Goal: Task Accomplishment & Management: Use online tool/utility

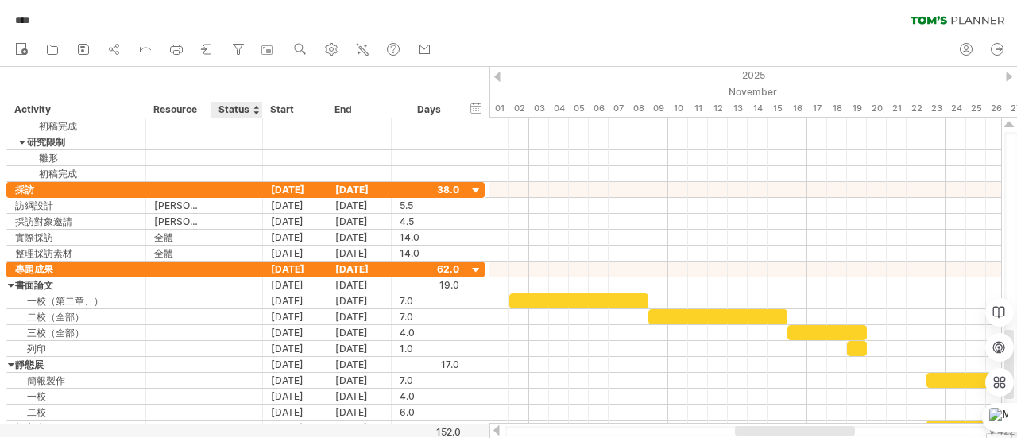
click at [241, 109] on div "Status" at bounding box center [235, 110] width 35 height 16
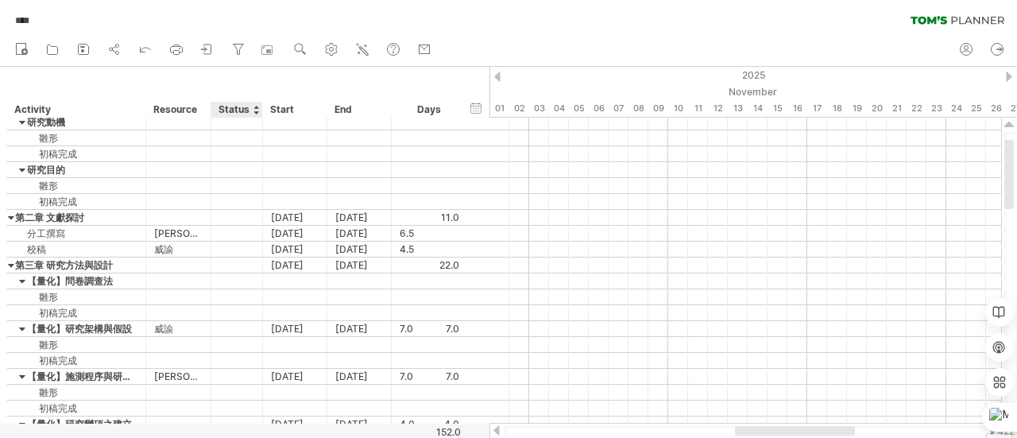
click at [227, 106] on div "Status" at bounding box center [235, 110] width 35 height 16
click at [227, 106] on input "******" at bounding box center [235, 110] width 35 height 16
click at [245, 112] on input "******" at bounding box center [235, 110] width 35 height 16
drag, startPoint x: 245, startPoint y: 112, endPoint x: 213, endPoint y: 112, distance: 32.6
click at [213, 112] on div "****** Status" at bounding box center [236, 110] width 52 height 16
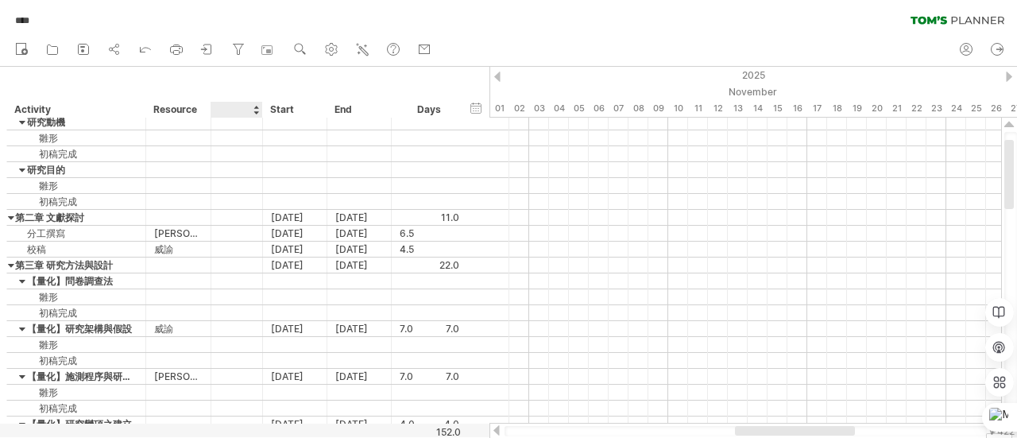
click at [256, 84] on div "hide start/end/duration show start/end/duration ******** Activity ******** Reso…" at bounding box center [244, 92] width 489 height 51
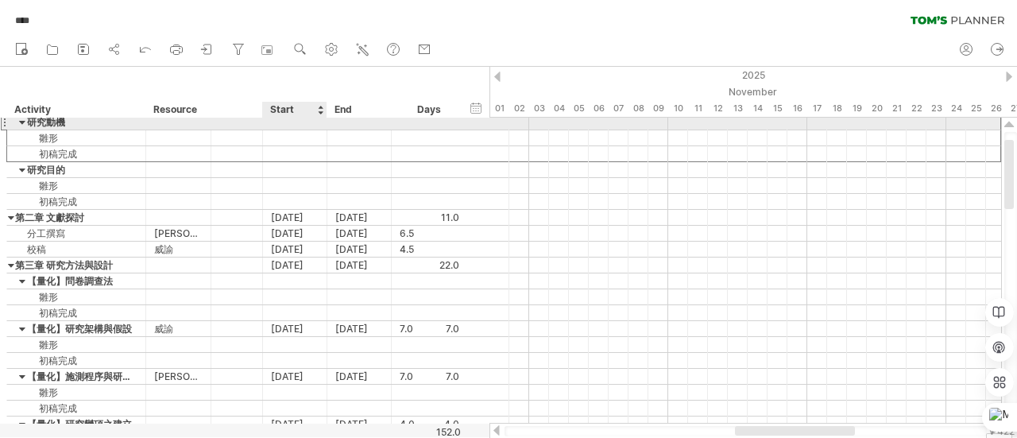
click at [311, 118] on div at bounding box center [295, 121] width 64 height 15
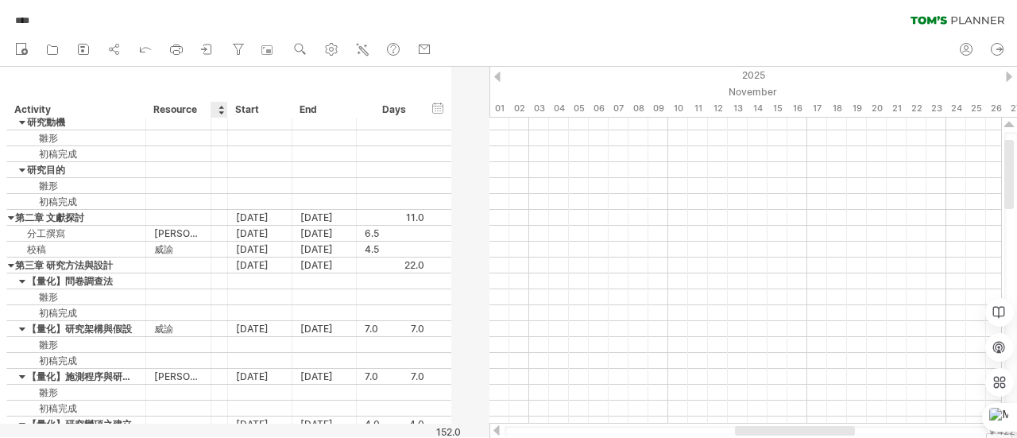
drag, startPoint x: 261, startPoint y: 110, endPoint x: 195, endPoint y: 112, distance: 65.1
click at [195, 112] on div "******** Activity ******** Resource Start End Days" at bounding box center [219, 110] width 426 height 16
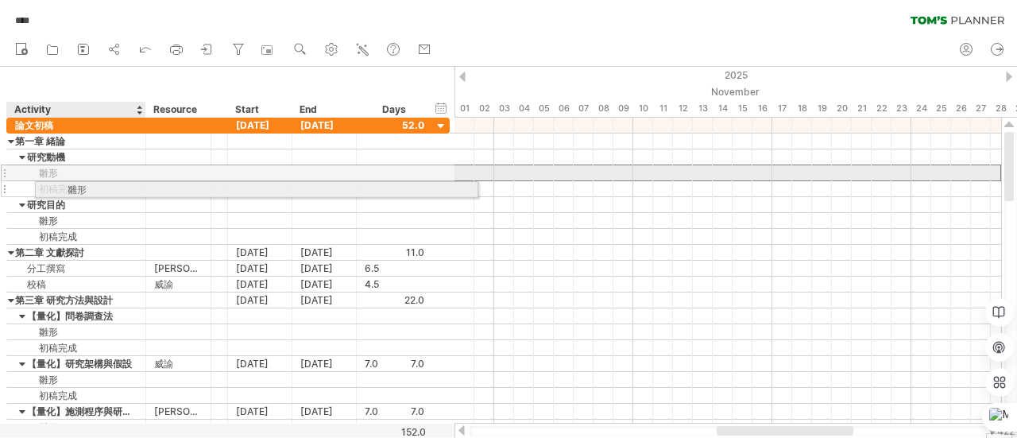
drag, startPoint x: 16, startPoint y: 172, endPoint x: 64, endPoint y: 183, distance: 49.1
click at [64, 183] on div "**********" at bounding box center [227, 277] width 443 height 318
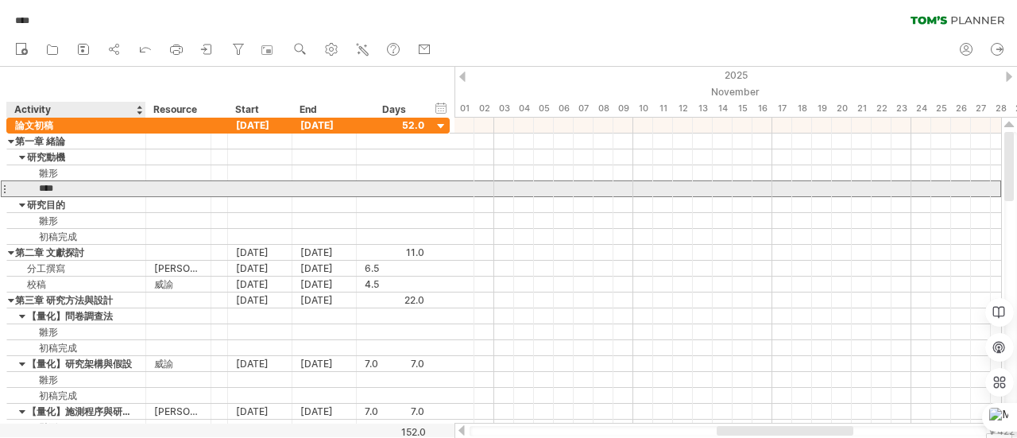
click at [87, 185] on input "****" at bounding box center [76, 188] width 122 height 15
type input "*"
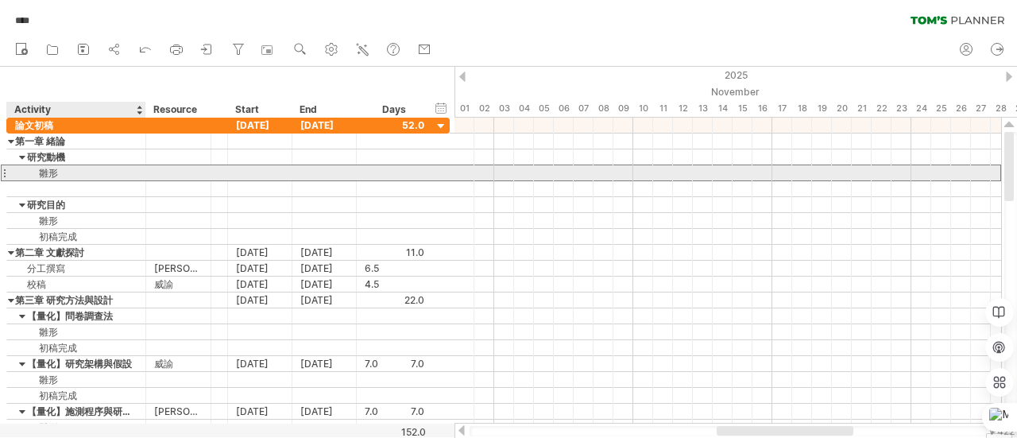
click at [83, 173] on div "雛形" at bounding box center [76, 172] width 122 height 15
type input "*"
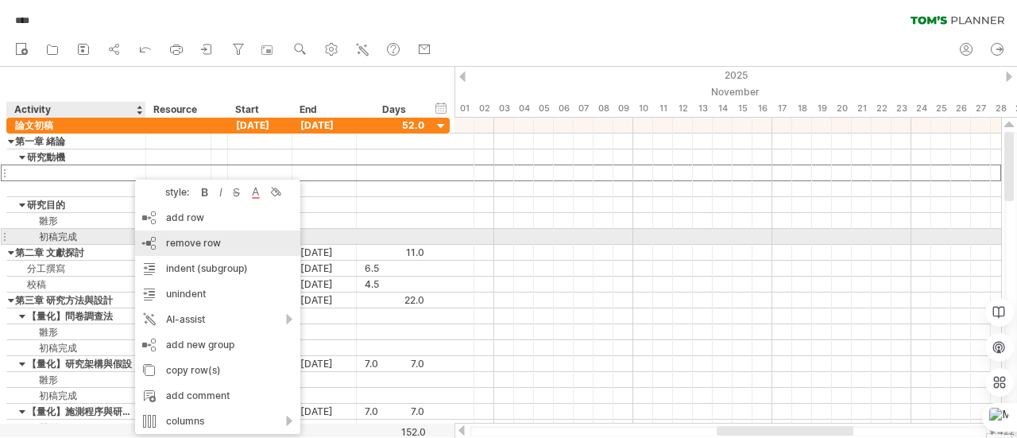
click at [179, 244] on span "remove row" at bounding box center [193, 243] width 55 height 12
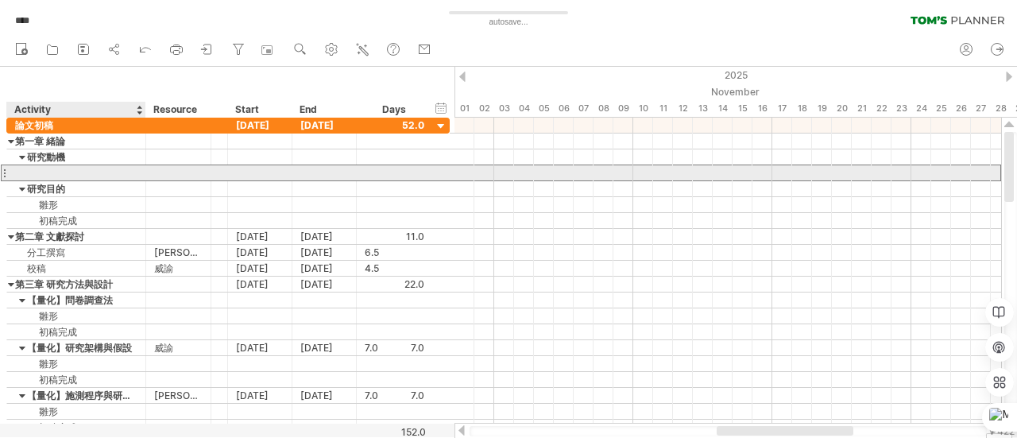
click at [84, 178] on div at bounding box center [76, 172] width 122 height 15
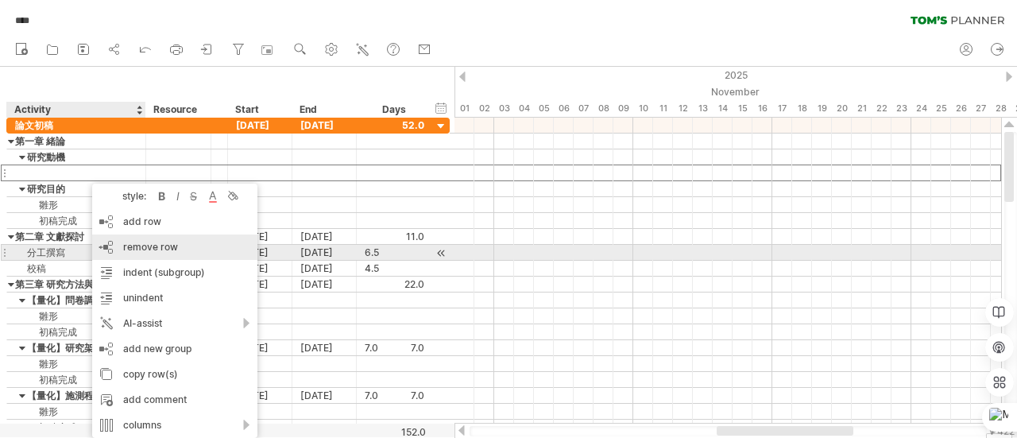
click at [128, 245] on span "remove row" at bounding box center [150, 247] width 55 height 12
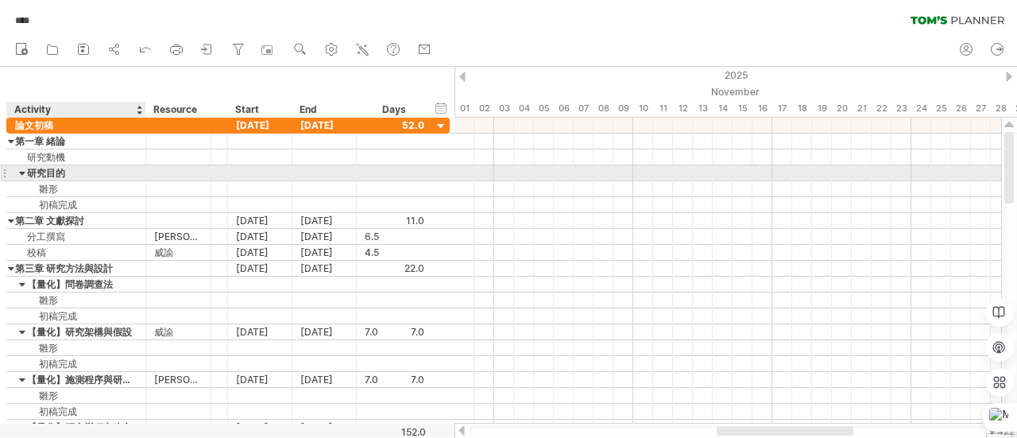
click at [54, 172] on div "研究目的" at bounding box center [76, 172] width 122 height 15
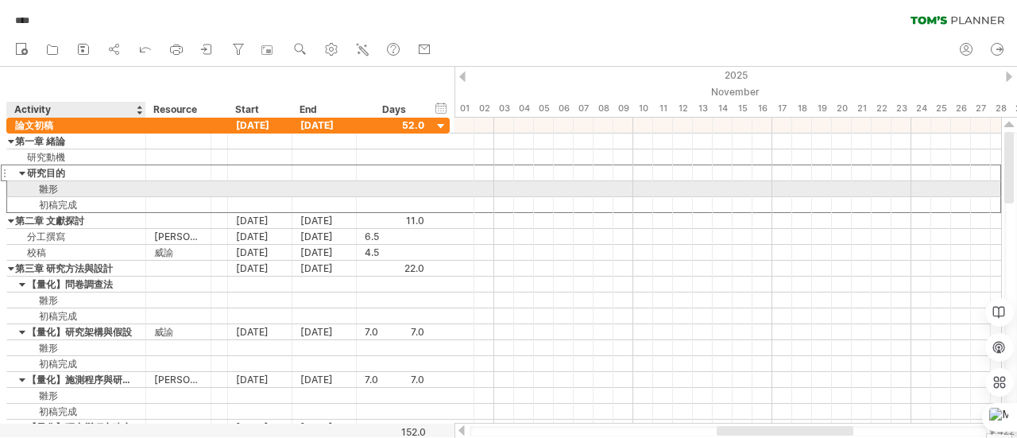
click at [73, 191] on div "雛形" at bounding box center [76, 188] width 122 height 15
click at [6, 188] on div at bounding box center [4, 188] width 6 height 17
click at [39, 188] on div "雛形" at bounding box center [76, 188] width 122 height 15
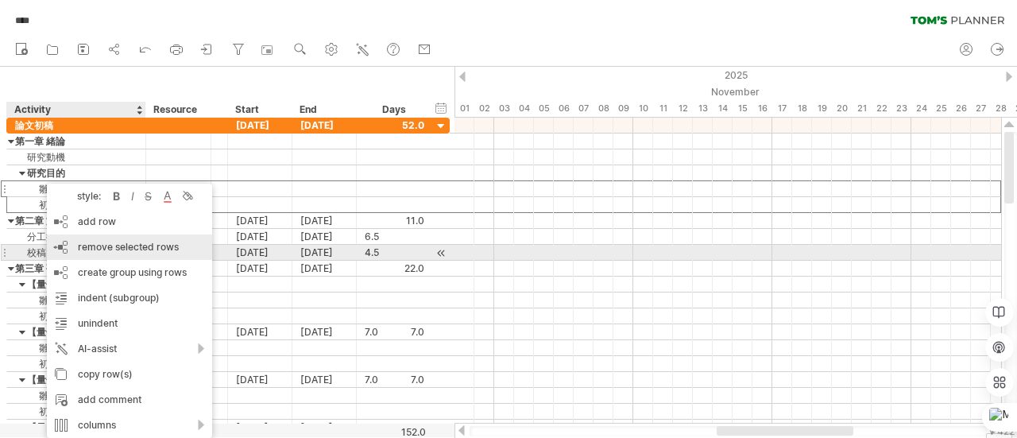
click at [123, 251] on span "remove selected rows" at bounding box center [128, 247] width 101 height 12
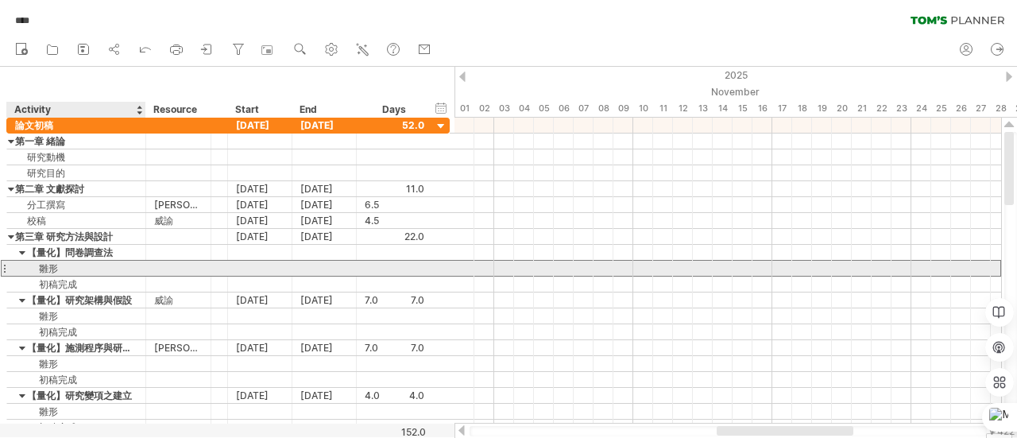
click at [32, 261] on div "雛形" at bounding box center [76, 268] width 122 height 15
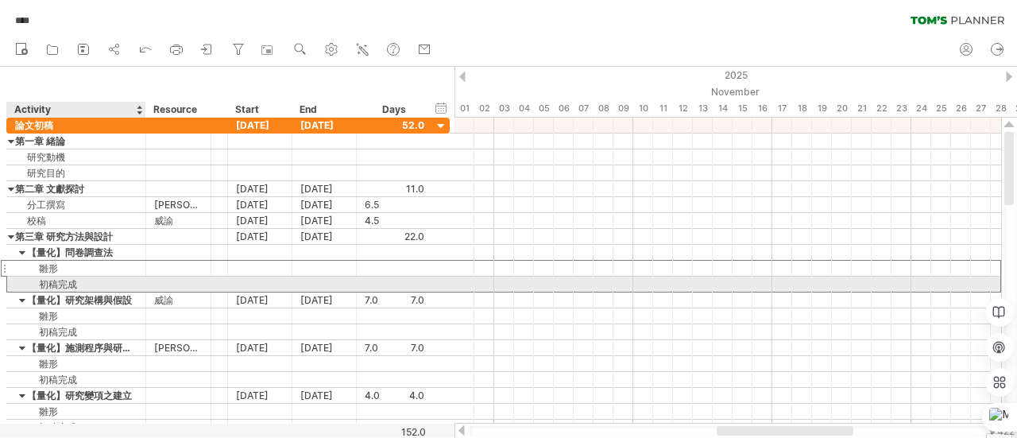
click at [34, 281] on div "初稿完成" at bounding box center [76, 283] width 122 height 15
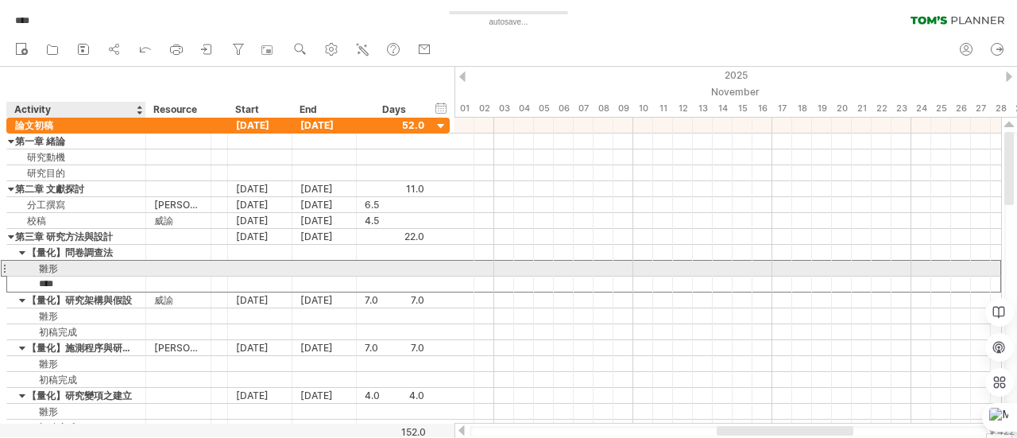
click at [73, 268] on div "雛形" at bounding box center [76, 268] width 122 height 15
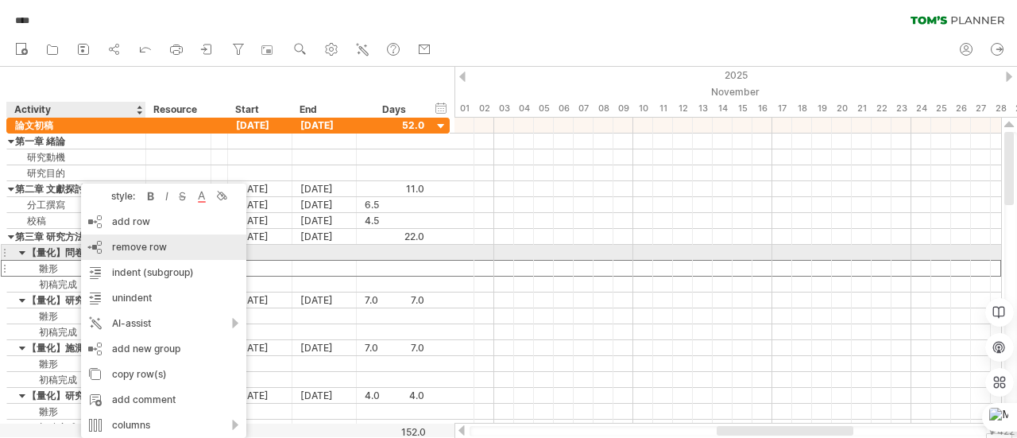
click at [149, 250] on span "remove row" at bounding box center [139, 247] width 55 height 12
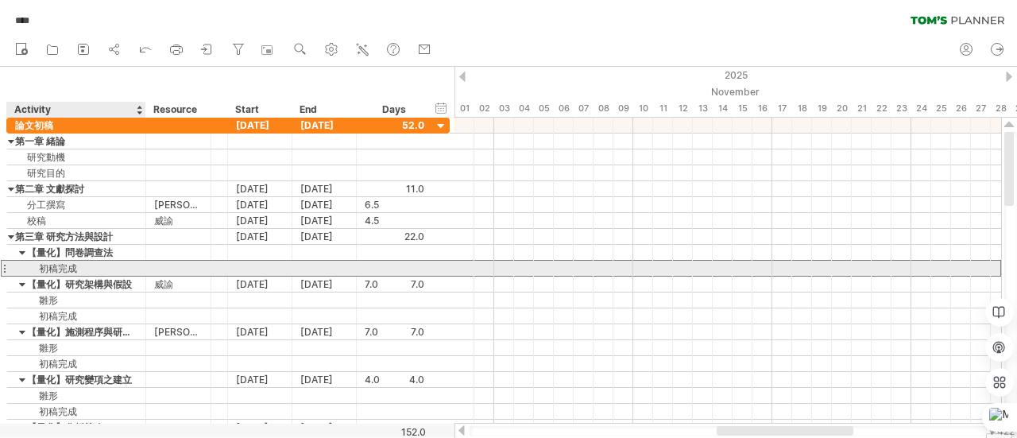
click at [113, 265] on div "初稿完成" at bounding box center [76, 268] width 122 height 15
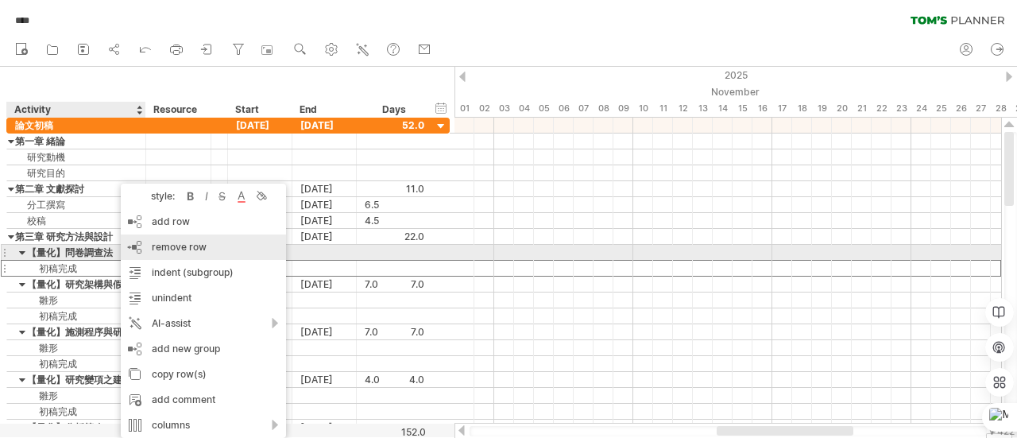
click at [208, 247] on div "remove row remove selected rows" at bounding box center [203, 246] width 165 height 25
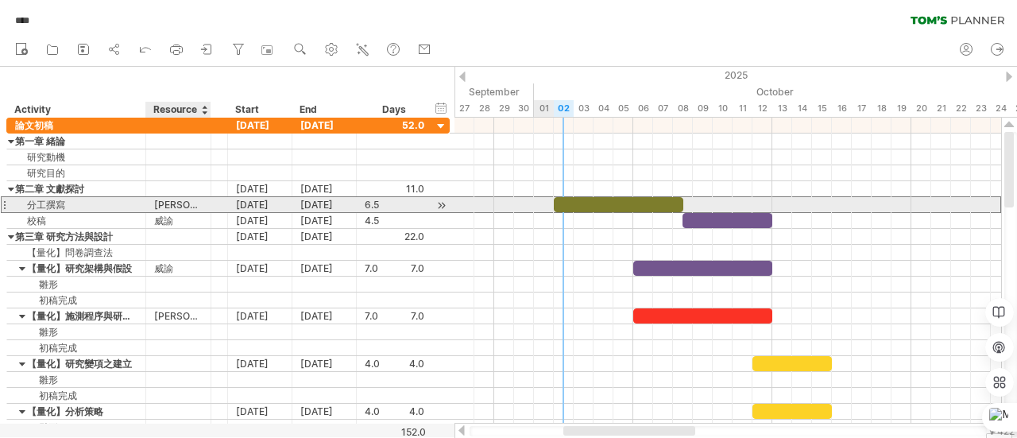
click at [176, 202] on div "[PERSON_NAME]、[PERSON_NAME]" at bounding box center [178, 204] width 48 height 15
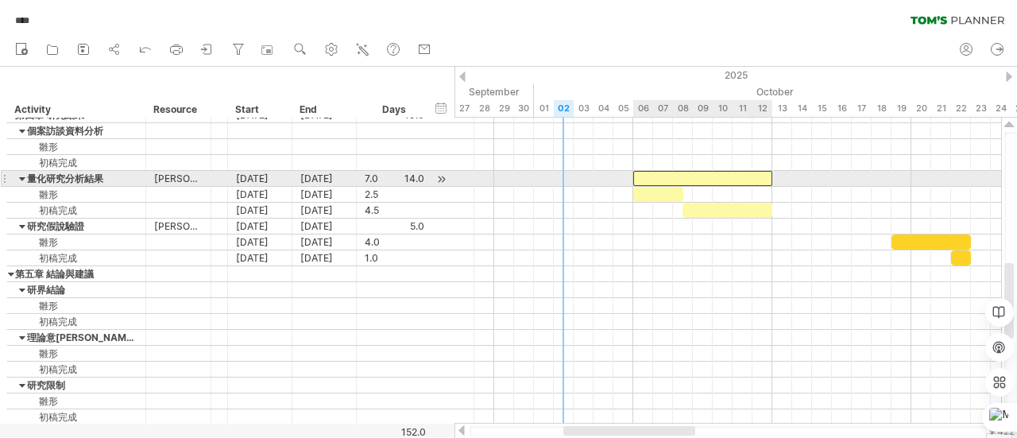
click at [678, 176] on div at bounding box center [702, 178] width 139 height 15
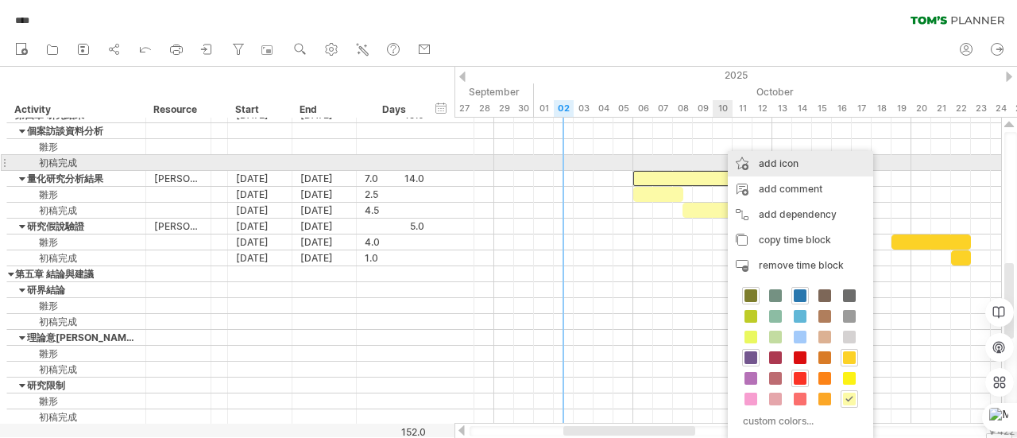
click at [785, 164] on div "add icon" at bounding box center [800, 163] width 145 height 25
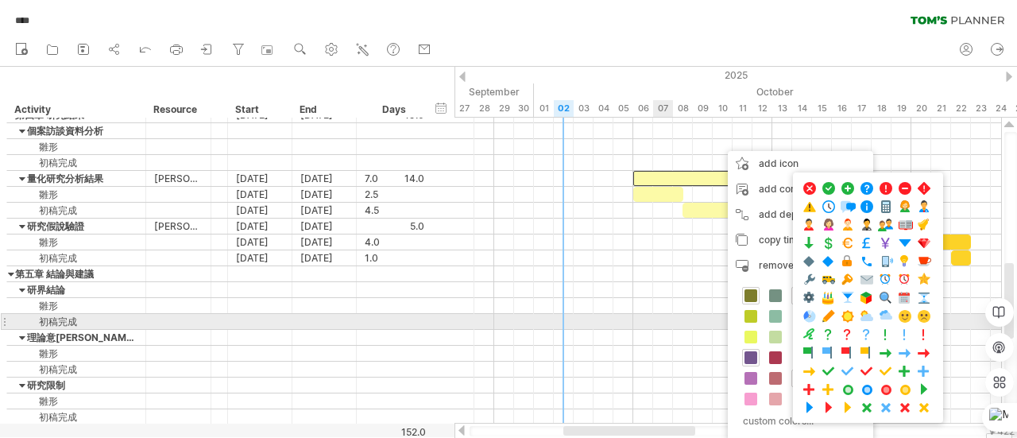
click at [659, 330] on div at bounding box center [727, 338] width 546 height 16
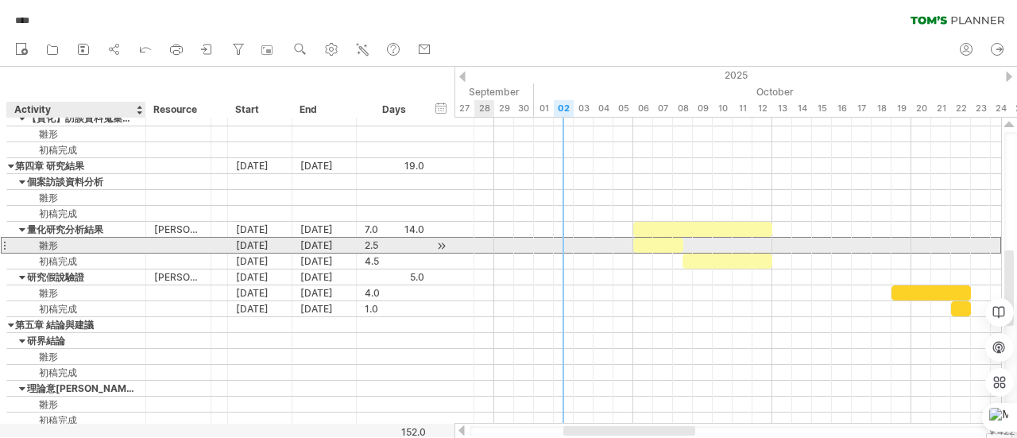
click at [90, 242] on div "雛形" at bounding box center [76, 244] width 122 height 15
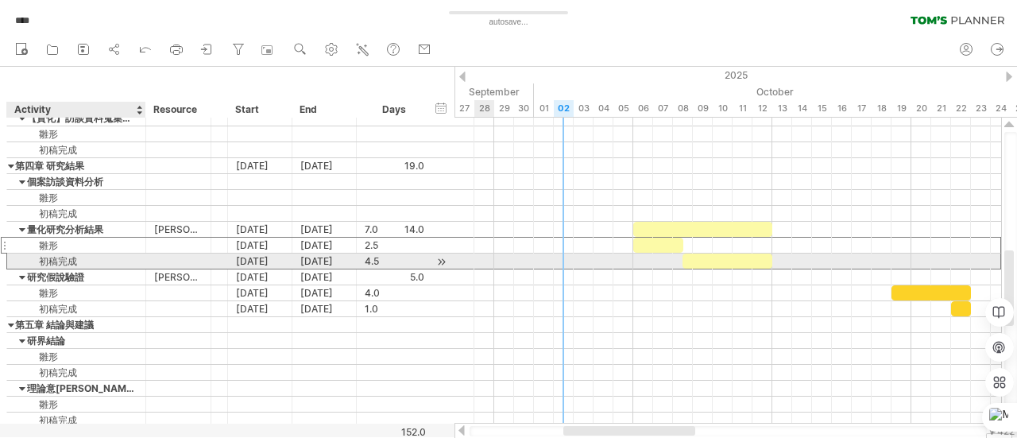
click at [90, 260] on div "初稿完成" at bounding box center [76, 260] width 122 height 15
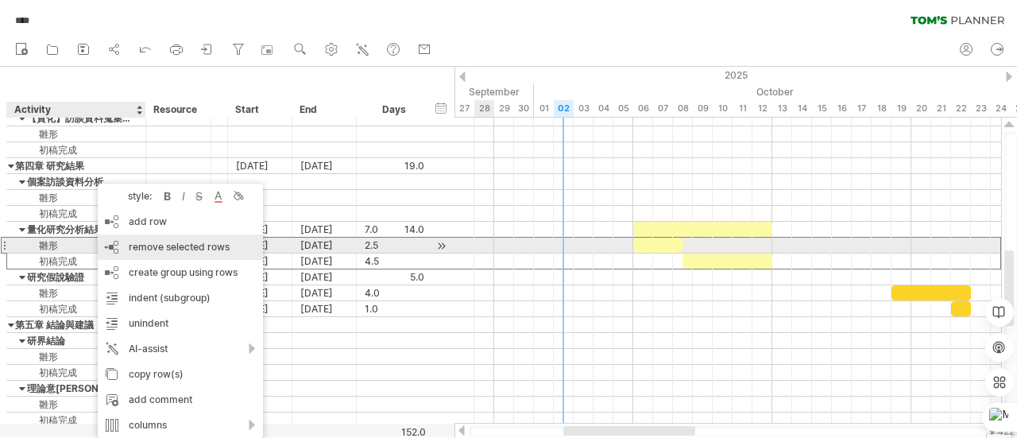
click at [187, 251] on span "remove selected rows" at bounding box center [179, 247] width 101 height 12
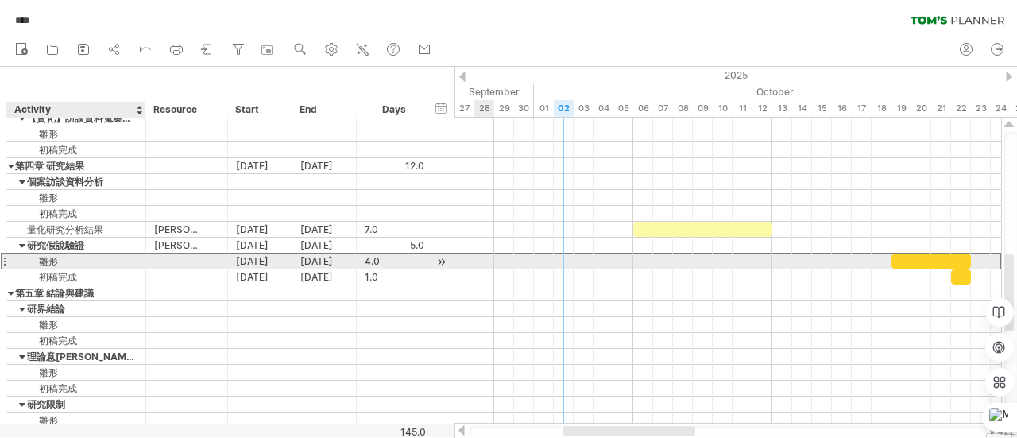
click at [97, 255] on div "雛形" at bounding box center [76, 260] width 122 height 15
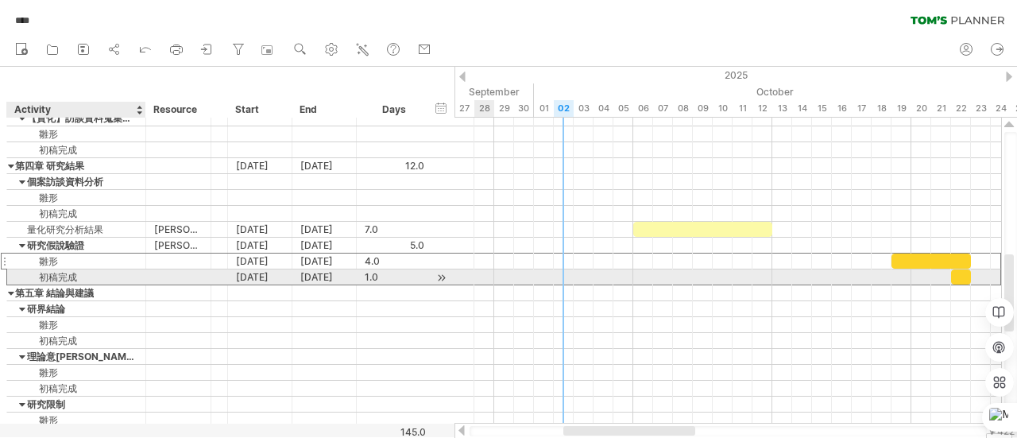
click at [101, 277] on div "初稿完成" at bounding box center [76, 276] width 122 height 15
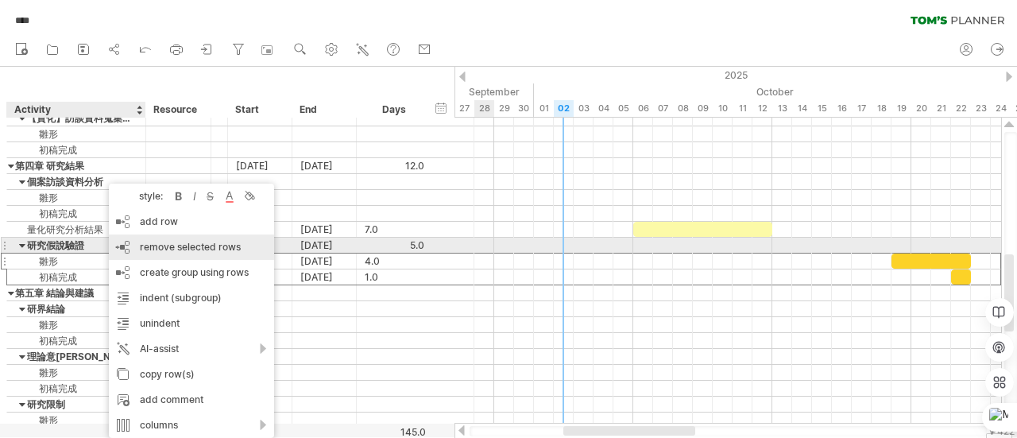
click at [184, 249] on span "remove selected rows" at bounding box center [190, 247] width 101 height 12
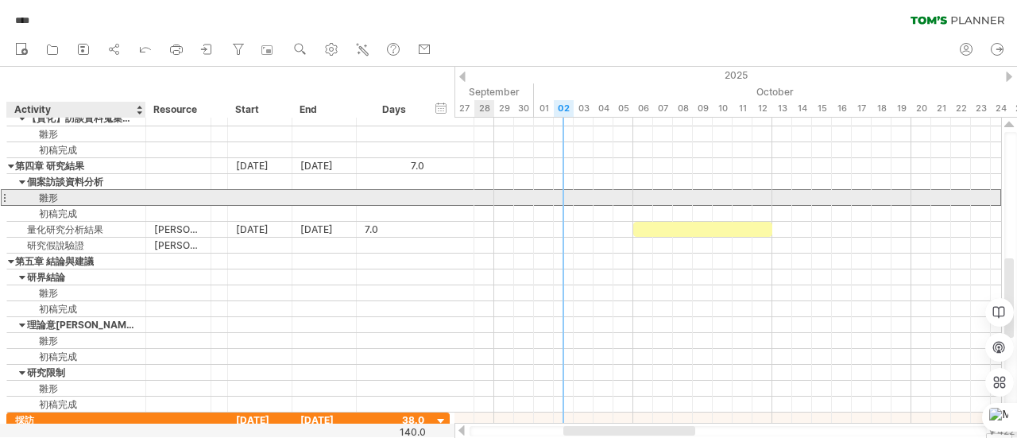
click at [76, 192] on div "雛形" at bounding box center [76, 197] width 122 height 15
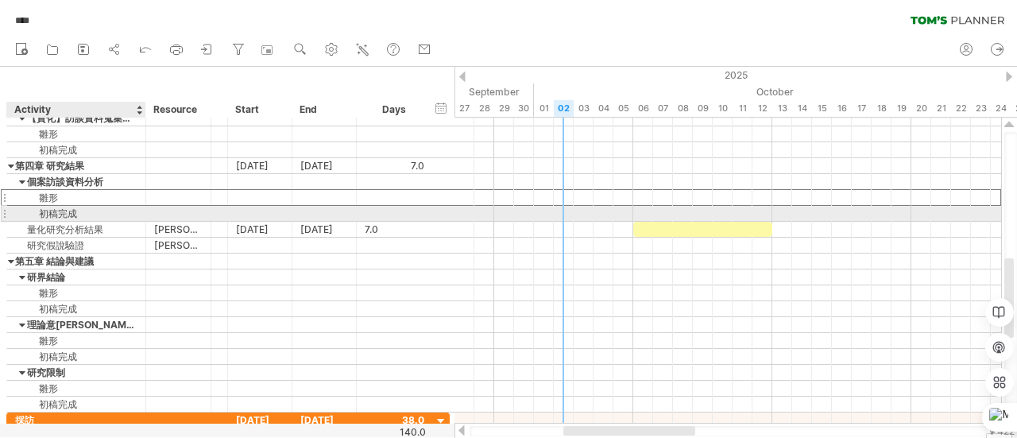
click at [113, 217] on div "初稿完成" at bounding box center [76, 213] width 122 height 15
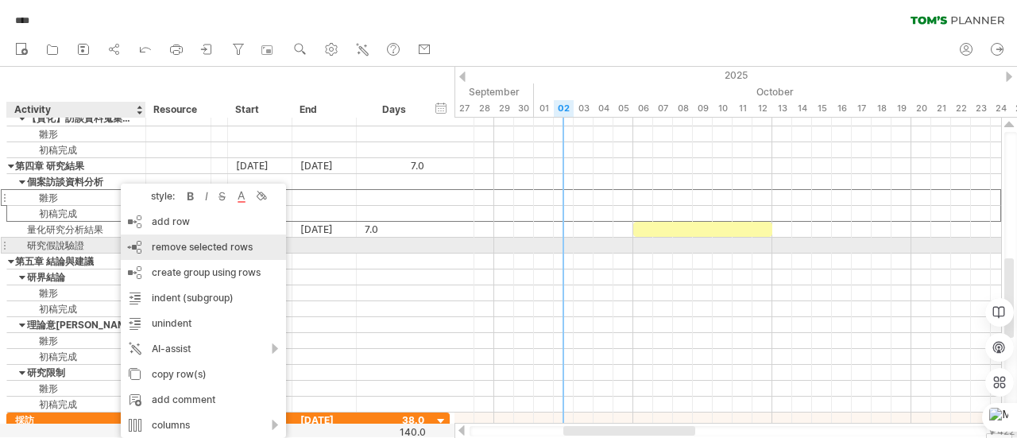
click at [187, 246] on span "remove selected rows" at bounding box center [202, 247] width 101 height 12
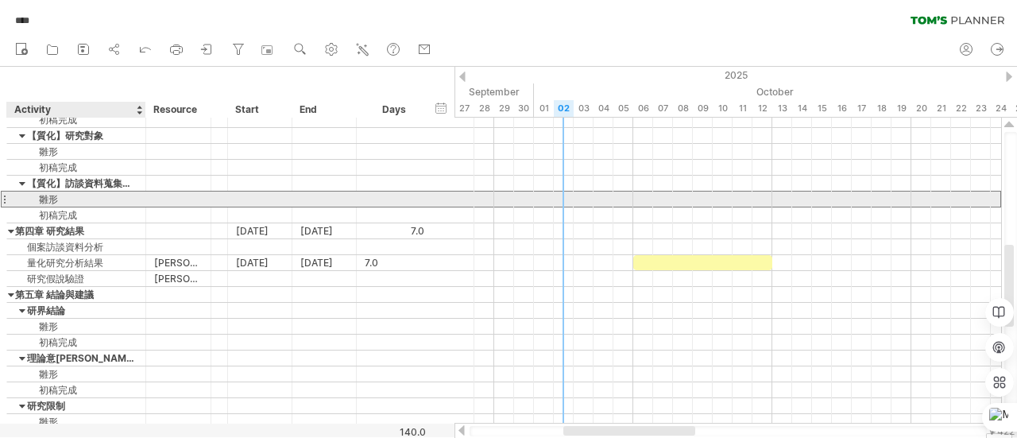
click at [101, 199] on div "雛形" at bounding box center [76, 198] width 122 height 15
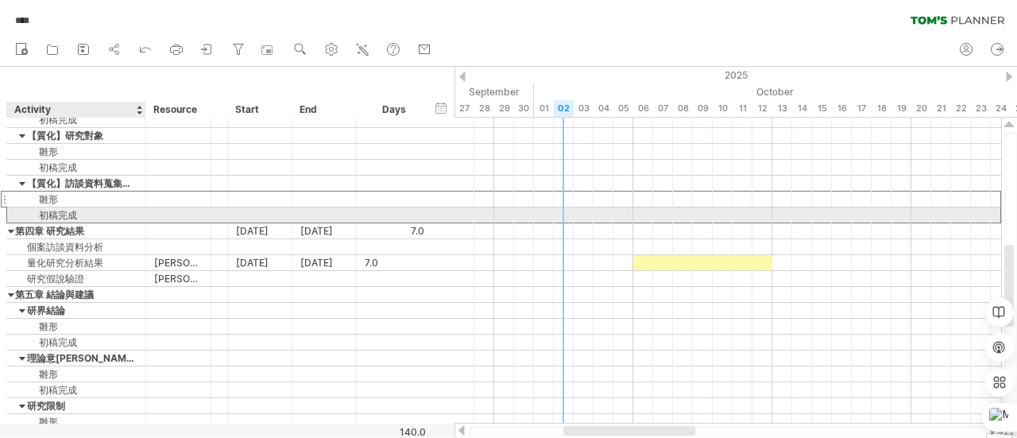
click at [103, 212] on div "初稿完成" at bounding box center [76, 214] width 122 height 15
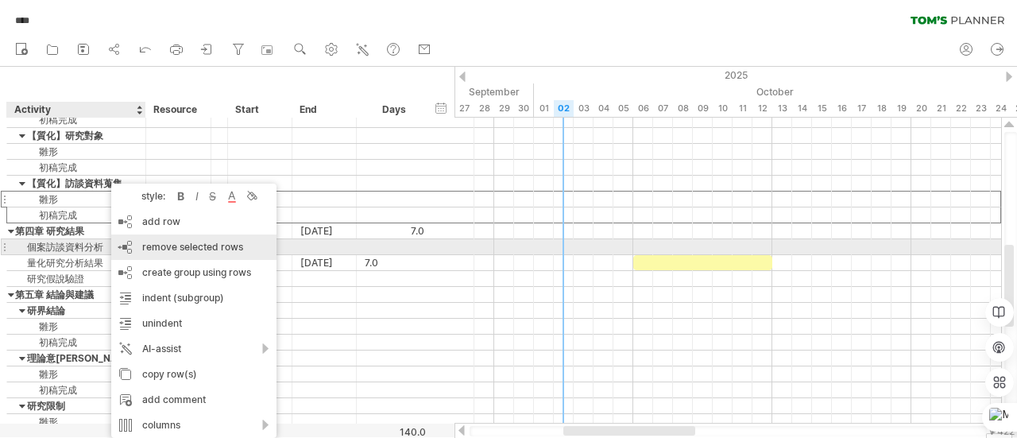
click at [160, 246] on span "remove selected rows" at bounding box center [192, 247] width 101 height 12
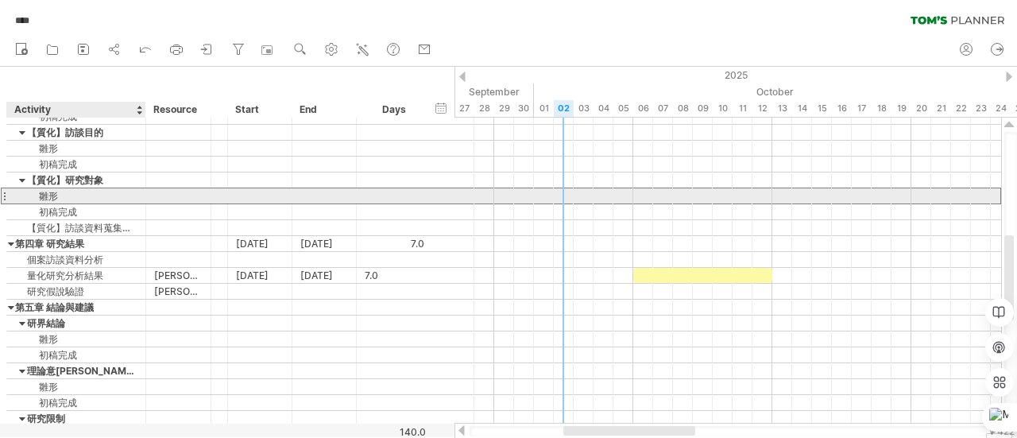
click at [81, 193] on div "雛形" at bounding box center [76, 195] width 122 height 15
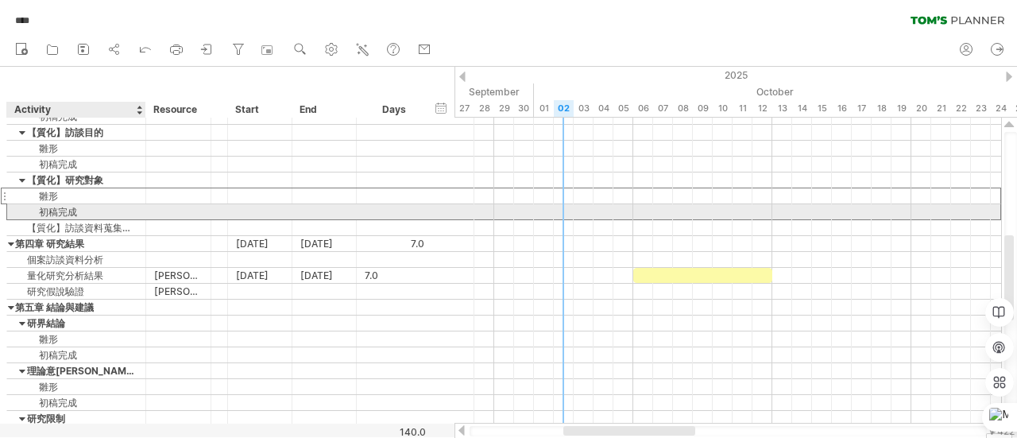
click at [95, 212] on div "初稿完成" at bounding box center [76, 211] width 122 height 15
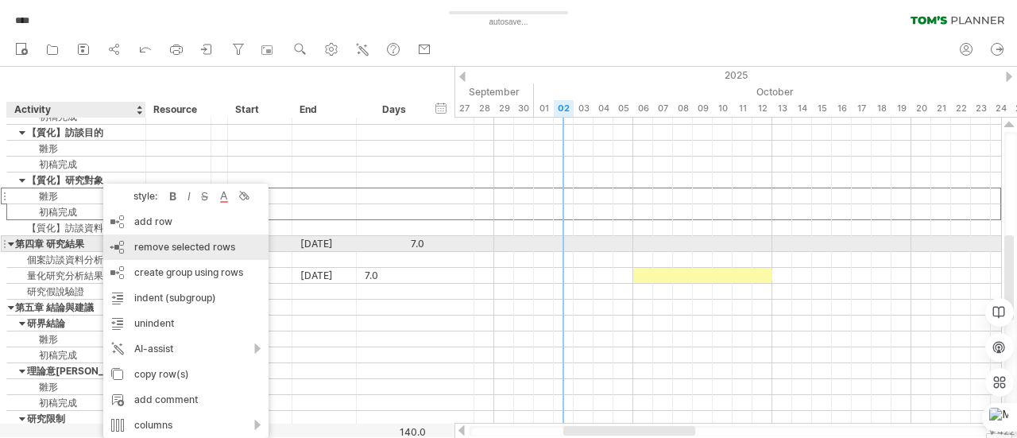
click at [168, 248] on span "remove selected rows" at bounding box center [184, 247] width 101 height 12
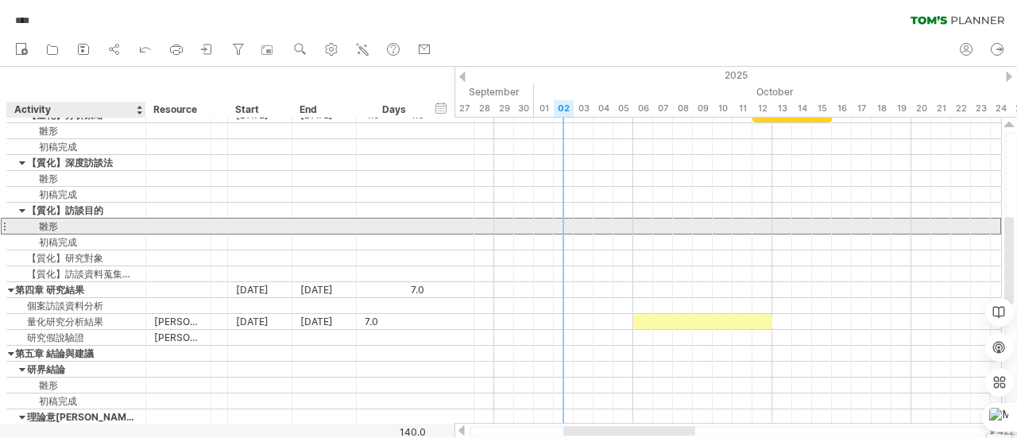
click at [108, 226] on div "雛形" at bounding box center [76, 225] width 122 height 15
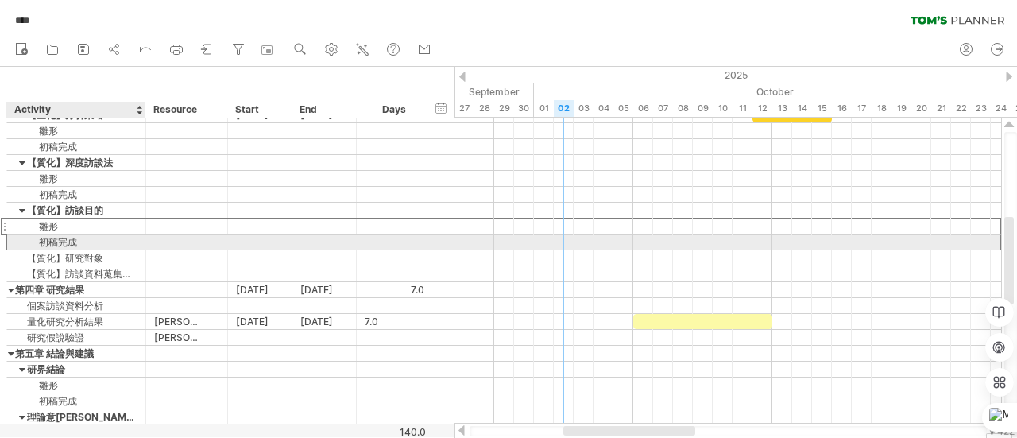
click at [112, 237] on div "初稿完成" at bounding box center [76, 241] width 122 height 15
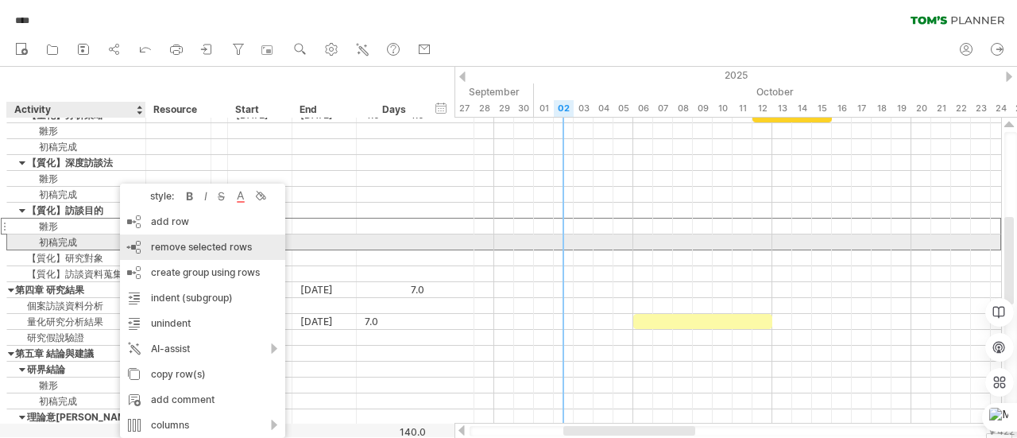
click at [152, 247] on span "remove selected rows" at bounding box center [201, 247] width 101 height 12
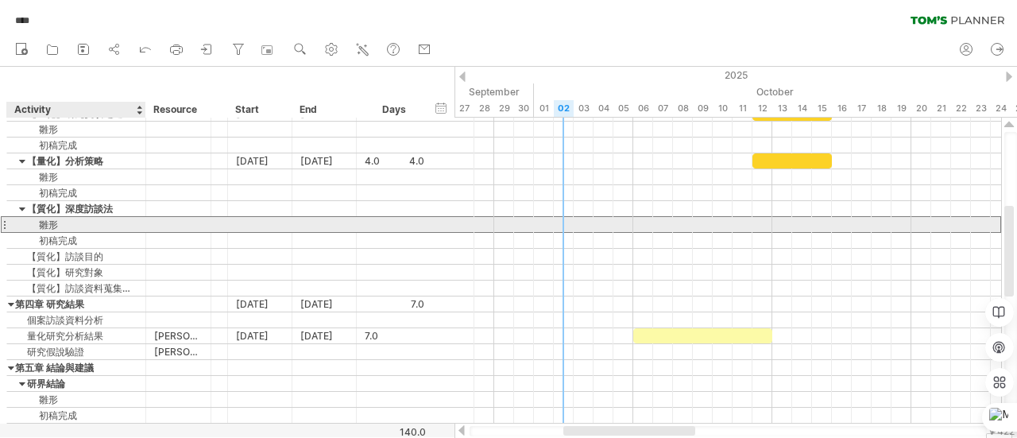
click at [125, 225] on div "雛形" at bounding box center [76, 224] width 122 height 15
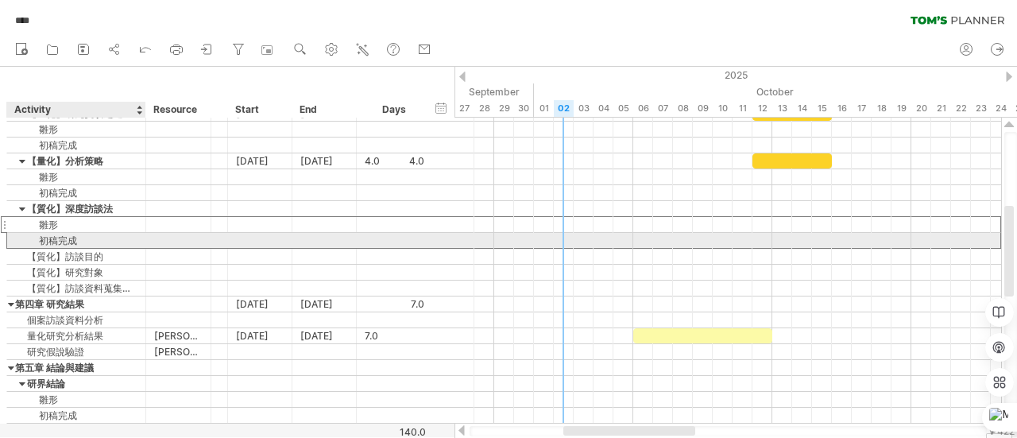
click at [129, 237] on div "初稿完成" at bounding box center [76, 240] width 122 height 15
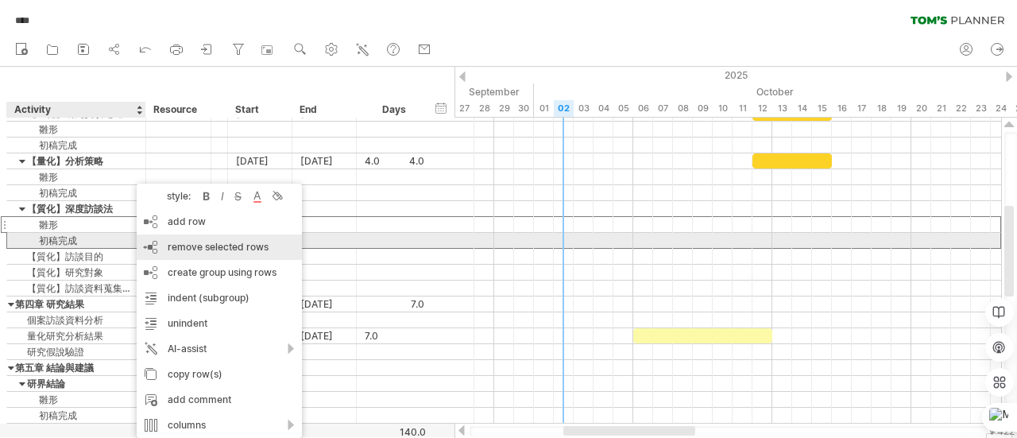
click at [196, 245] on span "remove selected rows" at bounding box center [218, 247] width 101 height 12
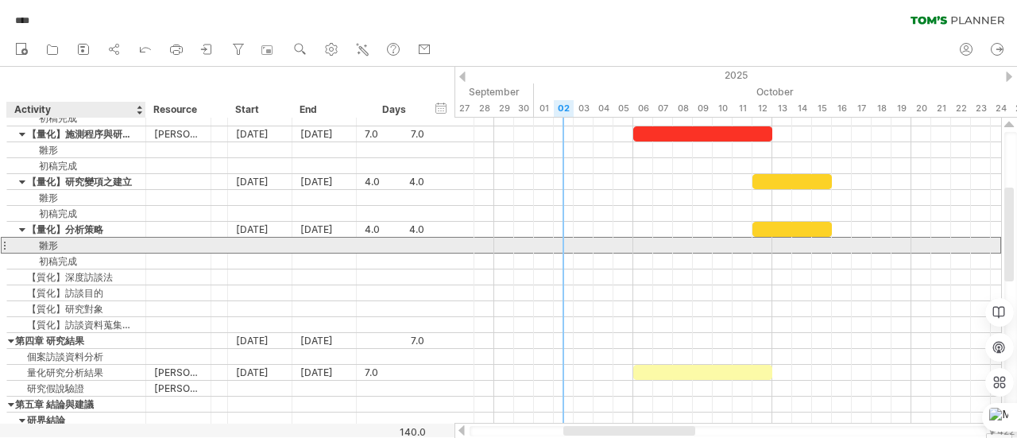
click at [110, 242] on div "雛形" at bounding box center [76, 244] width 122 height 15
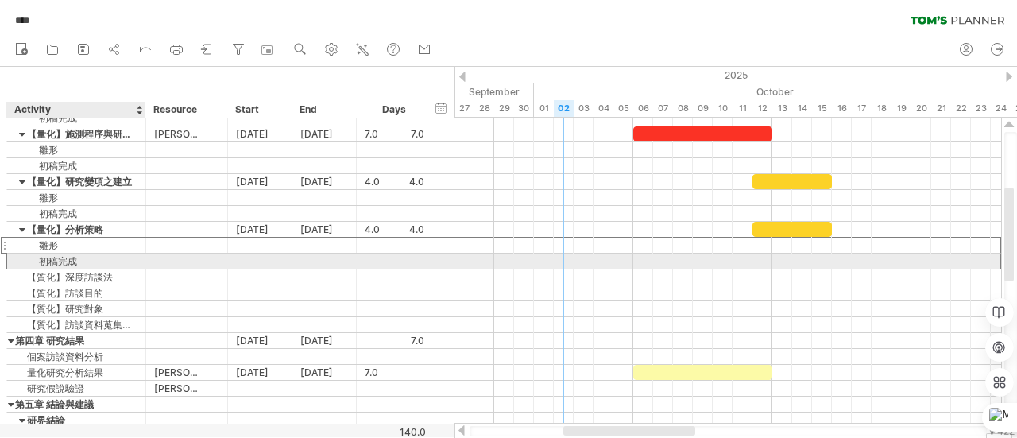
click at [114, 257] on div "初稿完成" at bounding box center [76, 260] width 122 height 15
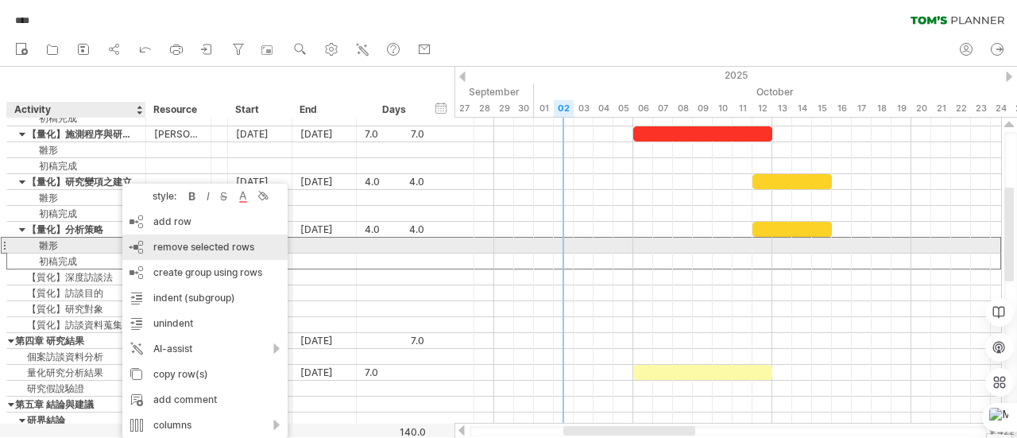
click at [192, 251] on span "remove selected rows" at bounding box center [203, 247] width 101 height 12
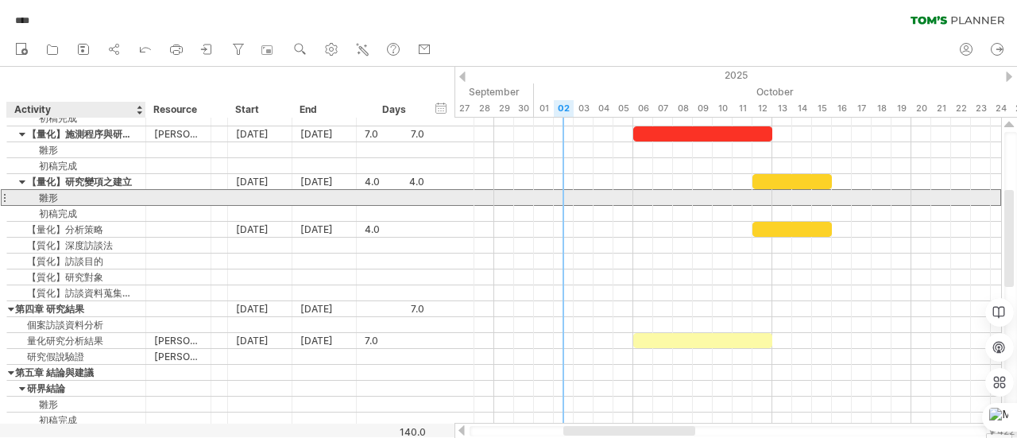
click at [85, 197] on div "雛形" at bounding box center [76, 197] width 122 height 15
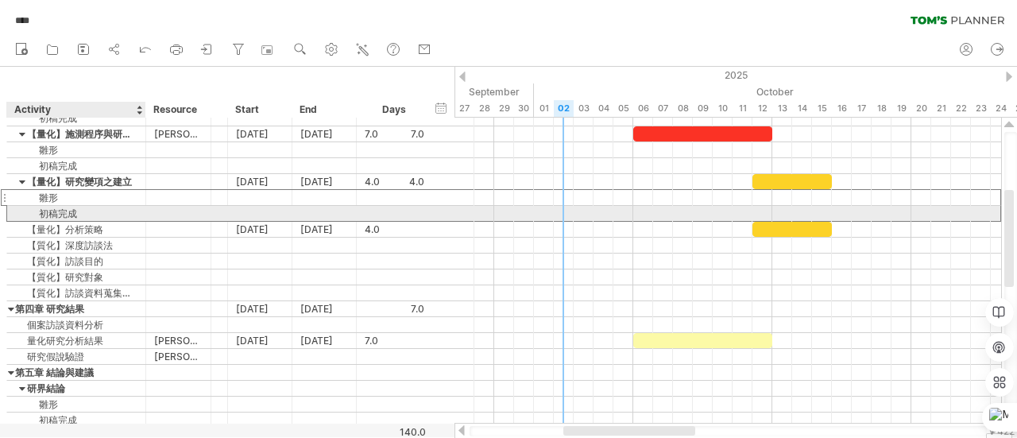
click at [94, 214] on div "初稿完成" at bounding box center [76, 213] width 122 height 15
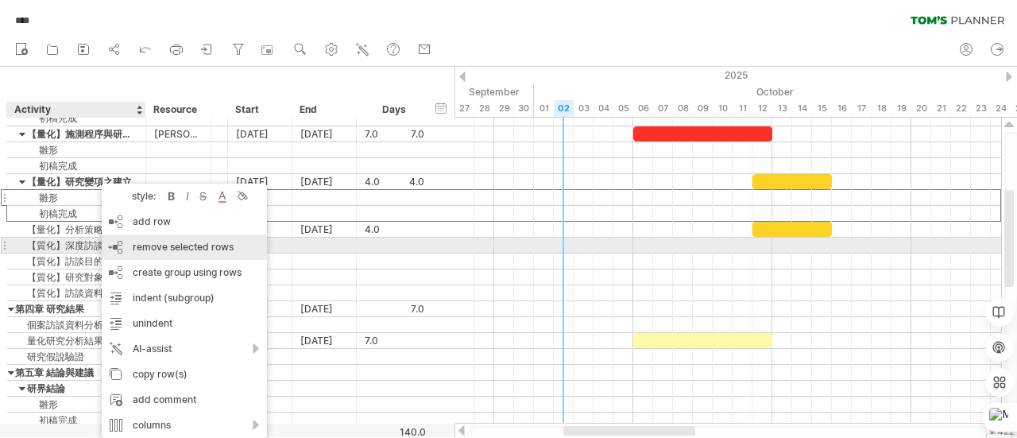
click at [137, 241] on span "remove selected rows" at bounding box center [183, 247] width 101 height 12
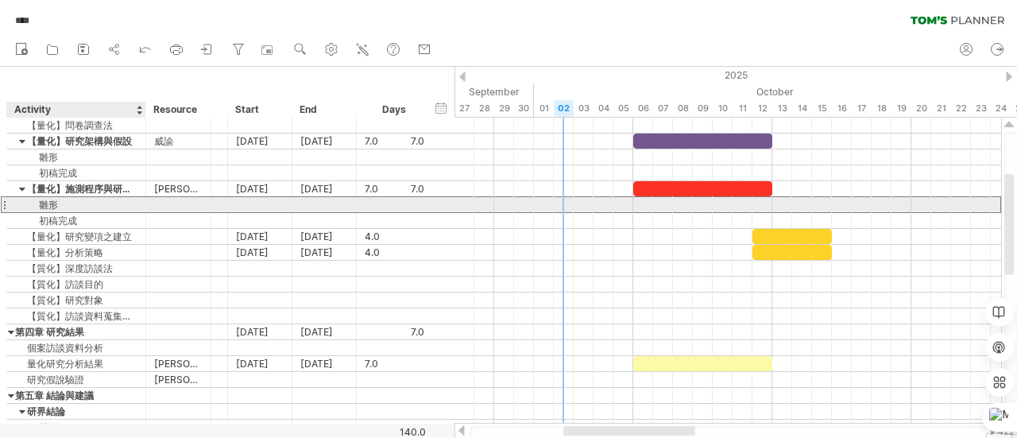
click at [91, 199] on div "雛形" at bounding box center [76, 204] width 122 height 15
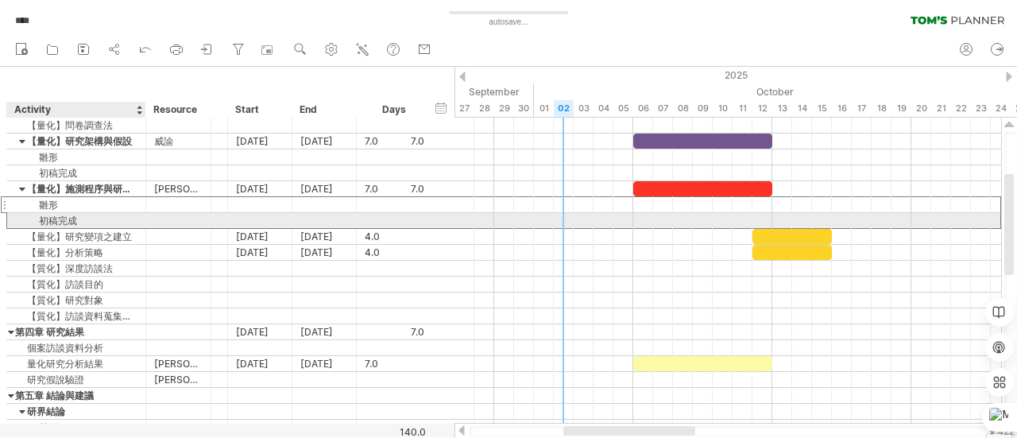
click at [92, 222] on div "初稿完成" at bounding box center [76, 220] width 122 height 15
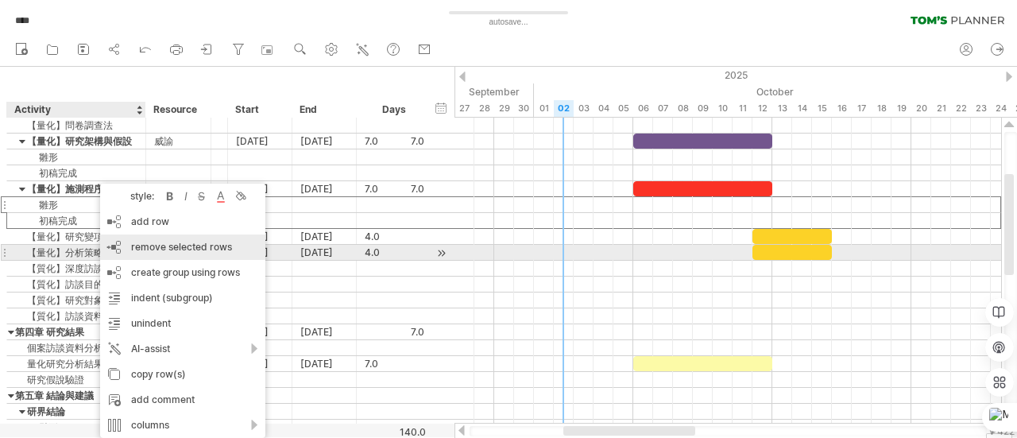
click at [167, 249] on span "remove selected rows" at bounding box center [181, 247] width 101 height 12
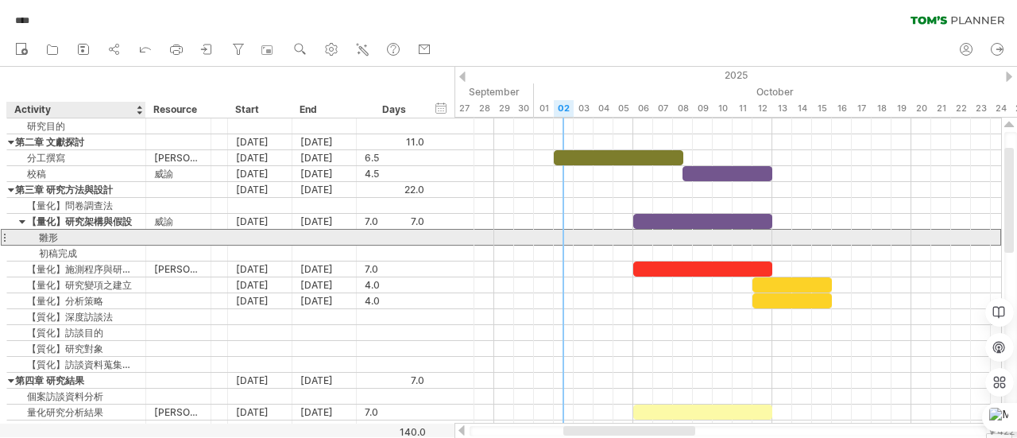
click at [102, 233] on div "雛形" at bounding box center [76, 237] width 122 height 15
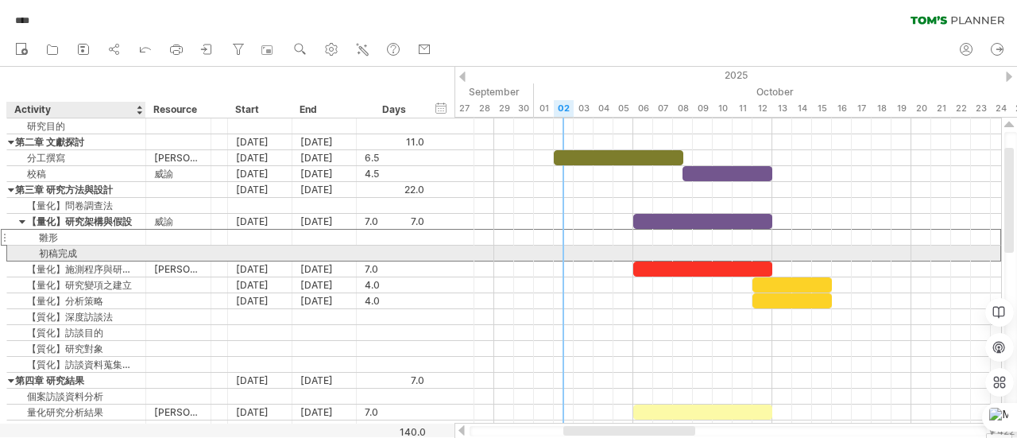
click at [118, 250] on div "初稿完成" at bounding box center [76, 252] width 122 height 15
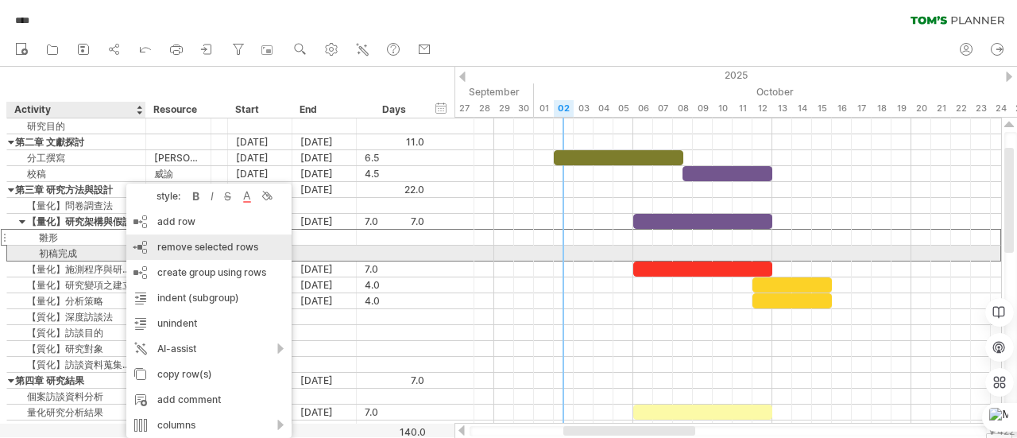
click at [185, 249] on span "remove selected rows" at bounding box center [207, 247] width 101 height 12
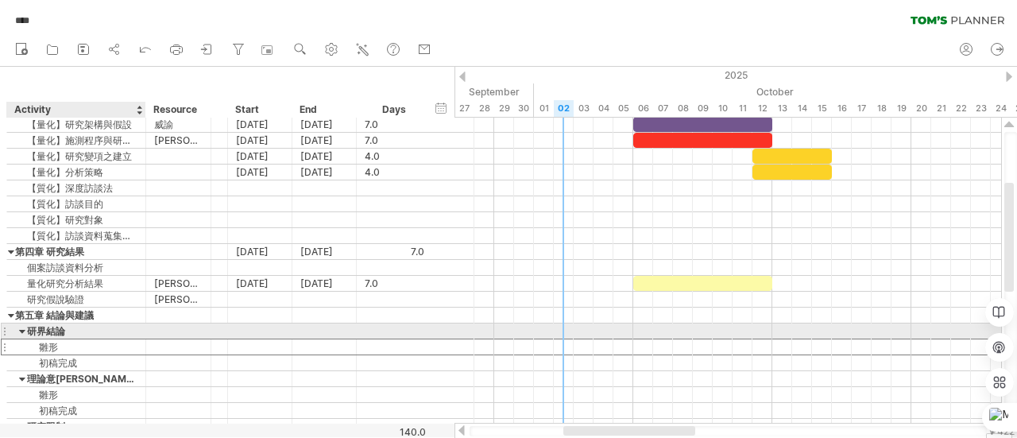
click at [94, 339] on div "雛形" at bounding box center [76, 346] width 122 height 15
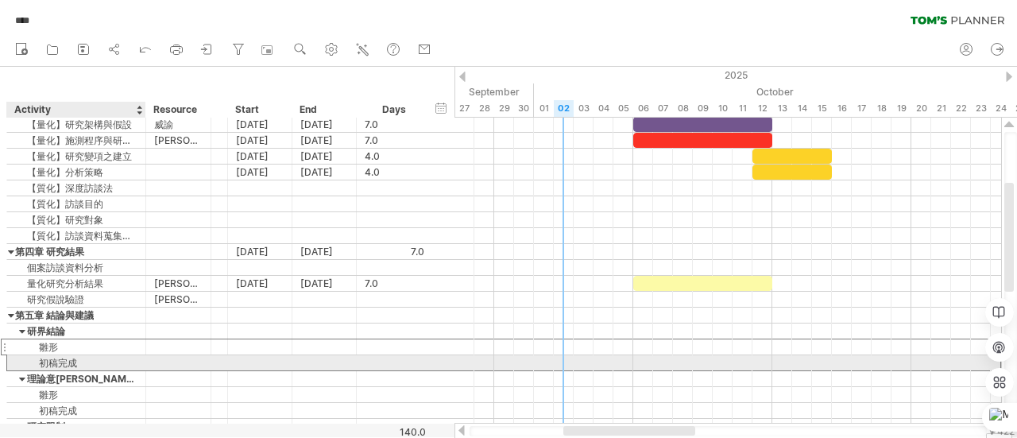
click at [106, 361] on div "初稿完成" at bounding box center [76, 362] width 122 height 15
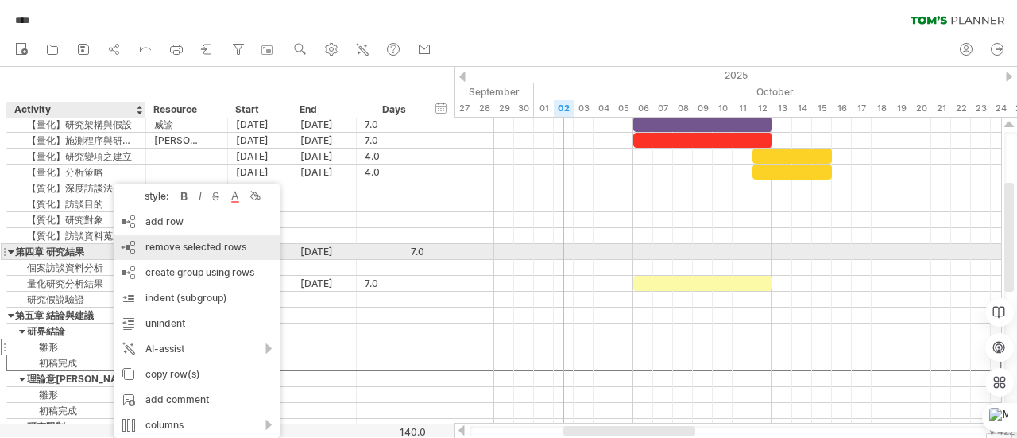
click at [209, 251] on span "remove selected rows" at bounding box center [195, 247] width 101 height 12
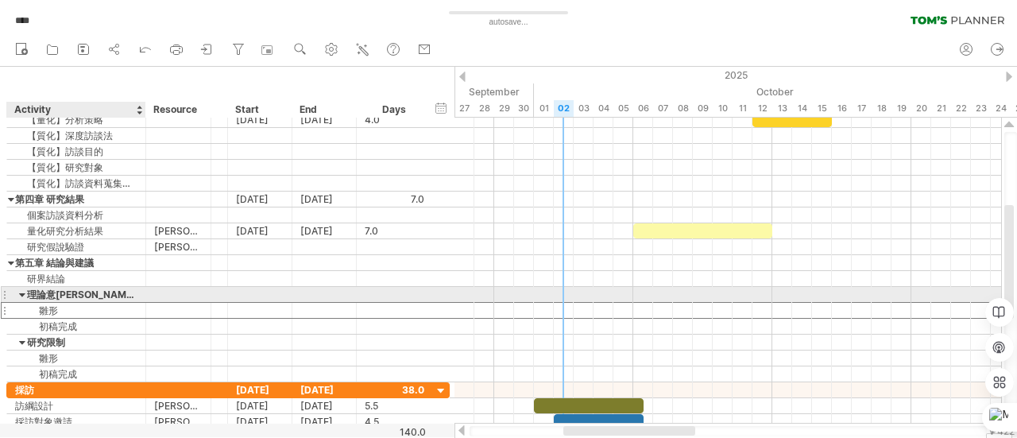
click at [87, 303] on div "雛形" at bounding box center [76, 310] width 122 height 15
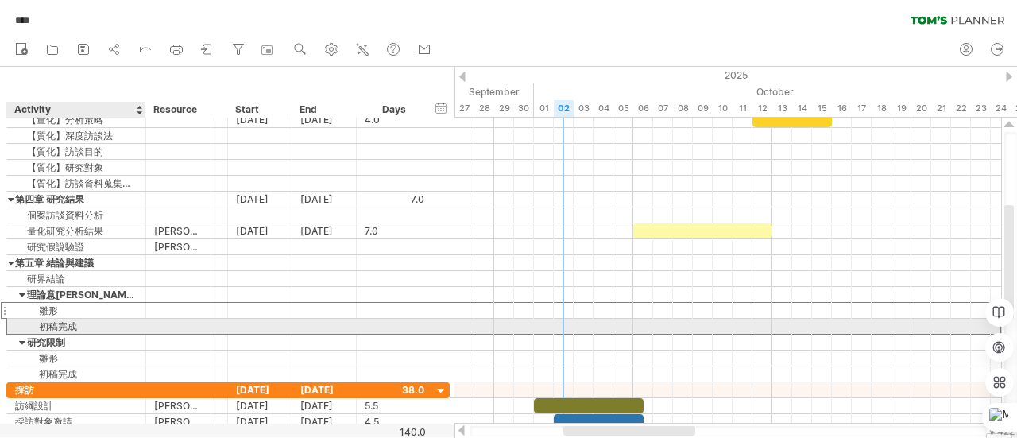
click at [94, 330] on div "**** 初稿完成" at bounding box center [227, 326] width 443 height 17
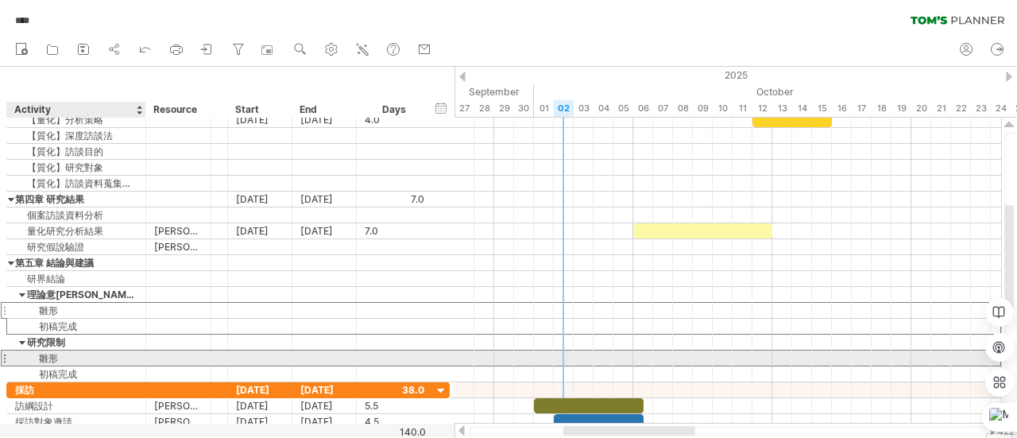
click at [95, 353] on div "雛形" at bounding box center [76, 357] width 122 height 15
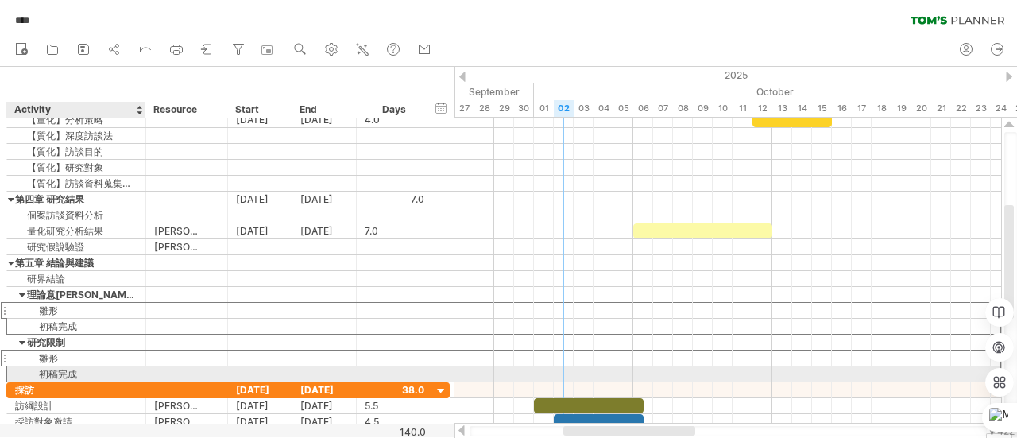
click at [98, 371] on div "初稿完成" at bounding box center [76, 373] width 122 height 15
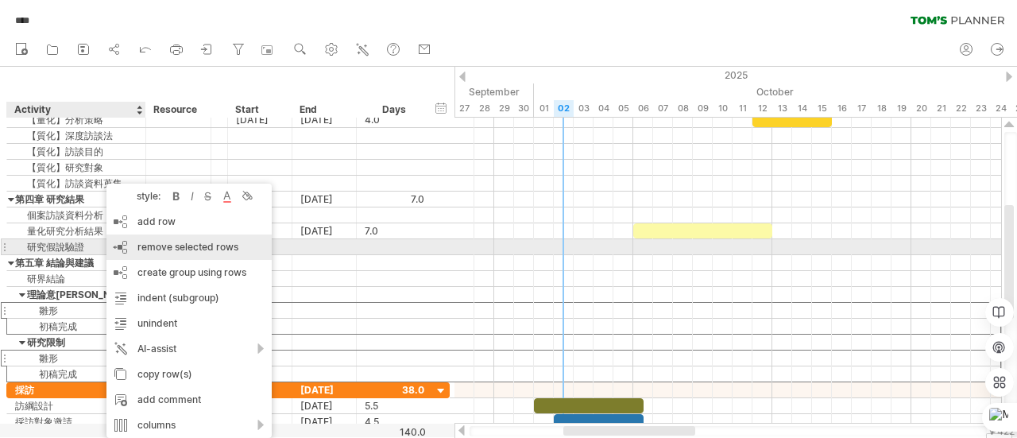
click at [206, 247] on span "remove selected rows" at bounding box center [187, 247] width 101 height 12
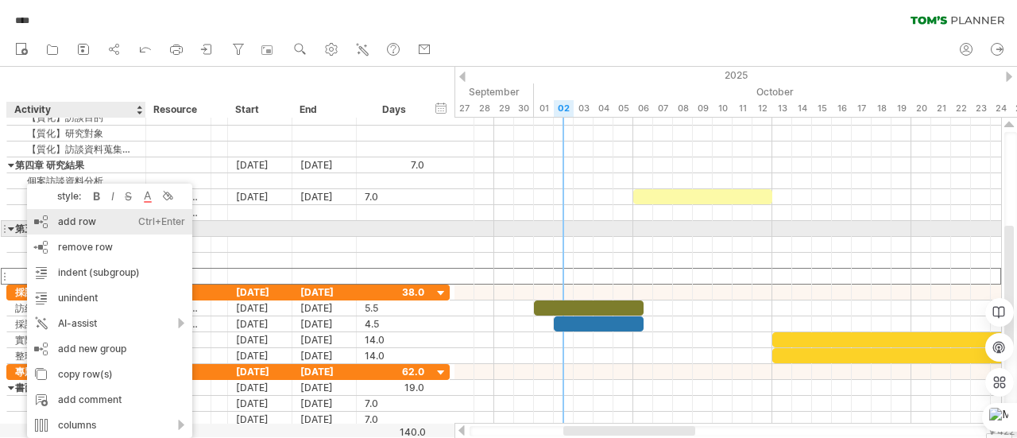
click at [114, 230] on div "add row Ctrl+Enter Cmd+Enter" at bounding box center [109, 221] width 165 height 25
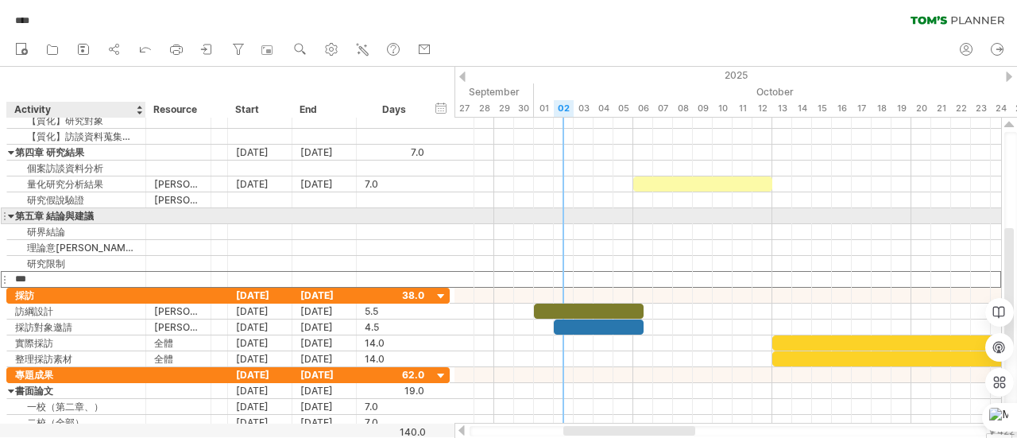
type input "*"
type input "******"
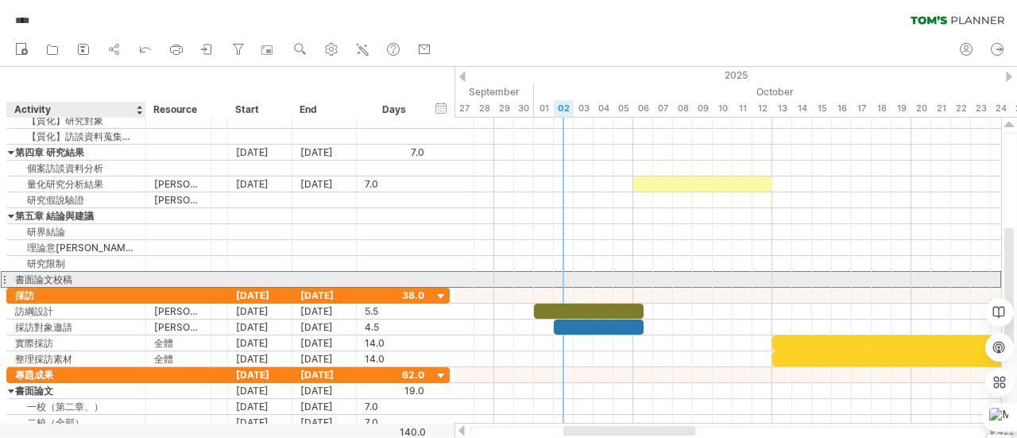
click at [88, 274] on div "書面論文校稿" at bounding box center [76, 279] width 122 height 15
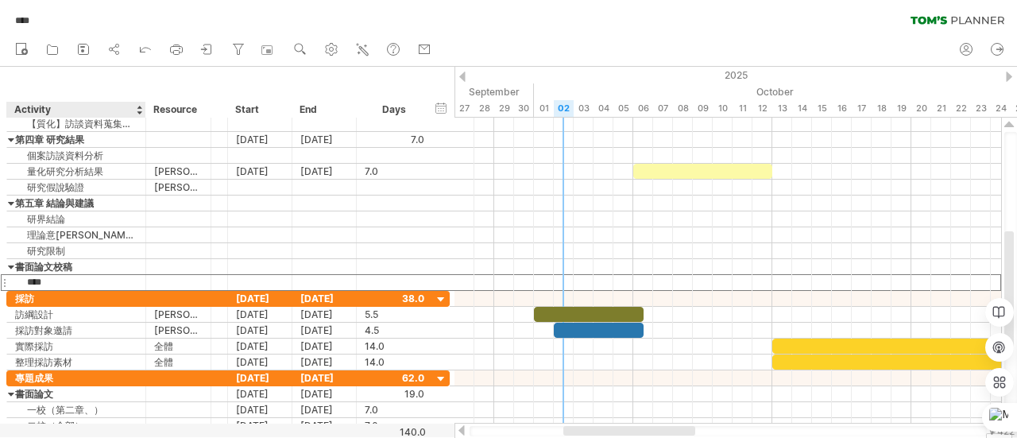
type input "**"
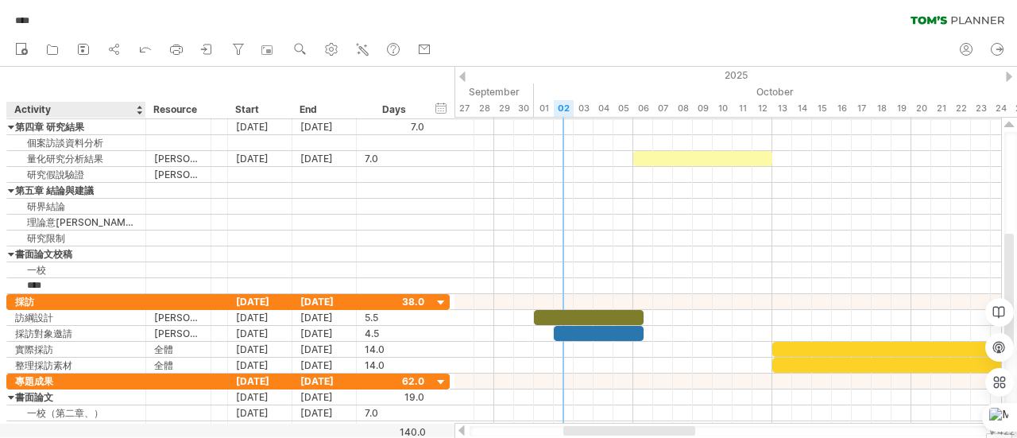
type input "**"
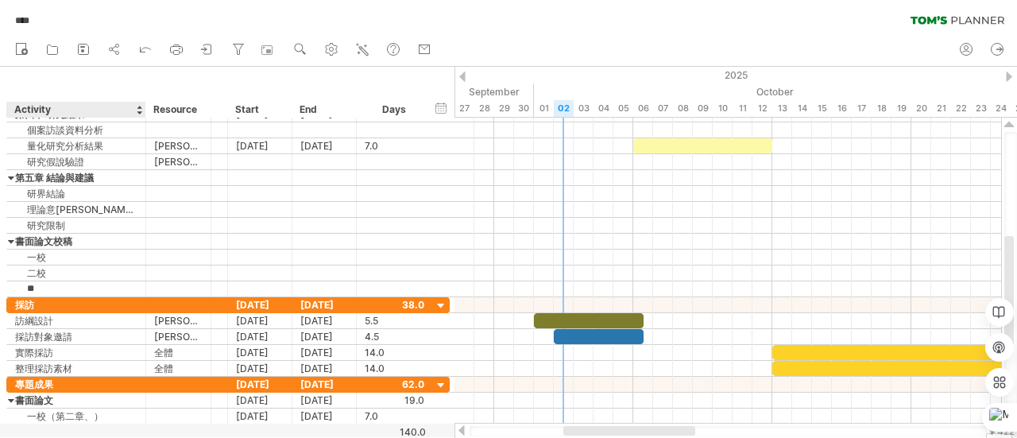
type input "**"
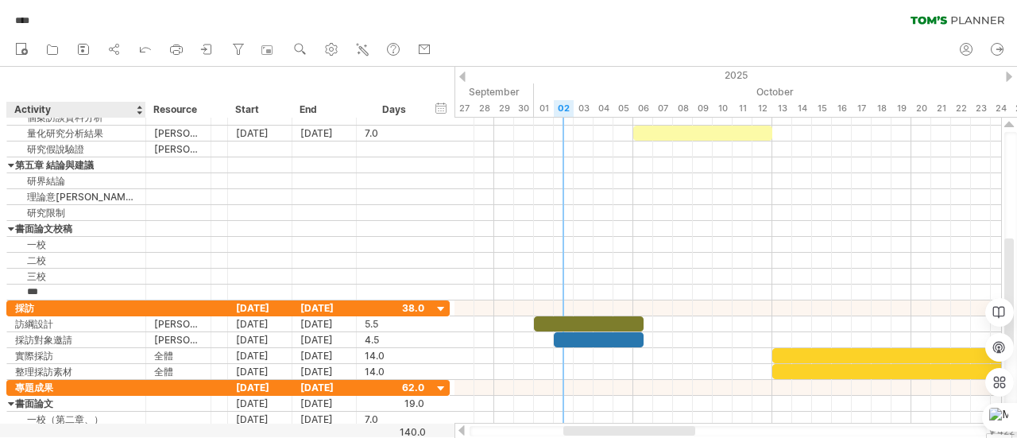
type input "**"
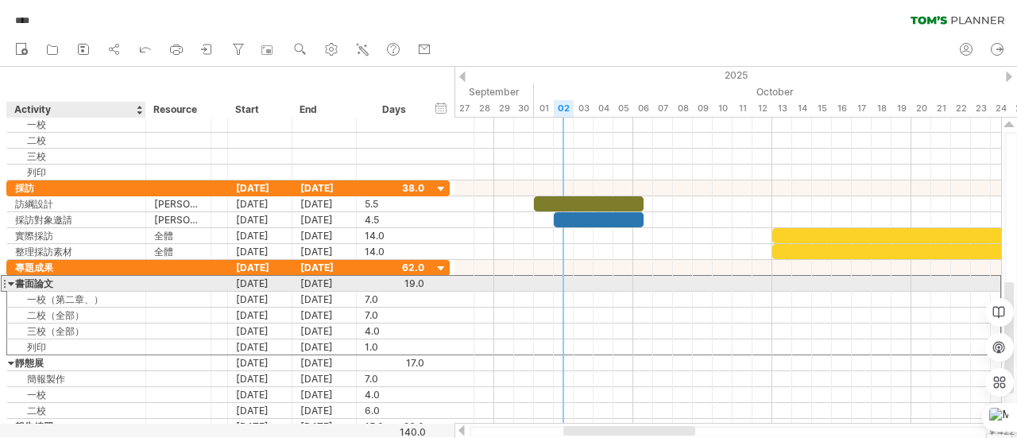
click at [26, 280] on div "書面論文" at bounding box center [76, 283] width 122 height 15
click at [26, 280] on input "****" at bounding box center [76, 283] width 122 height 15
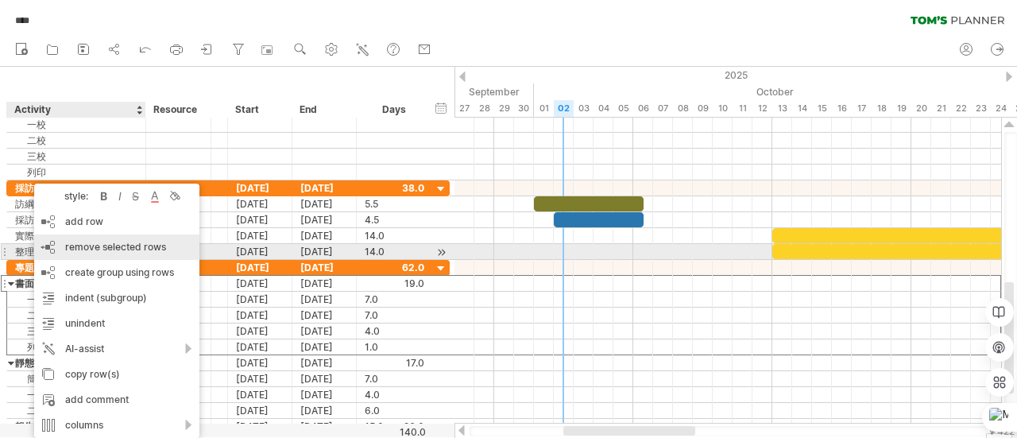
click at [140, 247] on span "remove selected rows" at bounding box center [115, 247] width 101 height 12
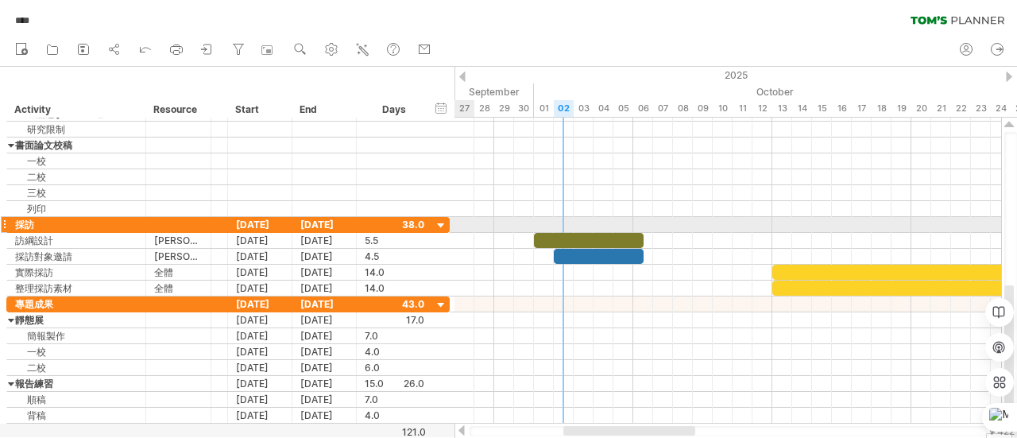
click at [442, 220] on div at bounding box center [441, 225] width 15 height 15
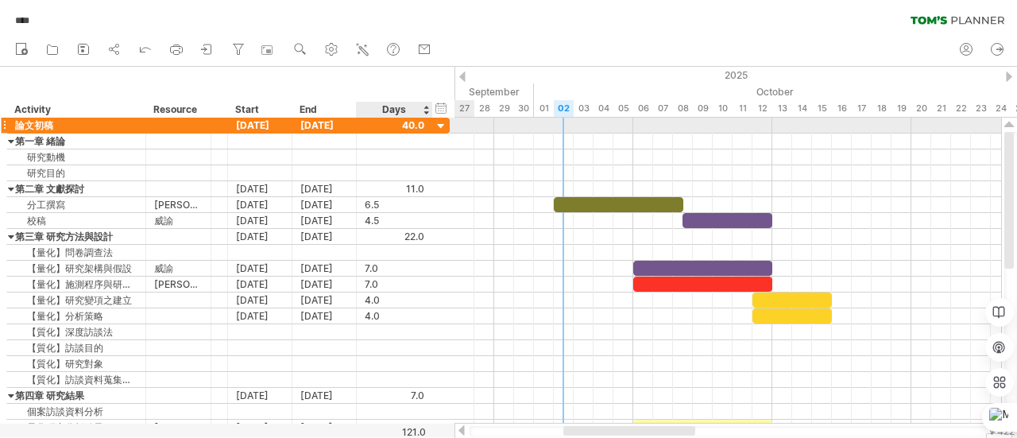
click at [443, 126] on div at bounding box center [441, 126] width 15 height 15
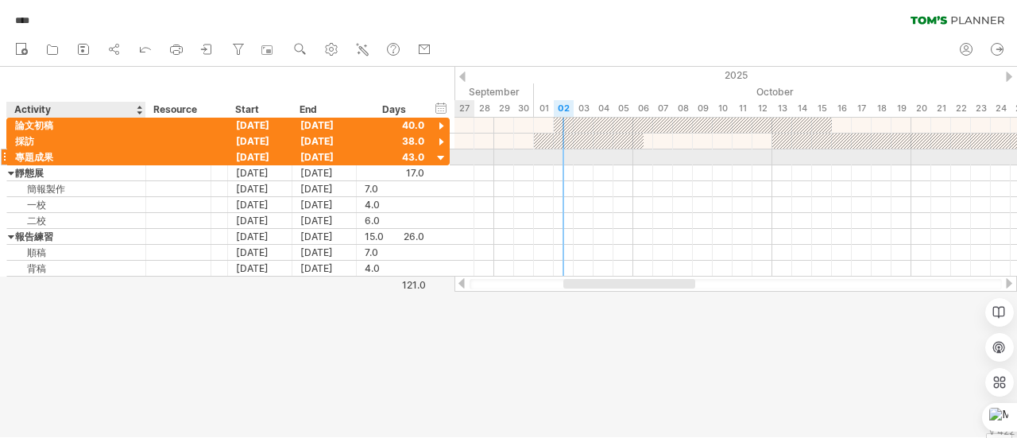
click at [66, 158] on div "專題成果" at bounding box center [76, 156] width 122 height 15
click at [66, 158] on input "****" at bounding box center [76, 156] width 122 height 15
type input "****"
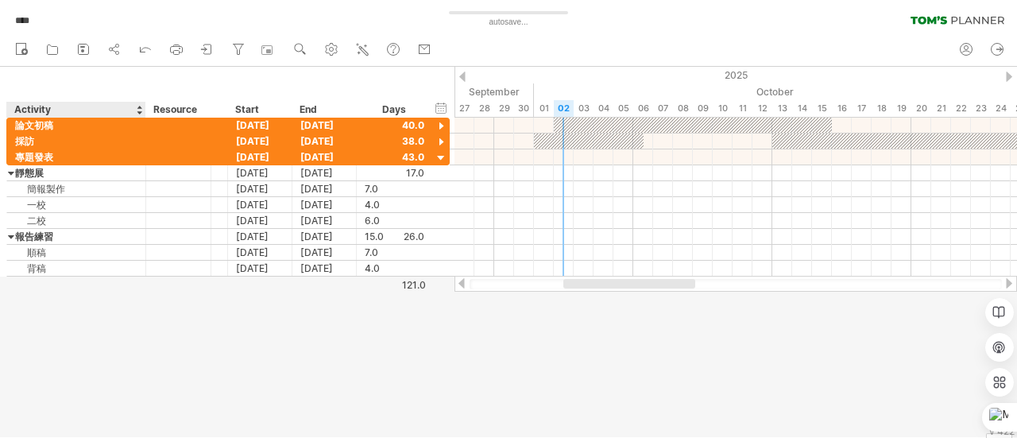
click at [133, 349] on div at bounding box center [508, 252] width 1017 height 370
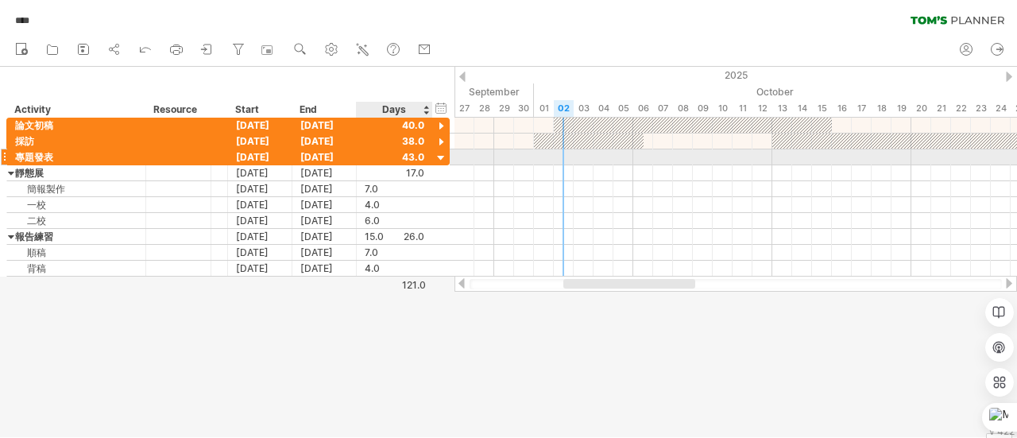
click at [440, 156] on div at bounding box center [441, 158] width 15 height 15
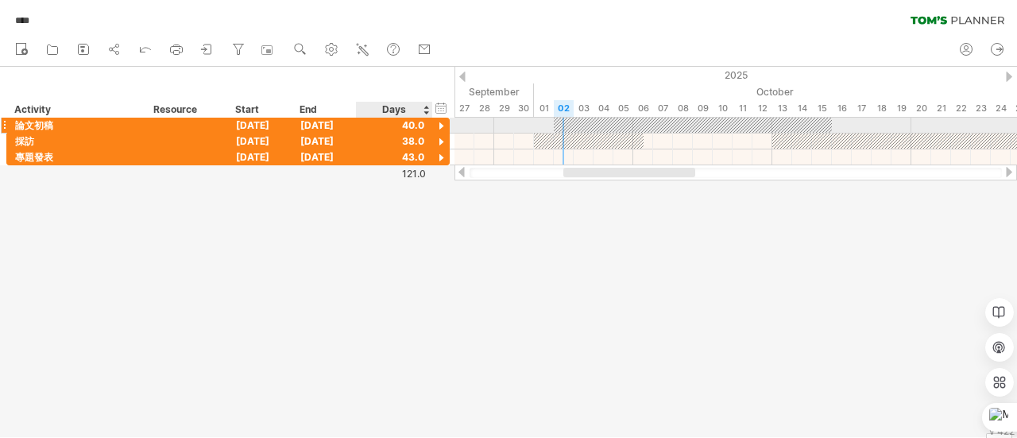
click at [441, 122] on div at bounding box center [441, 126] width 15 height 15
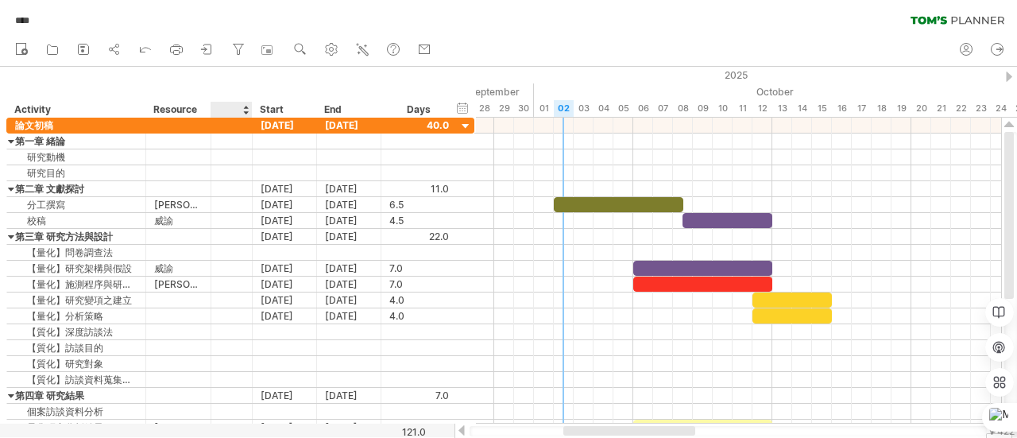
drag, startPoint x: 225, startPoint y: 108, endPoint x: 261, endPoint y: 107, distance: 35.7
click at [254, 107] on div at bounding box center [252, 110] width 6 height 16
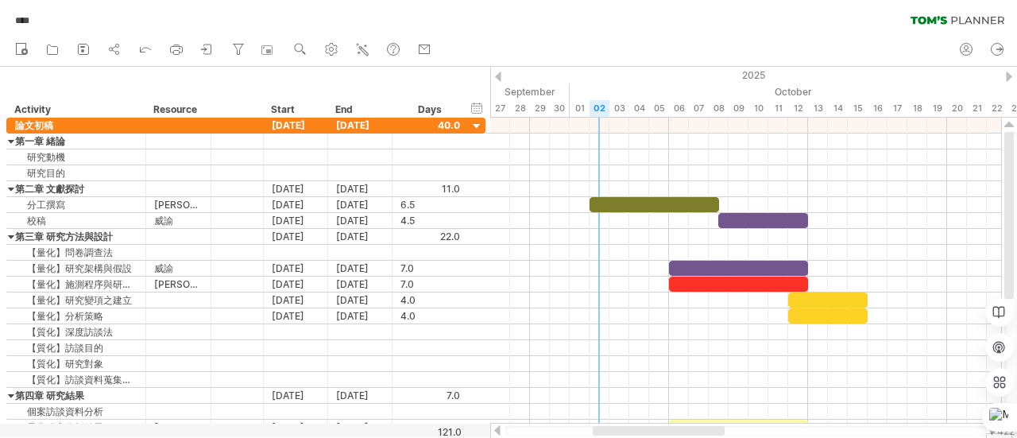
click at [229, 108] on div at bounding box center [236, 110] width 36 height 16
click at [229, 108] on input "text" at bounding box center [236, 110] width 36 height 16
type input "*"
type input "******"
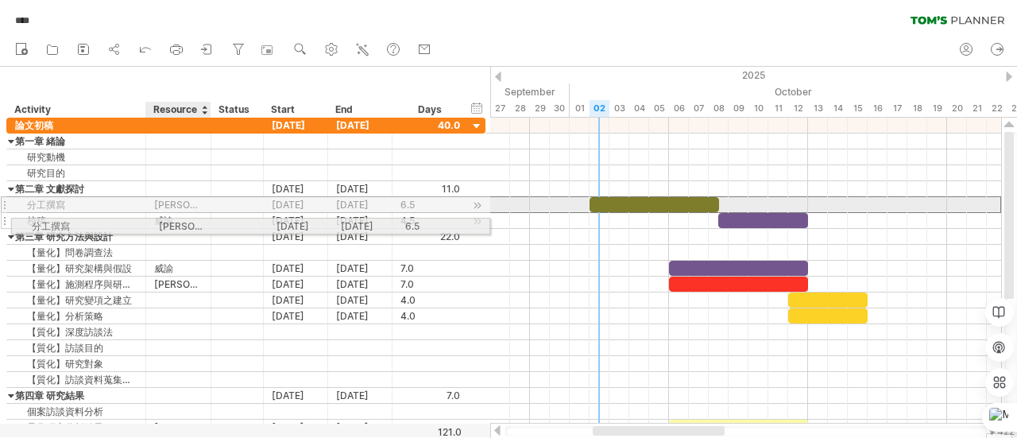
drag, startPoint x: 190, startPoint y: 197, endPoint x: 189, endPoint y: 218, distance: 21.5
click at [189, 218] on div "**********" at bounding box center [245, 277] width 479 height 318
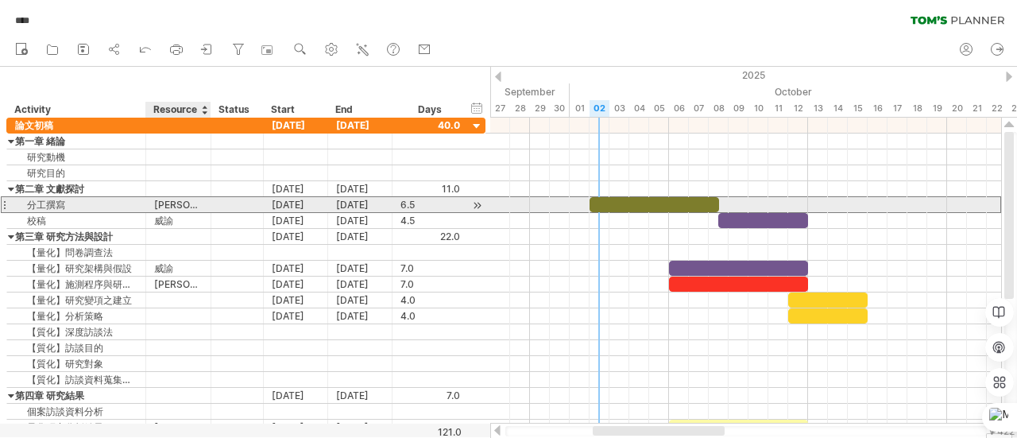
click at [196, 206] on div "[PERSON_NAME]、[PERSON_NAME]" at bounding box center [178, 204] width 48 height 15
click at [196, 206] on input "*****" at bounding box center [178, 204] width 48 height 15
click at [200, 204] on input "*****" at bounding box center [178, 204] width 48 height 15
drag, startPoint x: 200, startPoint y: 204, endPoint x: 145, endPoint y: 205, distance: 55.6
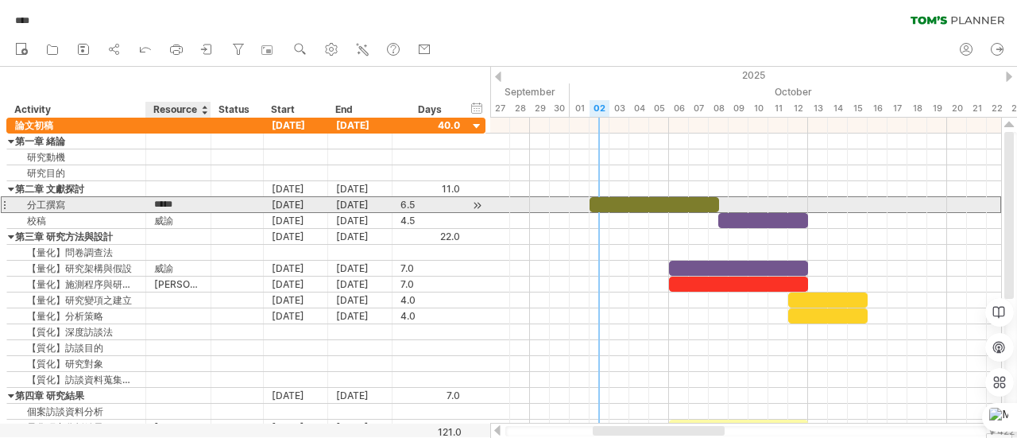
click at [145, 205] on div "**** 分工撰寫 ***** 旭亮、宇泰 10-02-25 10-08-25 6.5 6.5" at bounding box center [245, 204] width 479 height 17
paste input "*****"
type input "*****"
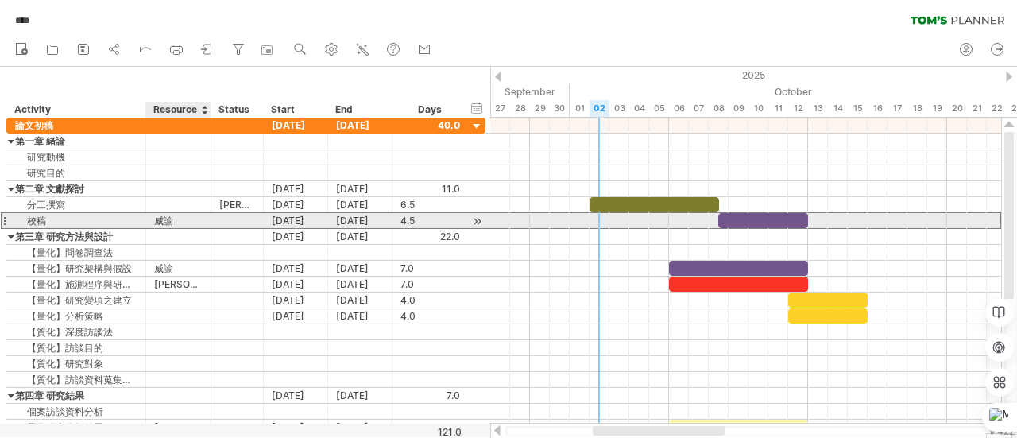
click at [167, 222] on div "威諭" at bounding box center [178, 220] width 48 height 15
drag, startPoint x: 167, startPoint y: 222, endPoint x: 148, endPoint y: 219, distance: 19.2
click at [148, 219] on div "** 威諭" at bounding box center [178, 220] width 65 height 15
drag, startPoint x: 181, startPoint y: 218, endPoint x: 145, endPoint y: 220, distance: 36.6
click at [145, 220] on div "** 校稿 ** 威諭 10-08-25 10-12-25 4.5 4.5" at bounding box center [245, 220] width 479 height 17
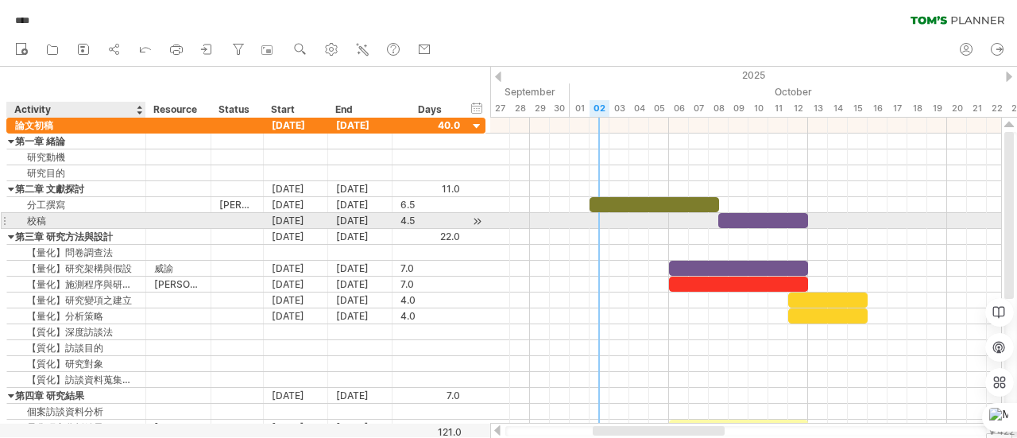
paste input "**"
type input "**"
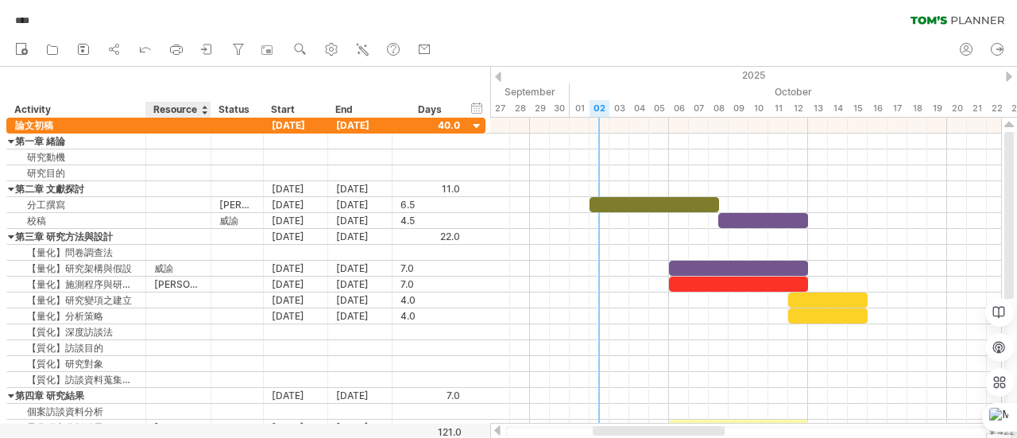
click at [199, 110] on div "******** Resource" at bounding box center [177, 110] width 65 height 16
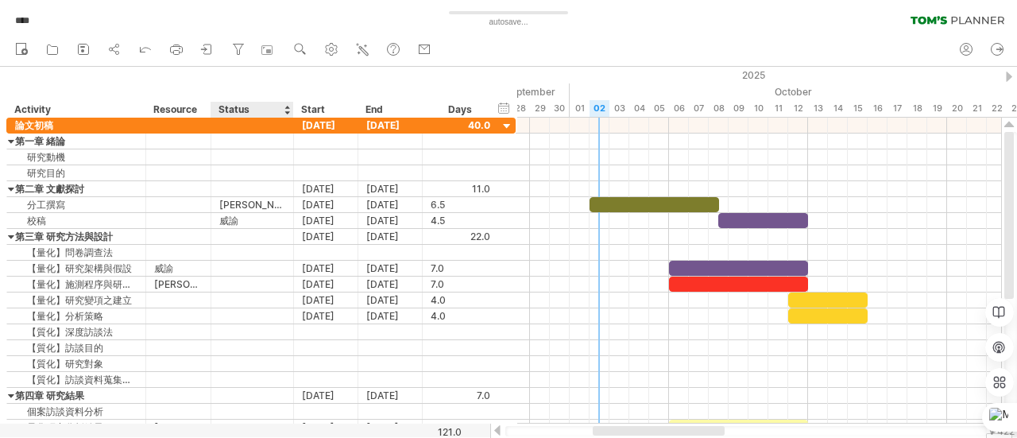
drag, startPoint x: 261, startPoint y: 112, endPoint x: 291, endPoint y: 109, distance: 30.3
click at [291, 109] on div at bounding box center [293, 110] width 6 height 16
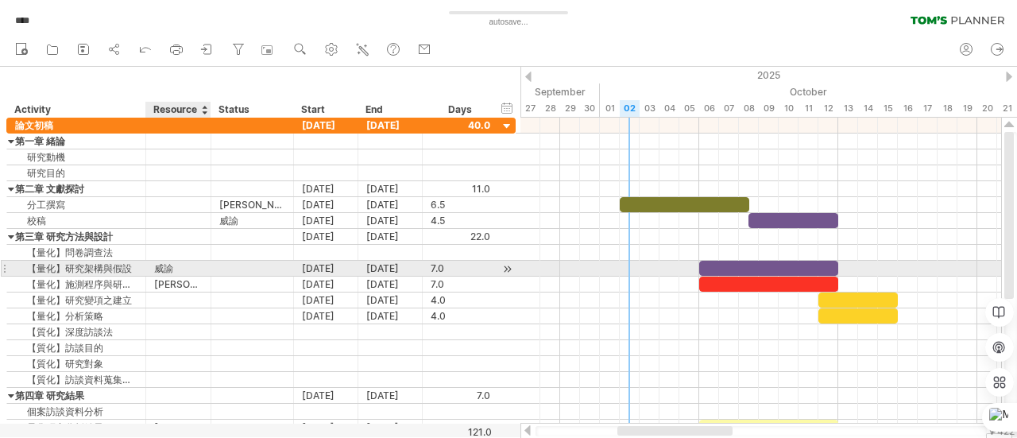
click at [168, 264] on div "威諭" at bounding box center [178, 268] width 48 height 15
click at [168, 264] on input "**" at bounding box center [178, 268] width 48 height 15
click at [175, 264] on input "**" at bounding box center [178, 268] width 48 height 15
drag, startPoint x: 175, startPoint y: 264, endPoint x: 152, endPoint y: 266, distance: 23.1
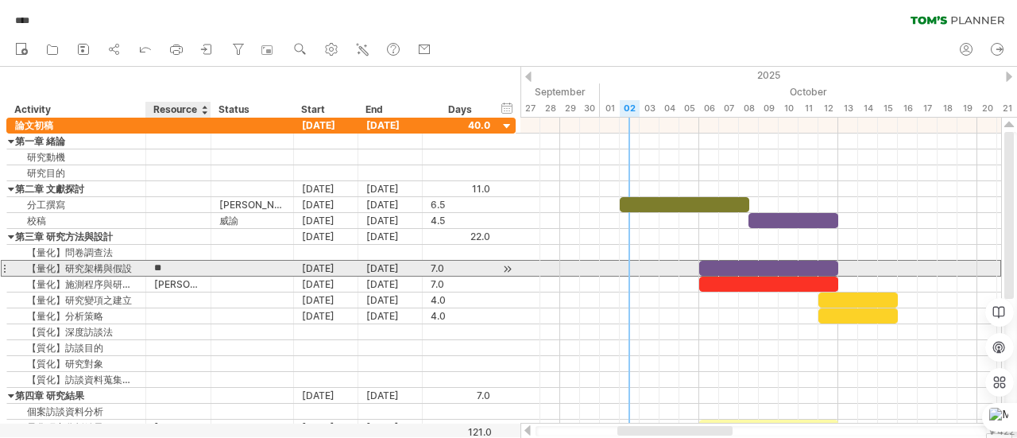
click at [152, 266] on div "** 威諭" at bounding box center [178, 268] width 65 height 15
paste input "**"
type input "**"
click at [178, 276] on div "[PERSON_NAME]" at bounding box center [178, 283] width 48 height 15
click at [178, 276] on input "**" at bounding box center [178, 283] width 48 height 15
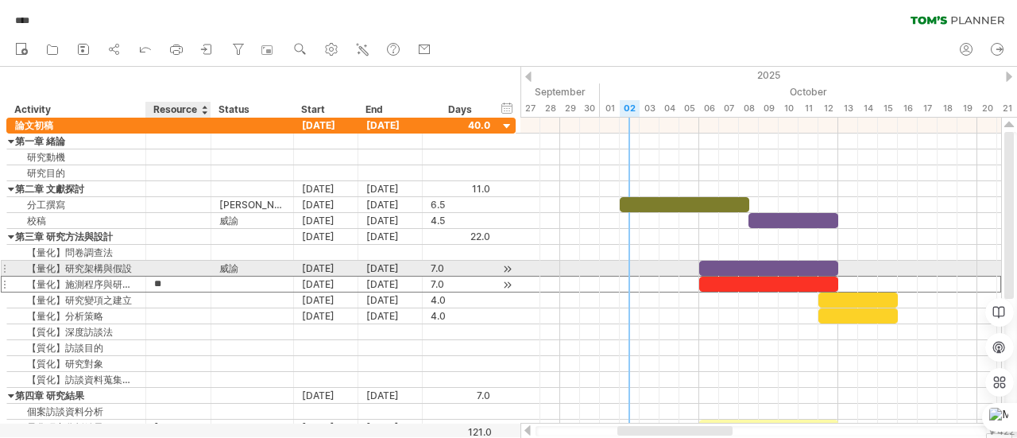
click at [178, 276] on input "**" at bounding box center [178, 283] width 48 height 15
paste input "**"
type input "**"
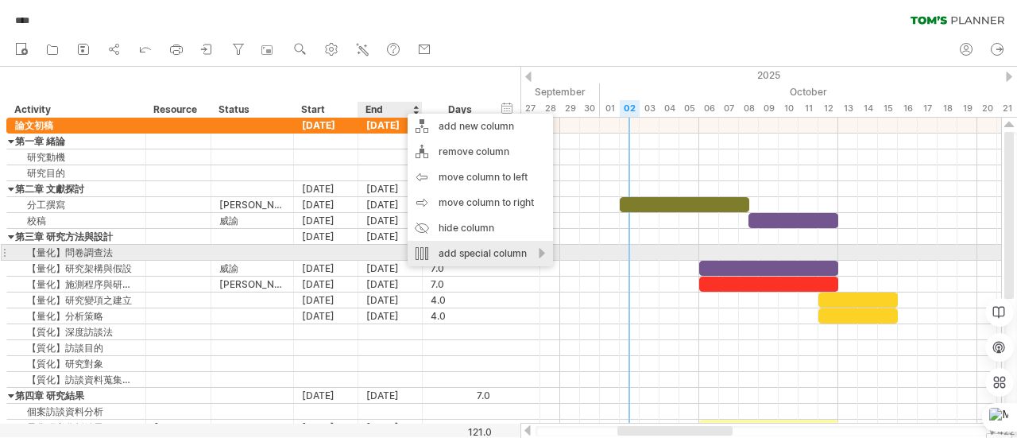
click at [480, 255] on div "add special column" at bounding box center [479, 253] width 145 height 25
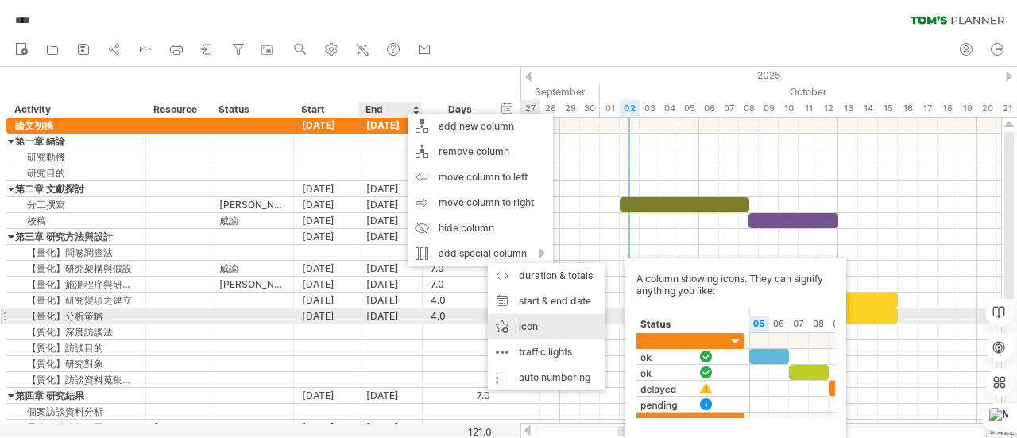
click at [524, 318] on div "icon A column showing icons. They can signify anything you like:" at bounding box center [547, 326] width 118 height 25
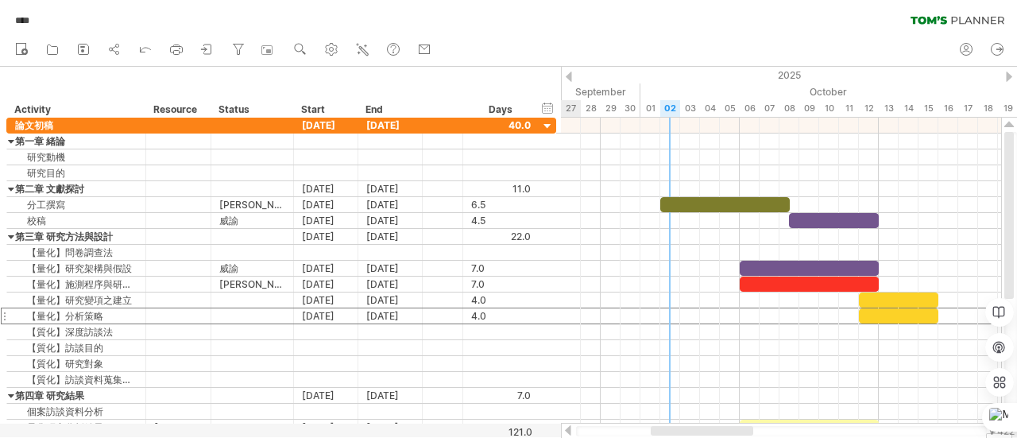
click at [524, 318] on div "4.0" at bounding box center [501, 315] width 60 height 15
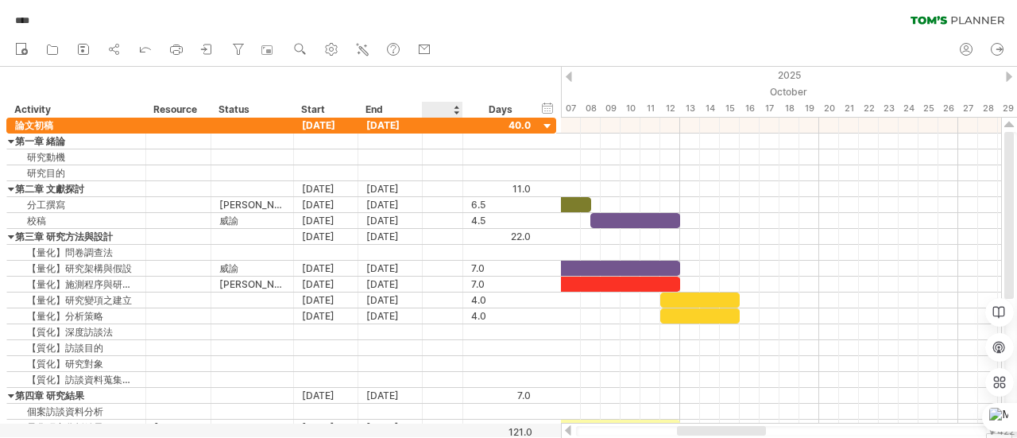
click at [435, 110] on div at bounding box center [442, 110] width 24 height 16
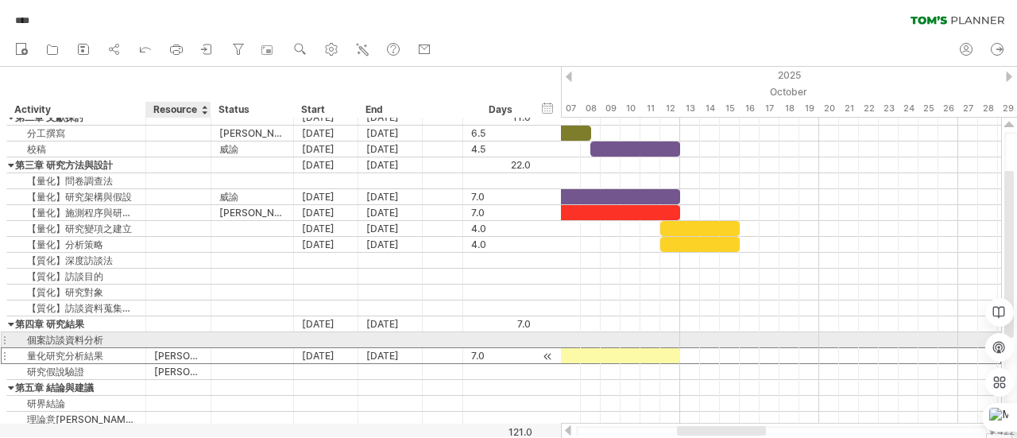
click at [189, 348] on div "[PERSON_NAME]" at bounding box center [178, 355] width 48 height 15
click at [189, 348] on input "**" at bounding box center [178, 355] width 48 height 15
drag, startPoint x: 189, startPoint y: 347, endPoint x: 153, endPoint y: 346, distance: 35.7
click at [154, 348] on input "**" at bounding box center [178, 355] width 48 height 15
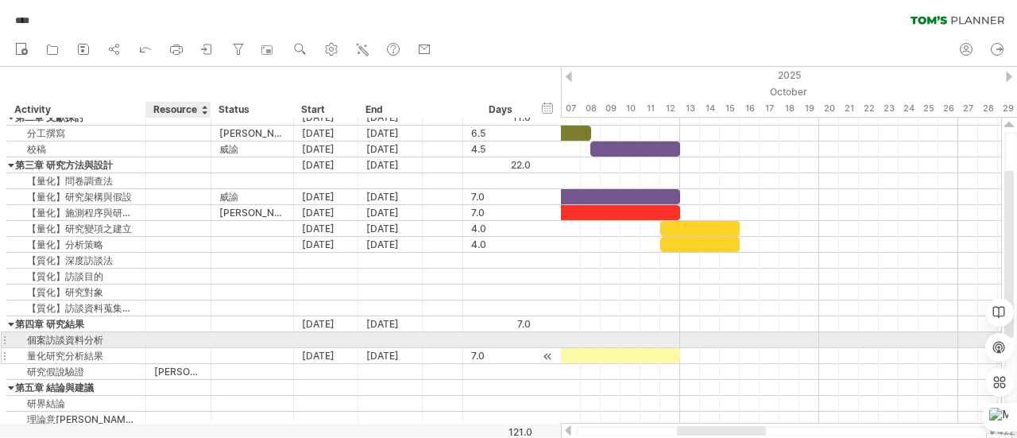
paste input "**"
type input "**"
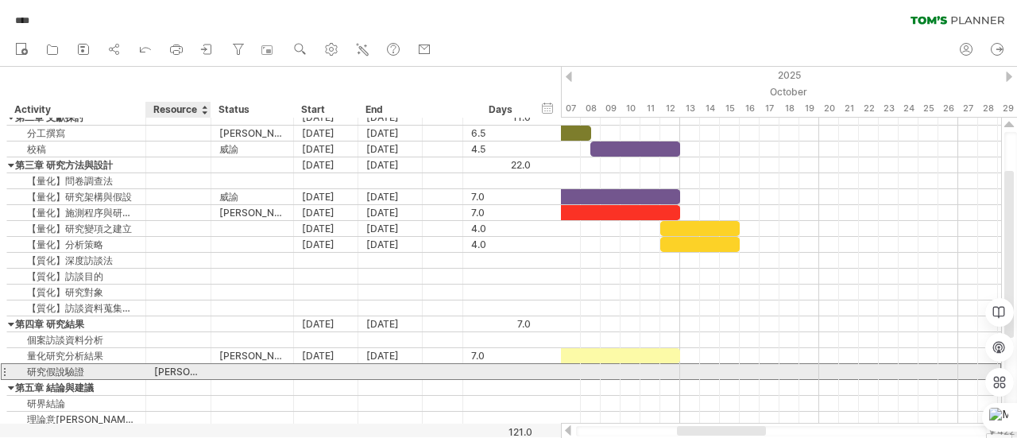
click at [179, 367] on div "[PERSON_NAME]" at bounding box center [178, 371] width 48 height 15
click at [0, 0] on input "**" at bounding box center [0, 0] width 0 height 0
click at [179, 367] on input "**" at bounding box center [178, 371] width 48 height 15
paste input "**"
type input "**"
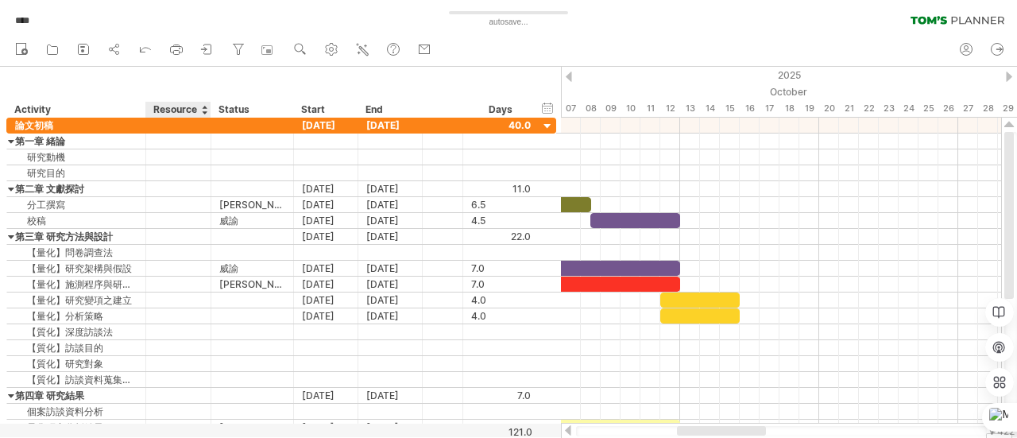
click at [172, 110] on div "Resource" at bounding box center [177, 110] width 48 height 16
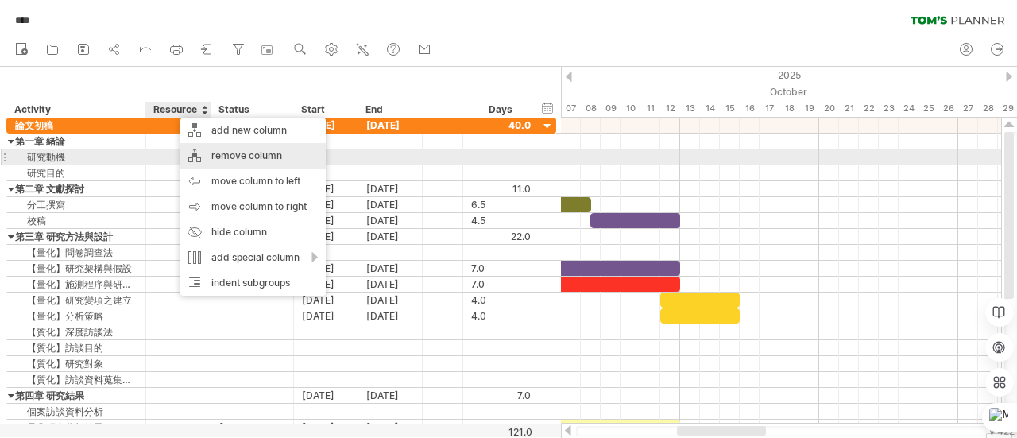
click at [208, 151] on div "remove column" at bounding box center [252, 155] width 145 height 25
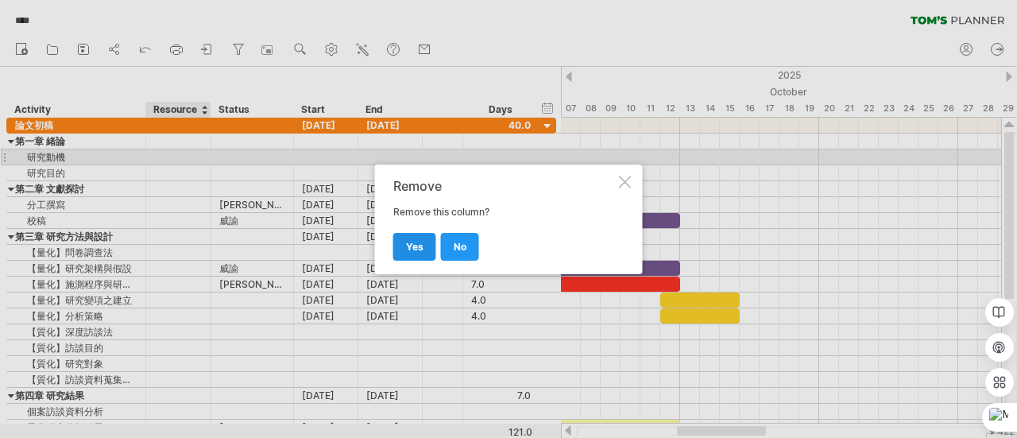
click at [399, 236] on link "yes" at bounding box center [414, 247] width 43 height 28
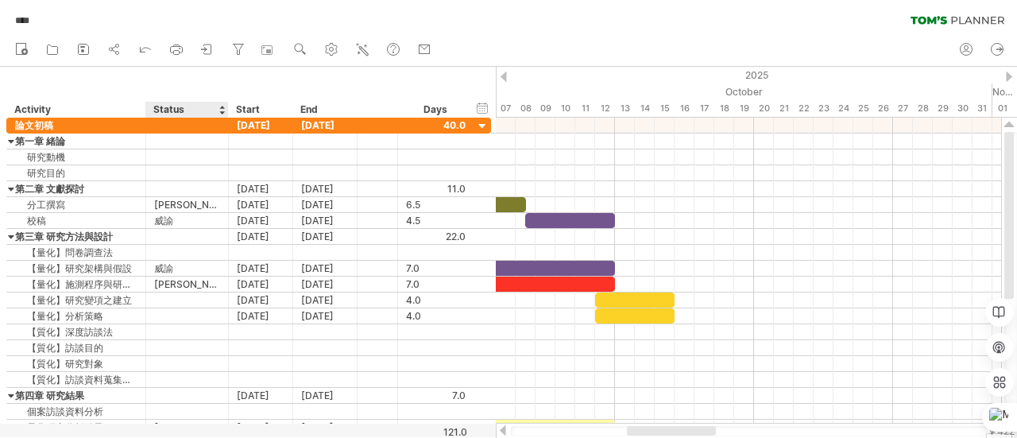
click at [187, 112] on div "Status" at bounding box center [186, 110] width 66 height 16
click at [187, 112] on input "******" at bounding box center [186, 110] width 66 height 16
type input "******"
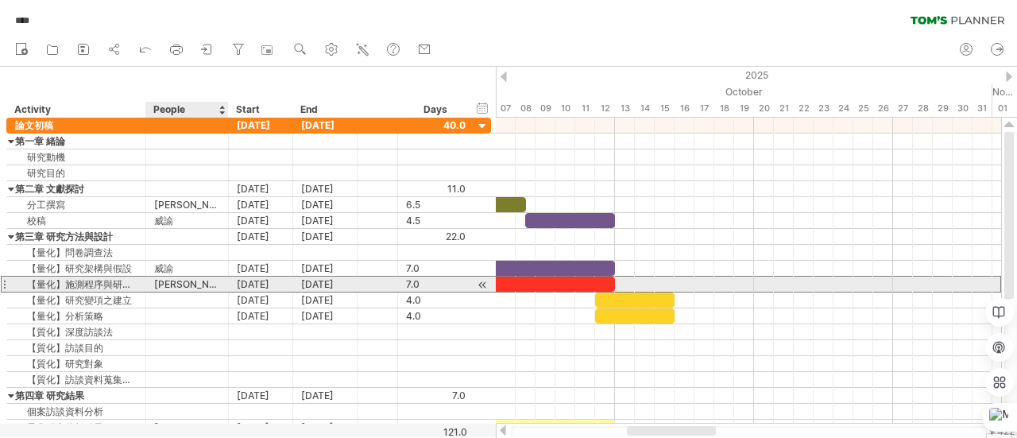
click at [205, 281] on div "[PERSON_NAME]" at bounding box center [187, 283] width 66 height 15
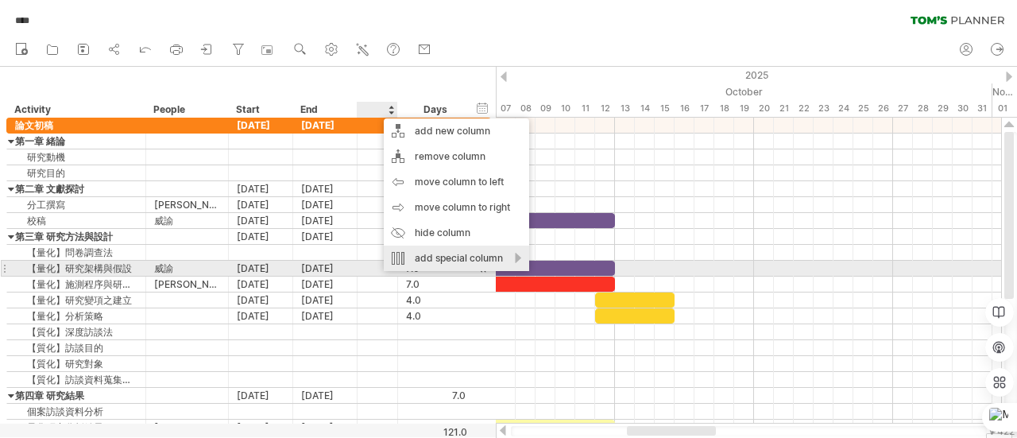
click at [439, 261] on div "add special column" at bounding box center [456, 257] width 145 height 25
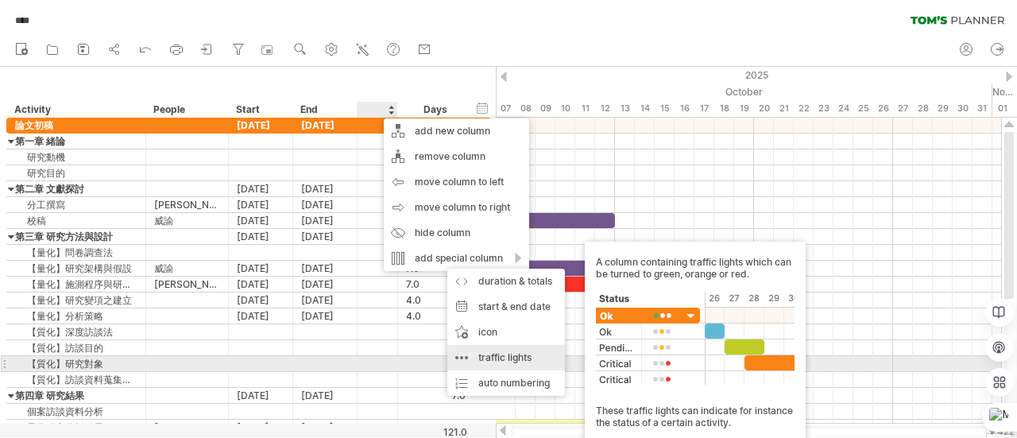
click at [518, 367] on div "traffic lights A column containing traffic lights which can be turned to green,…" at bounding box center [506, 357] width 118 height 25
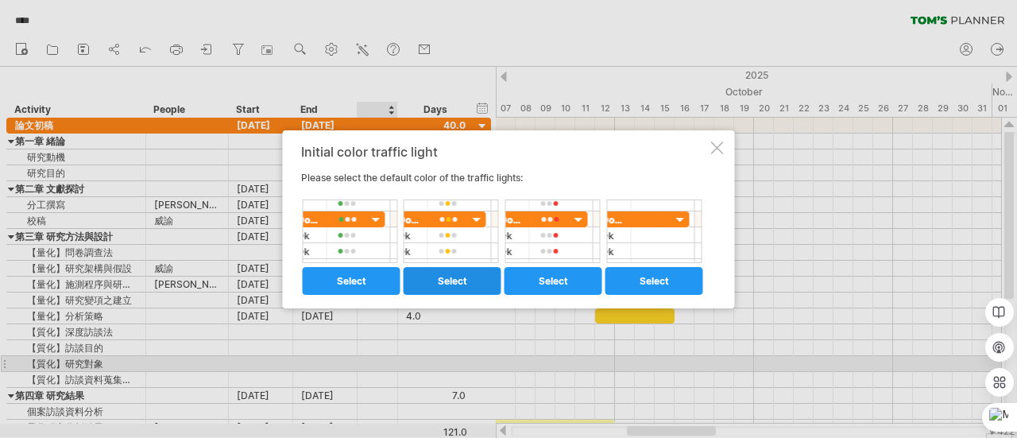
click at [445, 282] on span "select" at bounding box center [452, 281] width 29 height 12
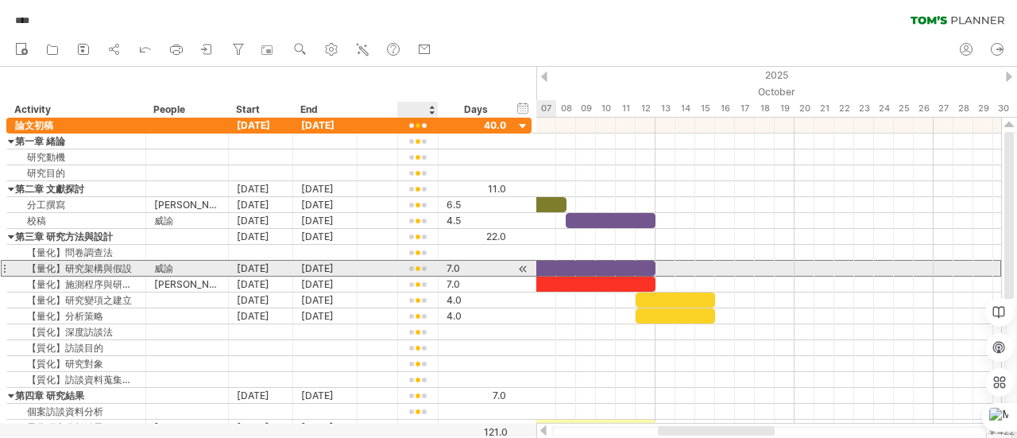
click at [420, 265] on div at bounding box center [418, 269] width 24 height 12
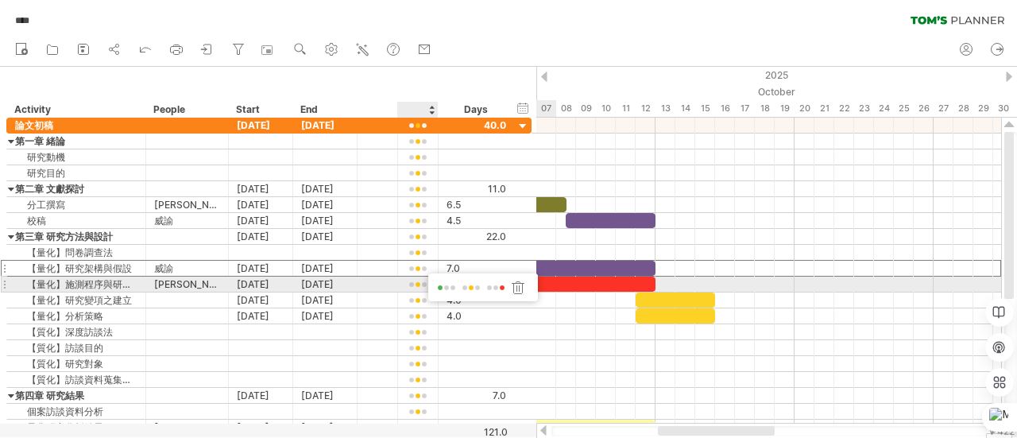
click at [444, 284] on span at bounding box center [446, 288] width 22 height 12
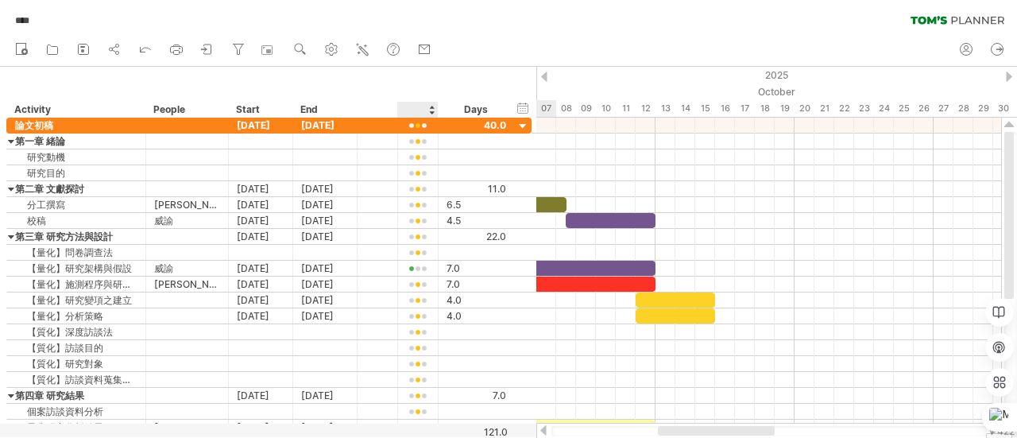
click at [415, 106] on div at bounding box center [417, 110] width 24 height 16
click at [415, 106] on input "text" at bounding box center [417, 110] width 24 height 16
type input "*"
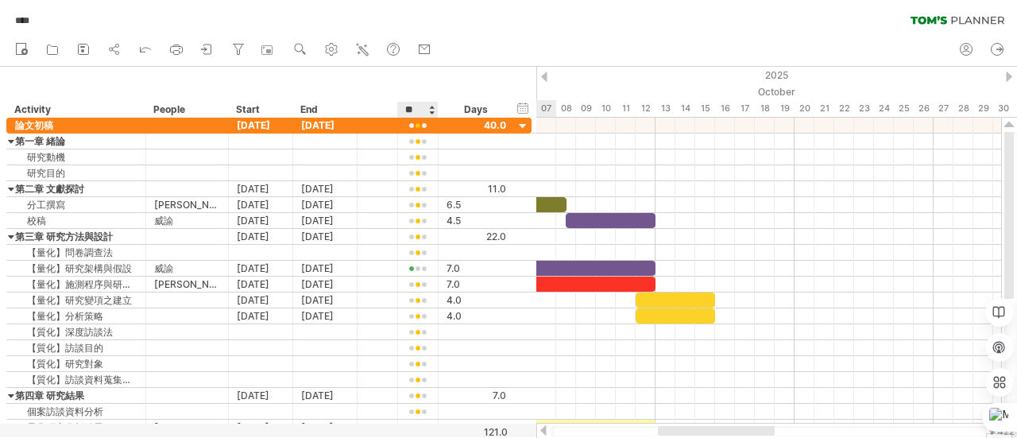
scroll to position [0, 0]
type input "**"
click at [380, 110] on div at bounding box center [377, 110] width 24 height 16
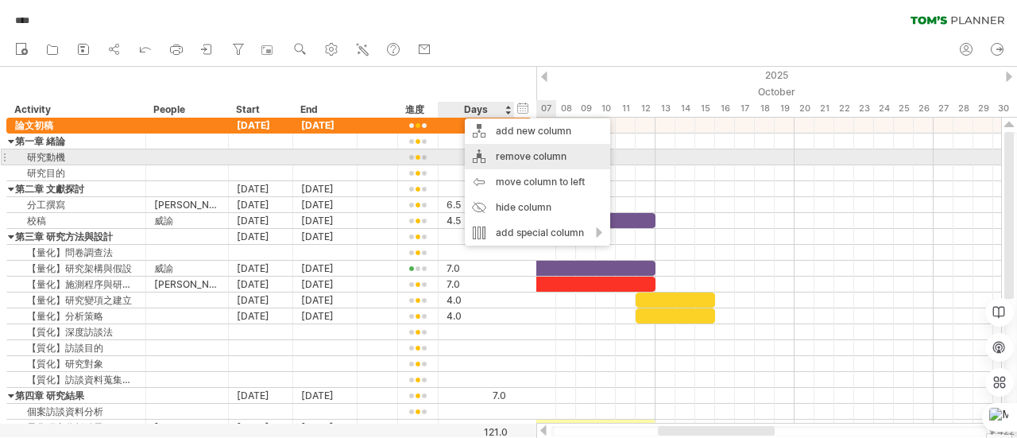
click at [499, 160] on div "remove column" at bounding box center [537, 156] width 145 height 25
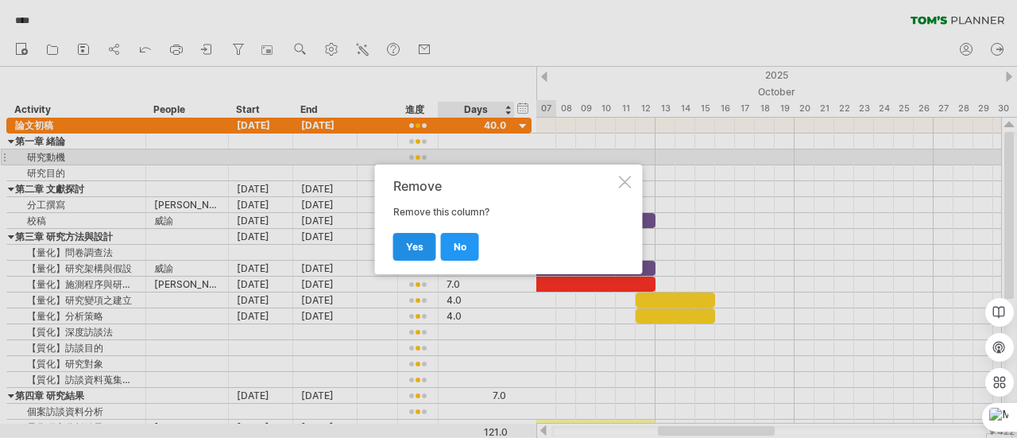
click at [416, 245] on span "yes" at bounding box center [414, 247] width 17 height 12
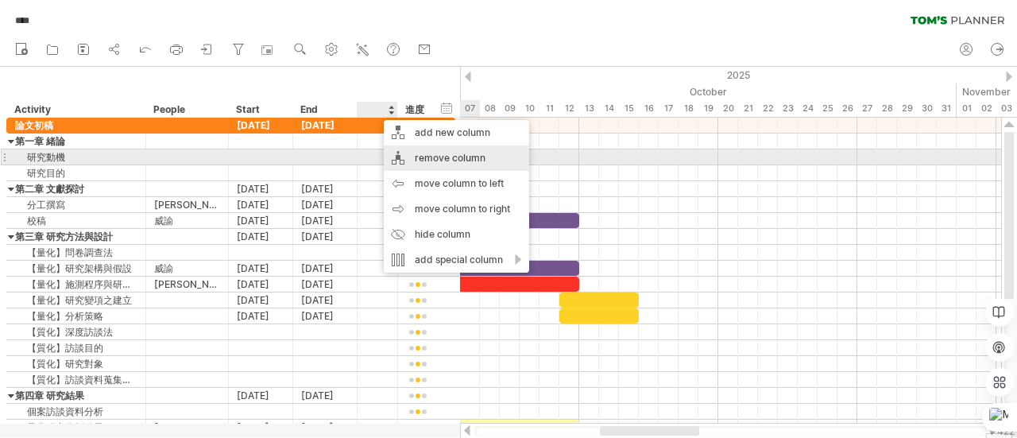
click at [413, 161] on div "remove column" at bounding box center [456, 157] width 145 height 25
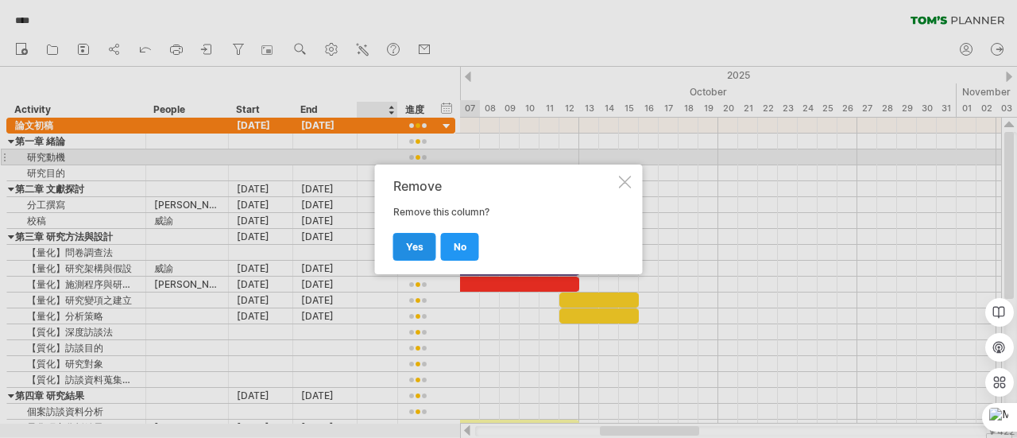
click at [419, 249] on span "yes" at bounding box center [414, 247] width 17 height 12
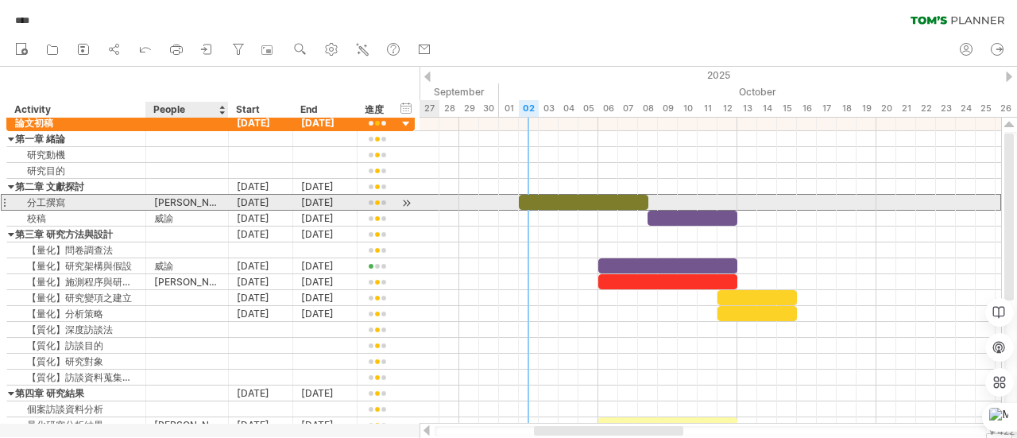
click at [179, 201] on div "[PERSON_NAME]、[PERSON_NAME]" at bounding box center [187, 202] width 66 height 15
click at [179, 201] on input "*****" at bounding box center [187, 202] width 66 height 15
click at [199, 201] on input "*****" at bounding box center [187, 202] width 66 height 15
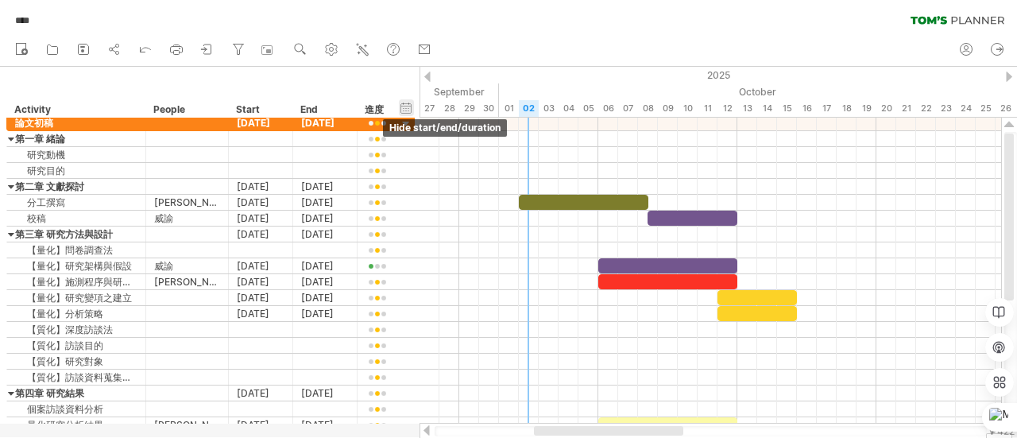
click at [407, 107] on div "hide start/end/duration show start/end/duration" at bounding box center [406, 107] width 15 height 17
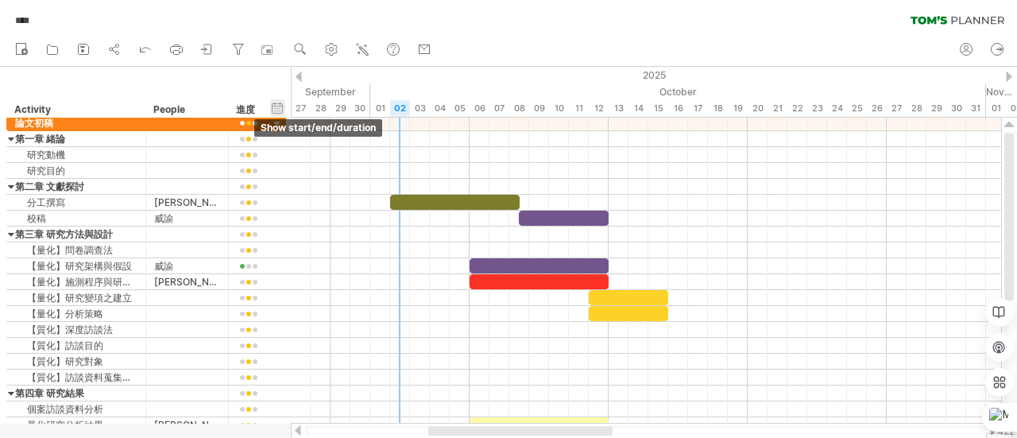
click at [275, 108] on div "hide start/end/duration show start/end/duration" at bounding box center [277, 107] width 15 height 17
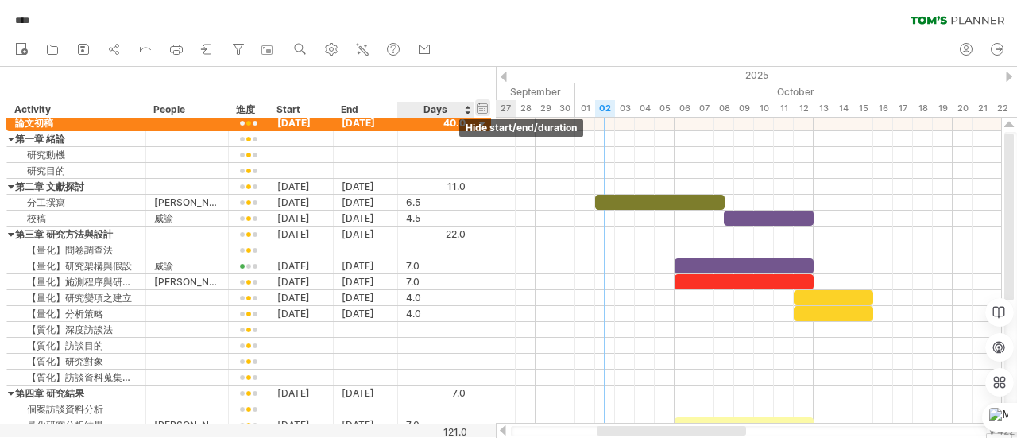
click at [484, 105] on div "hide start/end/duration show start/end/duration" at bounding box center [482, 107] width 15 height 17
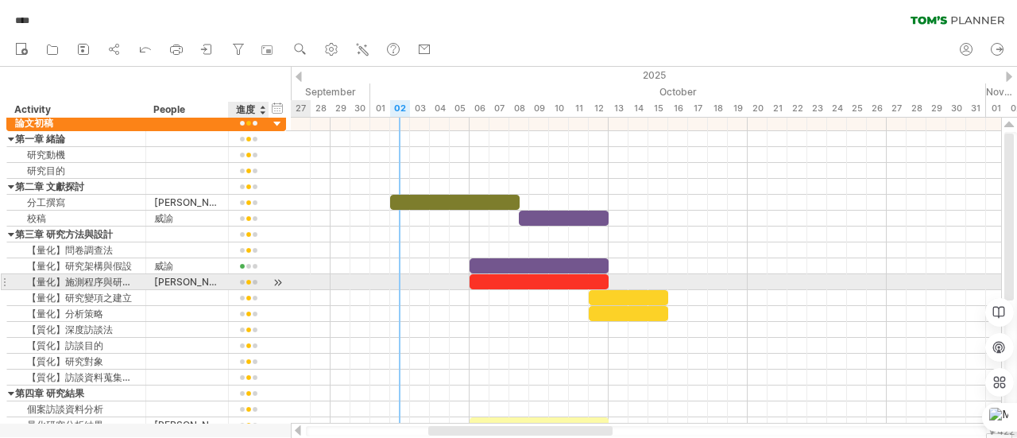
click at [276, 279] on div at bounding box center [277, 282] width 15 height 17
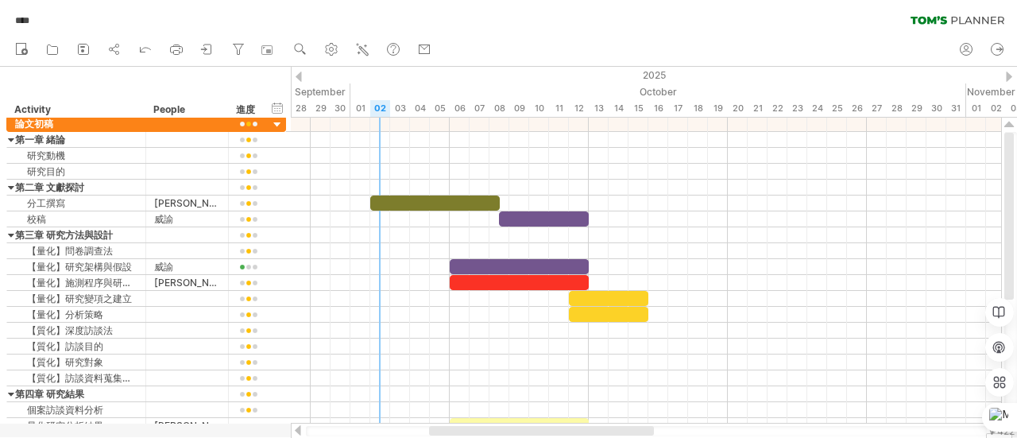
click at [1010, 79] on div at bounding box center [1008, 76] width 6 height 10
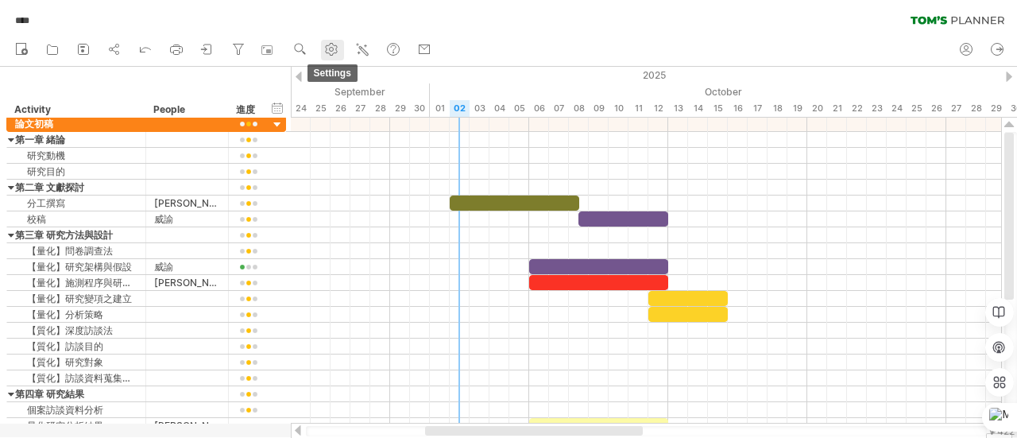
click at [323, 46] on link "settings" at bounding box center [332, 50] width 23 height 21
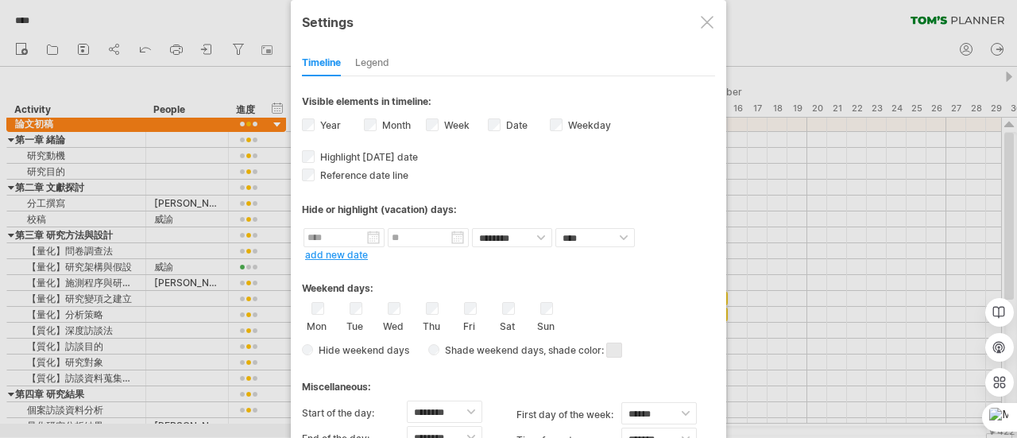
click at [372, 63] on div "Legend" at bounding box center [372, 63] width 34 height 25
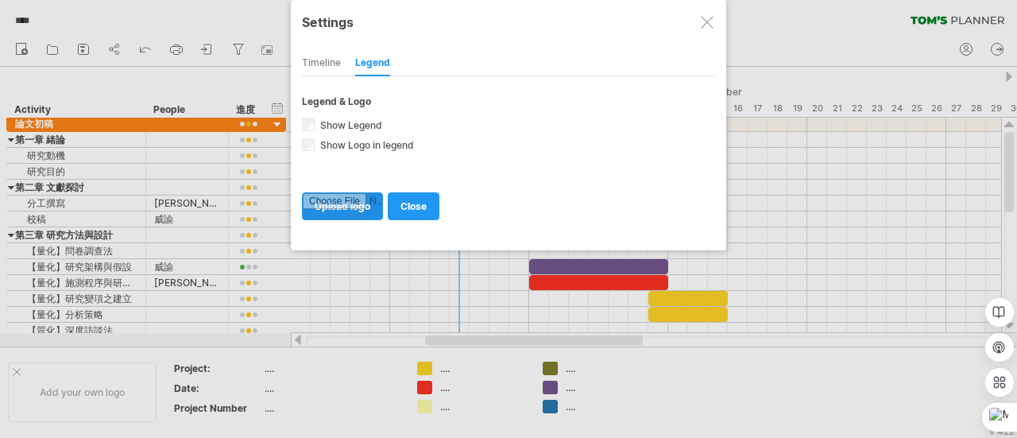
click at [335, 206] on input "file" at bounding box center [342, 206] width 79 height 26
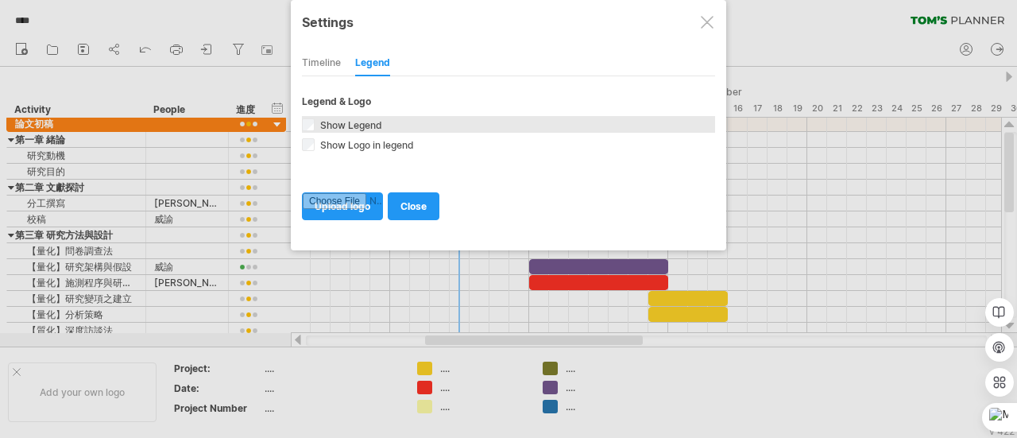
click at [316, 124] on div "Show Legend Include a legend (also known as a key) at the bottom of your schedu…" at bounding box center [508, 124] width 413 height 17
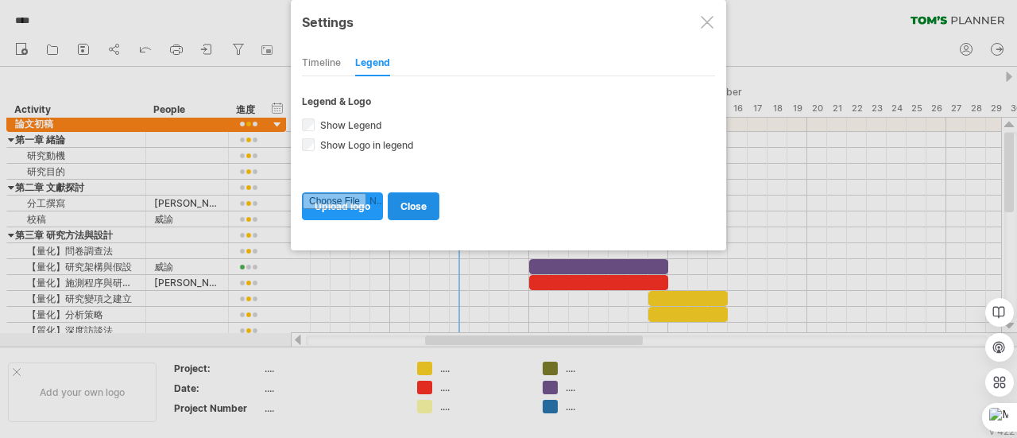
click at [417, 204] on span "close" at bounding box center [413, 206] width 26 height 12
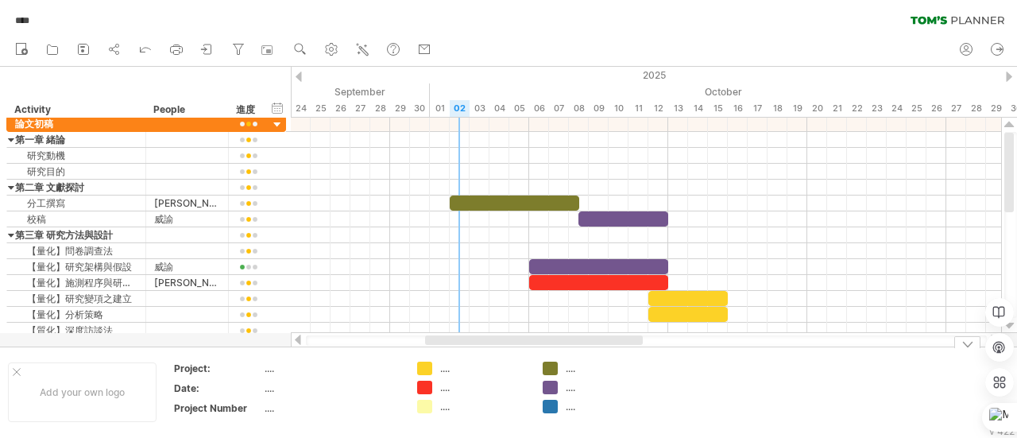
click at [443, 365] on div "...." at bounding box center [483, 368] width 87 height 14
click at [443, 365] on input "text" at bounding box center [479, 368] width 79 height 14
click at [261, 407] on div "Project Number" at bounding box center [217, 408] width 87 height 14
click at [264, 407] on div "...." at bounding box center [330, 408] width 133 height 14
click at [105, 401] on div "Add your own logo" at bounding box center [82, 392] width 149 height 60
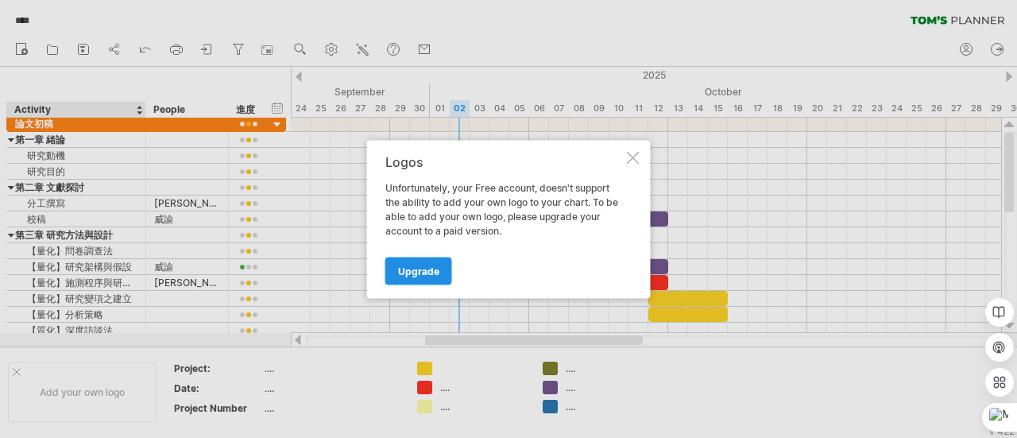
click at [410, 274] on span "Upgrade" at bounding box center [418, 270] width 41 height 12
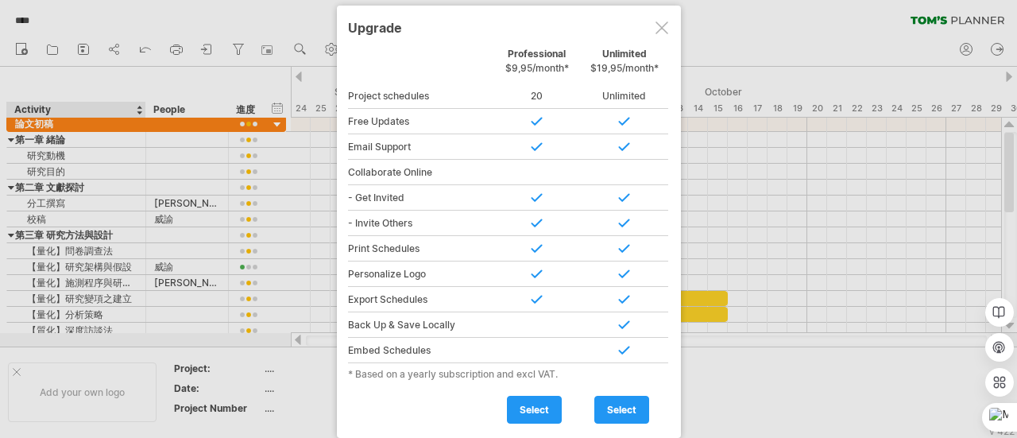
click at [659, 28] on div at bounding box center [661, 27] width 13 height 13
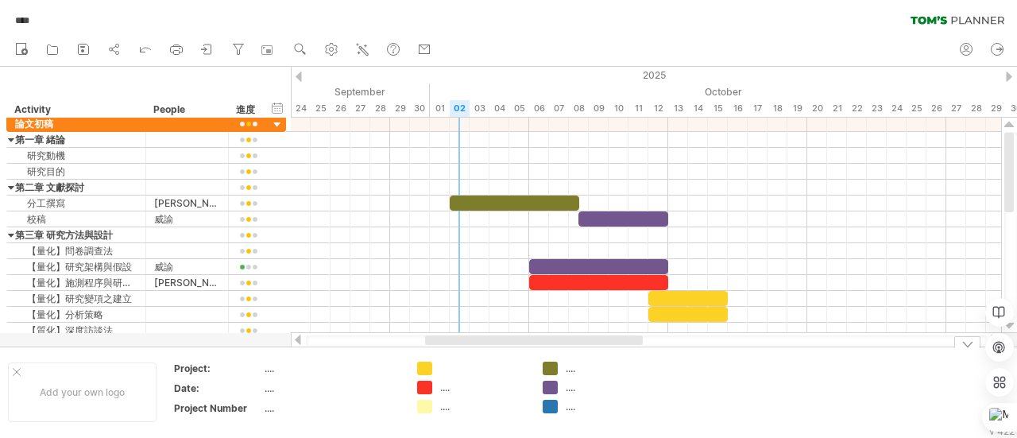
click at [441, 366] on div at bounding box center [483, 368] width 87 height 14
click at [448, 384] on div "...." at bounding box center [483, 387] width 87 height 14
type input "**"
click at [571, 368] on div "...." at bounding box center [608, 368] width 87 height 14
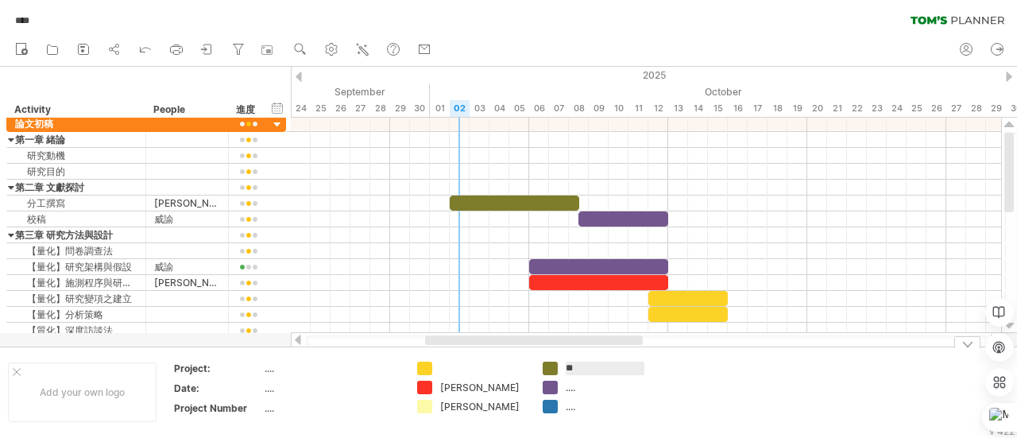
type input "*"
type input "**"
click at [576, 388] on div "...." at bounding box center [608, 387] width 87 height 14
type input "**"
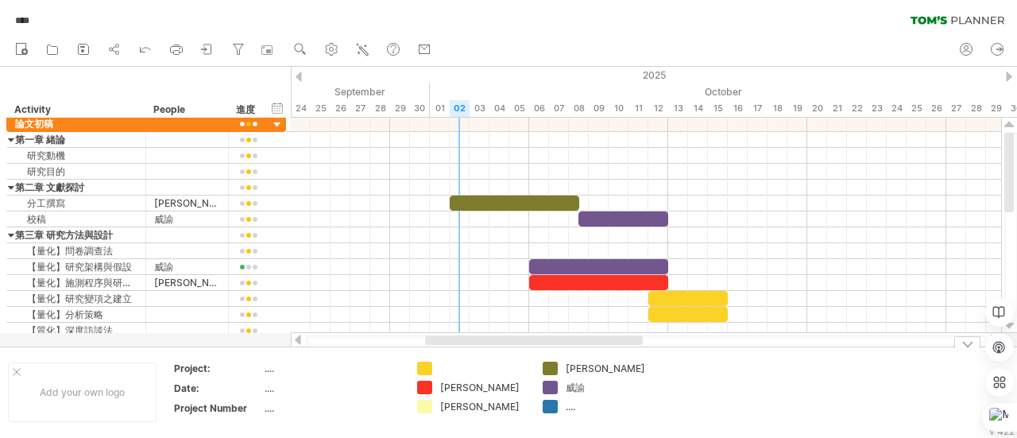
click at [578, 407] on div "...." at bounding box center [608, 406] width 87 height 14
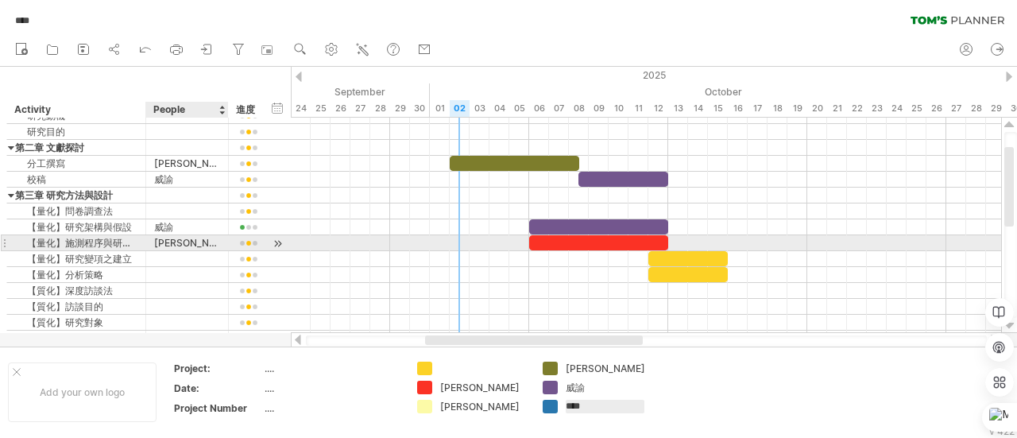
type input "**"
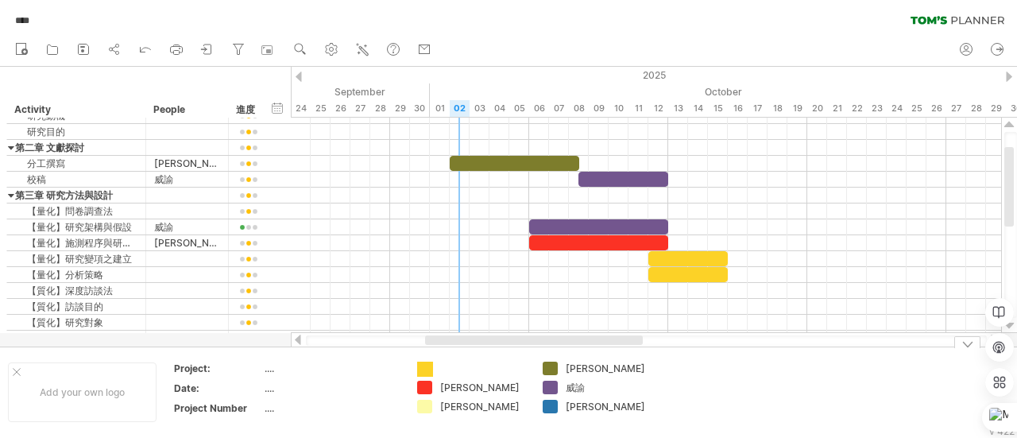
click at [422, 365] on div "Trying to reach plan.tomsplanner.com .... Connected again... 0% autosave... ***…" at bounding box center [508, 219] width 1017 height 438
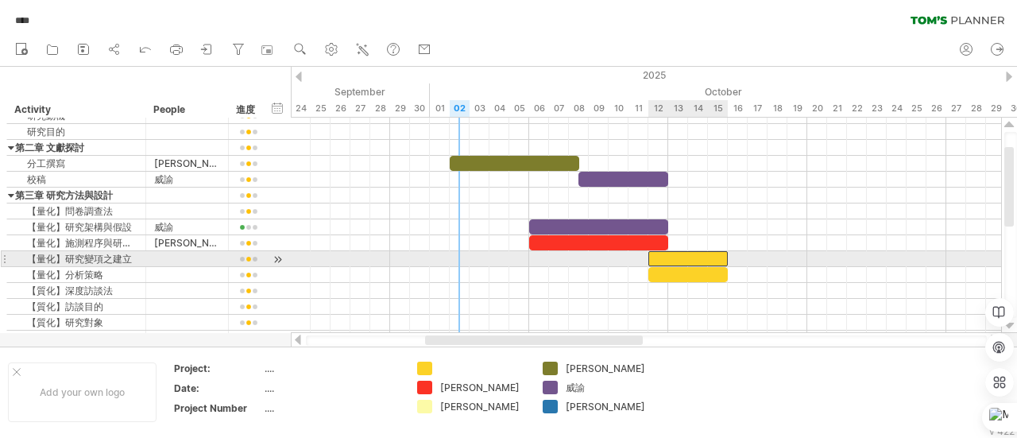
click at [693, 257] on div at bounding box center [687, 258] width 79 height 15
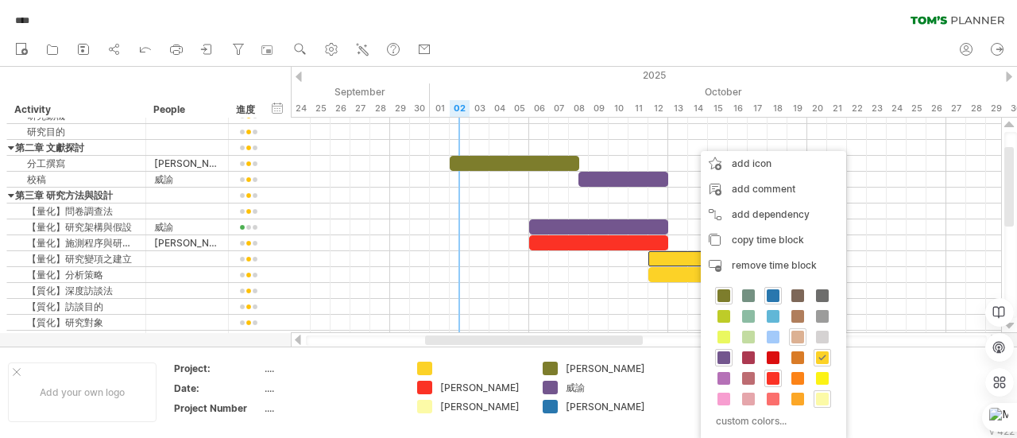
click at [799, 339] on span at bounding box center [797, 336] width 13 height 13
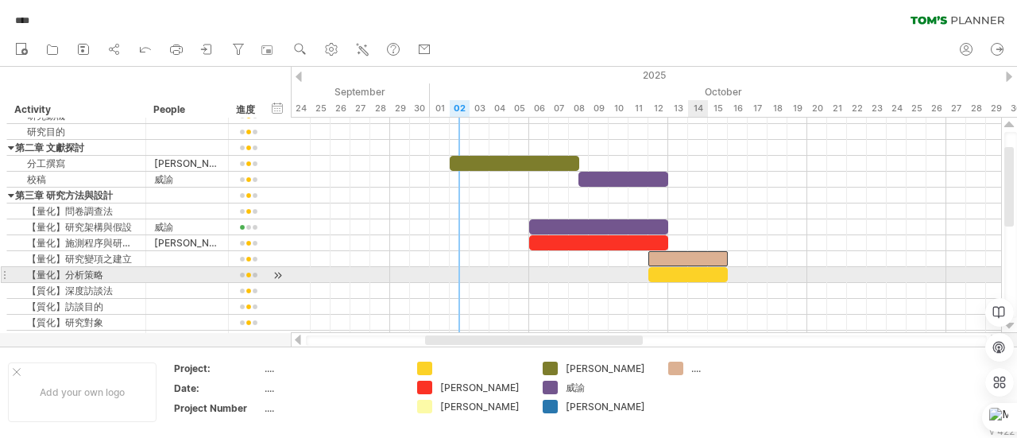
click at [689, 275] on div at bounding box center [687, 274] width 79 height 15
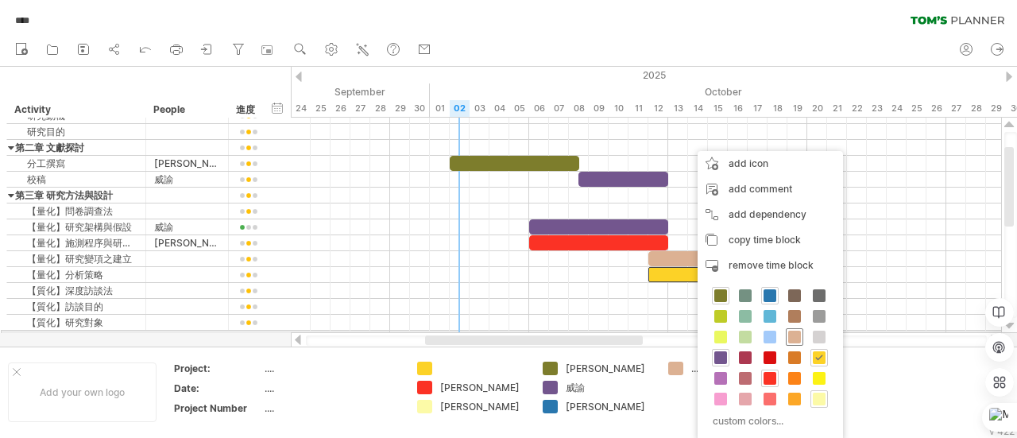
click at [796, 331] on span at bounding box center [794, 336] width 13 height 13
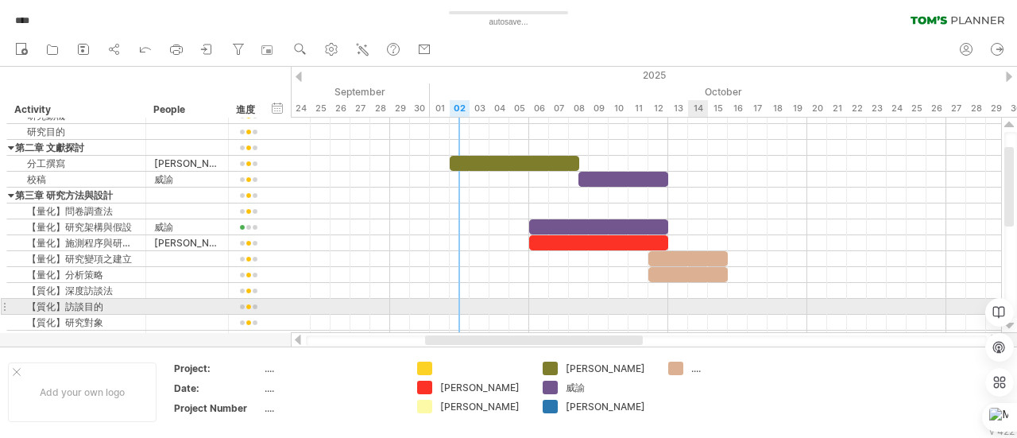
click at [703, 315] on div at bounding box center [646, 323] width 710 height 16
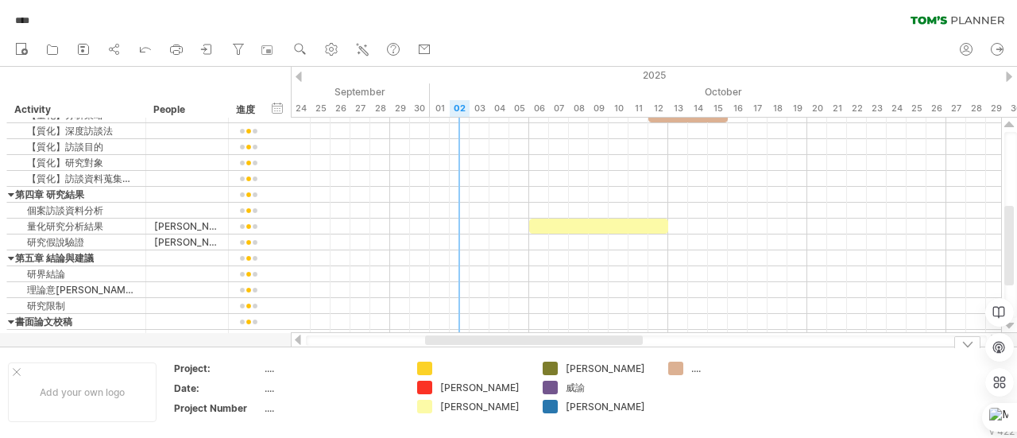
click at [696, 370] on div "...." at bounding box center [734, 368] width 87 height 14
type input "**"
click at [769, 384] on td "[PERSON_NAME]" at bounding box center [722, 391] width 125 height 61
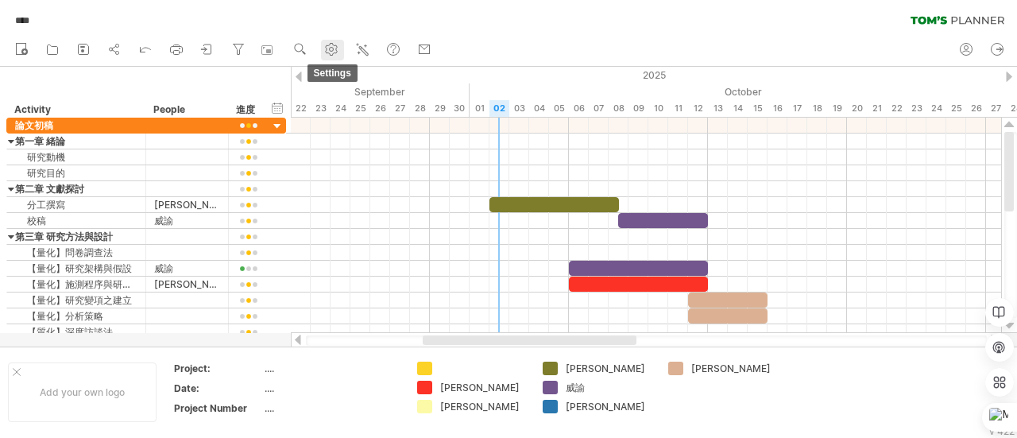
click at [338, 48] on icon at bounding box center [332, 50] width 12 height 12
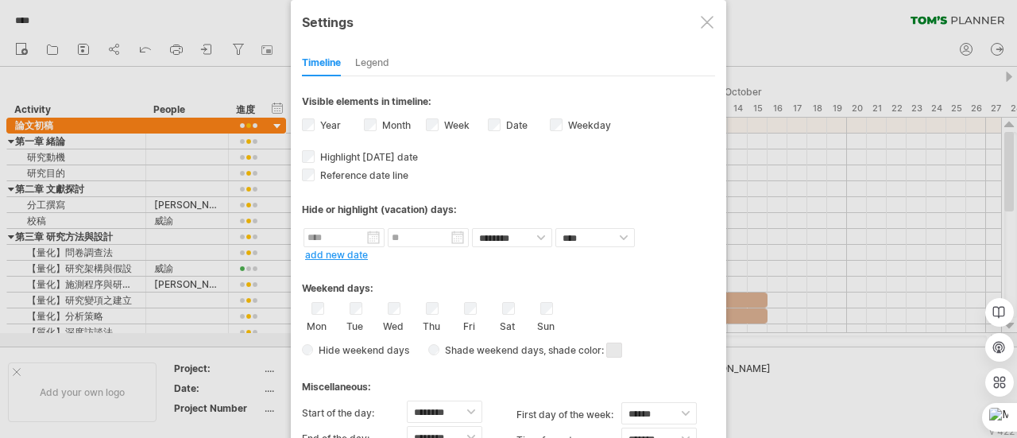
click at [615, 342] on span at bounding box center [614, 349] width 16 height 15
click at [738, 365] on span at bounding box center [744, 365] width 13 height 13
drag, startPoint x: 569, startPoint y: 37, endPoint x: 446, endPoint y: -12, distance: 131.9
click at [446, 0] on html "progress(100%) Trying to reach [DOMAIN_NAME] .... Connected again... 0% autosav…" at bounding box center [508, 220] width 1017 height 441
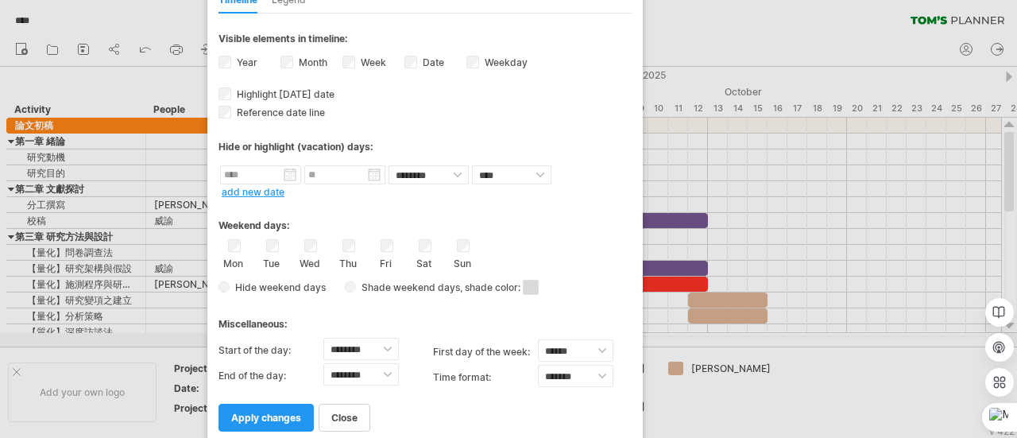
drag, startPoint x: 451, startPoint y: 20, endPoint x: 359, endPoint y: -71, distance: 129.2
click at [359, 0] on html "progress(100%) Trying to reach [DOMAIN_NAME] .... Connected again... 0% autosav…" at bounding box center [508, 220] width 1017 height 441
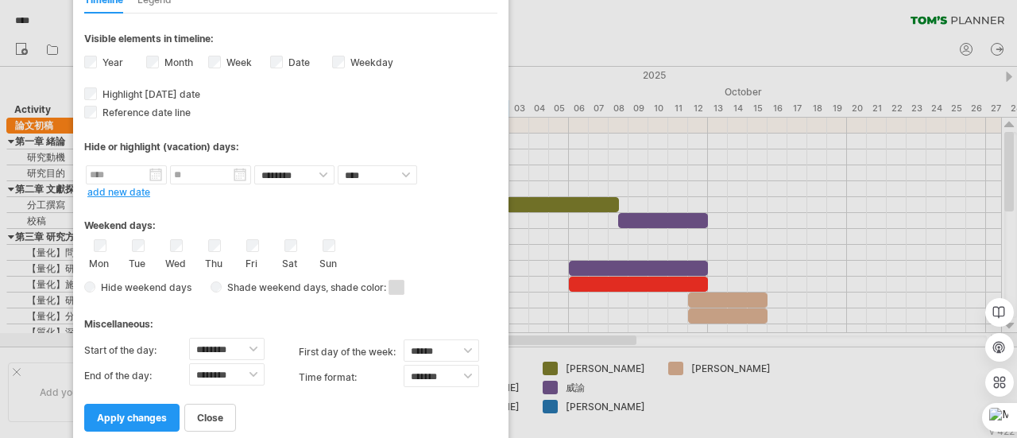
click at [234, 319] on div "Miscellaneous:" at bounding box center [290, 318] width 413 height 31
click at [143, 411] on span "apply changes" at bounding box center [132, 417] width 70 height 12
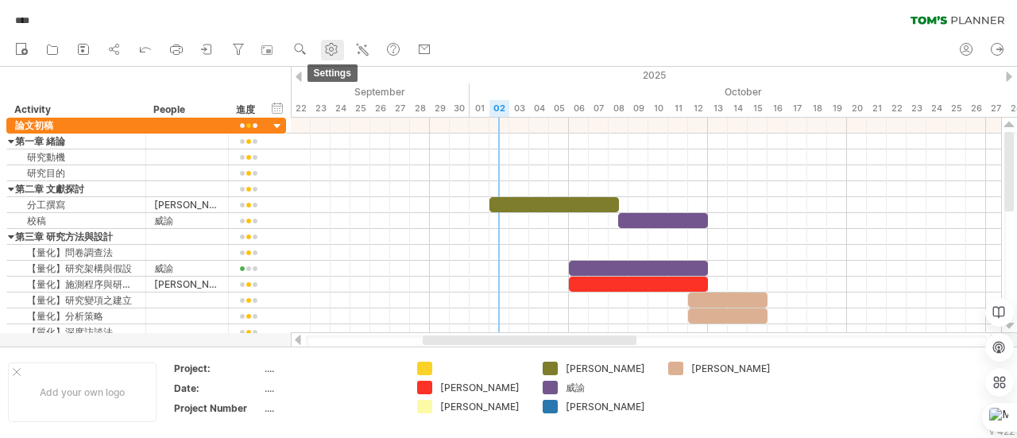
click at [335, 45] on use at bounding box center [331, 49] width 16 height 16
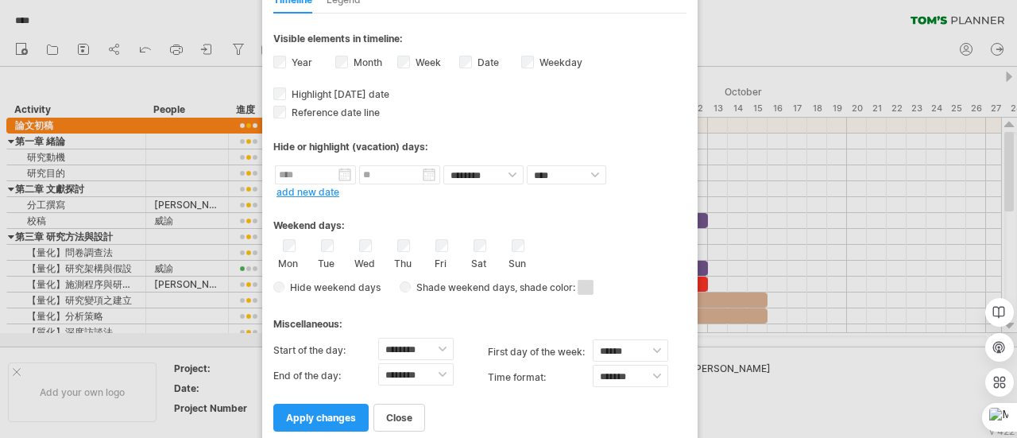
drag, startPoint x: 467, startPoint y: 30, endPoint x: 435, endPoint y: -83, distance: 117.2
click at [435, 0] on html "progress(100%) Trying to reach [DOMAIN_NAME] .... Connected again... 0% autosav…" at bounding box center [508, 220] width 1017 height 441
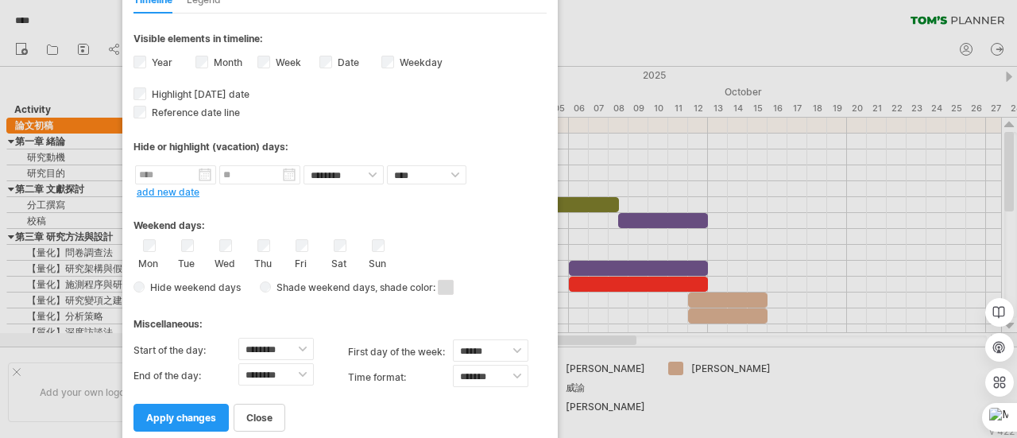
click at [378, 247] on div "Sun" at bounding box center [378, 254] width 20 height 30
click at [191, 411] on span "apply changes" at bounding box center [181, 417] width 70 height 12
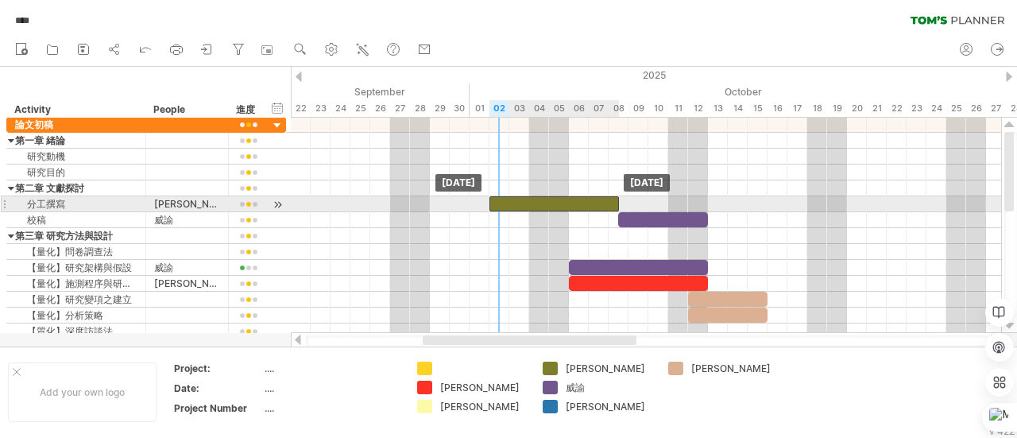
click at [583, 201] on div at bounding box center [553, 203] width 129 height 15
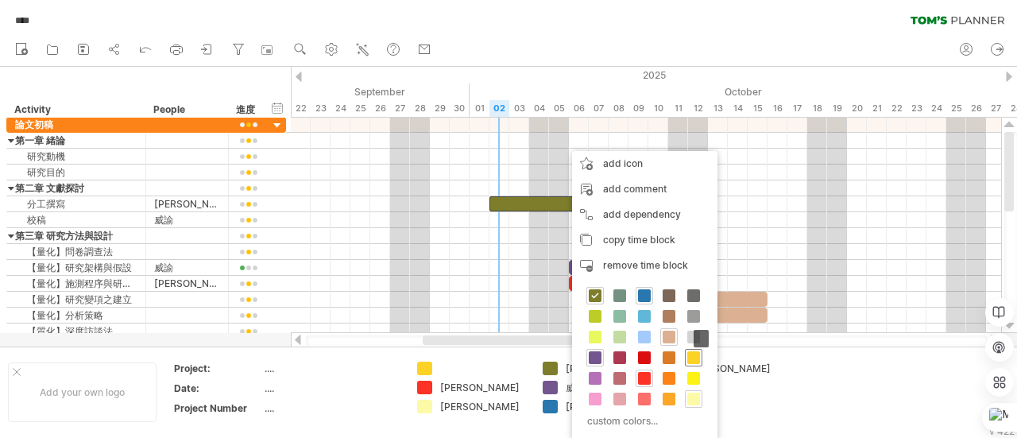
click at [687, 357] on span at bounding box center [693, 357] width 13 height 13
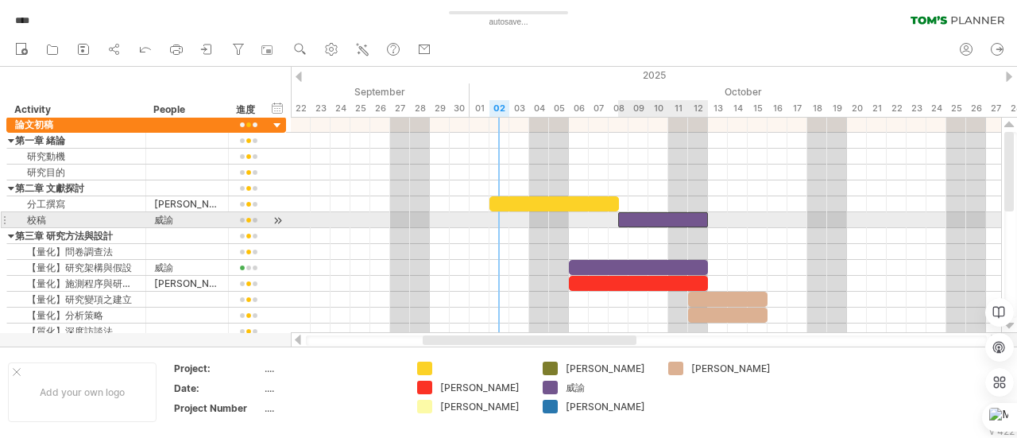
click at [672, 215] on div at bounding box center [663, 219] width 90 height 15
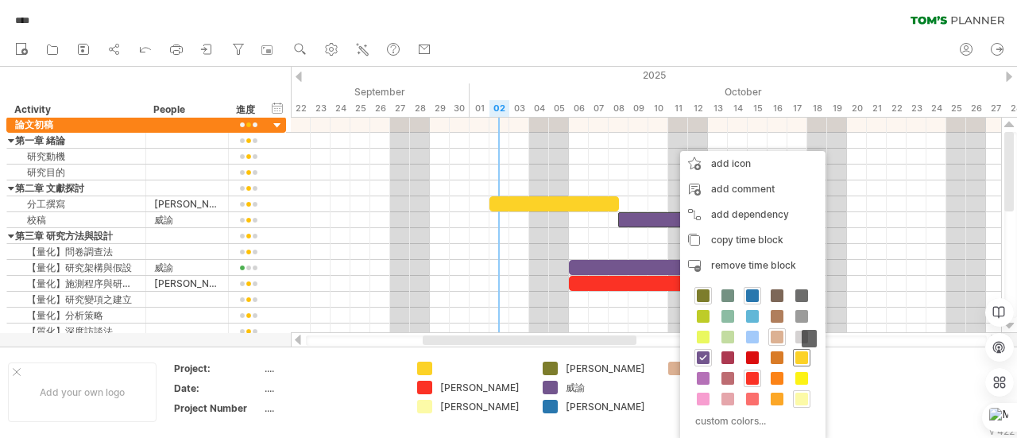
click at [796, 358] on span at bounding box center [801, 357] width 13 height 13
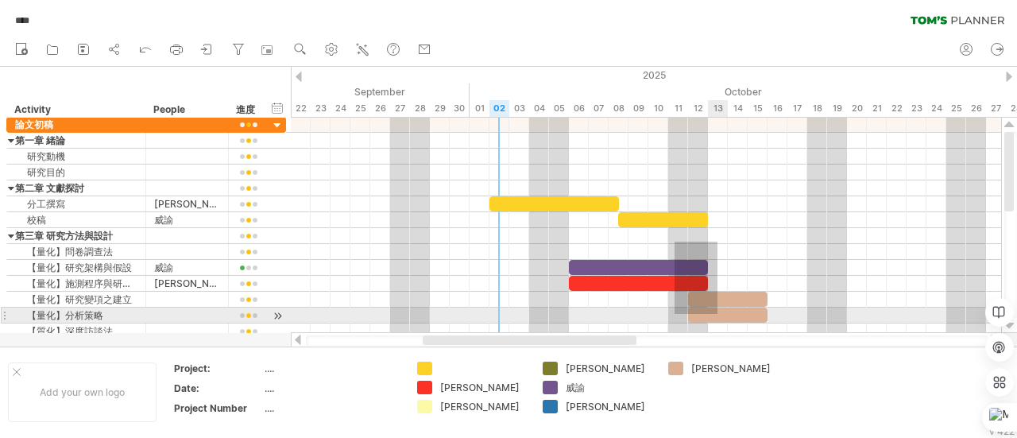
drag, startPoint x: 674, startPoint y: 241, endPoint x: 720, endPoint y: 323, distance: 93.5
click at [720, 323] on div at bounding box center [646, 228] width 710 height 222
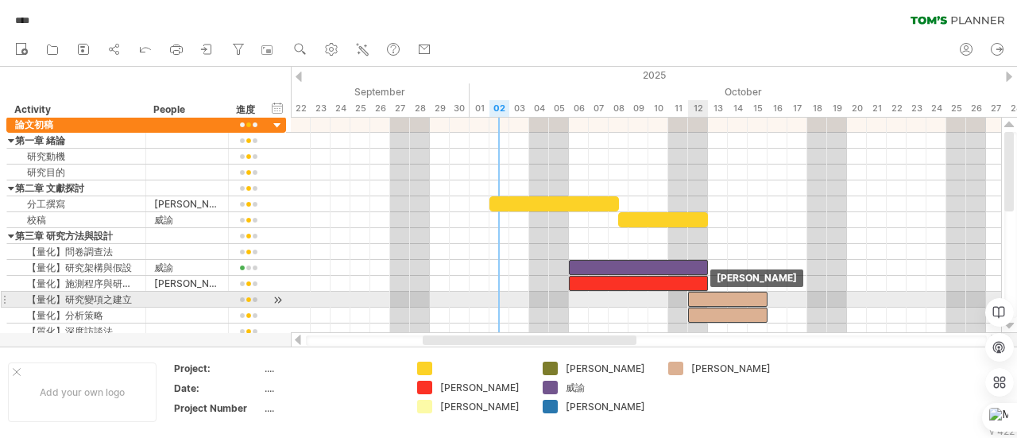
click at [707, 295] on div at bounding box center [727, 298] width 79 height 15
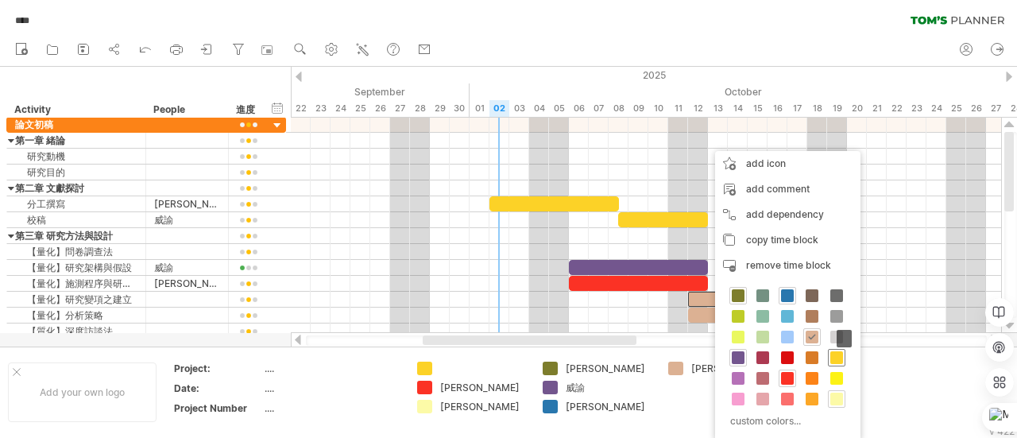
click at [832, 357] on span at bounding box center [836, 357] width 13 height 13
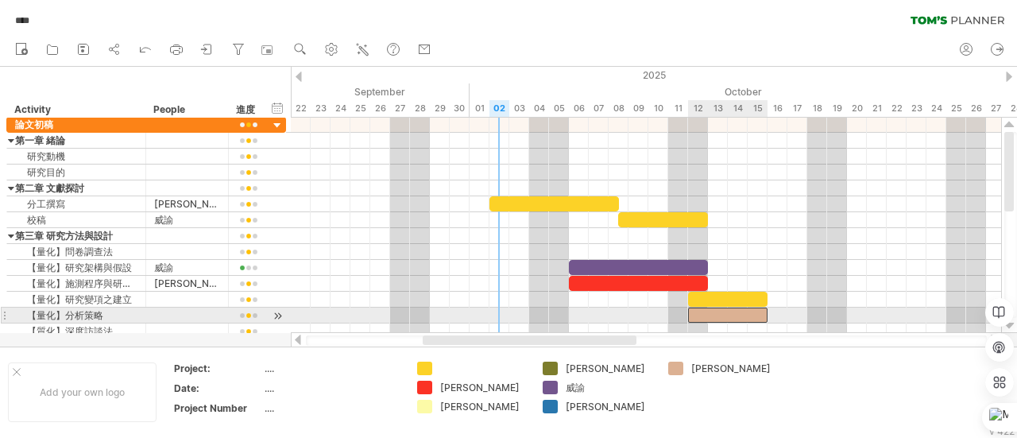
click at [748, 315] on div at bounding box center [727, 314] width 79 height 15
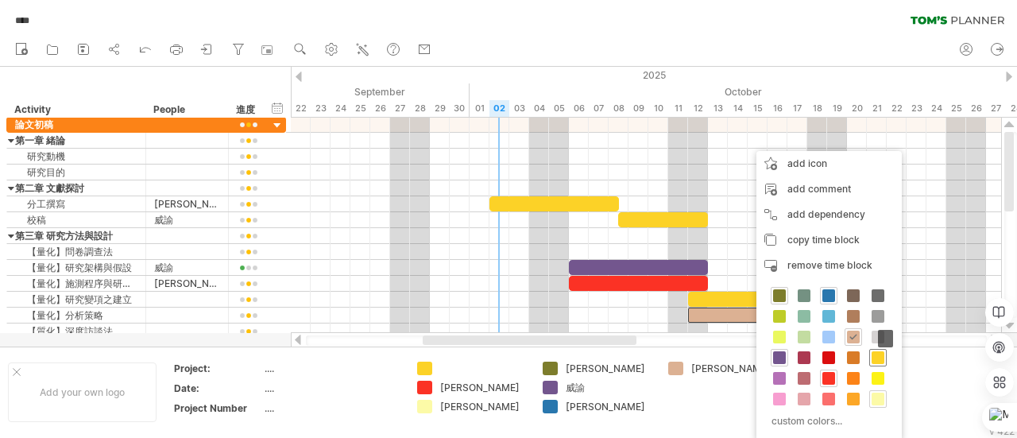
click at [873, 356] on span at bounding box center [877, 357] width 13 height 13
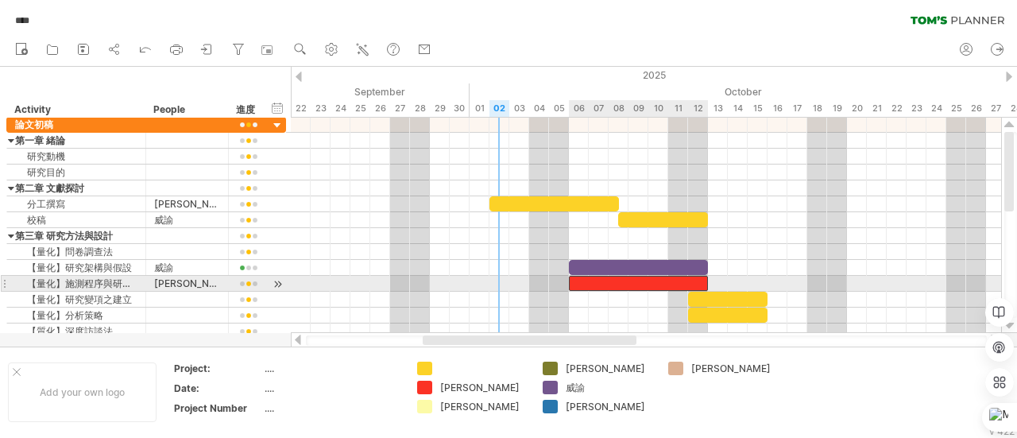
click at [677, 280] on div at bounding box center [638, 283] width 139 height 15
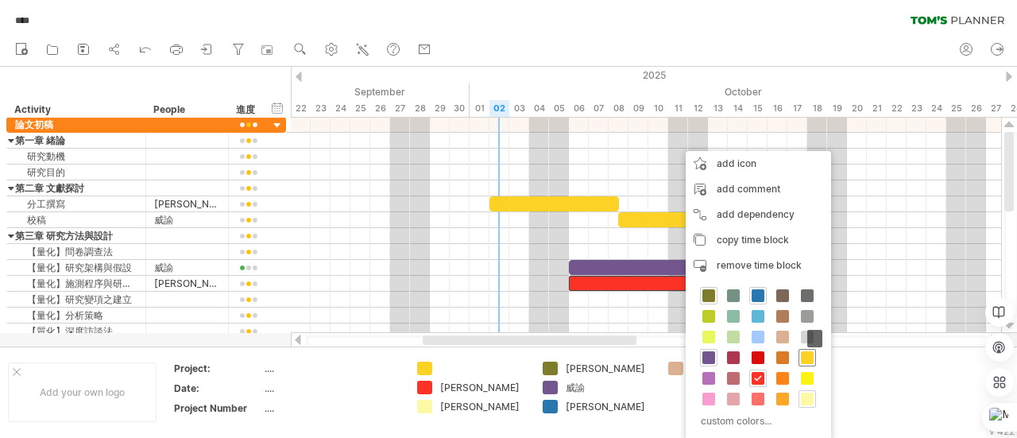
click at [801, 356] on span at bounding box center [807, 357] width 13 height 13
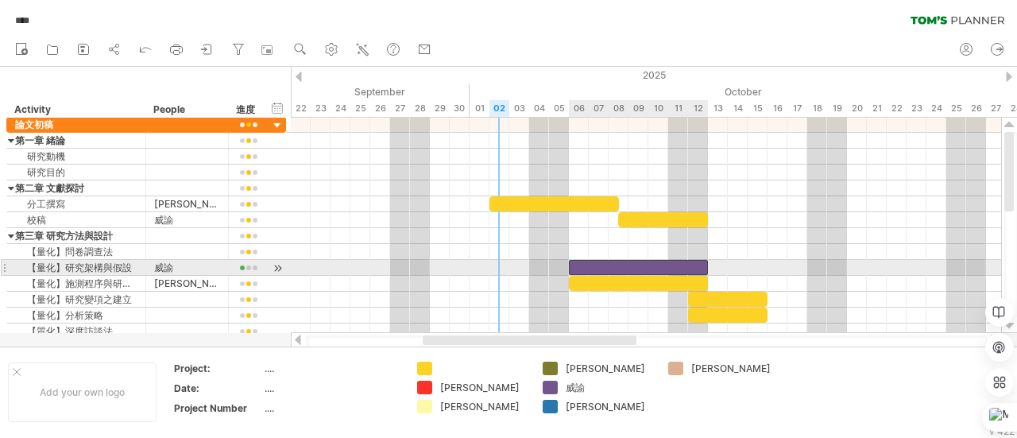
click at [676, 264] on div at bounding box center [638, 267] width 139 height 15
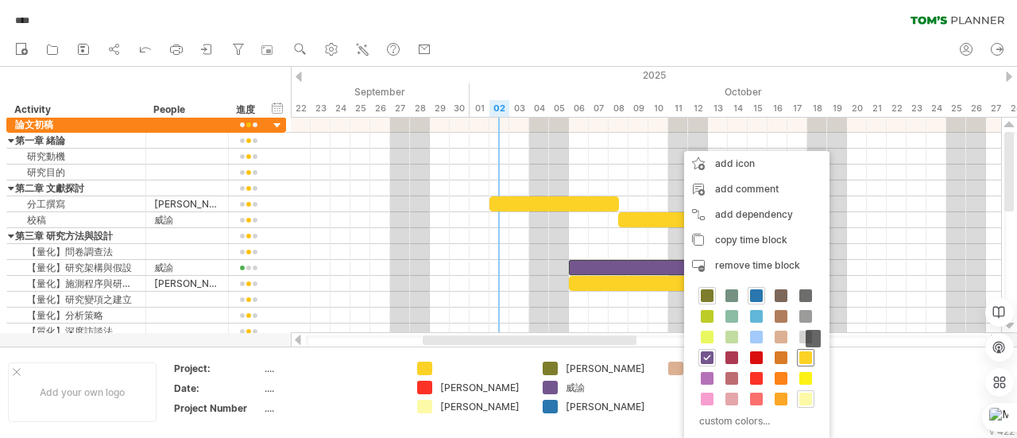
click at [799, 357] on span at bounding box center [805, 357] width 13 height 13
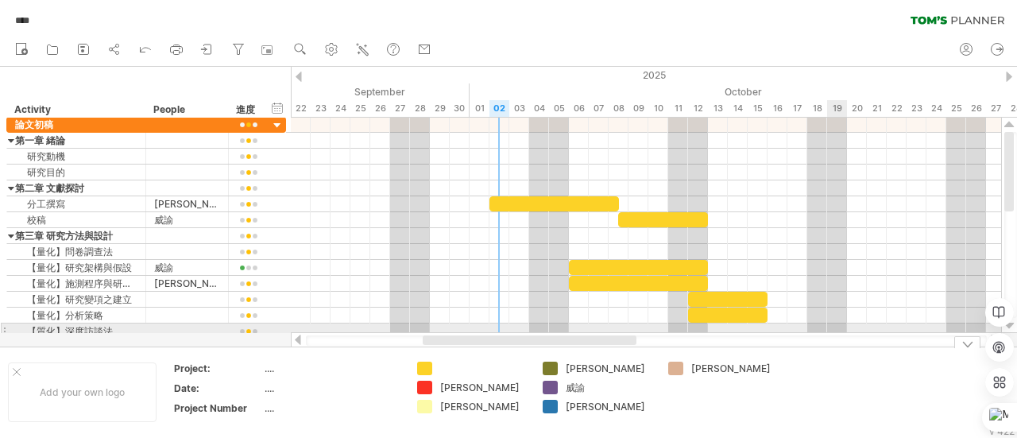
click at [836, 326] on div at bounding box center [646, 331] width 710 height 16
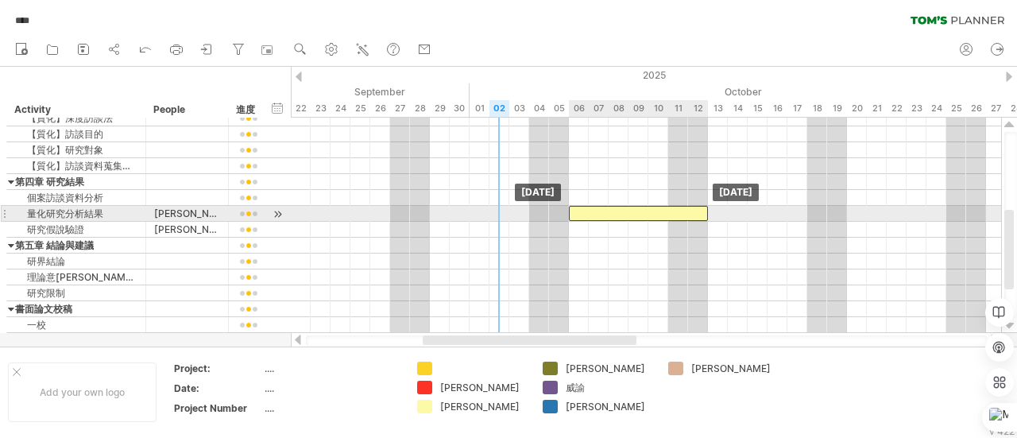
click at [669, 210] on div at bounding box center [638, 213] width 139 height 15
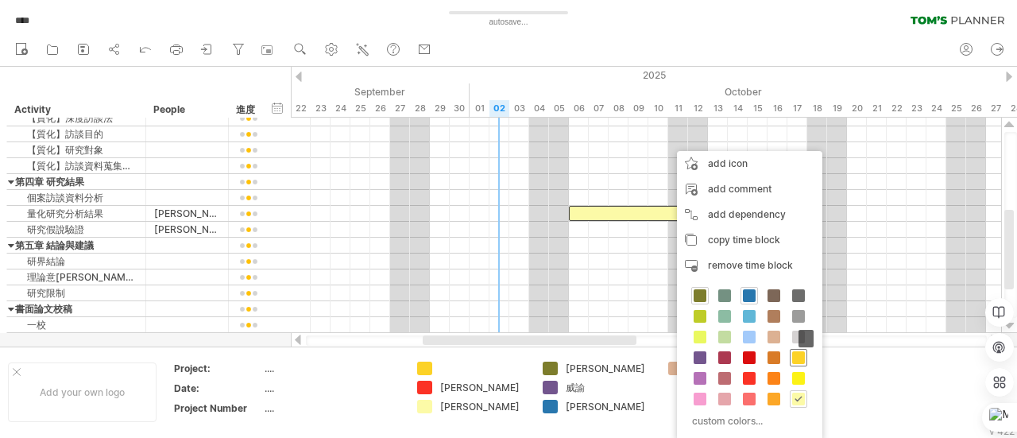
click at [796, 357] on span at bounding box center [798, 357] width 13 height 13
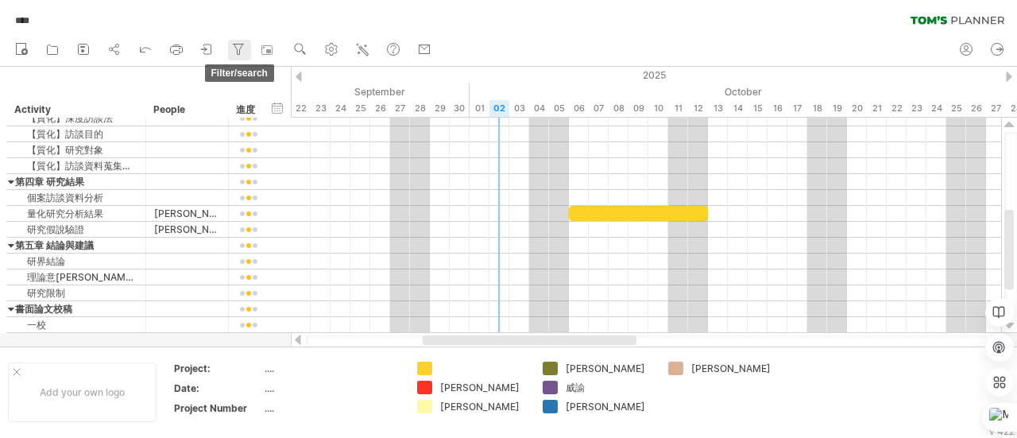
click at [240, 51] on icon at bounding box center [238, 49] width 16 height 16
type input "**********"
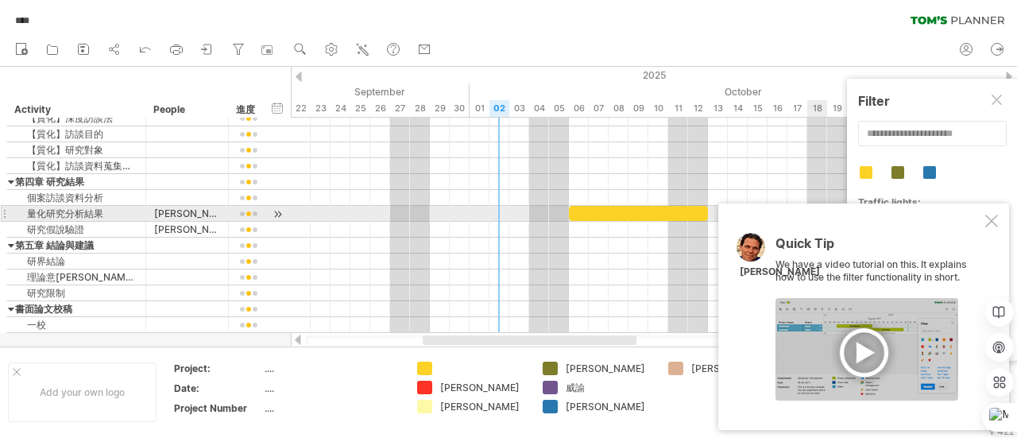
click at [989, 221] on div at bounding box center [991, 220] width 13 height 13
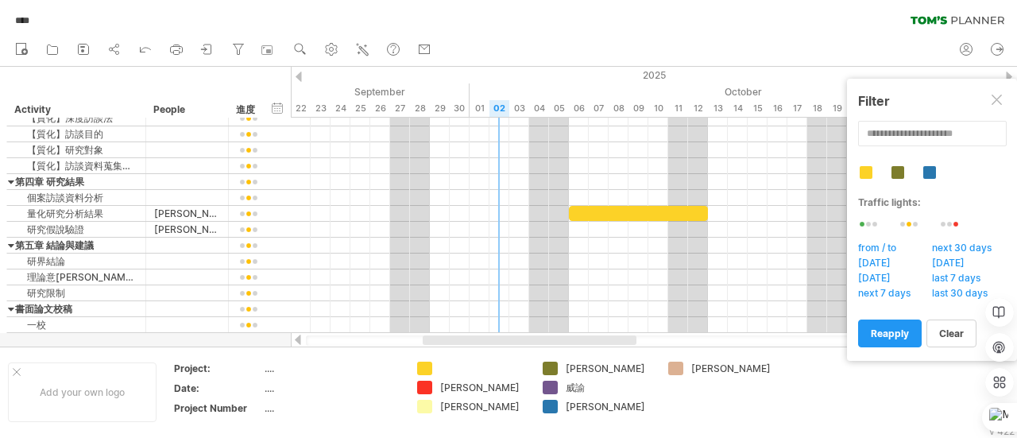
click at [705, 370] on div "[PERSON_NAME]" at bounding box center [734, 368] width 87 height 14
type input "*"
click at [584, 404] on div "[PERSON_NAME]" at bounding box center [608, 406] width 87 height 14
click at [584, 404] on input "**" at bounding box center [604, 406] width 79 height 14
type input "*"
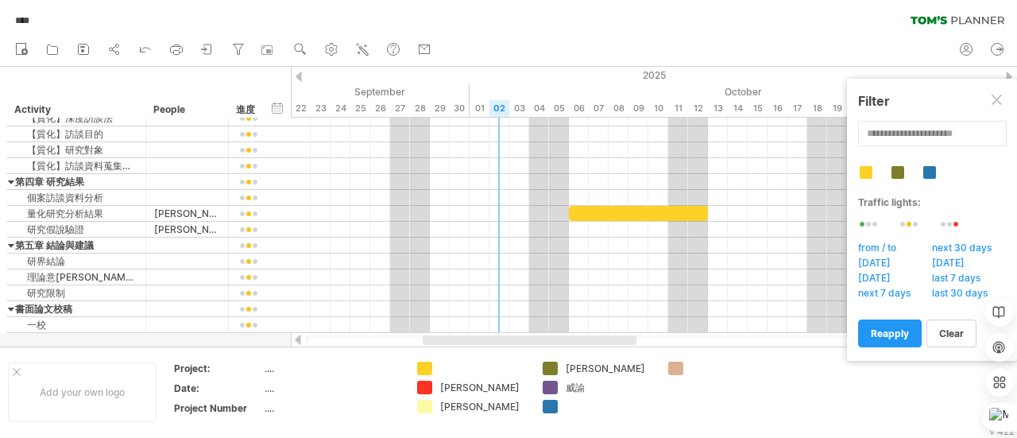
click at [577, 384] on div "威諭" at bounding box center [608, 387] width 87 height 14
type input "*"
click at [580, 368] on div "[PERSON_NAME]" at bounding box center [608, 368] width 87 height 14
click at [453, 406] on div "[PERSON_NAME]" at bounding box center [483, 406] width 87 height 14
click at [449, 386] on div "[PERSON_NAME]" at bounding box center [483, 387] width 87 height 14
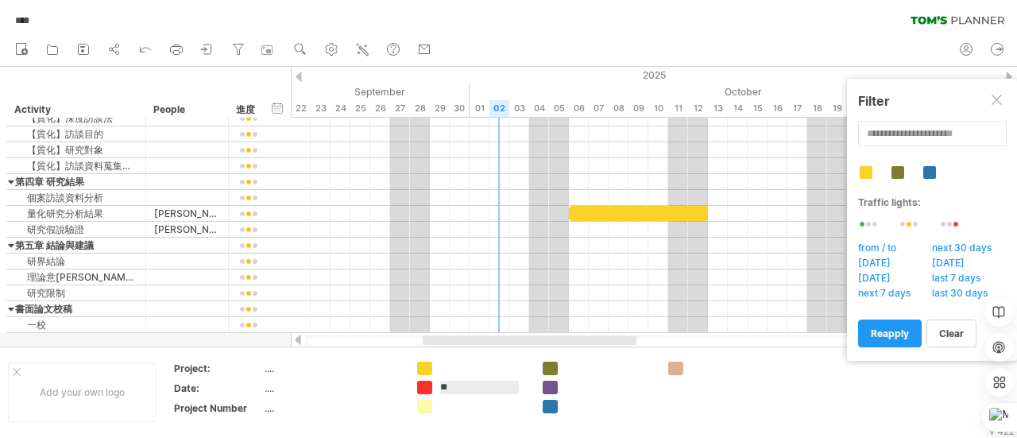
type input "*"
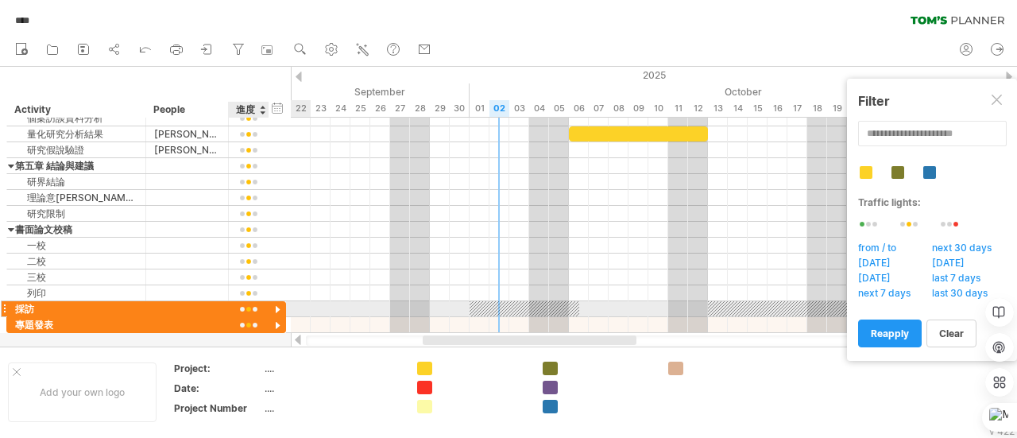
click at [276, 306] on div at bounding box center [277, 310] width 15 height 15
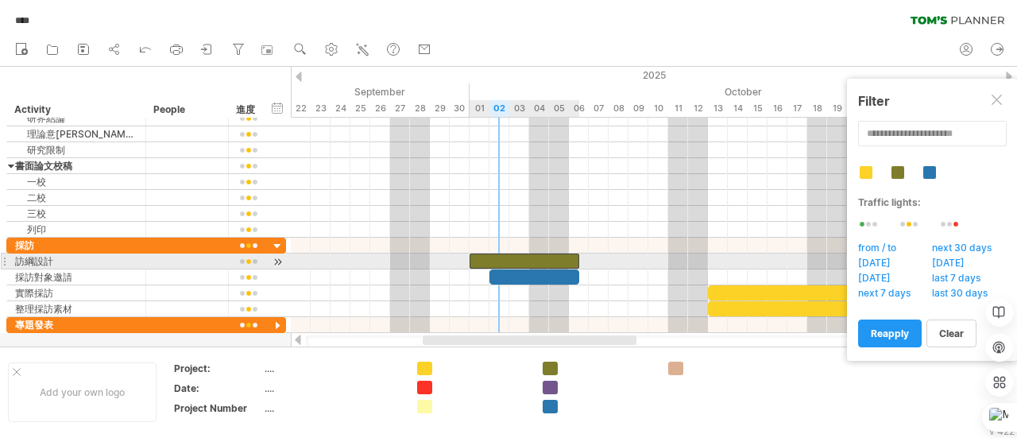
click at [527, 260] on div at bounding box center [524, 260] width 110 height 15
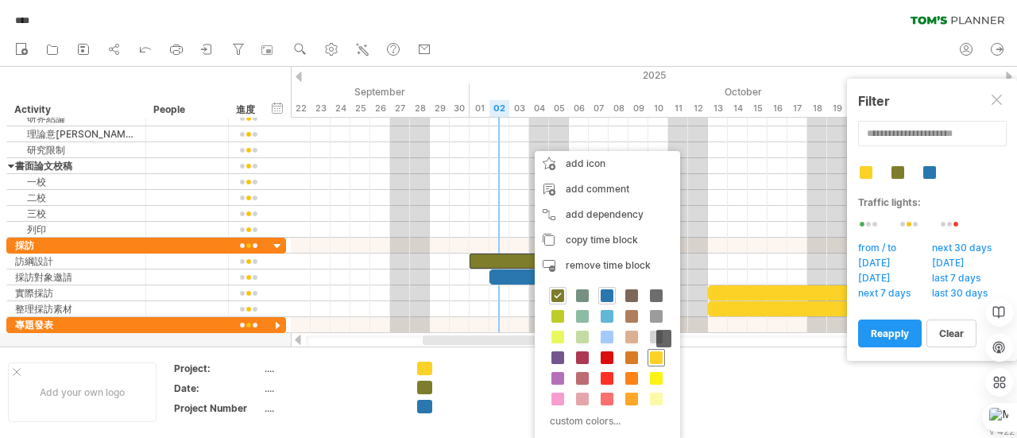
click at [653, 357] on span at bounding box center [656, 357] width 13 height 13
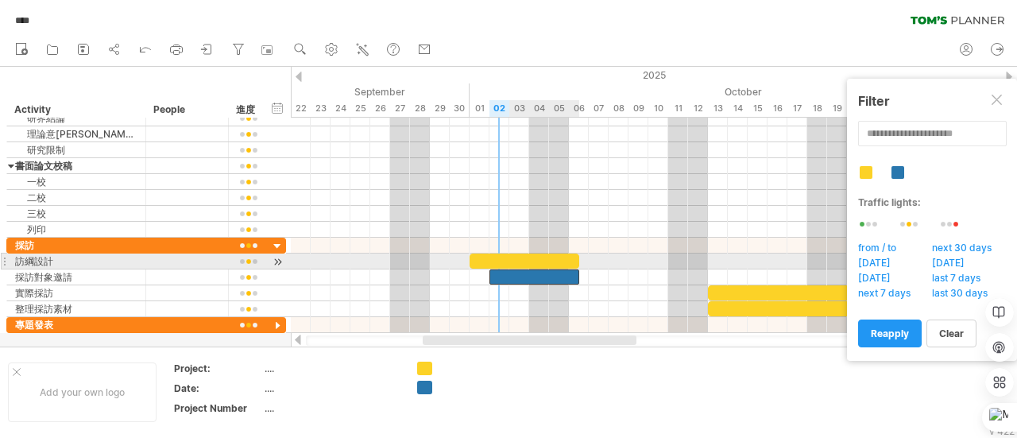
click at [564, 269] on div at bounding box center [534, 276] width 90 height 15
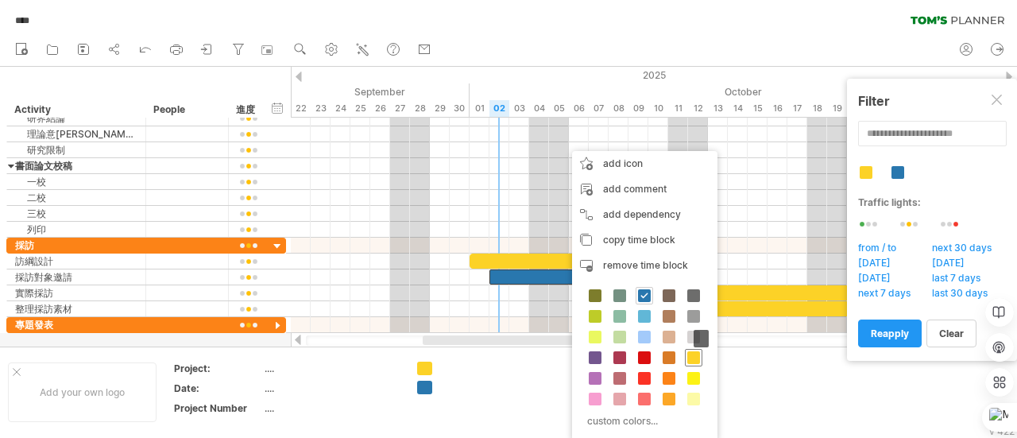
click at [696, 359] on span at bounding box center [693, 357] width 13 height 13
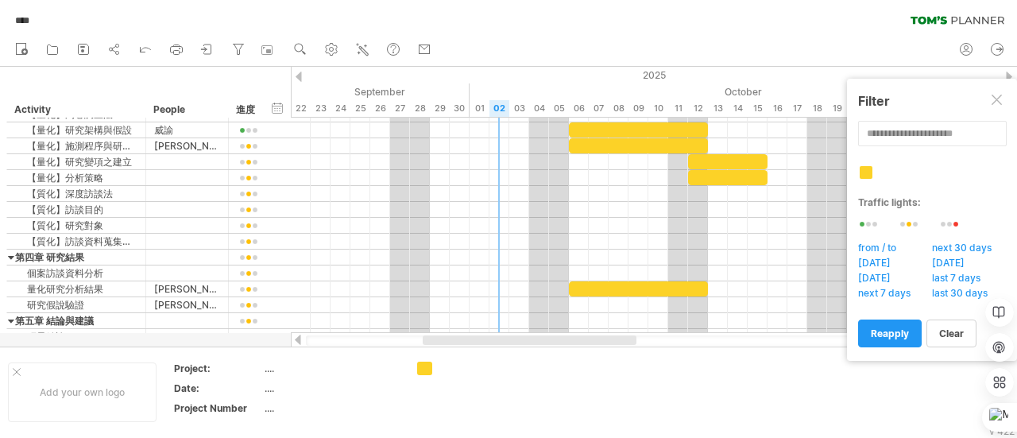
click at [993, 95] on div at bounding box center [997, 101] width 13 height 13
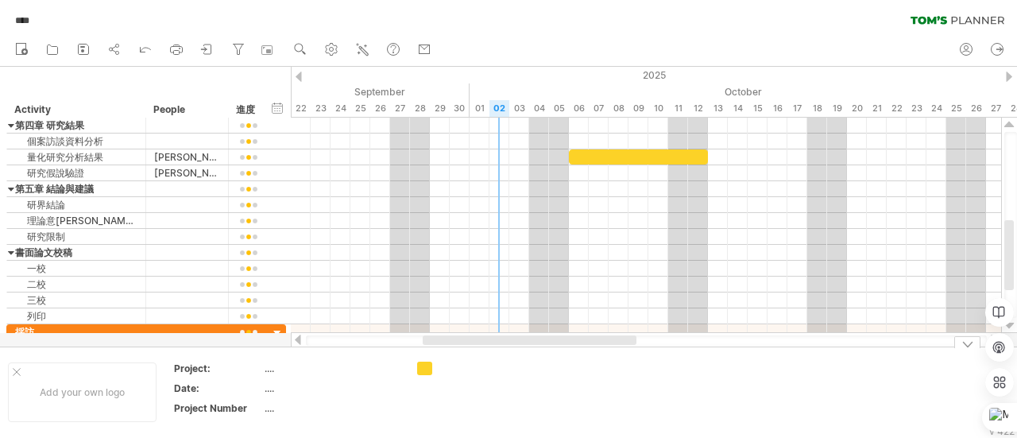
click at [970, 338] on div at bounding box center [967, 342] width 26 height 12
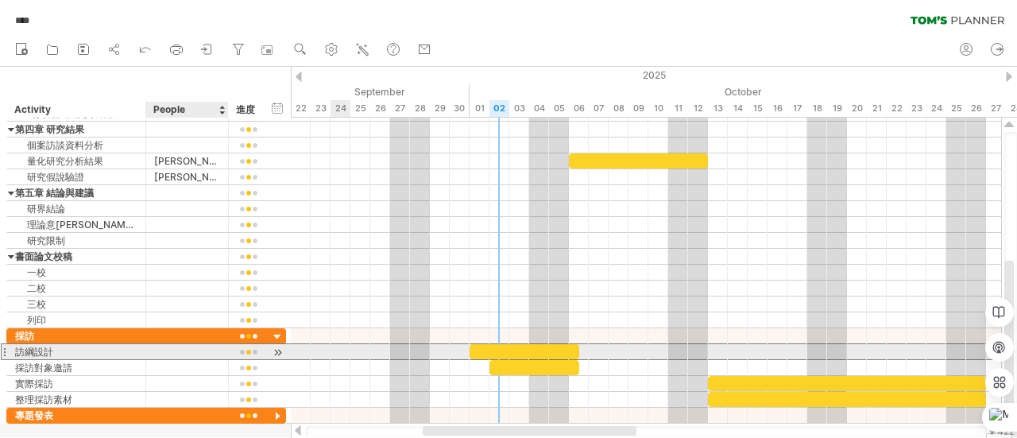
click at [160, 350] on div at bounding box center [187, 351] width 66 height 15
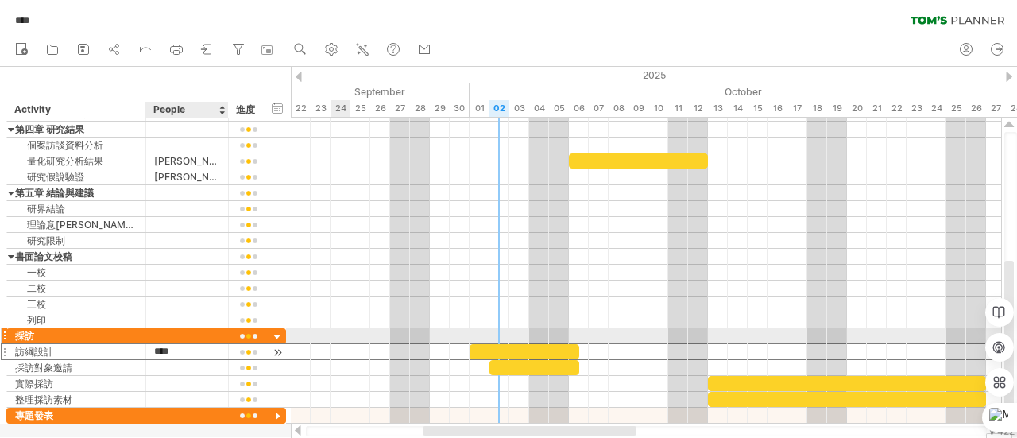
type input "**"
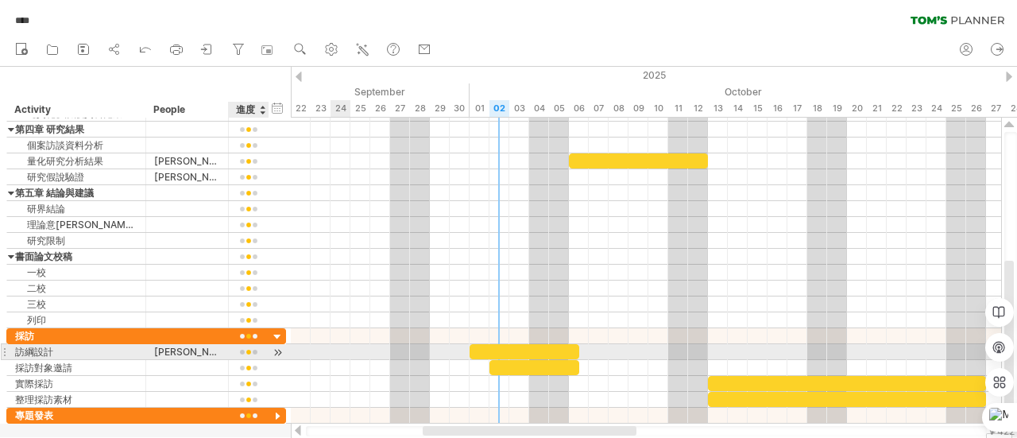
click at [278, 347] on div at bounding box center [277, 352] width 15 height 17
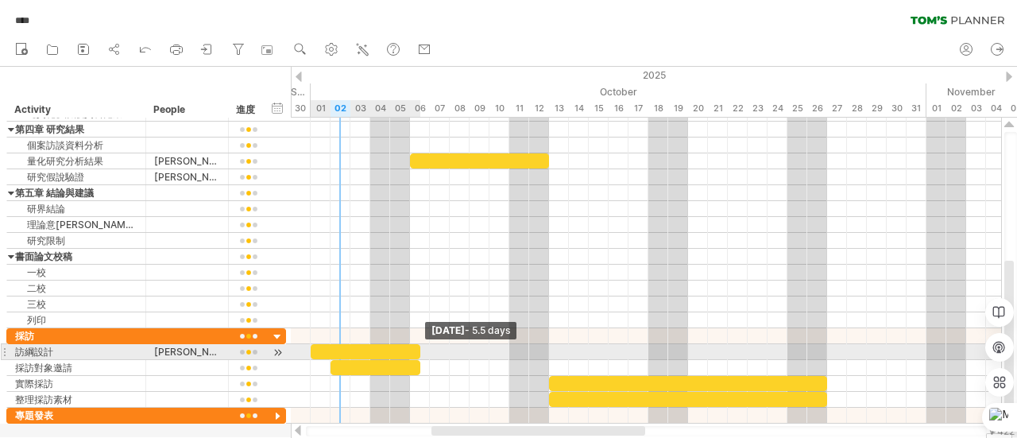
click at [424, 351] on div "Monday 06 October - 5.5 days Thursday 02 October" at bounding box center [646, 271] width 710 height 306
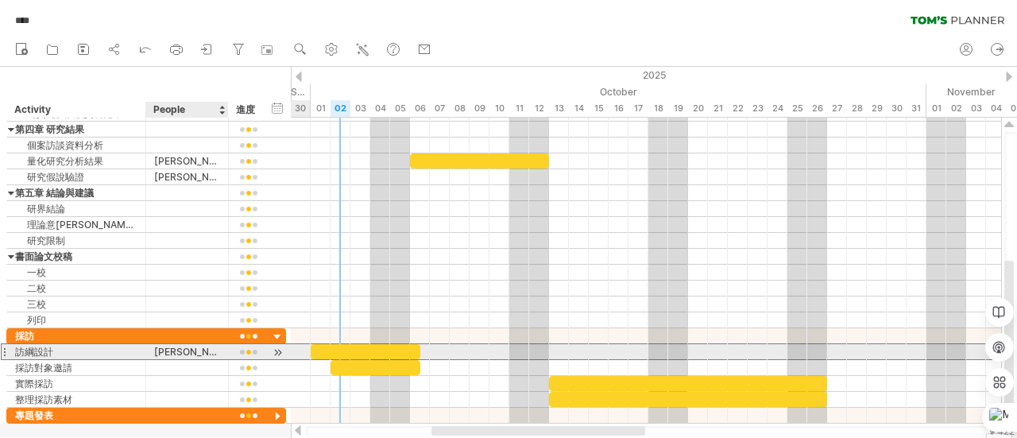
click at [201, 350] on div "[PERSON_NAME]" at bounding box center [187, 351] width 66 height 15
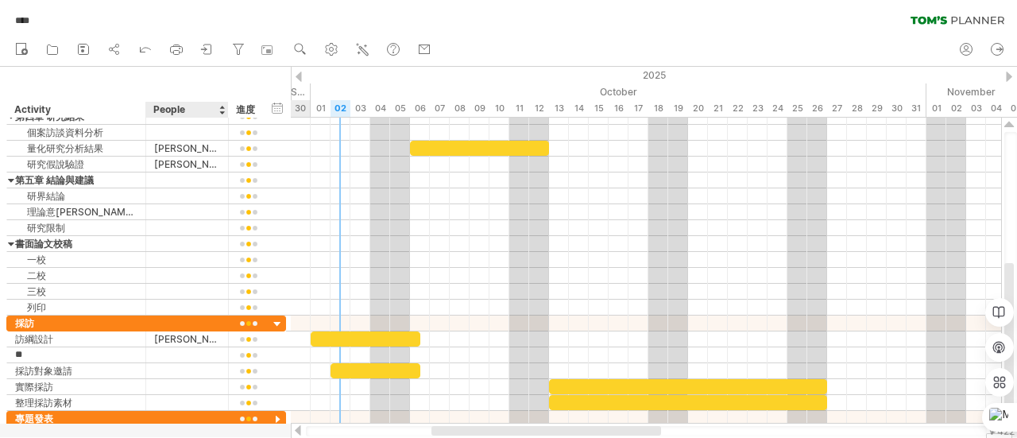
type input "*"
type input "*******"
click at [201, 350] on div at bounding box center [187, 354] width 66 height 15
type input "*****"
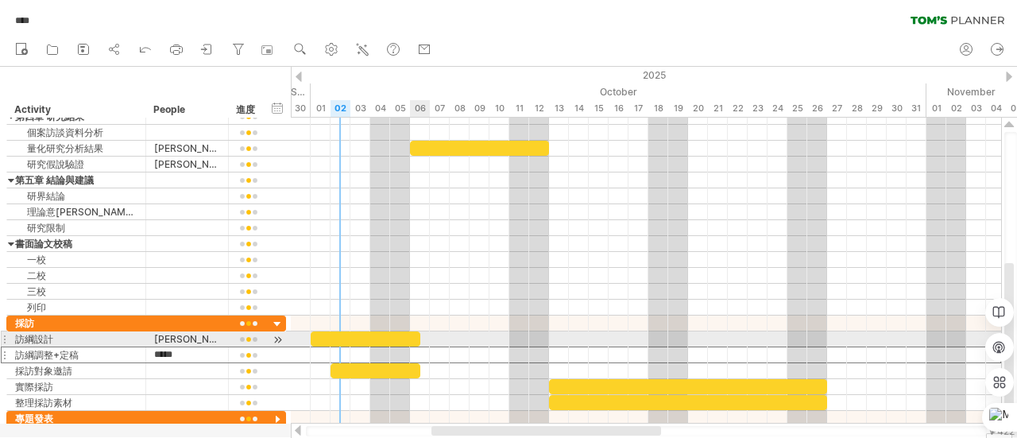
click at [416, 347] on div at bounding box center [646, 354] width 710 height 17
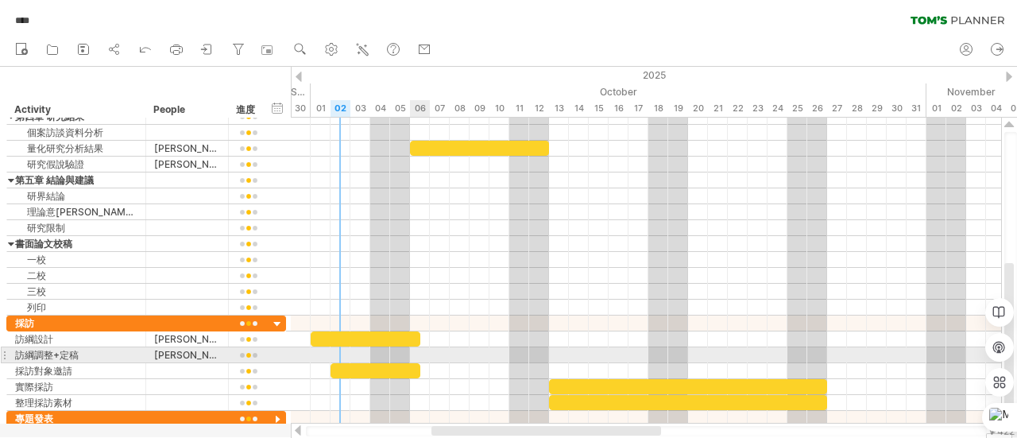
click at [418, 349] on div at bounding box center [646, 355] width 710 height 16
click at [438, 361] on div "add time block" at bounding box center [483, 369] width 109 height 25
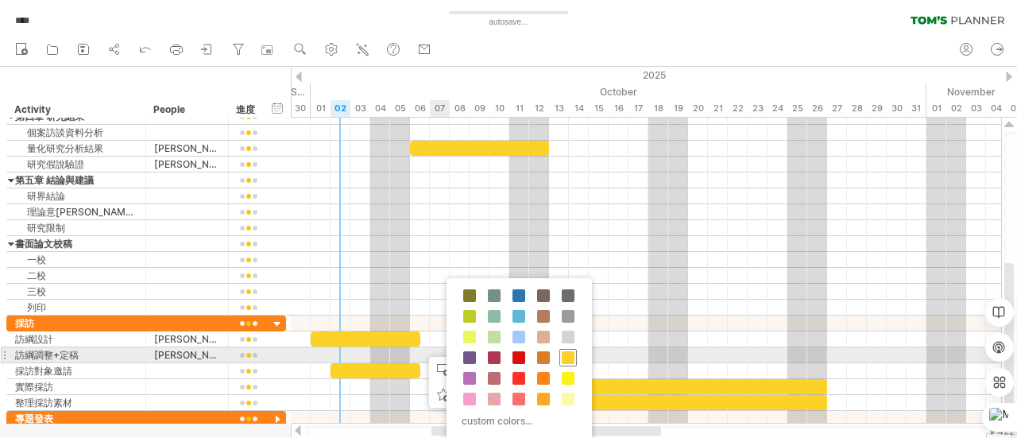
click at [570, 352] on span at bounding box center [568, 357] width 13 height 13
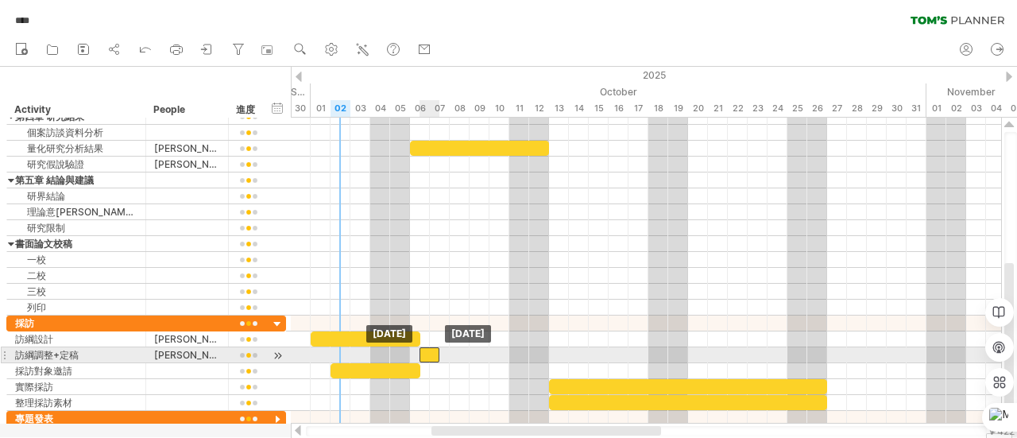
click at [424, 349] on div at bounding box center [429, 354] width 20 height 15
drag, startPoint x: 438, startPoint y: 349, endPoint x: 462, endPoint y: 352, distance: 23.9
click at [462, 352] on div "Wednesday 08 October - 2.0 days Monday 06 October" at bounding box center [646, 271] width 710 height 306
click at [253, 352] on div at bounding box center [249, 355] width 24 height 12
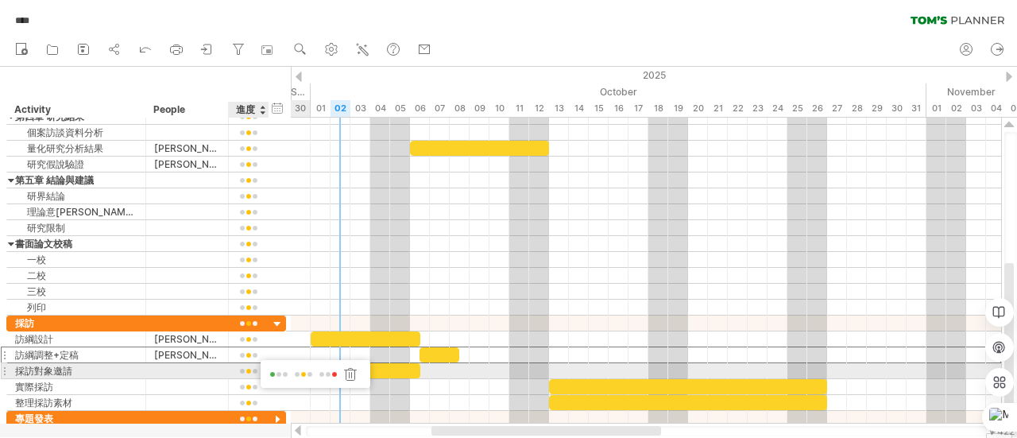
click at [276, 375] on span at bounding box center [279, 375] width 22 height 12
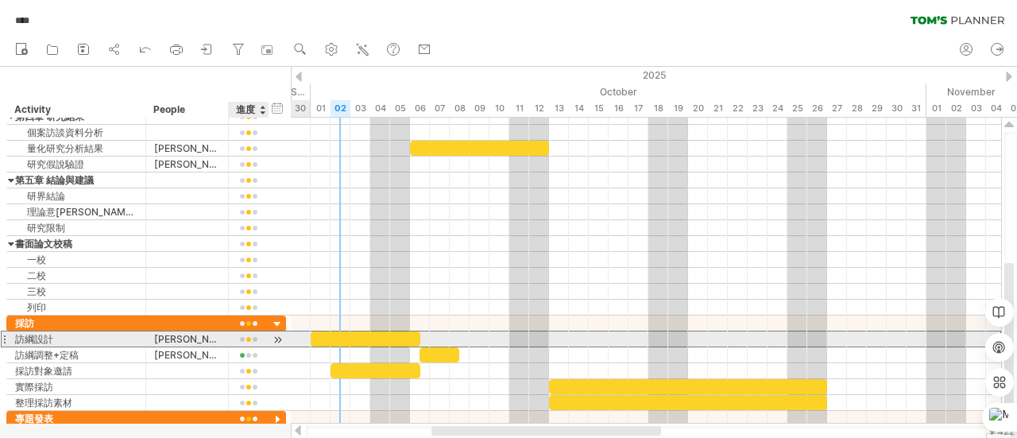
click at [241, 338] on div at bounding box center [249, 340] width 24 height 12
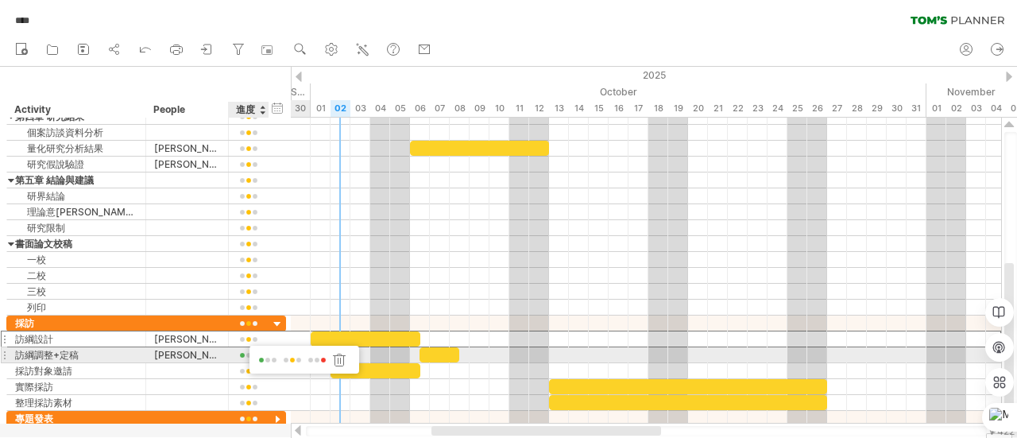
click at [315, 359] on span at bounding box center [317, 360] width 22 height 12
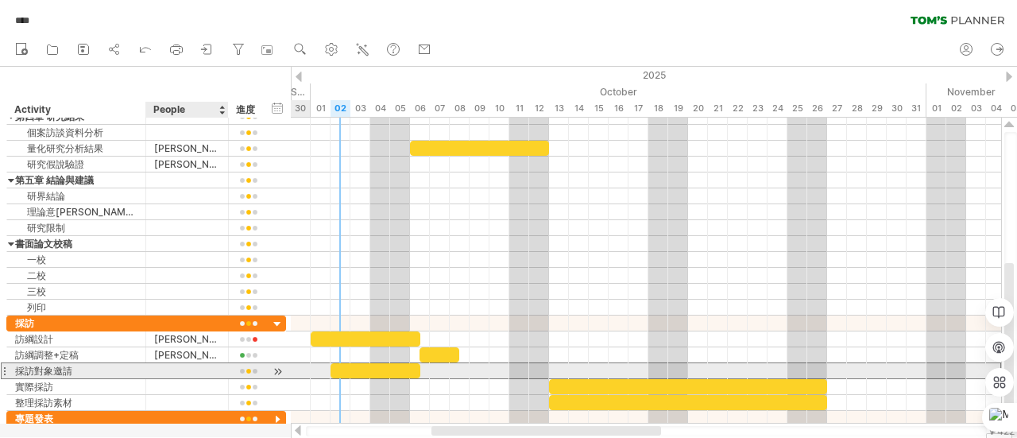
click at [160, 369] on div at bounding box center [187, 370] width 66 height 15
type input "**"
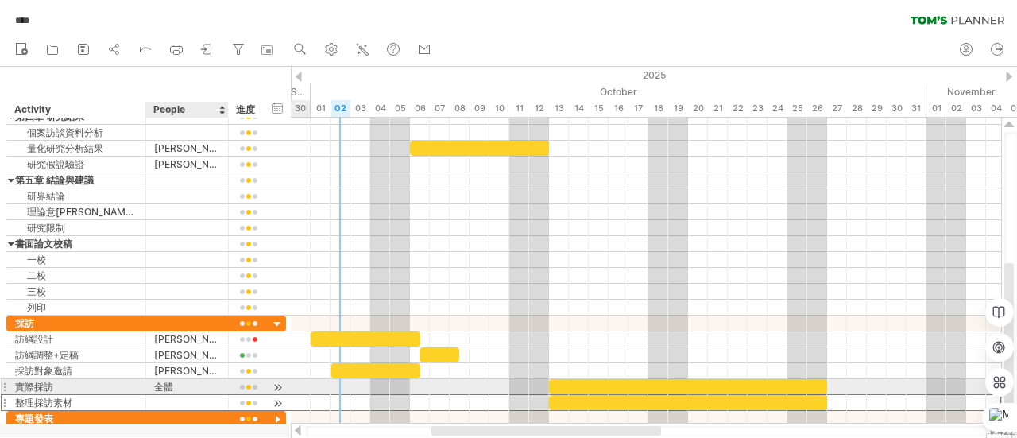
click at [173, 395] on div at bounding box center [187, 402] width 66 height 15
type input "**"
click at [254, 384] on div at bounding box center [249, 387] width 24 height 12
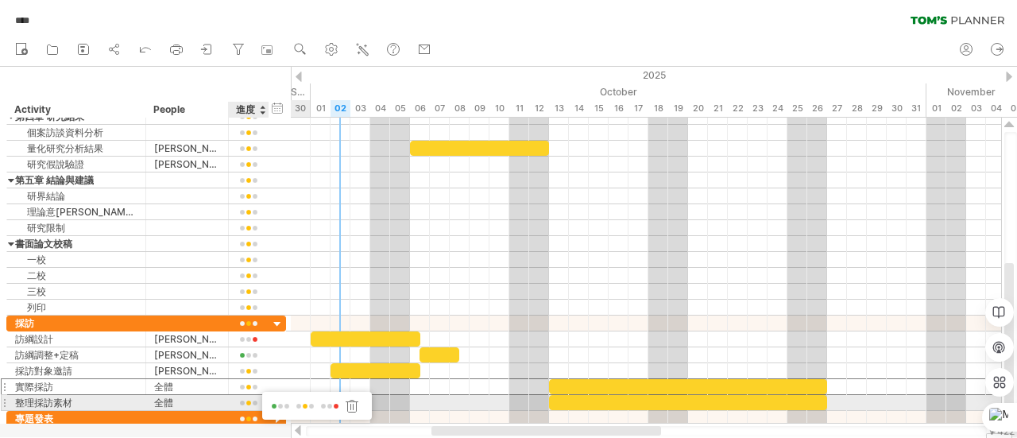
click at [272, 397] on div at bounding box center [317, 403] width 110 height 23
click at [279, 403] on span at bounding box center [280, 406] width 22 height 12
click at [276, 400] on div at bounding box center [277, 403] width 15 height 17
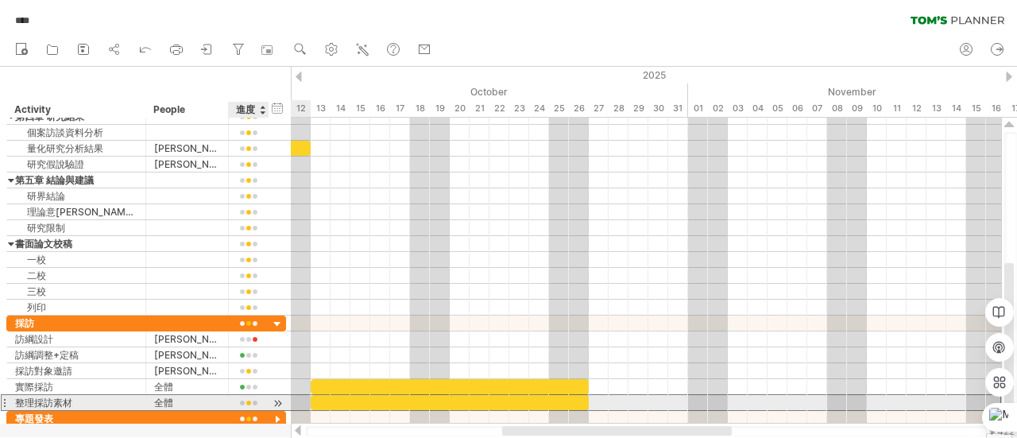
click at [245, 399] on div at bounding box center [249, 403] width 24 height 12
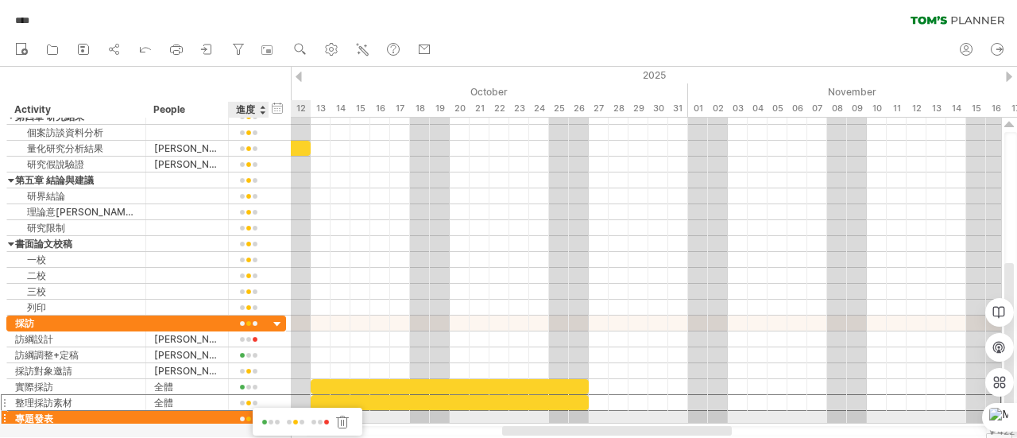
click at [264, 419] on span at bounding box center [271, 422] width 22 height 12
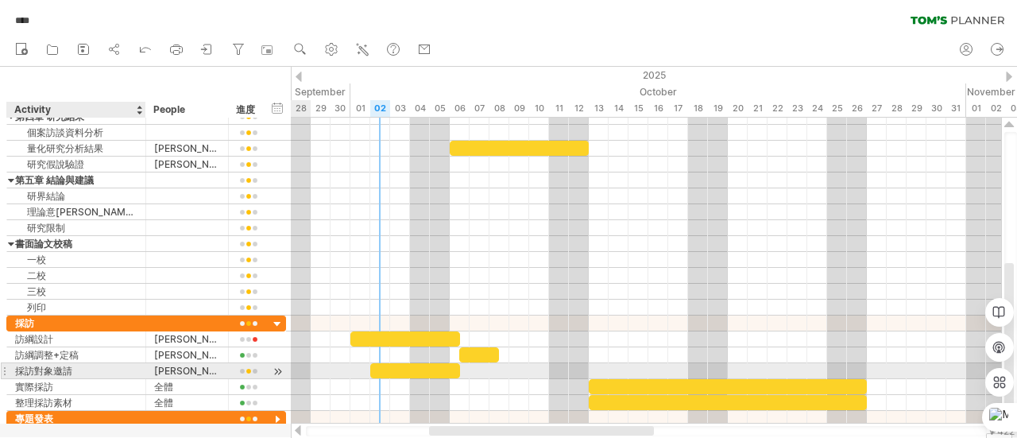
click at [133, 365] on div "採訪對象邀請" at bounding box center [76, 370] width 122 height 15
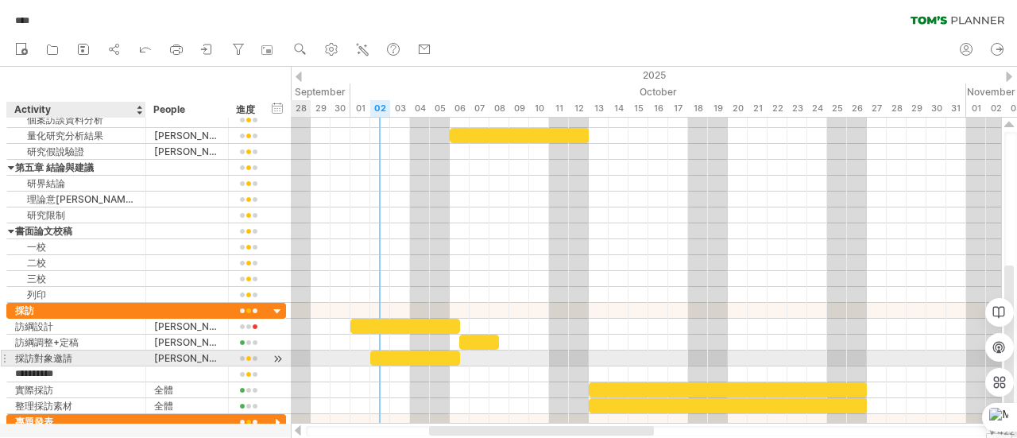
type input "********"
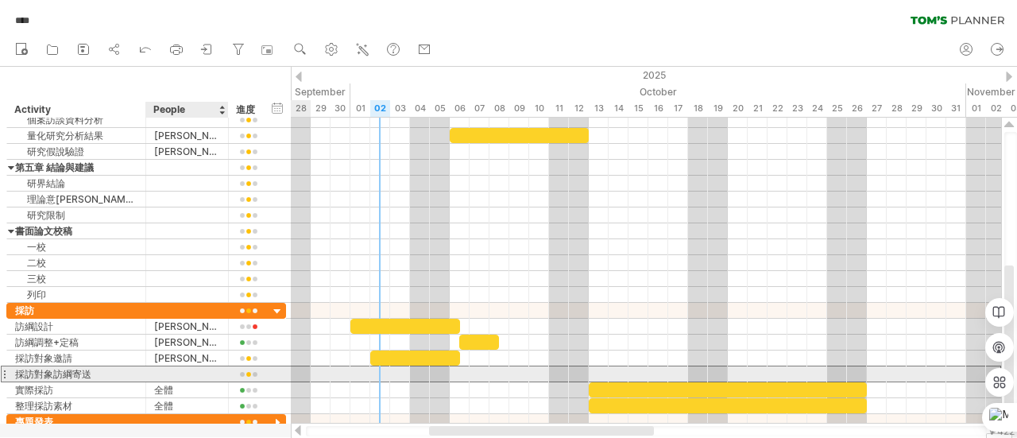
click at [189, 371] on div at bounding box center [187, 373] width 66 height 15
type input "**"
click at [459, 368] on div at bounding box center [646, 374] width 710 height 16
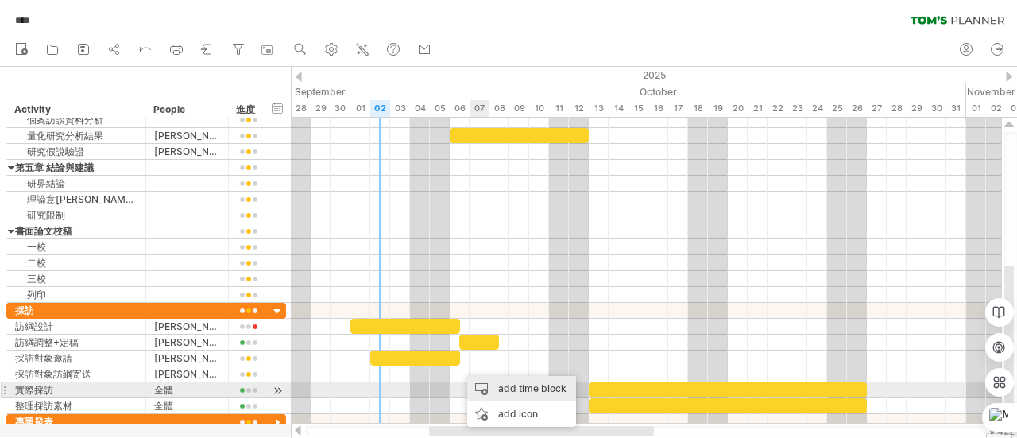
click at [505, 385] on div "add time block" at bounding box center [521, 388] width 109 height 25
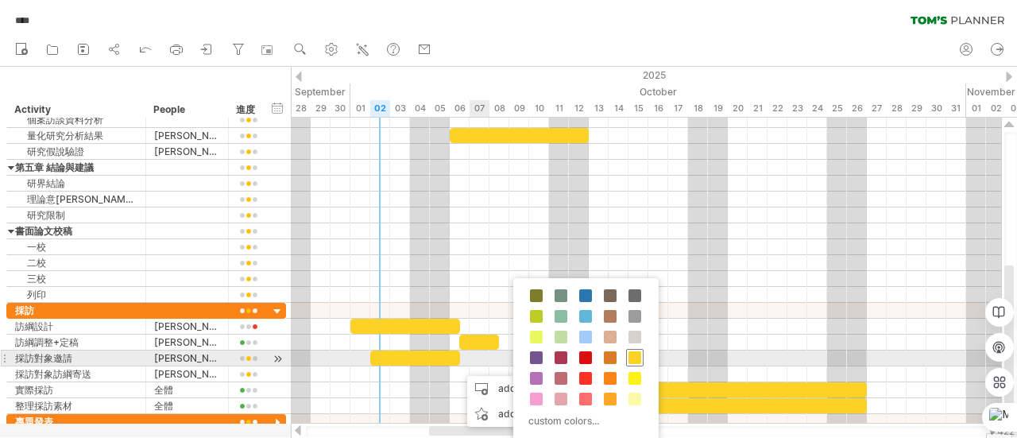
click at [628, 355] on span at bounding box center [634, 357] width 13 height 13
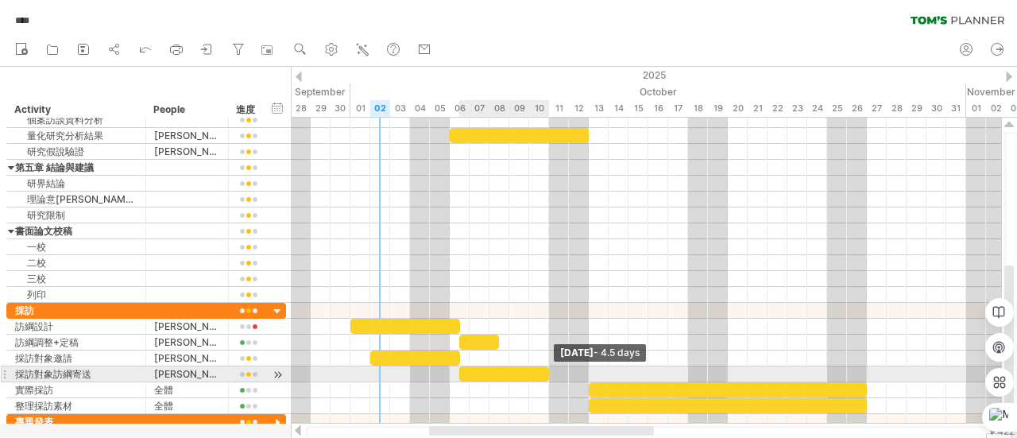
drag, startPoint x: 481, startPoint y: 366, endPoint x: 549, endPoint y: 369, distance: 67.6
click at [549, 369] on span at bounding box center [549, 373] width 6 height 15
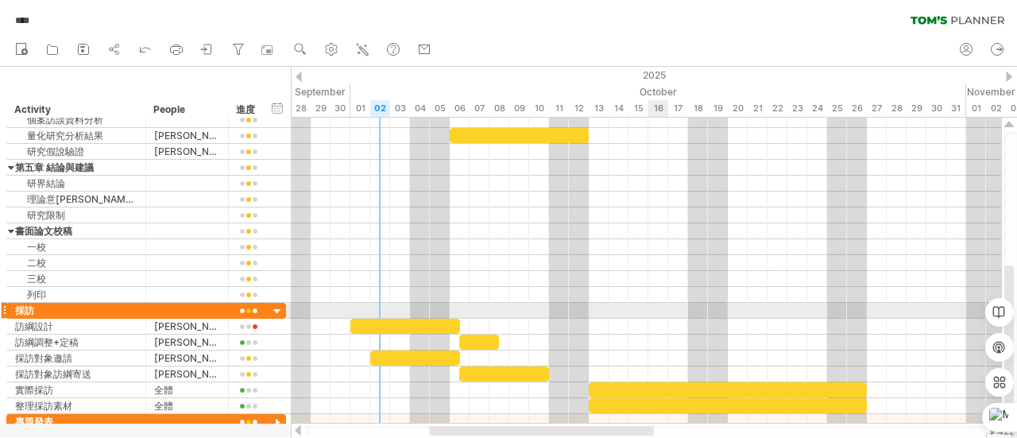
click at [658, 318] on div at bounding box center [646, 326] width 710 height 16
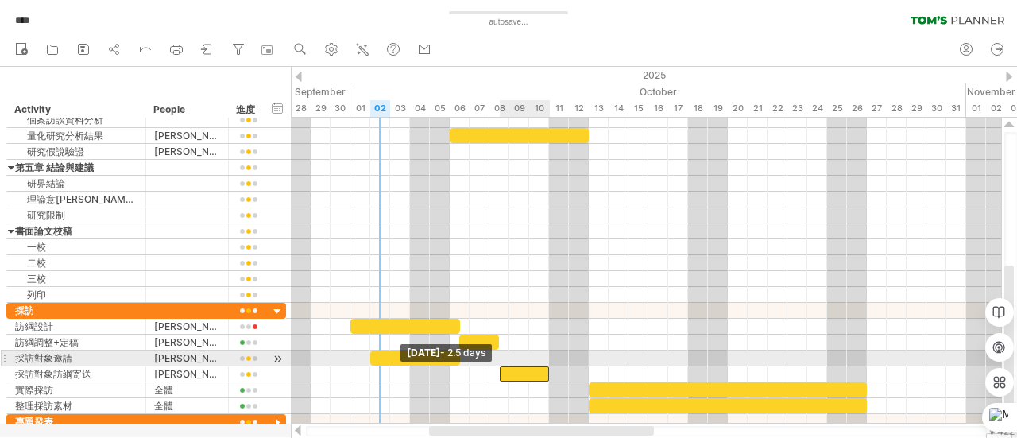
drag, startPoint x: 459, startPoint y: 369, endPoint x: 504, endPoint y: 365, distance: 44.7
click at [504, 366] on div at bounding box center [525, 373] width 50 height 15
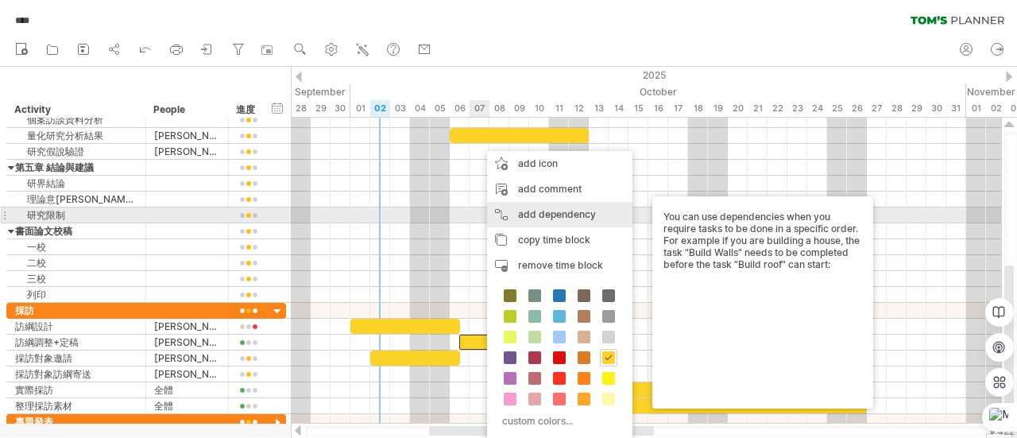
click at [553, 218] on div "add dependency You can use dependencies when you require tasks to be done in a …" at bounding box center [559, 214] width 145 height 25
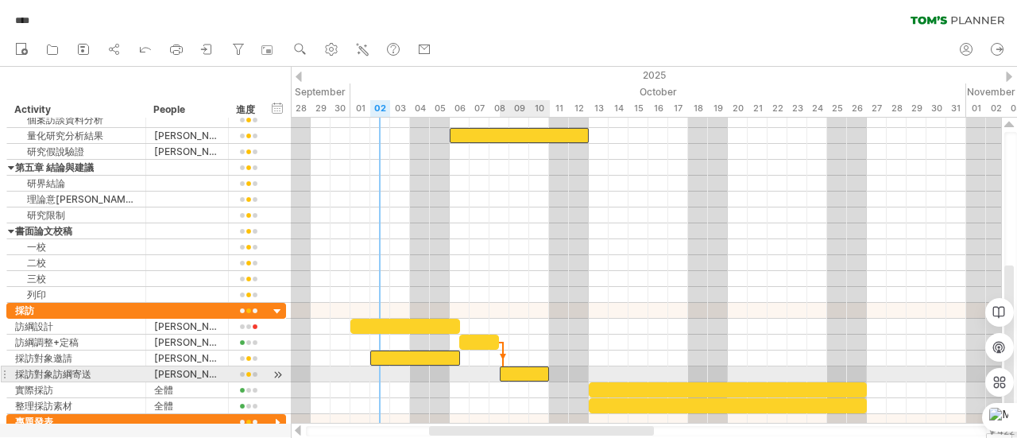
click at [505, 371] on div at bounding box center [525, 373] width 50 height 15
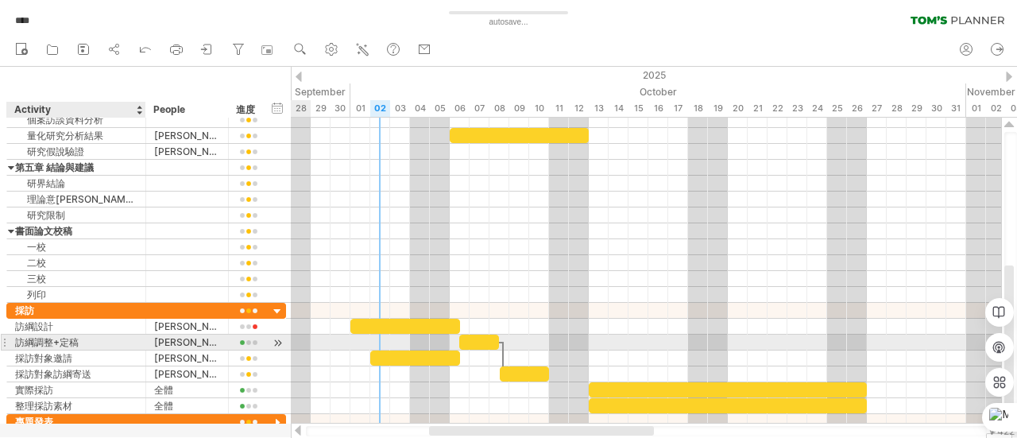
click at [92, 342] on div "訪綱調整+定稿" at bounding box center [76, 341] width 122 height 15
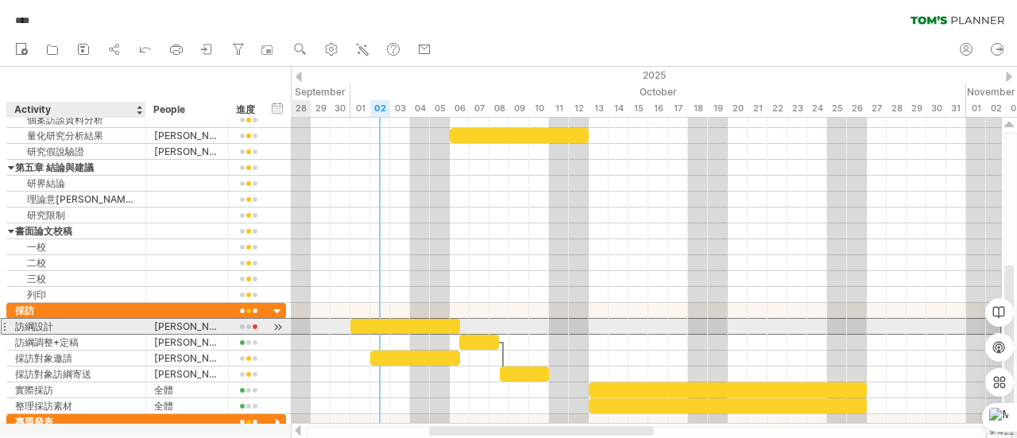
click at [70, 323] on div "訪綱設計" at bounding box center [76, 325] width 122 height 15
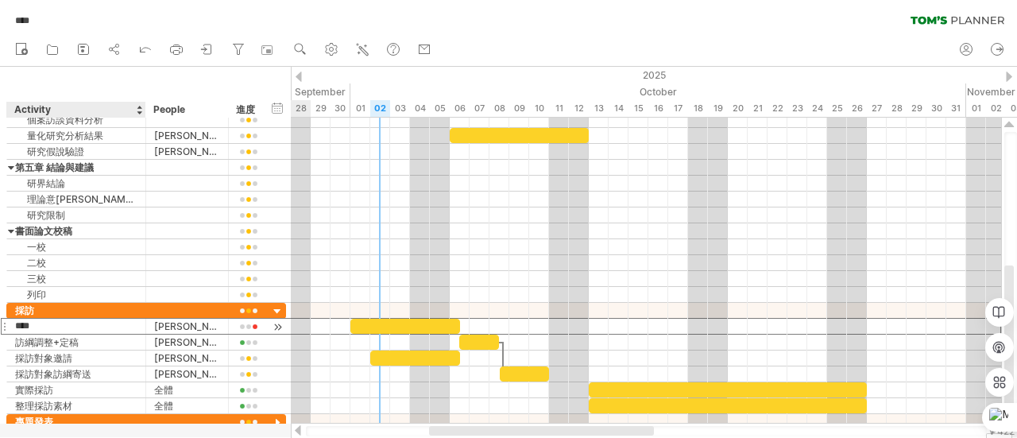
click at [46, 326] on input "****" at bounding box center [76, 325] width 122 height 15
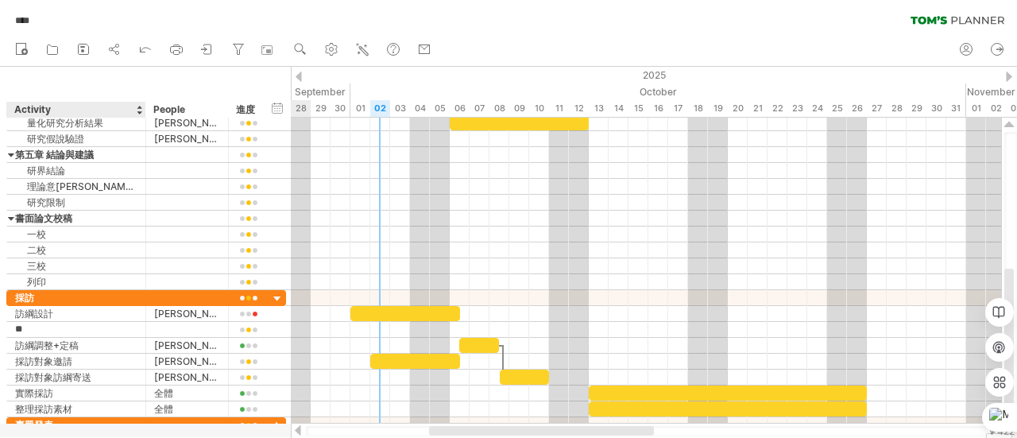
type input "*"
type input "**"
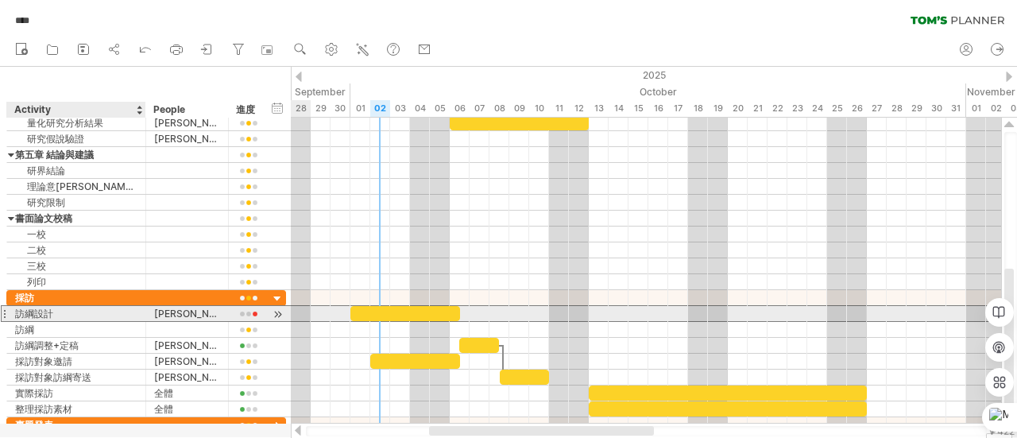
click at [65, 315] on div "訪綱設計" at bounding box center [76, 313] width 122 height 15
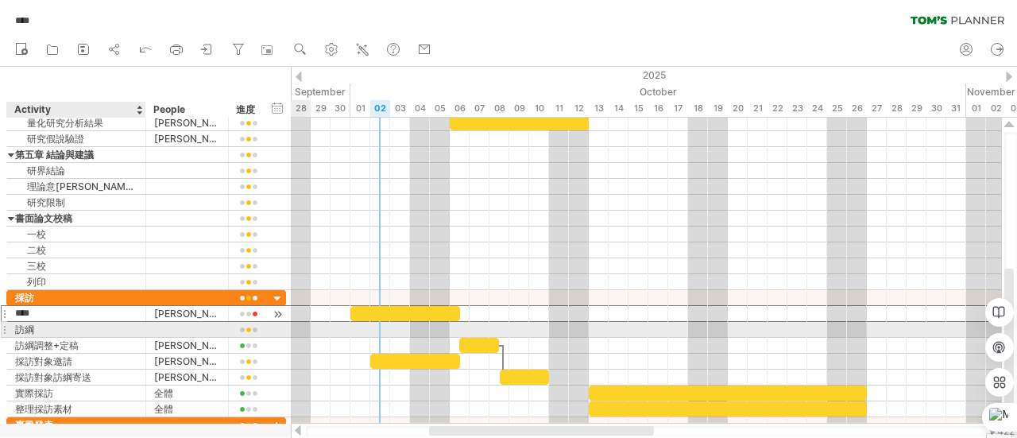
drag, startPoint x: 79, startPoint y: 311, endPoint x: 42, endPoint y: 317, distance: 37.9
click at [68, 326] on div "** 採訪 **** 訪綱設計 ** 旭亮 ** 訪綱 ******* 訪綱調整+定稿 ***** 正馨、淑萍 ****** 採訪對象邀請 ** 狄成 ***…" at bounding box center [146, 353] width 280 height 127
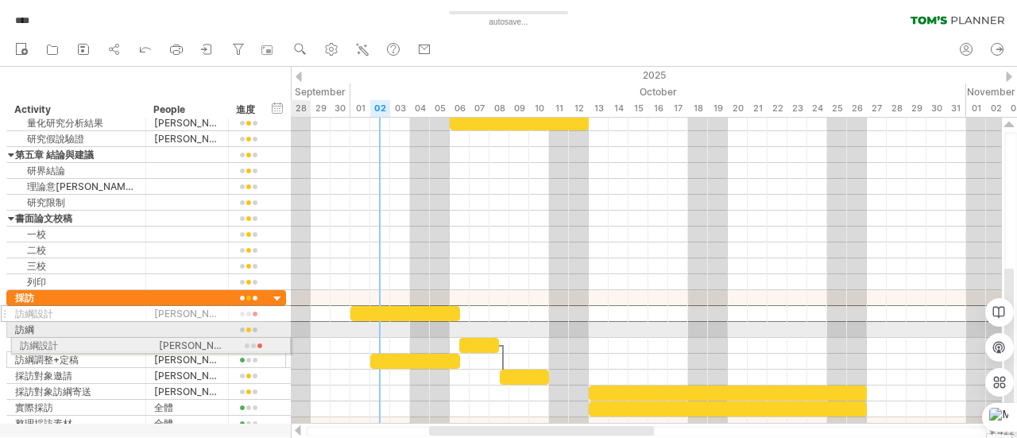
drag, startPoint x: 6, startPoint y: 309, endPoint x: 3, endPoint y: 342, distance: 33.4
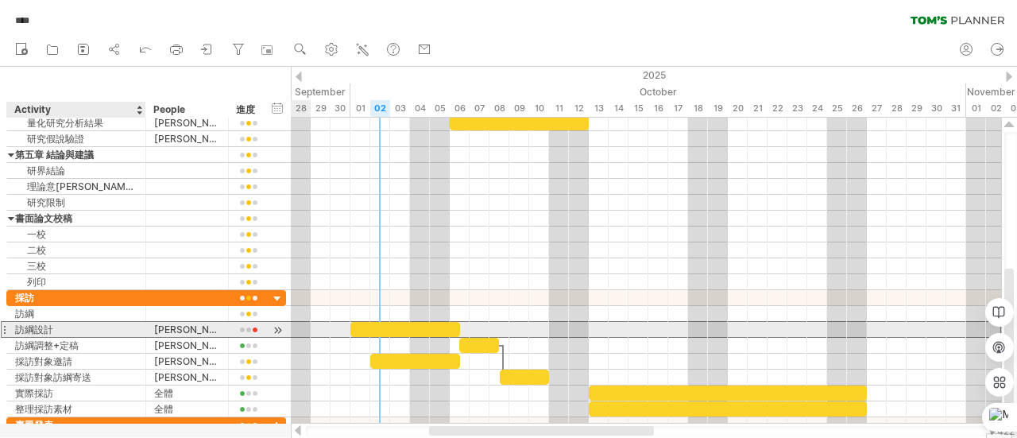
click at [53, 326] on div "訪綱設計" at bounding box center [76, 329] width 122 height 15
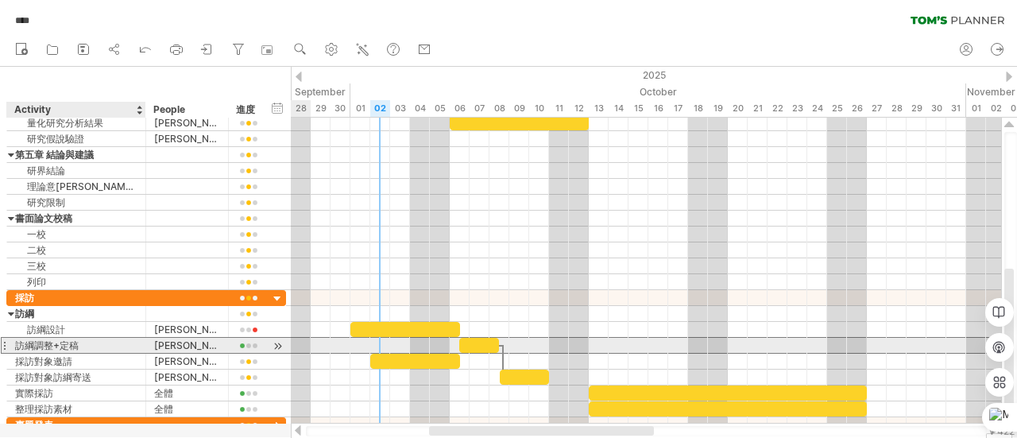
click at [87, 341] on div "訪綱調整+定稿" at bounding box center [76, 345] width 122 height 15
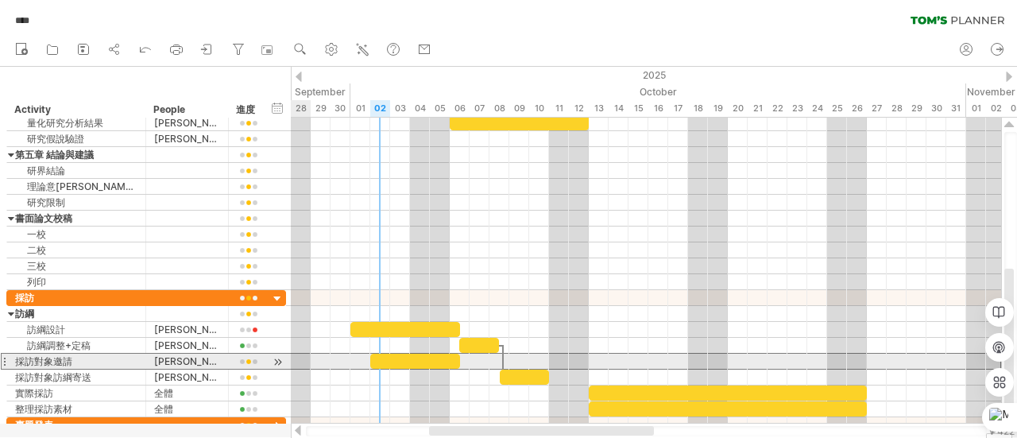
click at [10, 360] on div "****** 採訪對象邀請" at bounding box center [76, 360] width 139 height 15
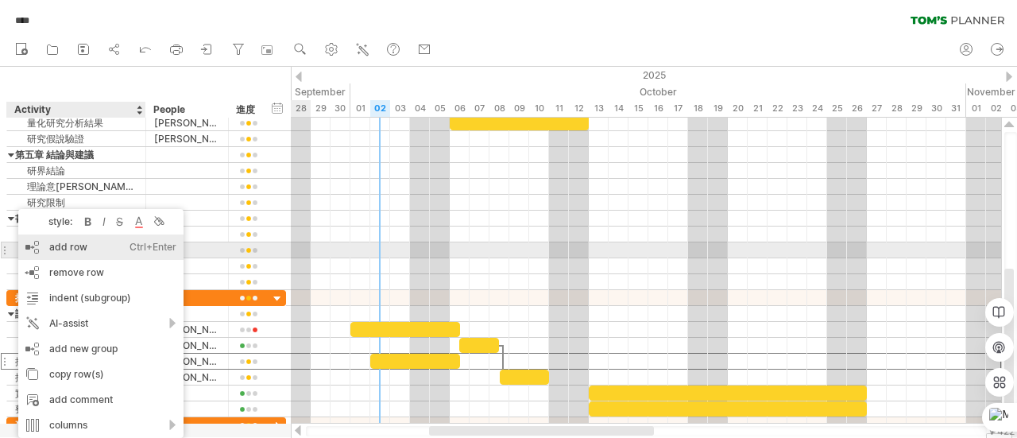
click at [108, 253] on div "add row Ctrl+Enter Cmd+Enter" at bounding box center [100, 246] width 165 height 25
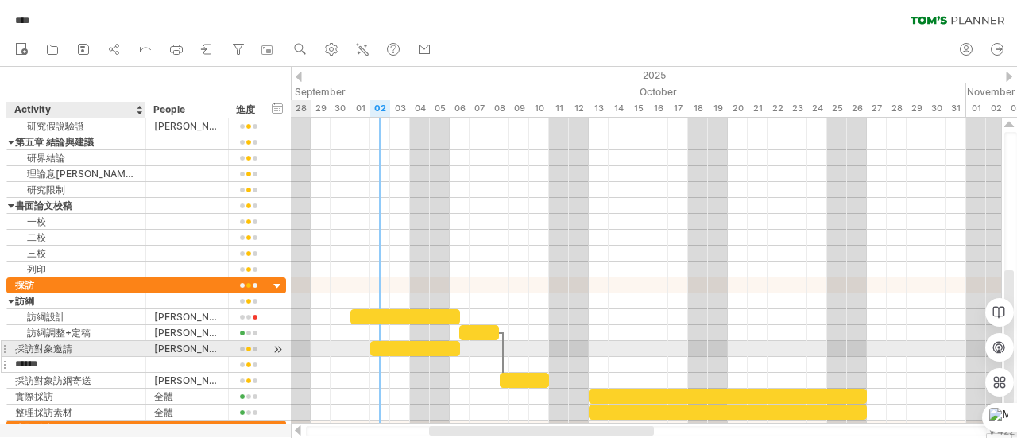
type input "****"
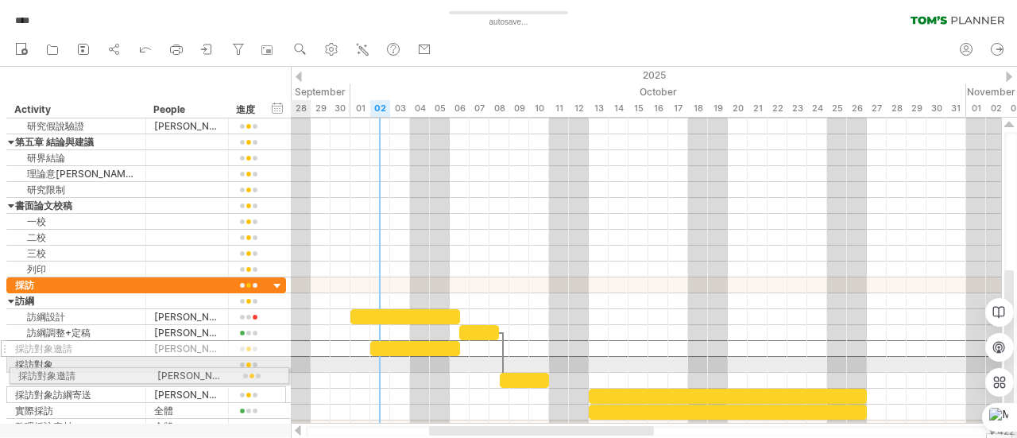
drag, startPoint x: 3, startPoint y: 344, endPoint x: 1, endPoint y: 372, distance: 28.7
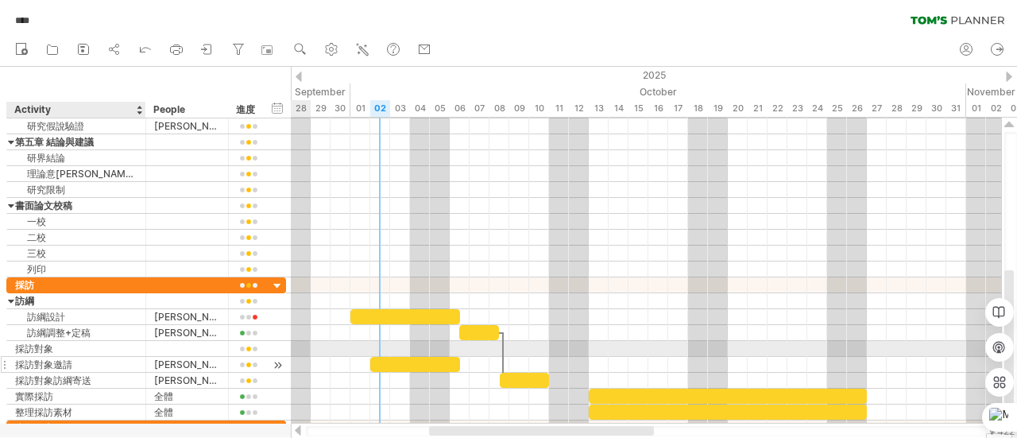
click at [38, 365] on div "採訪對象邀請" at bounding box center [76, 364] width 122 height 15
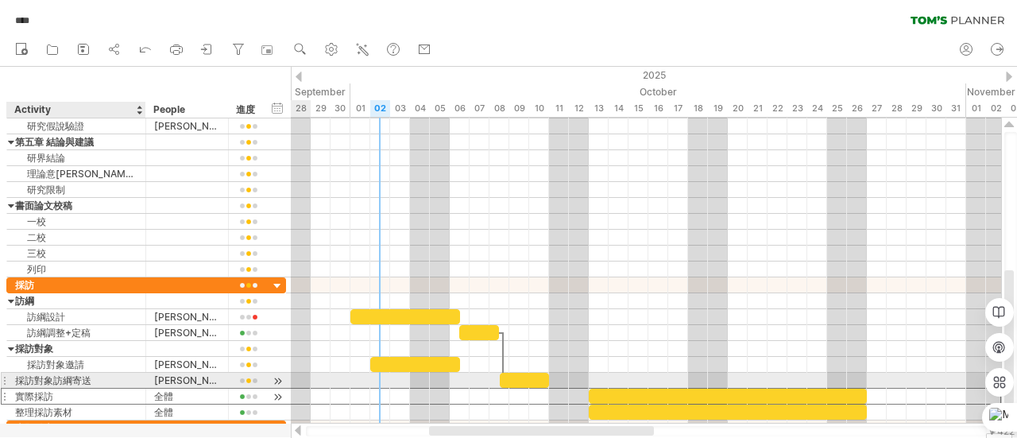
click at [51, 388] on div "實際採訪" at bounding box center [76, 395] width 122 height 15
click at [64, 377] on div "採訪對象訪綱寄送" at bounding box center [76, 379] width 122 height 15
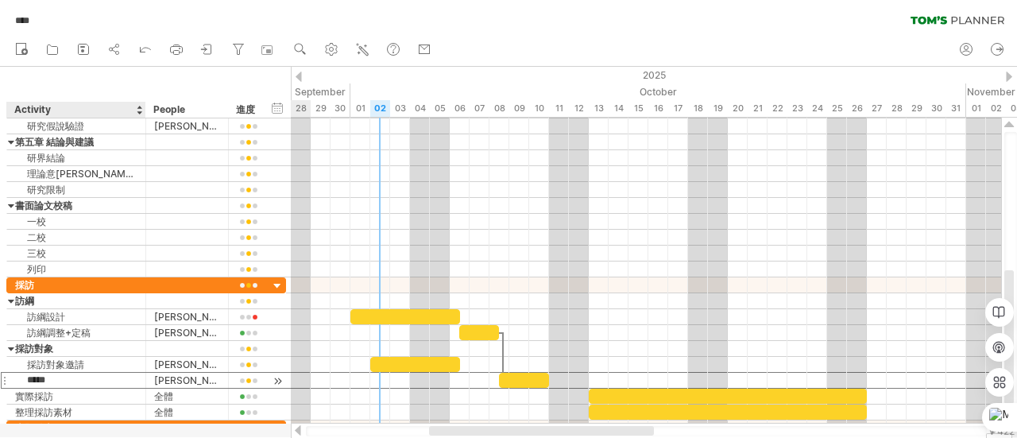
type input "****"
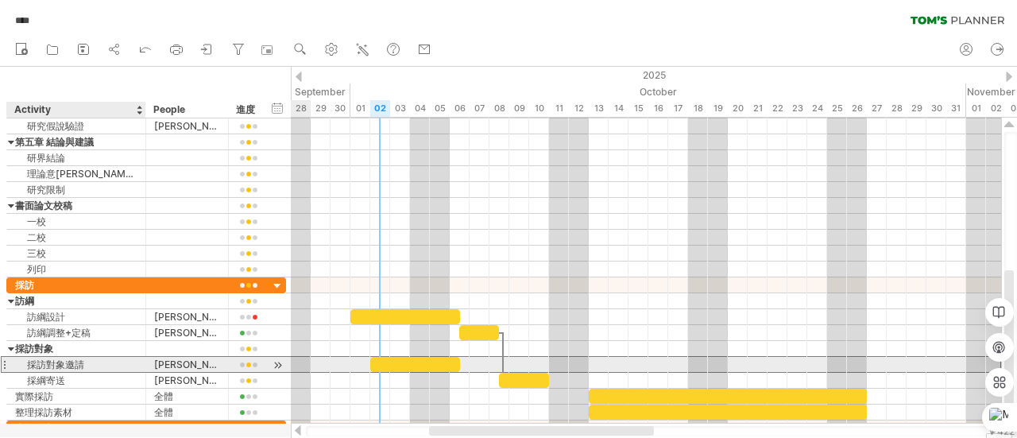
click at [71, 359] on div "採訪對象邀請" at bounding box center [76, 364] width 122 height 15
type input "****"
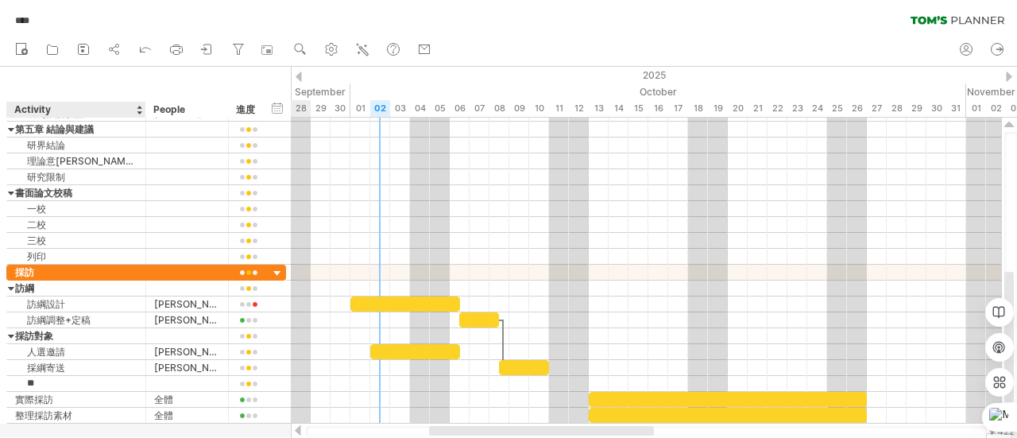
type input "*"
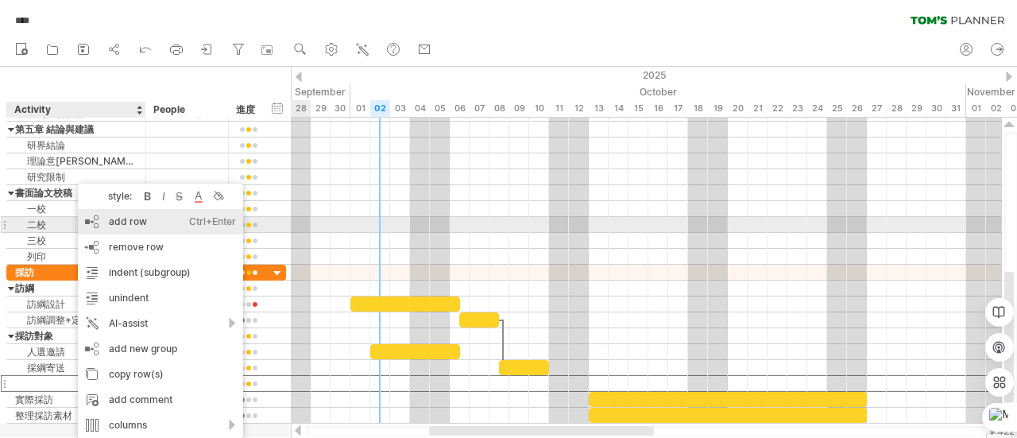
click at [133, 223] on div "add row Ctrl+Enter Cmd+Enter" at bounding box center [160, 221] width 165 height 25
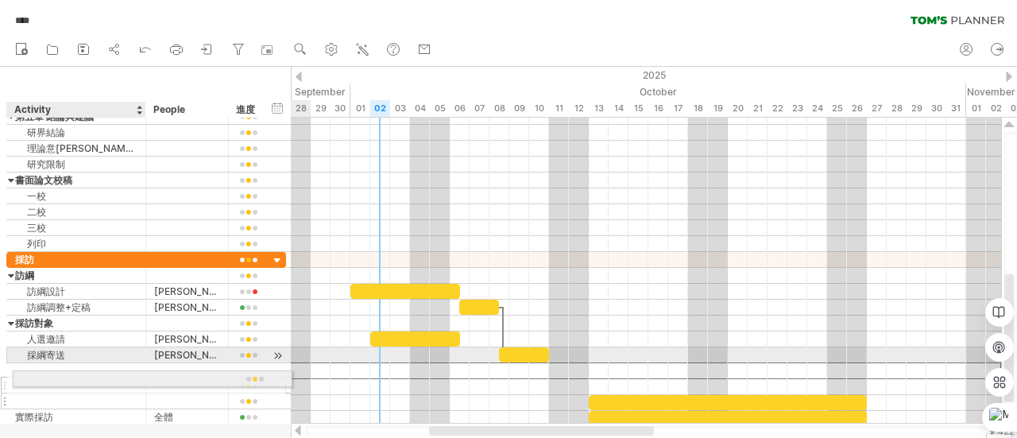
drag, startPoint x: 25, startPoint y: 365, endPoint x: 29, endPoint y: 376, distance: 12.6
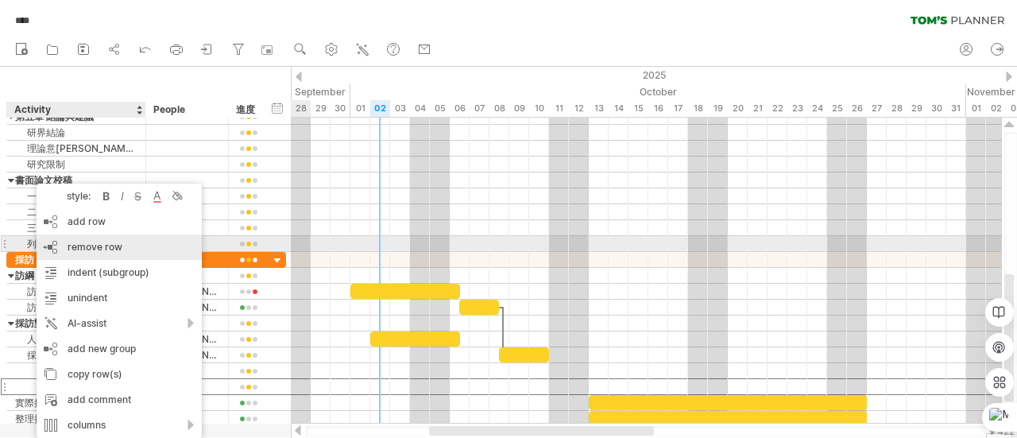
click at [124, 245] on div "remove row remove selected rows" at bounding box center [119, 246] width 165 height 25
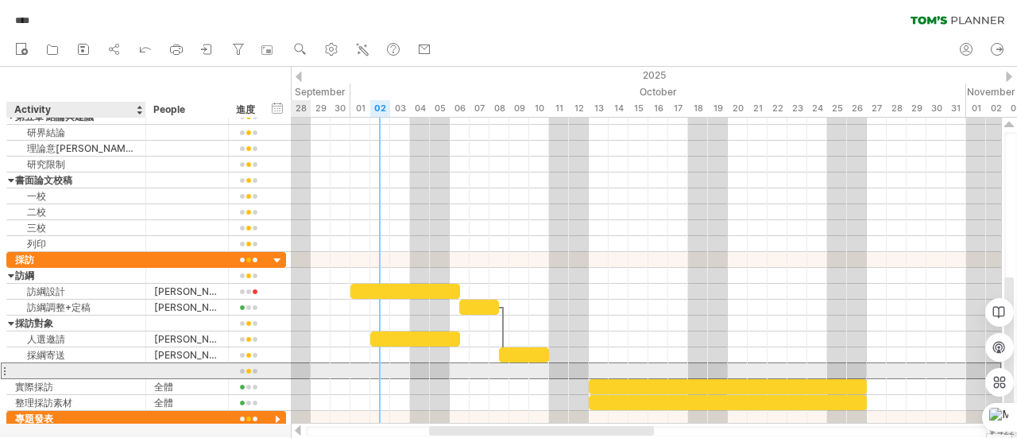
click at [70, 370] on div at bounding box center [76, 370] width 122 height 15
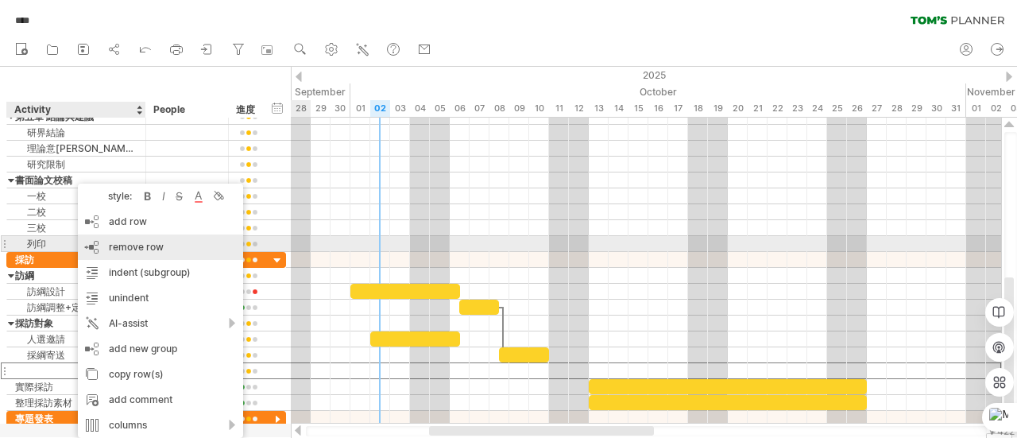
click at [206, 251] on div "remove row remove selected rows" at bounding box center [160, 246] width 165 height 25
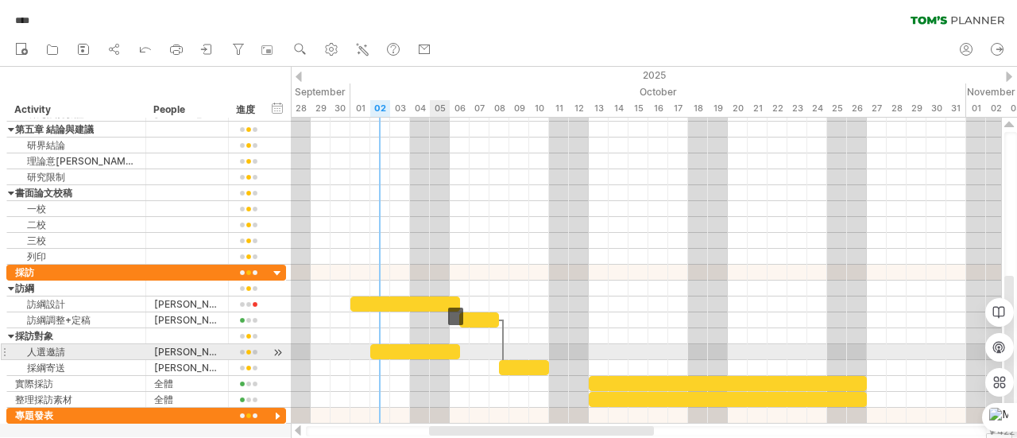
click at [437, 347] on div at bounding box center [415, 351] width 90 height 15
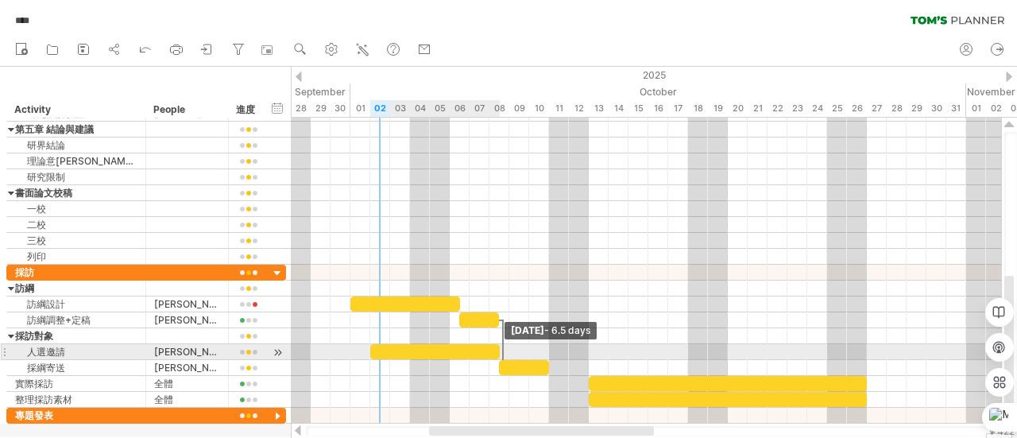
drag, startPoint x: 459, startPoint y: 347, endPoint x: 498, endPoint y: 347, distance: 38.9
click at [498, 347] on span at bounding box center [499, 351] width 6 height 15
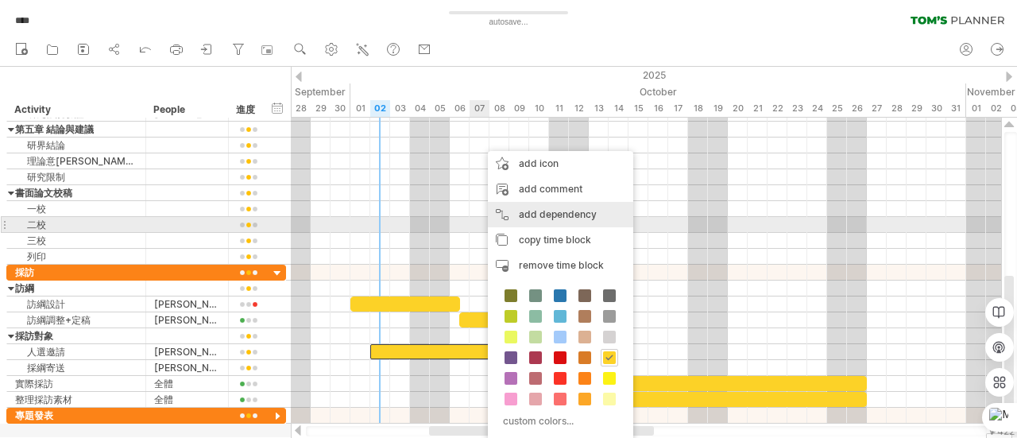
click at [558, 217] on div "add dependency You can use dependencies when you require tasks to be done in a …" at bounding box center [560, 214] width 145 height 25
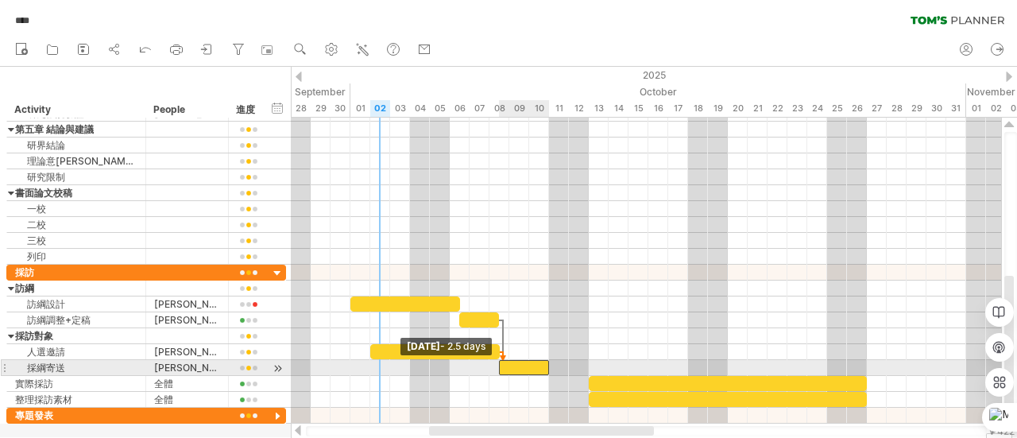
click at [499, 369] on span at bounding box center [499, 367] width 6 height 15
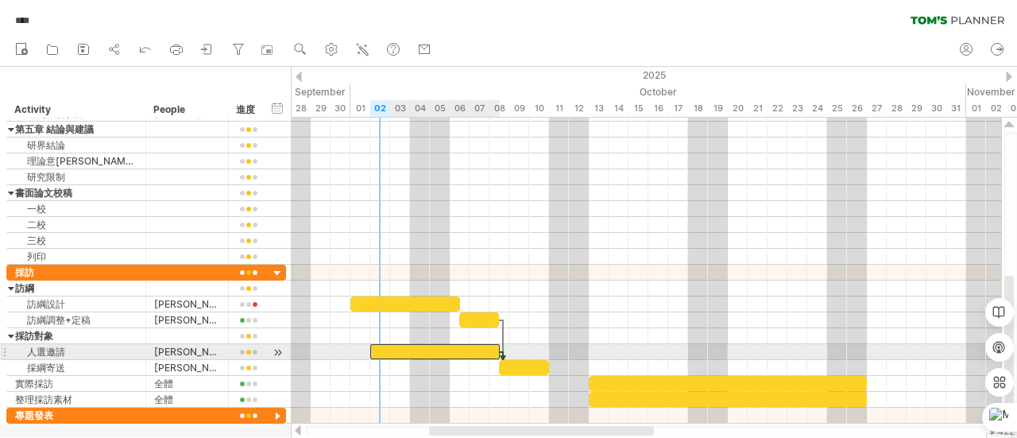
click at [450, 345] on div at bounding box center [434, 351] width 129 height 15
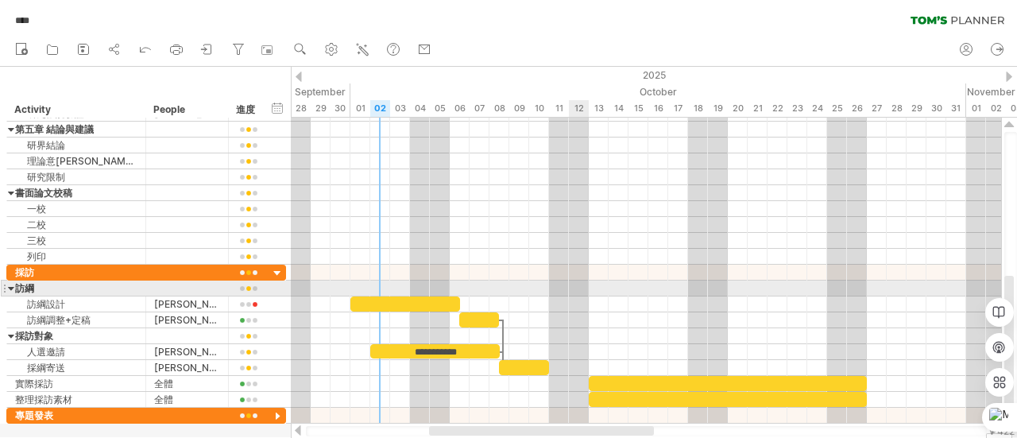
click at [579, 296] on div at bounding box center [646, 304] width 710 height 16
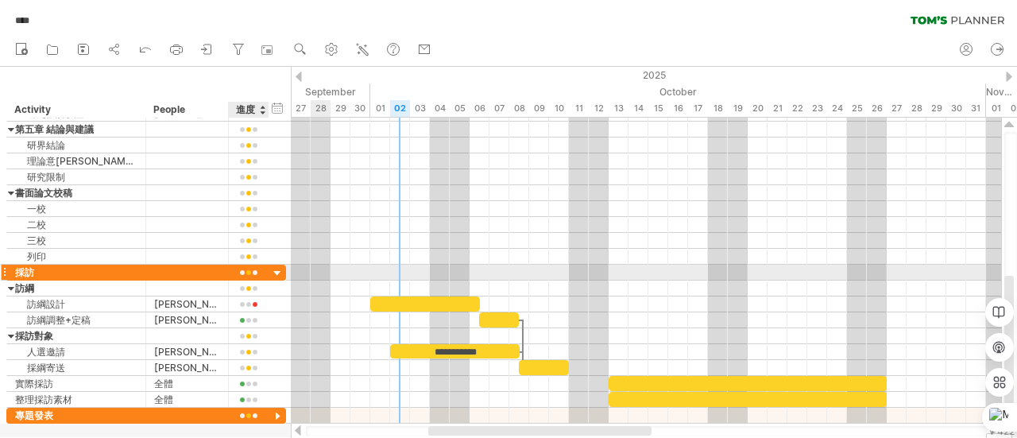
click at [279, 268] on div at bounding box center [277, 273] width 15 height 15
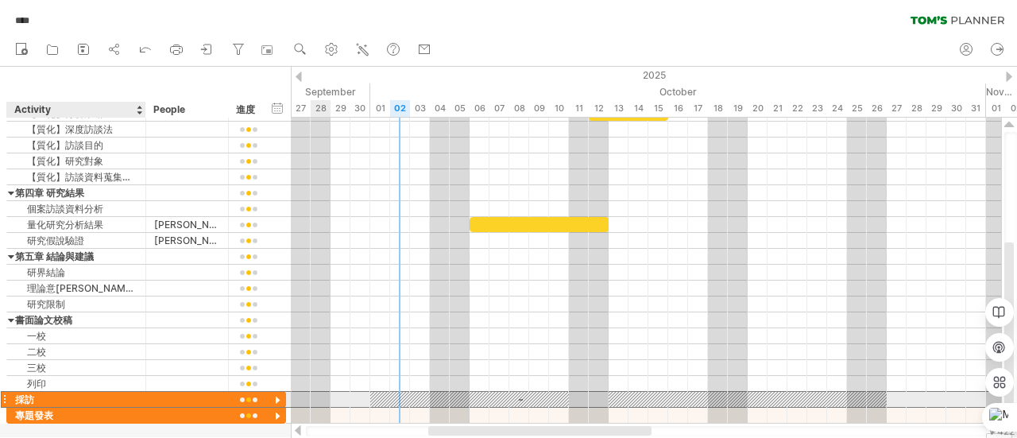
click at [101, 393] on div "採訪" at bounding box center [76, 399] width 122 height 15
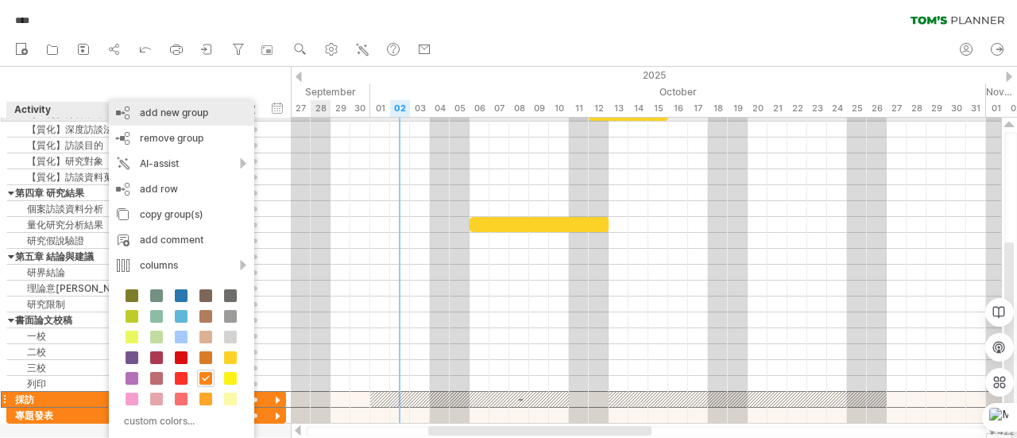
click at [182, 119] on div "add new group" at bounding box center [181, 112] width 145 height 25
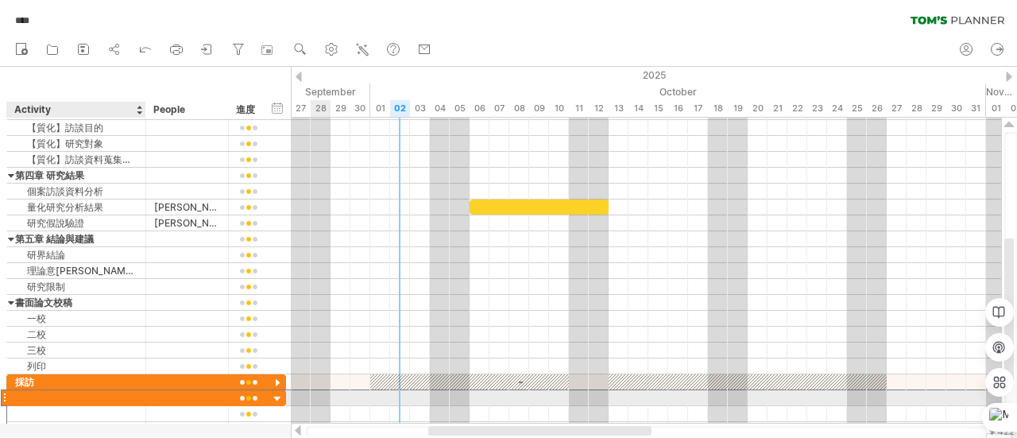
click at [35, 393] on div at bounding box center [76, 397] width 122 height 15
click at [35, 393] on input "text" at bounding box center [76, 397] width 122 height 15
type input "****"
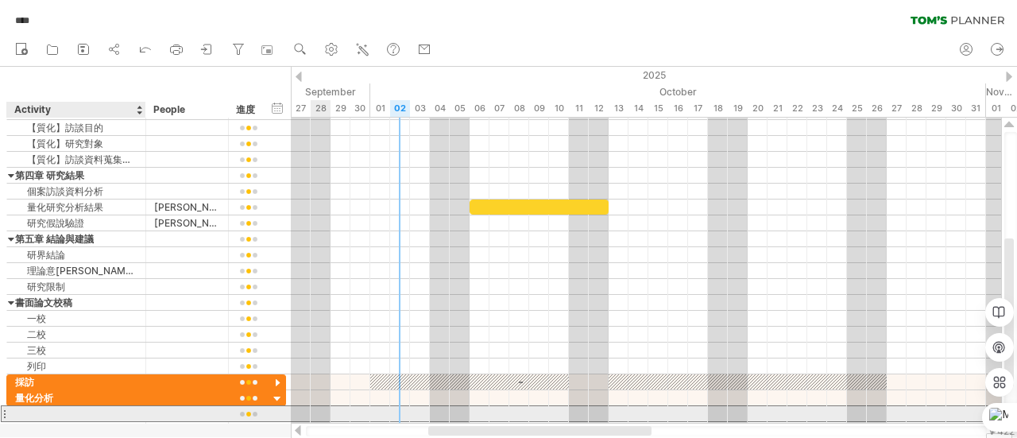
click at [41, 408] on div at bounding box center [76, 413] width 122 height 15
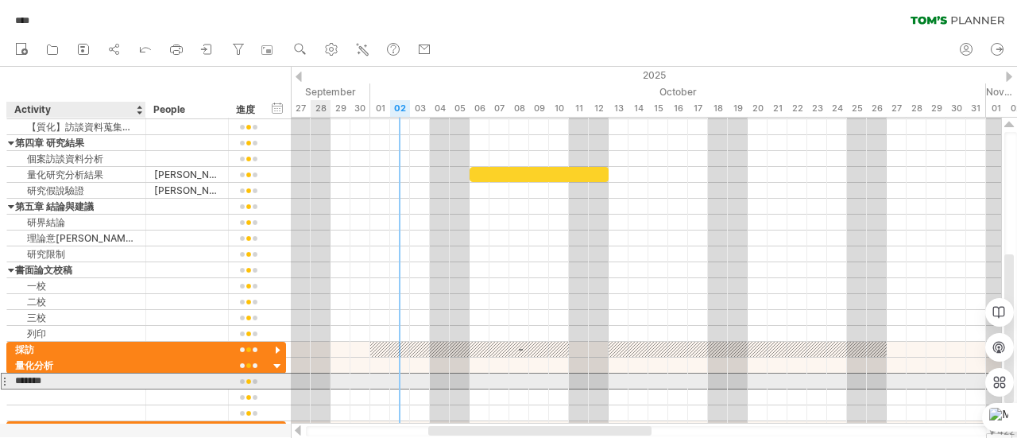
type input "******"
type input "*"
click at [60, 374] on div "SPSS分析" at bounding box center [76, 380] width 122 height 15
type input "*****"
type input "******"
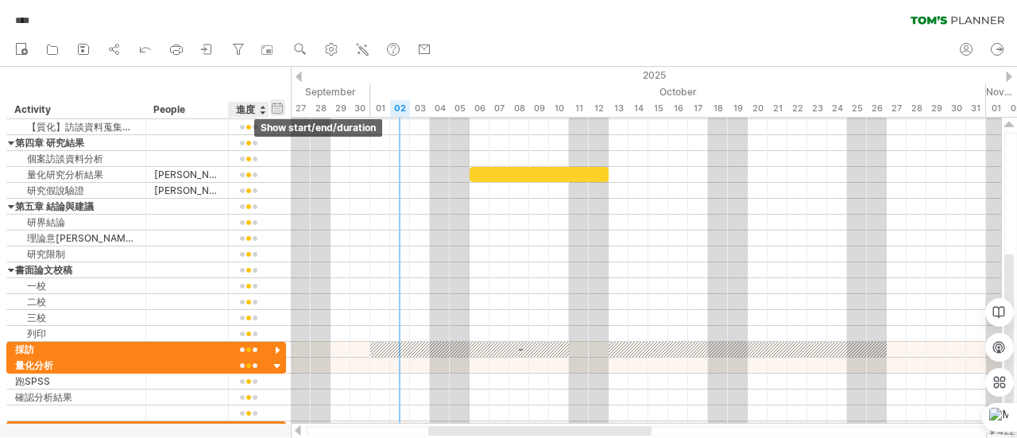
click at [276, 104] on div "hide start/end/duration show start/end/duration" at bounding box center [277, 107] width 15 height 17
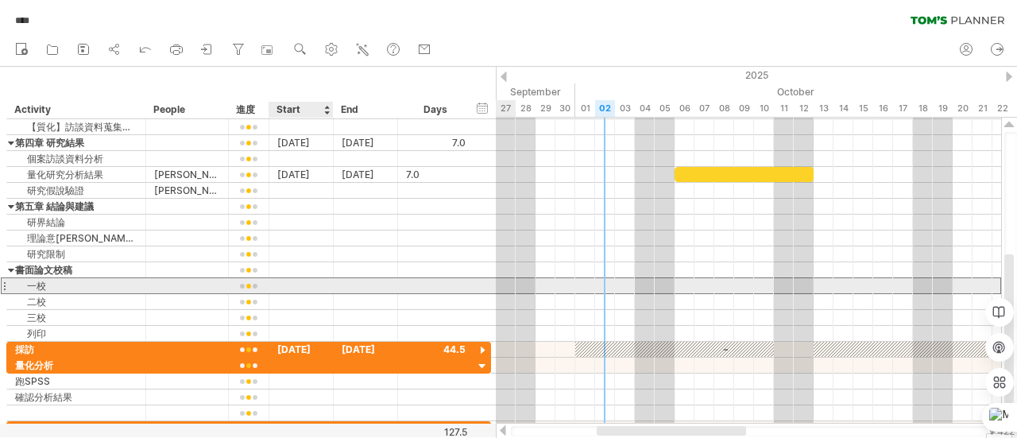
click at [295, 285] on div at bounding box center [301, 285] width 64 height 15
click at [136, 279] on div "一校" at bounding box center [76, 285] width 122 height 15
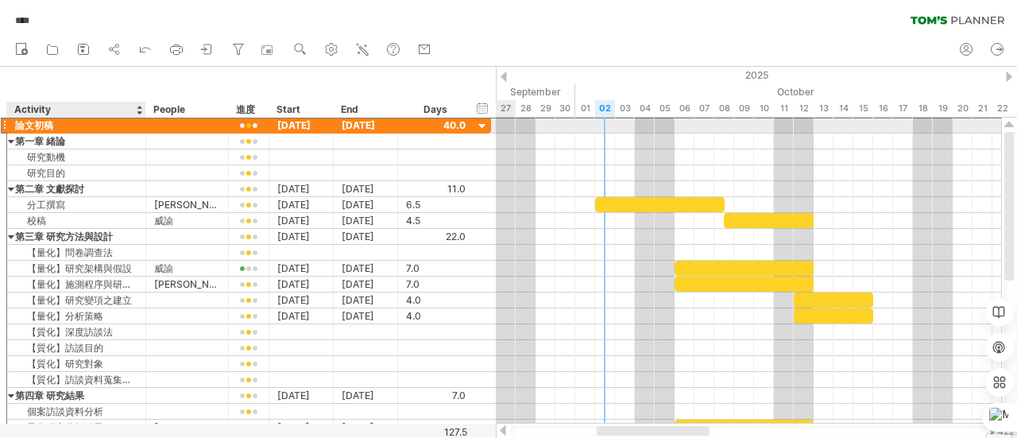
click at [44, 124] on div "論文初稿" at bounding box center [76, 125] width 122 height 15
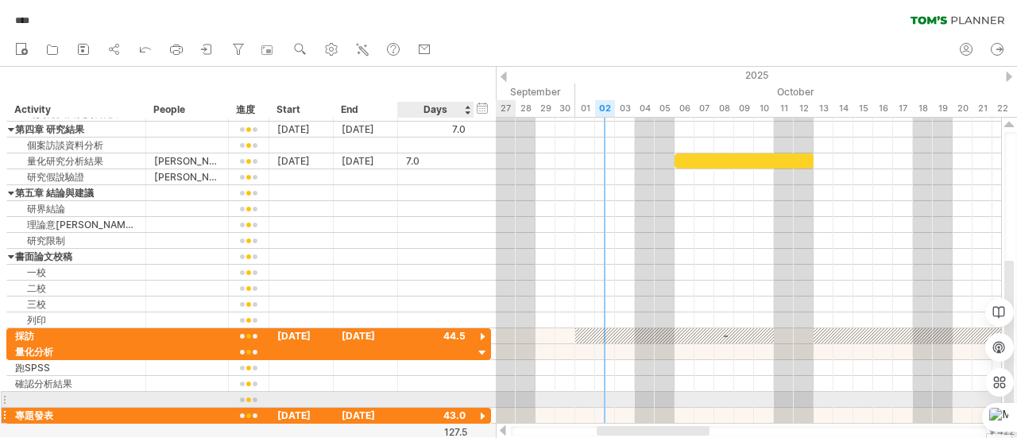
click at [480, 409] on div at bounding box center [482, 416] width 15 height 15
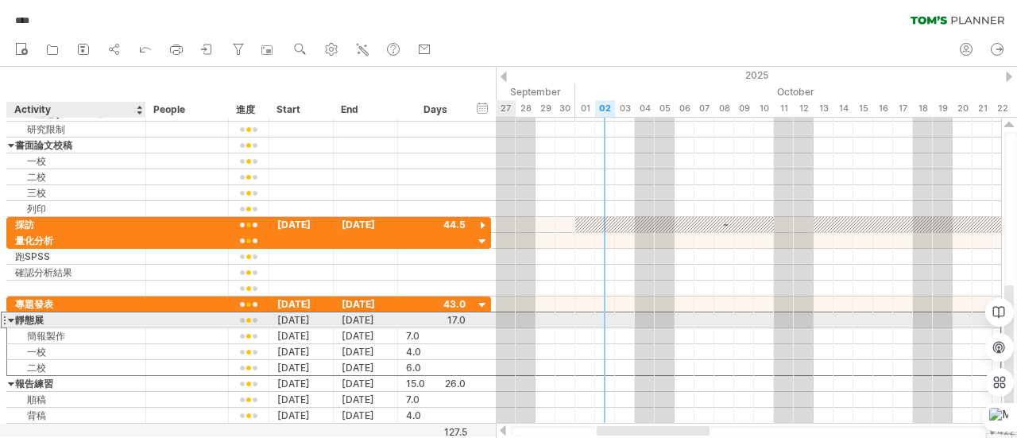
click at [68, 316] on div "靜態展" at bounding box center [76, 319] width 122 height 15
click at [11, 315] on div at bounding box center [11, 319] width 7 height 15
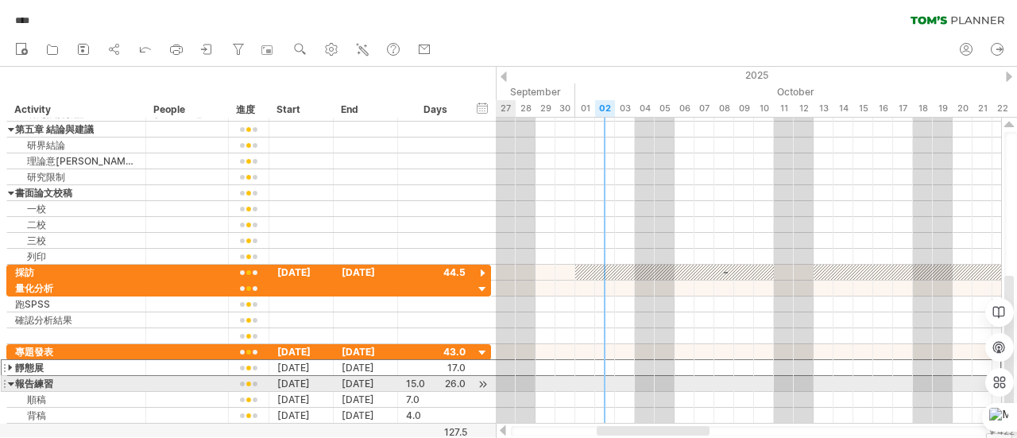
click at [9, 379] on div at bounding box center [11, 383] width 7 height 15
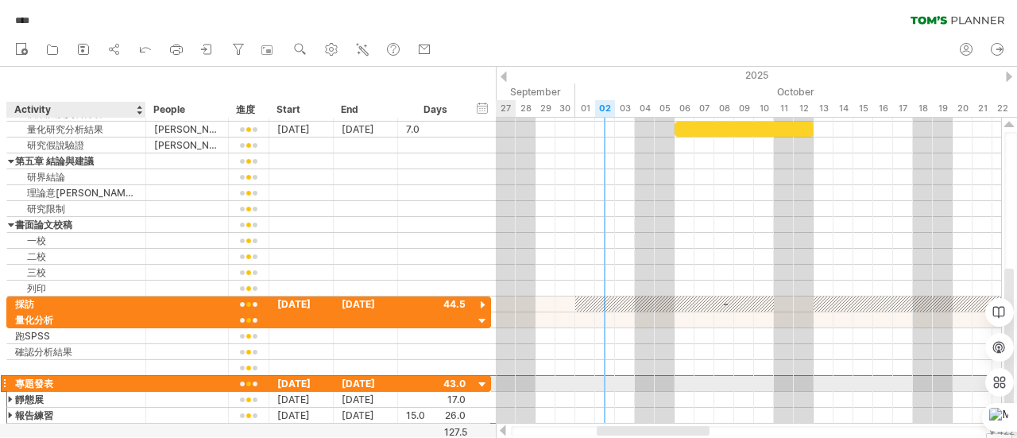
click at [71, 380] on div "專題發表" at bounding box center [76, 383] width 122 height 15
click at [71, 380] on input "****" at bounding box center [76, 383] width 122 height 15
type input "**"
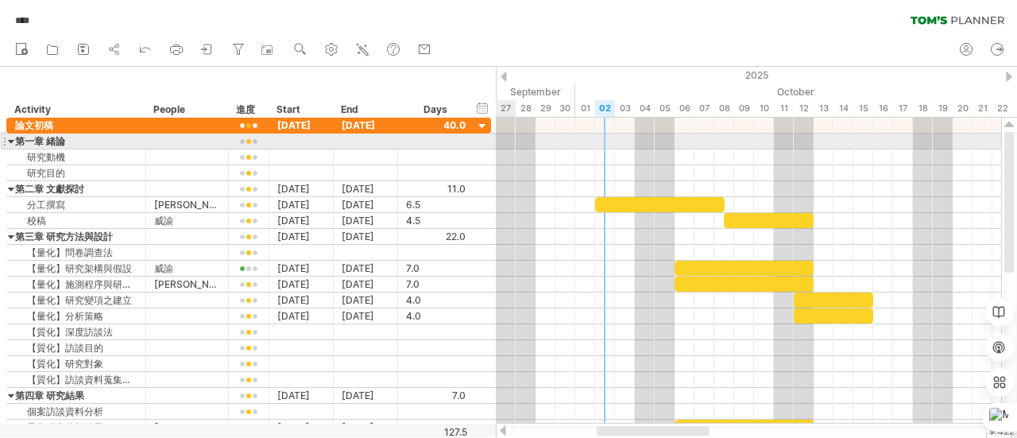
click at [9, 137] on div at bounding box center [11, 140] width 7 height 15
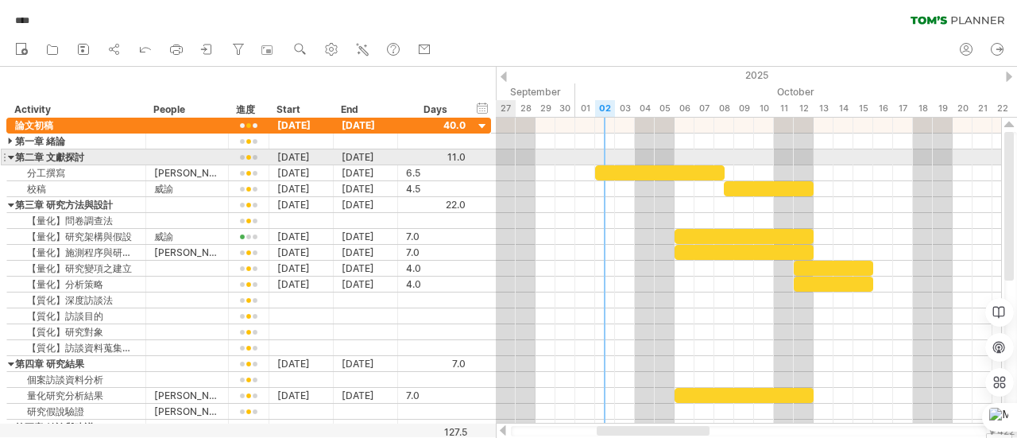
click at [10, 153] on div at bounding box center [11, 156] width 7 height 15
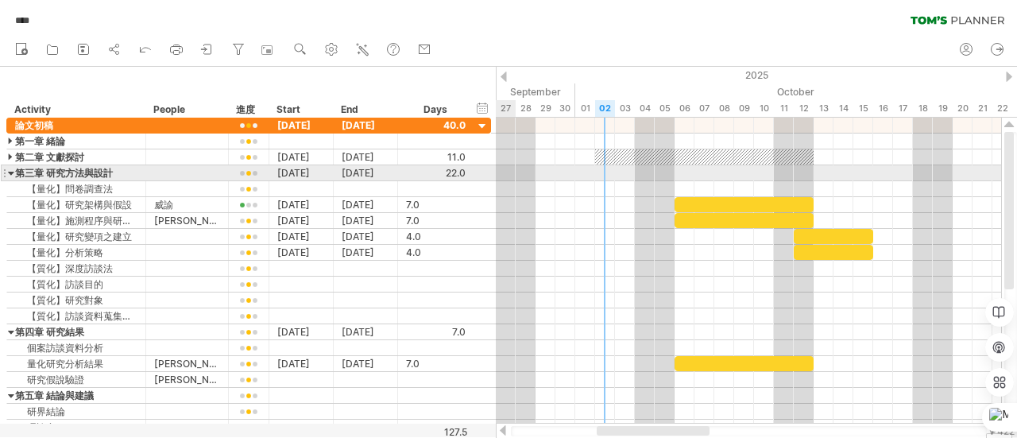
click at [10, 171] on div at bounding box center [11, 172] width 7 height 15
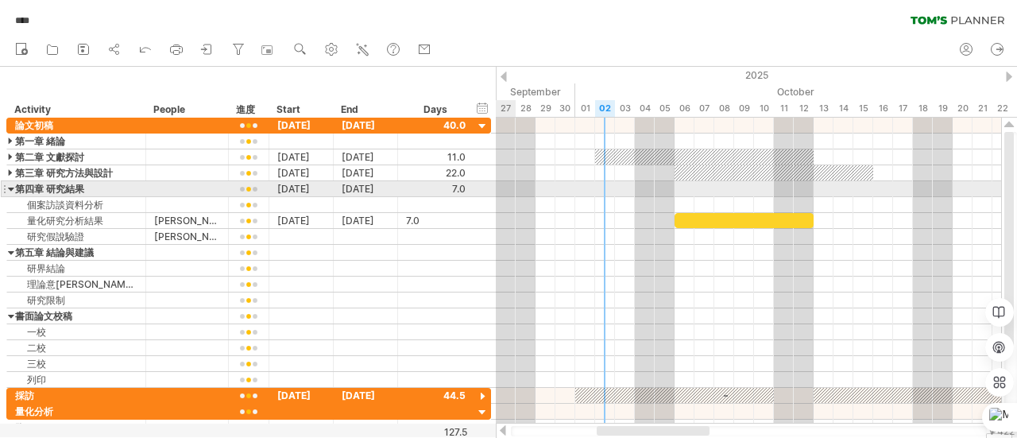
click at [8, 187] on div at bounding box center [11, 188] width 7 height 15
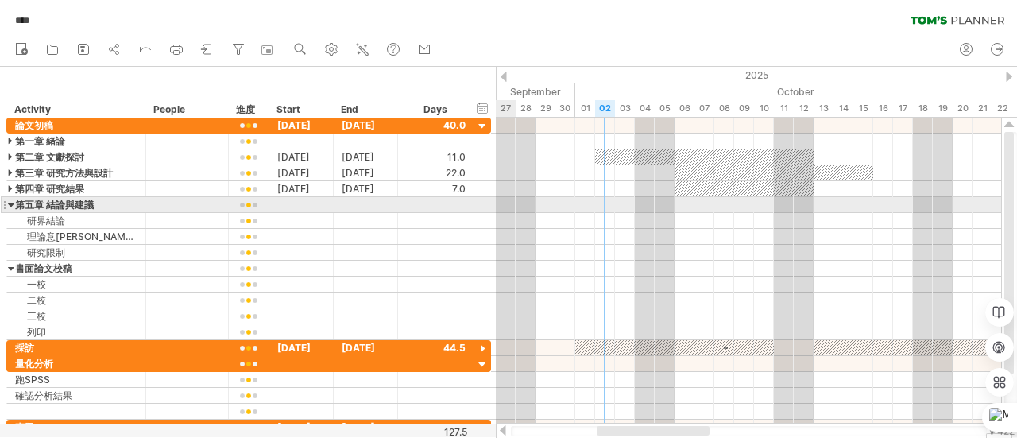
click at [10, 206] on div at bounding box center [11, 204] width 7 height 15
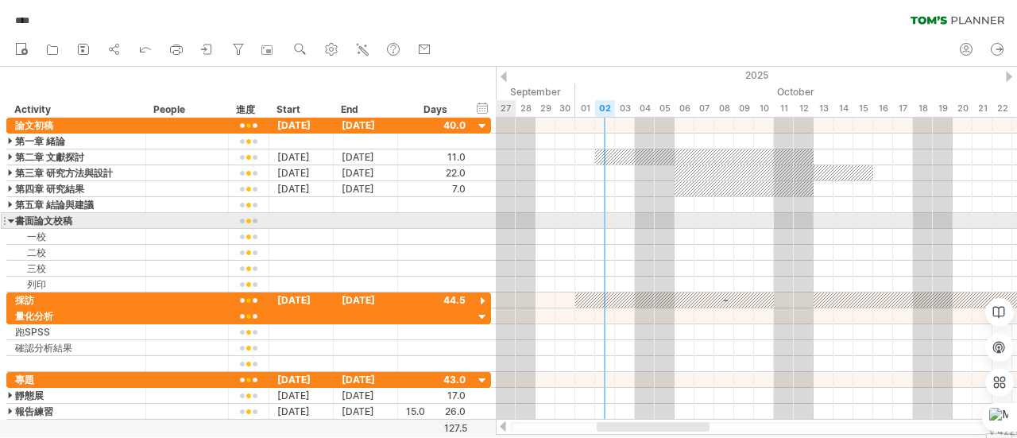
click at [10, 218] on div at bounding box center [11, 220] width 7 height 15
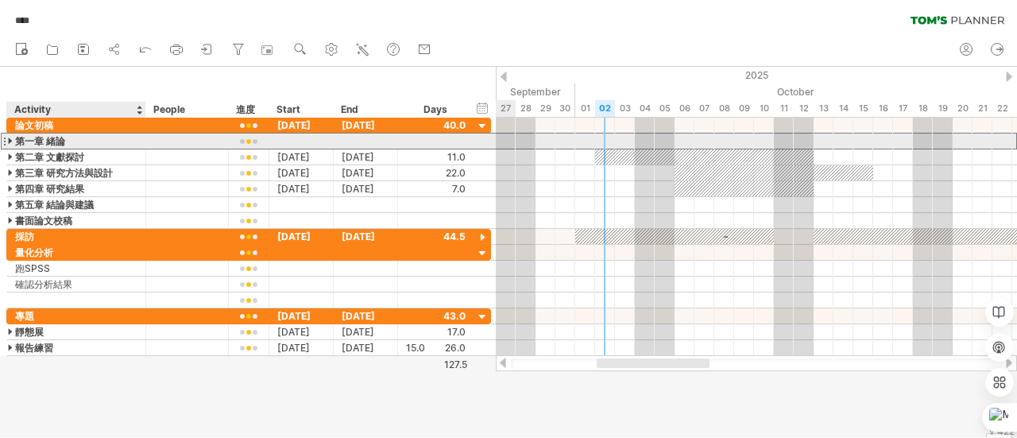
click at [21, 141] on div "第一章 緒論" at bounding box center [76, 140] width 122 height 15
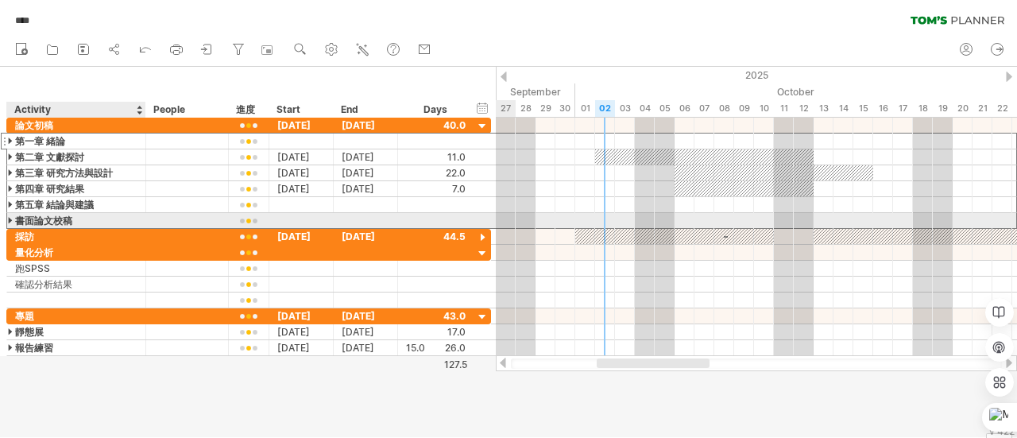
click at [61, 221] on div "書面論文校稿" at bounding box center [76, 220] width 122 height 15
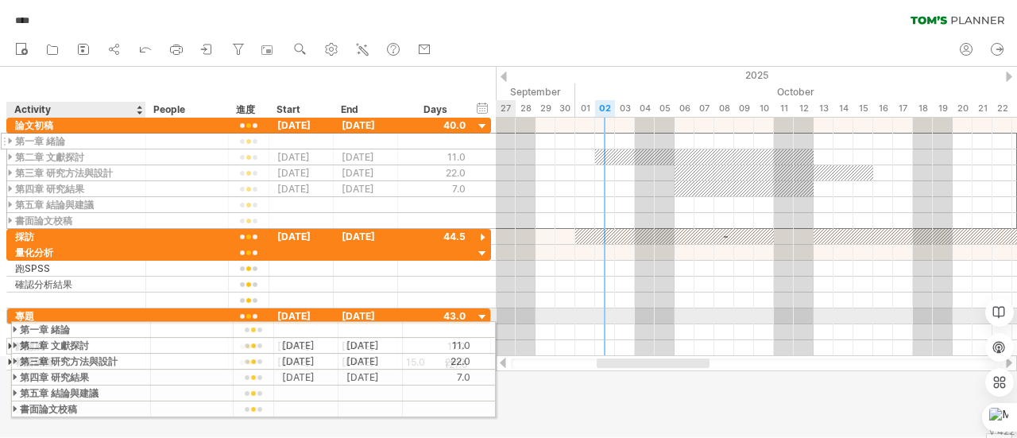
drag, startPoint x: 63, startPoint y: 140, endPoint x: 59, endPoint y: 325, distance: 185.1
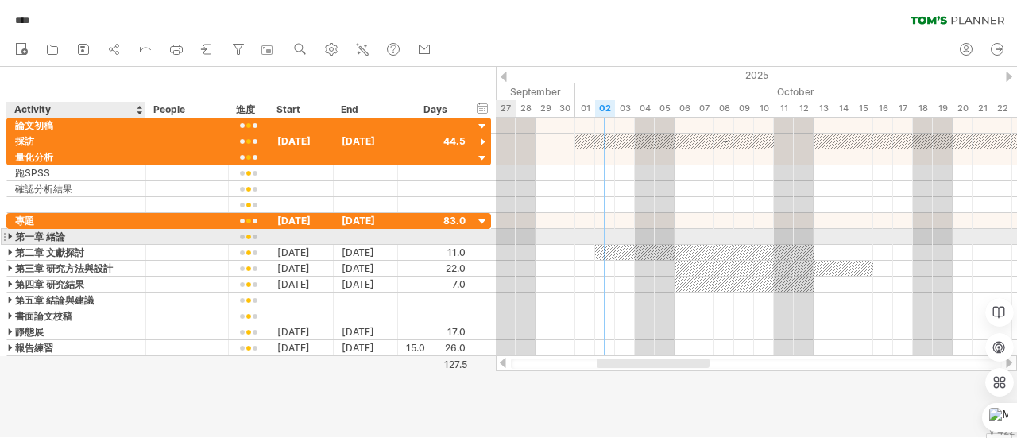
click at [29, 239] on div "第一章 緒論" at bounding box center [76, 236] width 122 height 15
click at [10, 234] on div at bounding box center [11, 236] width 7 height 15
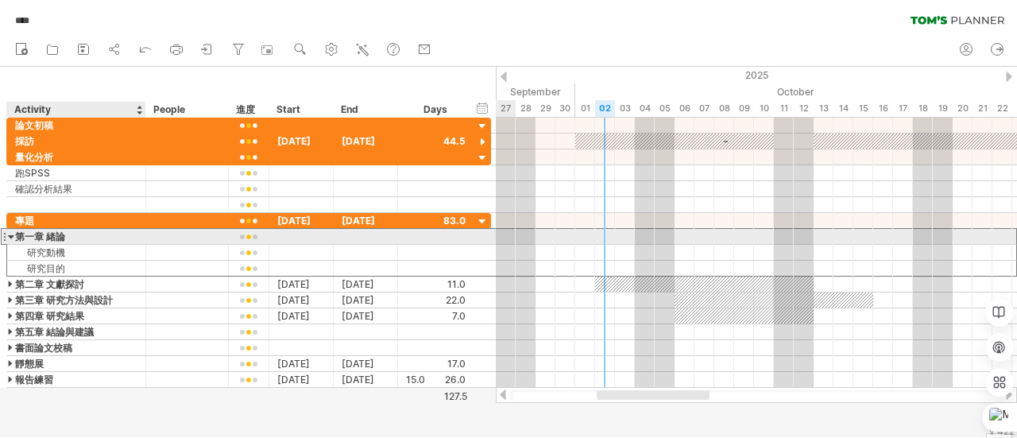
click at [33, 231] on div "第一章 緒論" at bounding box center [76, 236] width 122 height 15
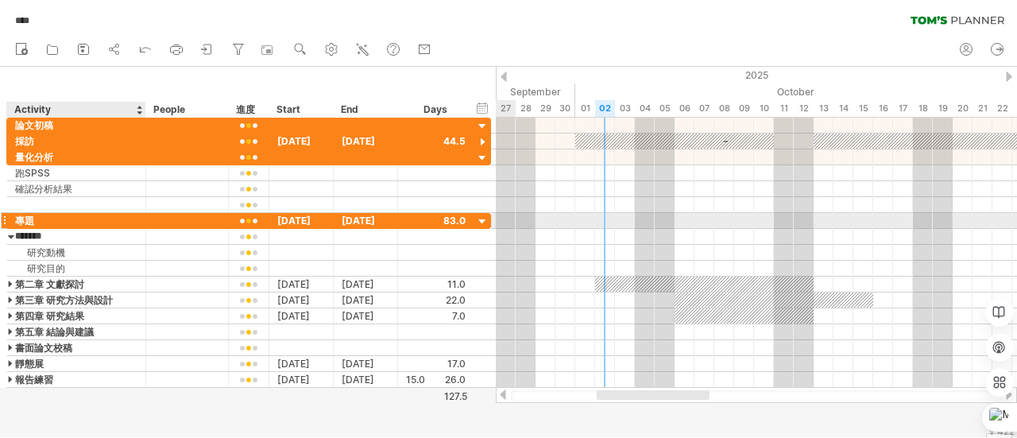
click at [55, 223] on div "專題" at bounding box center [76, 220] width 122 height 15
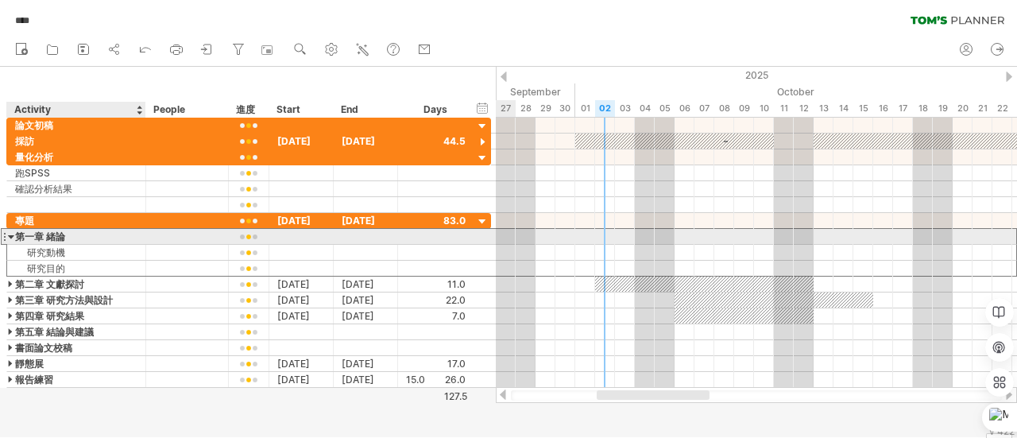
click at [50, 237] on div "第一章 緒論" at bounding box center [76, 236] width 122 height 15
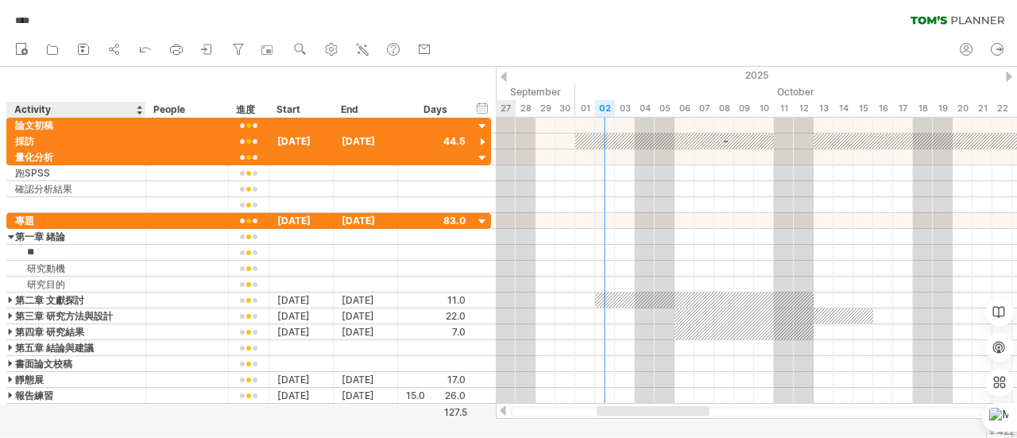
type input "*"
type input "**"
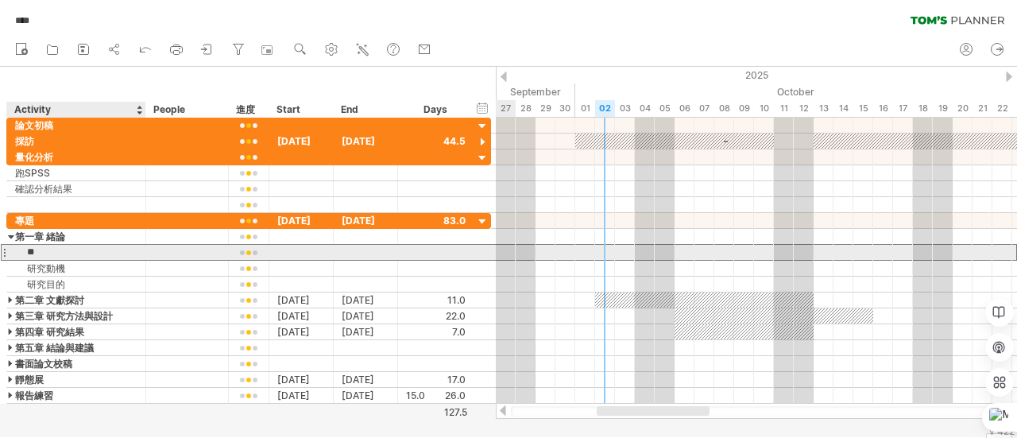
click at [67, 252] on input "**" at bounding box center [76, 252] width 122 height 15
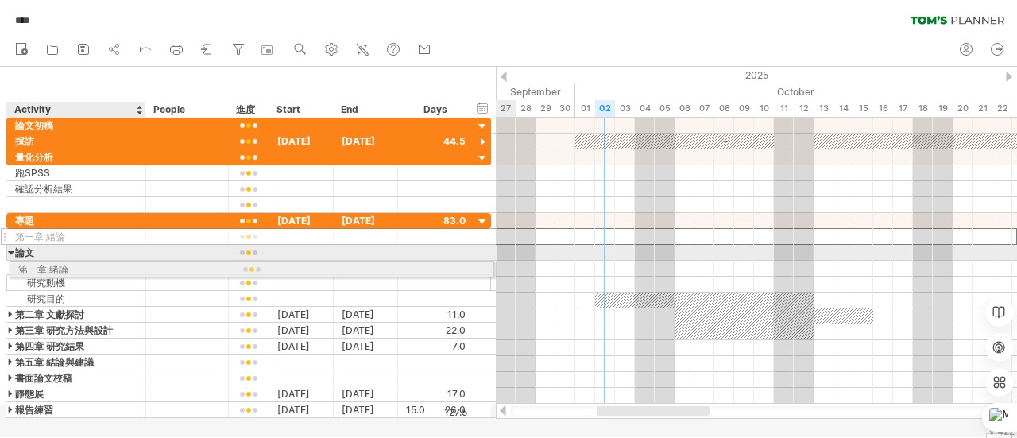
drag, startPoint x: 37, startPoint y: 234, endPoint x: 41, endPoint y: 266, distance: 32.1
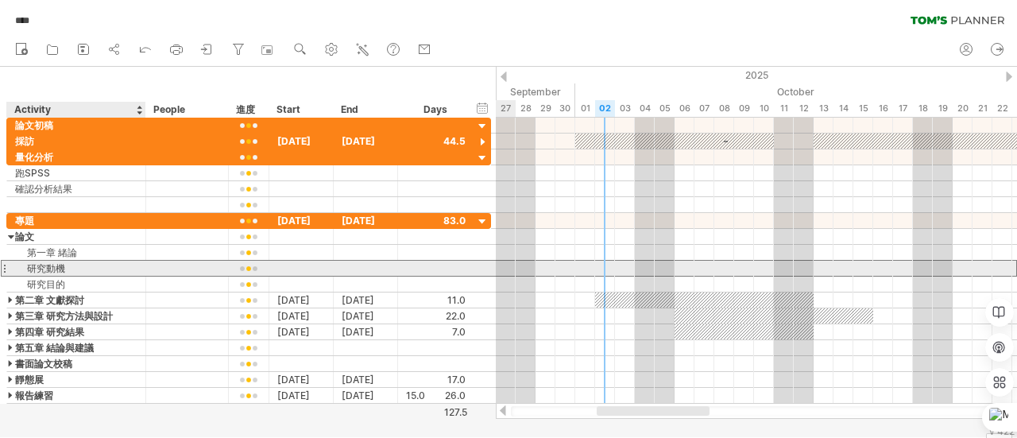
click at [24, 266] on div "研究動機" at bounding box center [76, 268] width 122 height 15
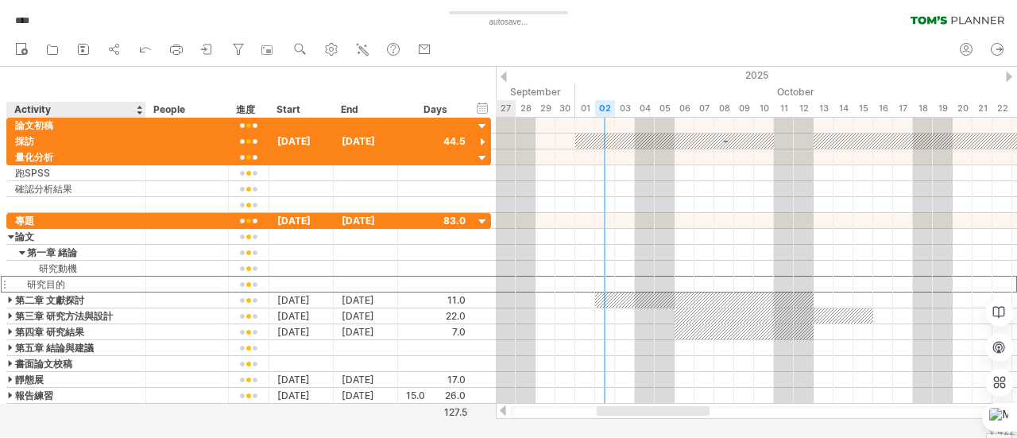
click at [27, 276] on div "研究目的" at bounding box center [76, 283] width 122 height 15
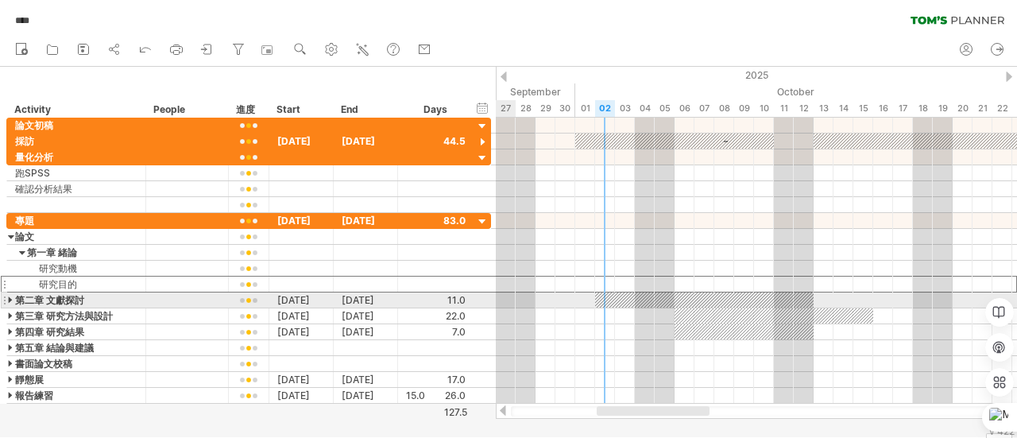
click at [9, 295] on div at bounding box center [11, 299] width 7 height 15
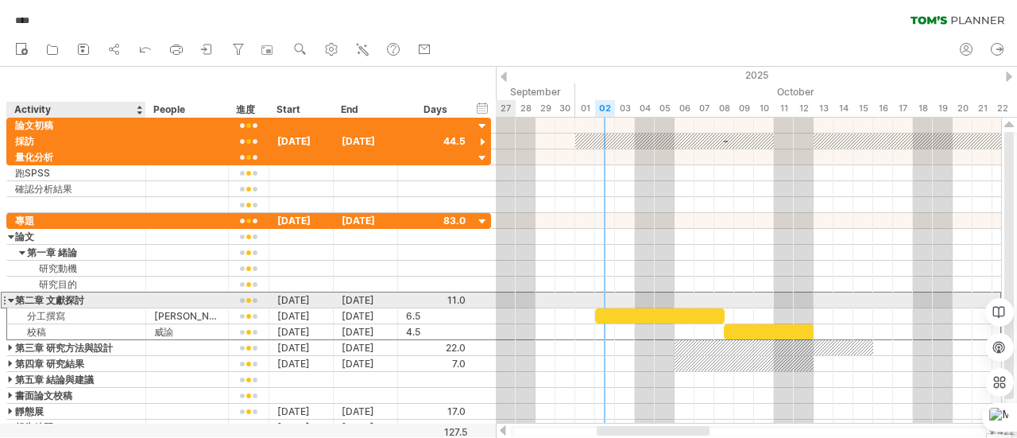
click at [29, 297] on div "第二章 文獻探討" at bounding box center [76, 299] width 122 height 15
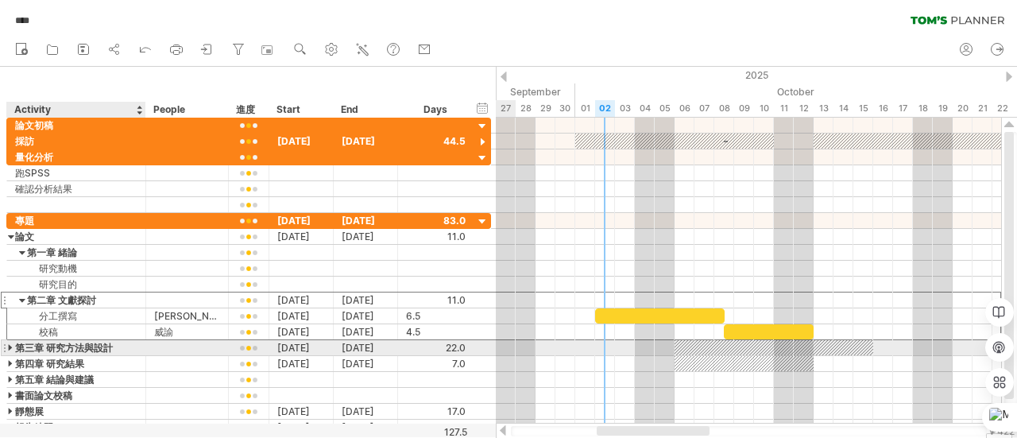
click at [11, 342] on div at bounding box center [11, 347] width 7 height 15
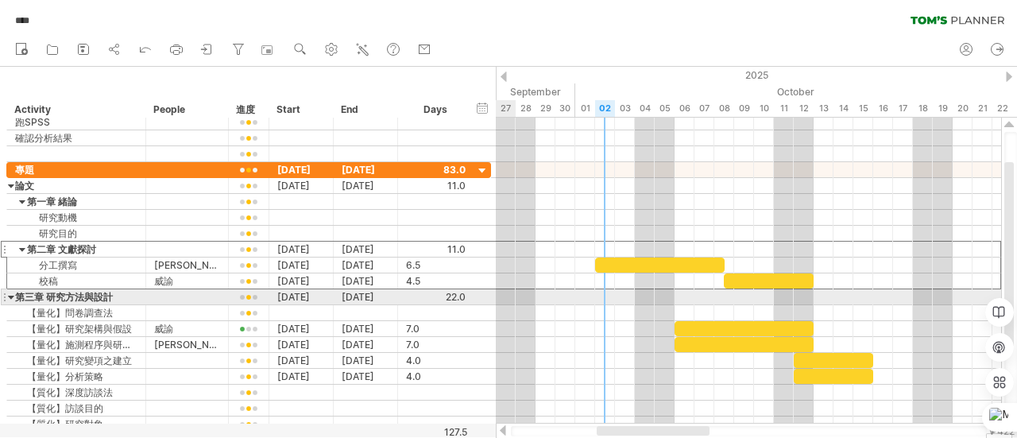
click at [10, 292] on div at bounding box center [11, 296] width 7 height 15
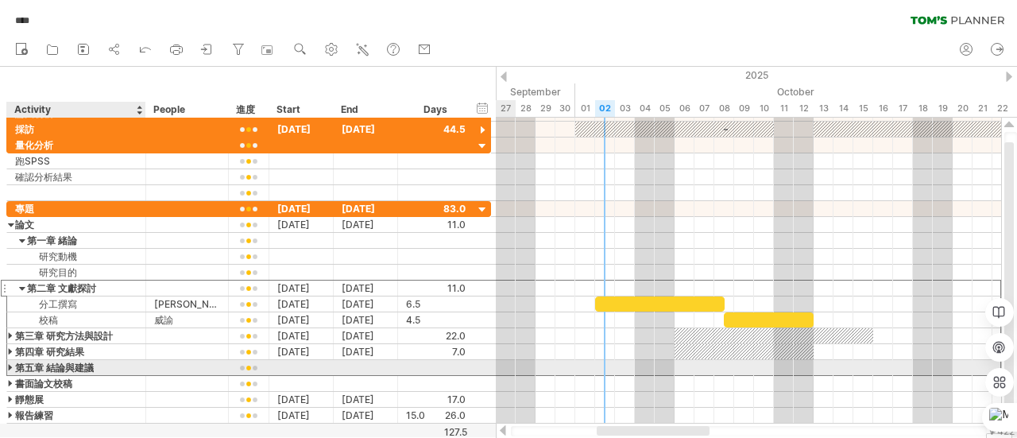
click at [48, 366] on div "第五章 結論與建議" at bounding box center [76, 367] width 122 height 15
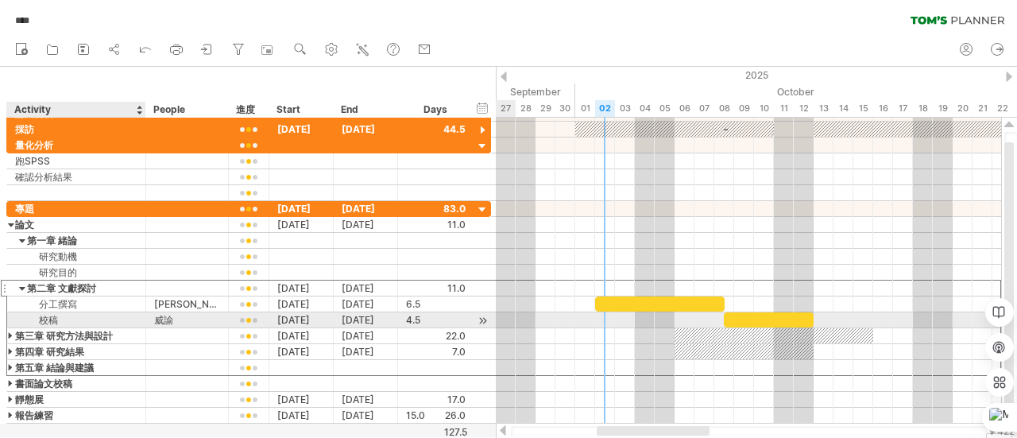
click at [14, 328] on div at bounding box center [11, 335] width 7 height 15
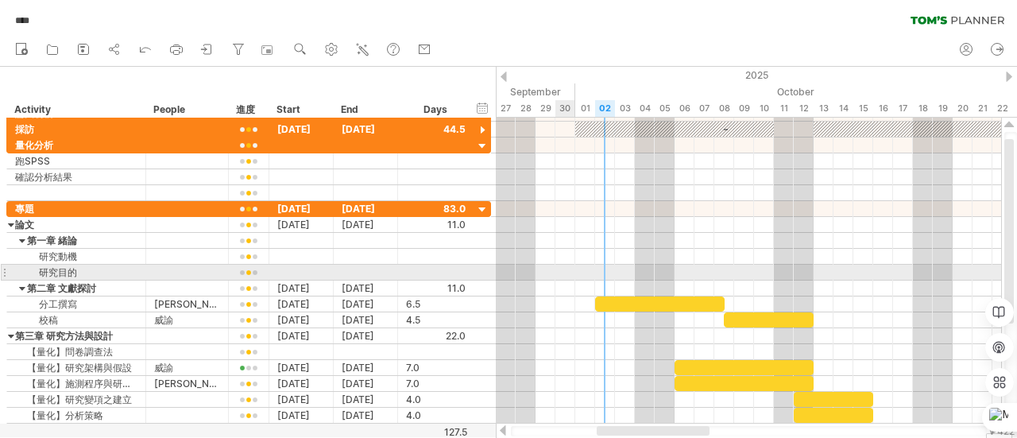
click at [561, 280] on div at bounding box center [748, 288] width 505 height 16
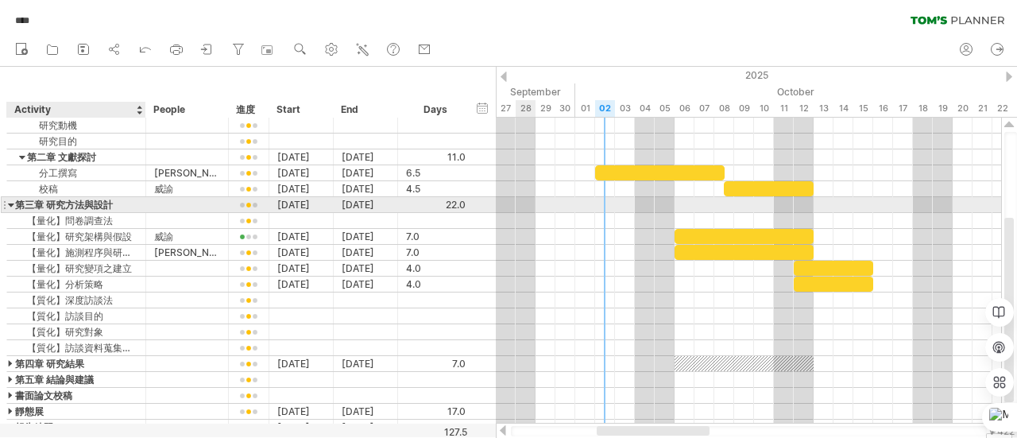
click at [14, 205] on div at bounding box center [11, 204] width 7 height 15
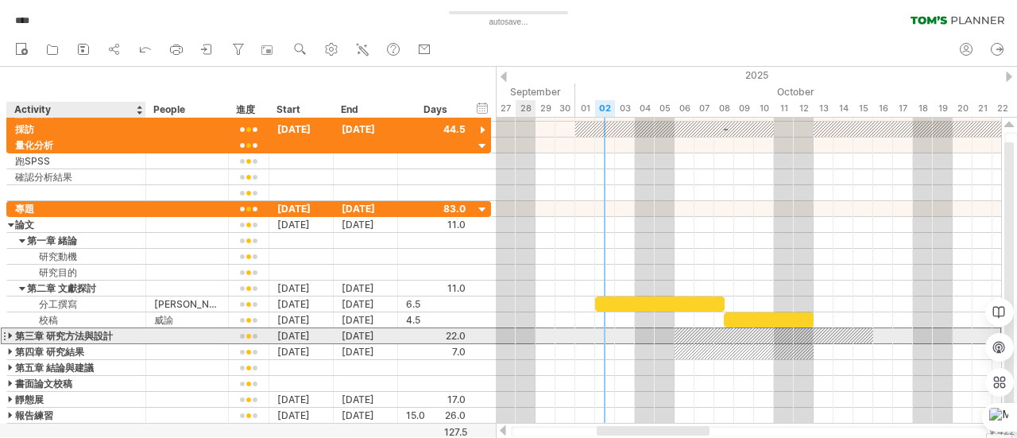
click at [41, 331] on div "第三章 研究方法與設計" at bounding box center [76, 335] width 122 height 15
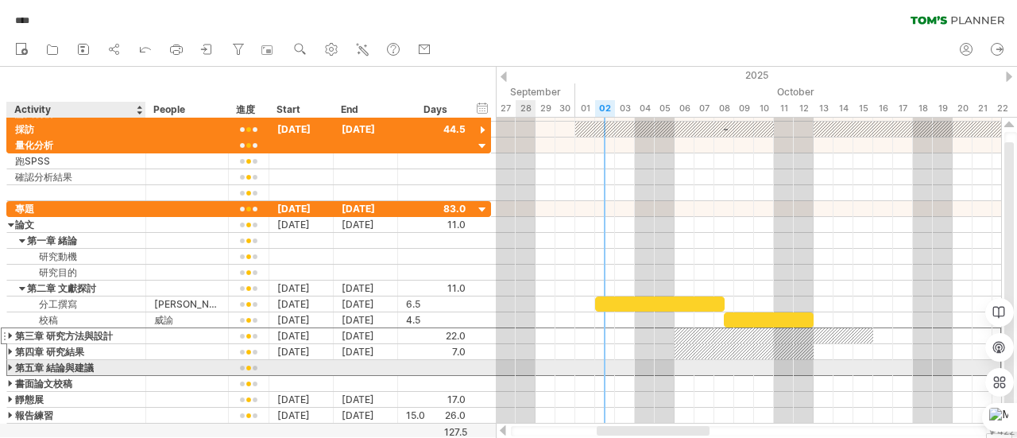
click at [59, 368] on div "第五章 結論與建議" at bounding box center [76, 367] width 122 height 15
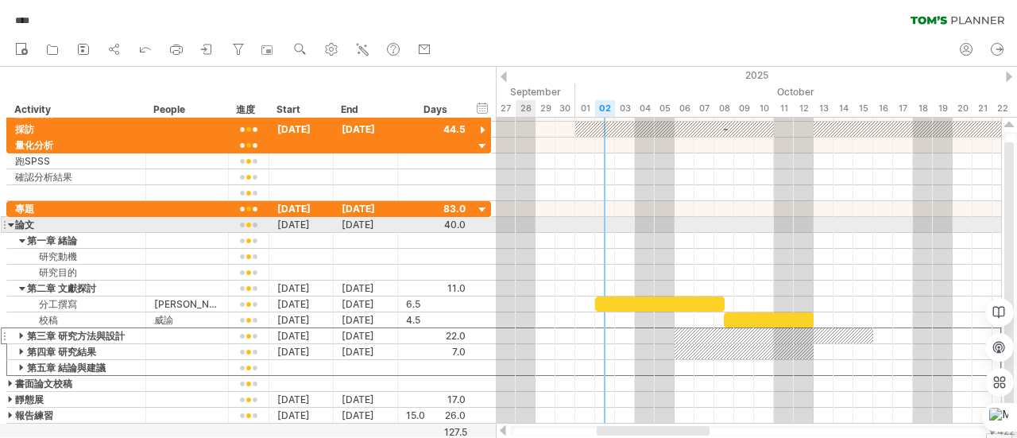
click at [10, 222] on div at bounding box center [11, 224] width 7 height 15
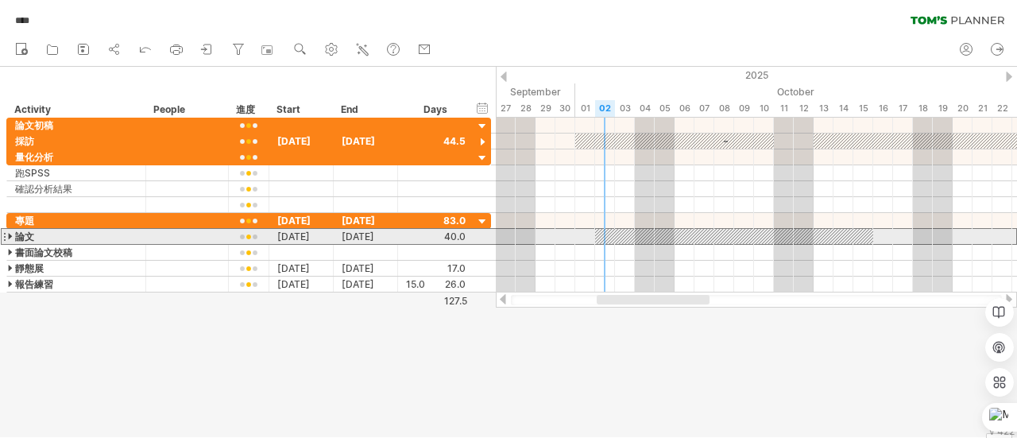
click at [6, 234] on div at bounding box center [4, 236] width 6 height 17
click at [8, 235] on div at bounding box center [11, 236] width 7 height 15
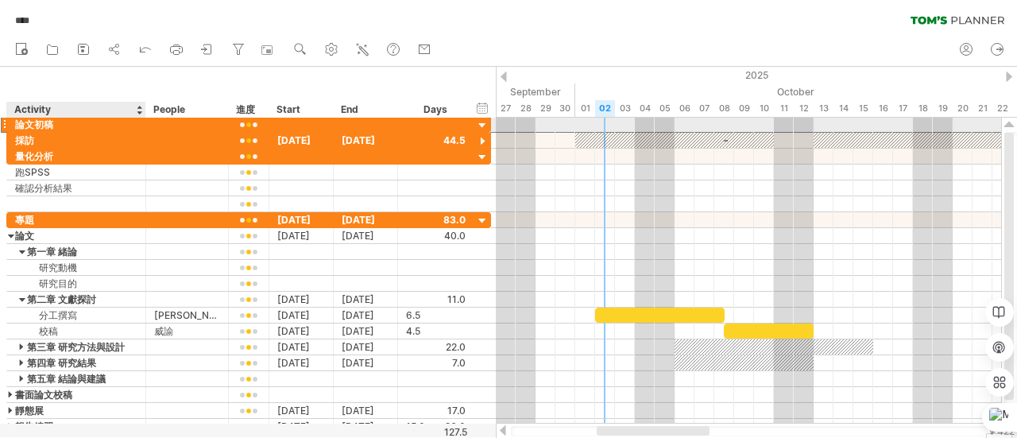
click at [29, 122] on div "論文初稿" at bounding box center [76, 124] width 122 height 15
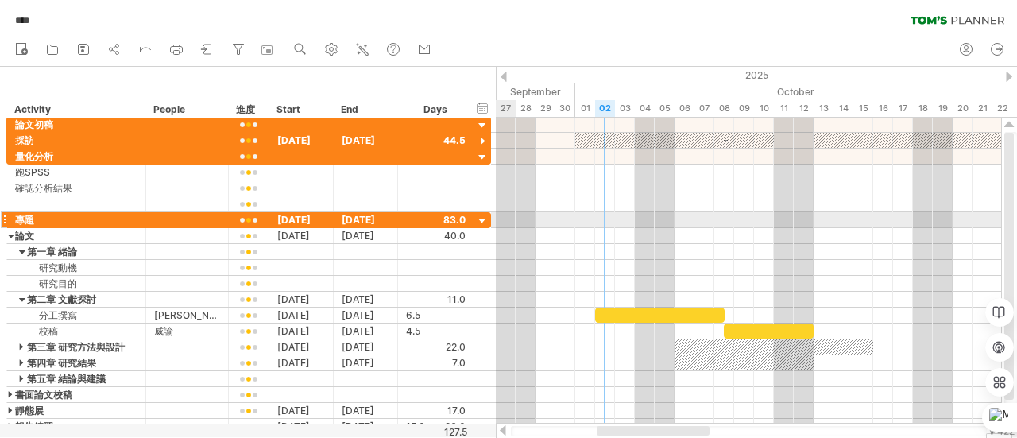
click at [480, 215] on div at bounding box center [482, 221] width 15 height 15
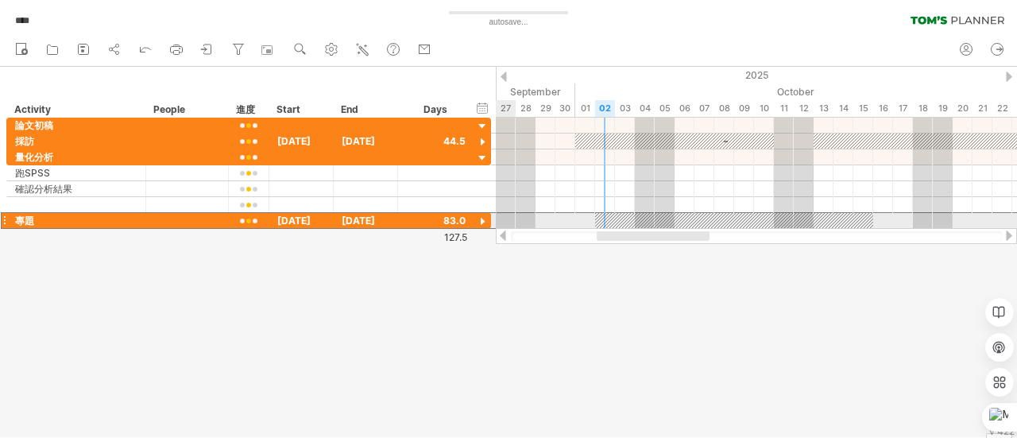
click at [7, 218] on div "** 專題" at bounding box center [76, 220] width 139 height 15
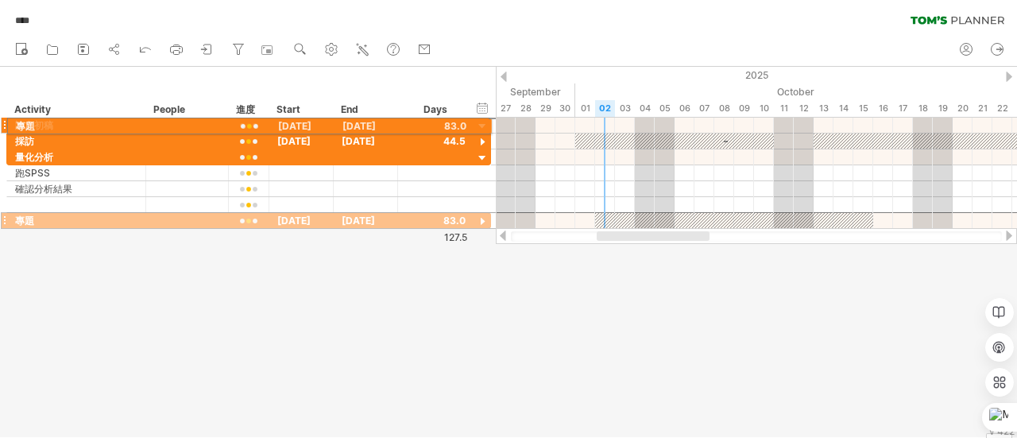
drag, startPoint x: 2, startPoint y: 218, endPoint x: 4, endPoint y: 123, distance: 95.3
click at [6, 123] on div "**********" at bounding box center [248, 173] width 485 height 111
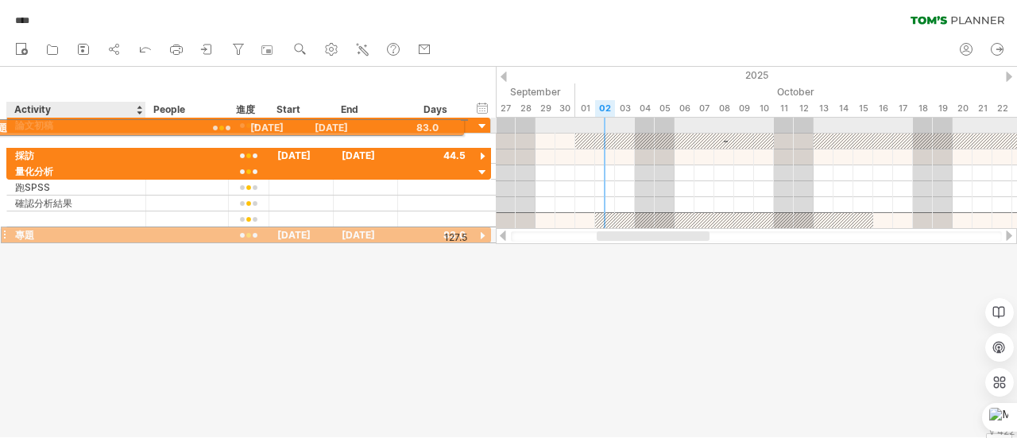
drag, startPoint x: 148, startPoint y: 220, endPoint x: 114, endPoint y: 125, distance: 101.0
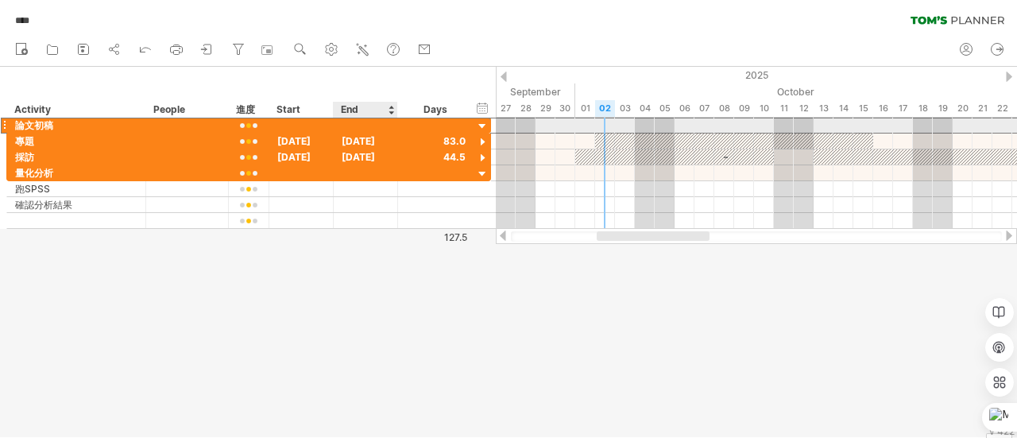
click at [364, 120] on div at bounding box center [366, 125] width 64 height 15
click at [132, 126] on div "論文初稿" at bounding box center [76, 125] width 122 height 15
click at [3, 122] on div at bounding box center [4, 125] width 6 height 17
click at [480, 124] on div at bounding box center [482, 126] width 15 height 15
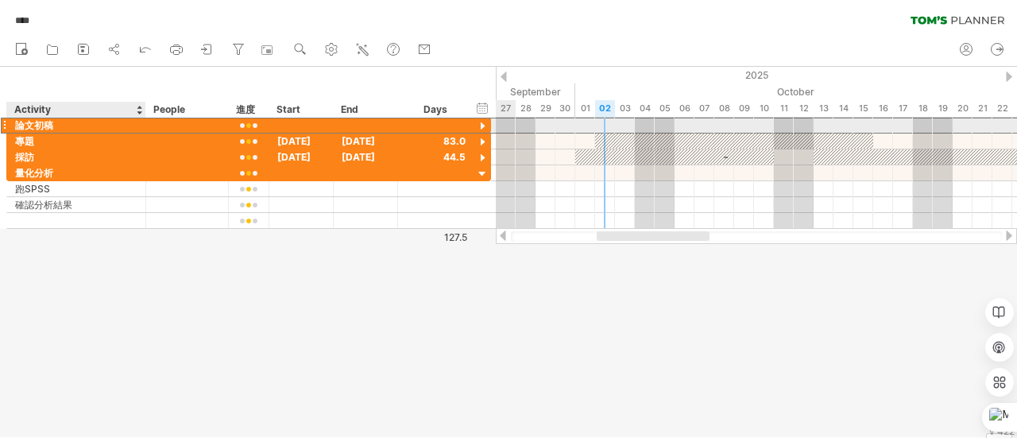
click at [67, 124] on div "論文初稿" at bounding box center [76, 125] width 122 height 15
click at [67, 124] on input "****" at bounding box center [76, 125] width 122 height 15
type input "*"
type input "**"
click at [3, 125] on div at bounding box center [4, 125] width 6 height 17
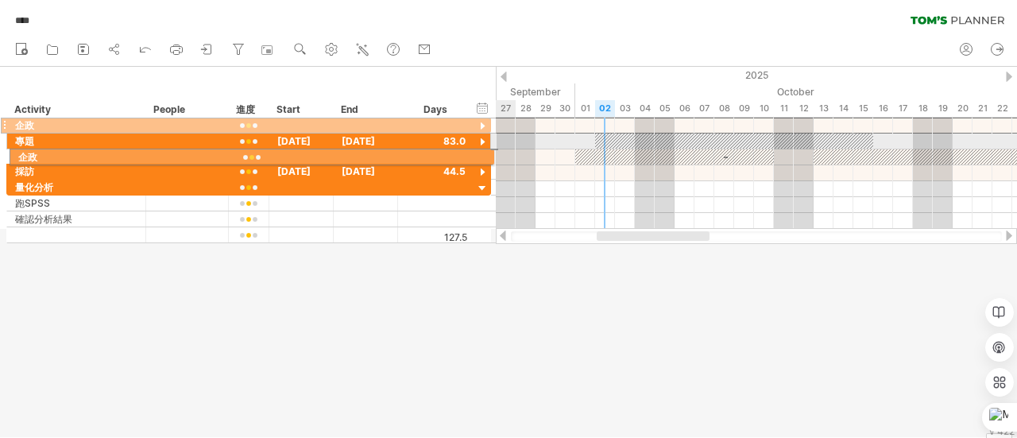
drag, startPoint x: 3, startPoint y: 125, endPoint x: 0, endPoint y: 154, distance: 29.6
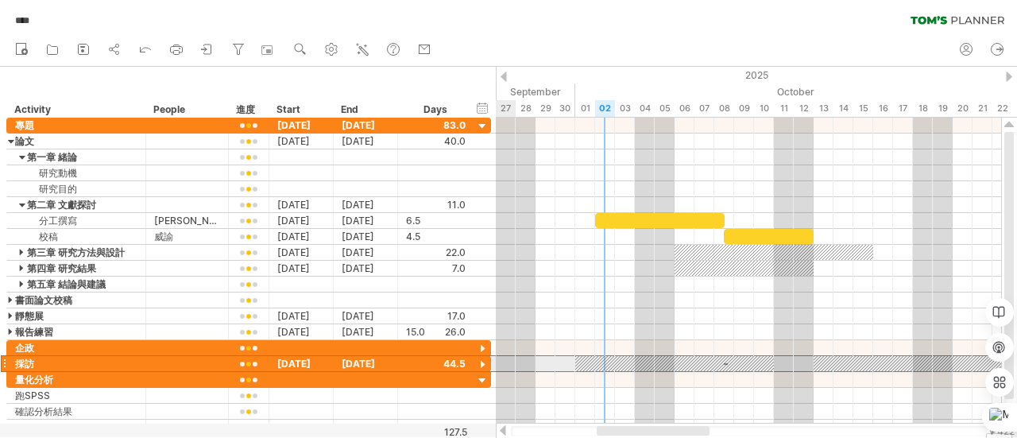
click at [10, 358] on div "** 採訪" at bounding box center [76, 363] width 139 height 15
click at [480, 358] on div at bounding box center [482, 364] width 15 height 15
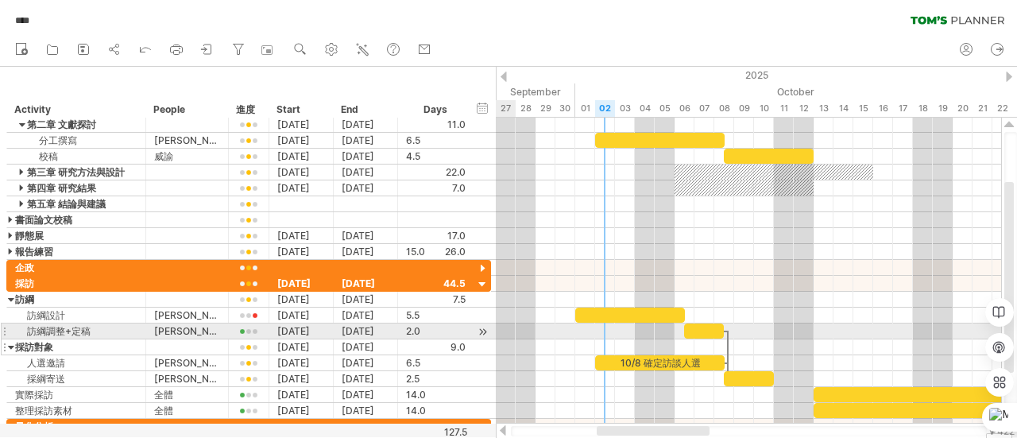
click at [10, 339] on div at bounding box center [11, 346] width 7 height 15
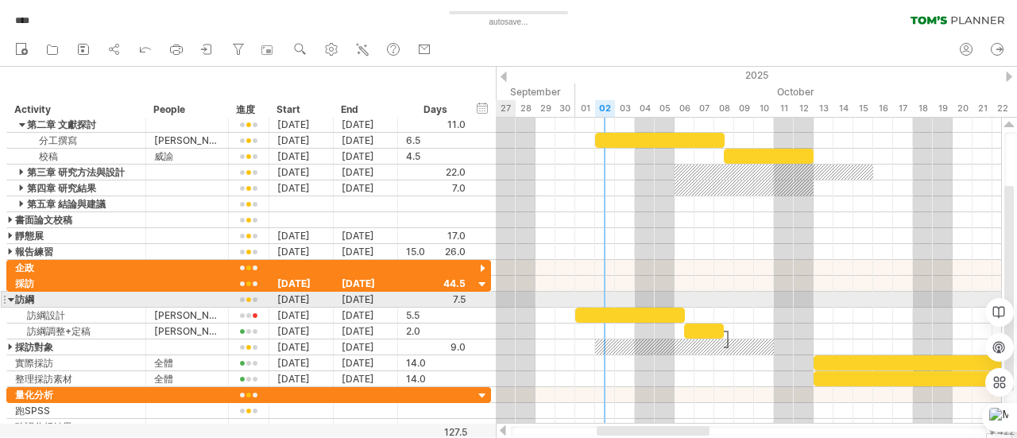
click at [10, 296] on div at bounding box center [11, 298] width 7 height 15
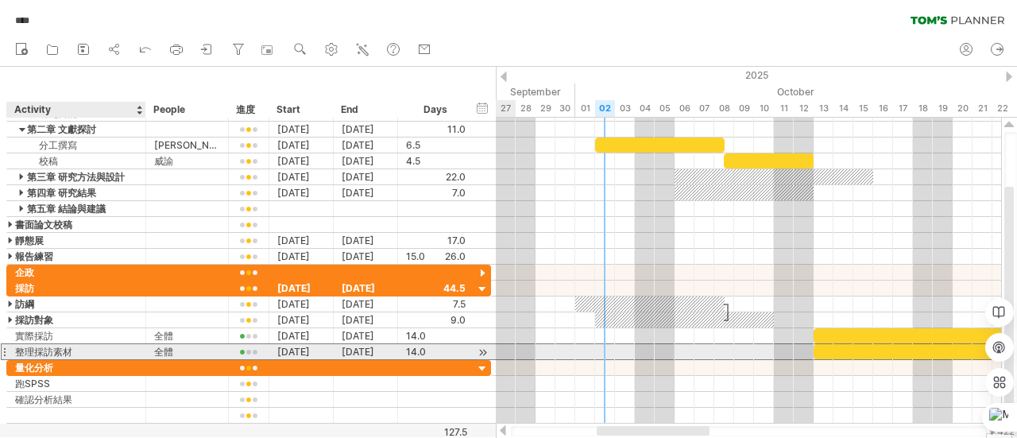
click at [37, 346] on div "整理採訪素材" at bounding box center [76, 351] width 122 height 15
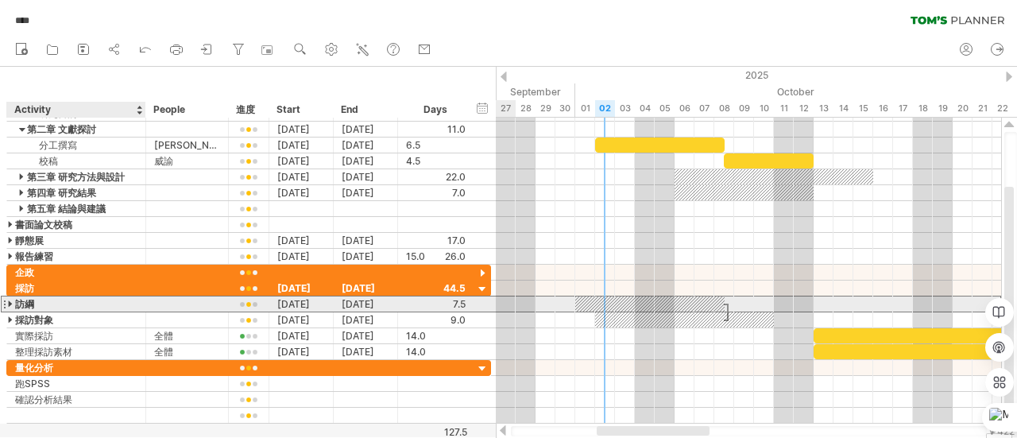
click at [45, 299] on div "訪綱" at bounding box center [76, 303] width 122 height 15
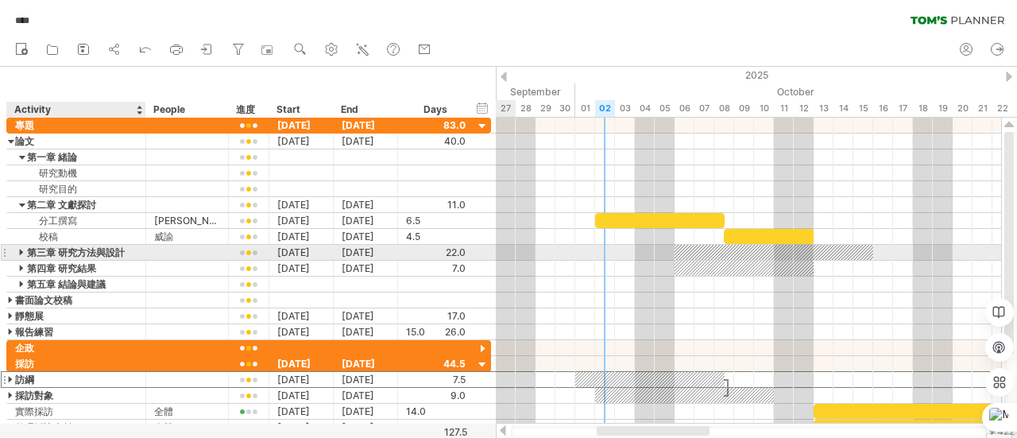
click at [20, 249] on div at bounding box center [22, 252] width 7 height 15
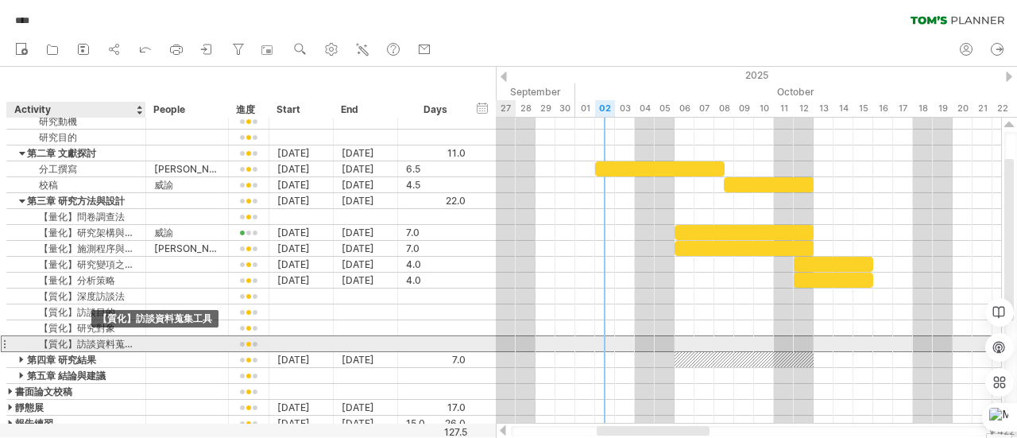
click at [85, 338] on div "【質化】訪談資料蒐集工具" at bounding box center [76, 343] width 122 height 15
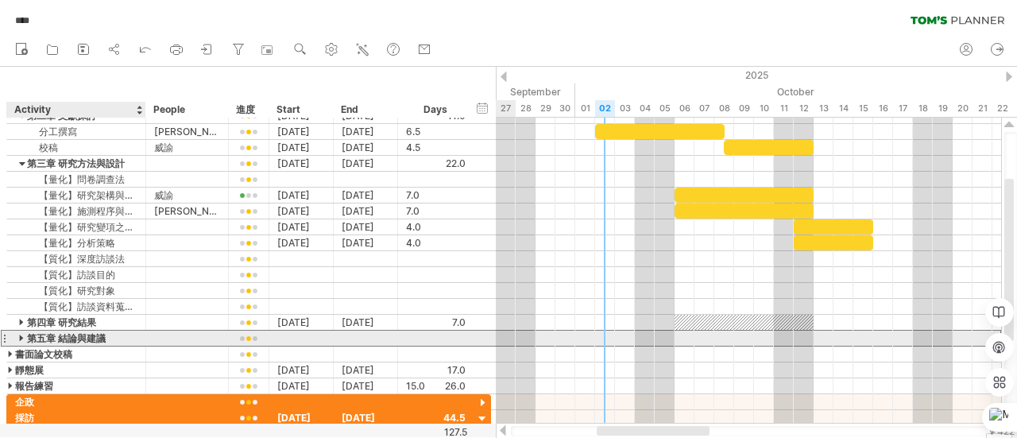
click at [35, 333] on div "第五章 結論與建議" at bounding box center [76, 337] width 122 height 15
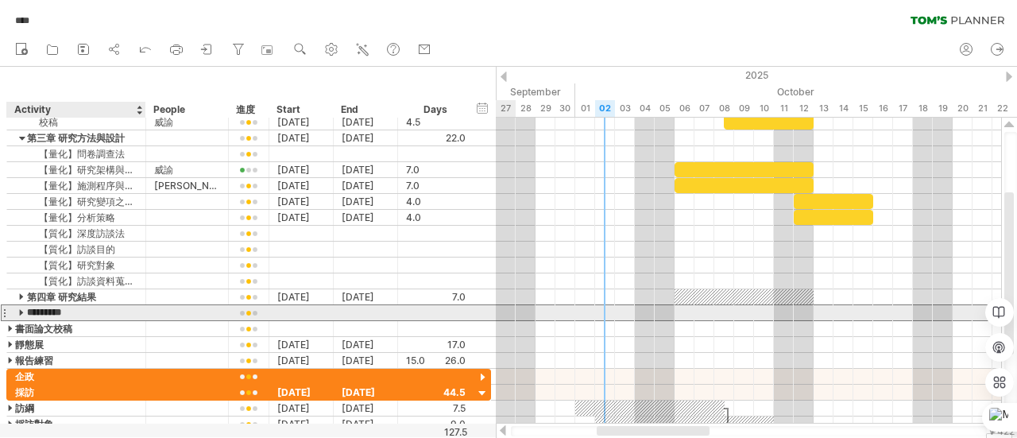
click at [102, 306] on input "*********" at bounding box center [76, 312] width 122 height 15
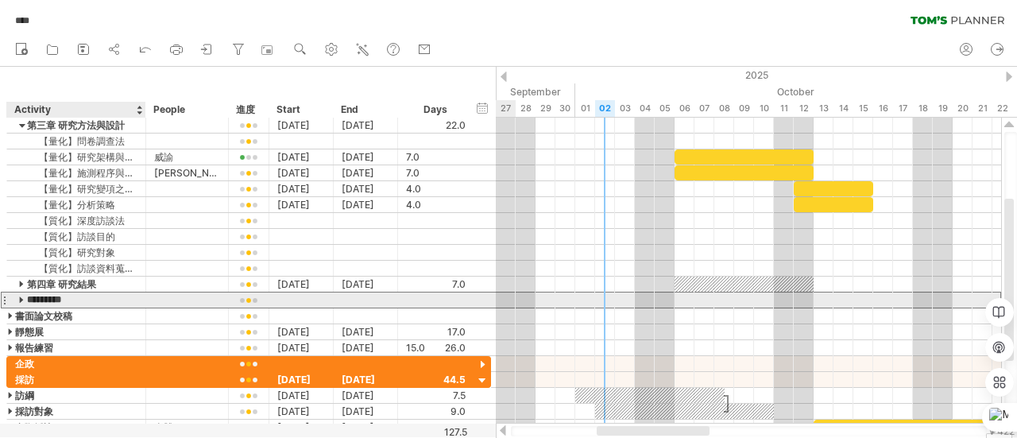
click at [22, 292] on input "*********" at bounding box center [76, 299] width 122 height 15
click at [18, 299] on input "*********" at bounding box center [76, 299] width 122 height 15
click at [19, 295] on input "*********" at bounding box center [76, 299] width 122 height 15
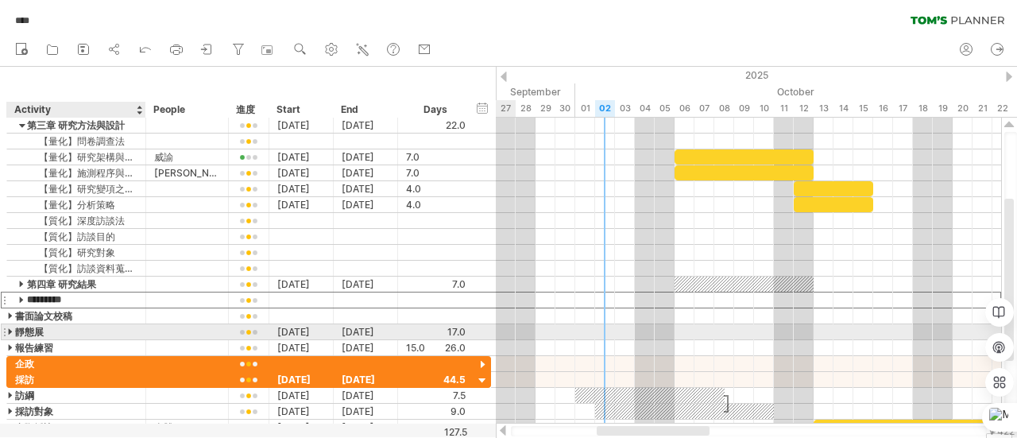
click at [125, 326] on div "靜態展" at bounding box center [76, 331] width 122 height 15
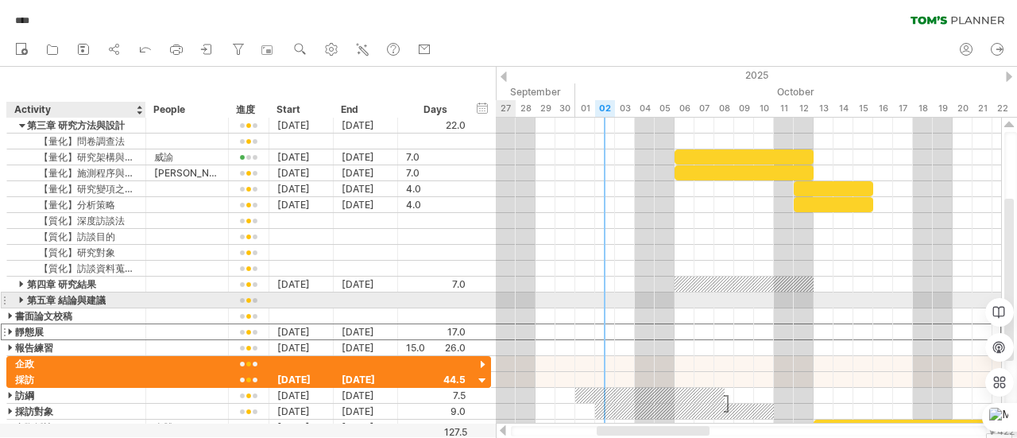
click at [21, 293] on div at bounding box center [22, 299] width 7 height 15
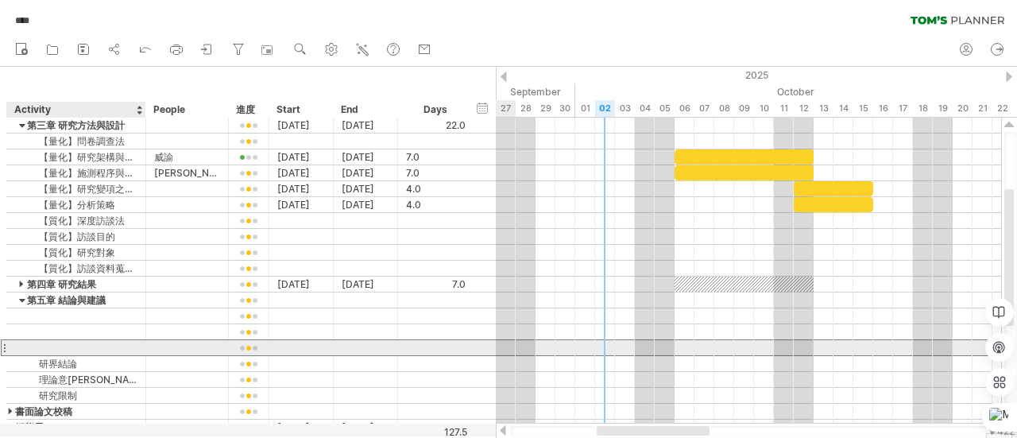
click at [102, 345] on input "text" at bounding box center [76, 347] width 122 height 15
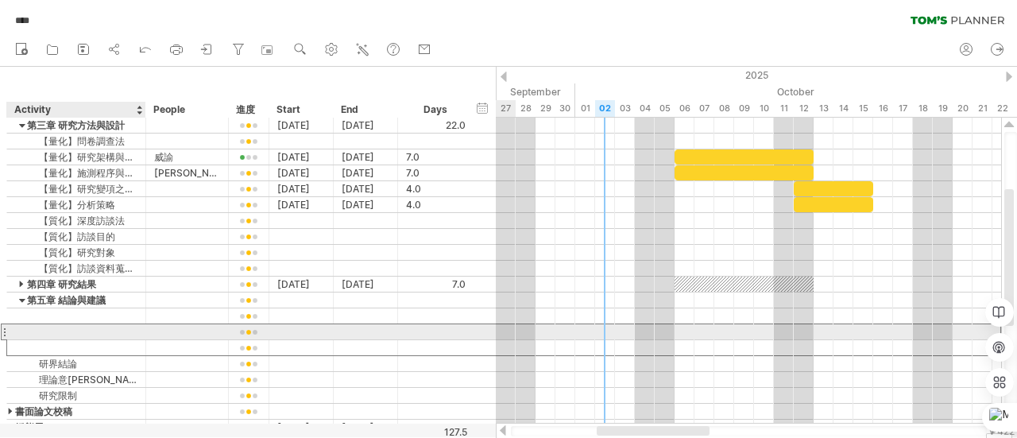
click at [86, 334] on input "text" at bounding box center [76, 331] width 122 height 15
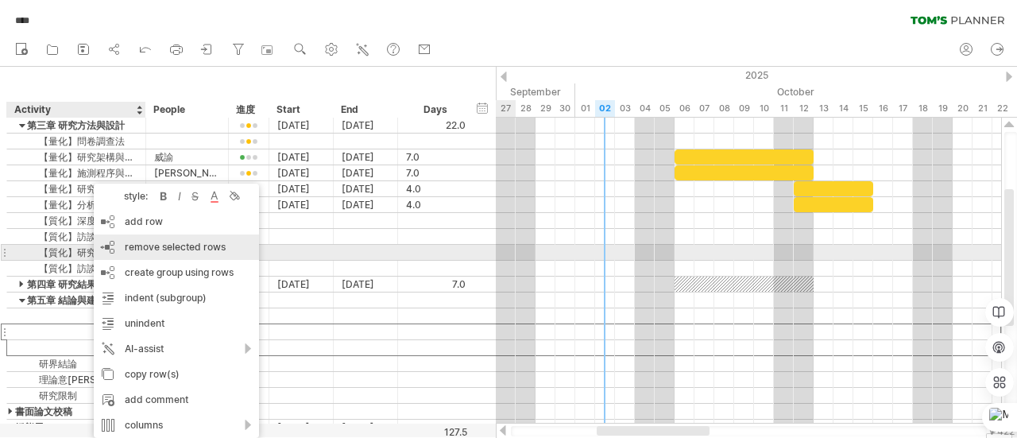
click at [191, 249] on span "remove selected rows" at bounding box center [175, 247] width 101 height 12
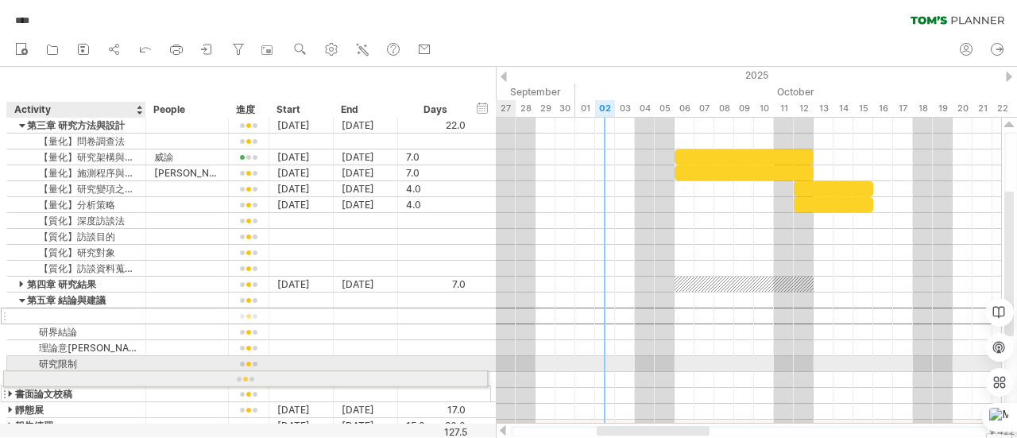
drag, startPoint x: 105, startPoint y: 310, endPoint x: 95, endPoint y: 376, distance: 66.6
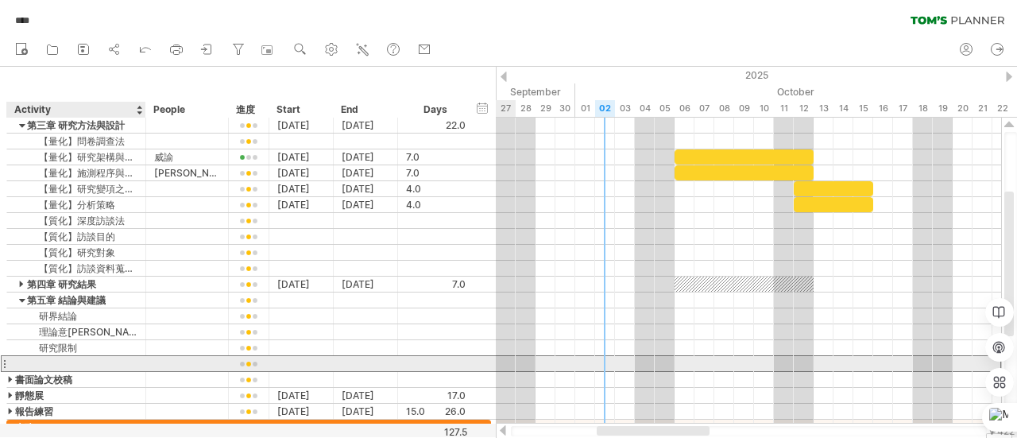
click at [68, 360] on div at bounding box center [76, 363] width 122 height 15
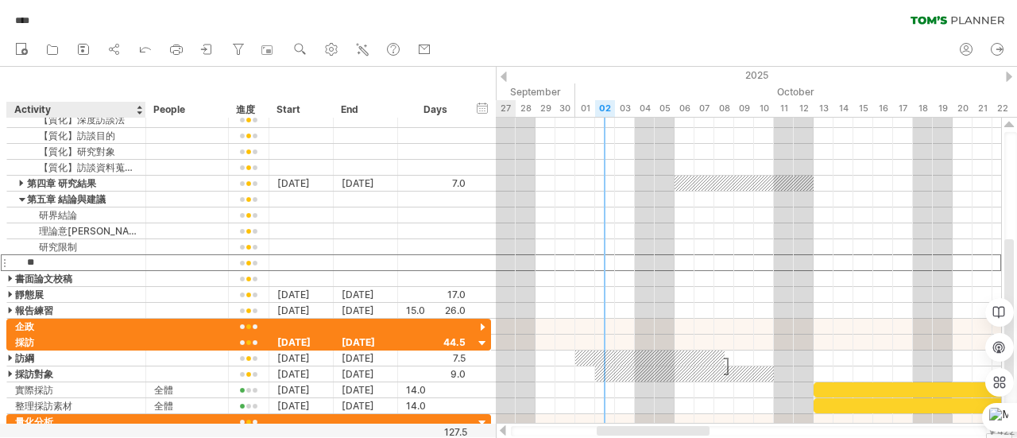
type input "**"
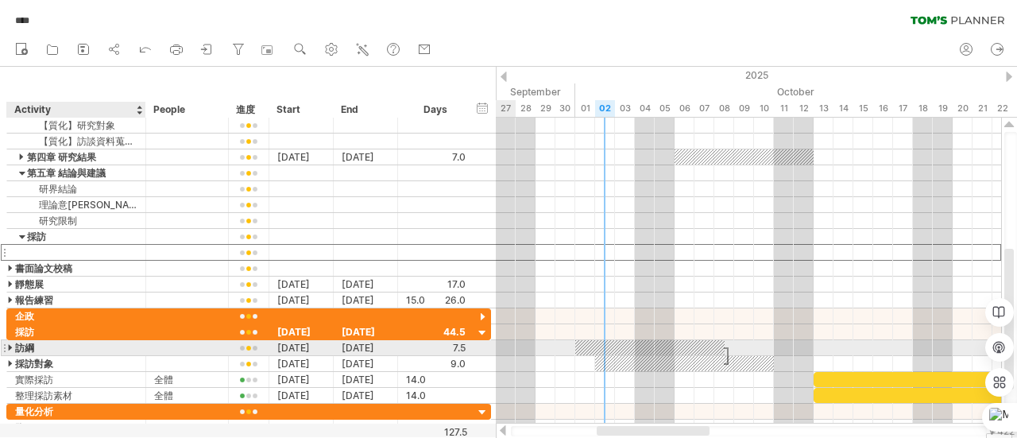
click at [12, 345] on div at bounding box center [11, 347] width 7 height 15
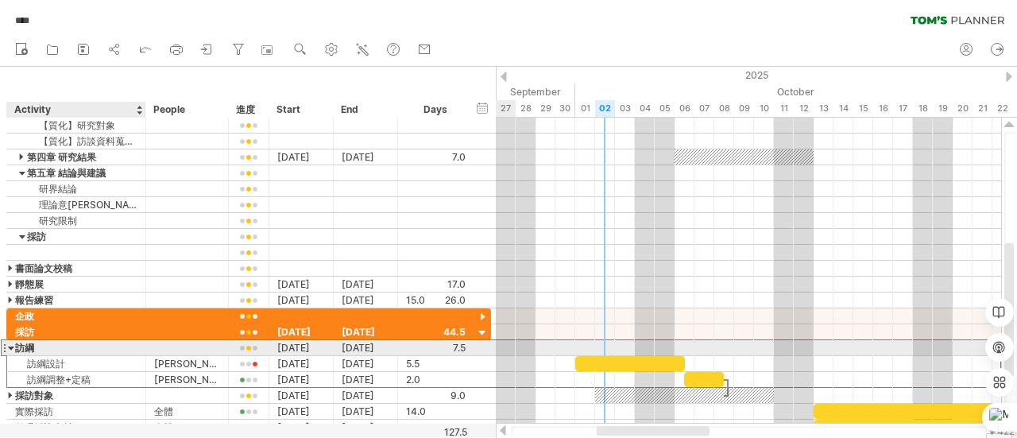
click at [17, 345] on div "訪綱" at bounding box center [76, 347] width 122 height 15
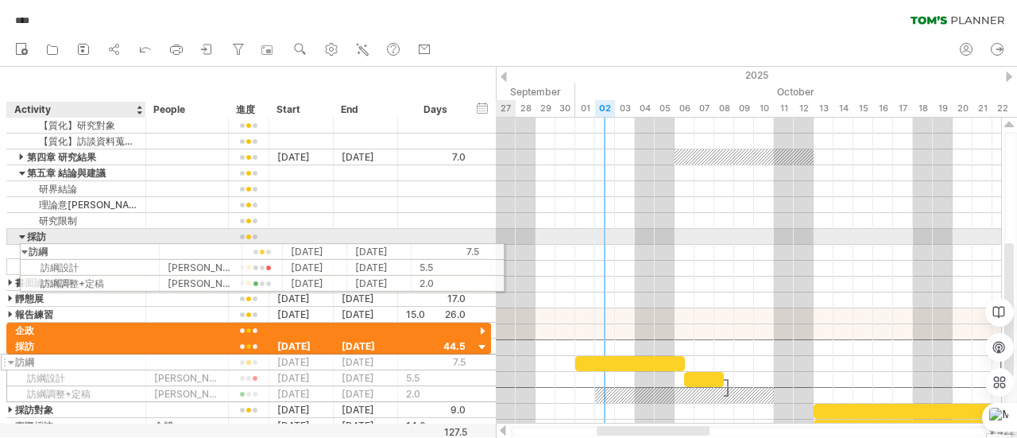
drag, startPoint x: 10, startPoint y: 344, endPoint x: 24, endPoint y: 249, distance: 96.4
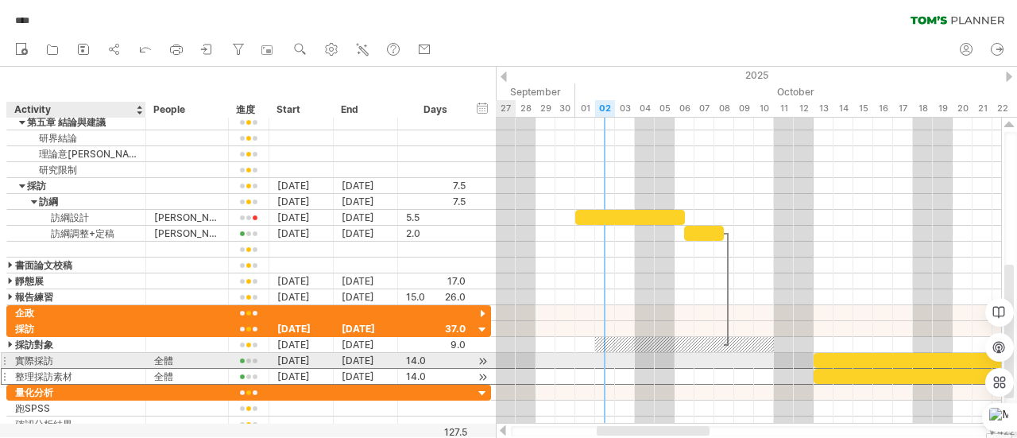
click at [15, 369] on div "整理採訪素材" at bounding box center [76, 376] width 122 height 15
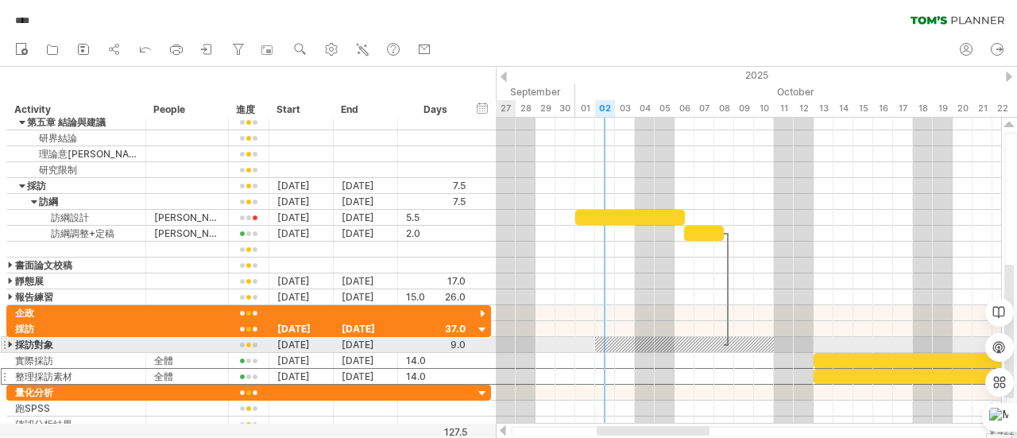
click at [8, 338] on div at bounding box center [11, 344] width 7 height 15
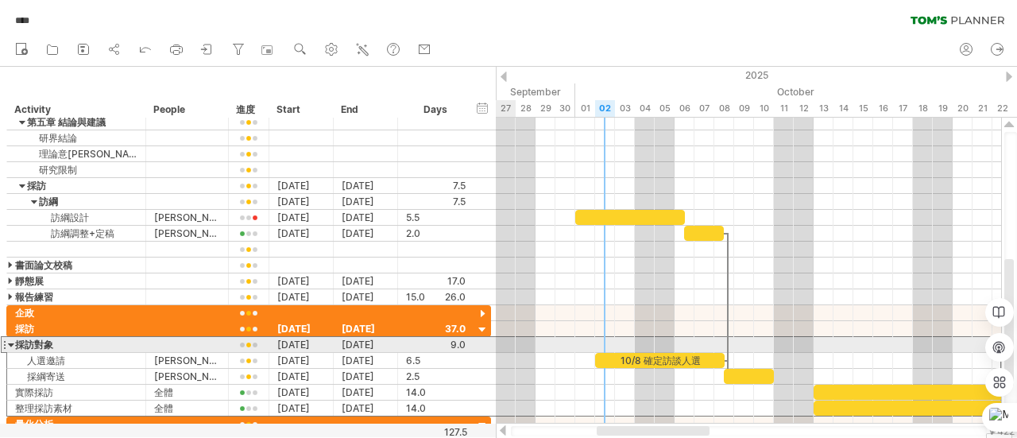
click at [7, 339] on div "**** 採訪對象" at bounding box center [76, 344] width 139 height 15
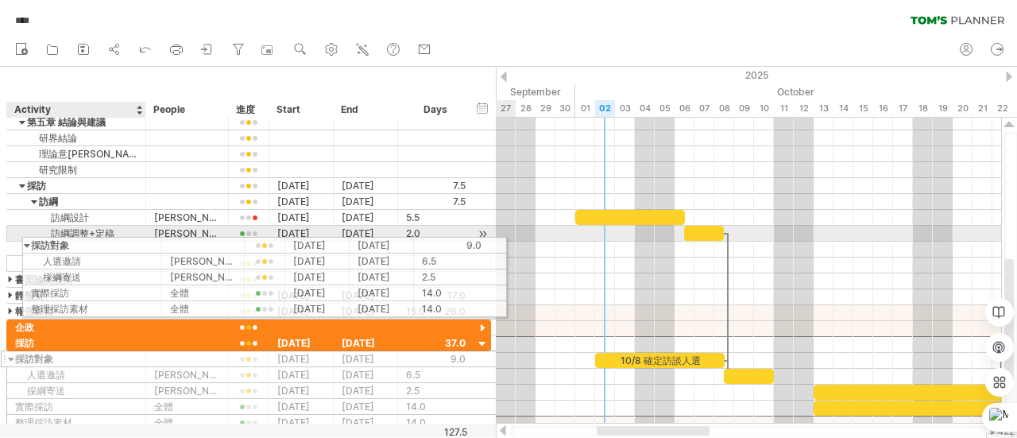
drag, startPoint x: 6, startPoint y: 339, endPoint x: 48, endPoint y: 245, distance: 103.5
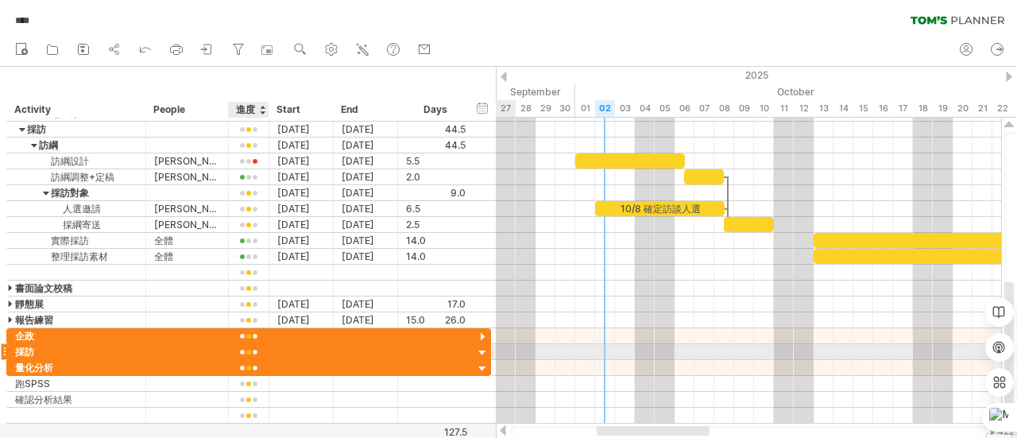
click at [264, 347] on div at bounding box center [267, 352] width 8 height 16
click at [25, 349] on div "採訪" at bounding box center [76, 351] width 122 height 15
click at [2, 346] on div at bounding box center [4, 351] width 6 height 17
click at [484, 349] on div at bounding box center [482, 352] width 15 height 15
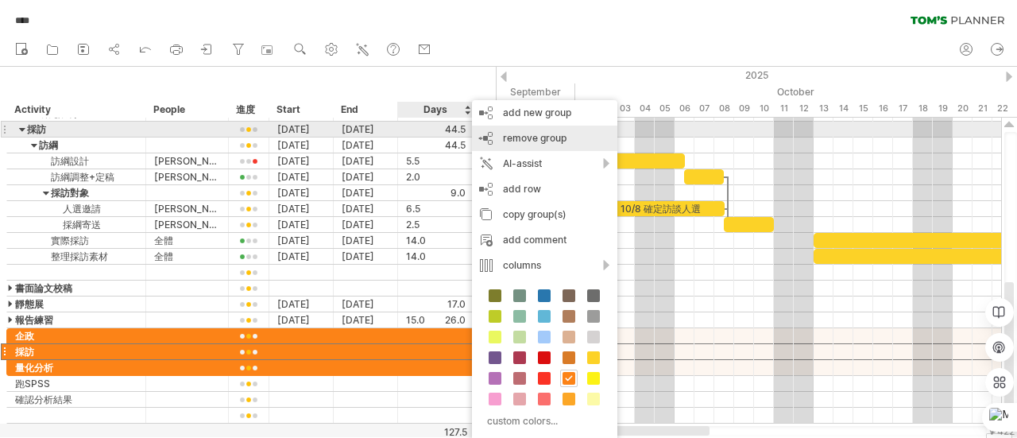
click at [532, 133] on span "remove group" at bounding box center [535, 138] width 64 height 12
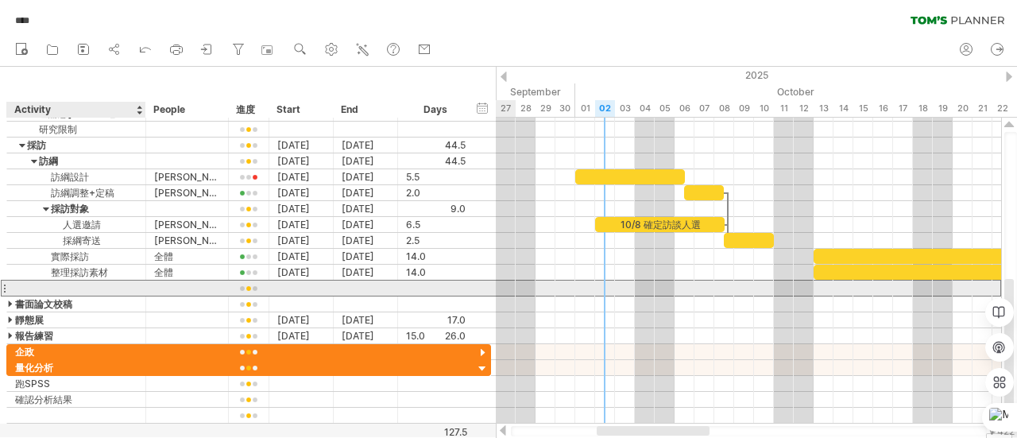
click at [49, 286] on div at bounding box center [76, 287] width 122 height 15
type input "****"
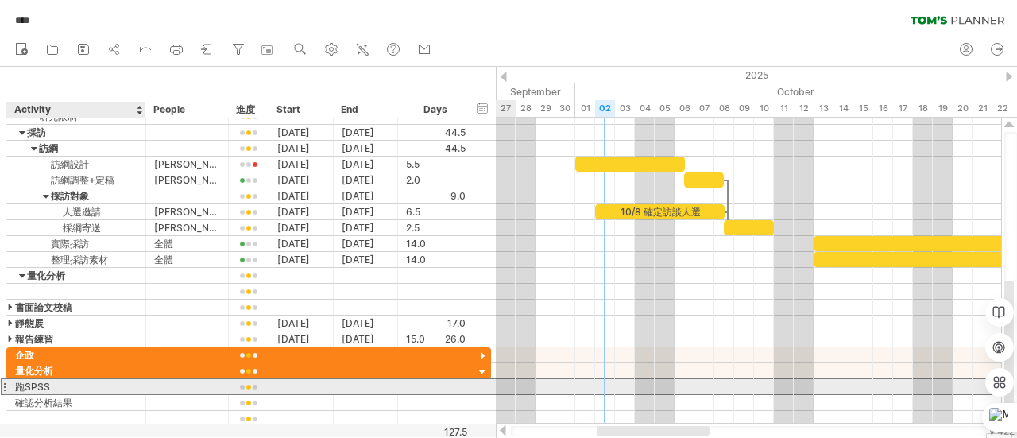
click at [11, 382] on div "***** 跑SPSS" at bounding box center [76, 386] width 139 height 15
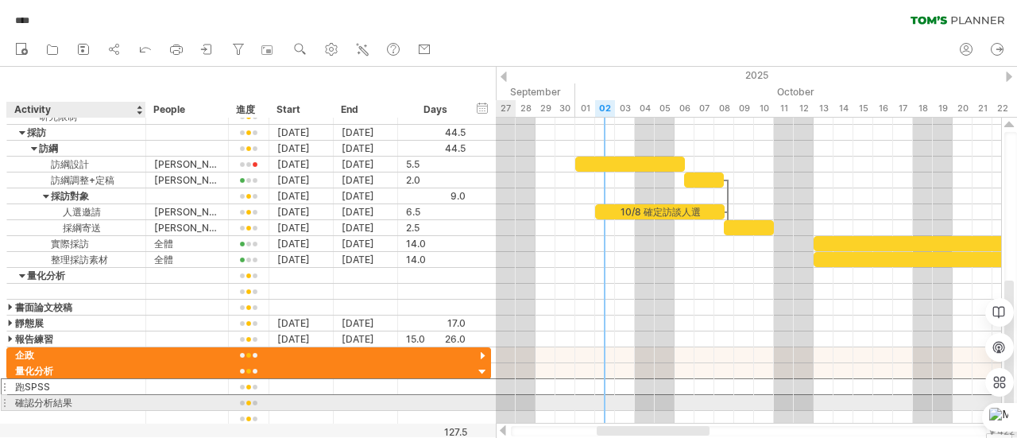
click at [54, 399] on div "確認分析結果" at bounding box center [76, 402] width 122 height 15
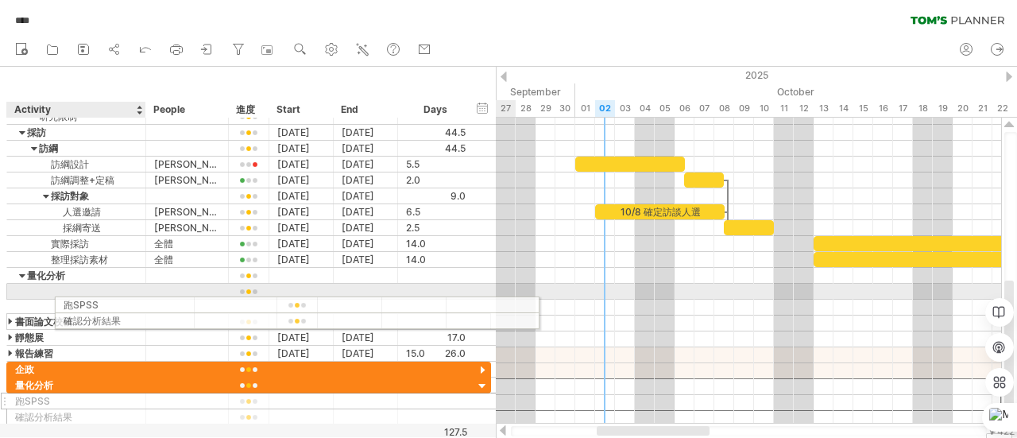
drag, startPoint x: 2, startPoint y: 380, endPoint x: 52, endPoint y: 302, distance: 92.8
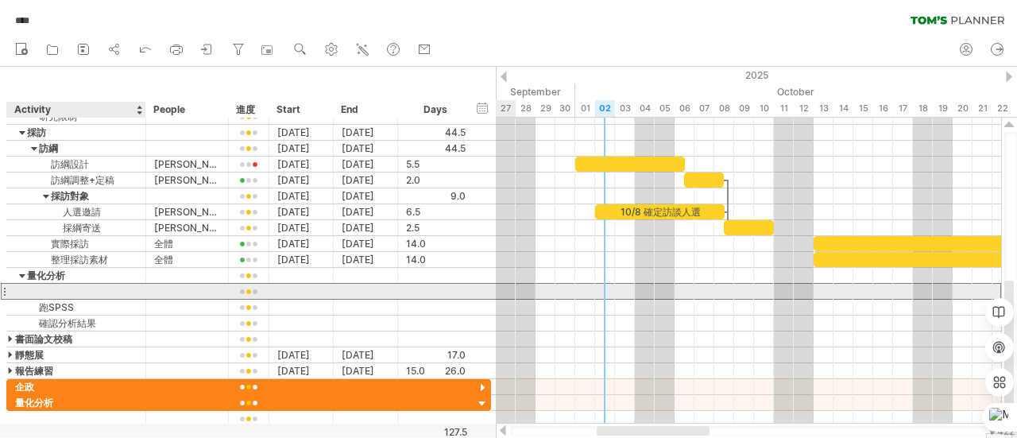
click at [48, 287] on div at bounding box center [76, 291] width 122 height 15
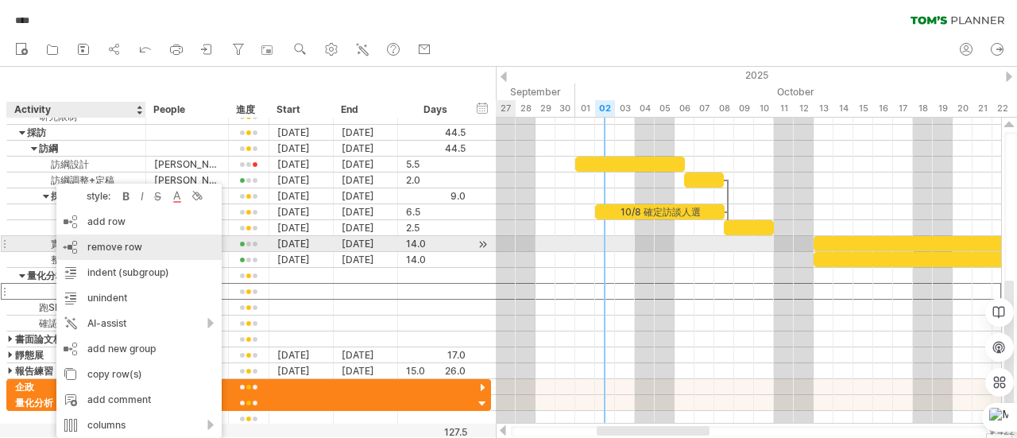
click at [131, 249] on span "remove row" at bounding box center [114, 247] width 55 height 12
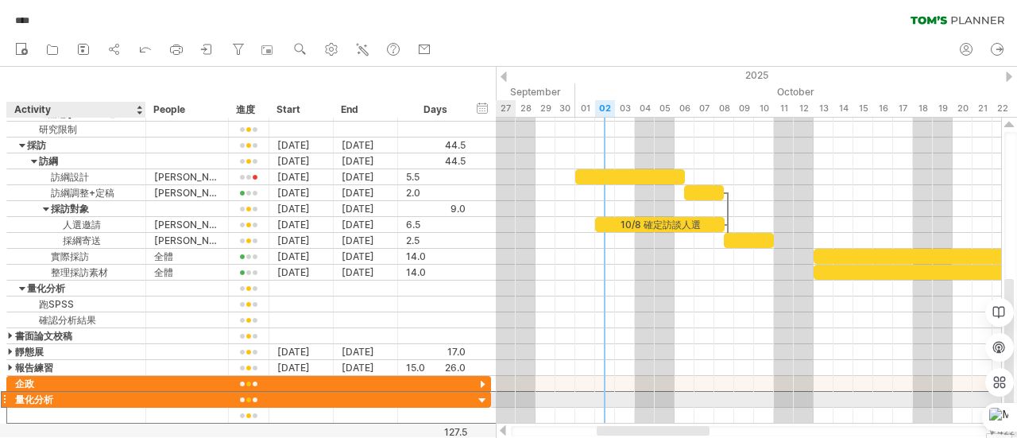
click at [58, 396] on div "量化分析" at bounding box center [76, 399] width 122 height 15
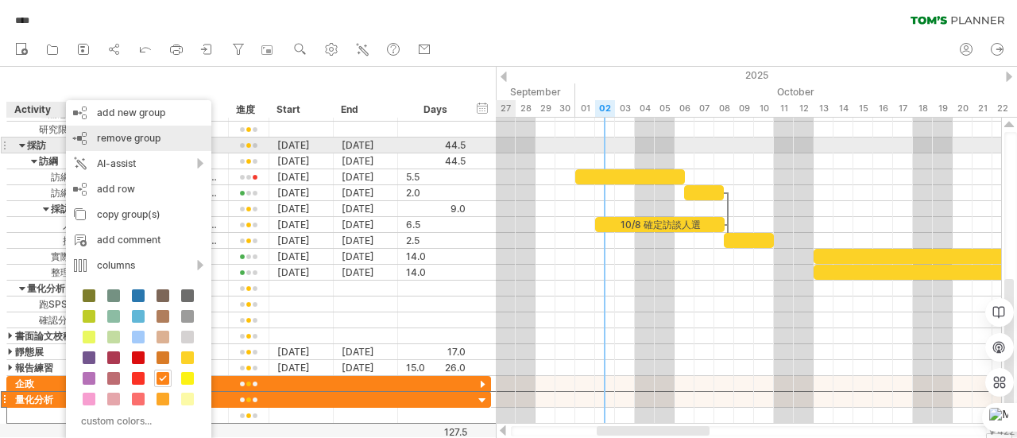
click at [105, 141] on span "remove group" at bounding box center [129, 138] width 64 height 12
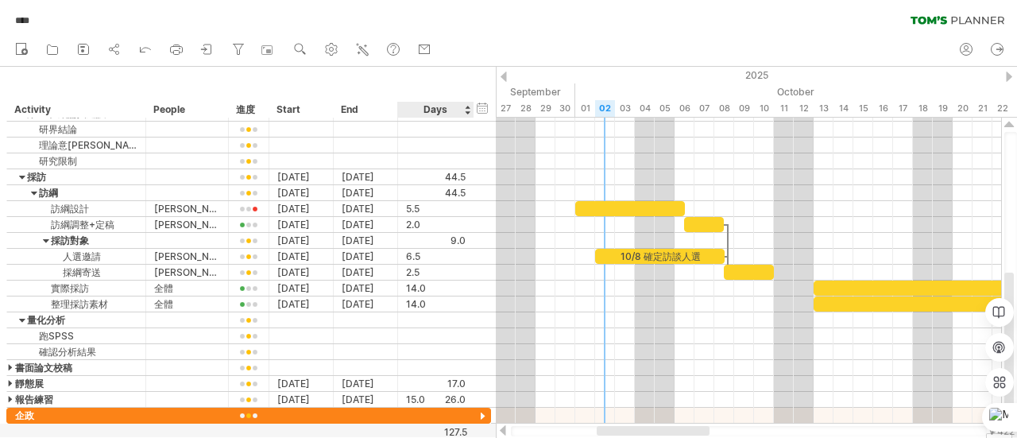
click at [466, 430] on div "127.5" at bounding box center [433, 432] width 68 height 12
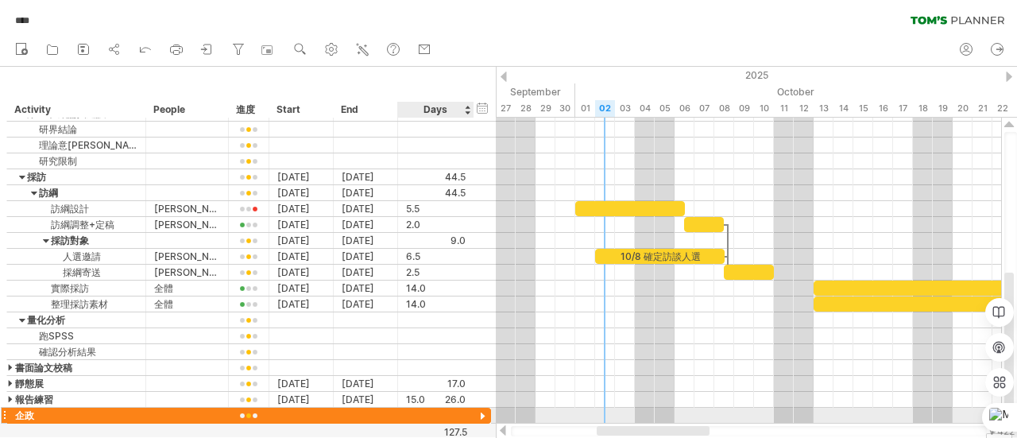
click at [484, 410] on div at bounding box center [482, 416] width 15 height 15
click at [206, 413] on div at bounding box center [187, 414] width 66 height 15
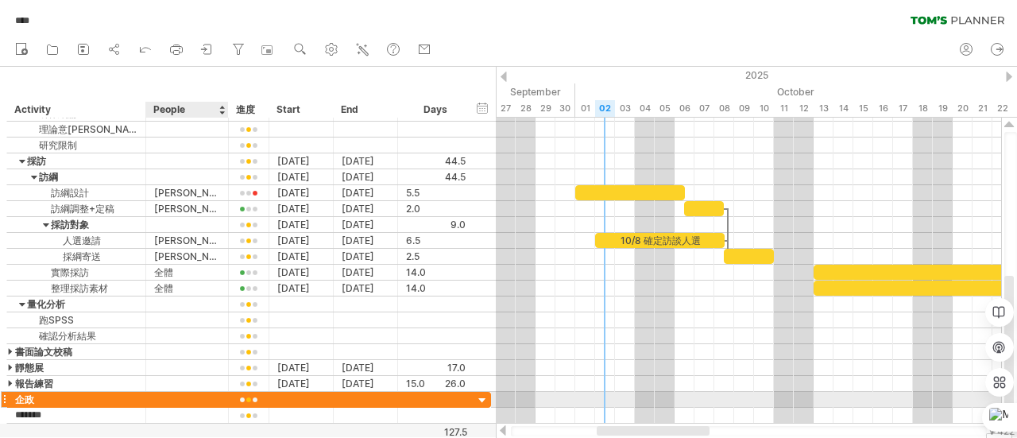
type input "******"
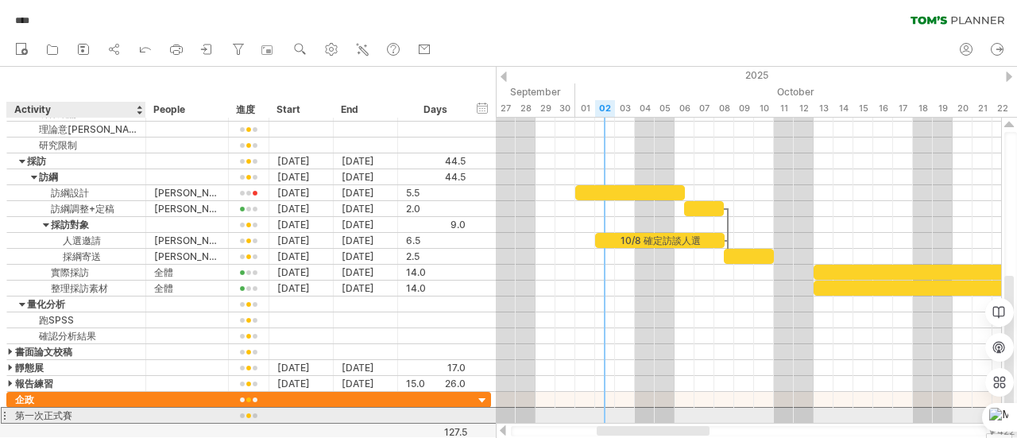
click at [93, 408] on div "第一次正式賽" at bounding box center [76, 414] width 122 height 15
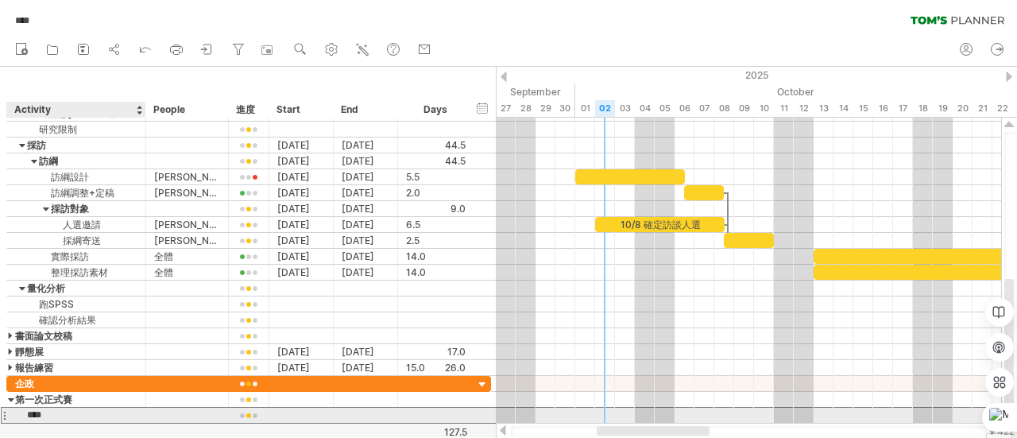
click at [28, 409] on input "****" at bounding box center [76, 414] width 122 height 15
type input "*******"
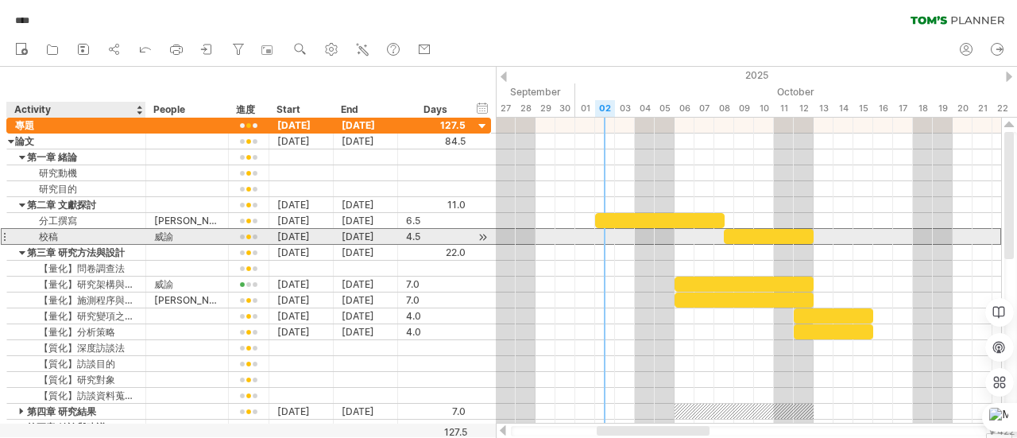
click at [57, 239] on div "校稿" at bounding box center [76, 236] width 122 height 15
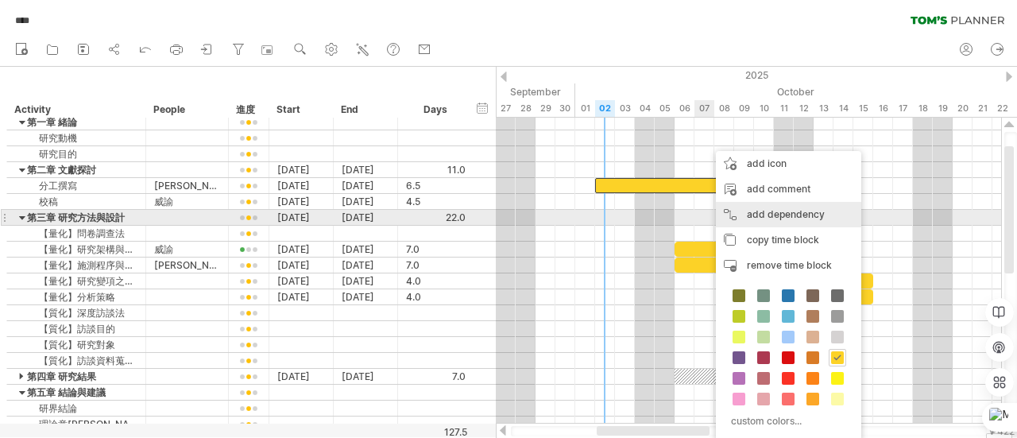
click at [759, 213] on div "add dependency You can use dependencies when you require tasks to be done in a …" at bounding box center [788, 214] width 145 height 25
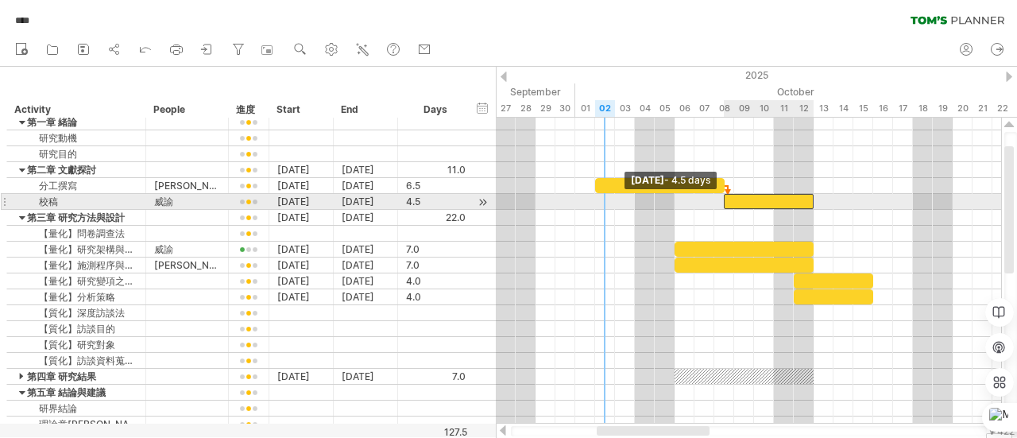
click at [725, 202] on span at bounding box center [723, 201] width 6 height 15
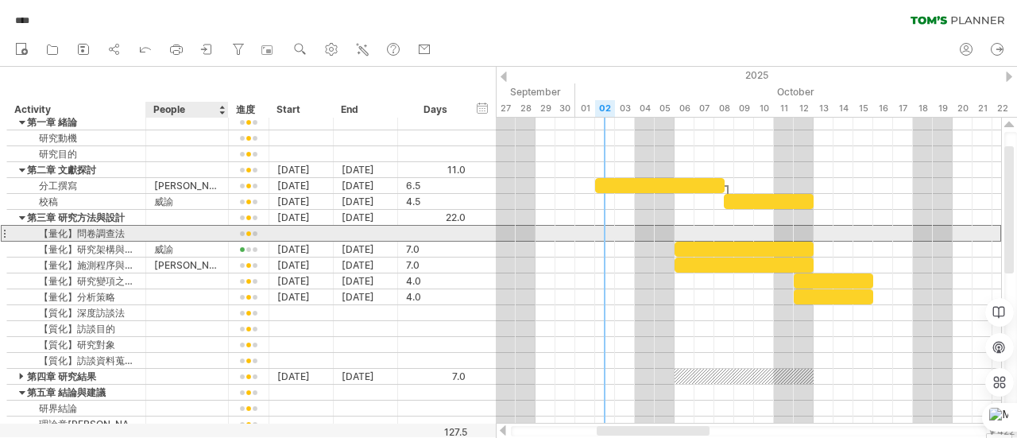
click at [157, 231] on div at bounding box center [187, 233] width 66 height 15
type input "**"
click at [329, 228] on div at bounding box center [301, 233] width 64 height 15
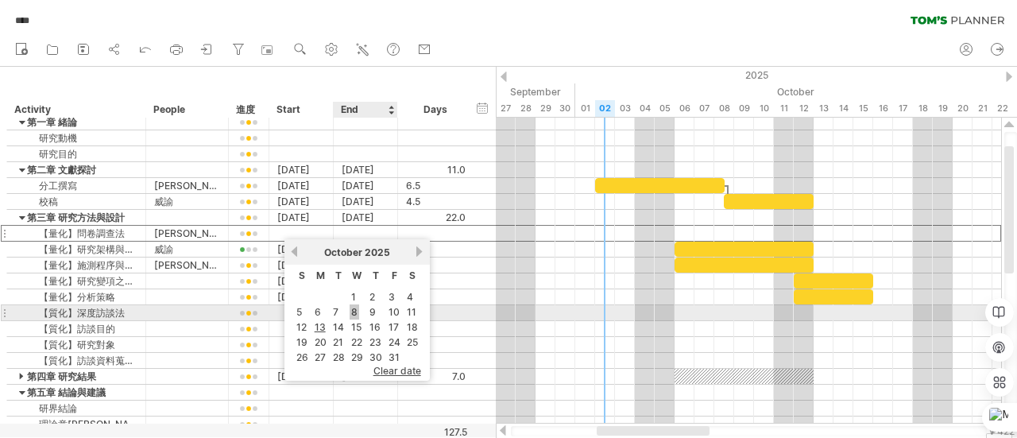
click at [356, 310] on link "8" at bounding box center [354, 311] width 10 height 15
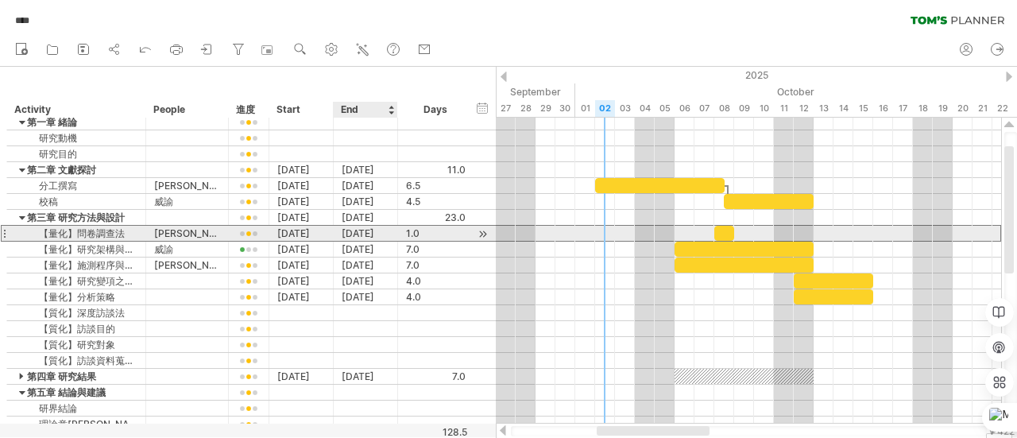
click at [365, 233] on div "[DATE]" at bounding box center [366, 233] width 64 height 15
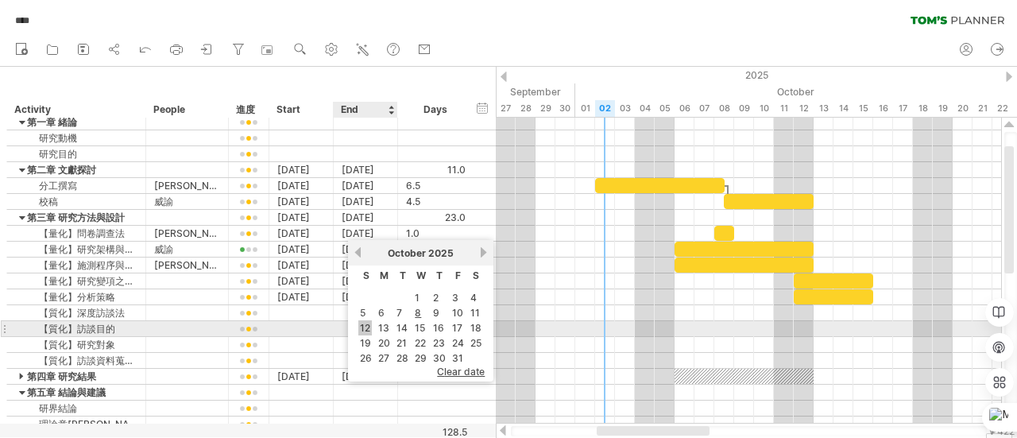
click at [366, 326] on link "12" at bounding box center [365, 327] width 14 height 15
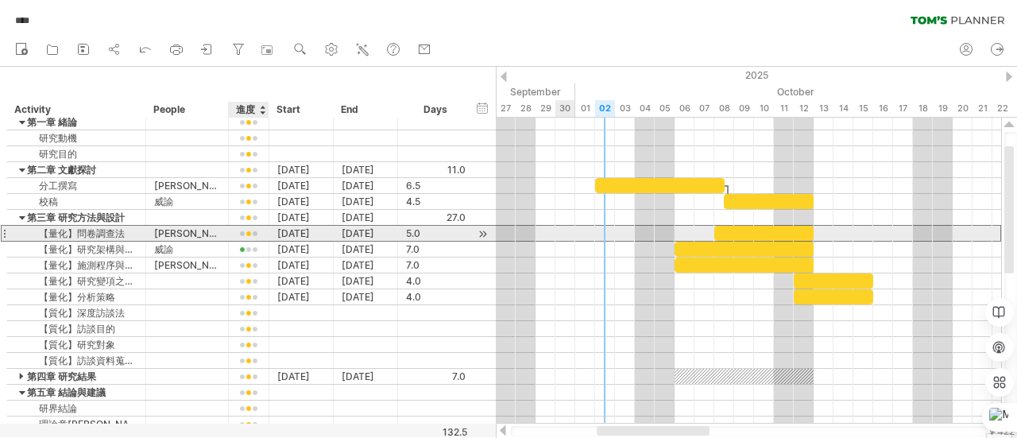
click at [248, 233] on div at bounding box center [249, 234] width 24 height 12
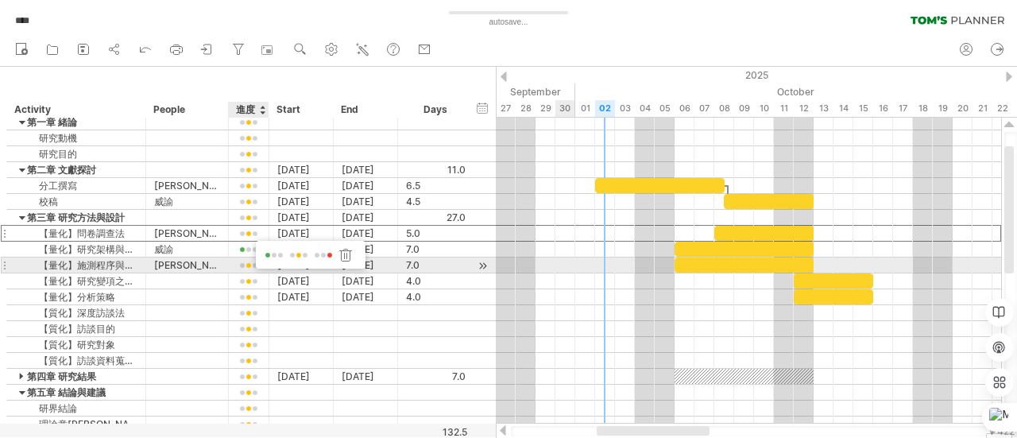
click at [267, 260] on span at bounding box center [274, 255] width 22 height 12
click at [248, 261] on div at bounding box center [249, 266] width 24 height 12
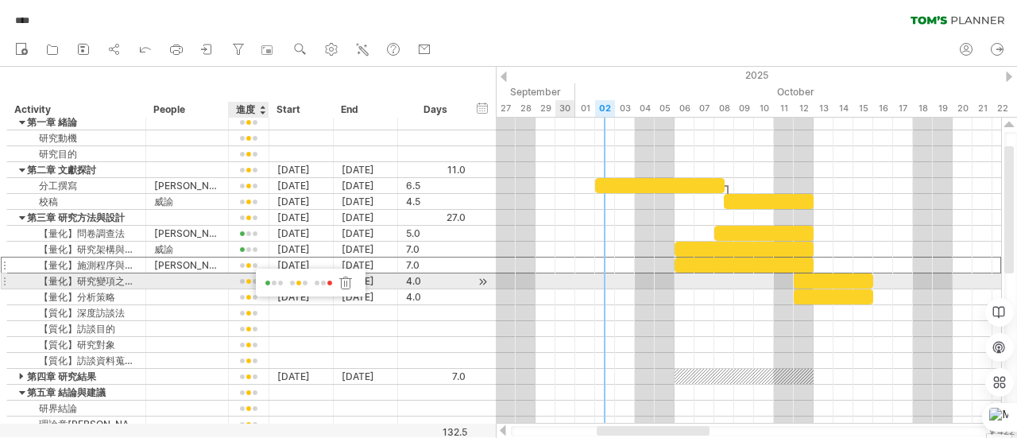
click at [272, 280] on span at bounding box center [274, 283] width 22 height 12
click at [211, 281] on div at bounding box center [187, 280] width 66 height 15
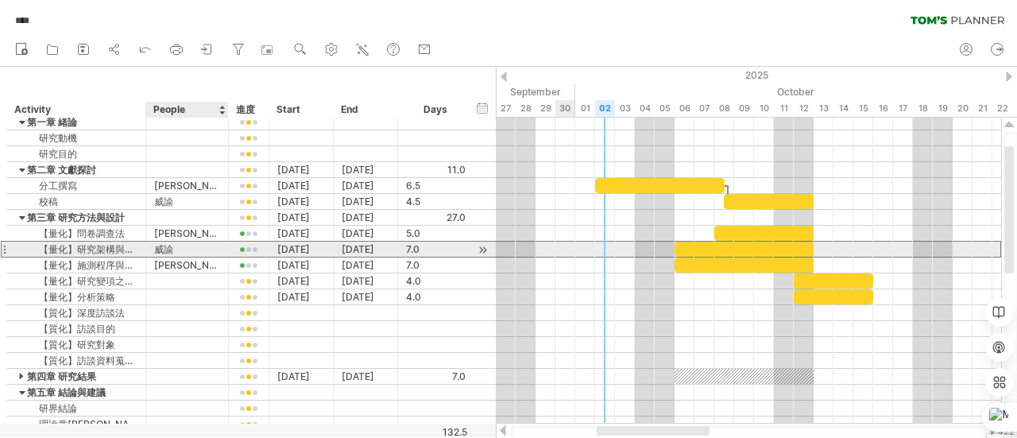
click at [188, 249] on div "威諭" at bounding box center [187, 248] width 66 height 15
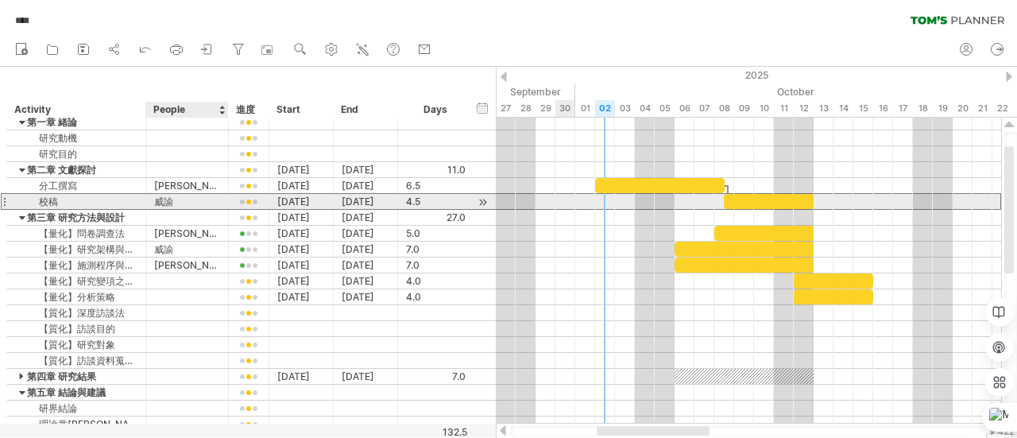
click at [208, 198] on div "威諭" at bounding box center [187, 201] width 66 height 15
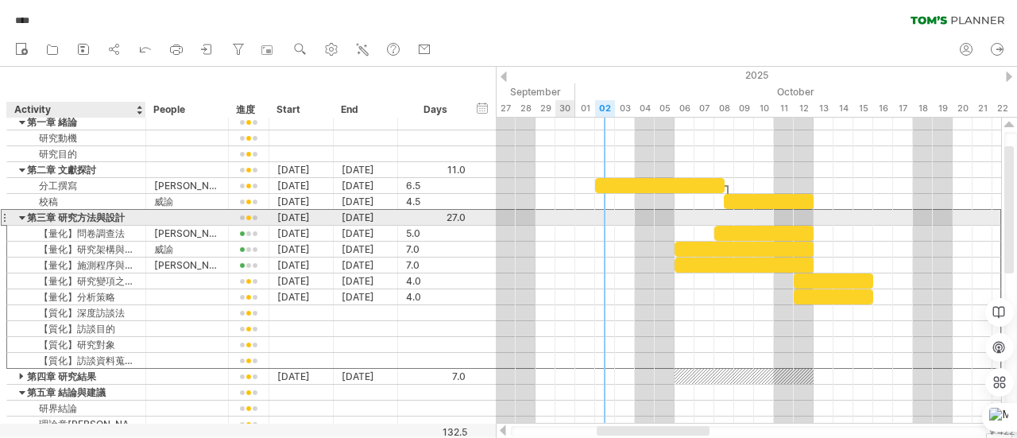
click at [94, 213] on div "第三章 研究方法與設計" at bounding box center [76, 217] width 122 height 15
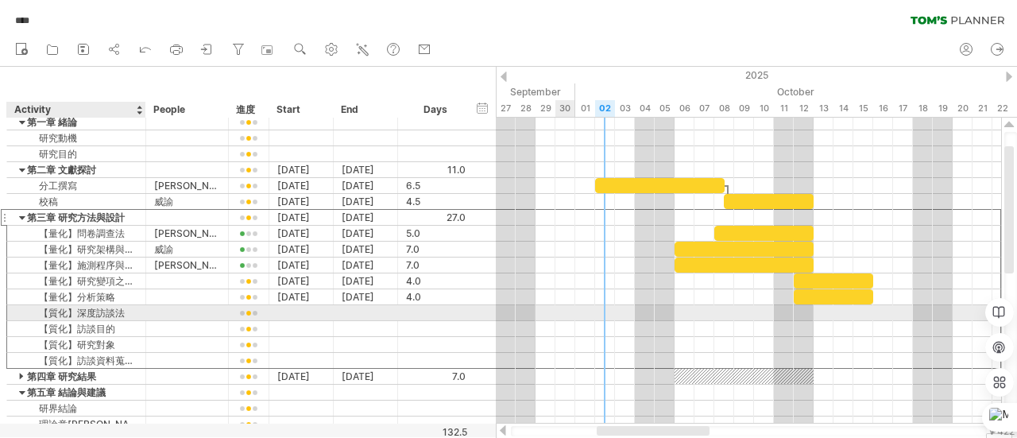
click at [345, 309] on div at bounding box center [366, 312] width 64 height 15
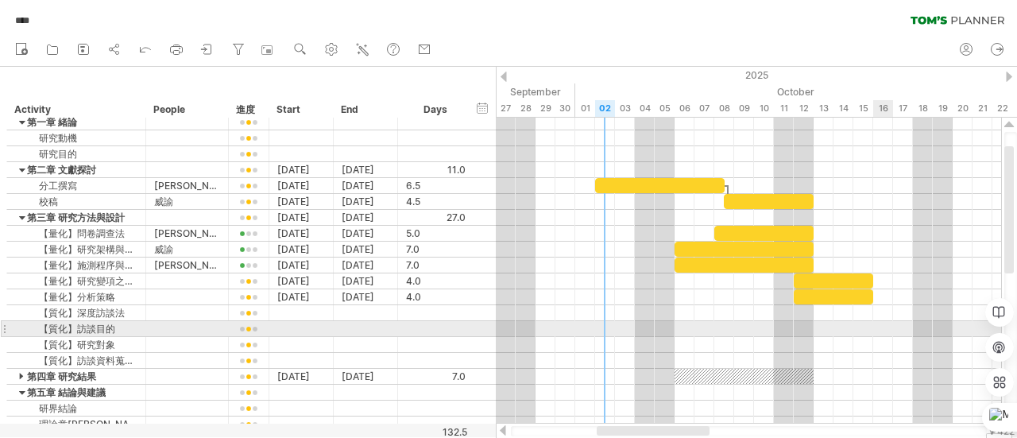
click at [874, 331] on div at bounding box center [748, 329] width 505 height 16
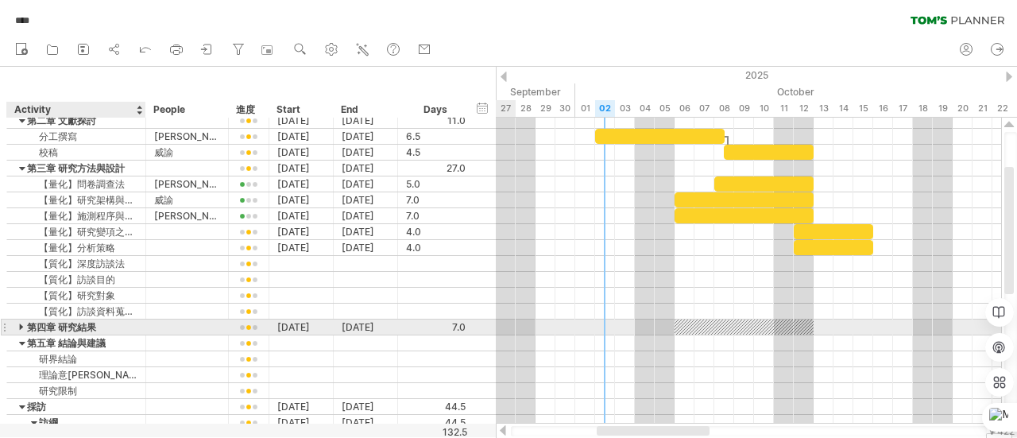
click at [20, 322] on div at bounding box center [22, 326] width 7 height 15
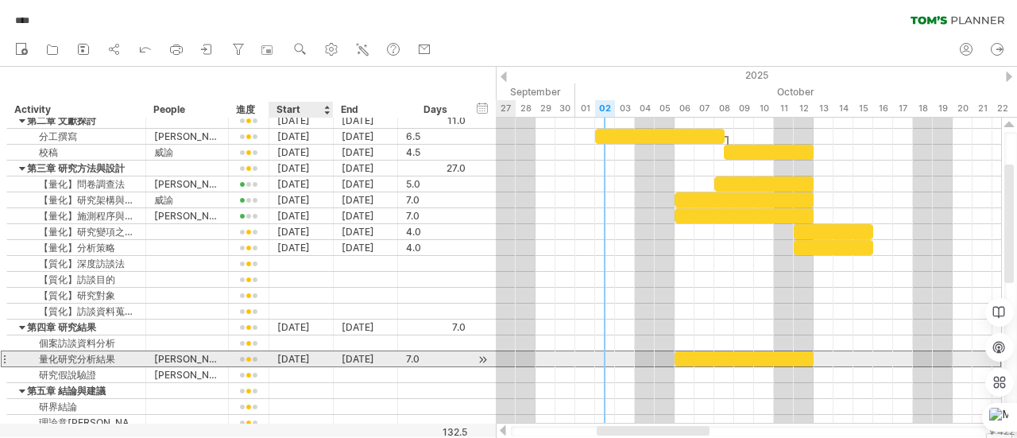
click at [291, 353] on div "[DATE]" at bounding box center [301, 358] width 64 height 15
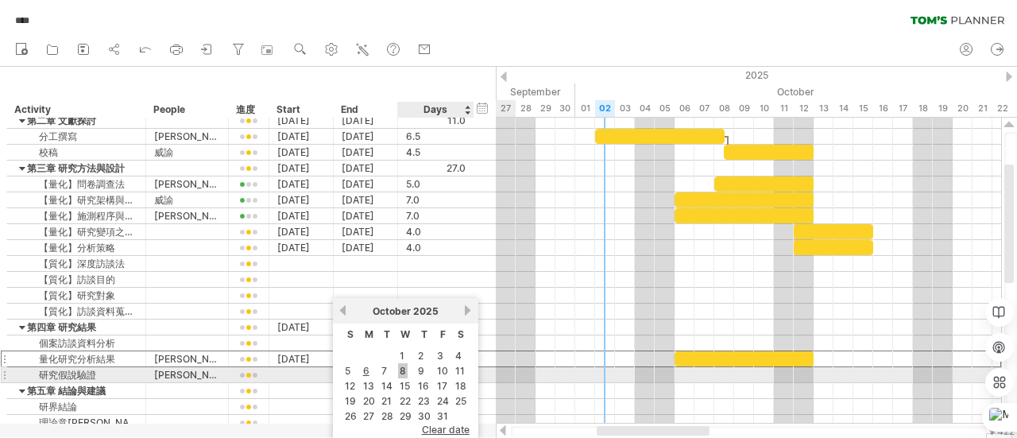
click at [403, 368] on link "8" at bounding box center [403, 370] width 10 height 15
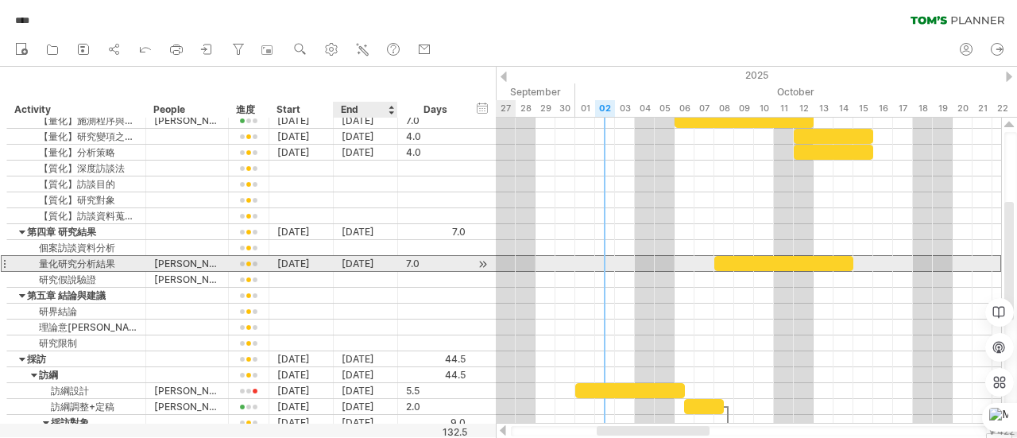
click at [377, 260] on div "10-14-25" at bounding box center [366, 263] width 64 height 15
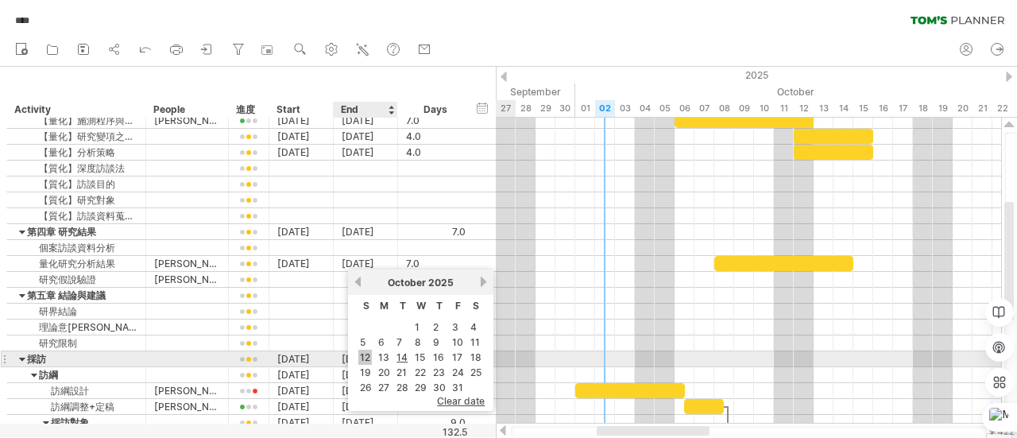
click at [365, 352] on link "12" at bounding box center [365, 356] width 14 height 15
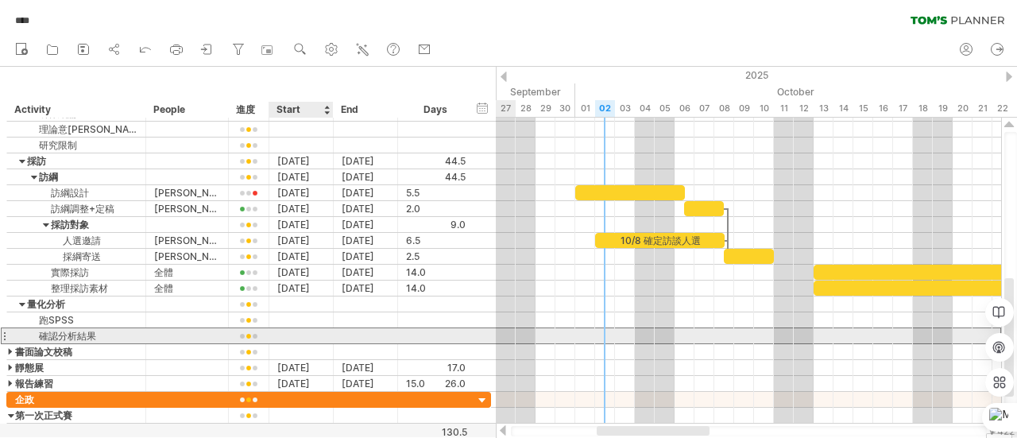
click at [298, 328] on div at bounding box center [301, 335] width 64 height 15
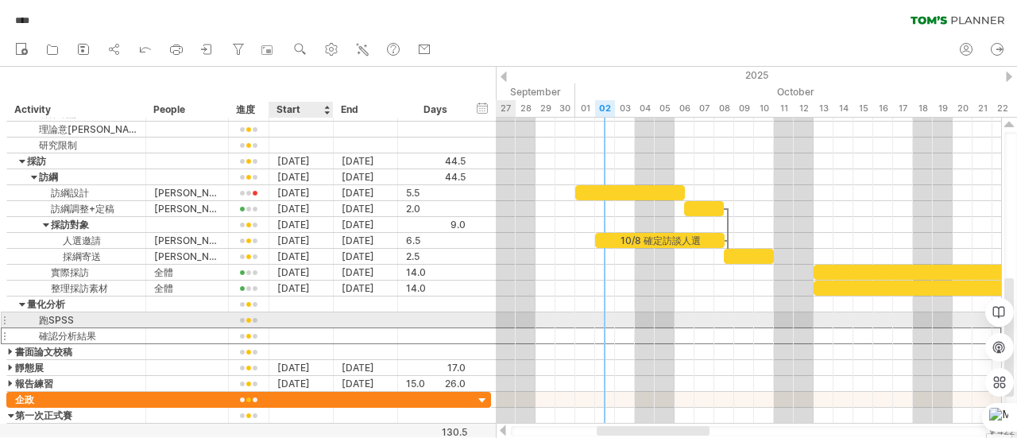
click at [295, 328] on div at bounding box center [301, 335] width 64 height 15
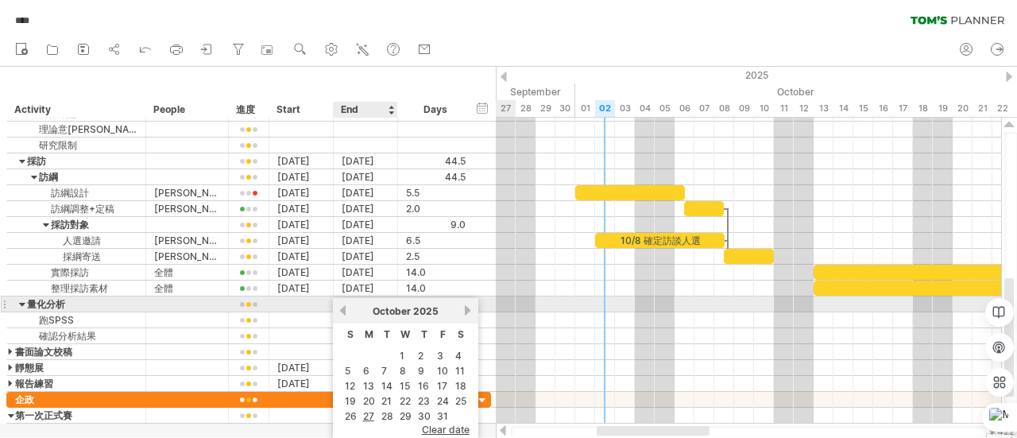
click at [342, 309] on link "previous" at bounding box center [343, 310] width 12 height 12
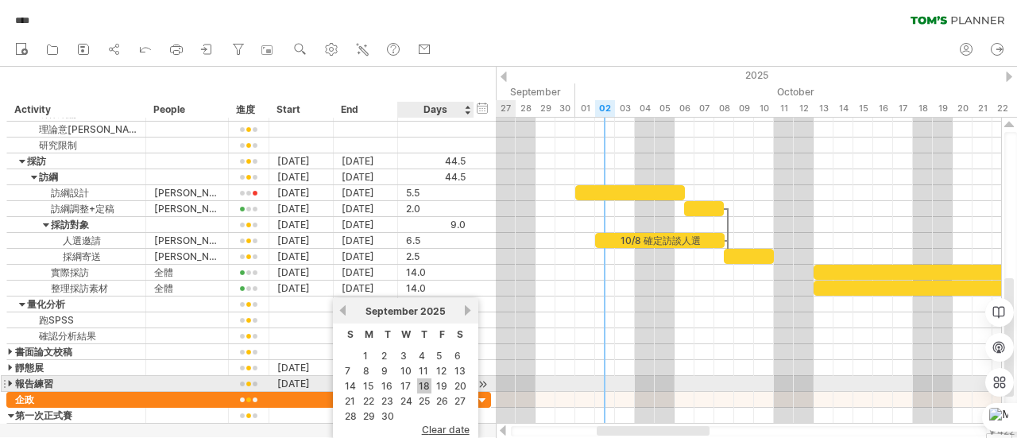
click at [424, 385] on link "18" at bounding box center [424, 385] width 14 height 15
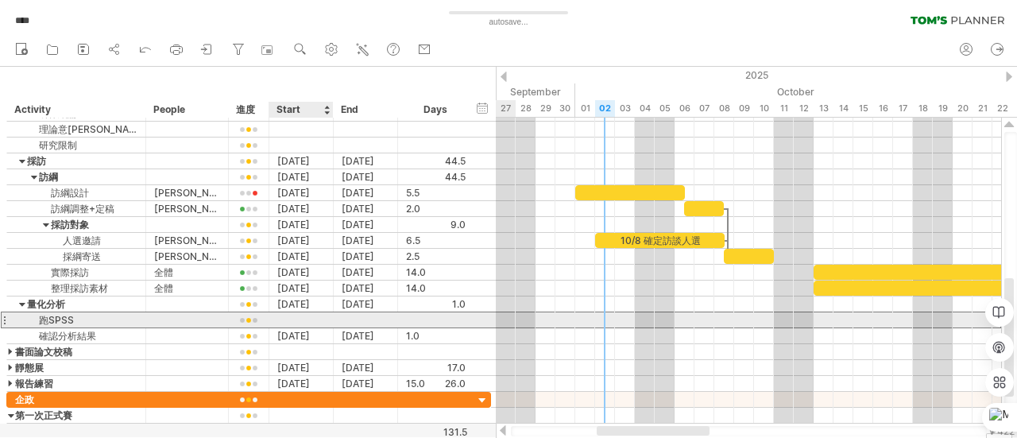
click at [313, 315] on div at bounding box center [301, 319] width 64 height 15
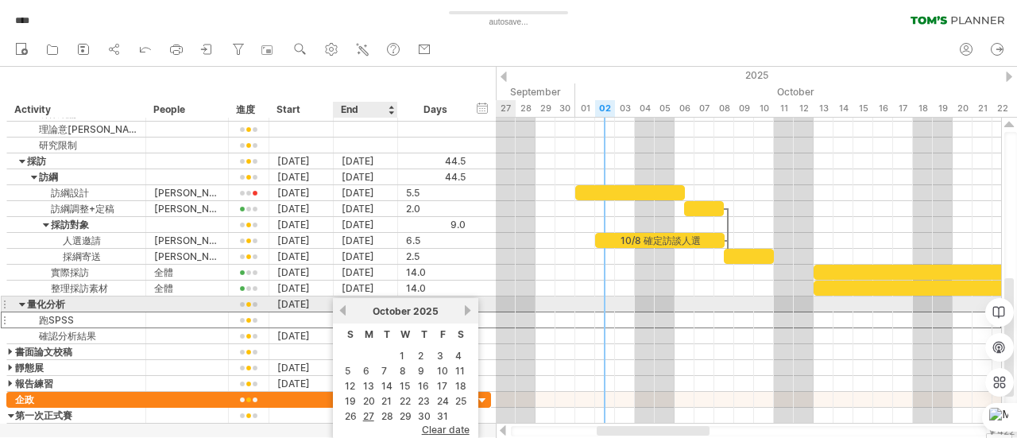
click at [343, 307] on link "previous" at bounding box center [343, 310] width 12 height 12
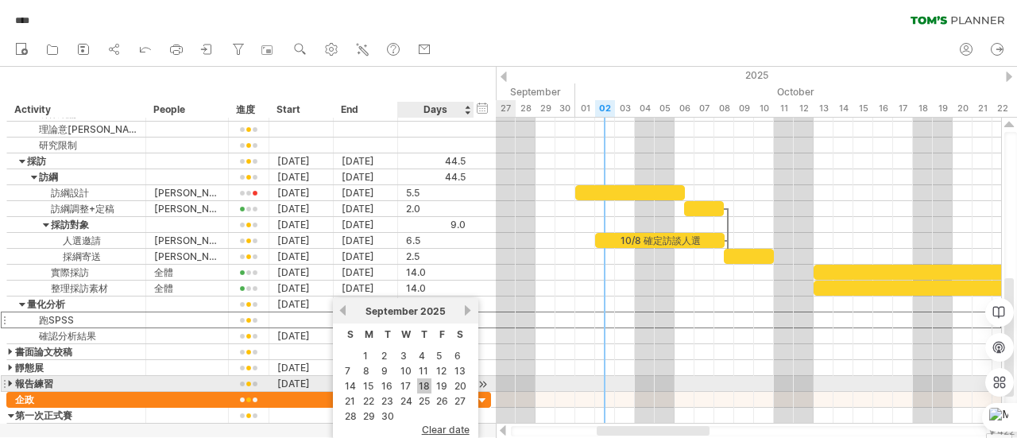
click at [429, 382] on link "18" at bounding box center [424, 385] width 14 height 15
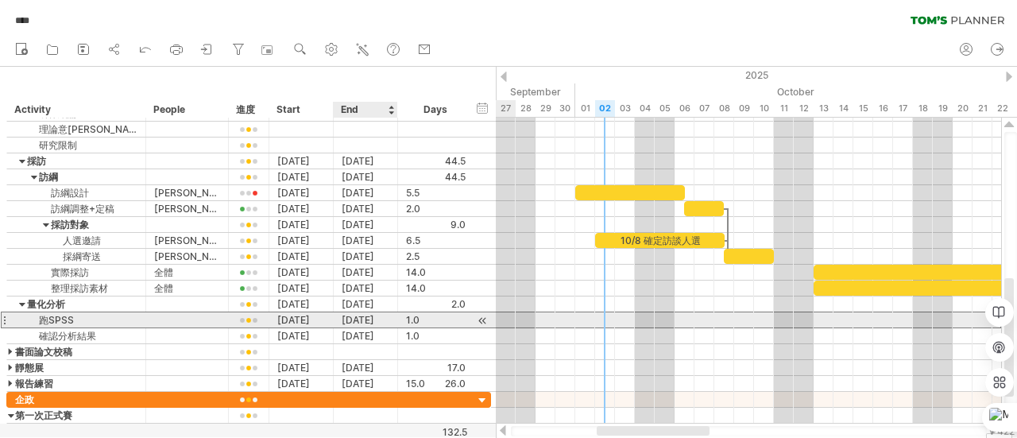
click at [368, 315] on div "[DATE]" at bounding box center [366, 319] width 64 height 15
click at [353, 321] on div "[DATE]" at bounding box center [366, 319] width 64 height 15
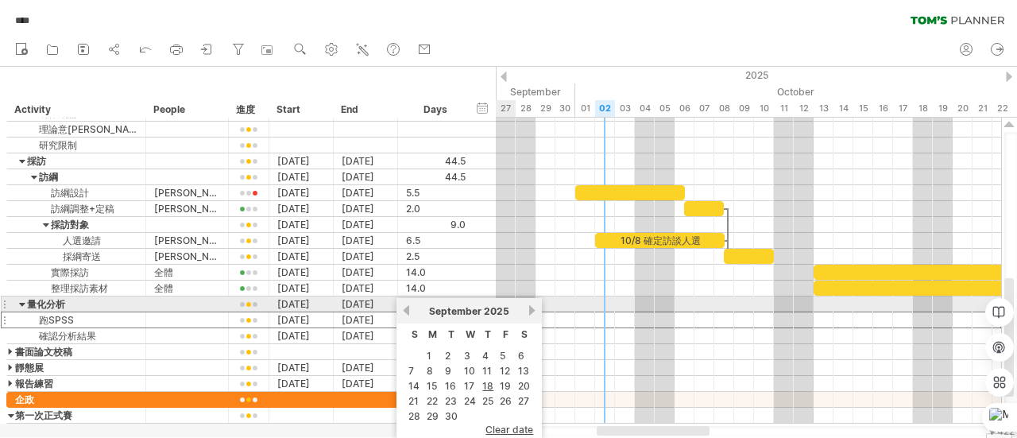
click at [532, 311] on link "next" at bounding box center [532, 310] width 12 height 12
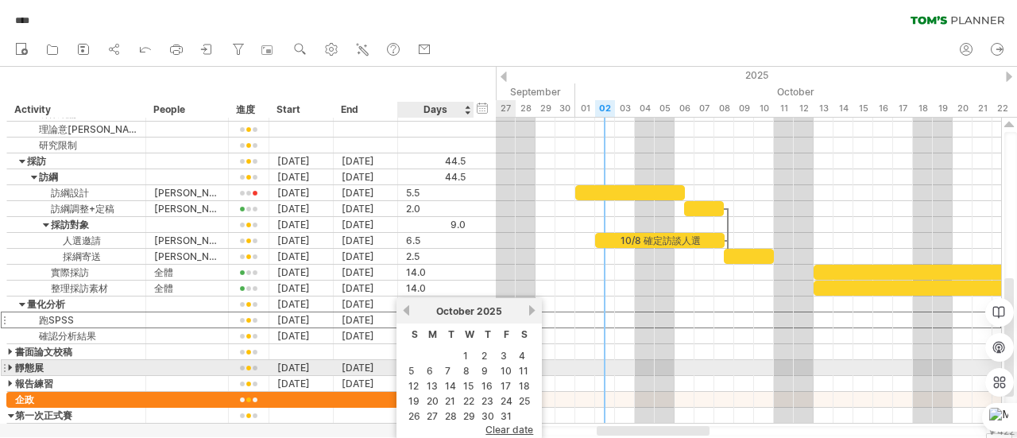
click at [435, 364] on td "6" at bounding box center [432, 371] width 17 height 14
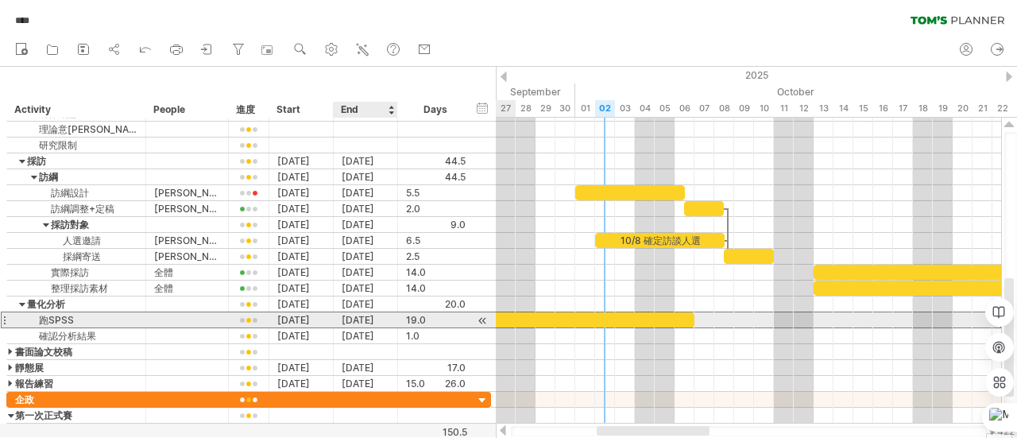
click at [371, 317] on div "[DATE]" at bounding box center [366, 319] width 64 height 15
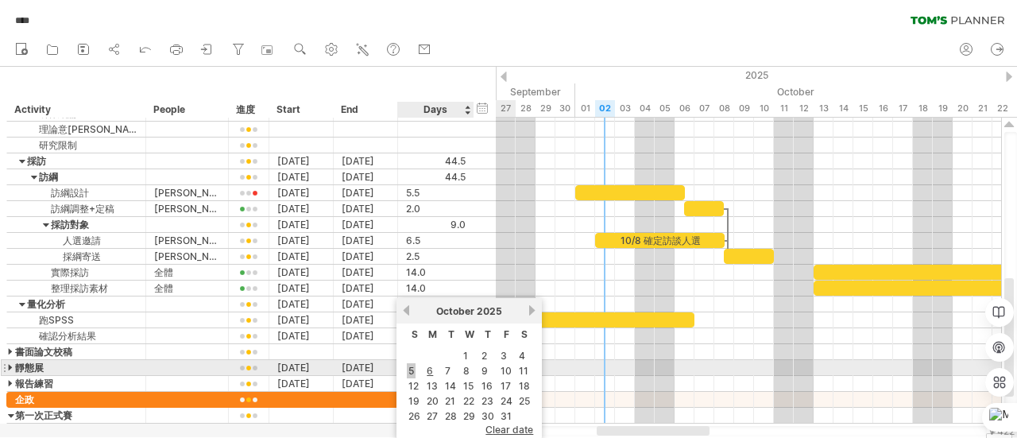
click at [411, 369] on link "5" at bounding box center [411, 370] width 9 height 15
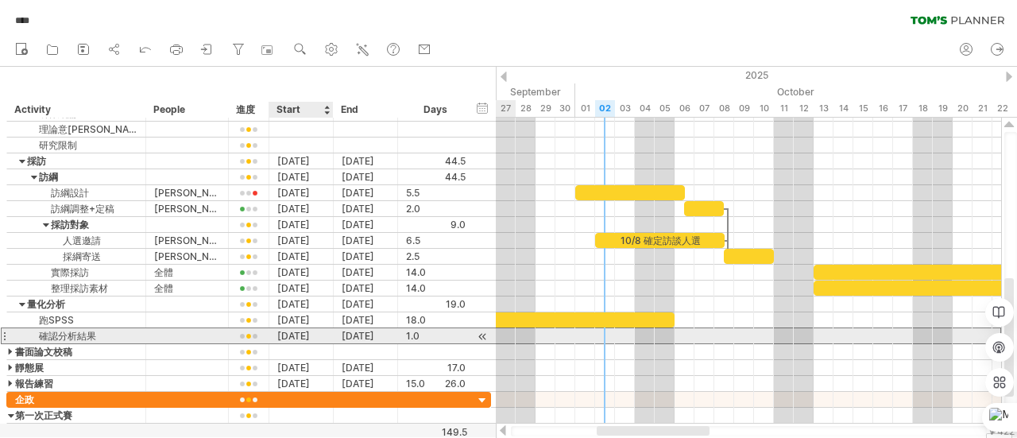
click at [310, 331] on div "[DATE]" at bounding box center [301, 335] width 64 height 15
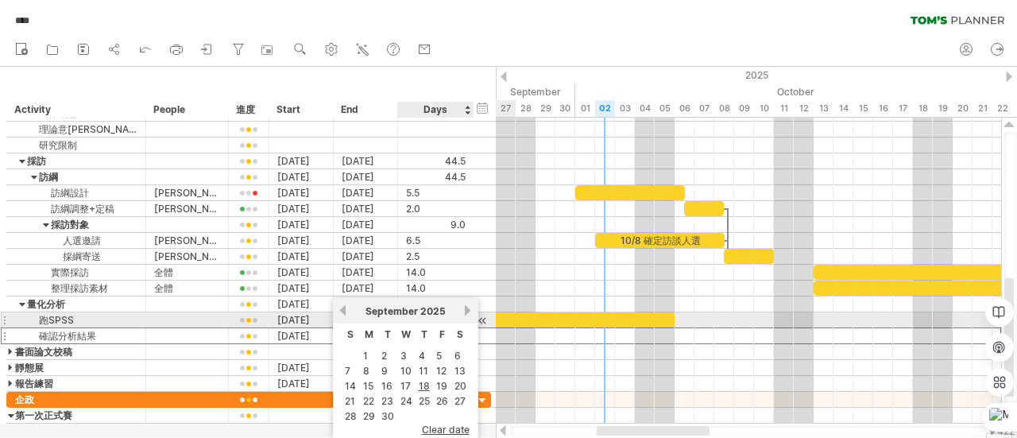
click at [464, 312] on link "next" at bounding box center [468, 310] width 12 height 12
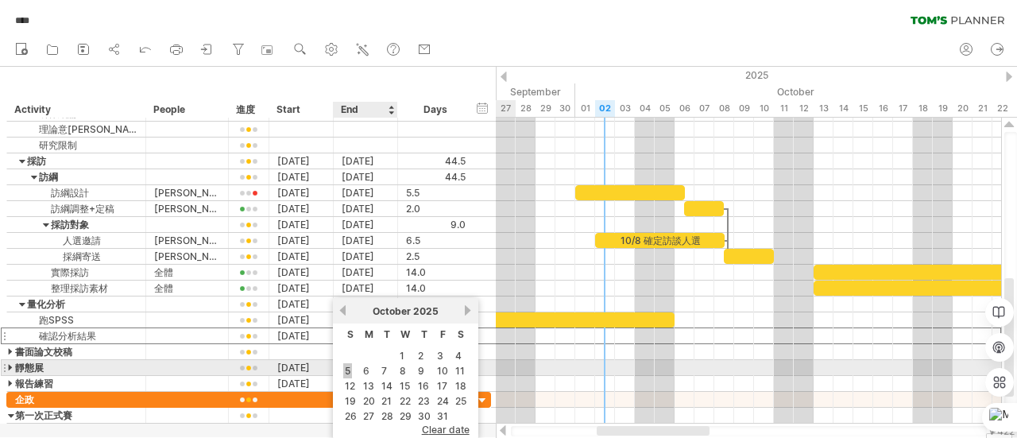
click at [349, 367] on link "5" at bounding box center [347, 370] width 9 height 15
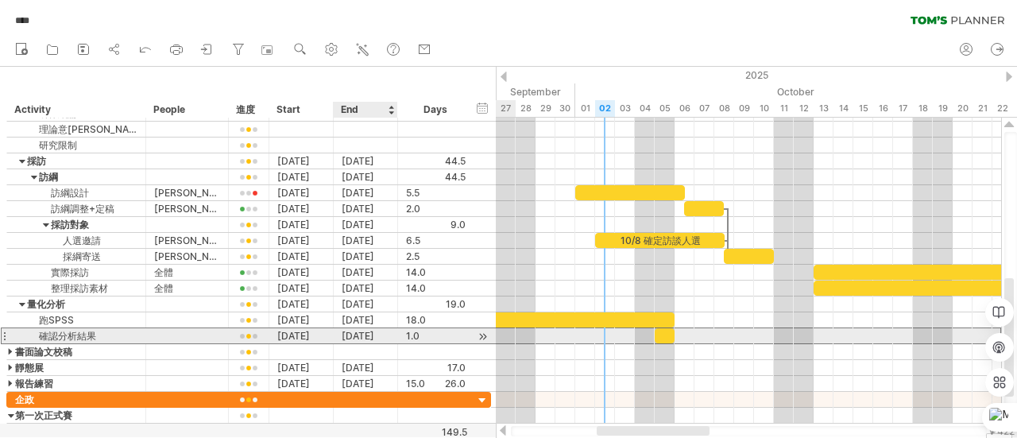
click at [351, 333] on div "[DATE]" at bounding box center [366, 335] width 64 height 15
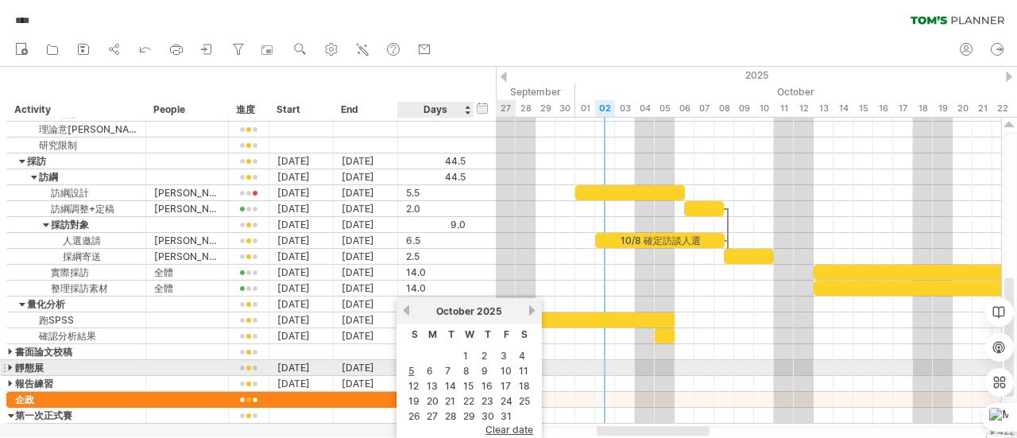
click at [460, 366] on table "S M T W T F S 1 2 3 4 5 6 7 8 9 10 11 12 13 14 15 16 17 18 19 20 21 22 23 24 25…" at bounding box center [468, 373] width 129 height 101
click at [461, 368] on link "8" at bounding box center [466, 370] width 10 height 15
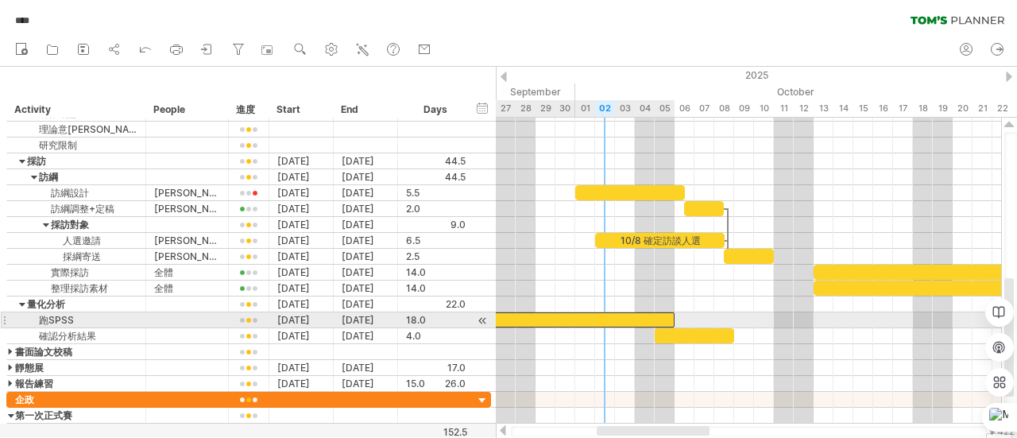
click at [664, 318] on div at bounding box center [495, 319] width 357 height 15
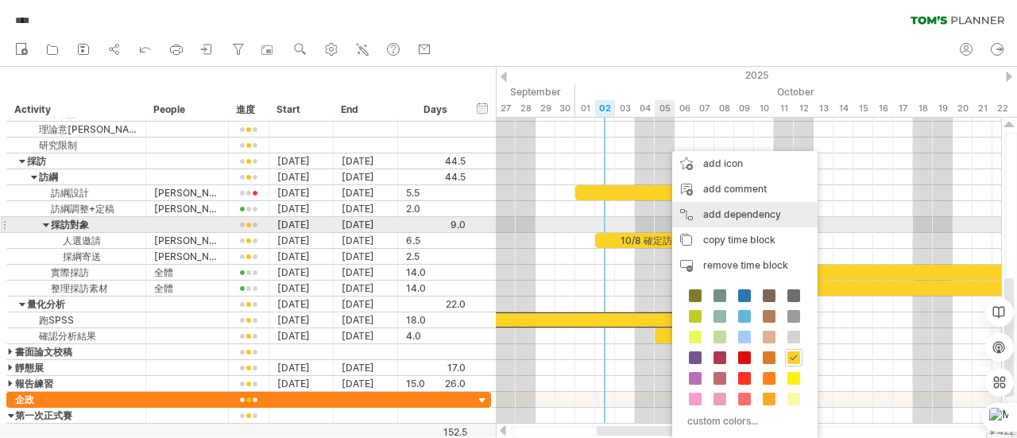
click at [715, 220] on div "add dependency You can use dependencies when you require tasks to be done in a …" at bounding box center [744, 214] width 145 height 25
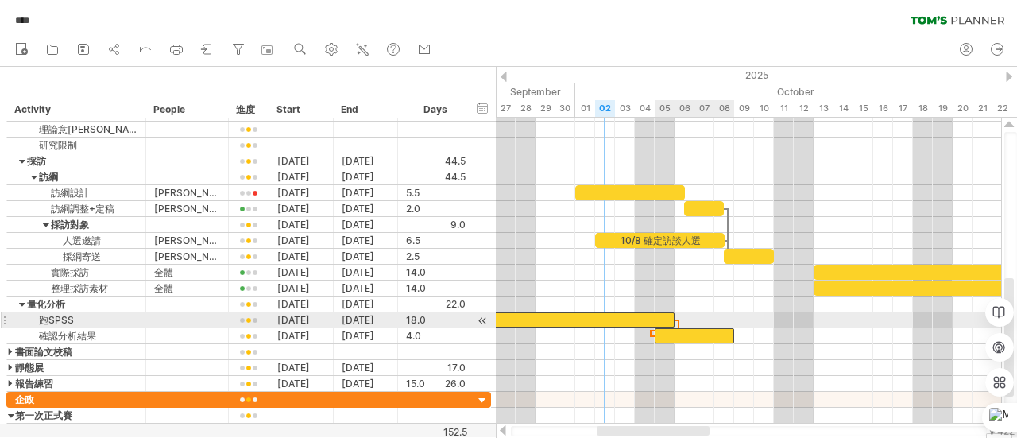
click at [659, 328] on div at bounding box center [693, 335] width 79 height 15
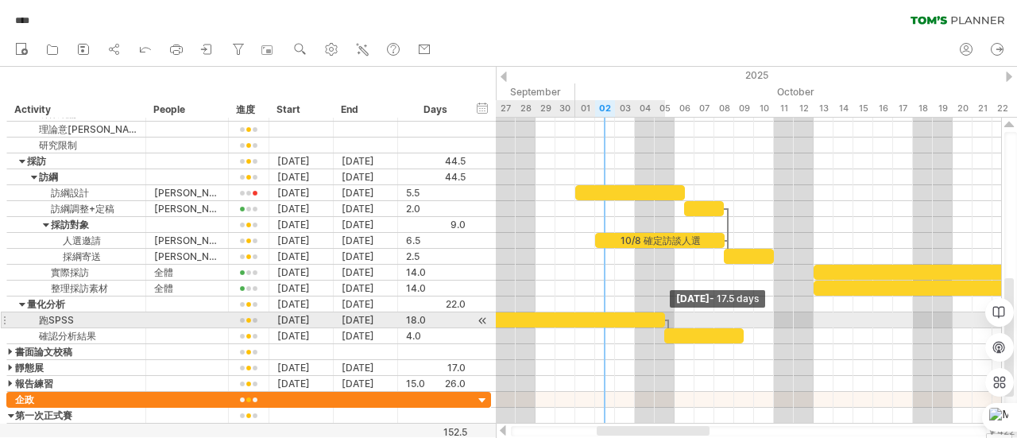
drag, startPoint x: 673, startPoint y: 315, endPoint x: 663, endPoint y: 315, distance: 9.5
click at [663, 315] on div at bounding box center [491, 319] width 348 height 15
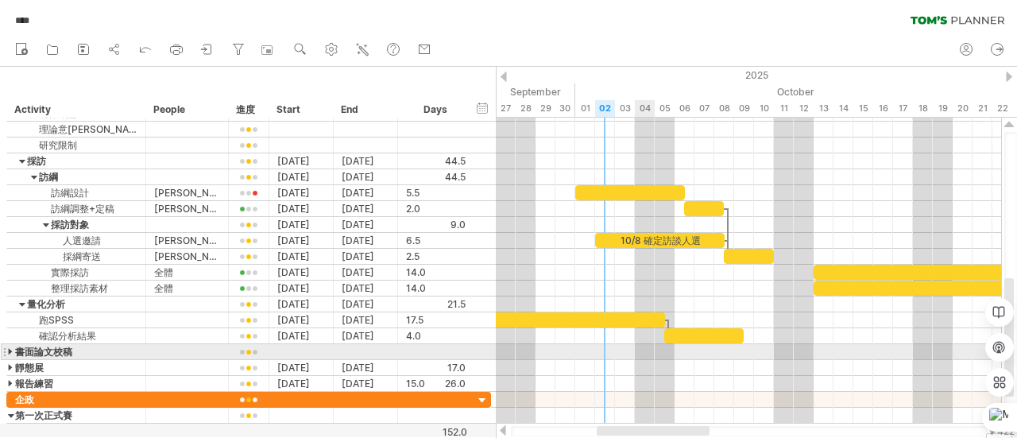
click at [648, 346] on div at bounding box center [748, 352] width 505 height 16
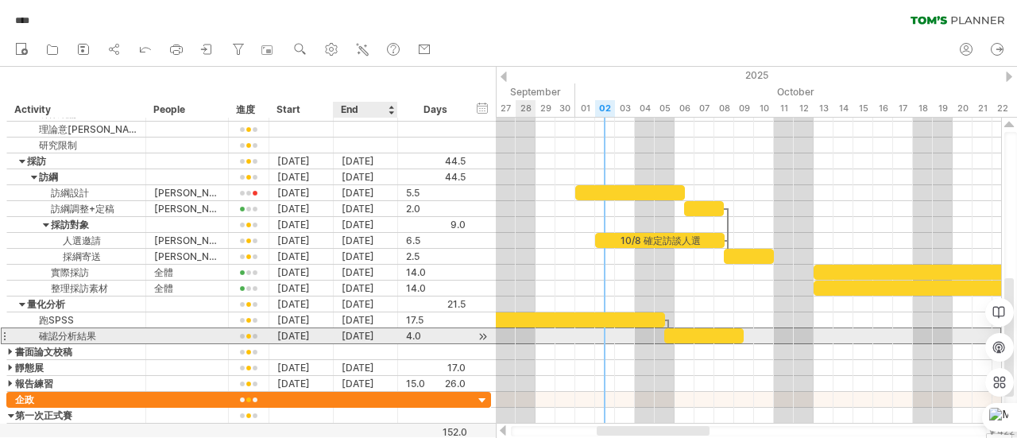
click at [373, 330] on div "10-09-25" at bounding box center [366, 335] width 64 height 15
click at [732, 334] on span at bounding box center [734, 335] width 6 height 15
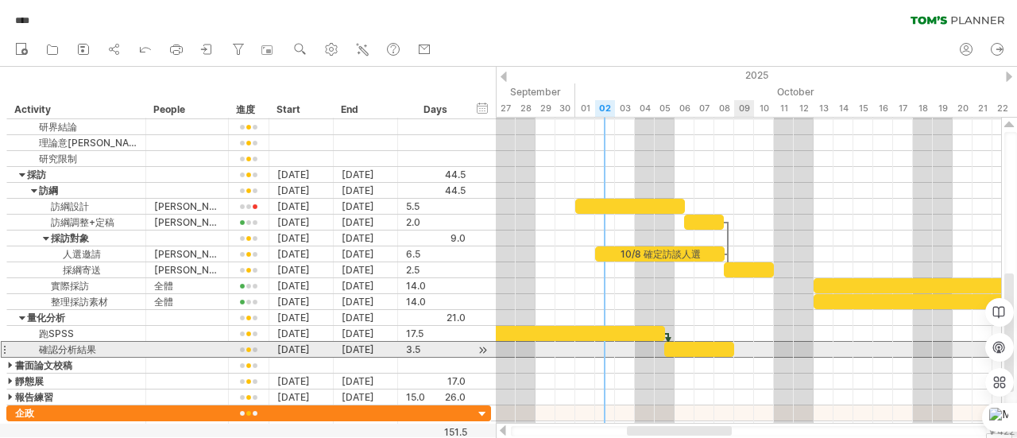
click at [734, 347] on span at bounding box center [734, 349] width 6 height 15
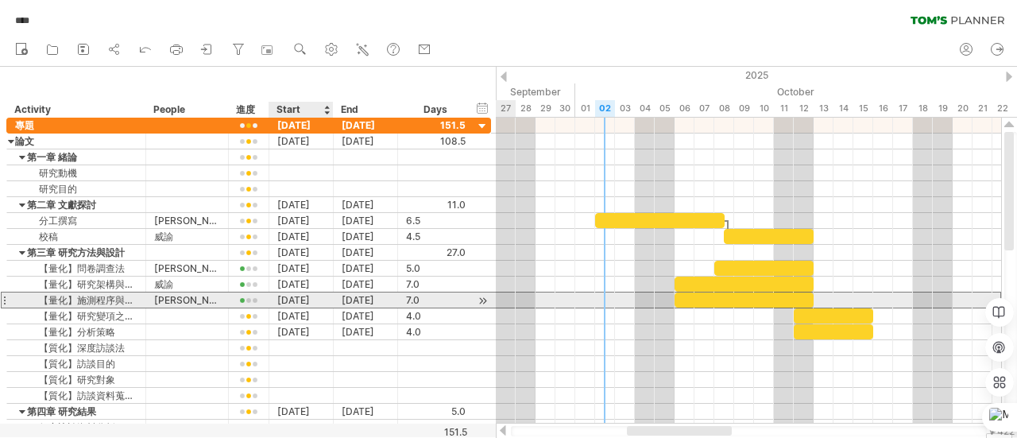
click at [305, 299] on div "[DATE]" at bounding box center [301, 299] width 64 height 15
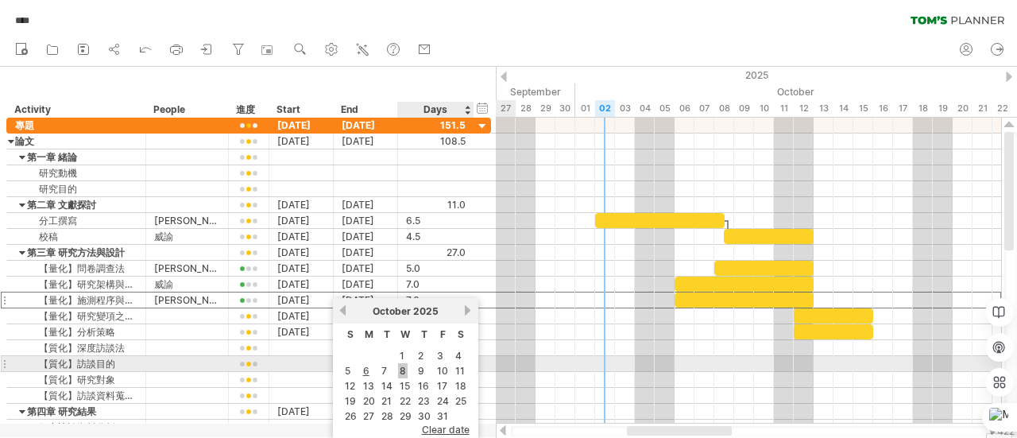
click at [400, 367] on link "8" at bounding box center [403, 370] width 10 height 15
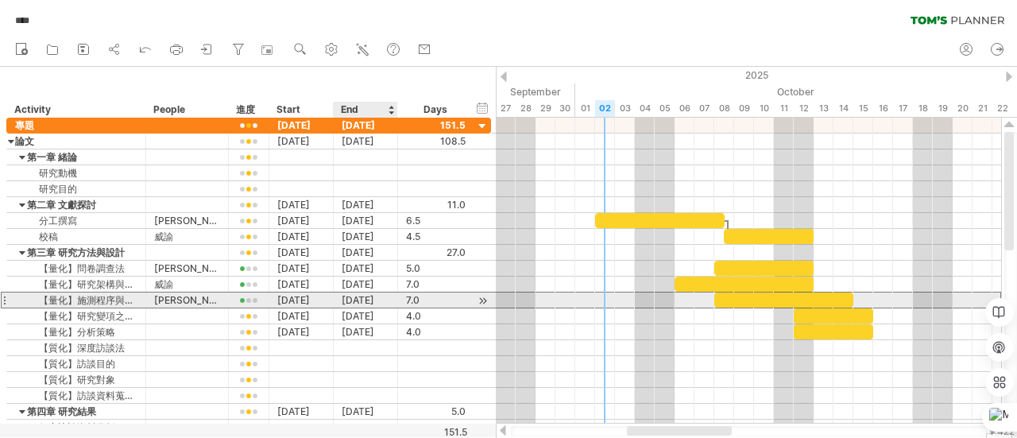
click at [349, 295] on div "10-14-25" at bounding box center [366, 299] width 64 height 15
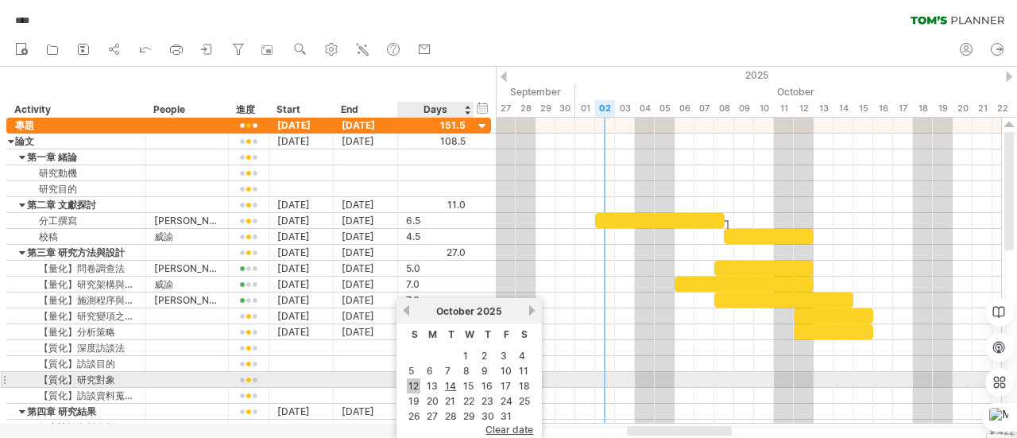
click at [411, 382] on link "12" at bounding box center [414, 385] width 14 height 15
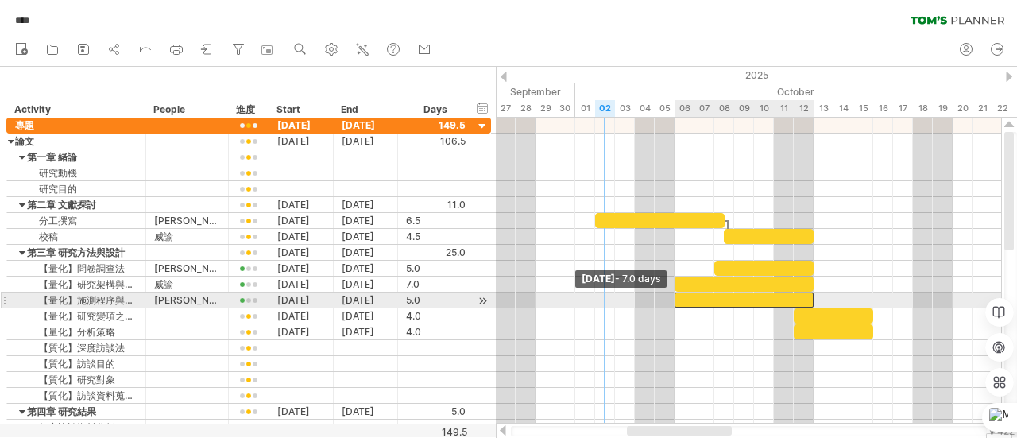
drag, startPoint x: 713, startPoint y: 292, endPoint x: 674, endPoint y: 295, distance: 39.8
click at [674, 295] on span at bounding box center [674, 299] width 6 height 15
click at [708, 295] on div at bounding box center [743, 299] width 139 height 15
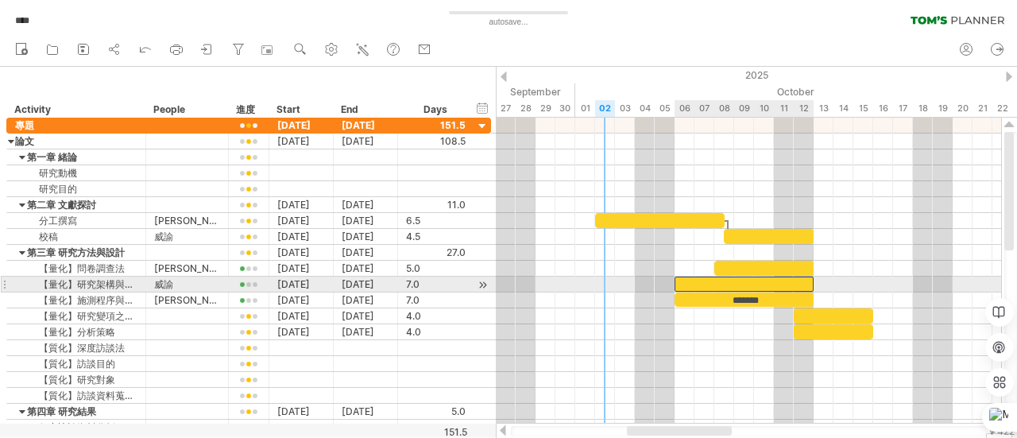
click at [788, 279] on div at bounding box center [743, 283] width 139 height 15
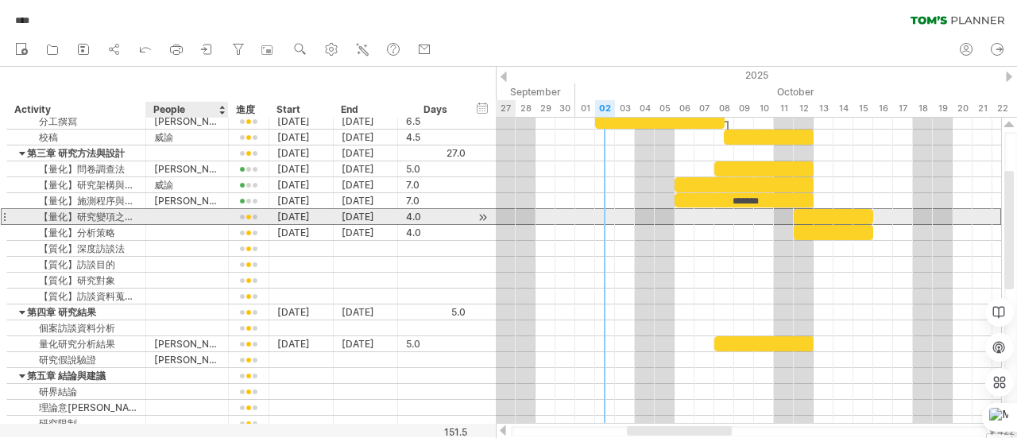
click at [160, 214] on div at bounding box center [187, 216] width 66 height 15
click at [291, 214] on div "[DATE]" at bounding box center [301, 216] width 64 height 15
click at [245, 215] on div at bounding box center [249, 217] width 24 height 12
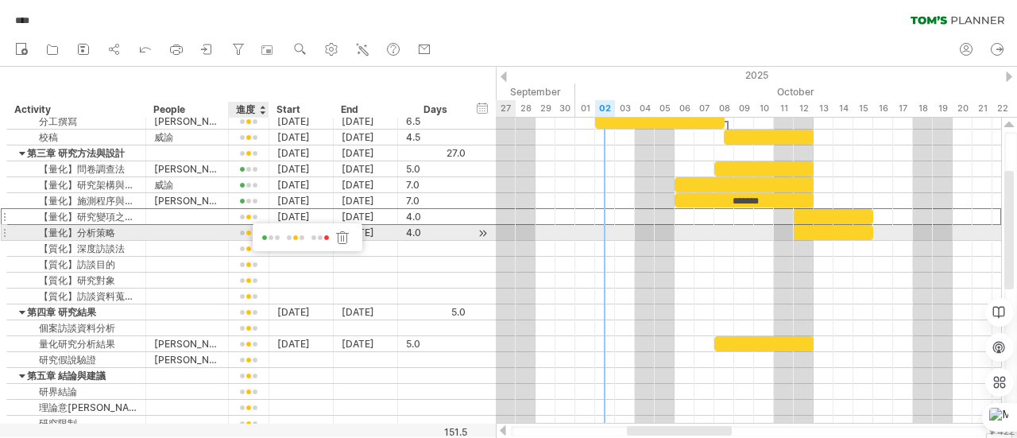
click at [260, 236] on span at bounding box center [271, 238] width 22 height 12
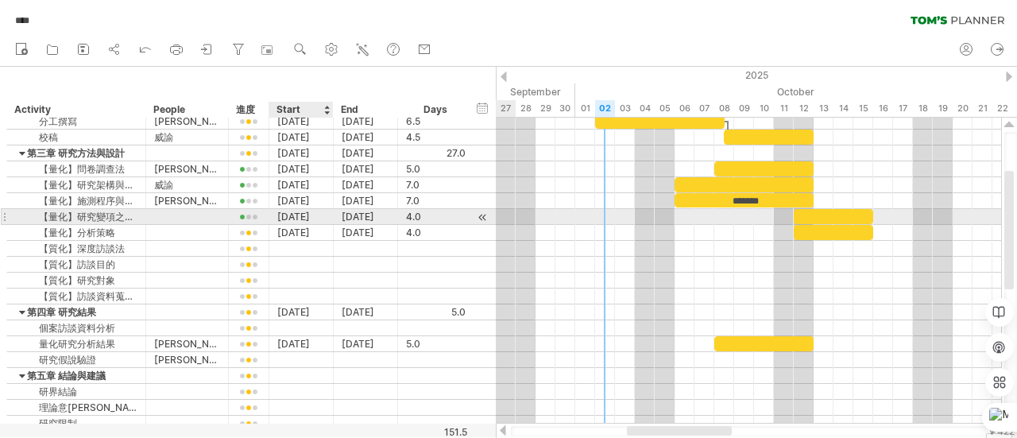
click at [292, 214] on div "[DATE]" at bounding box center [301, 216] width 64 height 15
click at [353, 215] on div "10-15-25" at bounding box center [366, 216] width 64 height 15
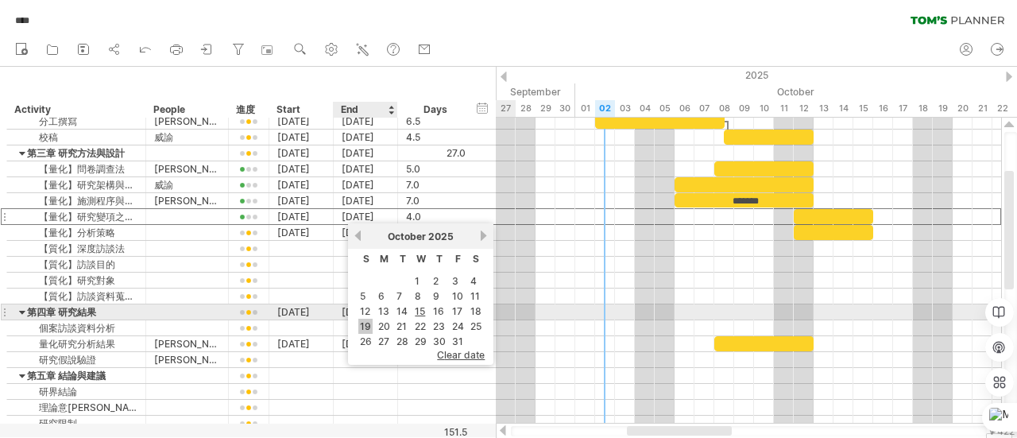
click at [368, 320] on link "19" at bounding box center [365, 325] width 14 height 15
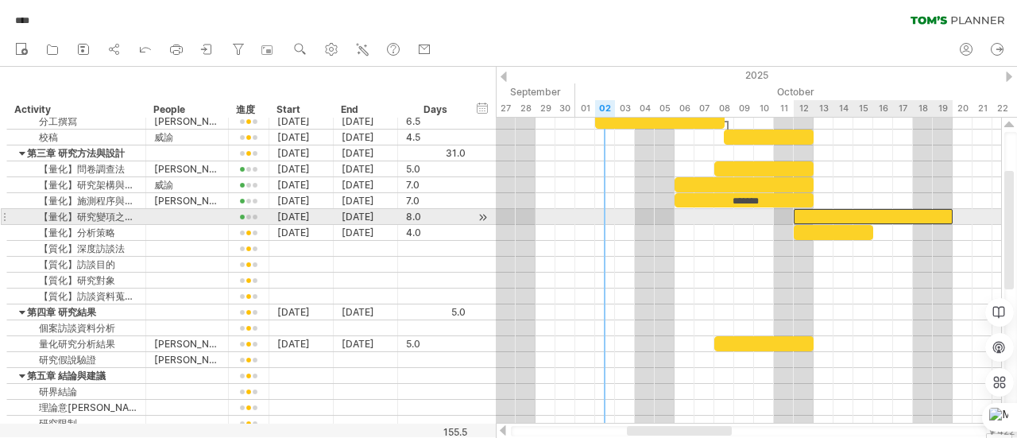
click at [806, 212] on div at bounding box center [872, 216] width 159 height 15
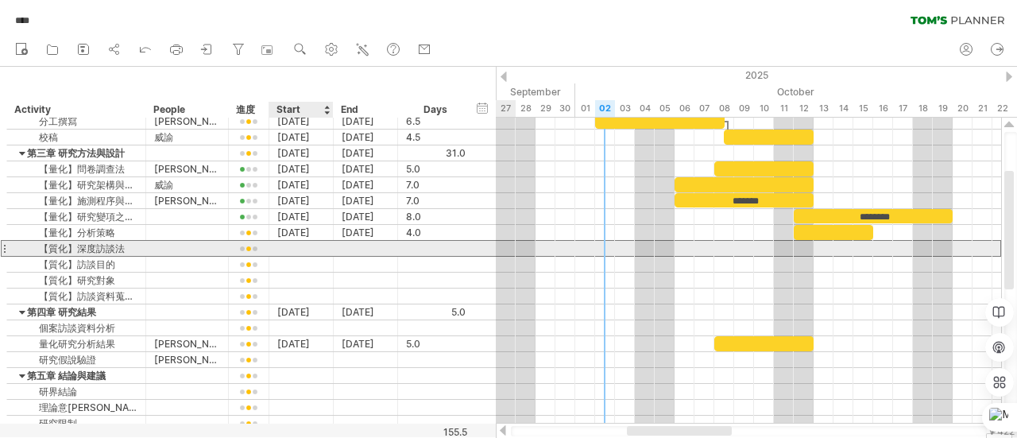
click at [284, 245] on div at bounding box center [301, 248] width 64 height 15
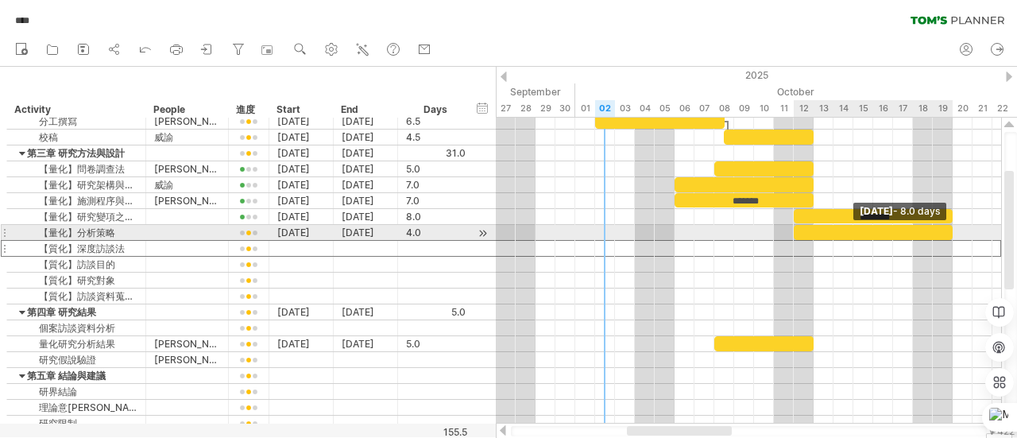
drag, startPoint x: 871, startPoint y: 233, endPoint x: 950, endPoint y: 230, distance: 78.7
click at [950, 230] on span at bounding box center [952, 232] width 6 height 15
click at [861, 230] on div at bounding box center [872, 232] width 159 height 15
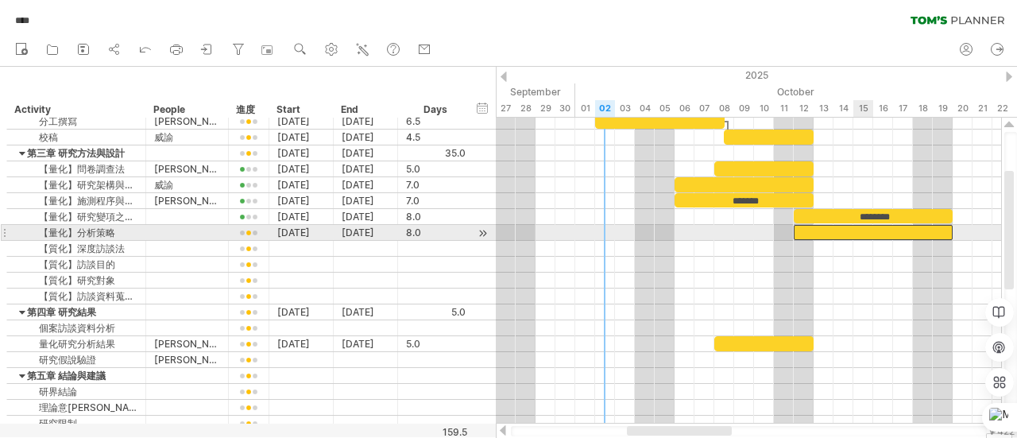
click at [861, 230] on div at bounding box center [872, 232] width 159 height 15
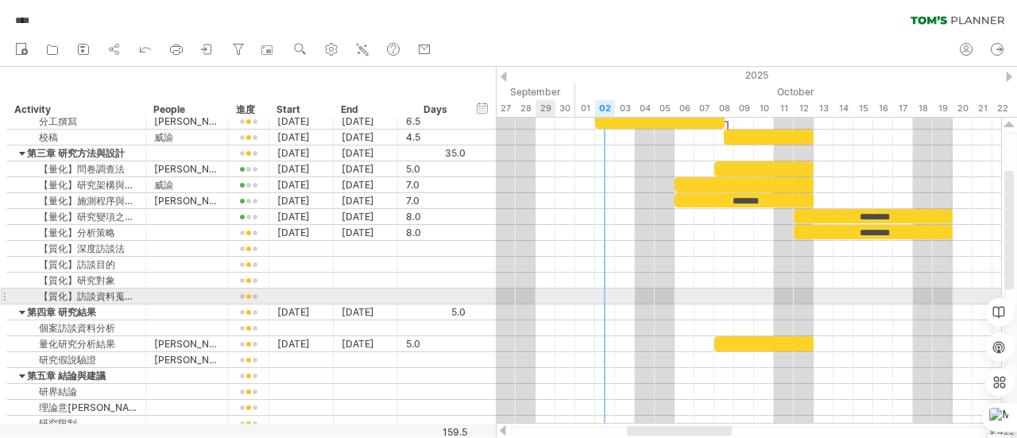
click at [552, 299] on div at bounding box center [748, 296] width 505 height 16
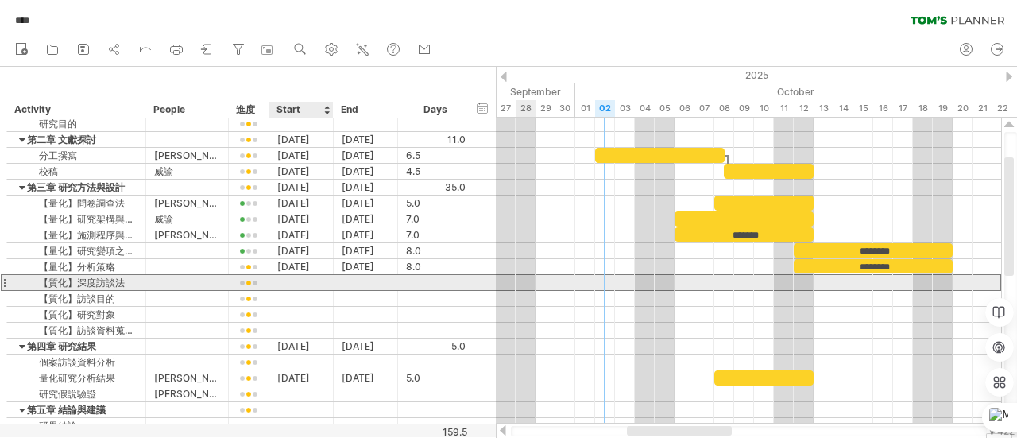
click at [288, 284] on div at bounding box center [301, 282] width 64 height 15
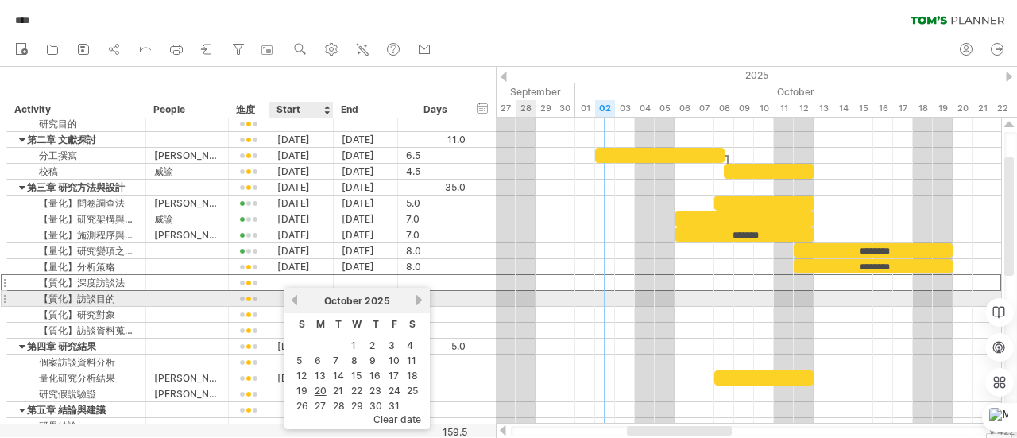
click at [279, 295] on div at bounding box center [301, 298] width 64 height 15
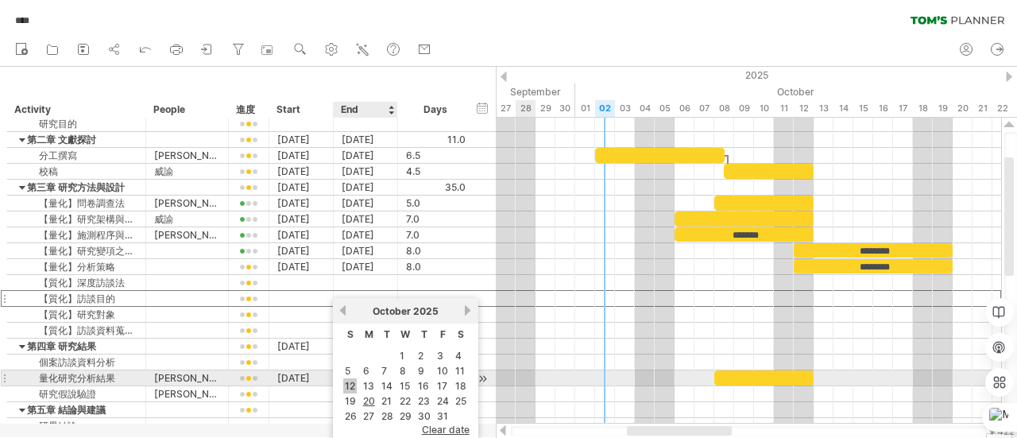
click at [353, 379] on link "12" at bounding box center [350, 385] width 14 height 15
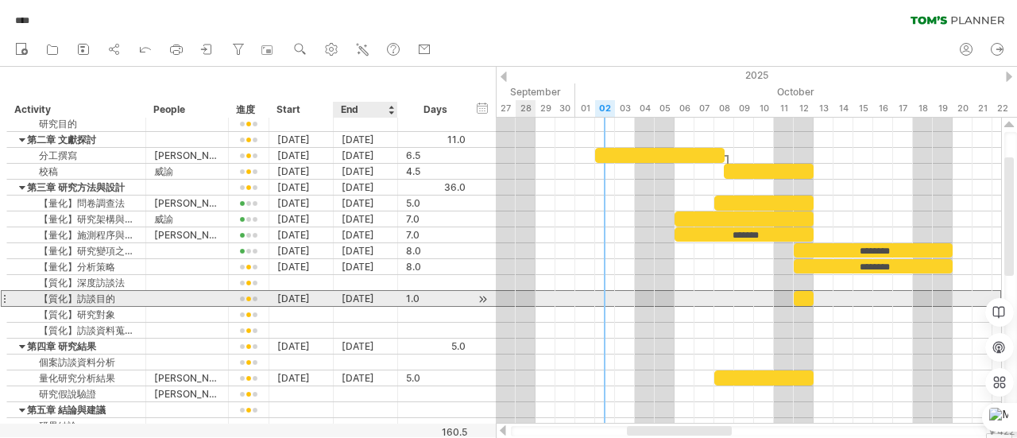
click at [374, 297] on div "[DATE]" at bounding box center [366, 298] width 64 height 15
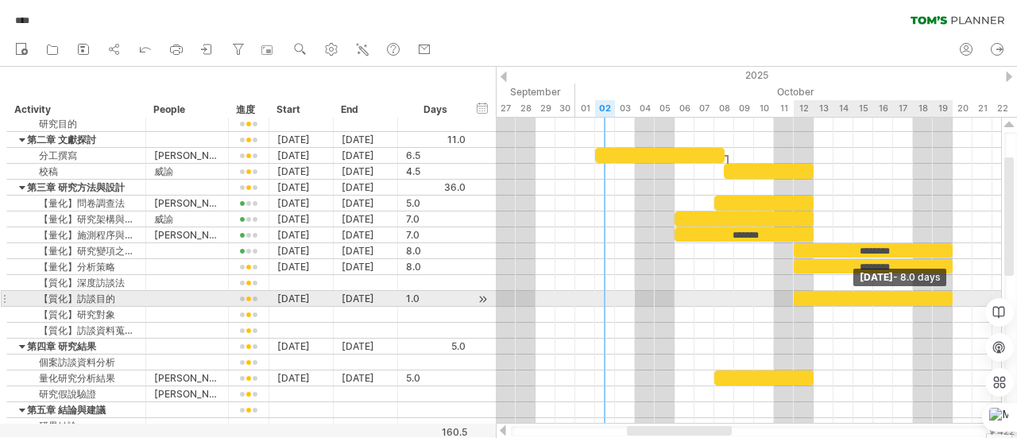
drag, startPoint x: 812, startPoint y: 295, endPoint x: 953, endPoint y: 296, distance: 140.6
click at [953, 296] on span at bounding box center [952, 298] width 6 height 15
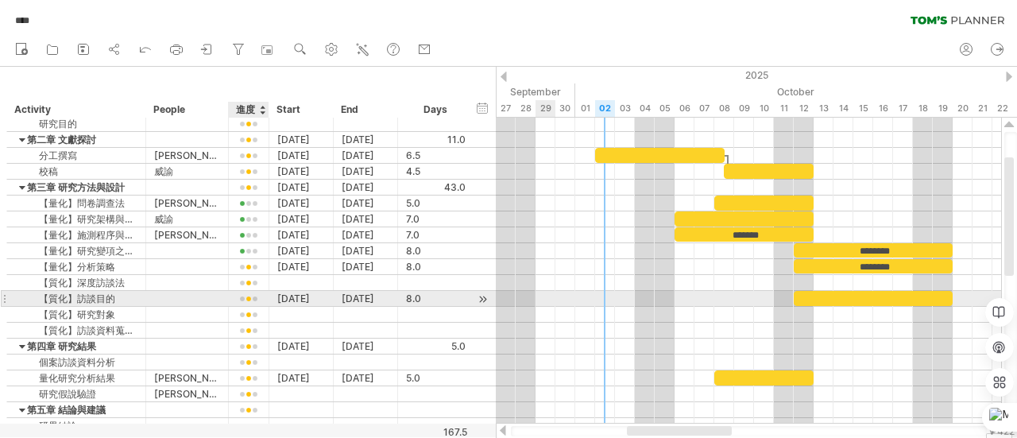
click at [243, 297] on div at bounding box center [249, 299] width 24 height 12
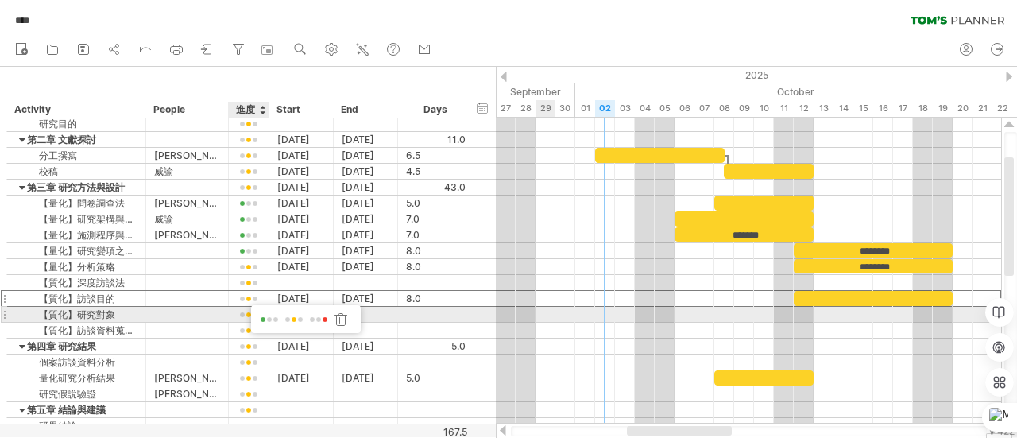
click at [262, 315] on span at bounding box center [269, 320] width 22 height 12
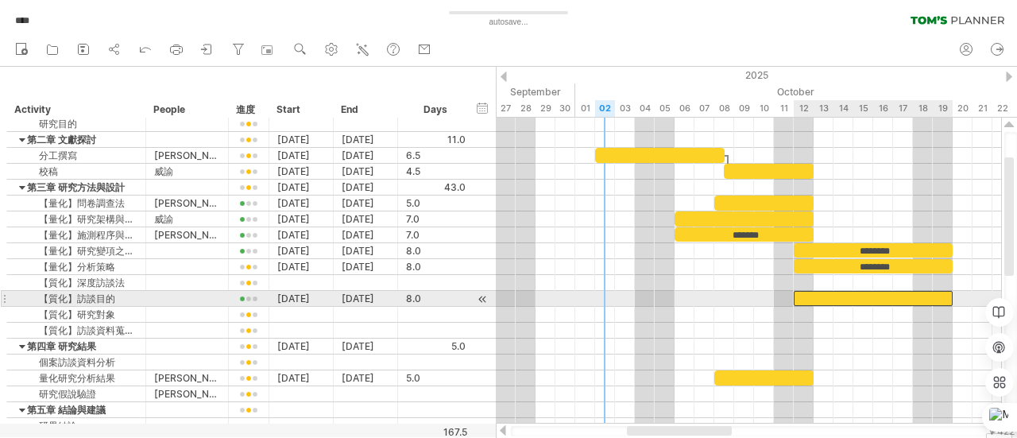
click at [855, 294] on div at bounding box center [872, 298] width 159 height 15
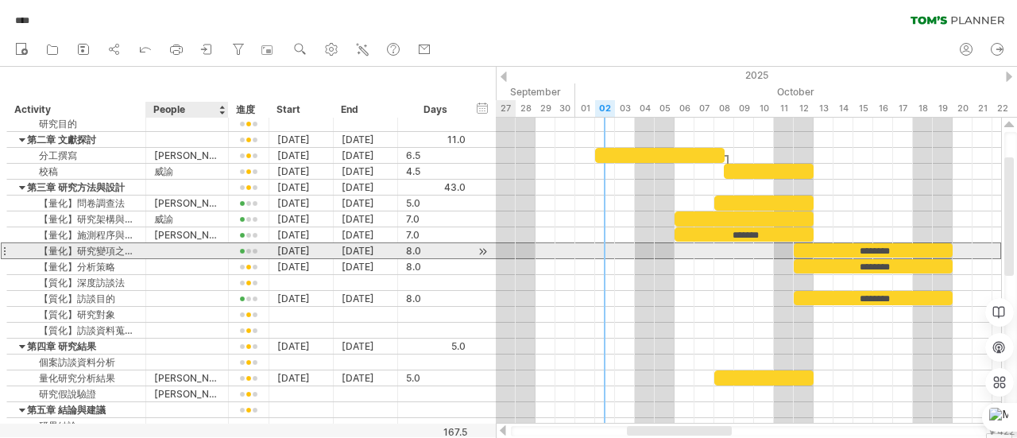
click at [156, 252] on div at bounding box center [187, 250] width 66 height 15
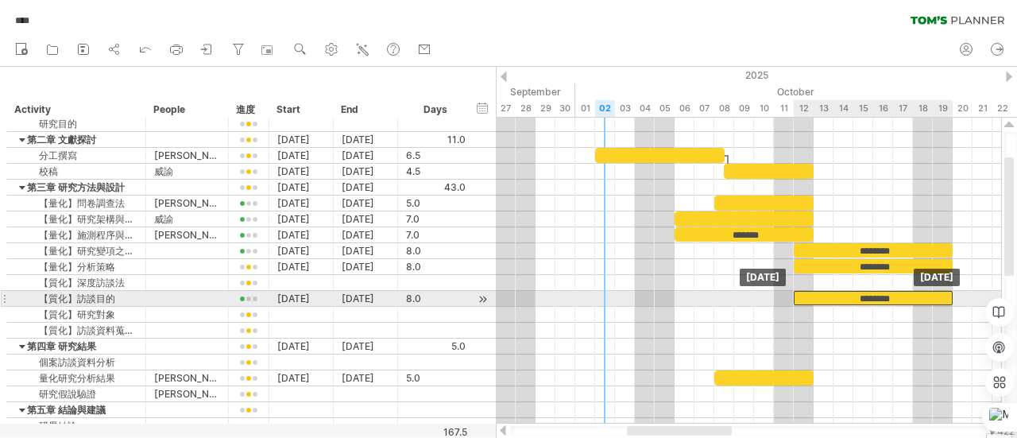
click at [843, 295] on div "********" at bounding box center [872, 298] width 159 height 14
click at [830, 298] on div "********" at bounding box center [872, 298] width 159 height 14
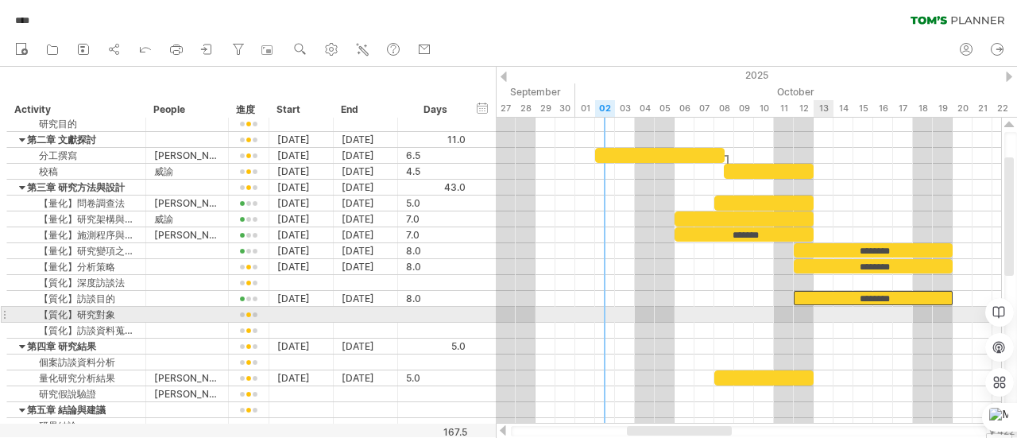
drag, startPoint x: 830, startPoint y: 298, endPoint x: 826, endPoint y: 309, distance: 11.8
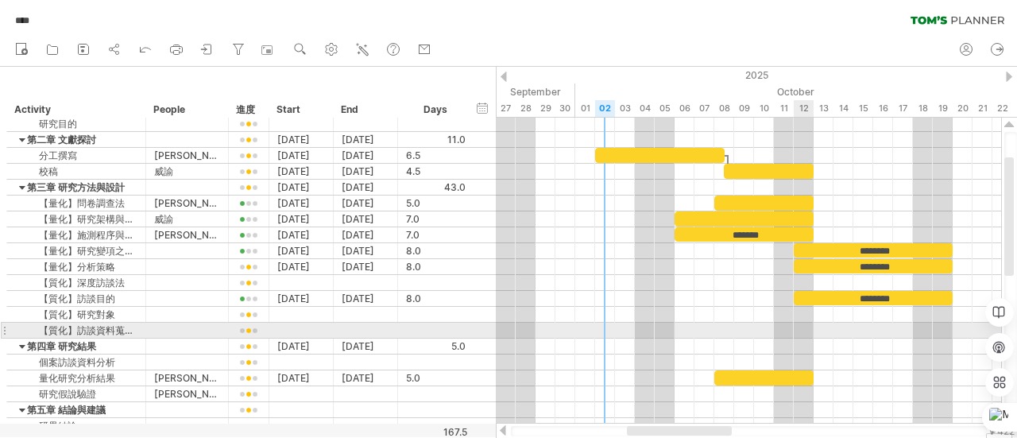
click at [801, 325] on div at bounding box center [748, 330] width 505 height 16
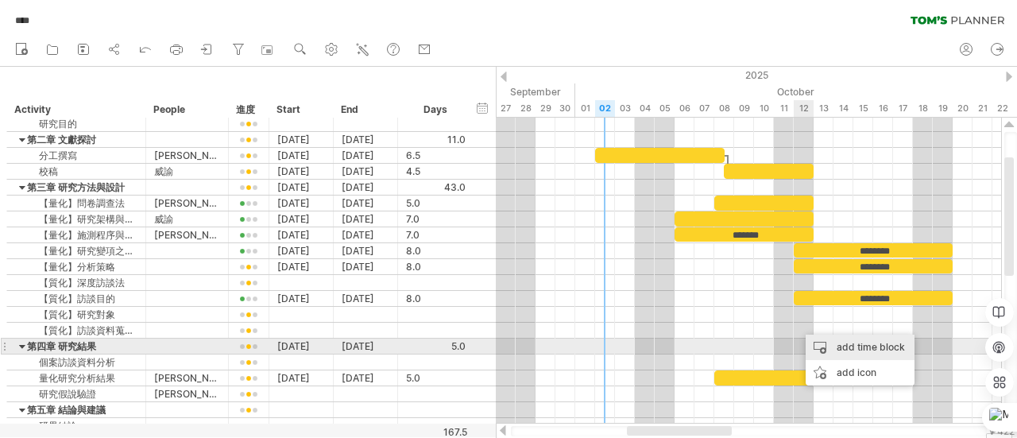
click at [826, 349] on div "add time block" at bounding box center [859, 346] width 109 height 25
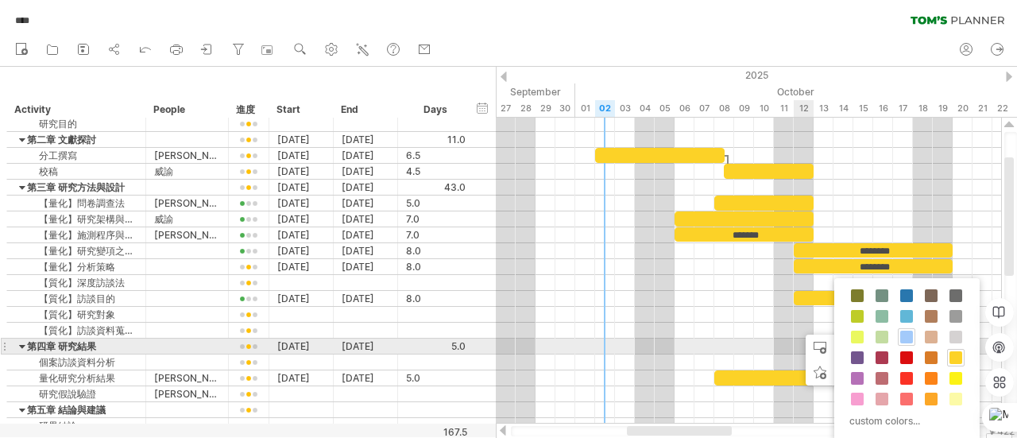
drag, startPoint x: 826, startPoint y: 349, endPoint x: 912, endPoint y: 342, distance: 86.0
click at [912, 342] on body "progress(100%) Trying to reach plan.tomsplanner.com .... Connected again... 0% …" at bounding box center [508, 220] width 1017 height 441
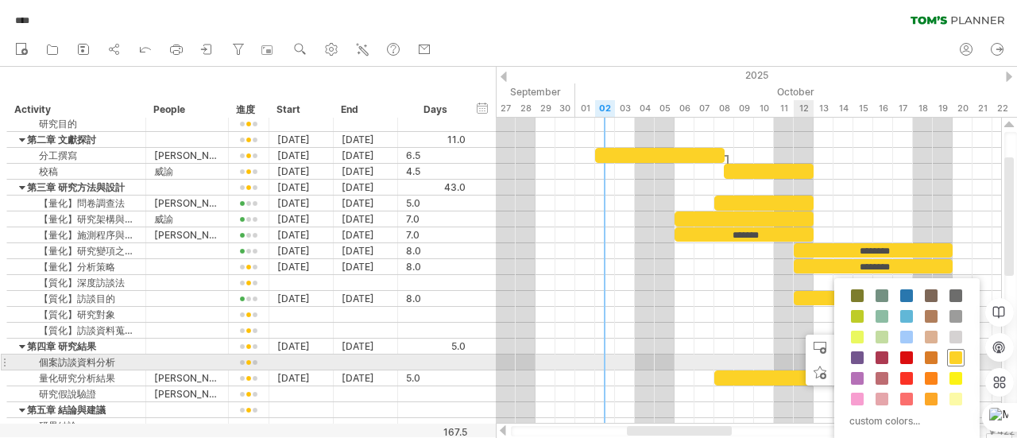
click at [949, 355] on span at bounding box center [955, 357] width 13 height 13
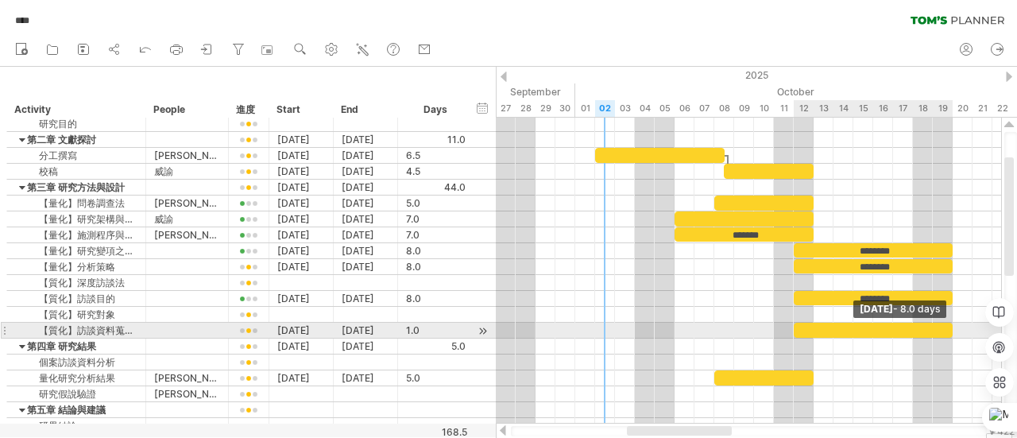
drag, startPoint x: 812, startPoint y: 325, endPoint x: 950, endPoint y: 336, distance: 138.6
click at [950, 336] on div "******* ******** ******** ******** 10/8 確定訪談人選 Sunday 19 October - 8.0 days Sun…" at bounding box center [748, 271] width 505 height 306
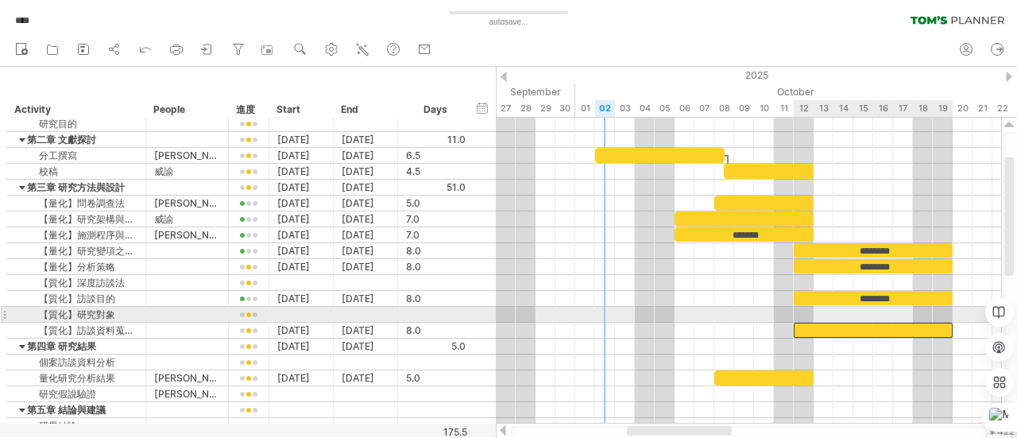
click at [890, 322] on div at bounding box center [872, 329] width 159 height 15
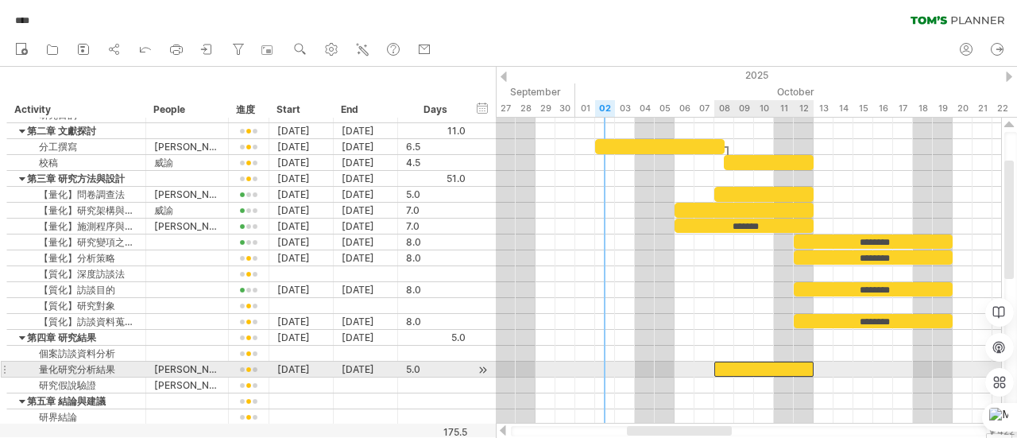
click at [771, 368] on div at bounding box center [763, 368] width 99 height 15
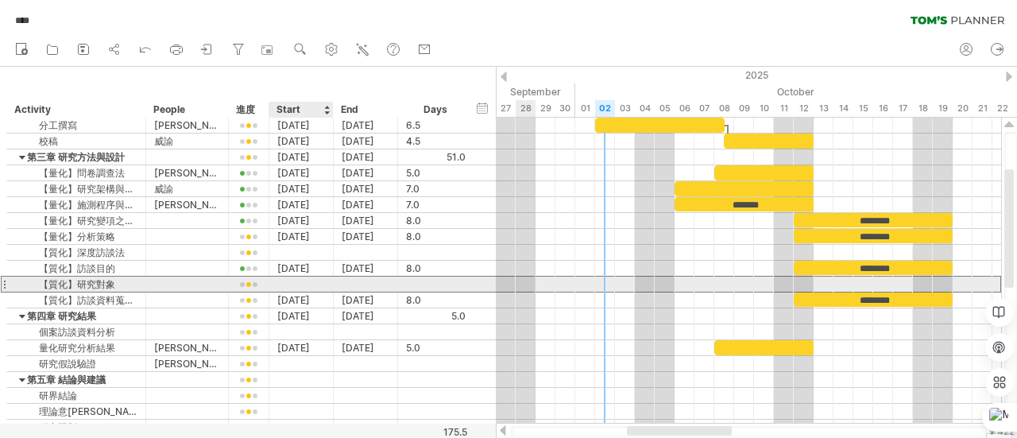
click at [302, 286] on div at bounding box center [301, 283] width 64 height 15
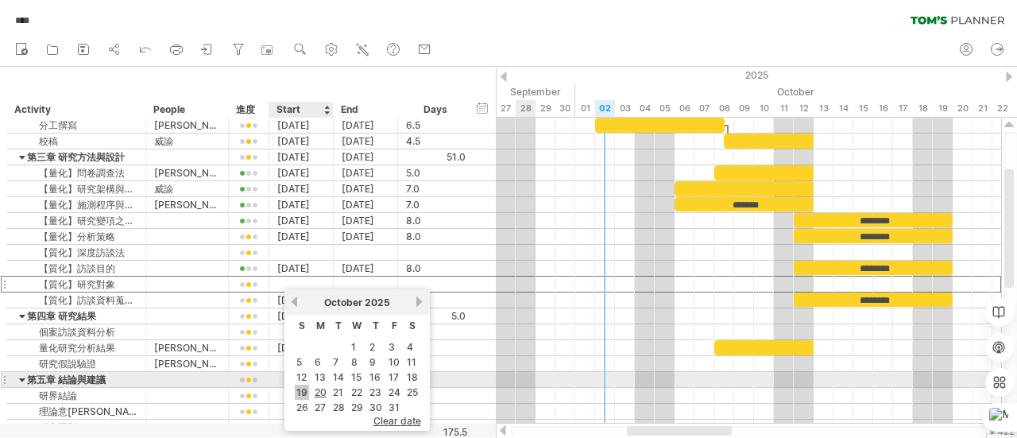
click at [303, 384] on link "19" at bounding box center [302, 391] width 14 height 15
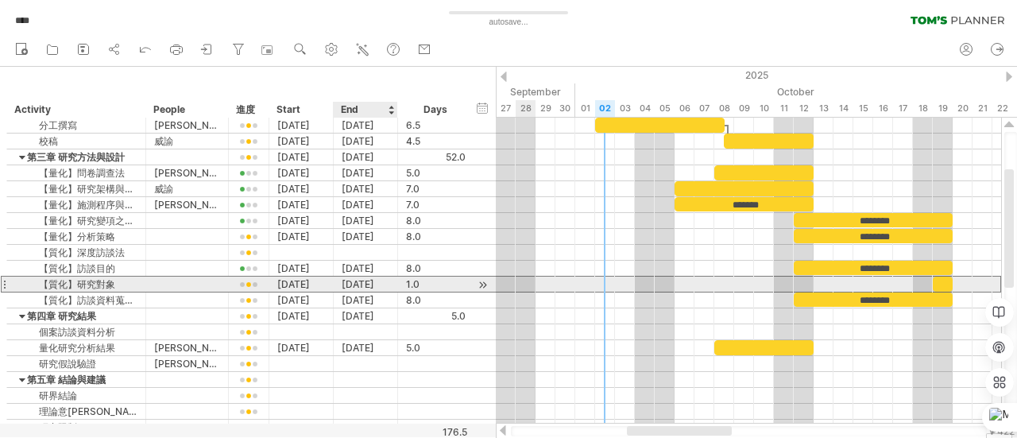
click at [369, 284] on div "[DATE]" at bounding box center [366, 283] width 64 height 15
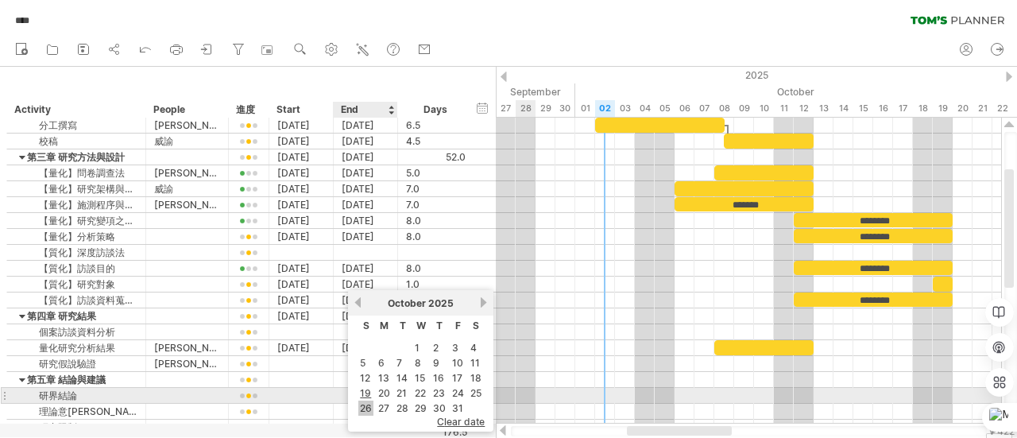
click at [362, 403] on link "26" at bounding box center [365, 407] width 15 height 15
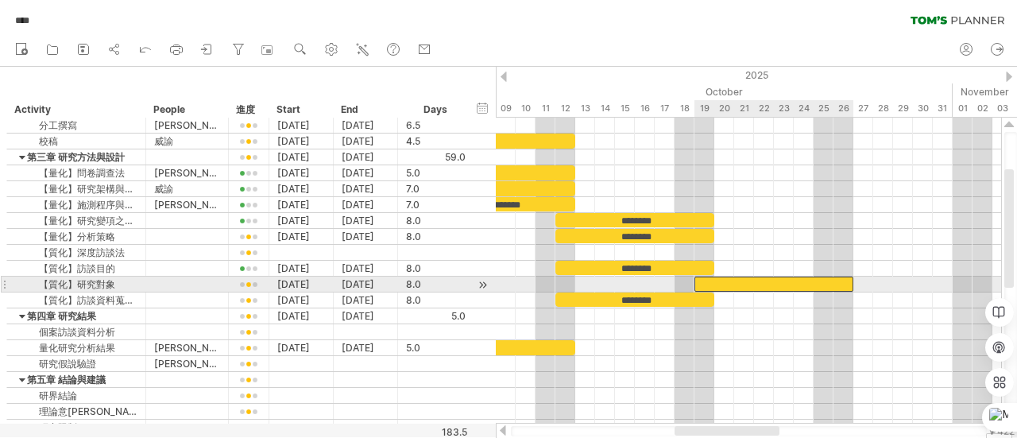
click at [715, 278] on div at bounding box center [773, 283] width 159 height 15
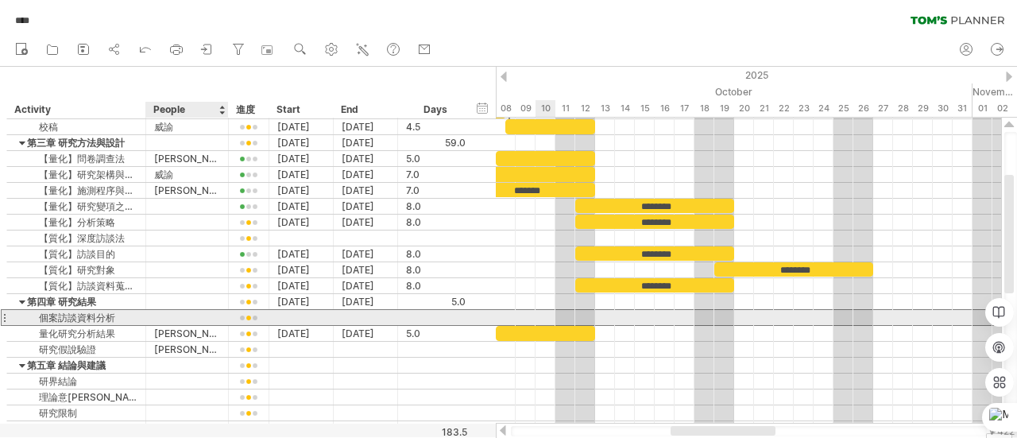
click at [179, 314] on div at bounding box center [187, 317] width 66 height 15
click at [299, 314] on div at bounding box center [301, 317] width 64 height 15
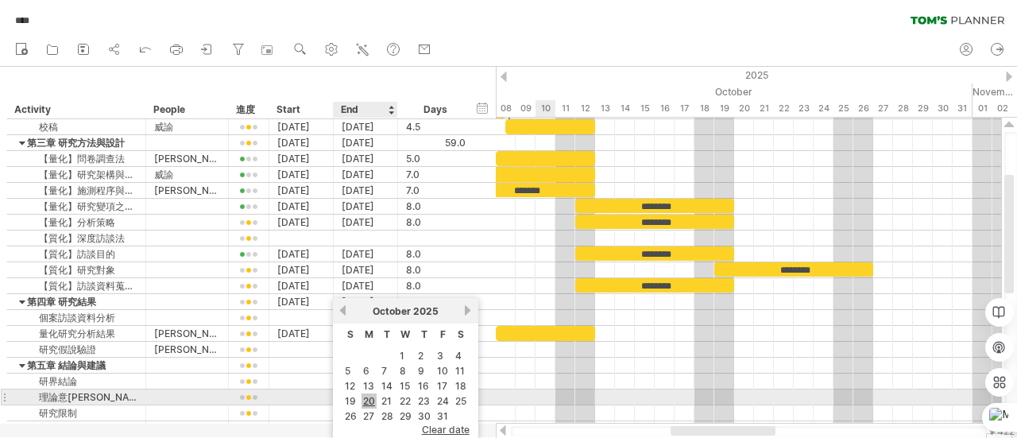
click at [372, 394] on link "20" at bounding box center [368, 400] width 15 height 15
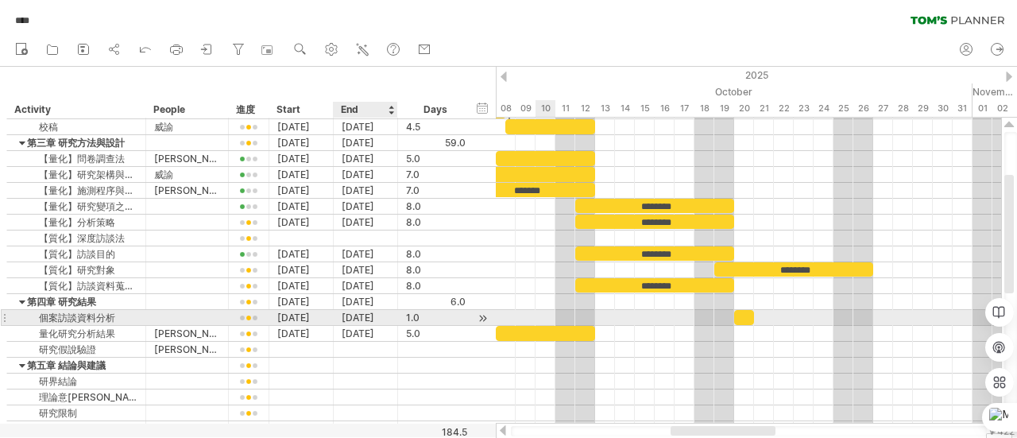
click at [376, 313] on div "[DATE]" at bounding box center [366, 317] width 64 height 15
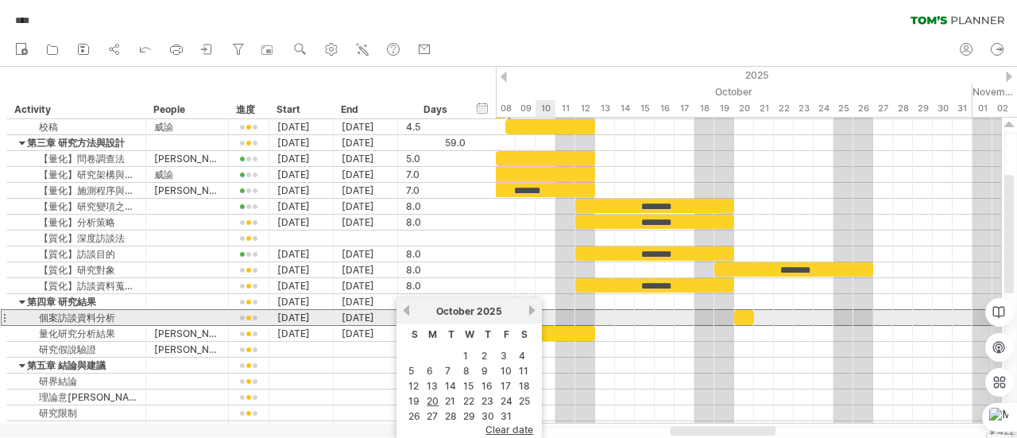
click at [529, 311] on link "next" at bounding box center [532, 310] width 12 height 12
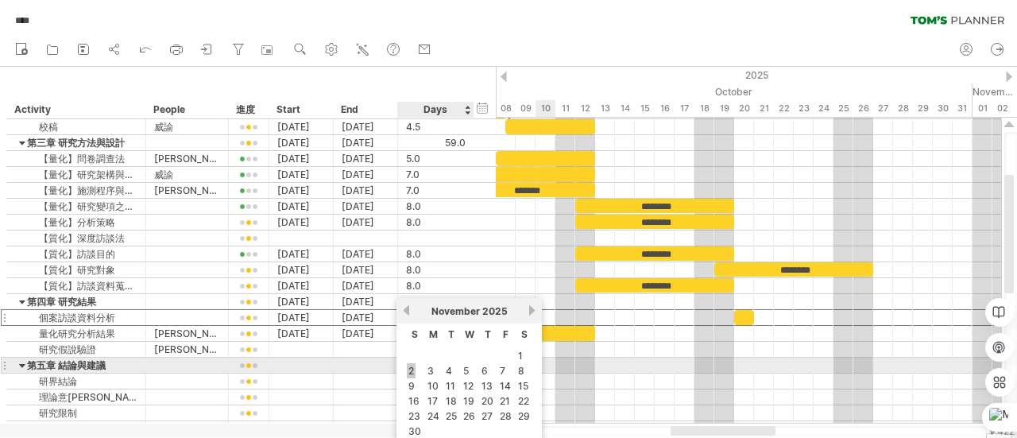
click at [407, 364] on link "2" at bounding box center [411, 370] width 9 height 15
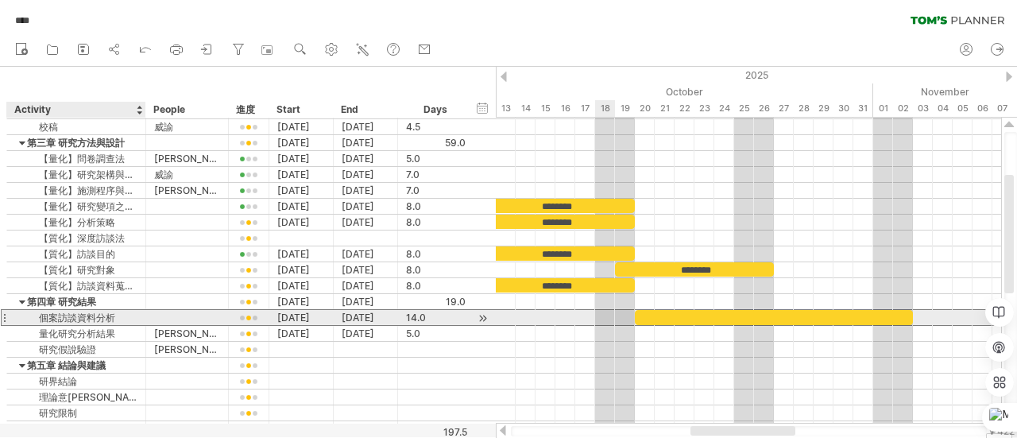
click at [94, 317] on div "個案訪談資料分析" at bounding box center [76, 317] width 122 height 15
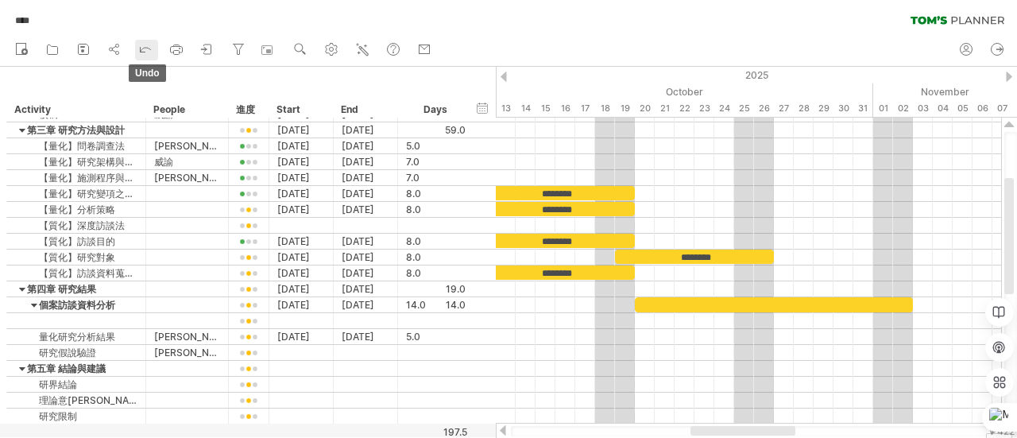
click at [150, 52] on icon at bounding box center [145, 49] width 16 height 16
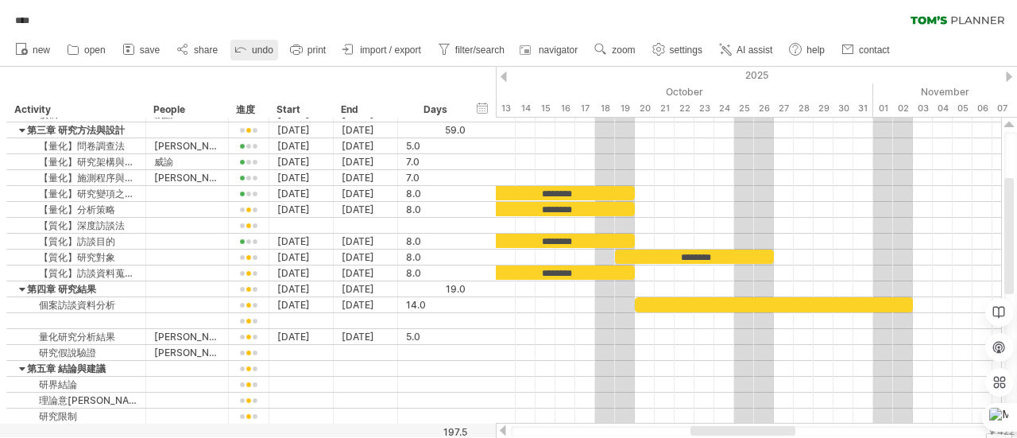
click at [150, 52] on link "save" at bounding box center [141, 50] width 46 height 21
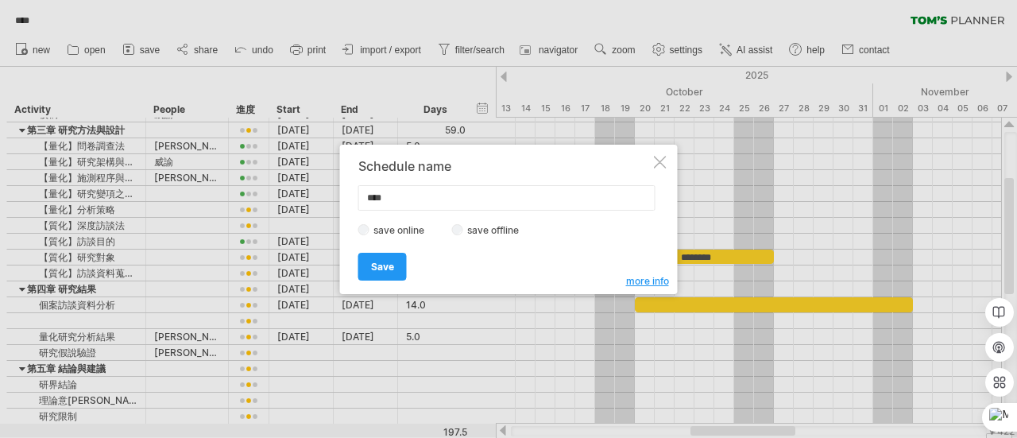
click at [662, 167] on div at bounding box center [660, 162] width 13 height 13
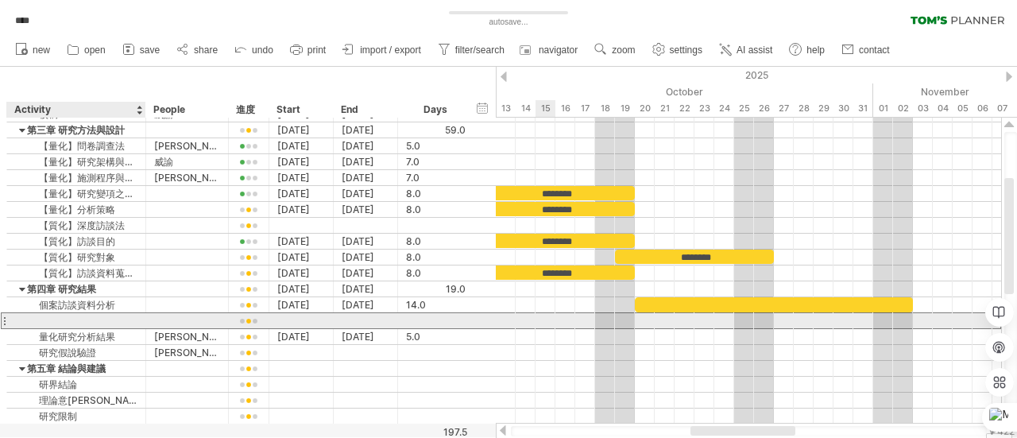
click at [49, 320] on div at bounding box center [76, 320] width 122 height 15
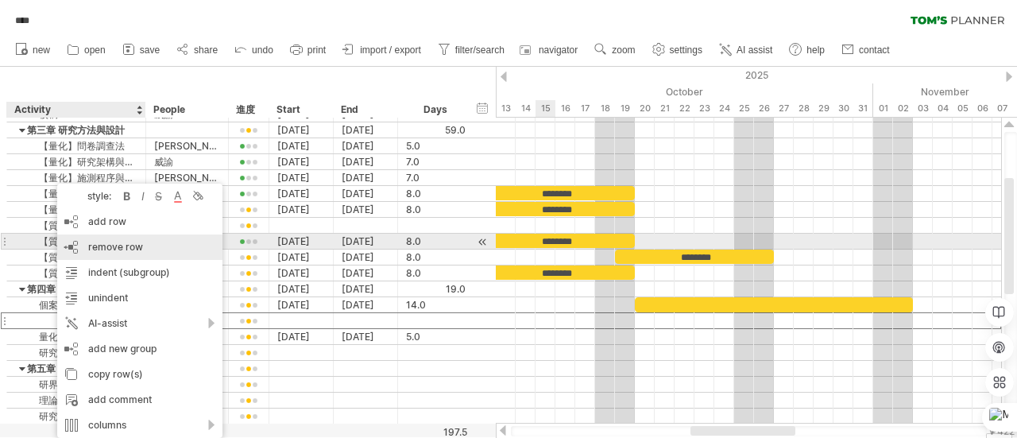
click at [141, 246] on span "remove row" at bounding box center [115, 247] width 55 height 12
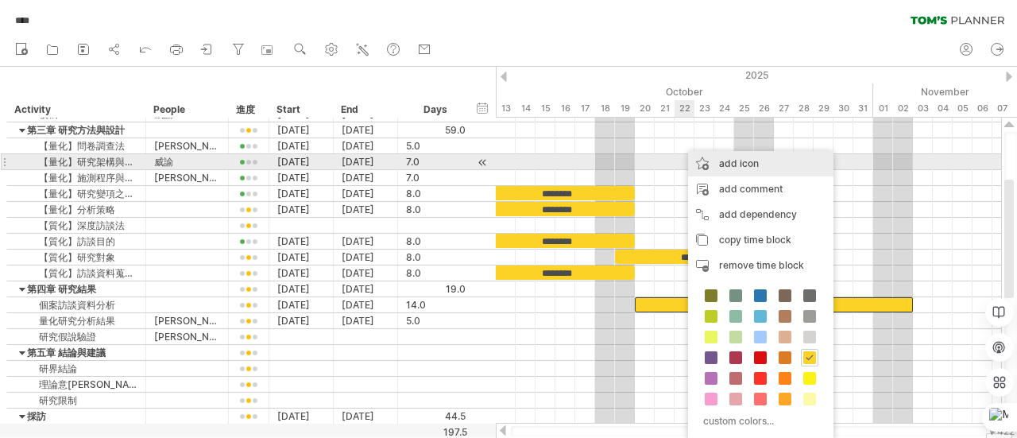
click at [753, 161] on div "add icon" at bounding box center [760, 163] width 145 height 25
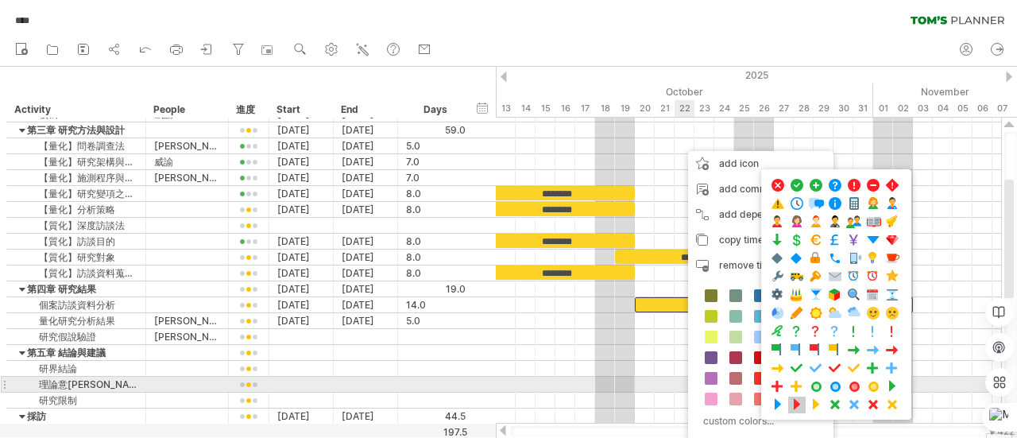
click at [792, 397] on span at bounding box center [797, 404] width 16 height 15
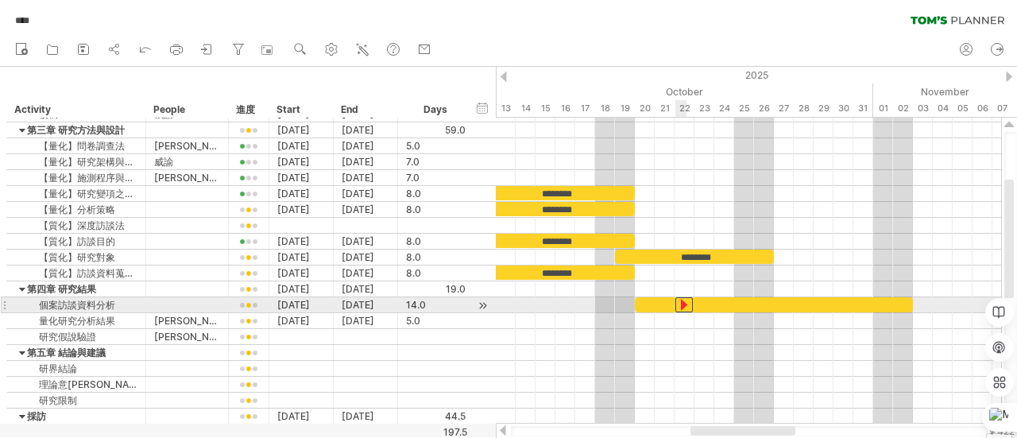
click at [684, 304] on div at bounding box center [683, 304] width 17 height 15
drag, startPoint x: 684, startPoint y: 304, endPoint x: 693, endPoint y: 302, distance: 9.1
click at [693, 302] on div at bounding box center [693, 304] width 17 height 15
drag, startPoint x: 693, startPoint y: 302, endPoint x: 682, endPoint y: 303, distance: 10.4
click at [682, 303] on div at bounding box center [683, 304] width 17 height 15
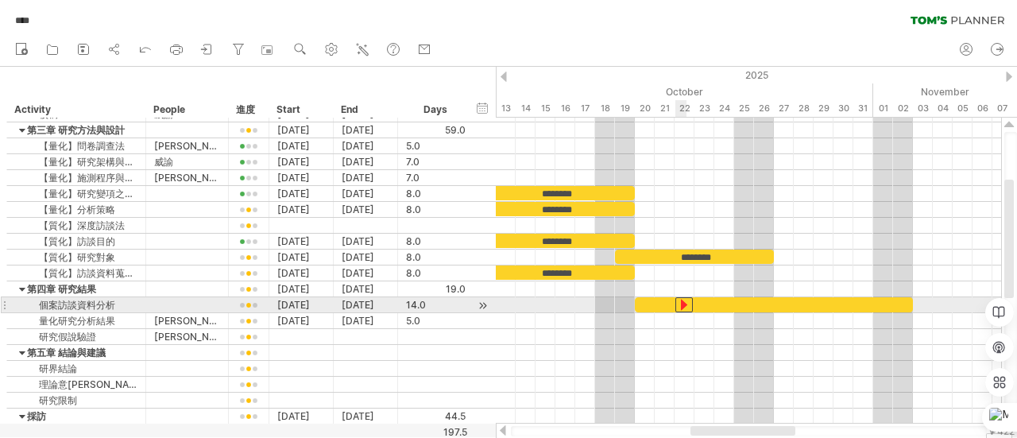
click at [682, 303] on div at bounding box center [683, 304] width 17 height 15
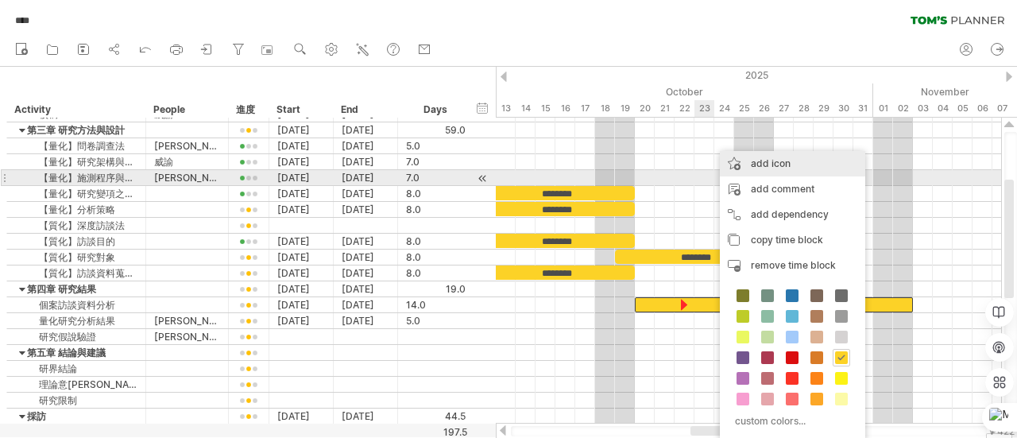
click at [779, 172] on div "add icon" at bounding box center [792, 163] width 145 height 25
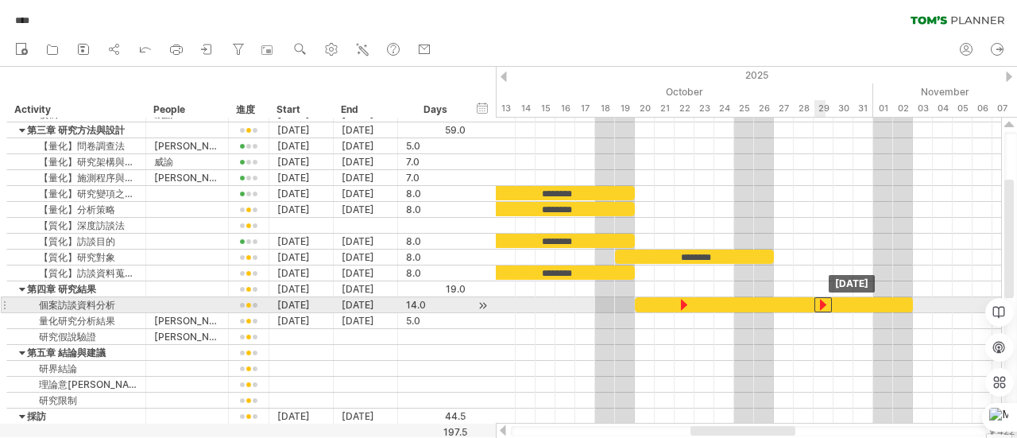
drag, startPoint x: 715, startPoint y: 299, endPoint x: 822, endPoint y: 303, distance: 107.3
click at [822, 303] on div at bounding box center [822, 304] width 17 height 15
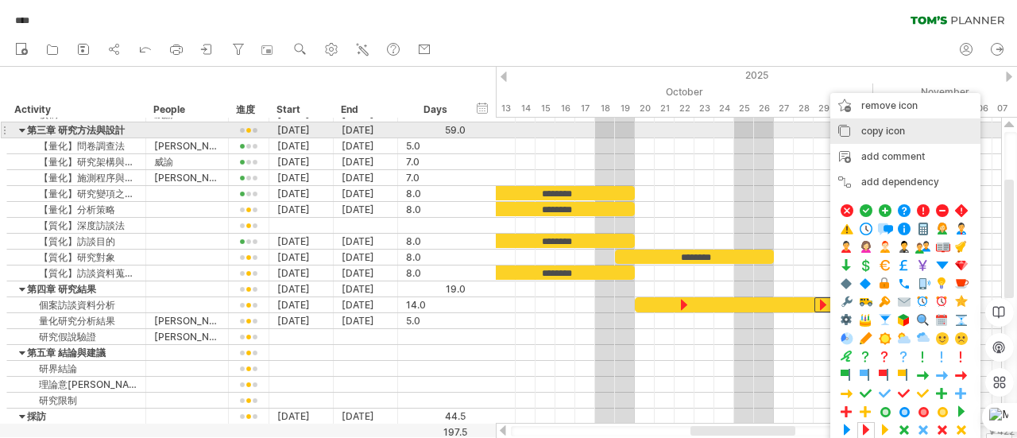
click at [898, 129] on span "copy icon" at bounding box center [883, 131] width 44 height 12
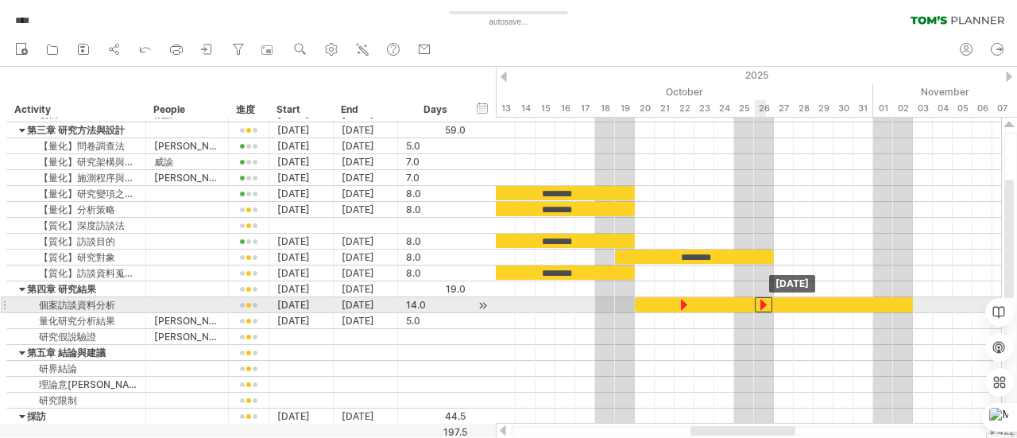
drag, startPoint x: 820, startPoint y: 302, endPoint x: 758, endPoint y: 303, distance: 61.2
click at [758, 303] on div at bounding box center [763, 304] width 17 height 15
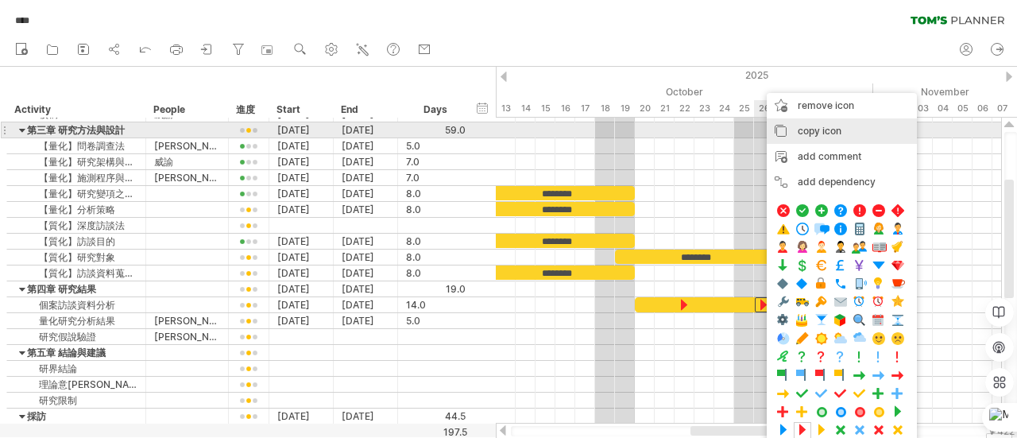
click at [828, 132] on span "copy icon" at bounding box center [819, 131] width 44 height 12
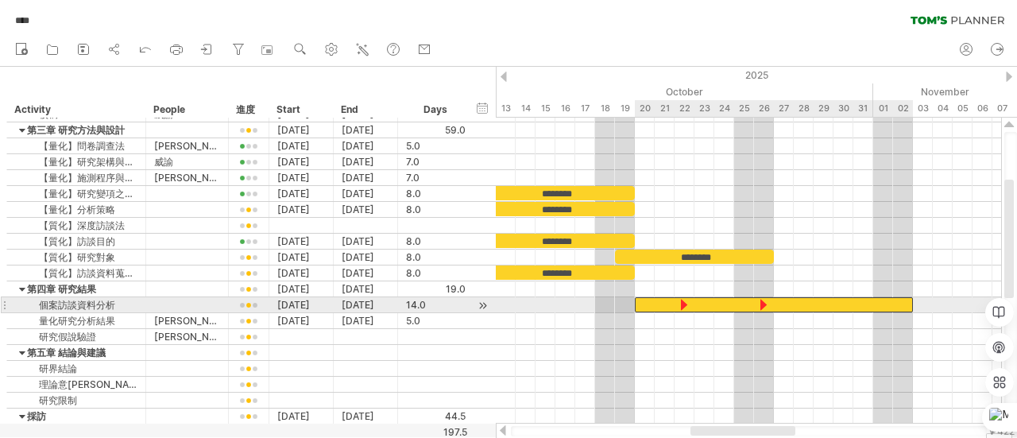
click at [824, 303] on div at bounding box center [774, 304] width 278 height 15
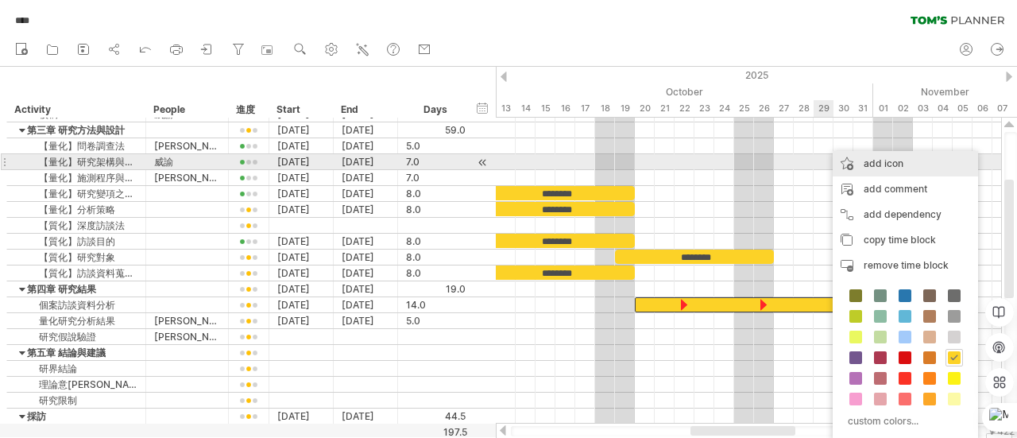
click at [874, 164] on div "add icon" at bounding box center [904, 163] width 145 height 25
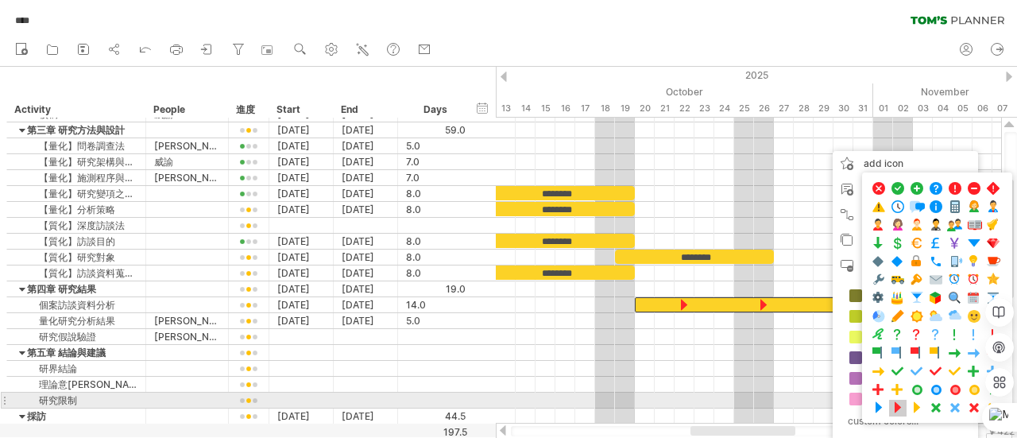
click at [897, 400] on span at bounding box center [898, 407] width 16 height 15
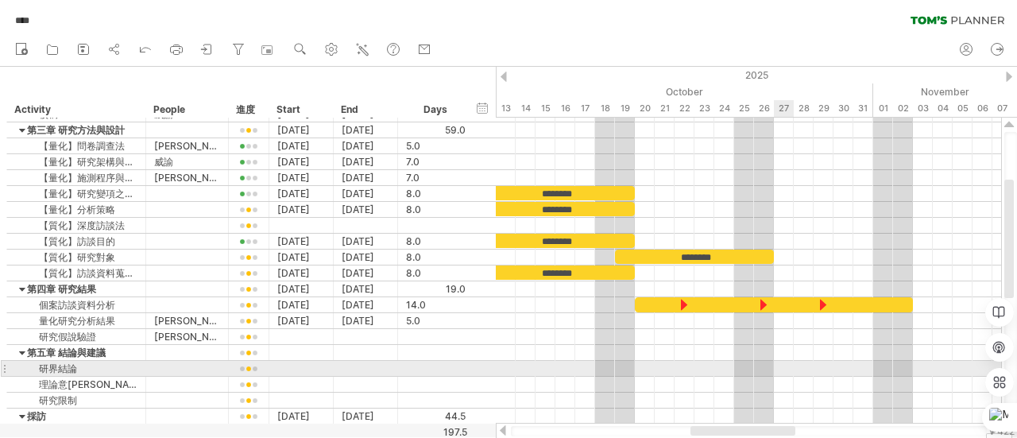
click at [774, 376] on div at bounding box center [748, 384] width 505 height 16
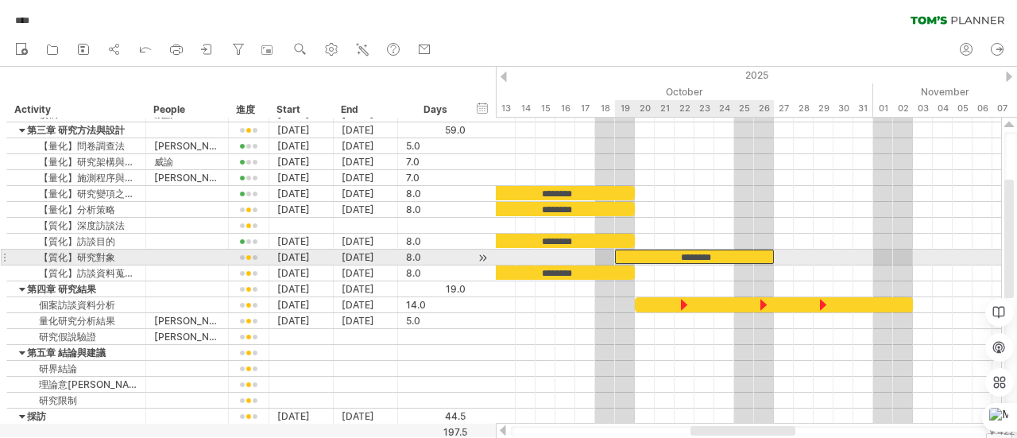
click at [716, 255] on div "********" at bounding box center [694, 256] width 159 height 14
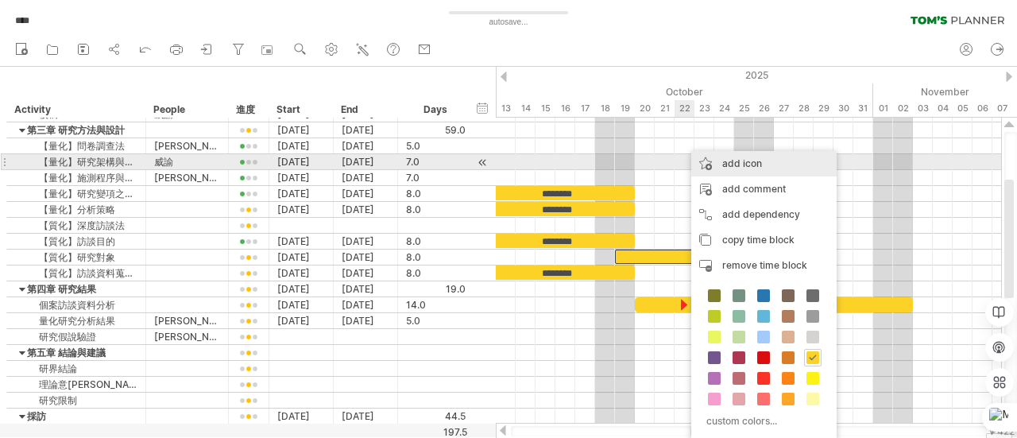
click at [753, 168] on div "add icon" at bounding box center [763, 163] width 145 height 25
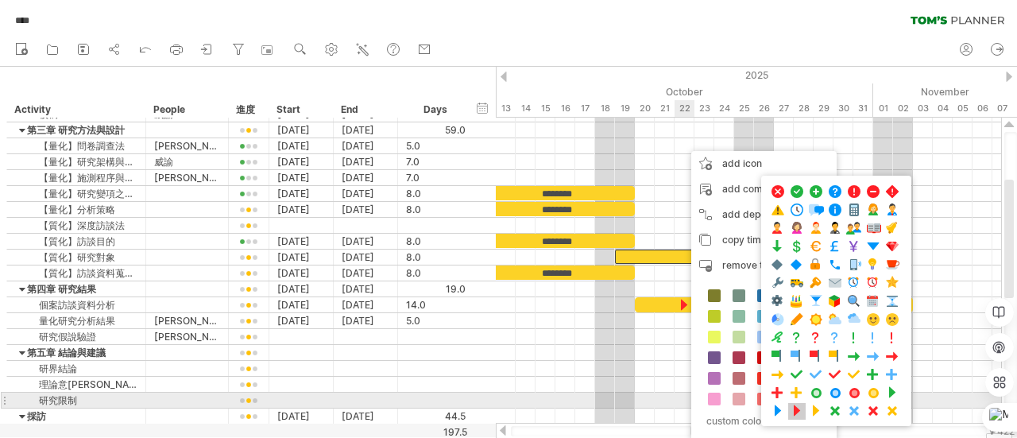
click at [789, 403] on span at bounding box center [797, 410] width 16 height 15
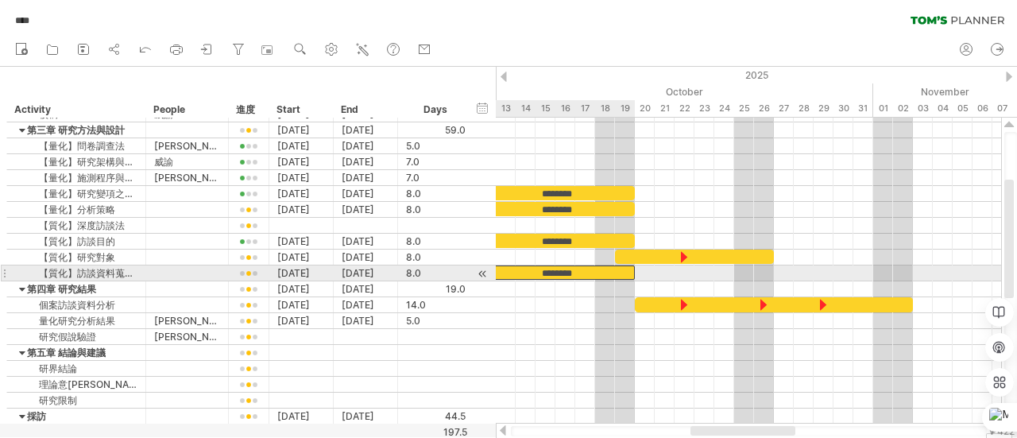
click at [588, 274] on div "********" at bounding box center [555, 272] width 159 height 14
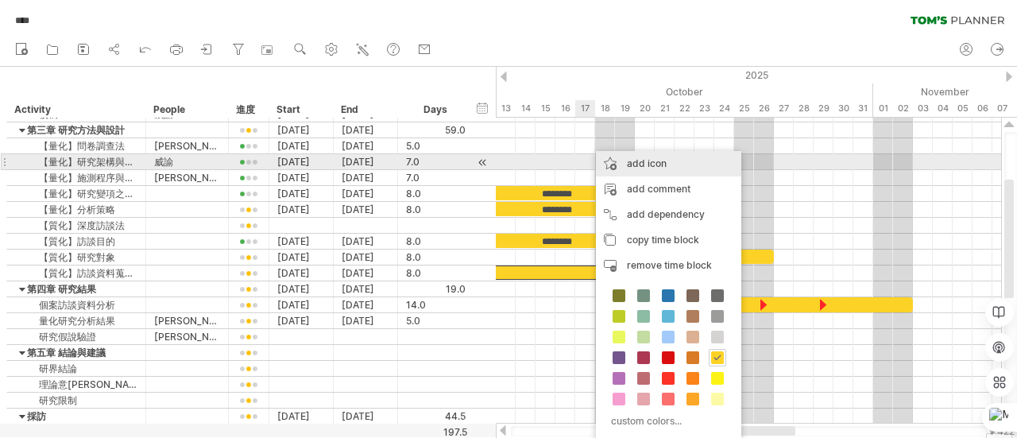
click at [658, 168] on div "add icon" at bounding box center [668, 163] width 145 height 25
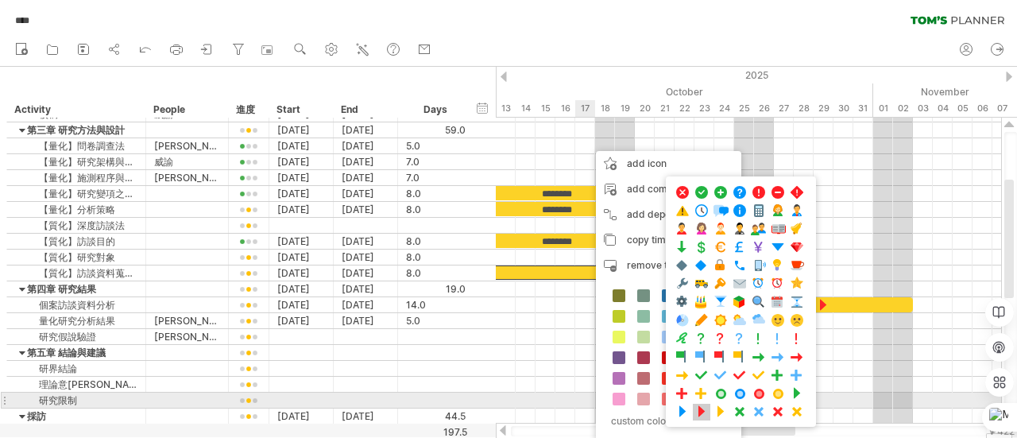
click at [701, 407] on span at bounding box center [701, 411] width 16 height 15
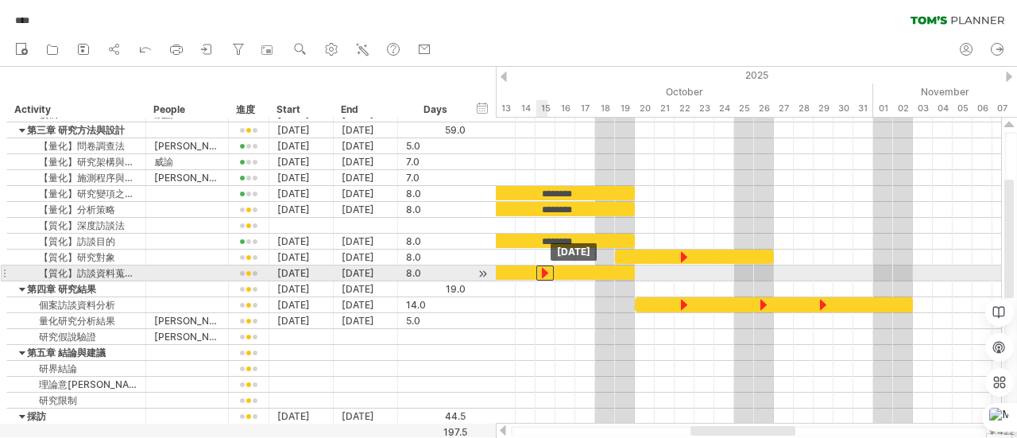
drag, startPoint x: 583, startPoint y: 268, endPoint x: 545, endPoint y: 268, distance: 38.1
click at [545, 268] on div at bounding box center [544, 272] width 17 height 15
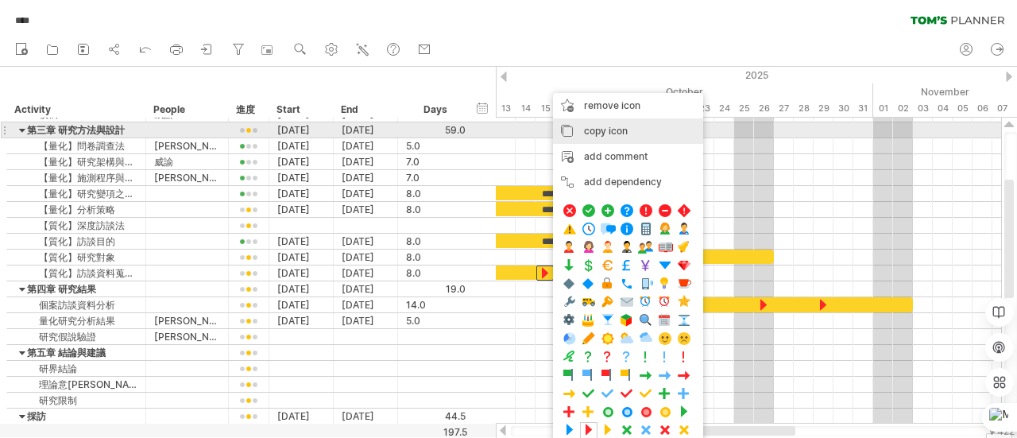
click at [613, 131] on span "copy icon" at bounding box center [606, 131] width 44 height 12
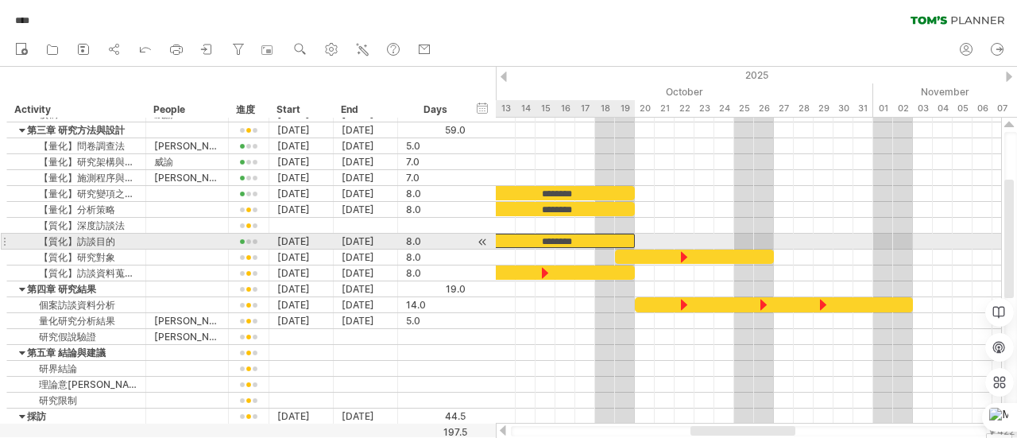
click at [562, 241] on div "********" at bounding box center [555, 241] width 159 height 14
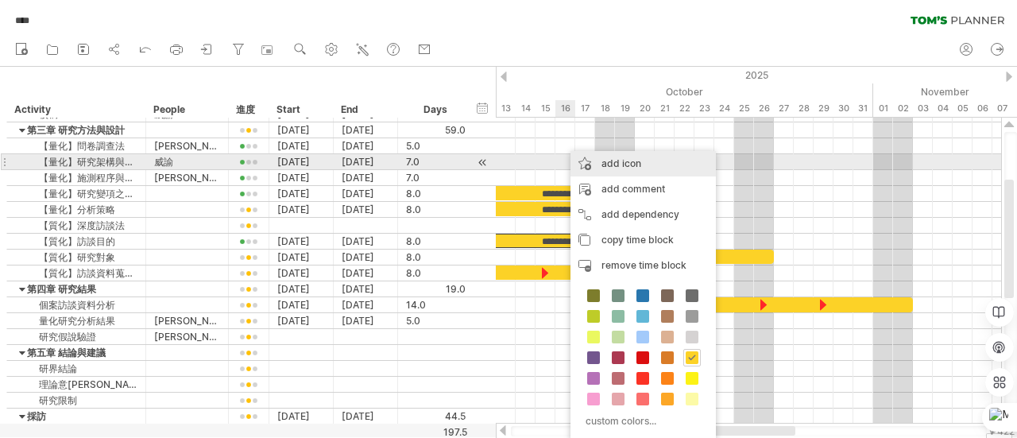
click at [634, 168] on div "add icon" at bounding box center [642, 163] width 145 height 25
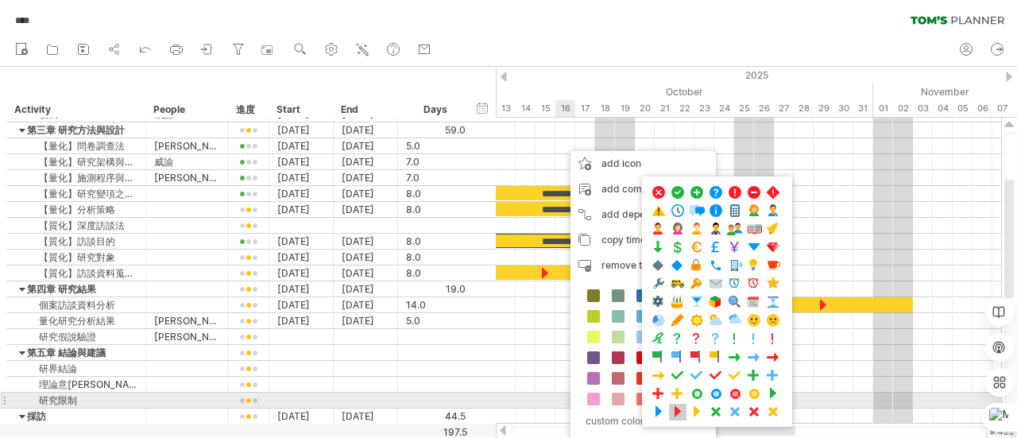
click at [678, 404] on span at bounding box center [678, 411] width 16 height 15
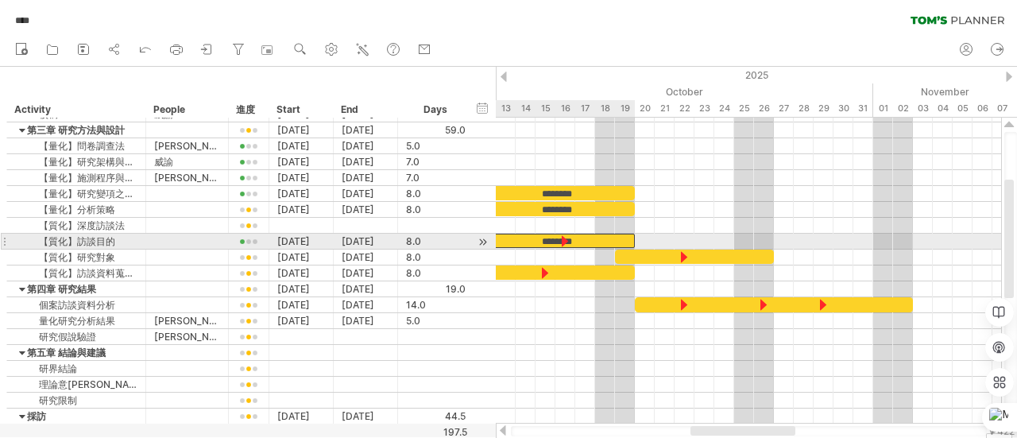
click at [586, 239] on div "********" at bounding box center [555, 241] width 159 height 14
drag, startPoint x: 562, startPoint y: 239, endPoint x: 545, endPoint y: 239, distance: 17.5
click at [545, 239] on div at bounding box center [544, 241] width 17 height 15
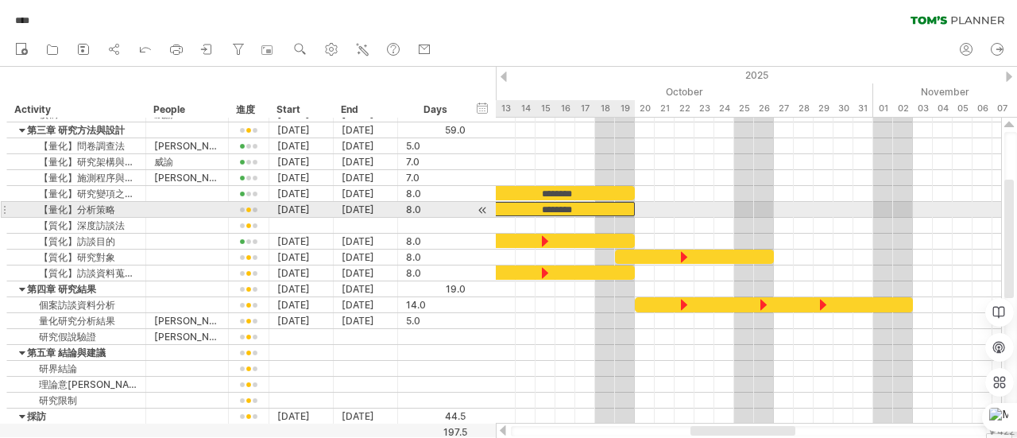
click at [590, 206] on div "********" at bounding box center [555, 209] width 159 height 14
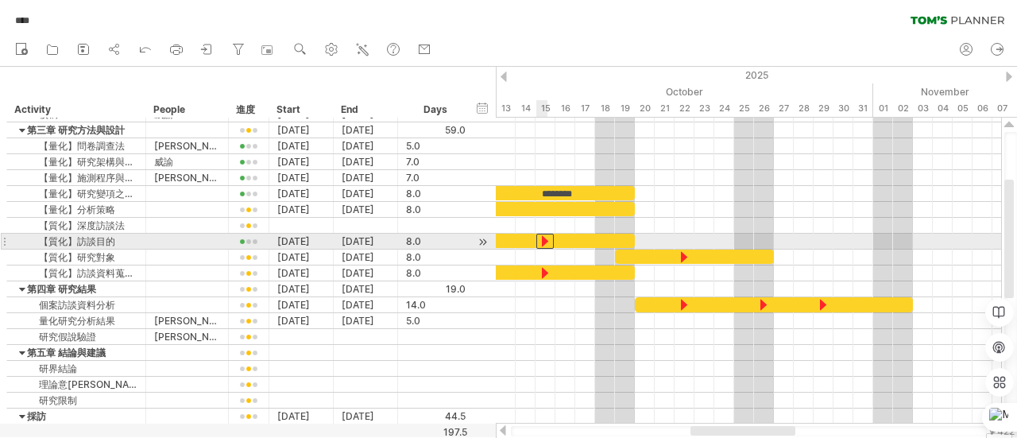
click at [540, 239] on div at bounding box center [544, 241] width 17 height 15
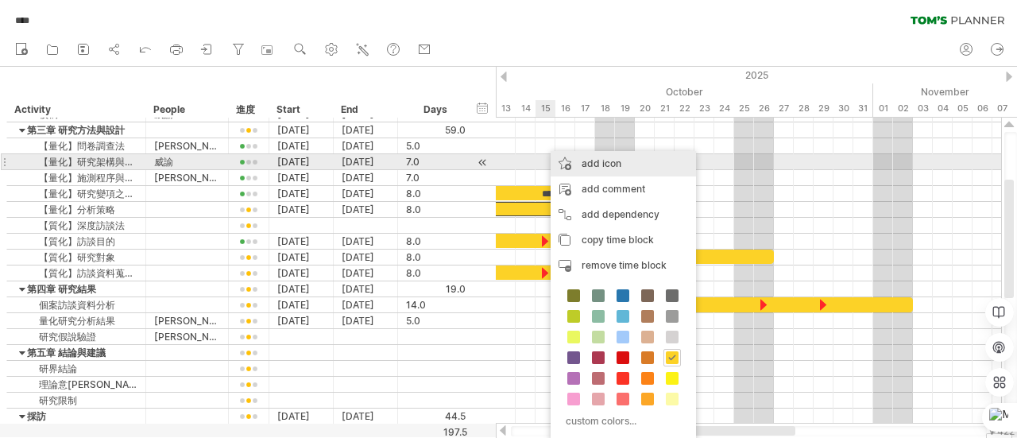
click at [604, 161] on div "add icon" at bounding box center [622, 163] width 145 height 25
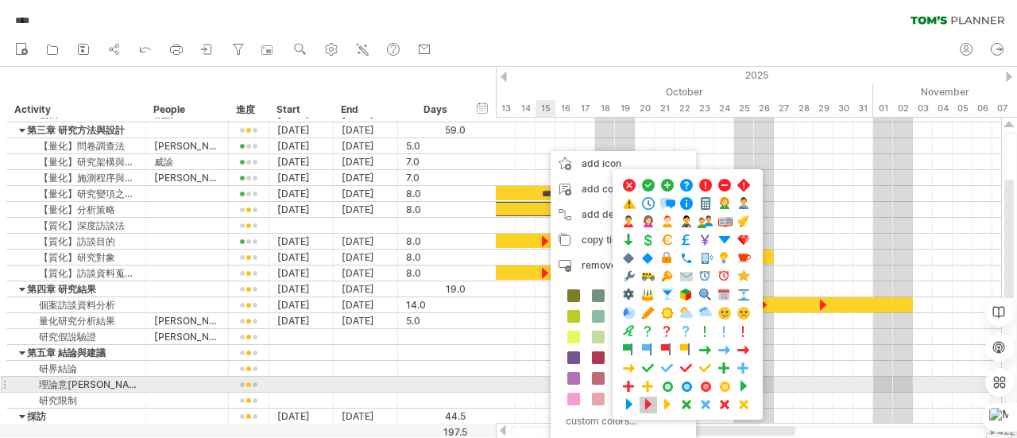
click at [645, 397] on span at bounding box center [648, 404] width 16 height 15
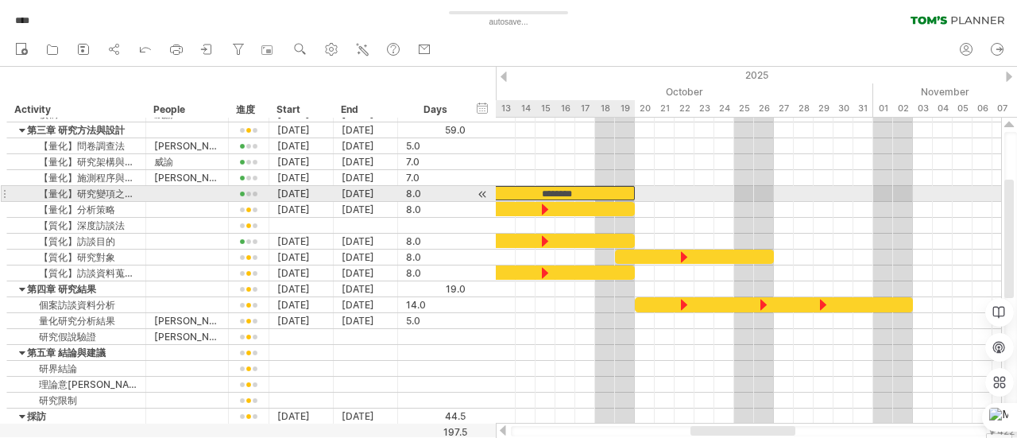
click at [583, 190] on div "********" at bounding box center [555, 193] width 159 height 14
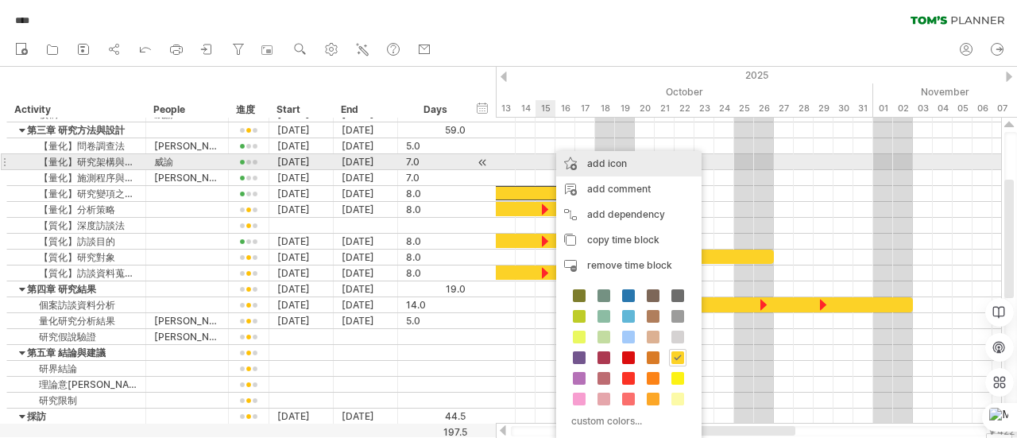
click at [619, 163] on div "add icon" at bounding box center [628, 163] width 145 height 25
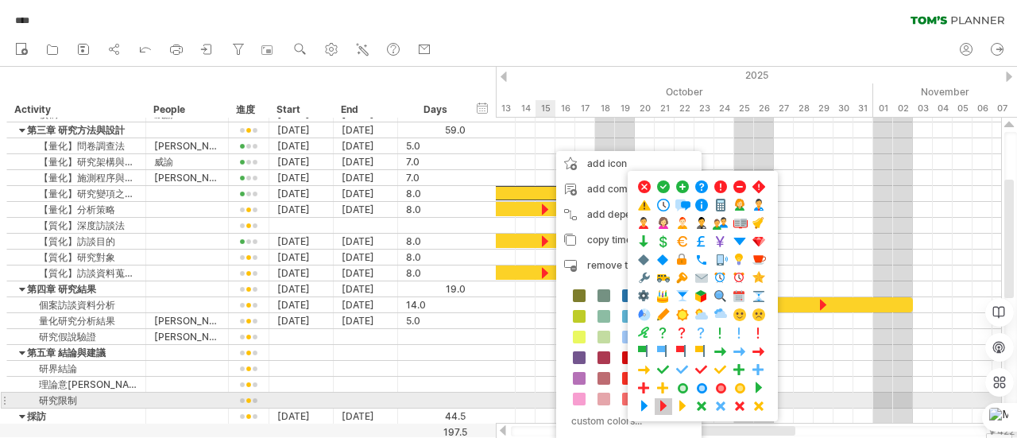
click at [666, 399] on span at bounding box center [663, 406] width 16 height 15
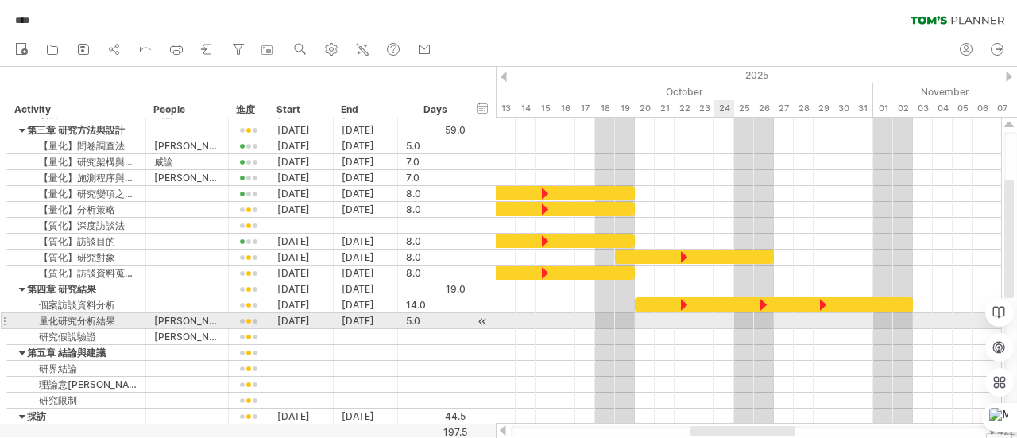
click at [728, 329] on div at bounding box center [748, 337] width 505 height 16
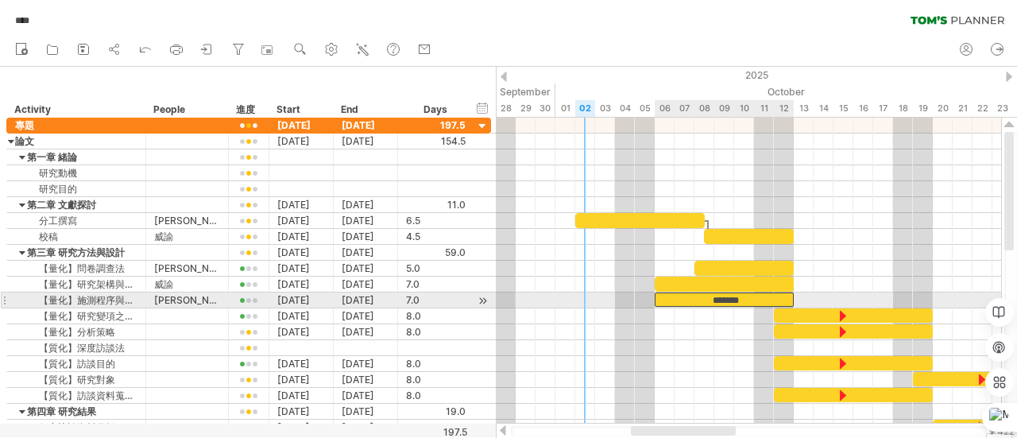
click at [740, 302] on div "*******" at bounding box center [723, 299] width 139 height 14
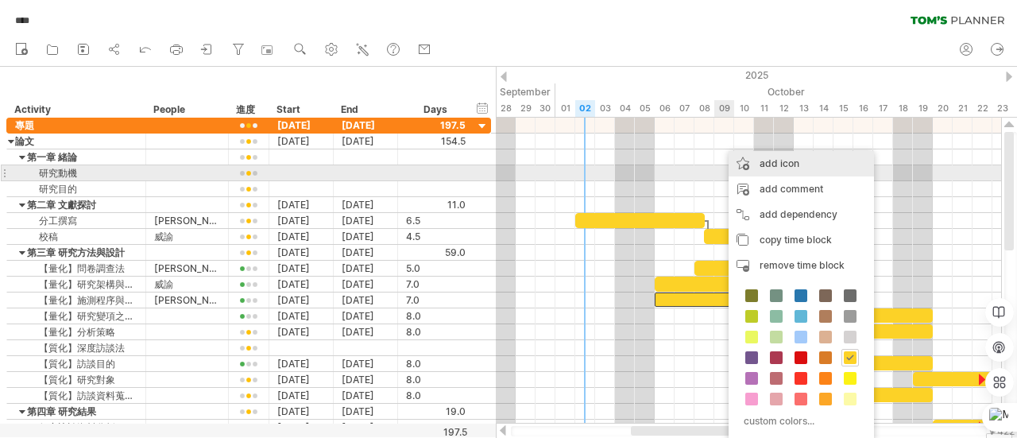
click at [793, 168] on div "add icon" at bounding box center [800, 163] width 145 height 25
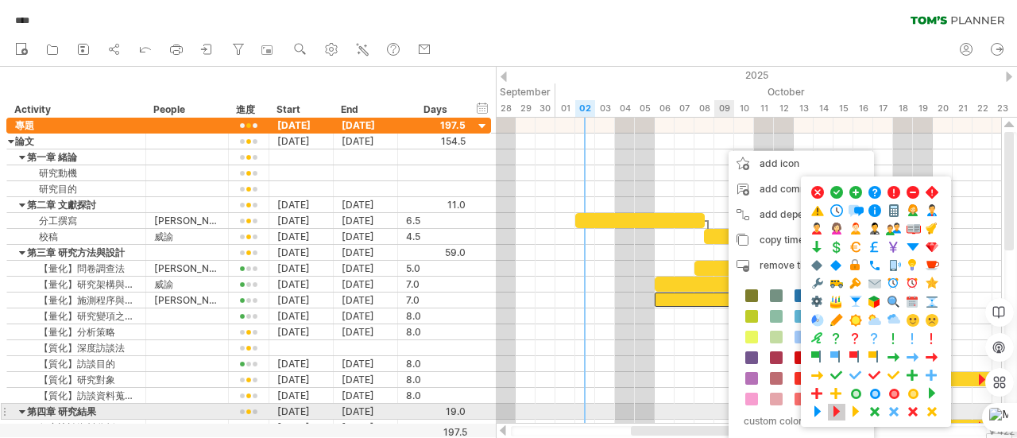
click at [834, 408] on span at bounding box center [836, 411] width 16 height 15
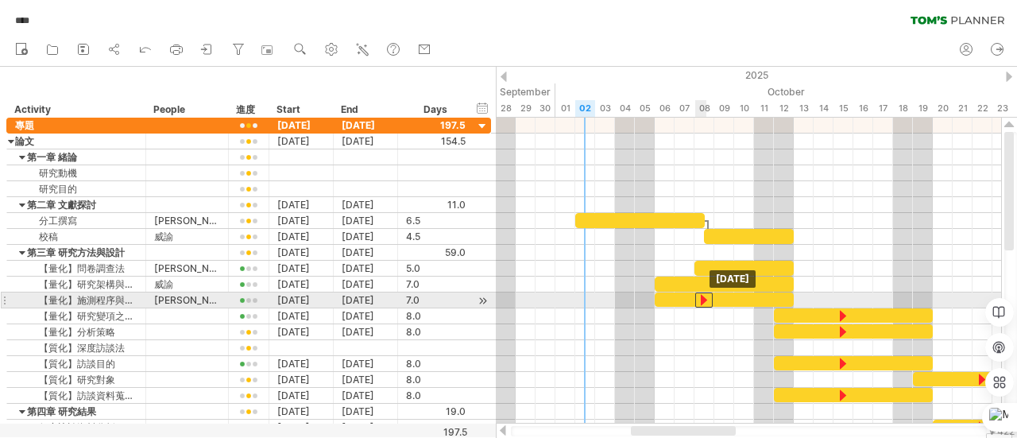
drag, startPoint x: 724, startPoint y: 293, endPoint x: 705, endPoint y: 293, distance: 19.1
click at [705, 293] on div at bounding box center [703, 299] width 17 height 15
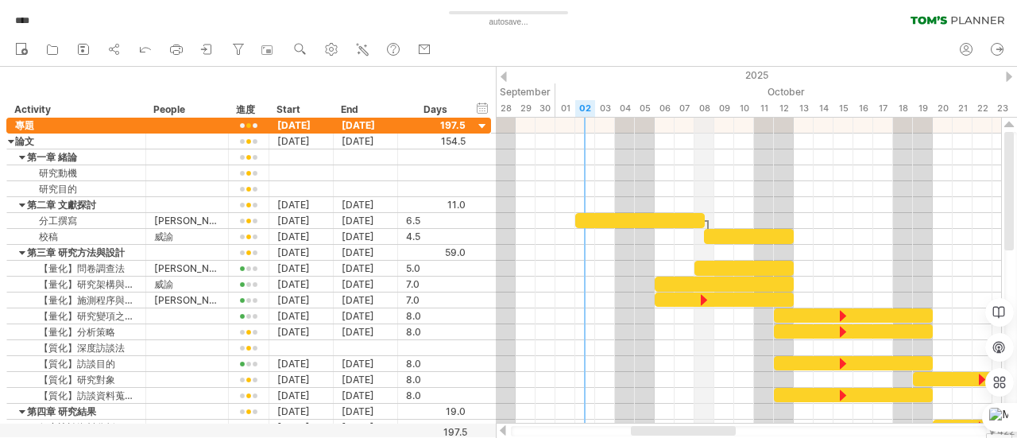
click at [701, 103] on div "08" at bounding box center [704, 108] width 20 height 17
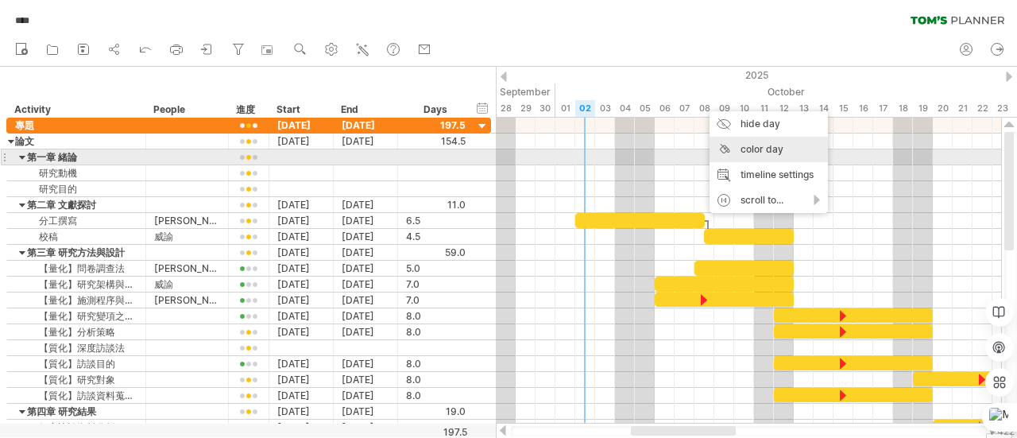
click at [729, 154] on div "color day" at bounding box center [768, 149] width 118 height 25
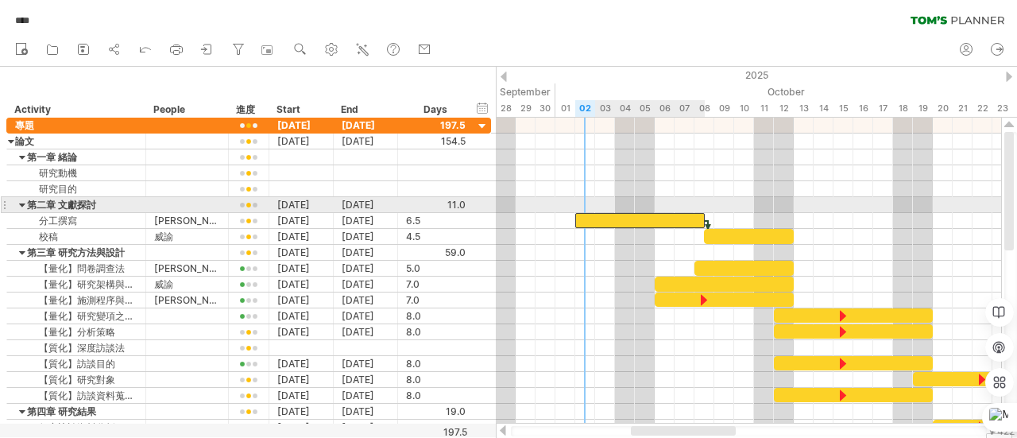
click at [677, 213] on div at bounding box center [639, 220] width 129 height 15
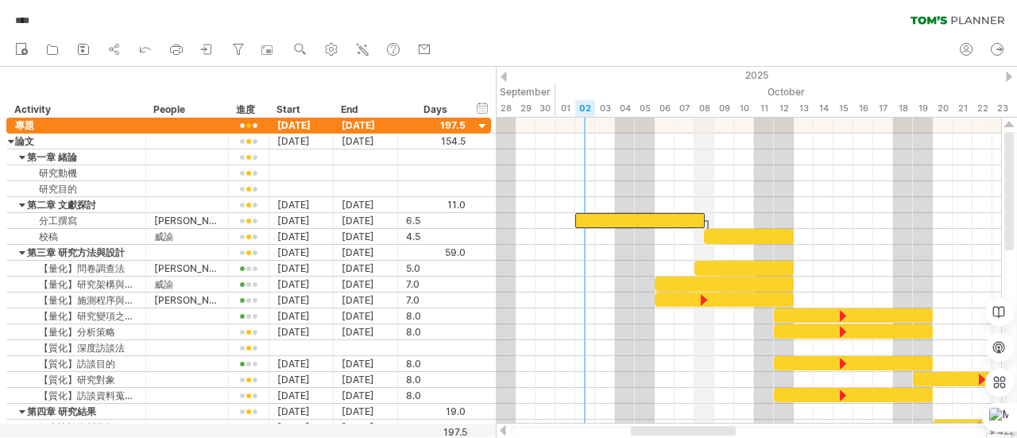
click at [703, 101] on div "08" at bounding box center [704, 108] width 20 height 17
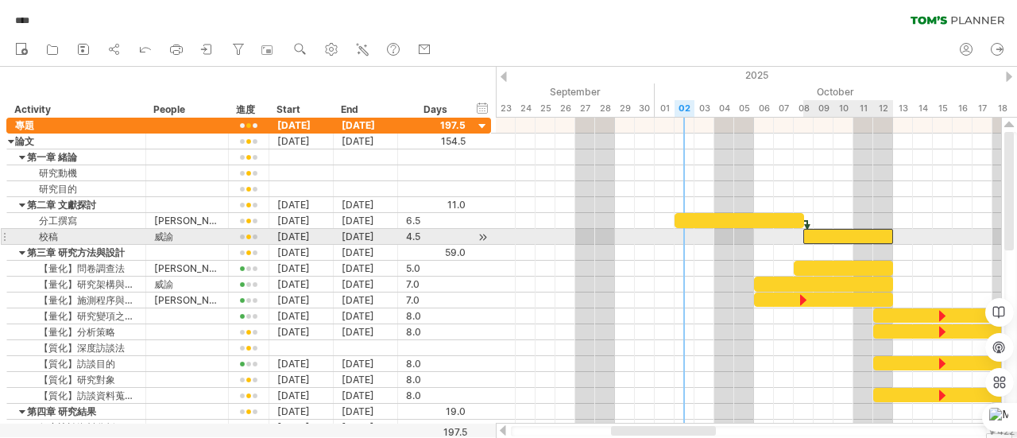
click at [886, 233] on div at bounding box center [848, 236] width 90 height 15
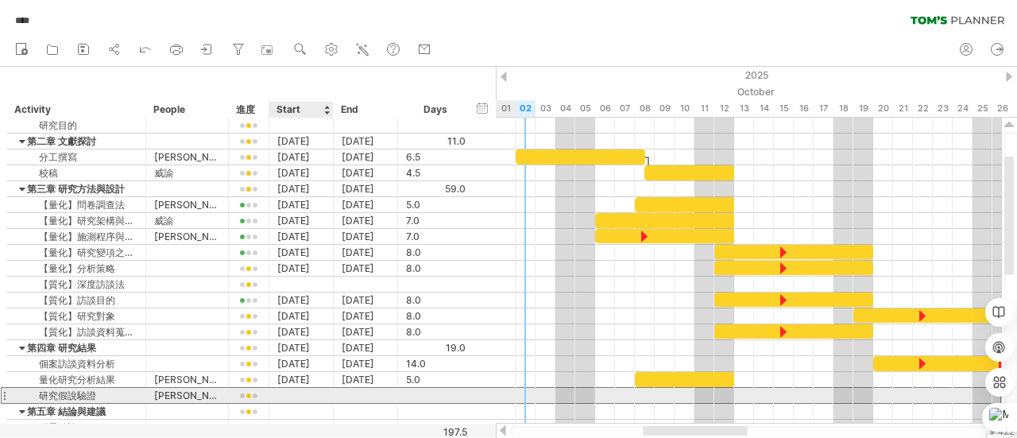
click at [295, 392] on div at bounding box center [301, 395] width 64 height 15
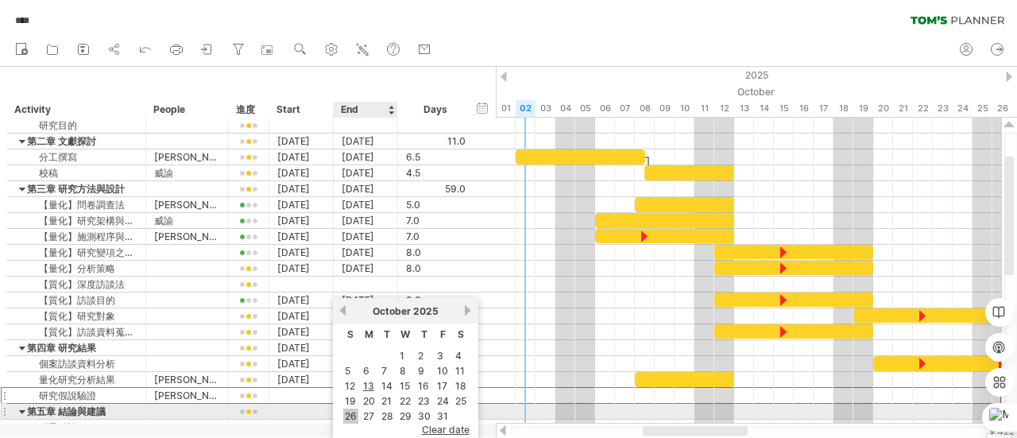
click at [351, 412] on link "26" at bounding box center [350, 415] width 15 height 15
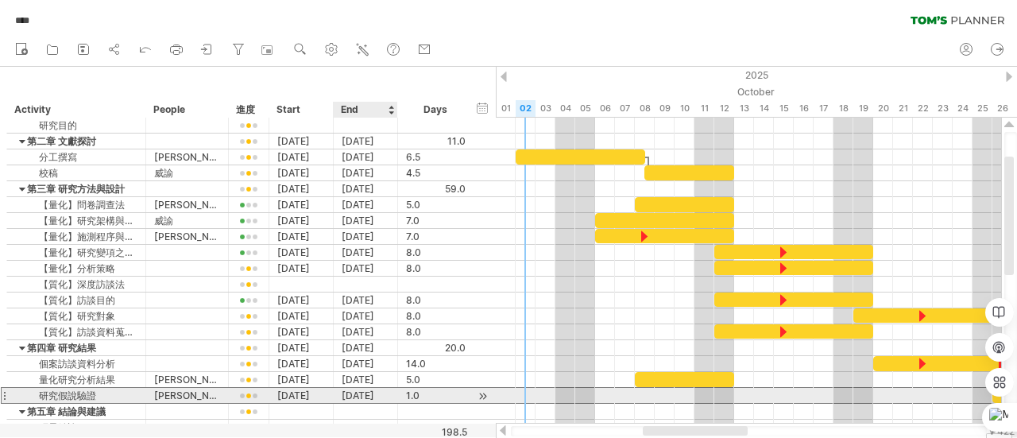
click at [365, 388] on div "[DATE]" at bounding box center [366, 395] width 64 height 15
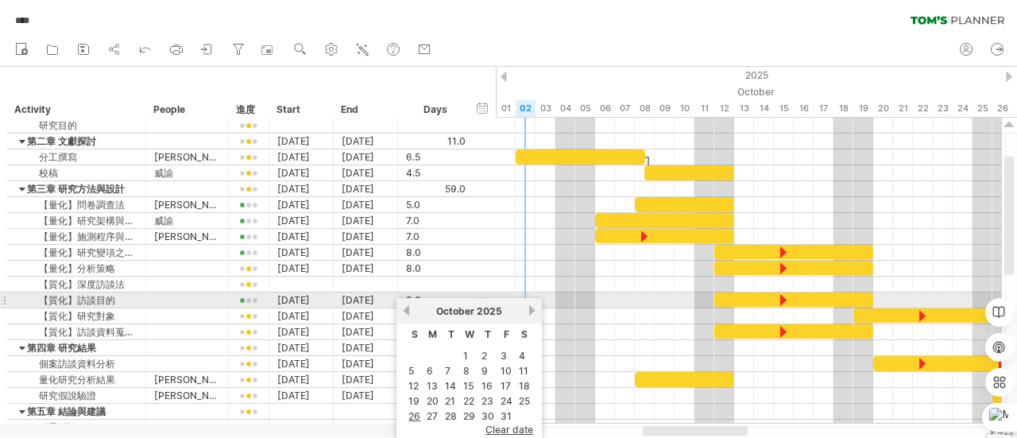
click at [532, 307] on link "next" at bounding box center [532, 310] width 12 height 12
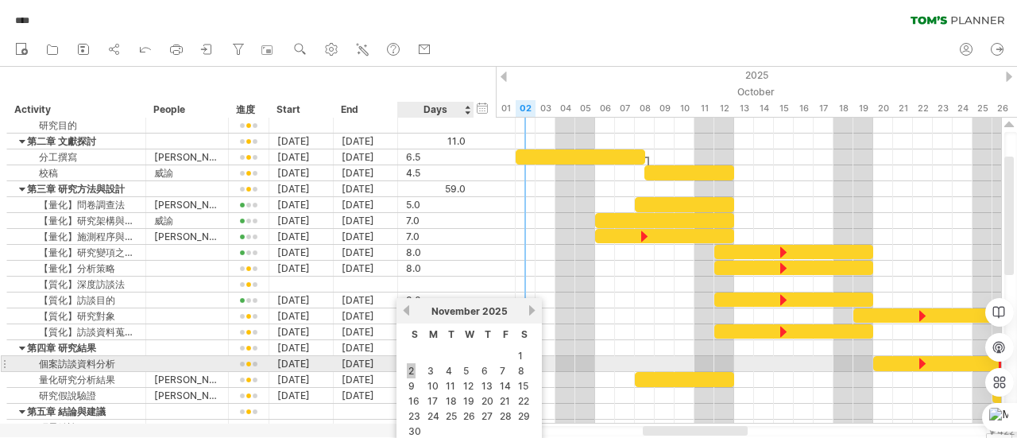
click at [407, 366] on link "2" at bounding box center [411, 370] width 9 height 15
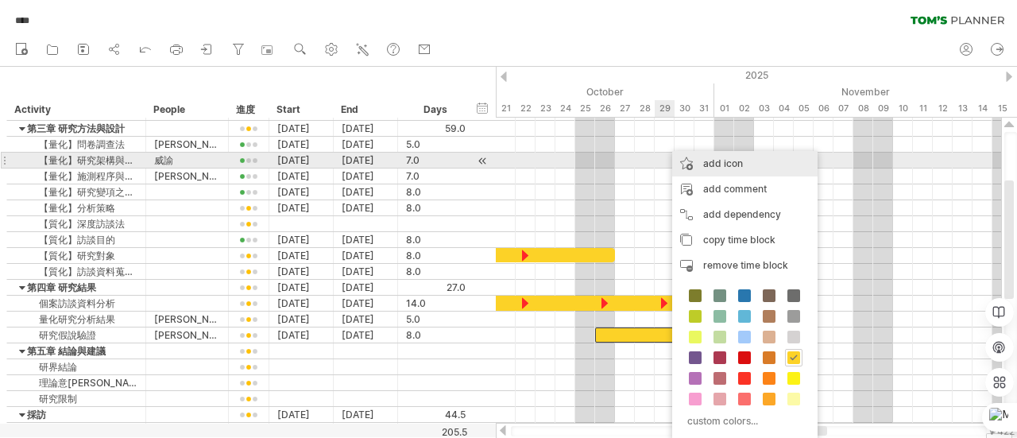
click at [733, 163] on div "add icon" at bounding box center [744, 163] width 145 height 25
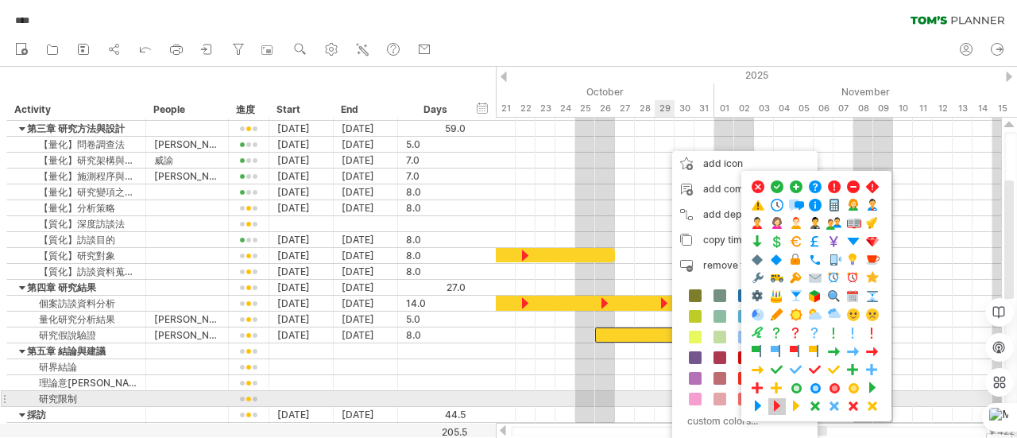
click at [775, 399] on span at bounding box center [777, 406] width 16 height 15
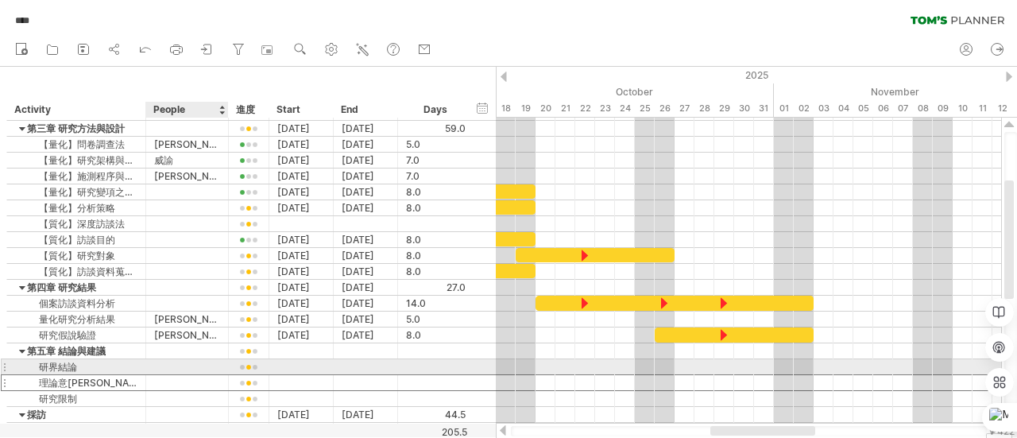
click at [175, 375] on div at bounding box center [187, 382] width 66 height 15
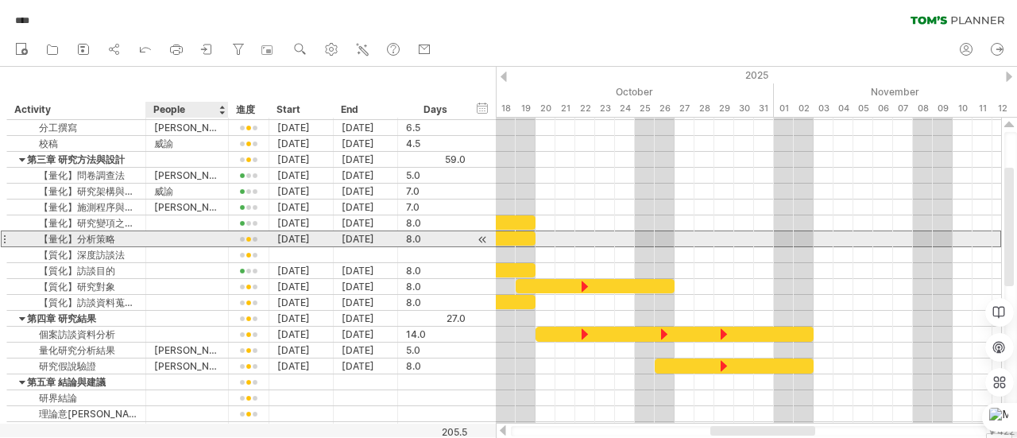
click at [157, 237] on div at bounding box center [187, 238] width 66 height 15
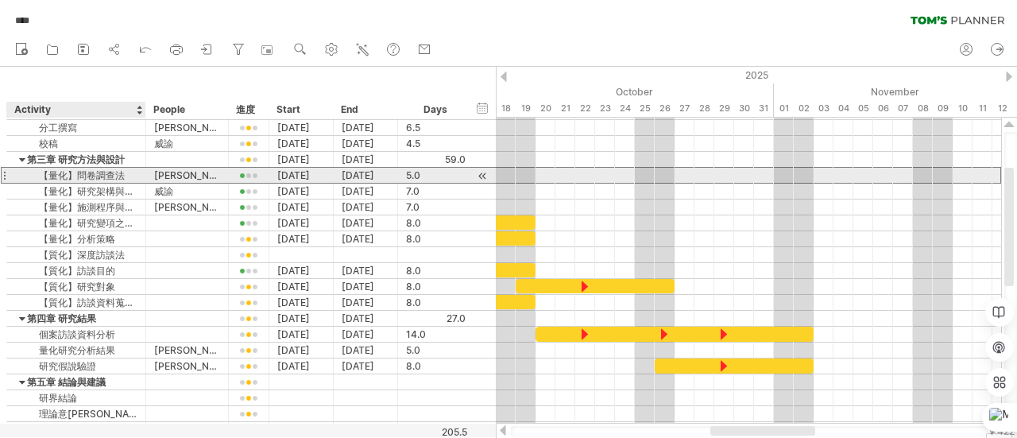
click at [33, 174] on div "【量化】問卷調查法" at bounding box center [76, 175] width 122 height 15
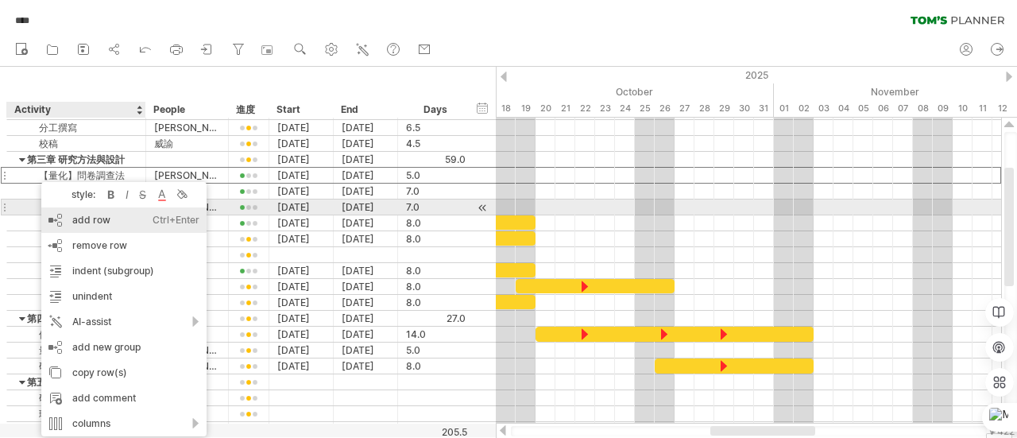
click at [67, 214] on div "add row Ctrl+Enter Cmd+Enter" at bounding box center [123, 219] width 165 height 25
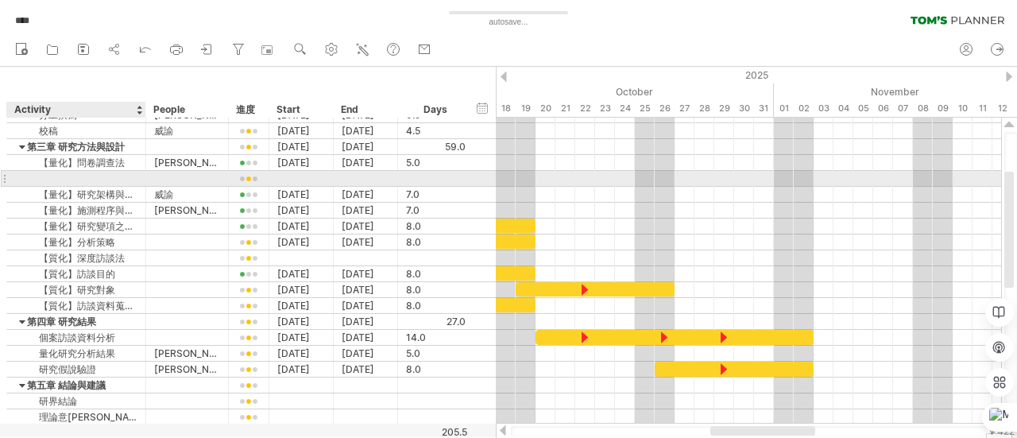
type input "*"
type input "****"
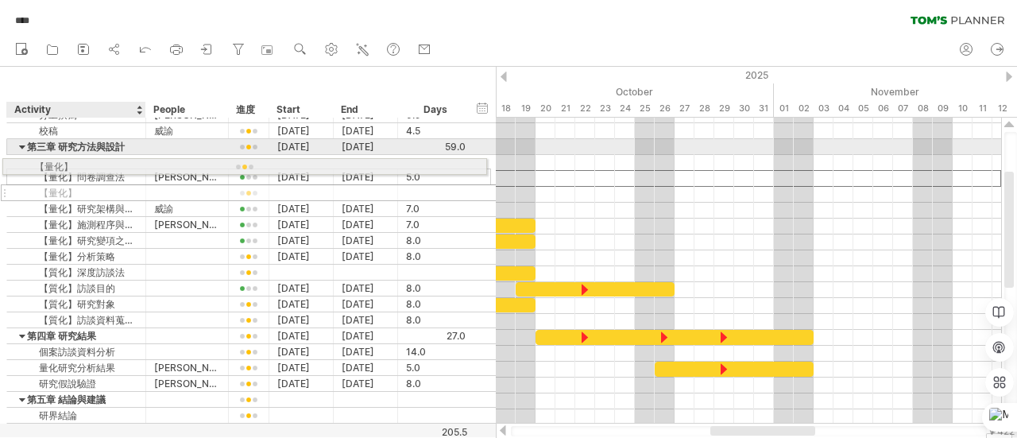
drag, startPoint x: 86, startPoint y: 179, endPoint x: 76, endPoint y: 163, distance: 18.5
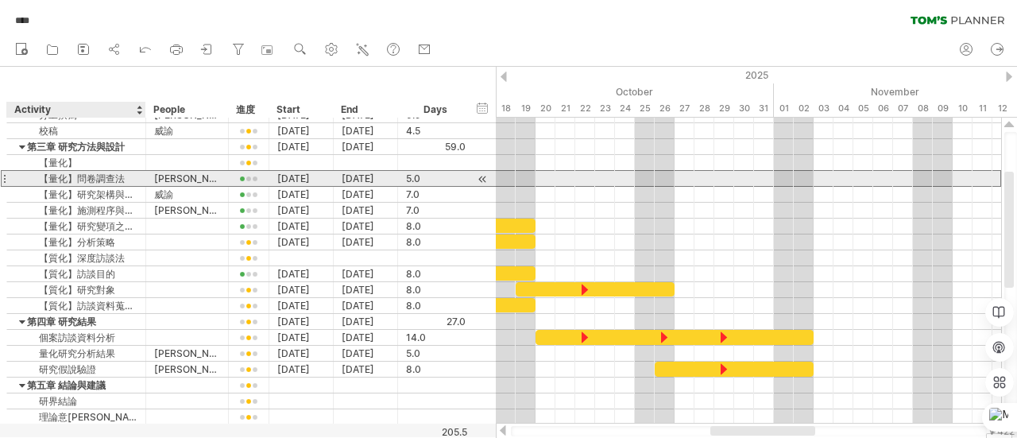
click at [82, 177] on div "【量化】問卷調查法" at bounding box center [76, 178] width 122 height 15
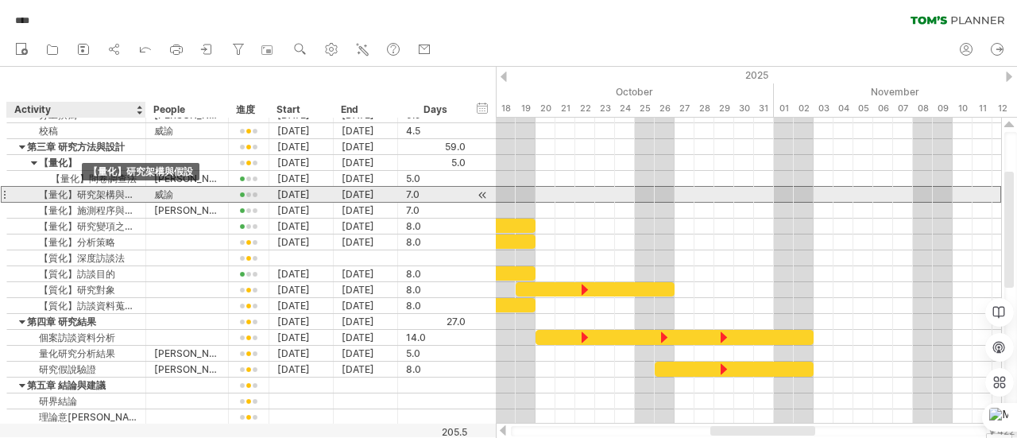
click at [83, 196] on div "【量化】研究架構與假設" at bounding box center [76, 194] width 122 height 15
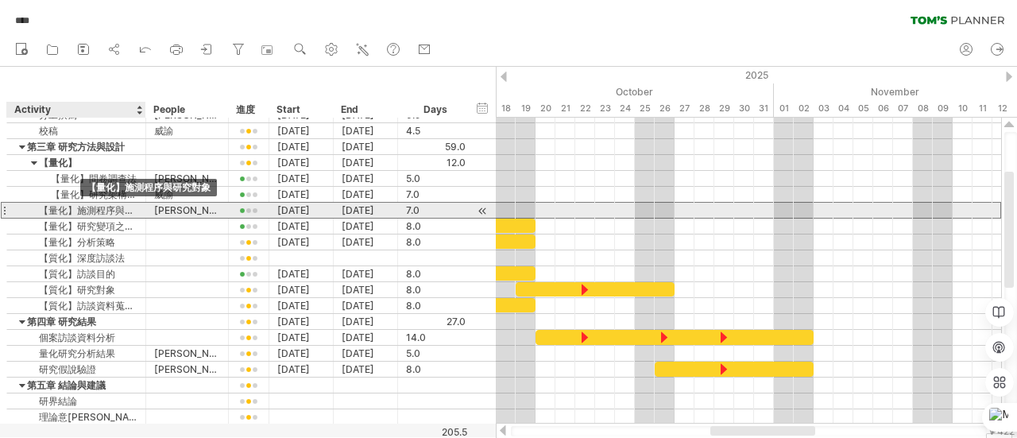
click at [67, 209] on div "【量化】施測程序與研究對象" at bounding box center [76, 210] width 122 height 15
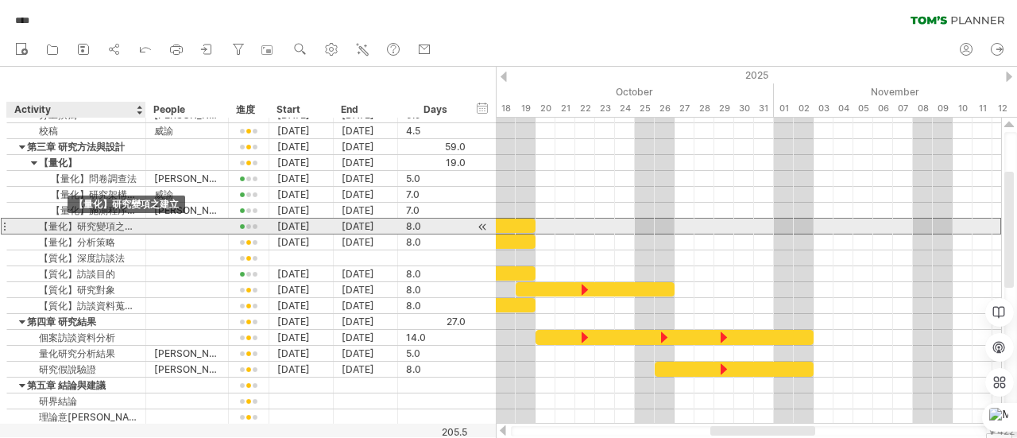
click at [70, 230] on div "【量化】研究變項之建立" at bounding box center [76, 225] width 122 height 15
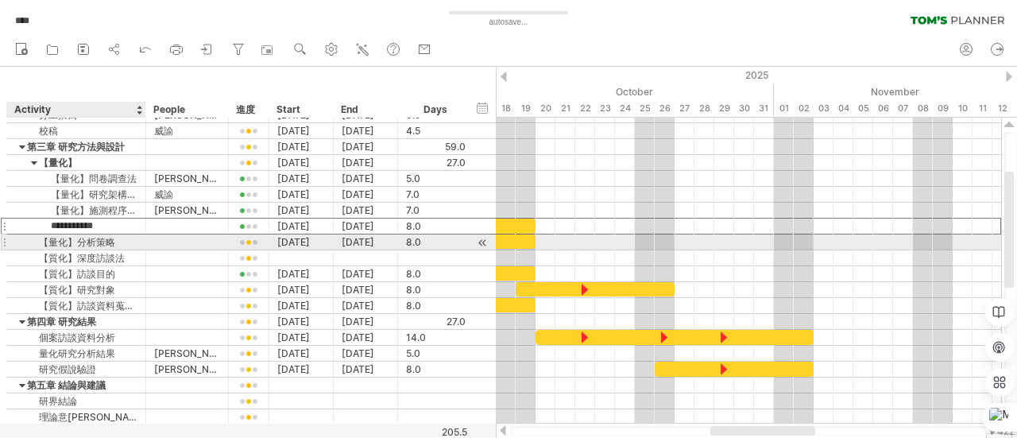
click at [75, 242] on div "【量化】分析策略" at bounding box center [76, 241] width 122 height 15
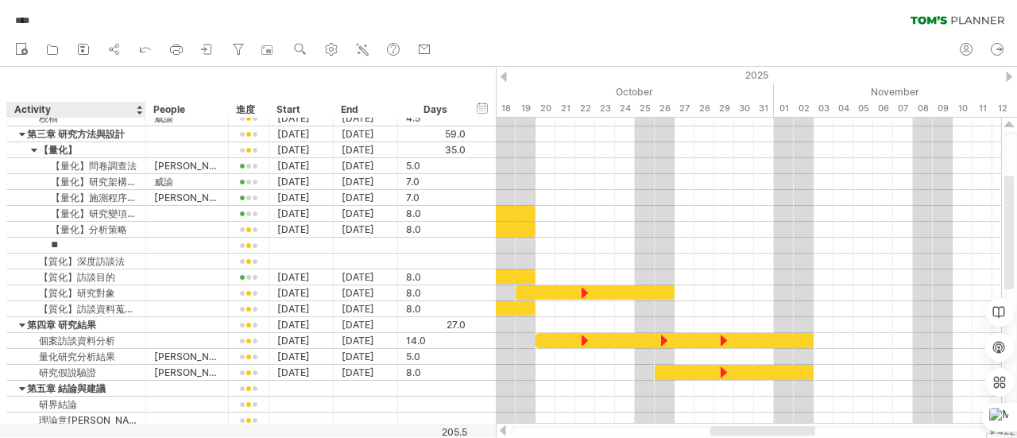
type input "*"
type input "****"
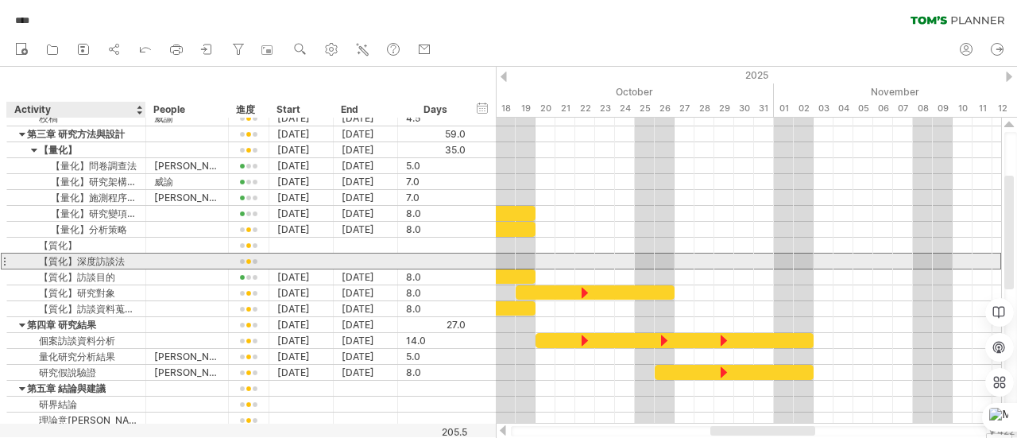
click at [84, 258] on div "【質化】深度訪談法" at bounding box center [76, 260] width 122 height 15
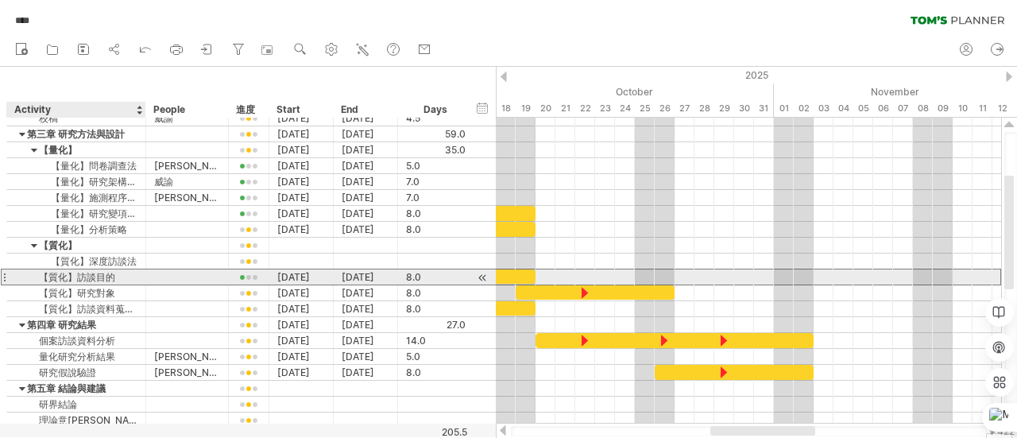
click at [97, 276] on div "【質化】訪談目的" at bounding box center [76, 276] width 122 height 15
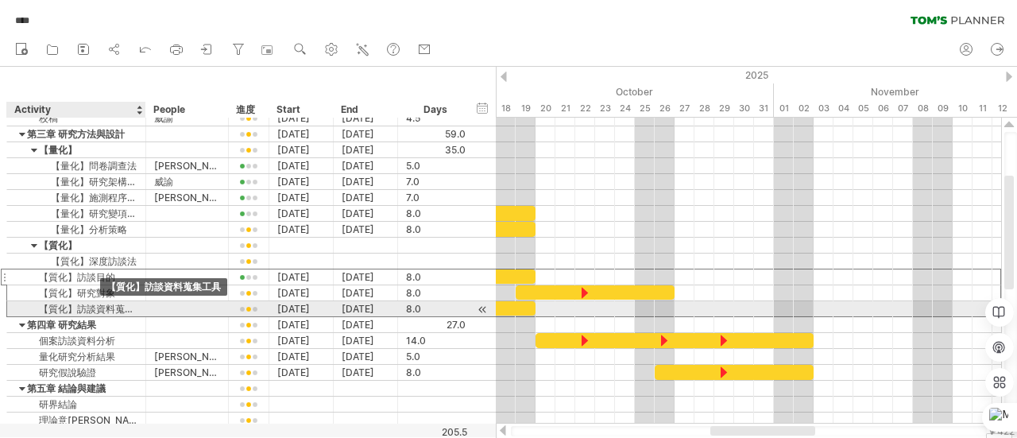
click at [103, 306] on div "【質化】訪談資料蒐集工具" at bounding box center [76, 308] width 122 height 15
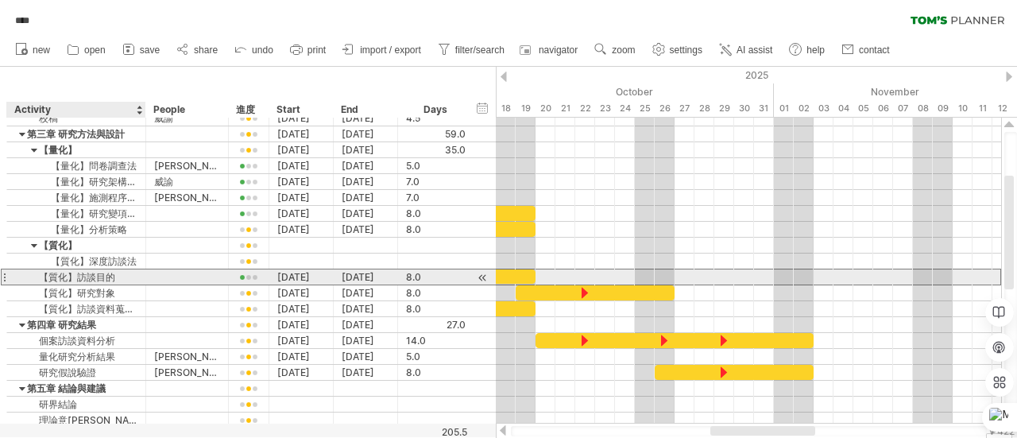
click at [40, 270] on div "【質化】訪談目的" at bounding box center [76, 276] width 122 height 15
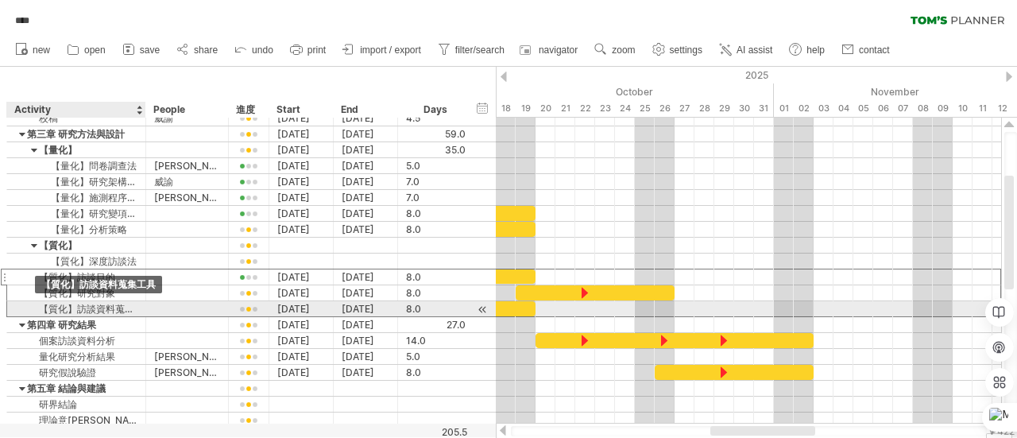
click at [32, 304] on div "【質化】訪談資料蒐集工具" at bounding box center [76, 308] width 122 height 15
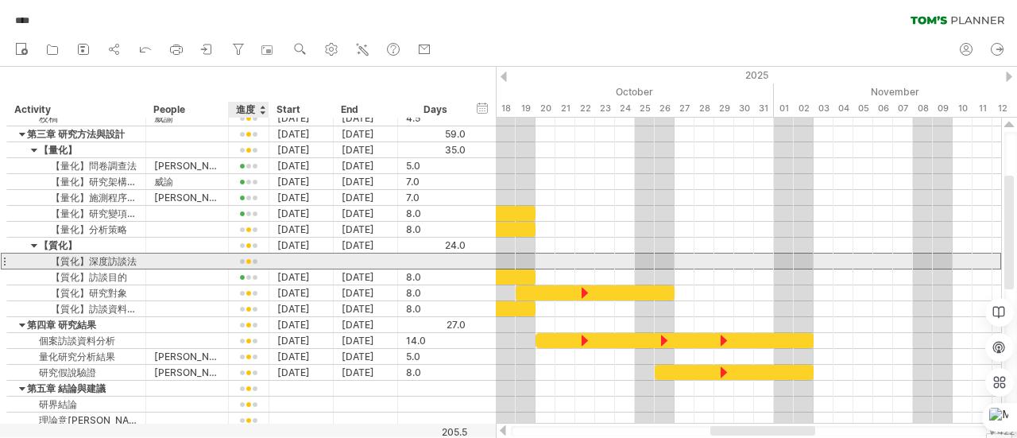
click at [257, 263] on div at bounding box center [249, 262] width 24 height 12
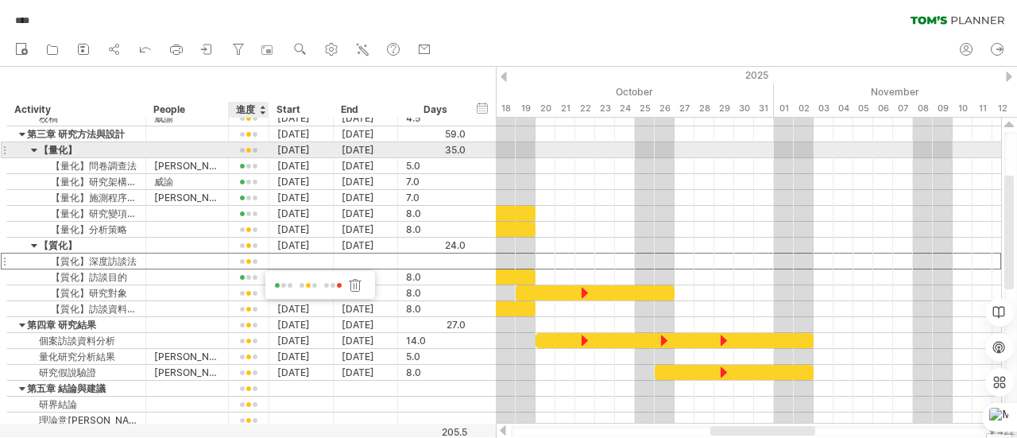
click at [365, 153] on div "[DATE]" at bounding box center [366, 149] width 64 height 15
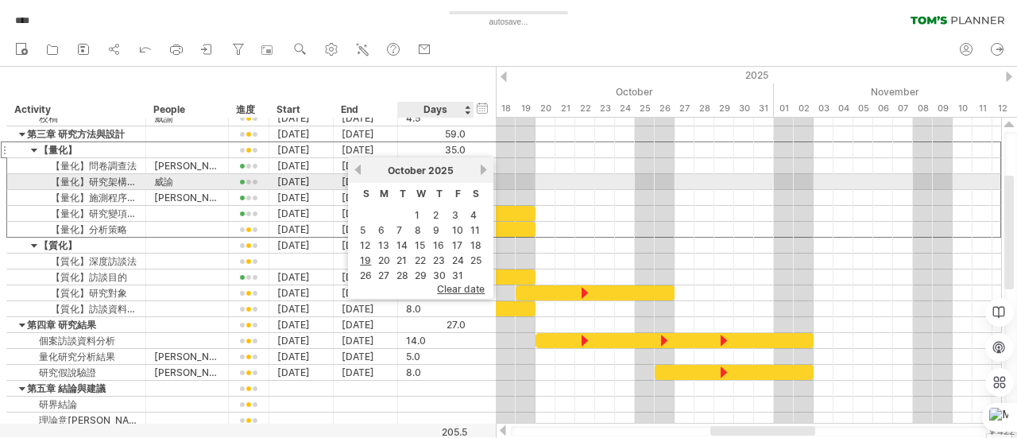
click at [482, 174] on link "next" at bounding box center [483, 170] width 12 height 12
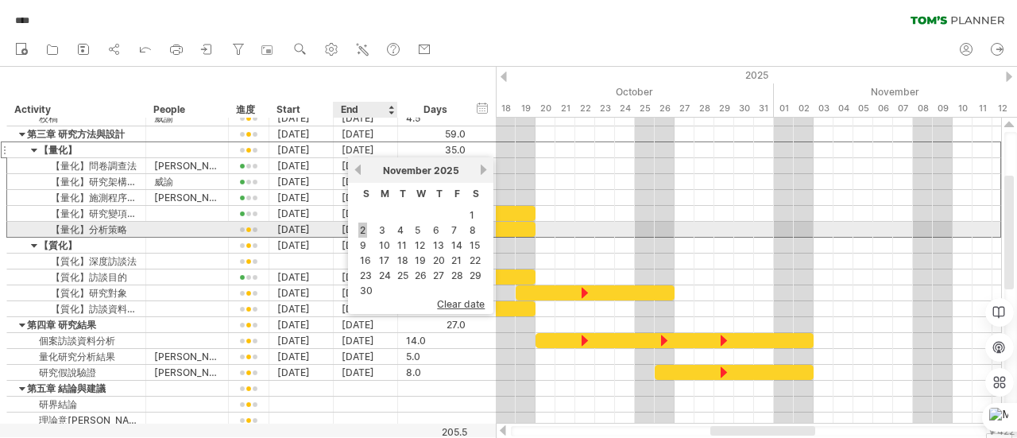
click at [361, 227] on link "2" at bounding box center [362, 229] width 9 height 15
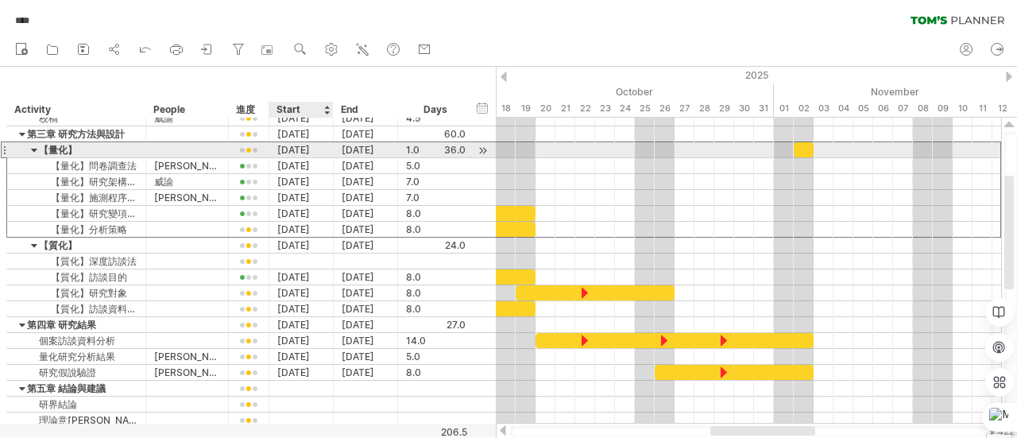
click at [303, 152] on div "[DATE]" at bounding box center [301, 149] width 64 height 15
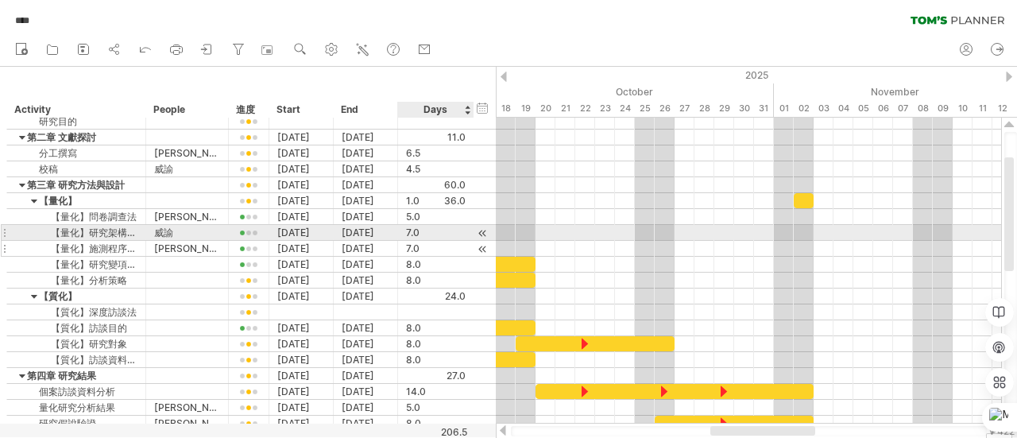
click at [488, 241] on div at bounding box center [482, 249] width 15 height 17
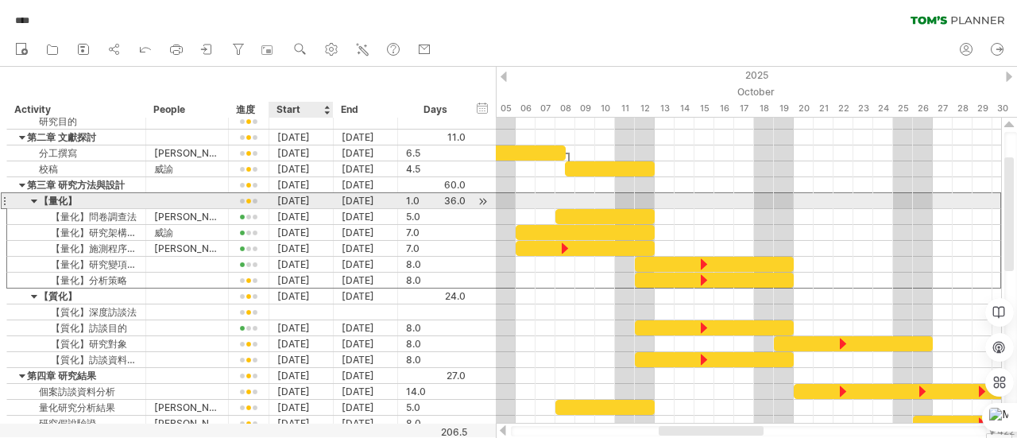
click at [299, 203] on div "[DATE]" at bounding box center [301, 200] width 64 height 15
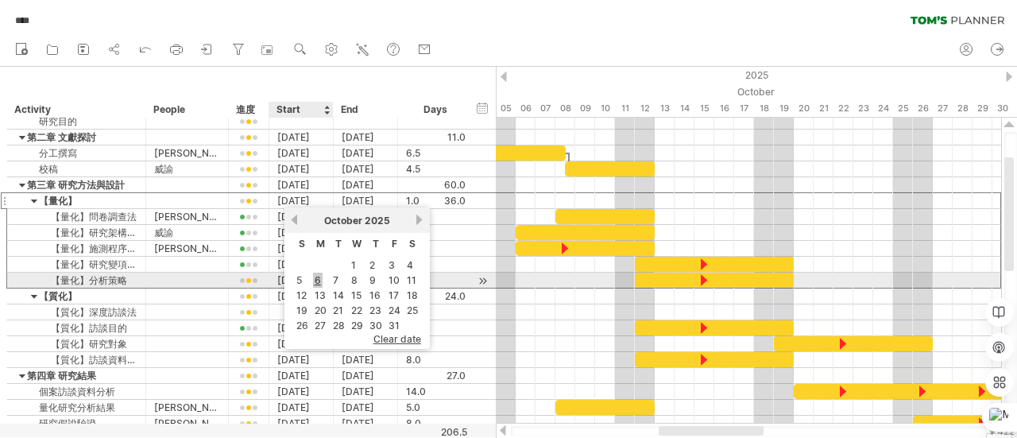
click at [313, 281] on link "6" at bounding box center [318, 279] width 10 height 15
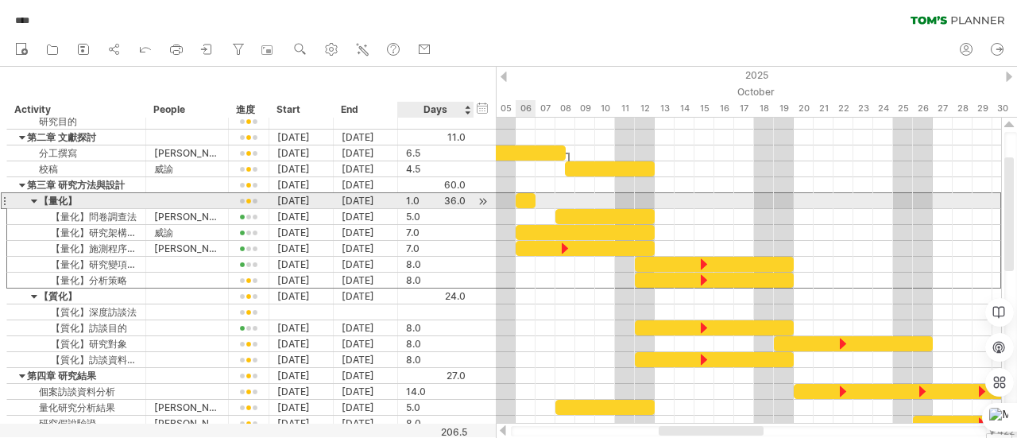
click at [411, 203] on div "1.0" at bounding box center [436, 200] width 60 height 15
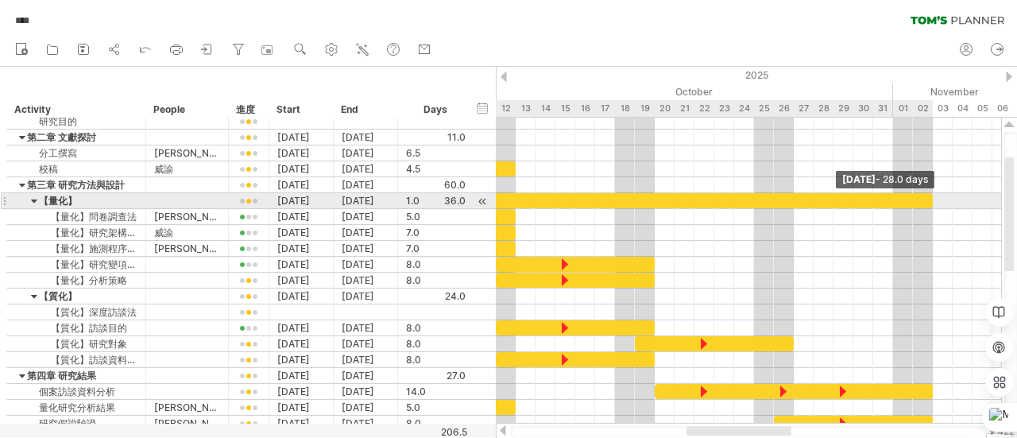
drag, startPoint x: 534, startPoint y: 199, endPoint x: 932, endPoint y: 198, distance: 397.9
click at [932, 198] on span at bounding box center [932, 200] width 6 height 15
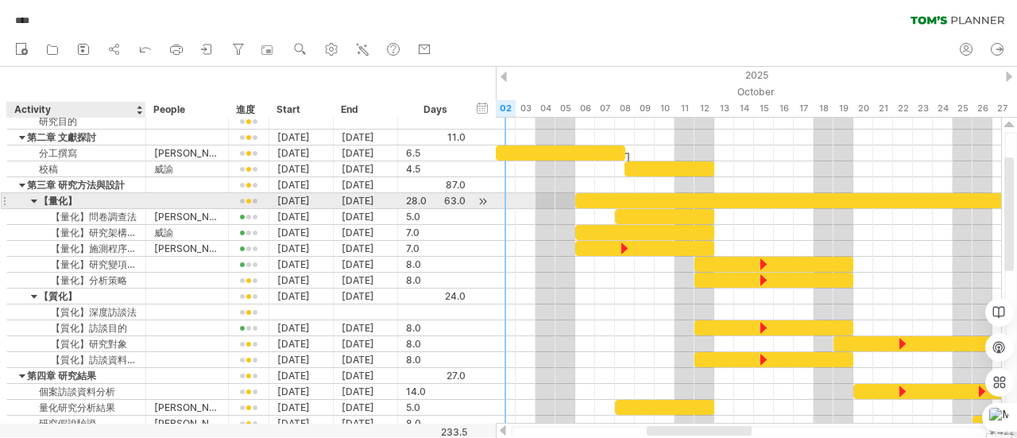
click at [35, 199] on div at bounding box center [34, 200] width 7 height 15
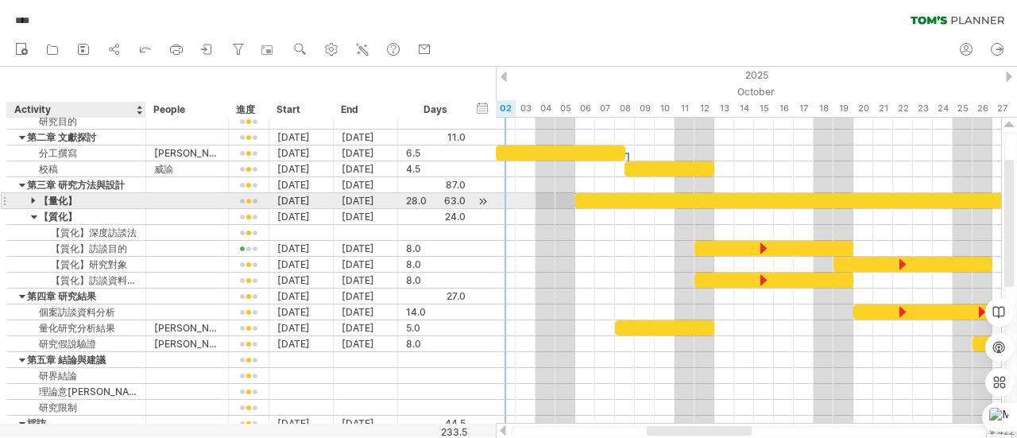
click at [35, 199] on div at bounding box center [34, 200] width 7 height 15
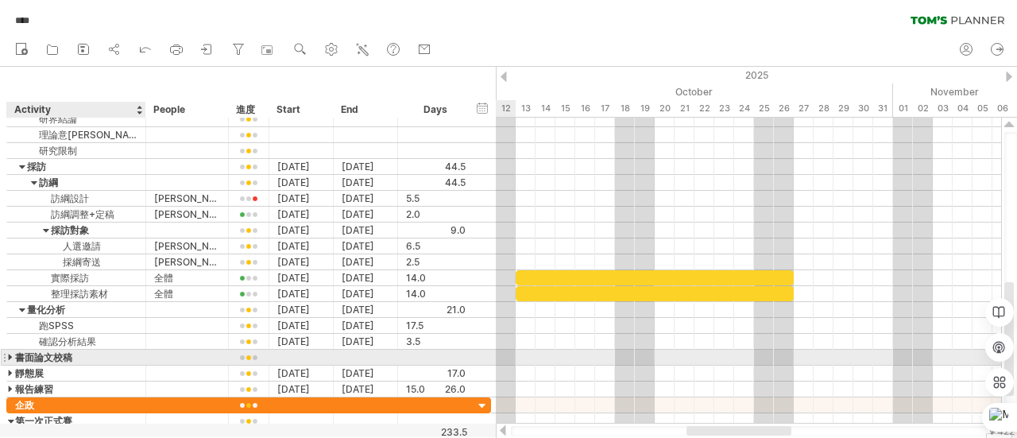
click at [11, 351] on div at bounding box center [11, 356] width 7 height 15
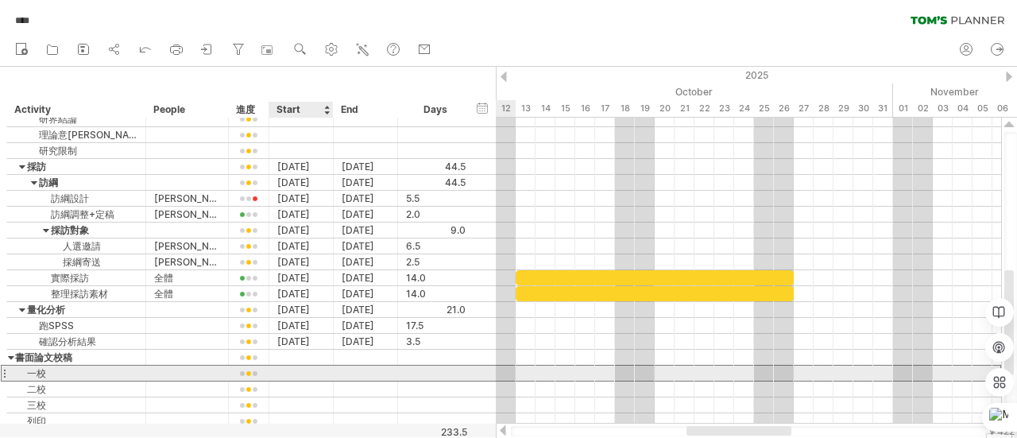
click at [306, 369] on div at bounding box center [301, 372] width 64 height 15
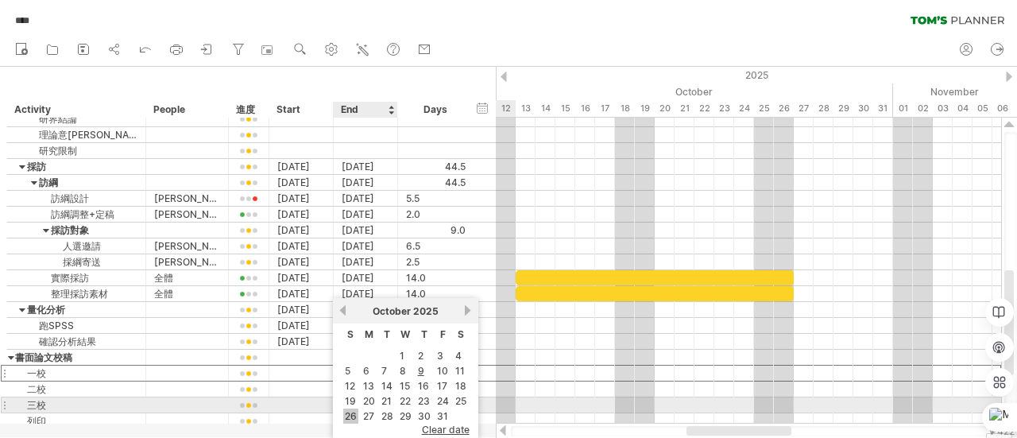
click at [349, 408] on link "26" at bounding box center [350, 415] width 15 height 15
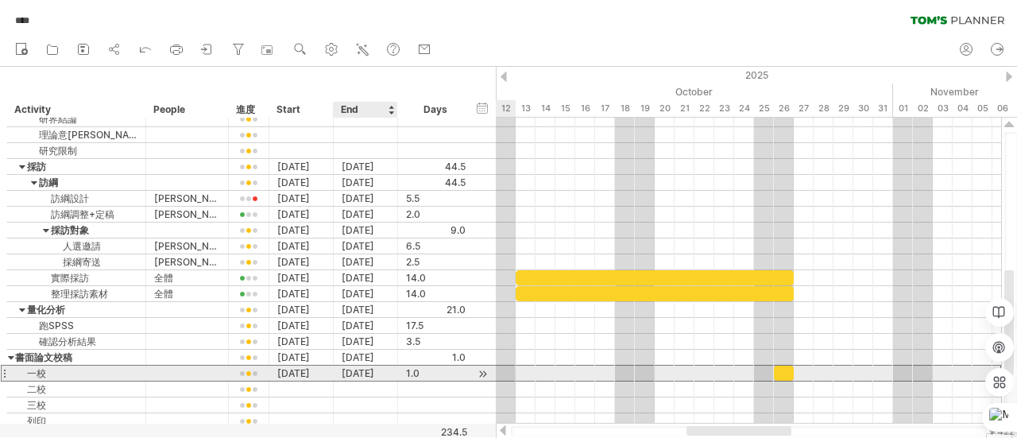
click at [367, 368] on div "[DATE]" at bounding box center [366, 372] width 64 height 15
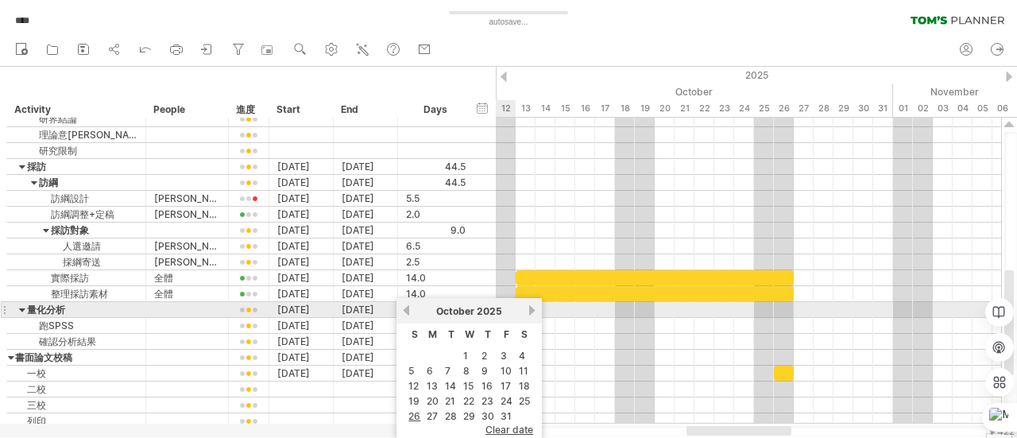
click at [533, 307] on link "next" at bounding box center [532, 310] width 12 height 12
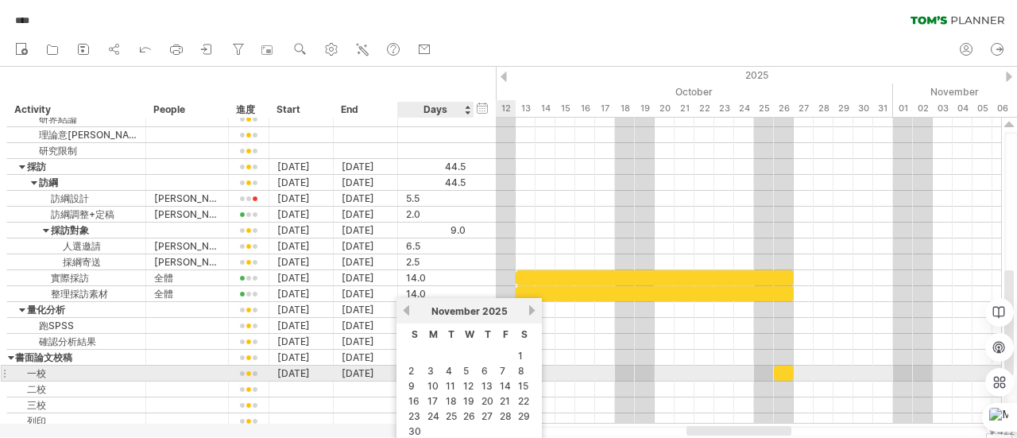
click at [405, 366] on table "S M T W T F S 1 2 3 4 5 6 7 8 9 10 11 12 13 14 15 16 17 18 19 20 21 22 23 24 25…" at bounding box center [468, 381] width 129 height 116
click at [415, 368] on link "2" at bounding box center [411, 370] width 9 height 15
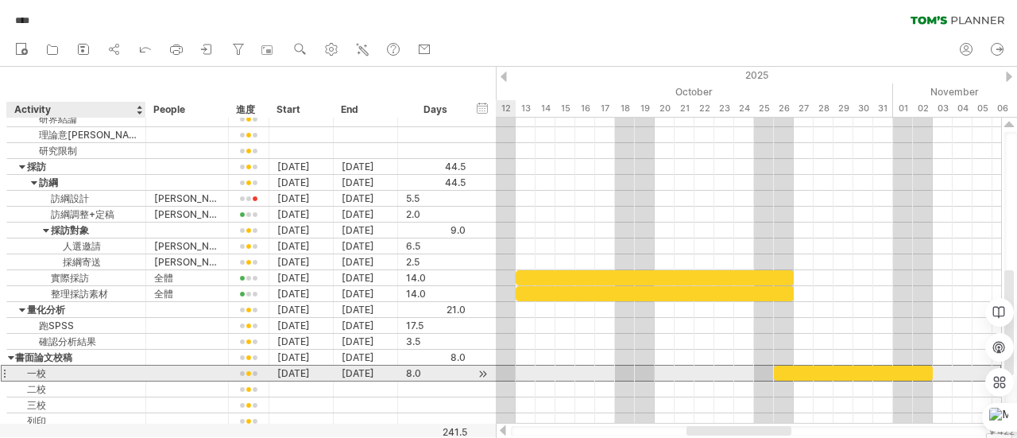
click at [109, 366] on div "一校" at bounding box center [76, 372] width 122 height 15
click at [109, 366] on input "**" at bounding box center [76, 372] width 122 height 15
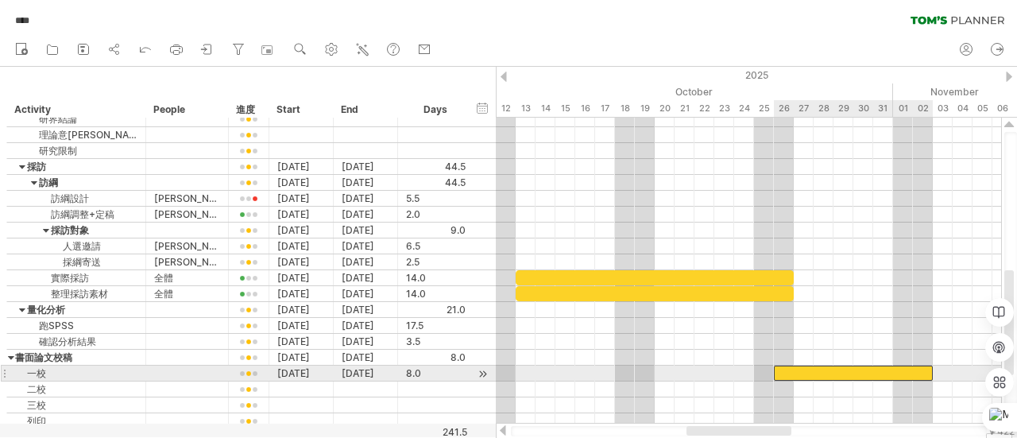
click at [843, 366] on div at bounding box center [853, 372] width 159 height 15
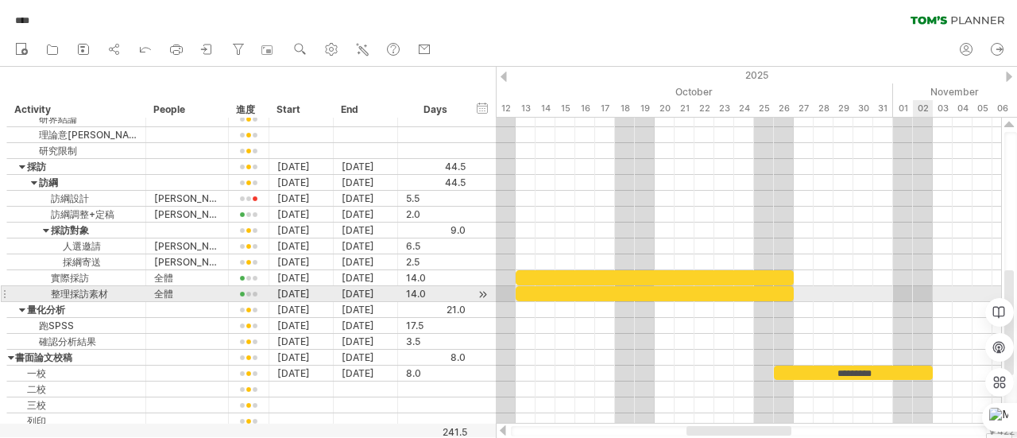
click at [913, 291] on div at bounding box center [748, 294] width 505 height 16
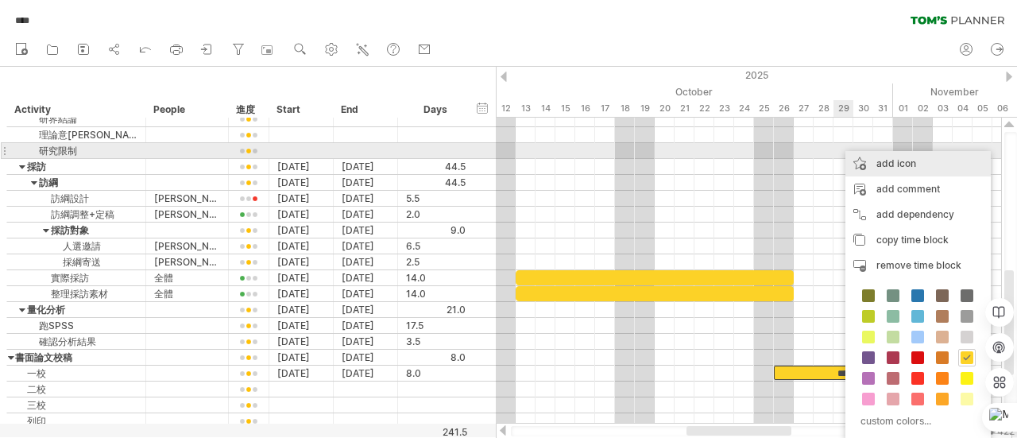
click at [882, 157] on div "add icon" at bounding box center [917, 163] width 145 height 25
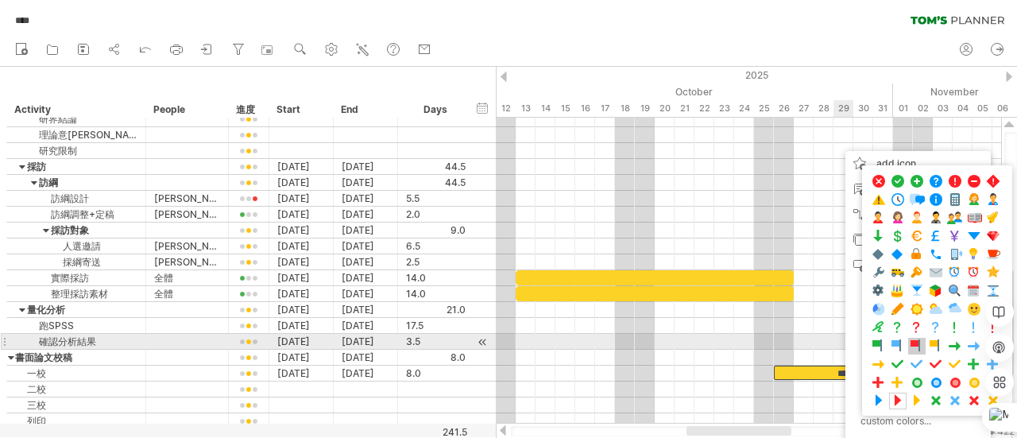
click at [915, 342] on span at bounding box center [917, 345] width 16 height 15
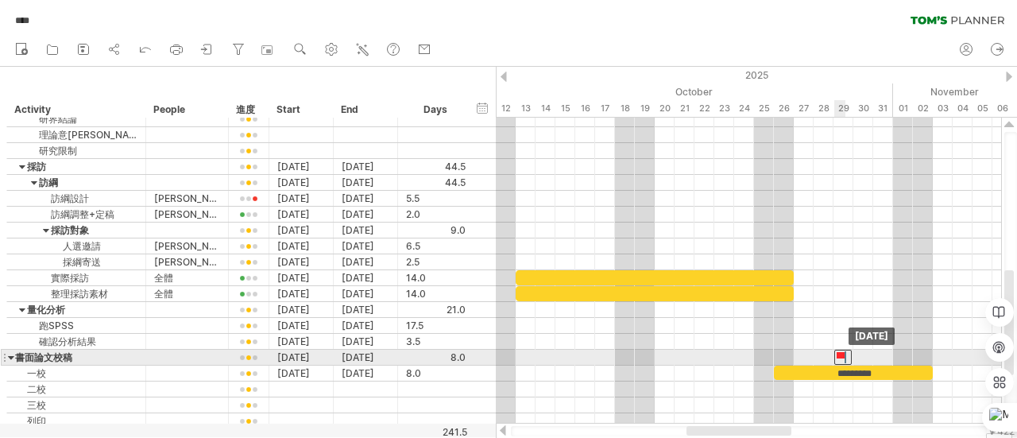
drag, startPoint x: 832, startPoint y: 367, endPoint x: 842, endPoint y: 352, distance: 17.8
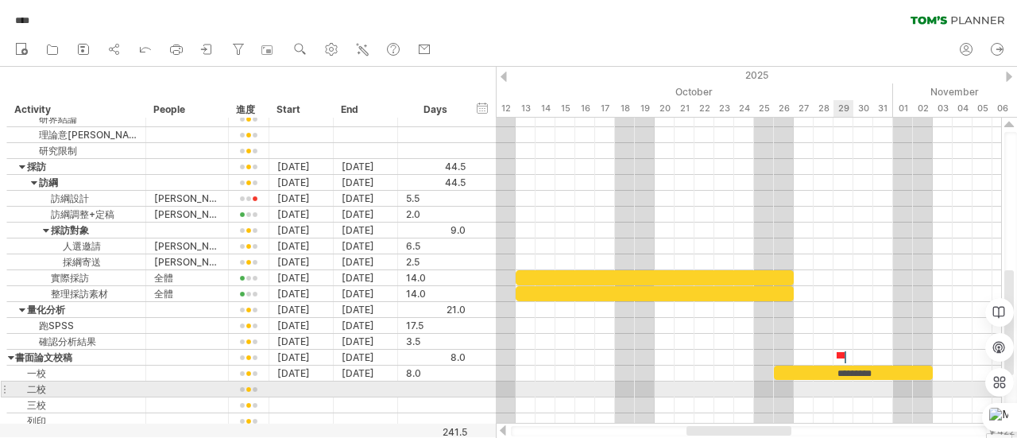
click at [840, 389] on div at bounding box center [748, 389] width 505 height 16
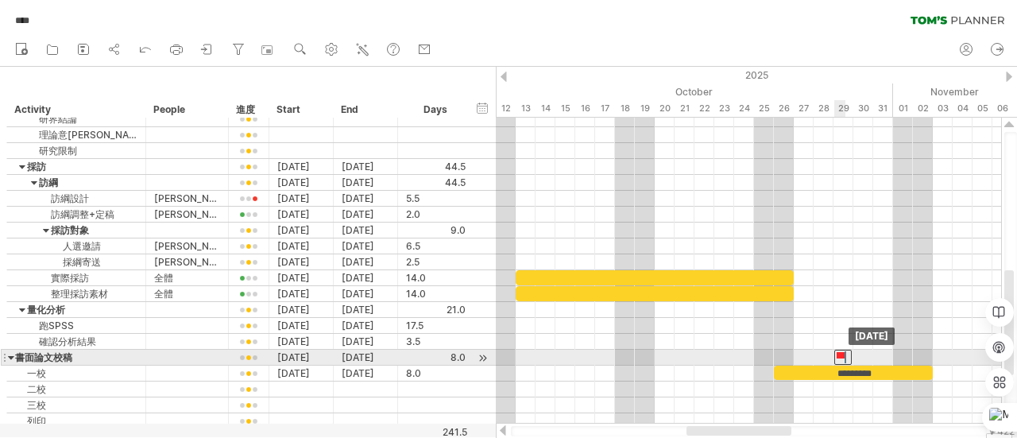
click at [843, 355] on div at bounding box center [842, 356] width 17 height 15
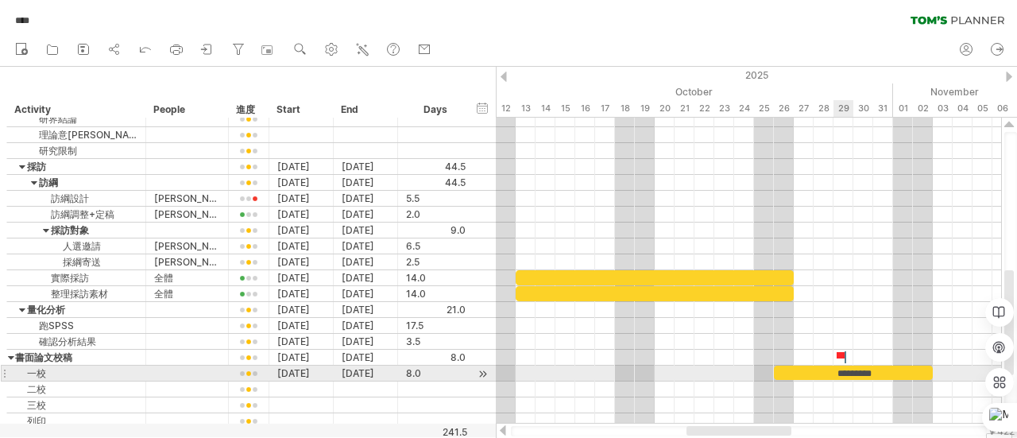
click at [852, 381] on div at bounding box center [748, 389] width 505 height 16
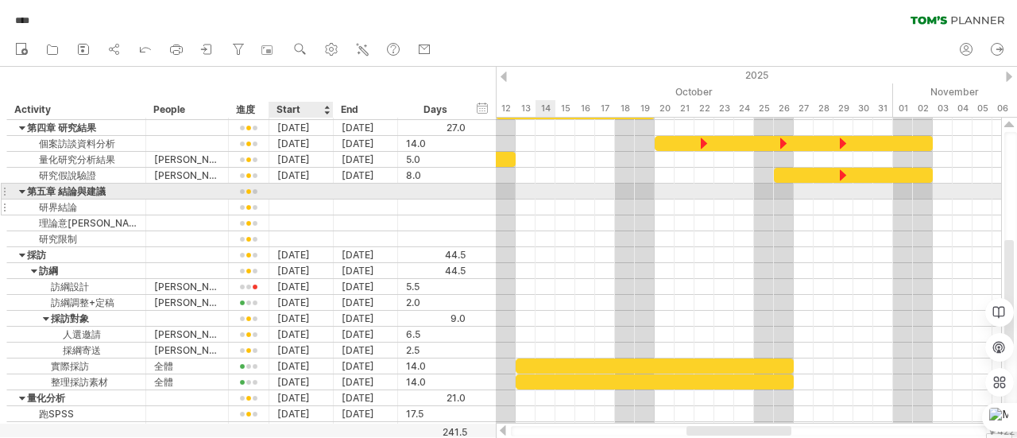
click at [286, 199] on div at bounding box center [301, 206] width 64 height 15
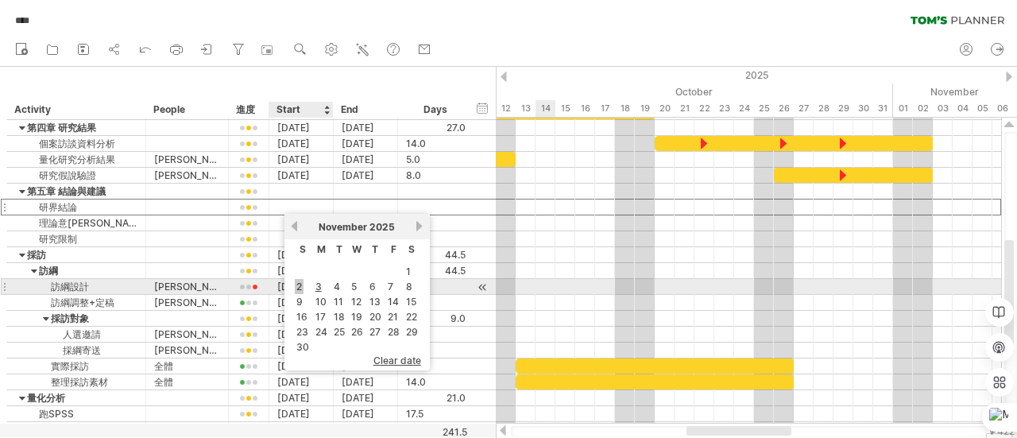
click at [299, 285] on link "2" at bounding box center [299, 286] width 9 height 15
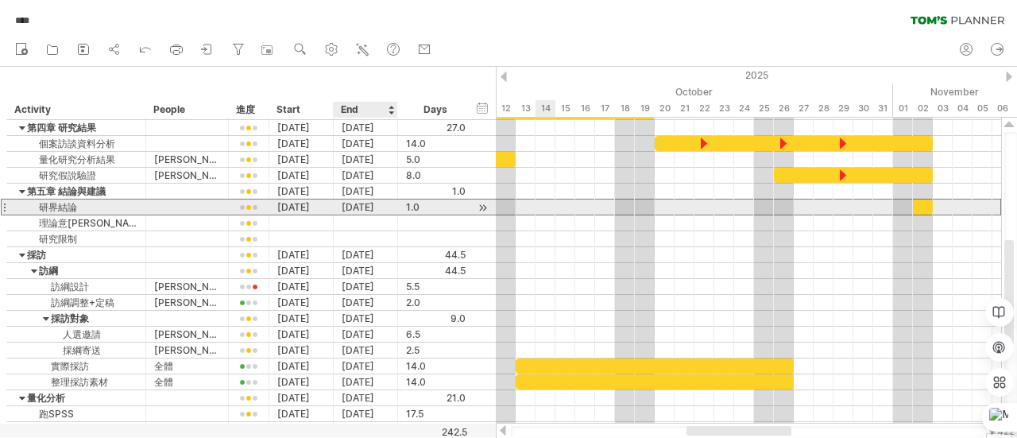
click at [364, 204] on div "[DATE]" at bounding box center [366, 206] width 64 height 15
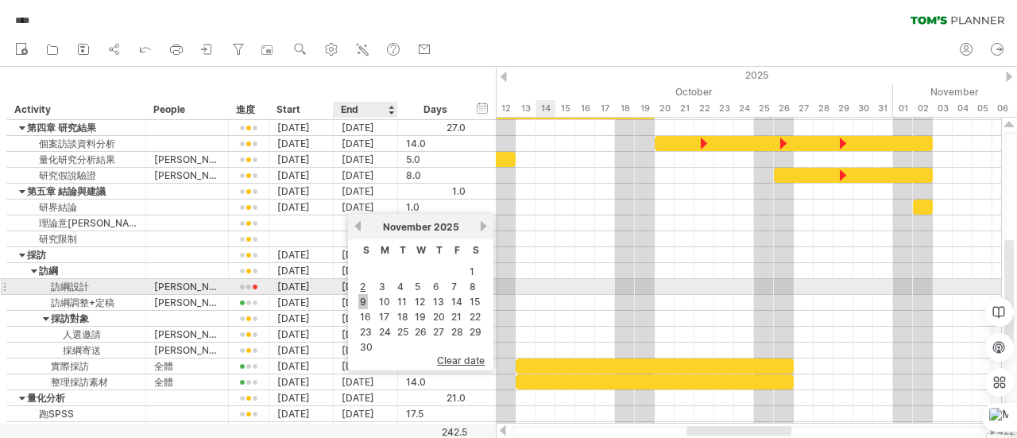
click at [364, 295] on link "9" at bounding box center [363, 301] width 10 height 15
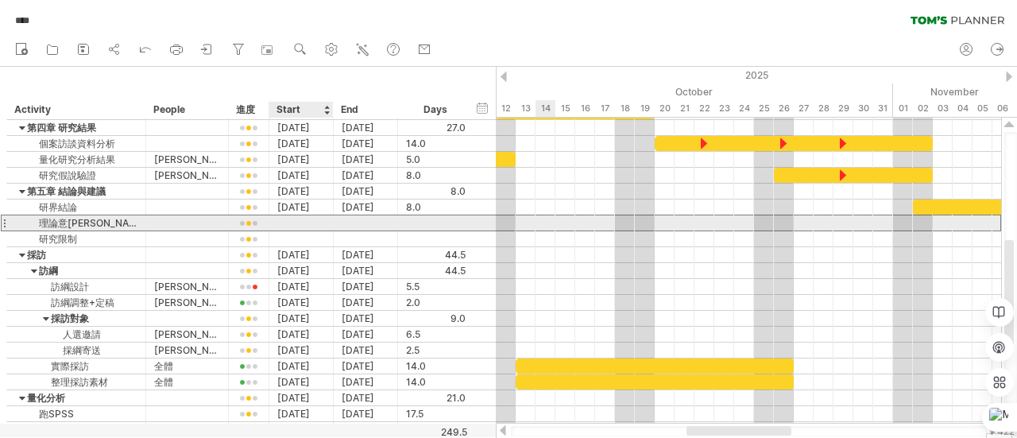
click at [302, 223] on div at bounding box center [301, 222] width 64 height 15
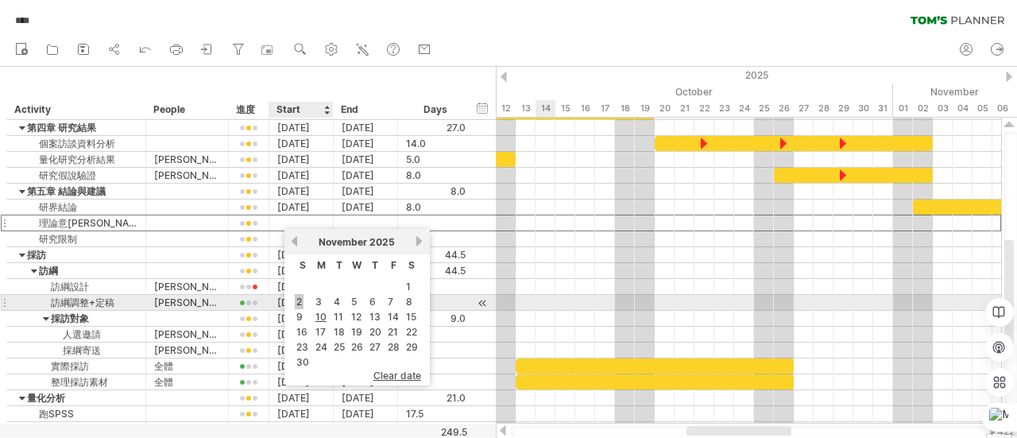
click at [295, 300] on link "2" at bounding box center [299, 301] width 9 height 15
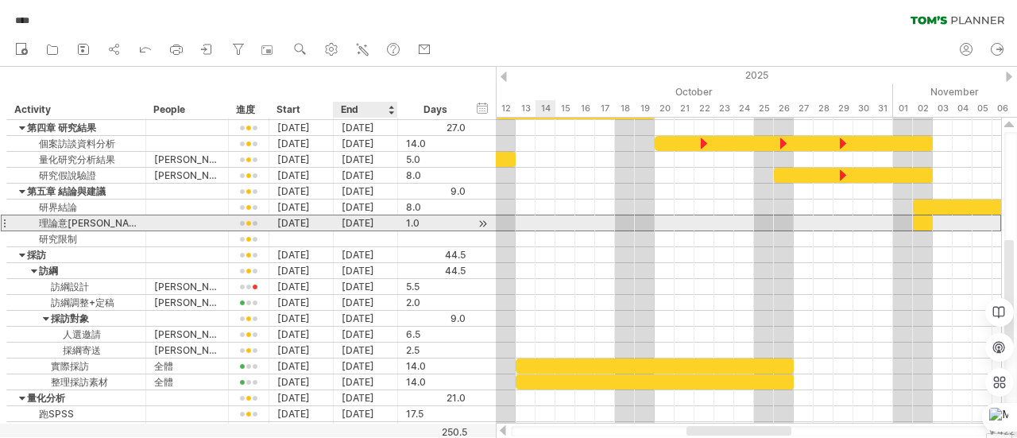
click at [363, 222] on div "[DATE]" at bounding box center [366, 222] width 64 height 15
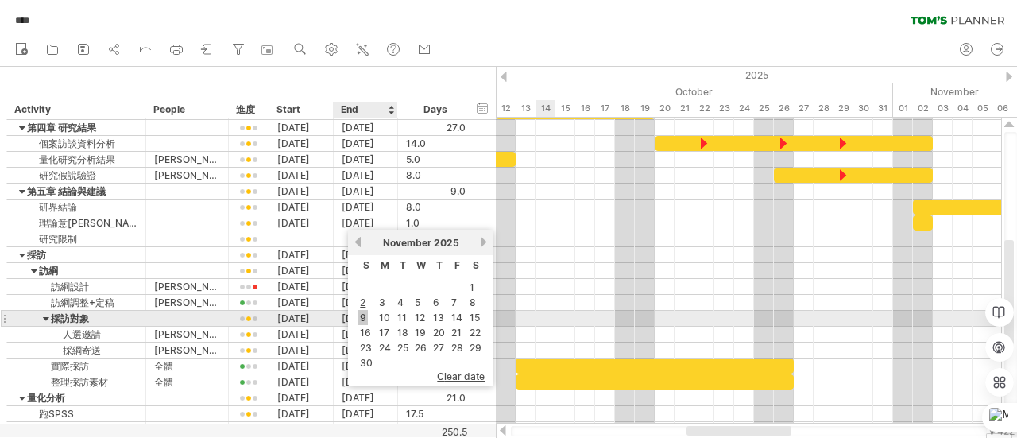
click at [361, 313] on link "9" at bounding box center [363, 317] width 10 height 15
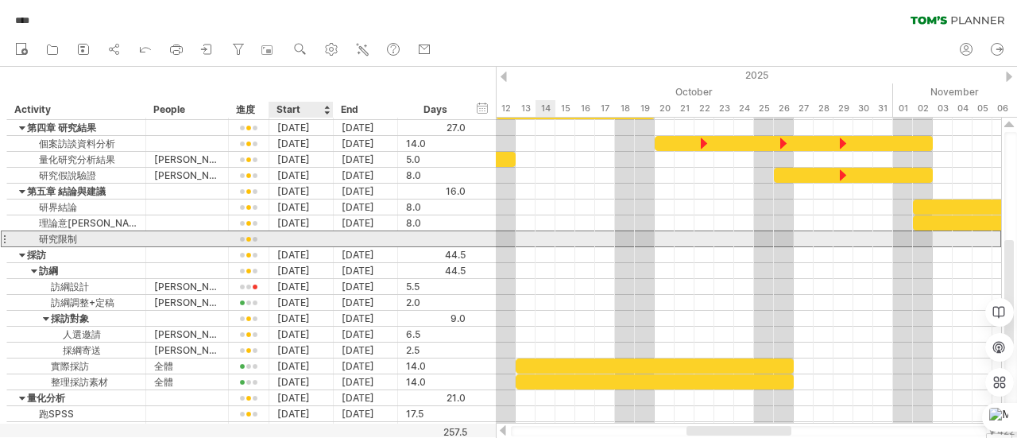
click at [304, 234] on div at bounding box center [301, 238] width 64 height 15
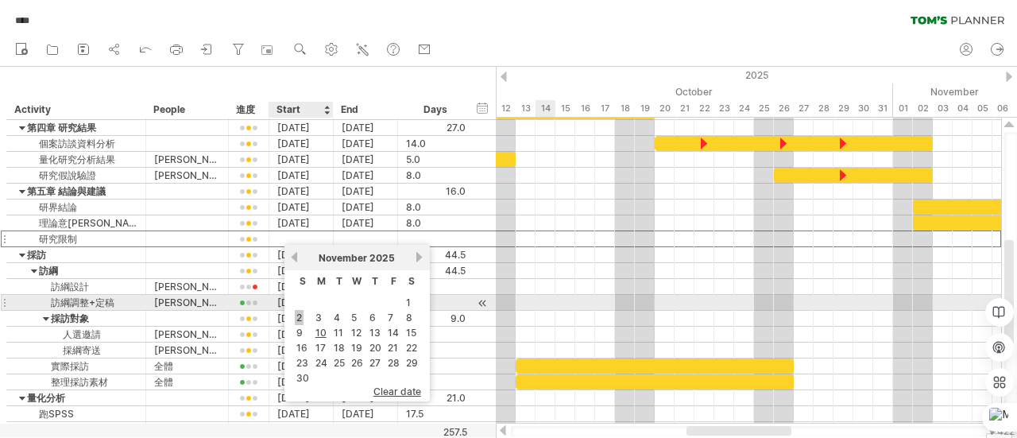
click at [299, 310] on link "2" at bounding box center [299, 317] width 9 height 15
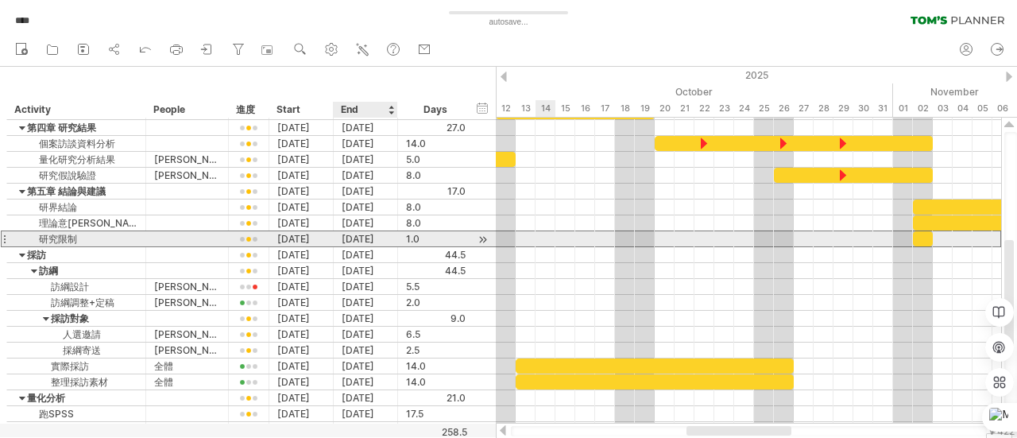
click at [353, 237] on div "[DATE]" at bounding box center [366, 238] width 64 height 15
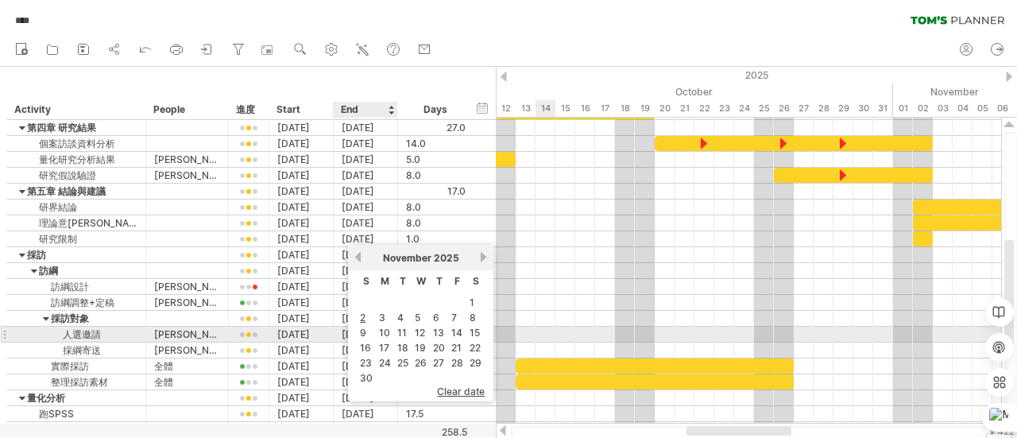
click at [357, 330] on td "9" at bounding box center [365, 333] width 17 height 14
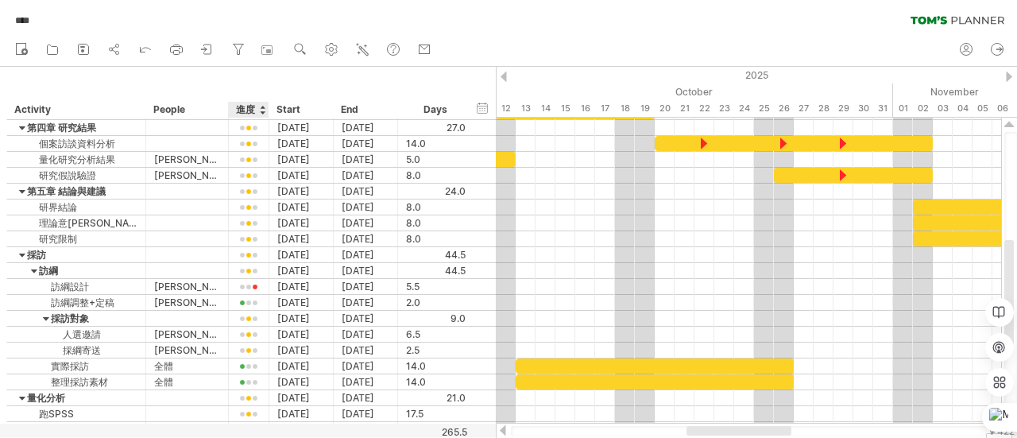
click at [245, 108] on div "進度" at bounding box center [248, 110] width 24 height 16
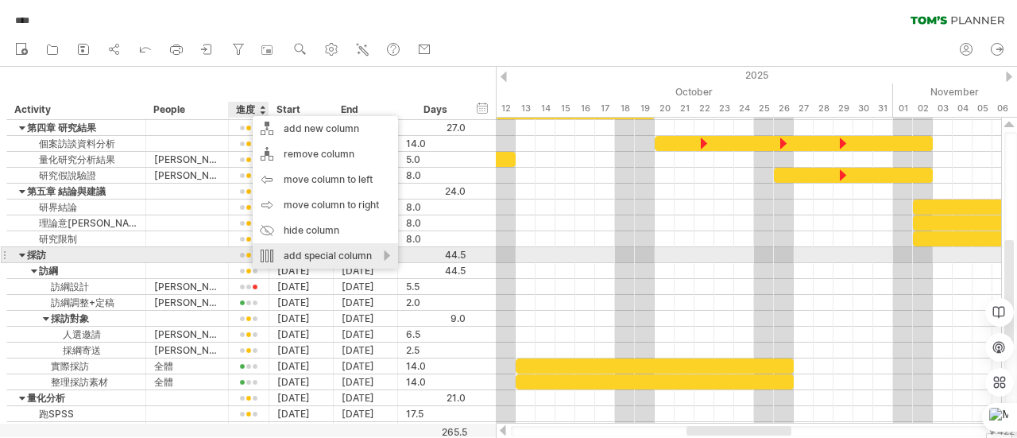
click at [295, 255] on div "add special column" at bounding box center [325, 255] width 145 height 25
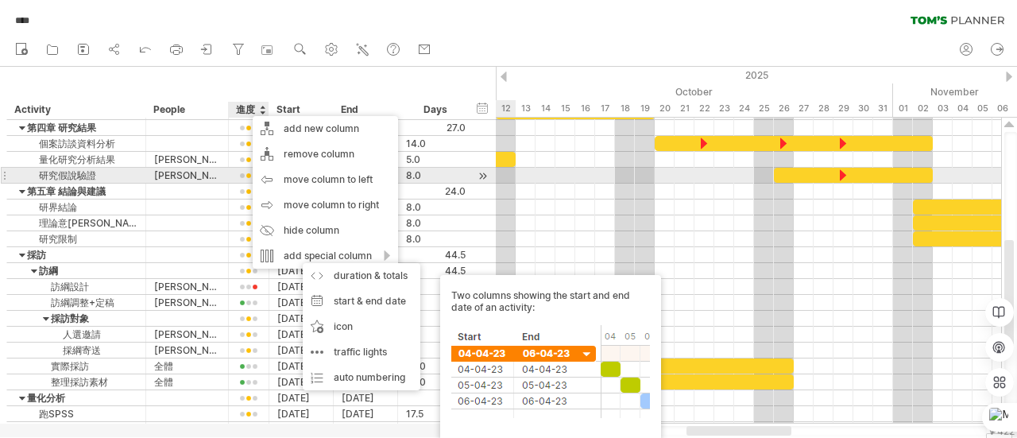
click at [515, 169] on div at bounding box center [748, 176] width 505 height 16
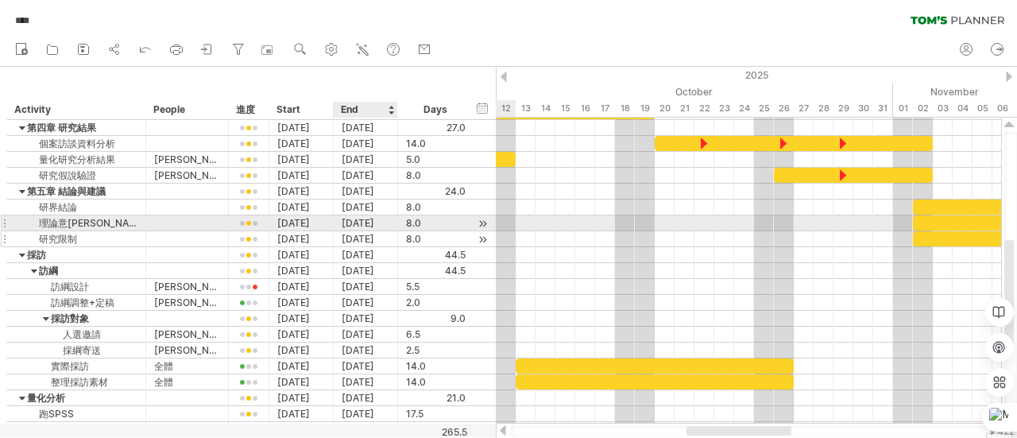
click at [368, 231] on div "[DATE]" at bounding box center [366, 238] width 64 height 15
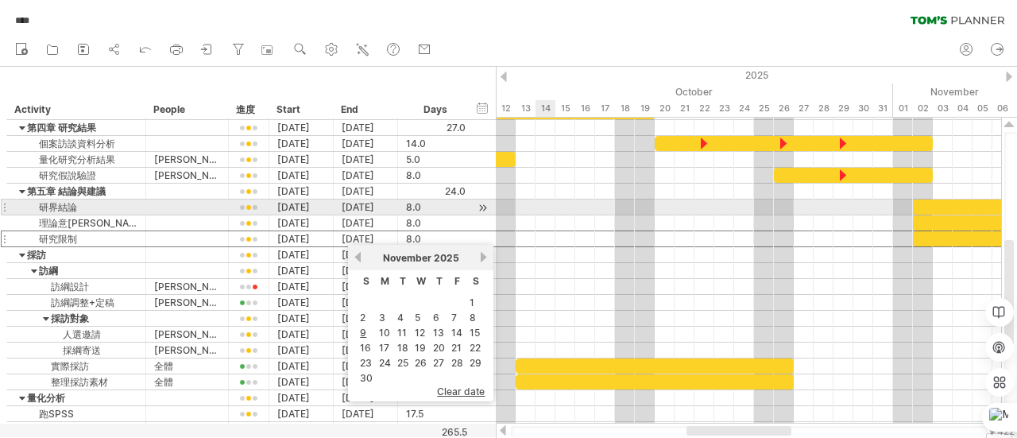
click at [538, 209] on div at bounding box center [748, 207] width 505 height 16
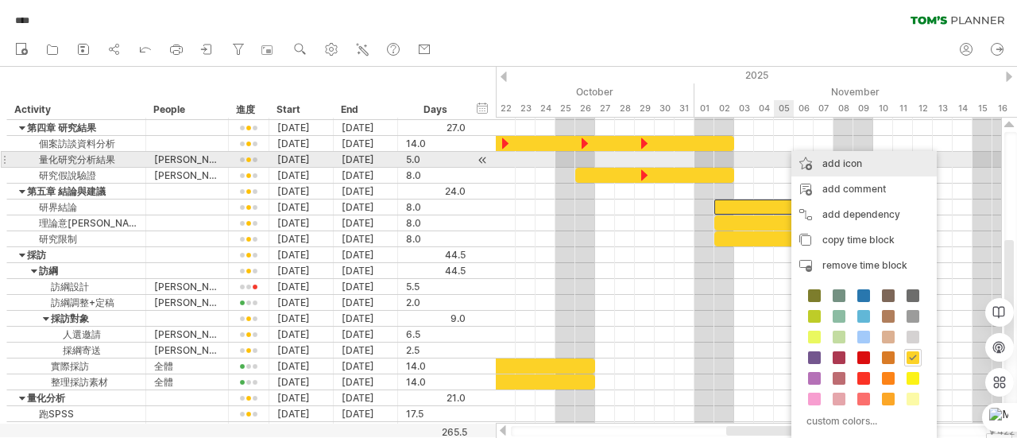
click at [856, 164] on div "add icon" at bounding box center [863, 163] width 145 height 25
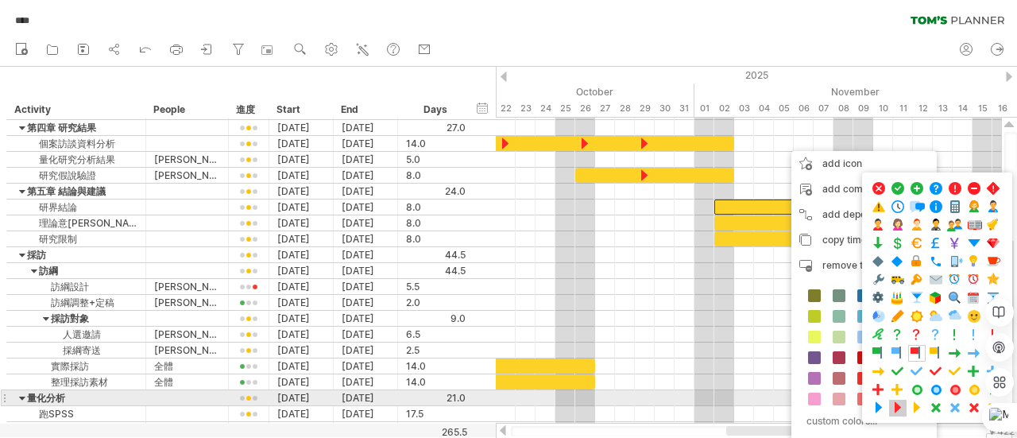
click at [895, 400] on span at bounding box center [898, 407] width 16 height 15
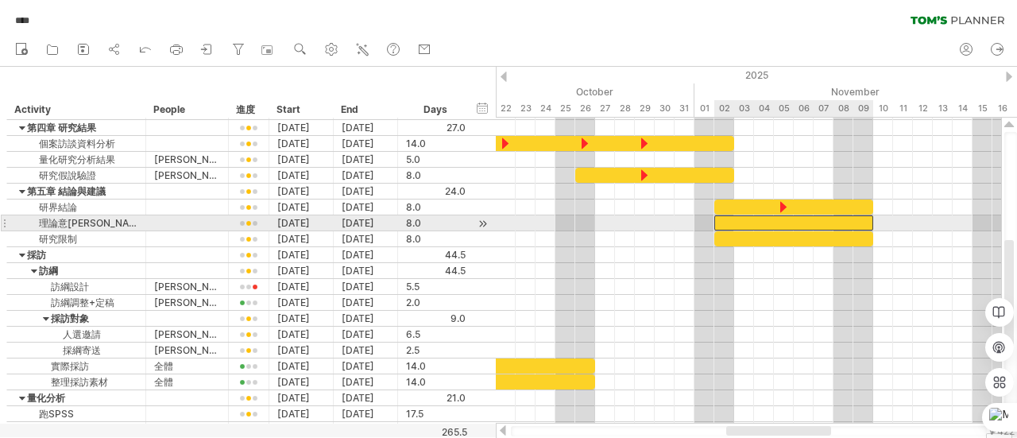
click at [778, 223] on div at bounding box center [793, 222] width 159 height 15
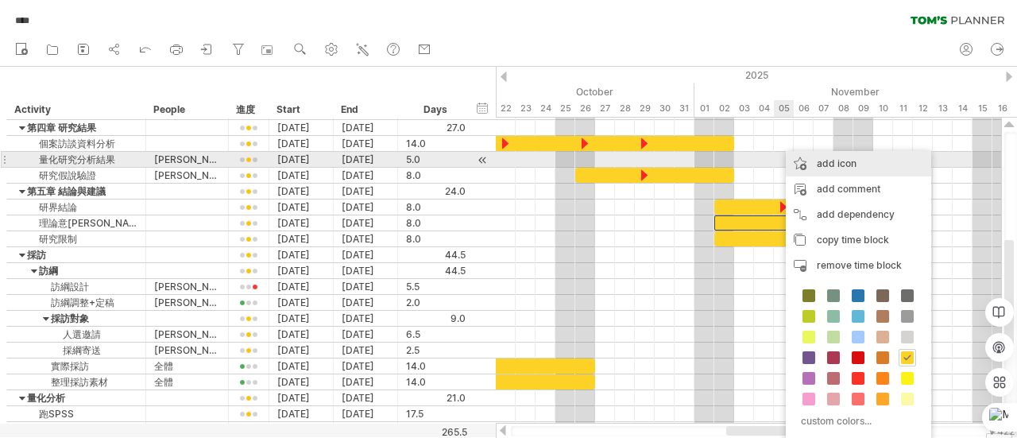
click at [827, 165] on div "add icon" at bounding box center [857, 163] width 145 height 25
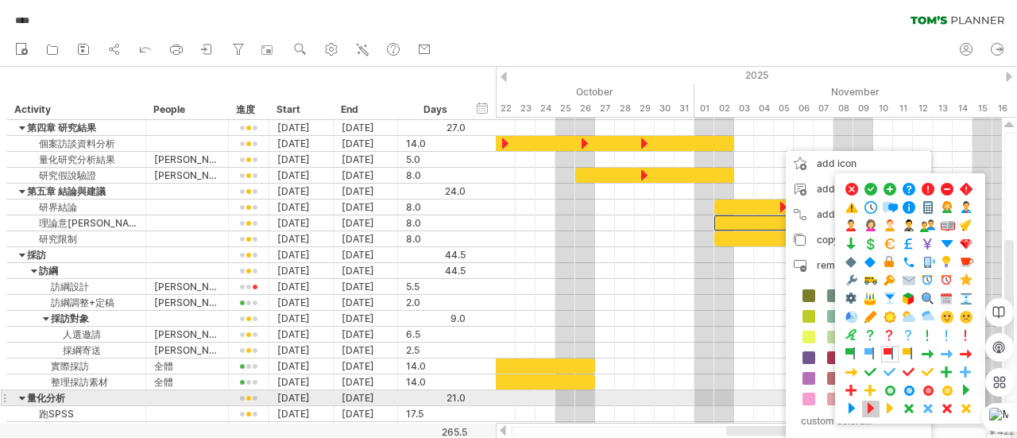
click at [871, 401] on span at bounding box center [871, 408] width 16 height 15
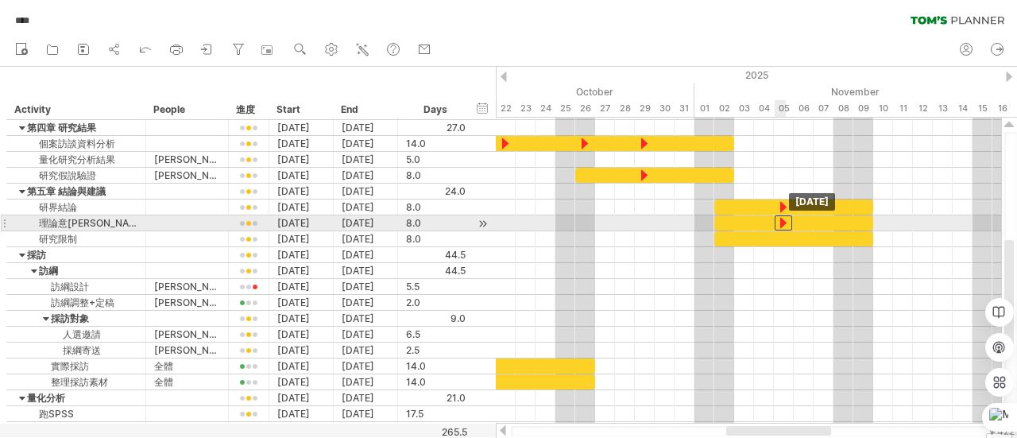
click at [780, 222] on div at bounding box center [782, 222] width 17 height 15
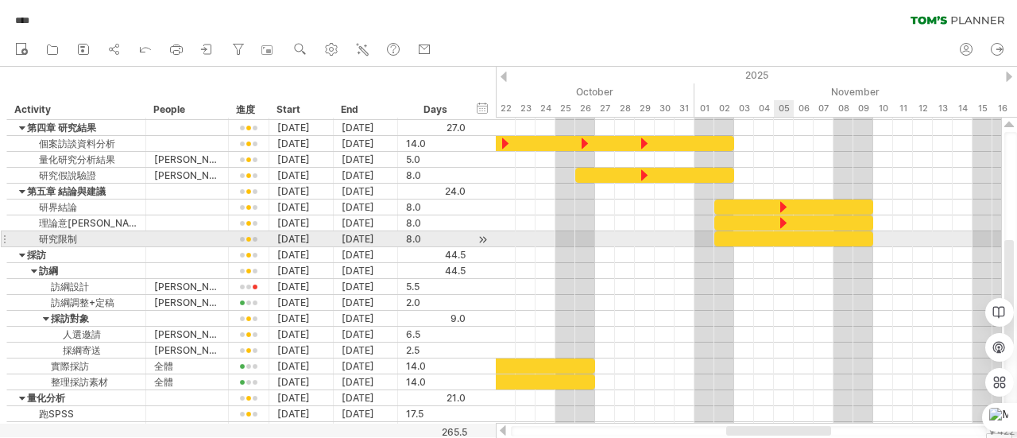
click at [782, 239] on div at bounding box center [793, 238] width 159 height 15
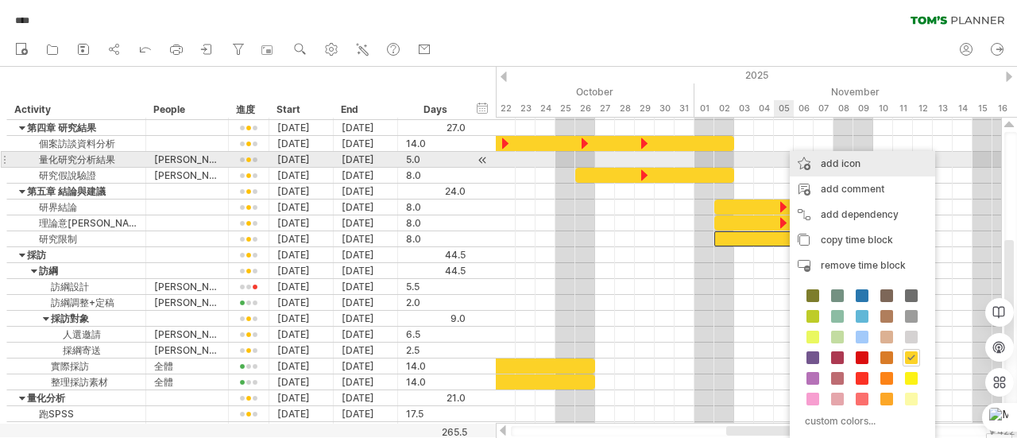
click at [819, 166] on div "add icon" at bounding box center [861, 163] width 145 height 25
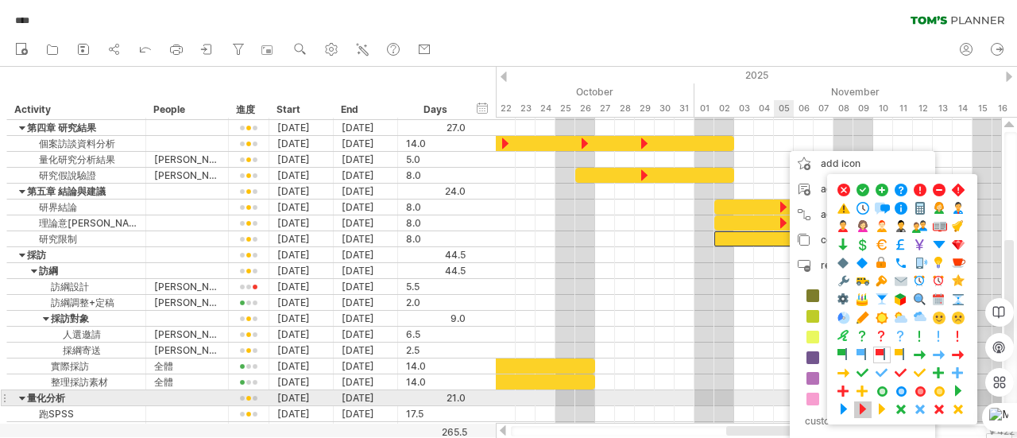
click at [863, 402] on span at bounding box center [863, 409] width 16 height 15
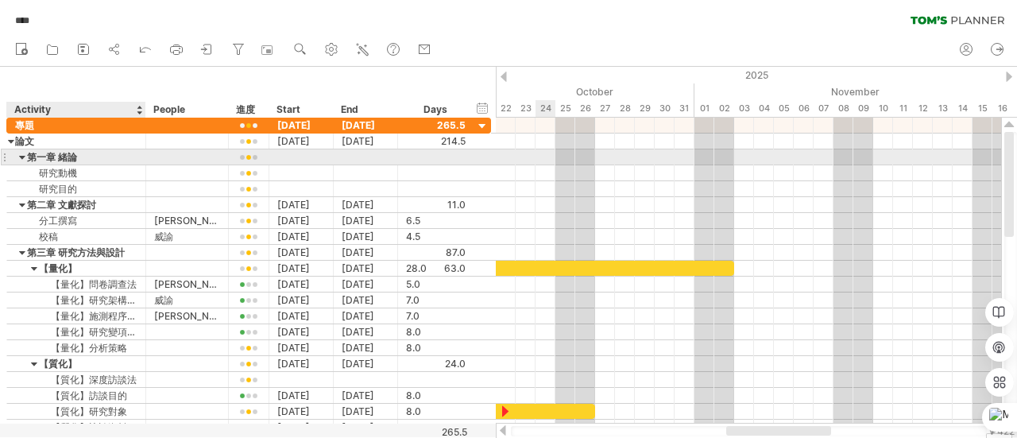
click at [25, 156] on div at bounding box center [22, 156] width 7 height 15
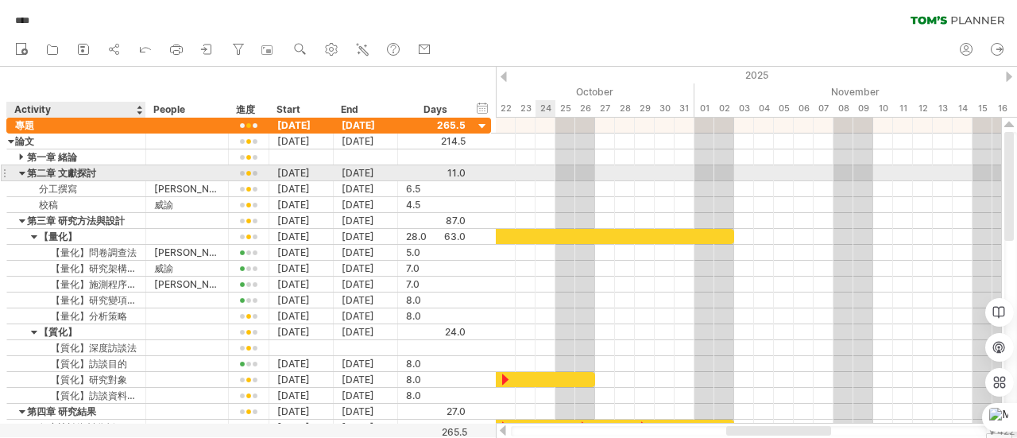
click at [21, 174] on div at bounding box center [22, 172] width 7 height 15
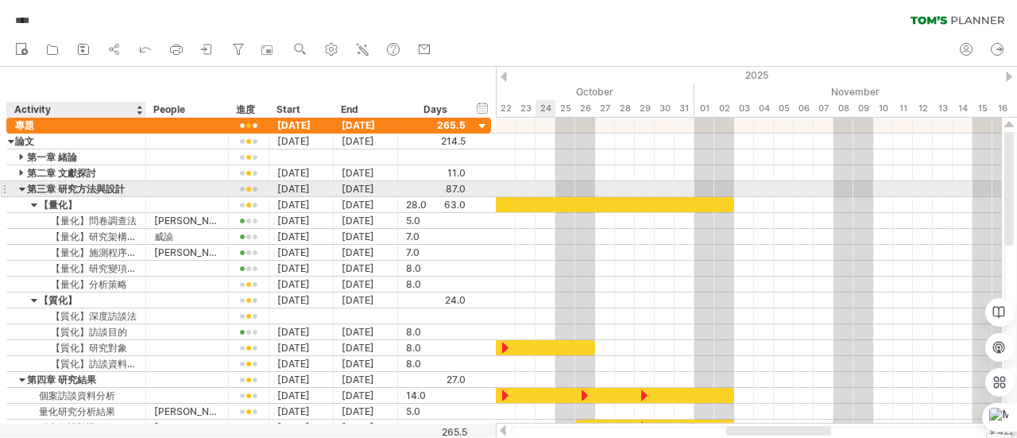
click at [21, 190] on div at bounding box center [22, 188] width 7 height 15
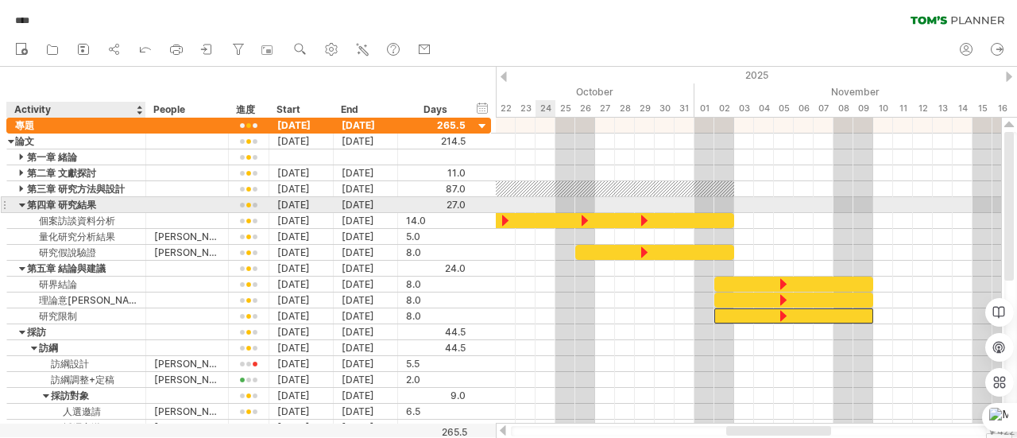
click at [21, 205] on div at bounding box center [22, 204] width 7 height 15
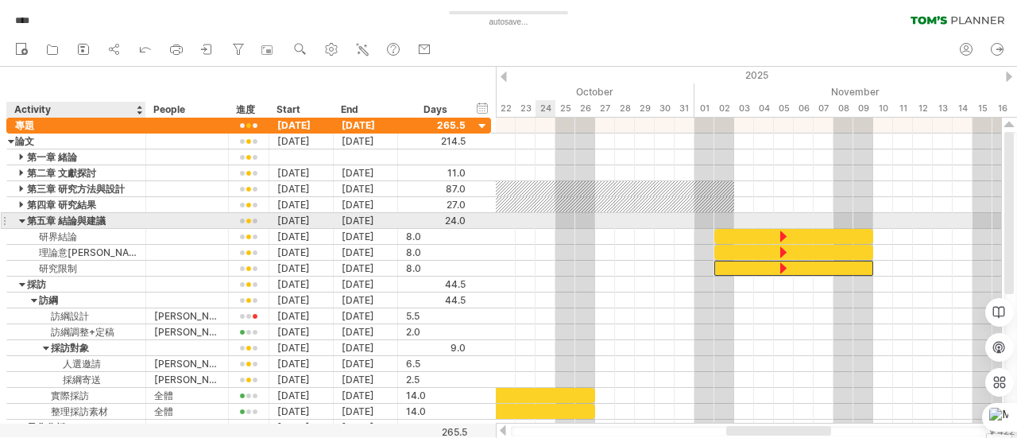
click at [21, 218] on div at bounding box center [22, 220] width 7 height 15
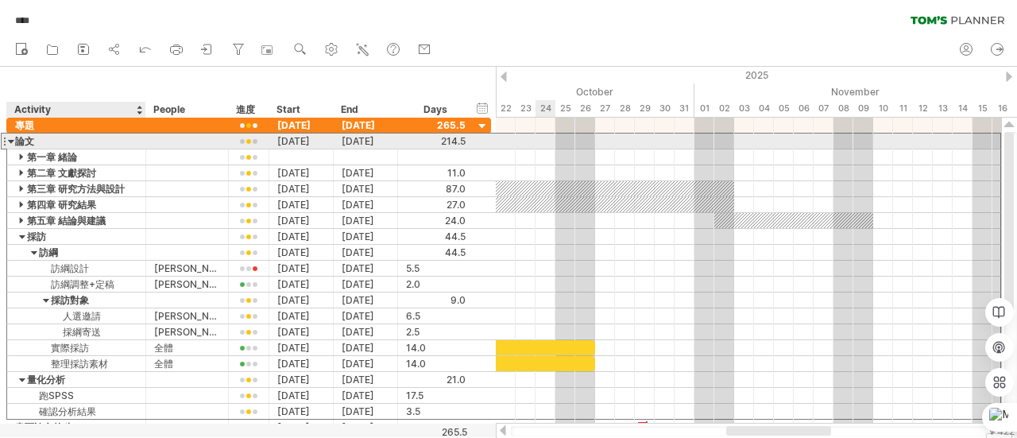
click at [38, 136] on div "論文" at bounding box center [76, 140] width 122 height 15
click at [38, 136] on input "**" at bounding box center [76, 140] width 122 height 15
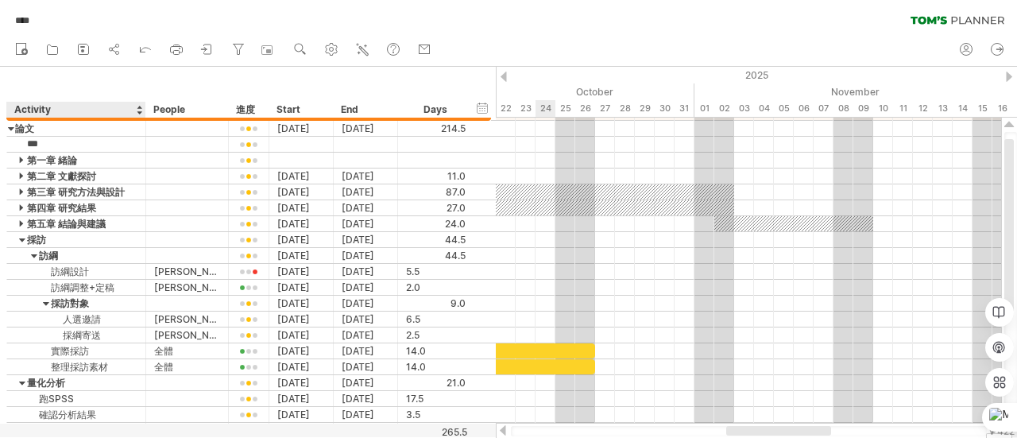
type input "**"
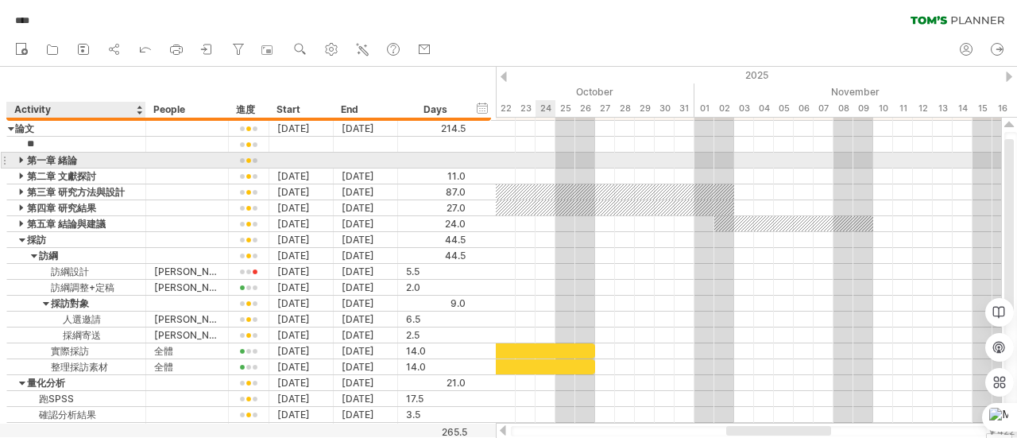
click at [46, 158] on div "第一章 緒論" at bounding box center [76, 159] width 122 height 15
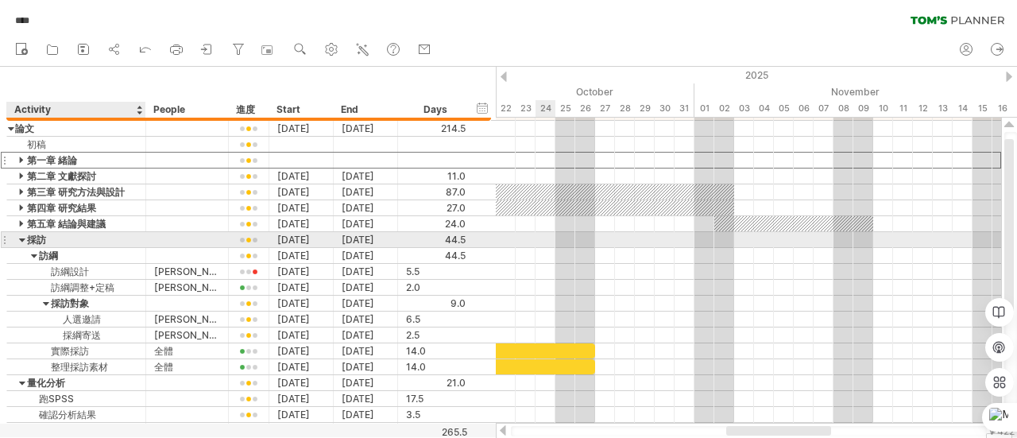
click at [22, 237] on div at bounding box center [22, 239] width 7 height 15
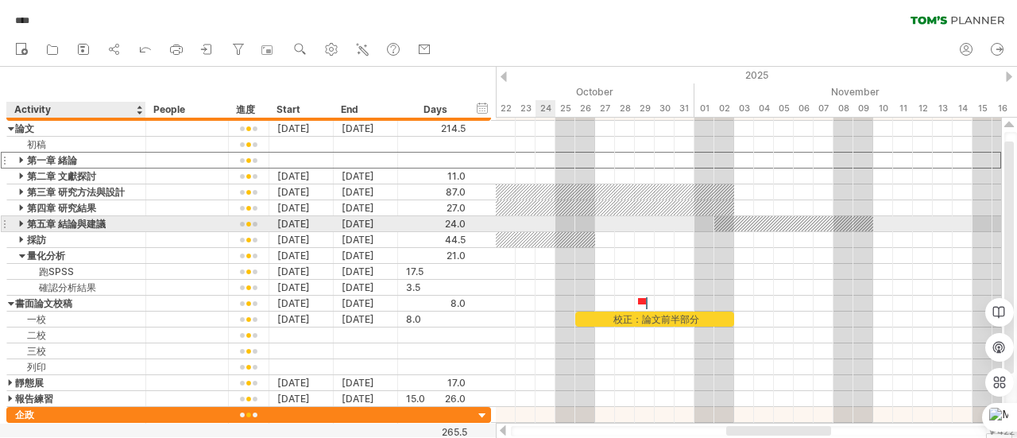
click at [22, 223] on div at bounding box center [22, 223] width 7 height 15
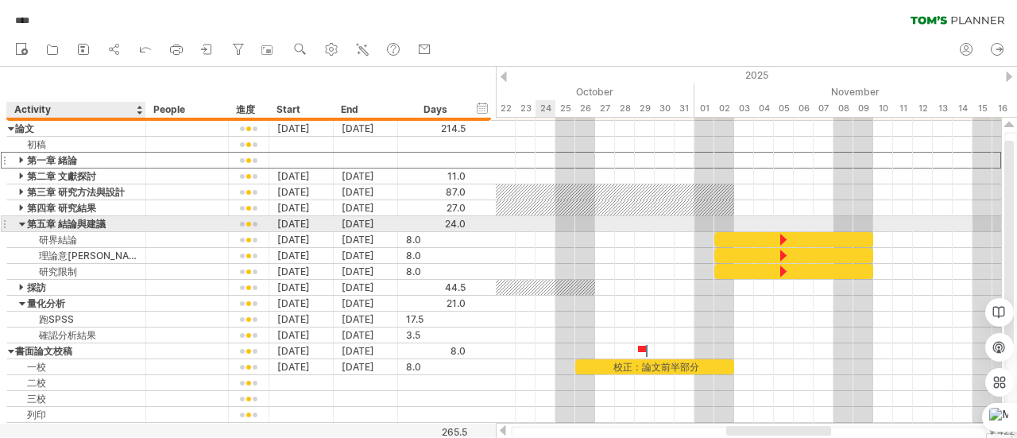
click at [22, 223] on div at bounding box center [22, 223] width 7 height 15
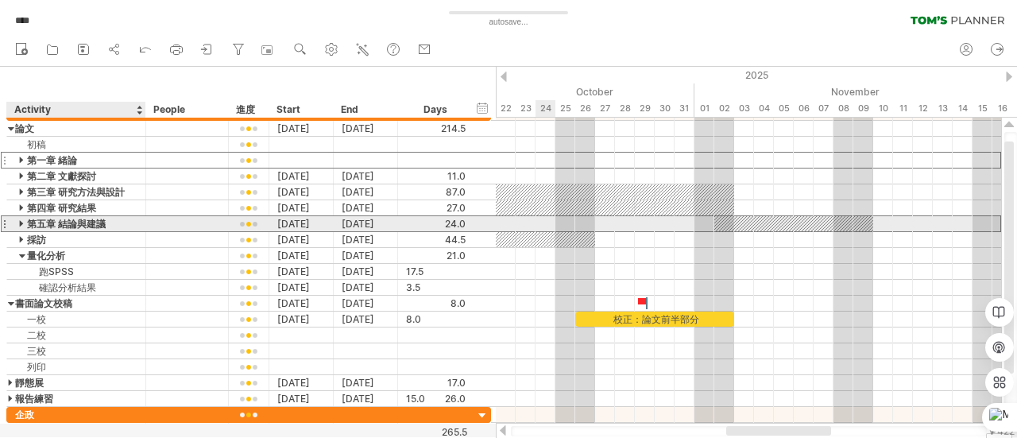
click at [34, 222] on div "第五章 結論與建議" at bounding box center [76, 223] width 122 height 15
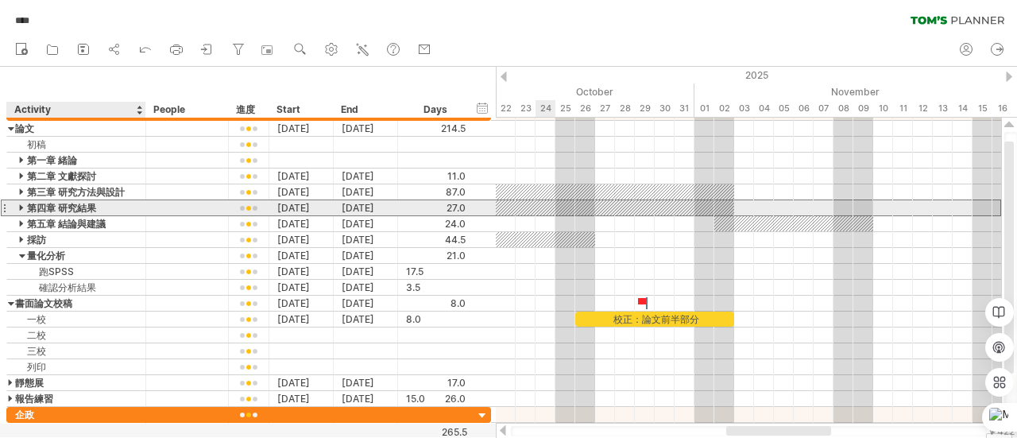
click at [40, 209] on div "第四章 研究結果" at bounding box center [76, 207] width 122 height 15
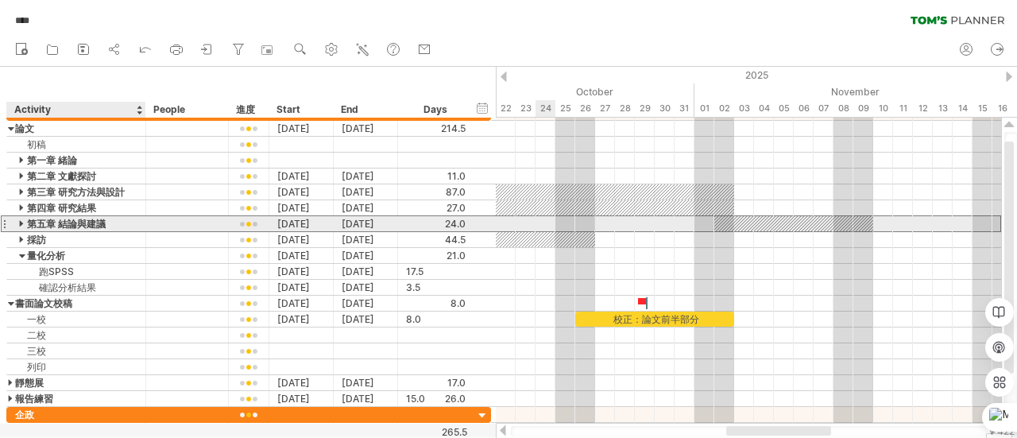
click at [33, 225] on div "第五章 結論與建議" at bounding box center [76, 223] width 122 height 15
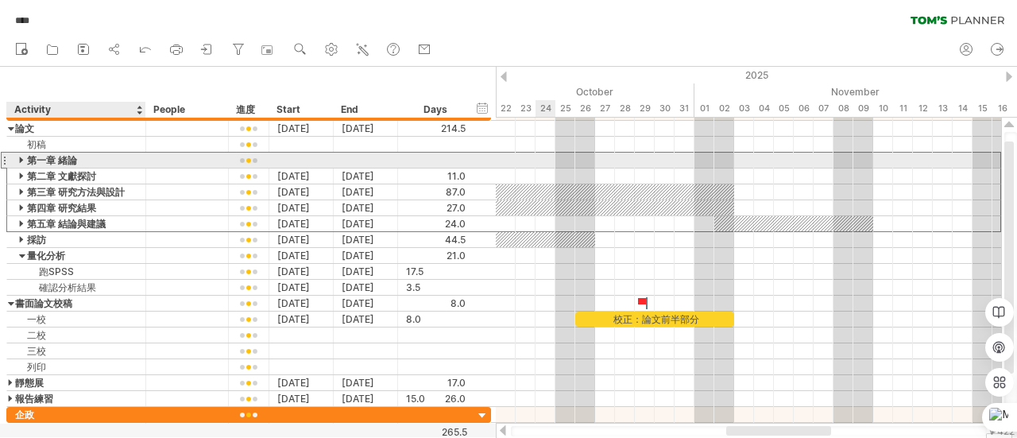
click at [57, 157] on div "第一章 緒論" at bounding box center [76, 159] width 122 height 15
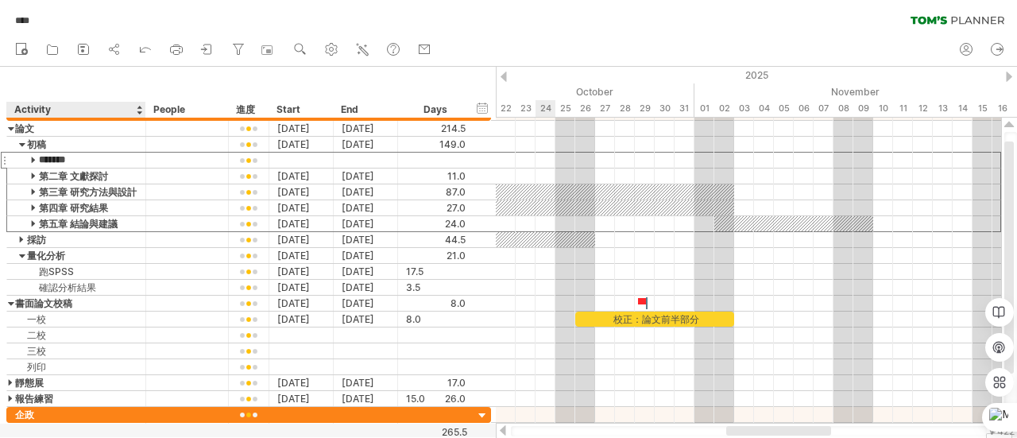
click at [57, 157] on input "******" at bounding box center [76, 159] width 122 height 15
click at [33, 157] on input "******" at bounding box center [76, 159] width 122 height 15
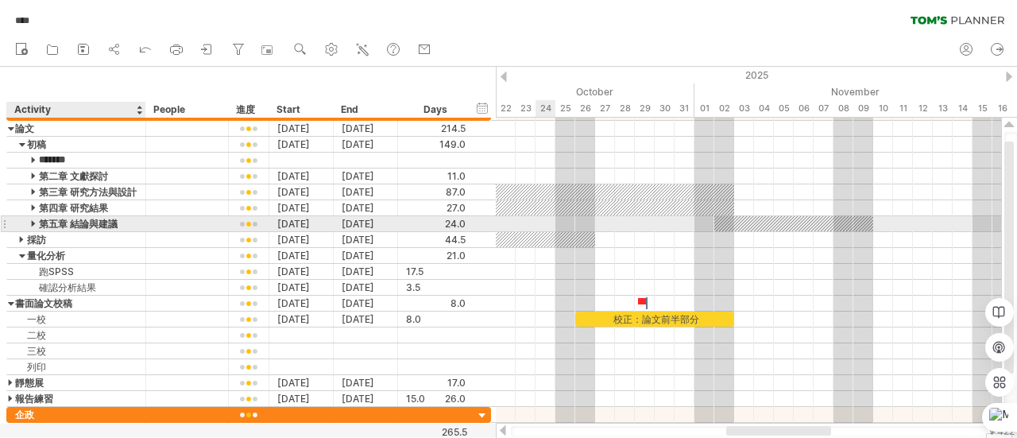
click at [116, 226] on div "第五章 結論與建議" at bounding box center [76, 223] width 122 height 15
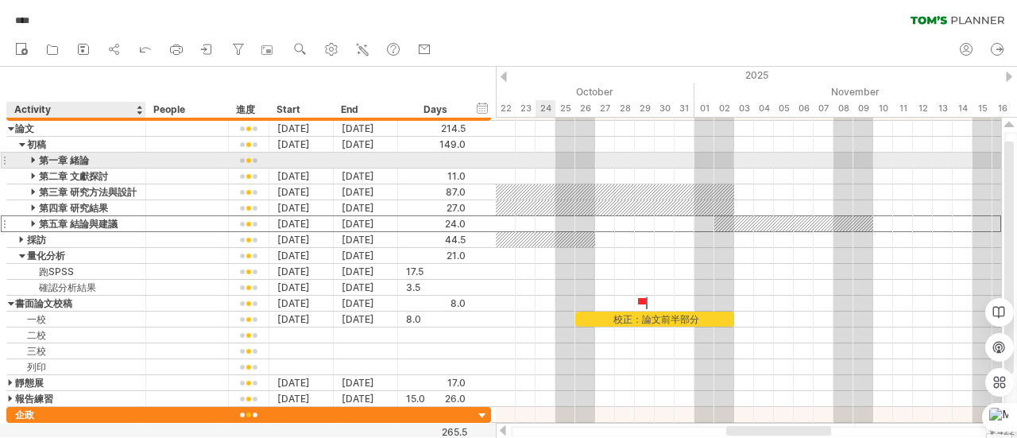
click at [33, 159] on div at bounding box center [34, 159] width 7 height 15
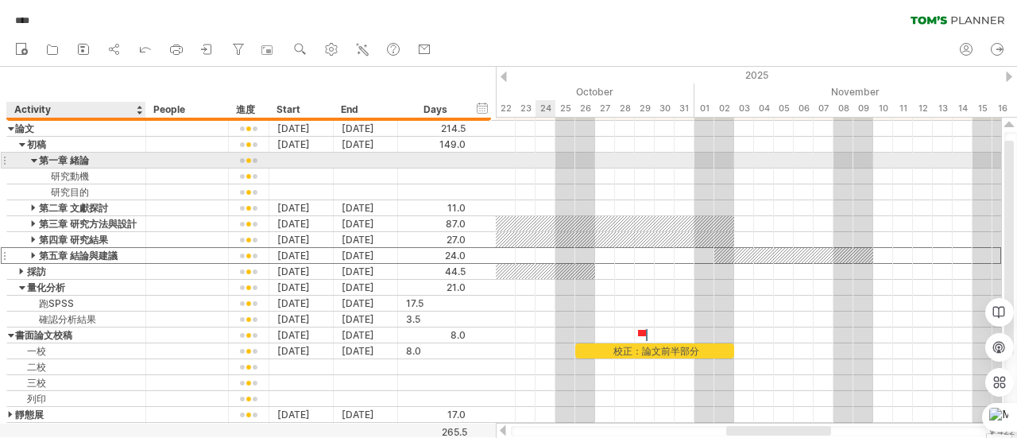
click at [33, 160] on div at bounding box center [34, 159] width 7 height 15
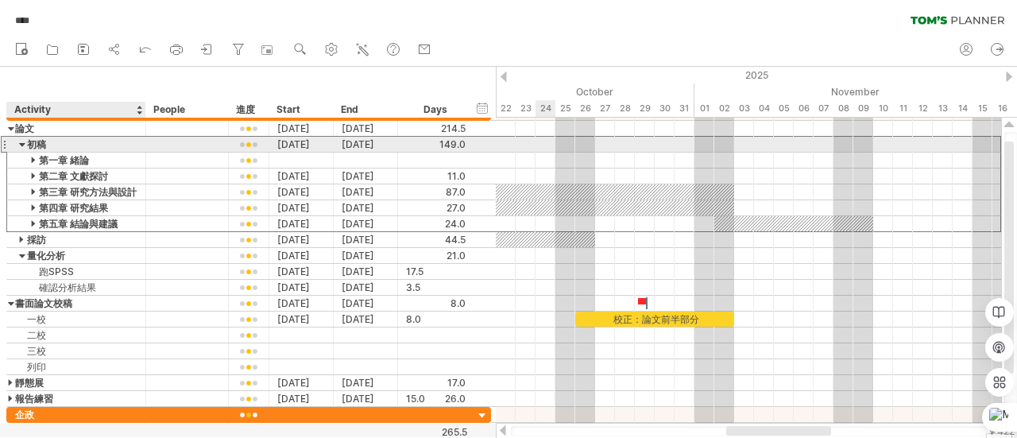
click at [25, 143] on div "初稿" at bounding box center [76, 144] width 122 height 15
click at [25, 143] on input "**" at bounding box center [76, 144] width 122 height 15
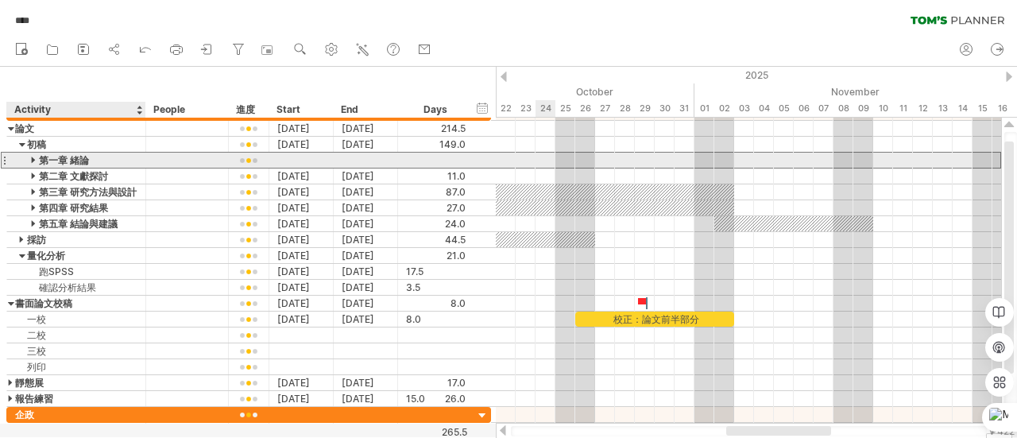
click at [29, 155] on div "第一章 緒論" at bounding box center [76, 159] width 122 height 15
click at [29, 155] on input "******" at bounding box center [76, 159] width 122 height 15
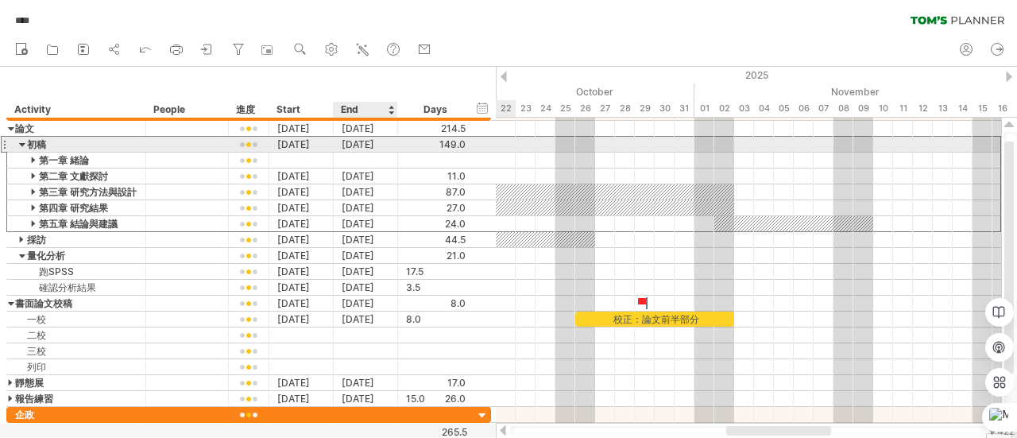
click at [354, 148] on div "[DATE]" at bounding box center [366, 144] width 64 height 15
click at [21, 144] on div at bounding box center [22, 144] width 7 height 15
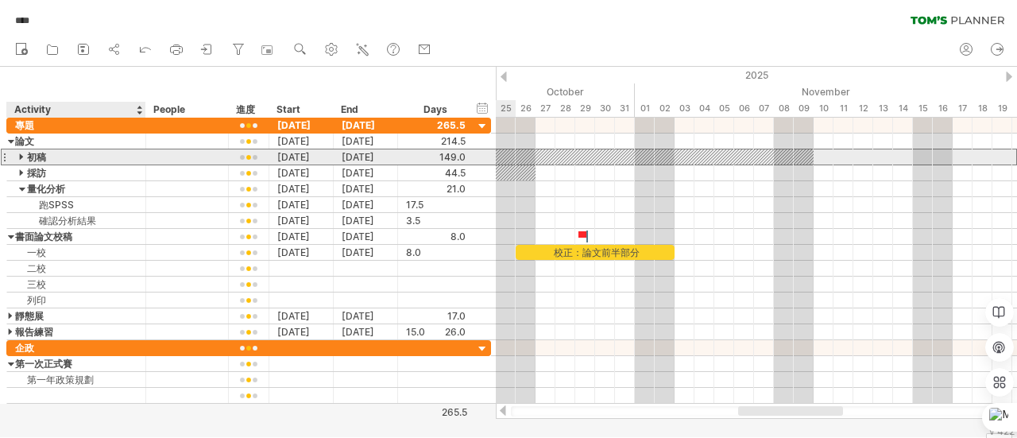
click at [24, 156] on div at bounding box center [22, 156] width 7 height 15
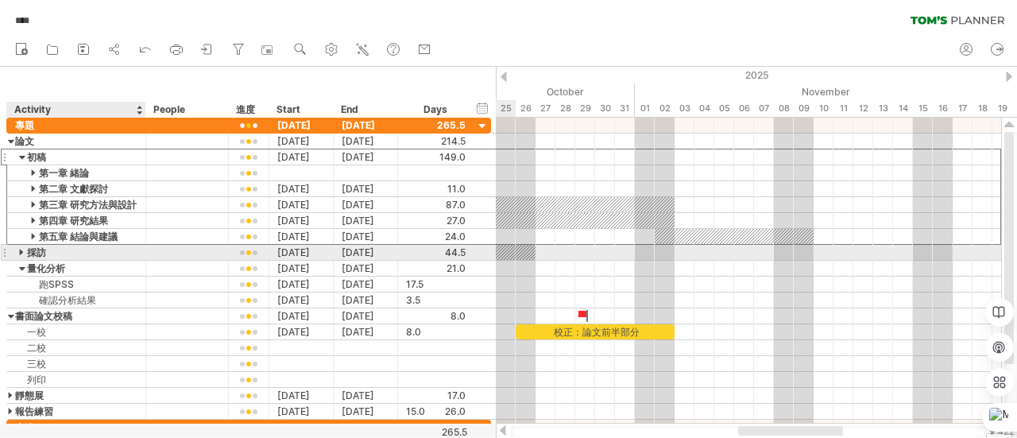
click at [24, 245] on div at bounding box center [22, 252] width 7 height 15
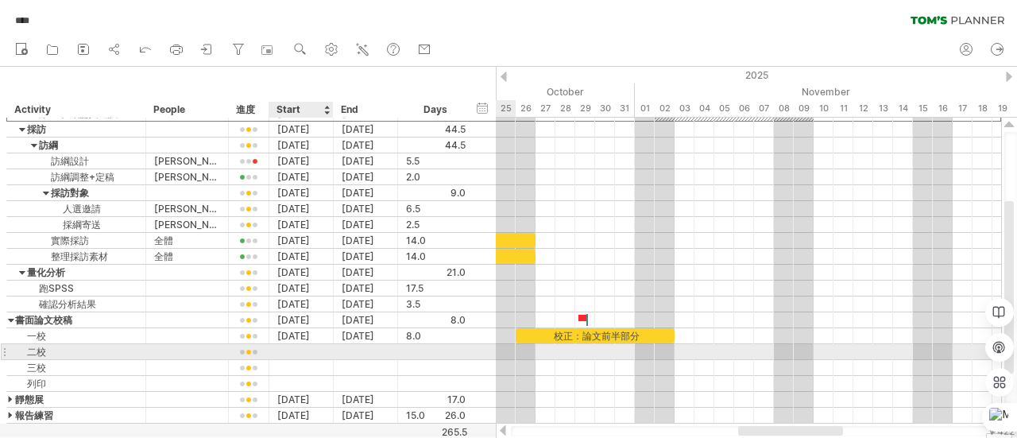
click at [290, 349] on div at bounding box center [301, 351] width 64 height 15
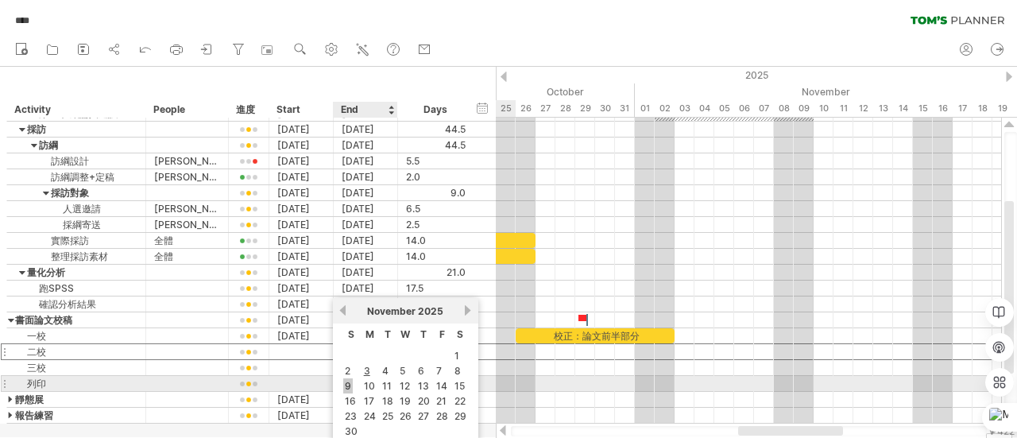
click at [350, 383] on link "9" at bounding box center [348, 385] width 10 height 15
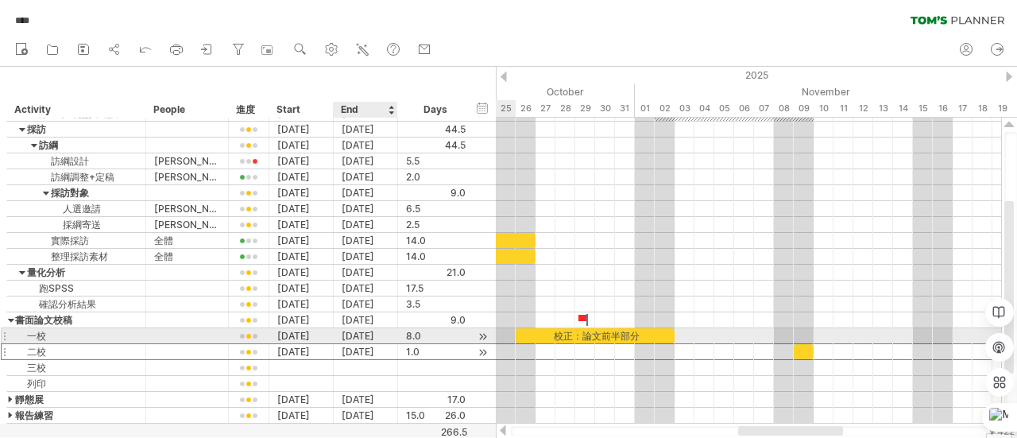
click at [367, 344] on div "[DATE]" at bounding box center [366, 351] width 64 height 15
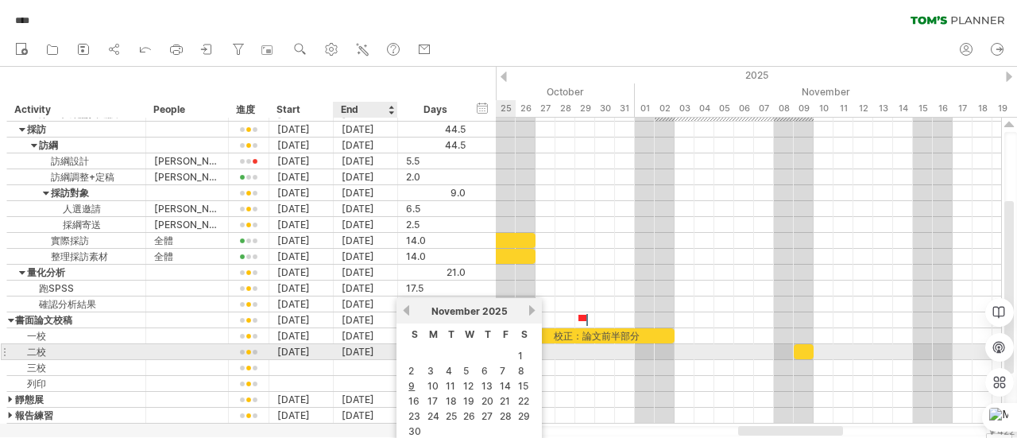
click at [367, 346] on div "[DATE]" at bounding box center [366, 351] width 64 height 15
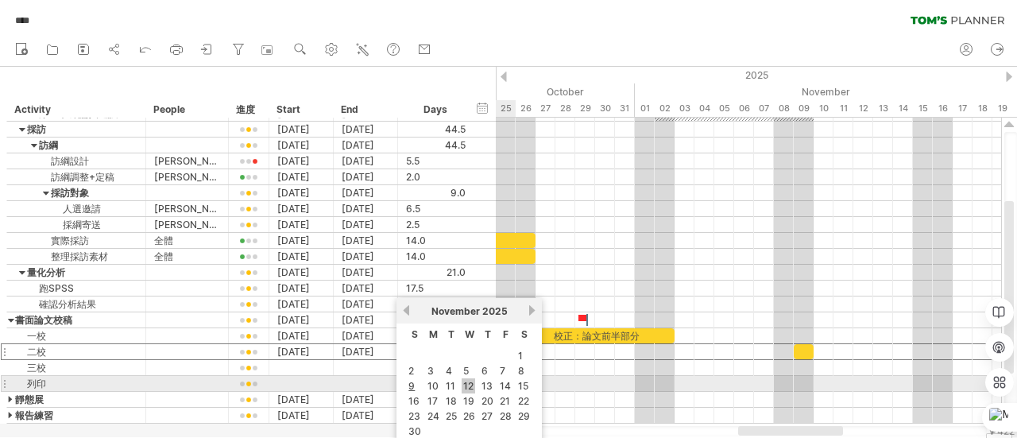
click at [475, 381] on link "12" at bounding box center [468, 385] width 14 height 15
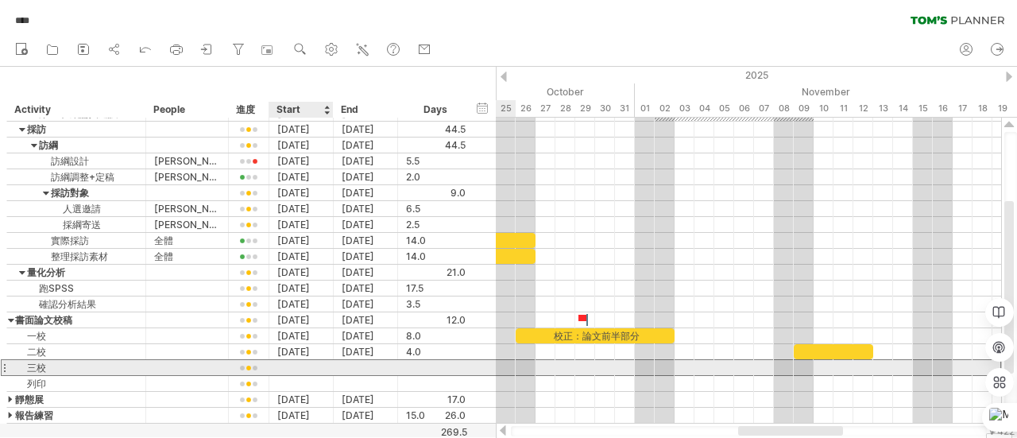
click at [283, 365] on div at bounding box center [301, 367] width 64 height 15
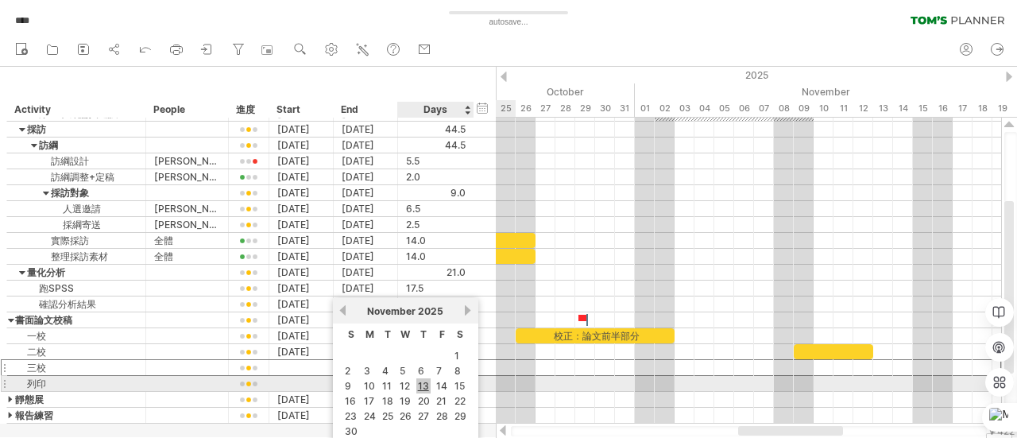
click at [421, 380] on link "13" at bounding box center [423, 385] width 14 height 15
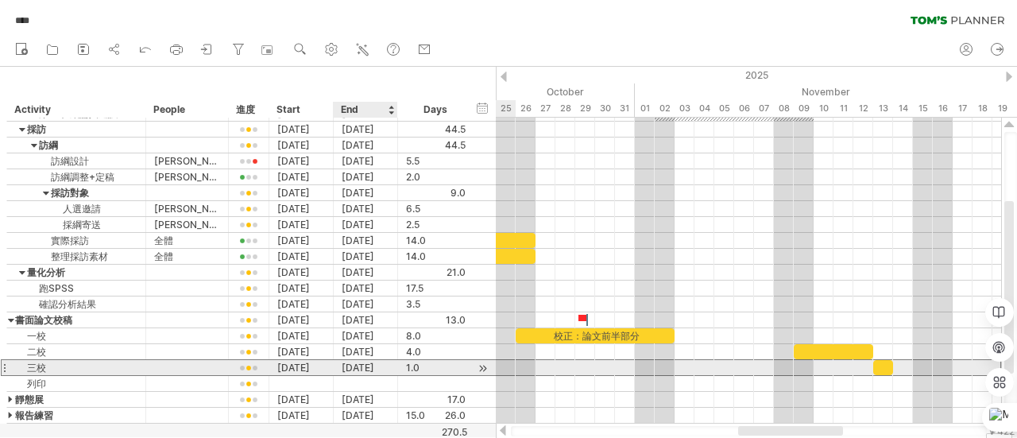
click at [373, 365] on div "[DATE]" at bounding box center [366, 367] width 64 height 15
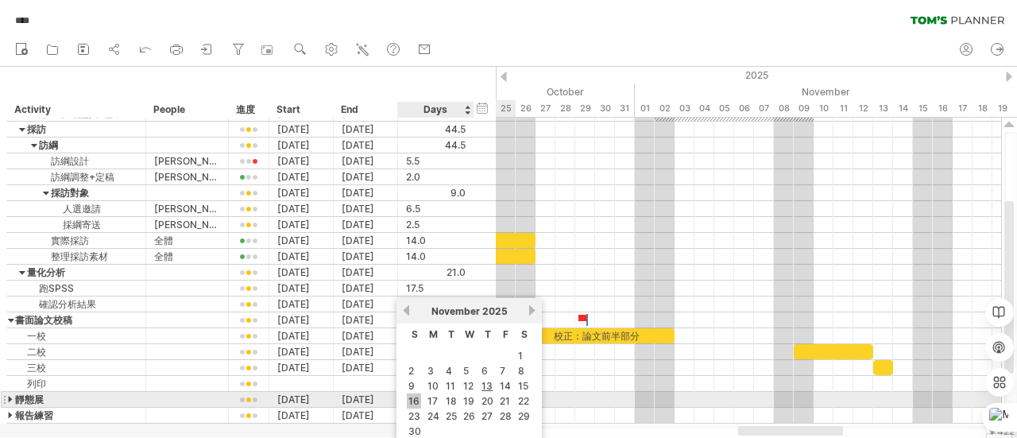
click at [416, 393] on link "16" at bounding box center [414, 400] width 14 height 15
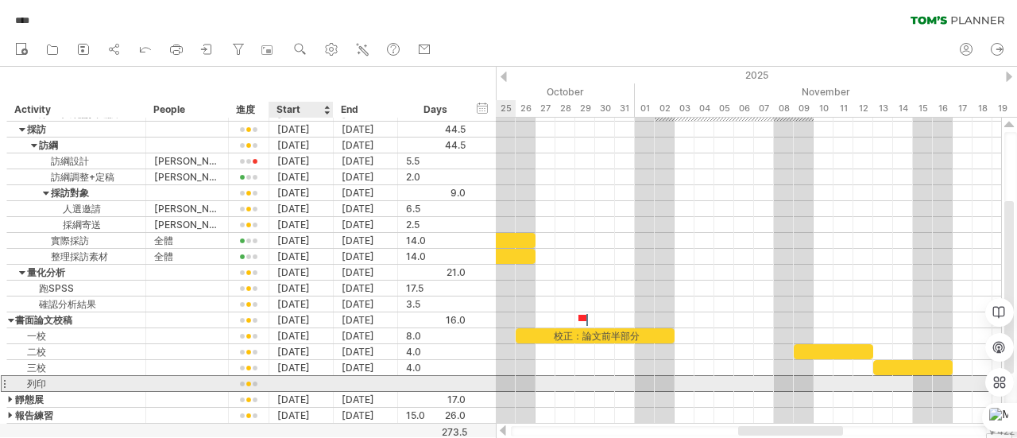
click at [305, 377] on div at bounding box center [301, 383] width 64 height 15
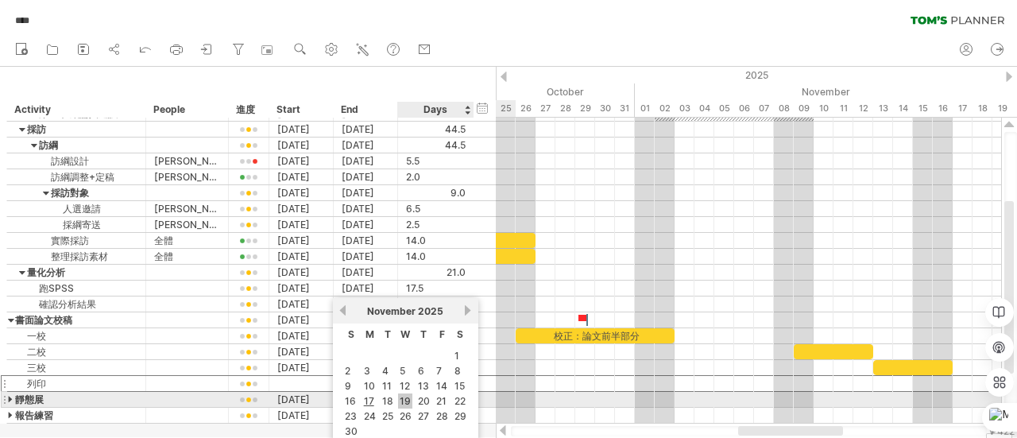
click at [405, 396] on link "19" at bounding box center [405, 400] width 14 height 15
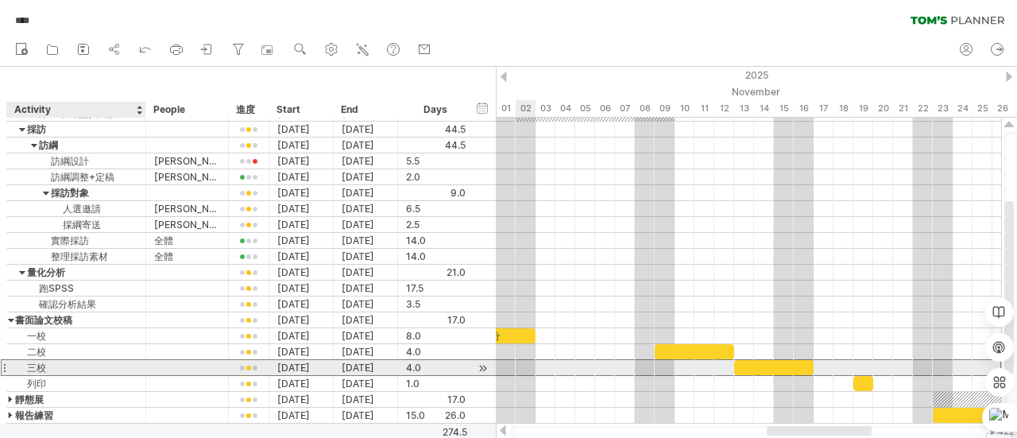
click at [91, 365] on div "三校" at bounding box center [76, 367] width 122 height 15
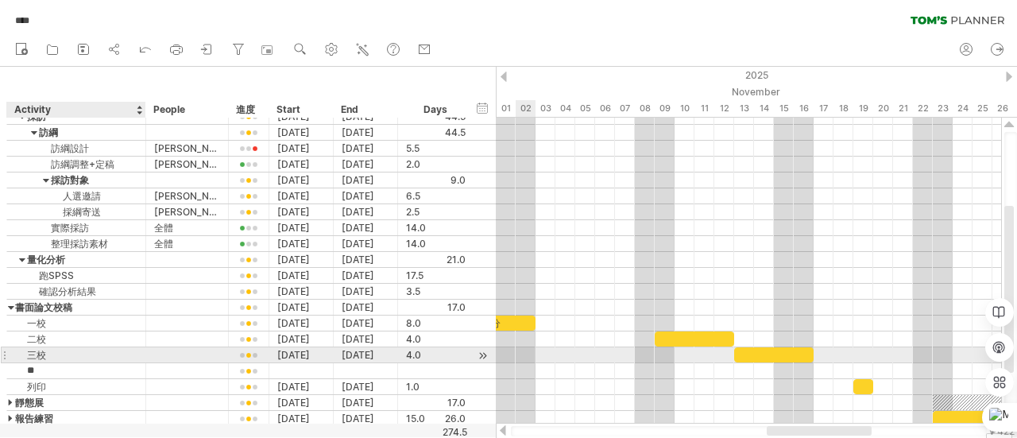
type input "*"
type input "***"
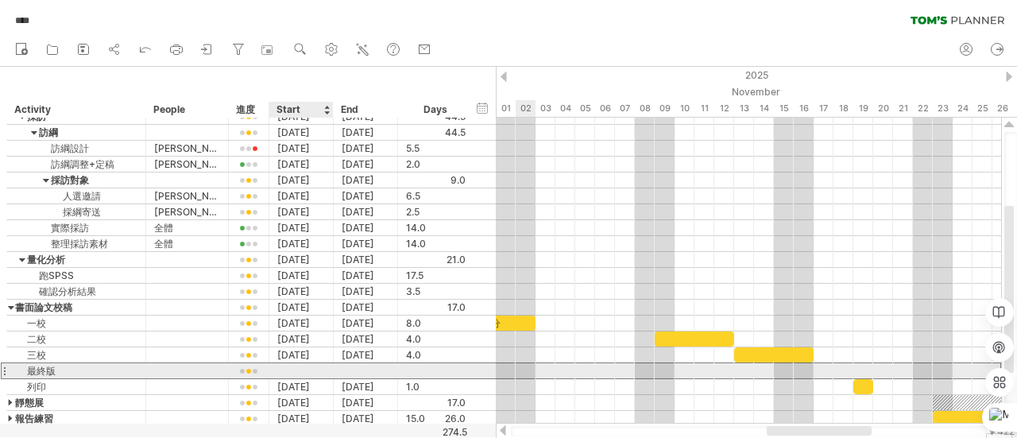
click at [288, 369] on div at bounding box center [301, 370] width 64 height 15
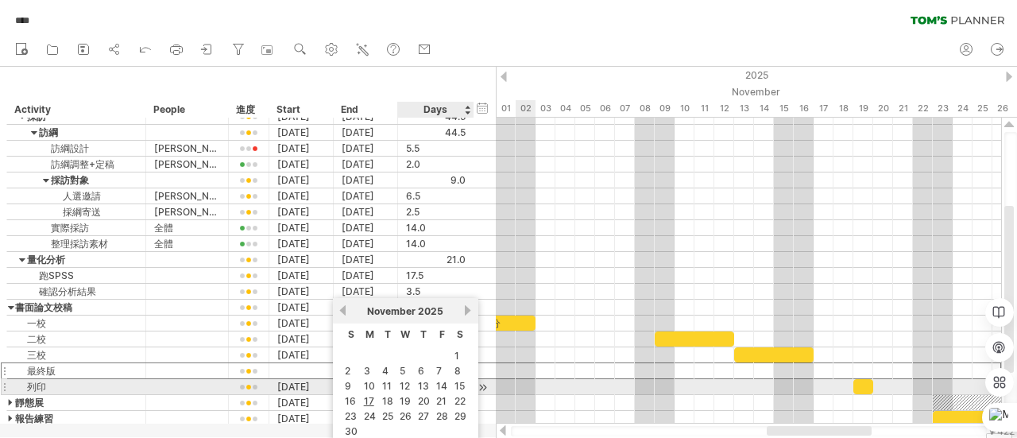
click at [431, 383] on td "13" at bounding box center [423, 386] width 17 height 14
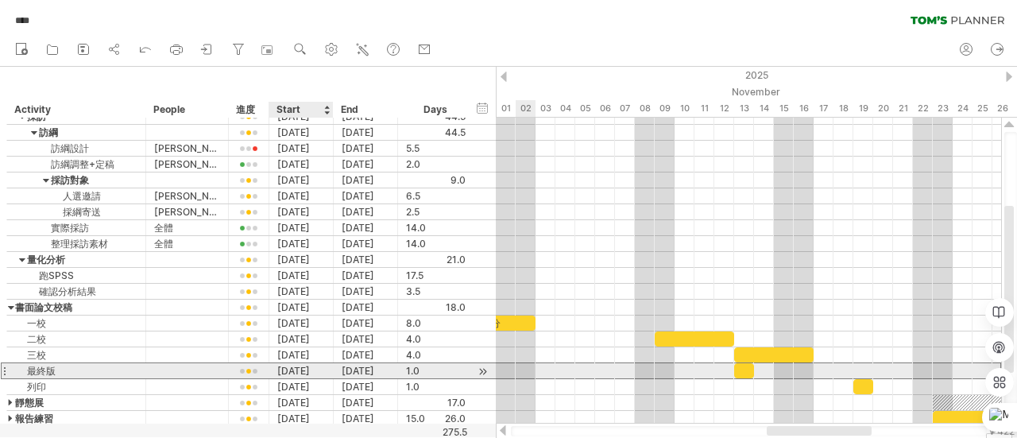
click at [314, 366] on div "[DATE]" at bounding box center [301, 370] width 64 height 15
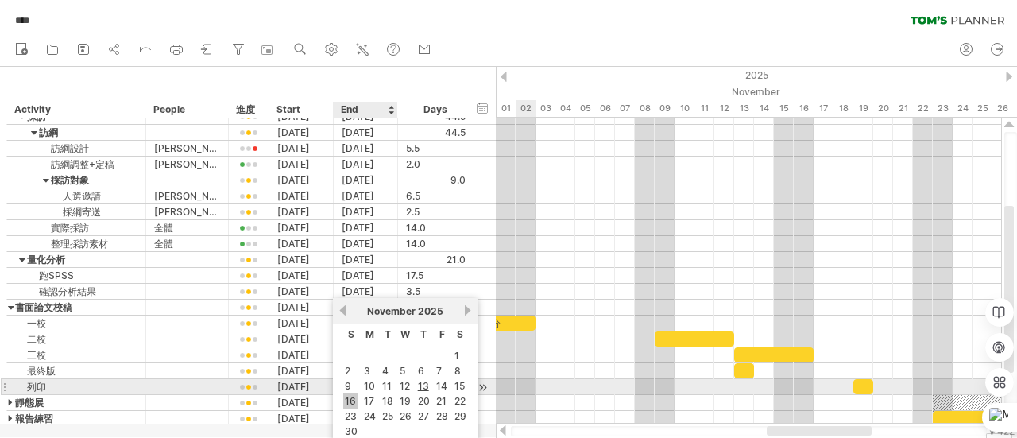
click at [356, 395] on link "16" at bounding box center [350, 400] width 14 height 15
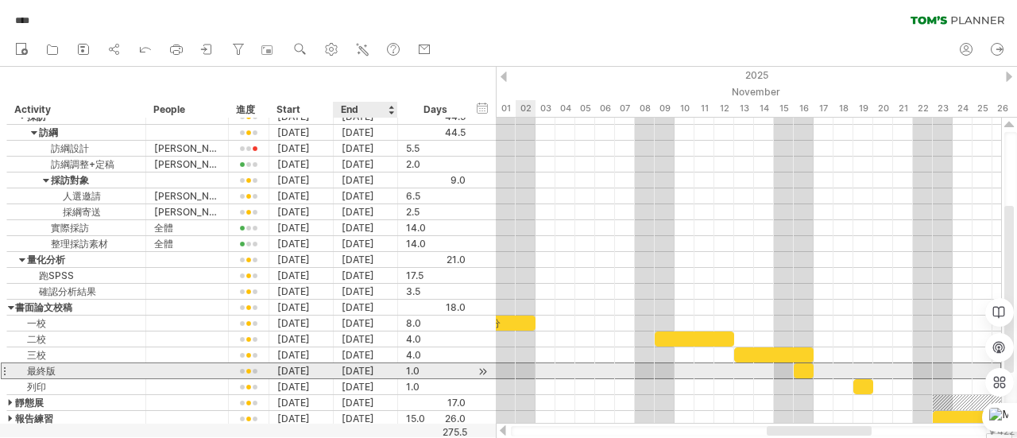
click at [367, 365] on div "[DATE]" at bounding box center [366, 370] width 64 height 15
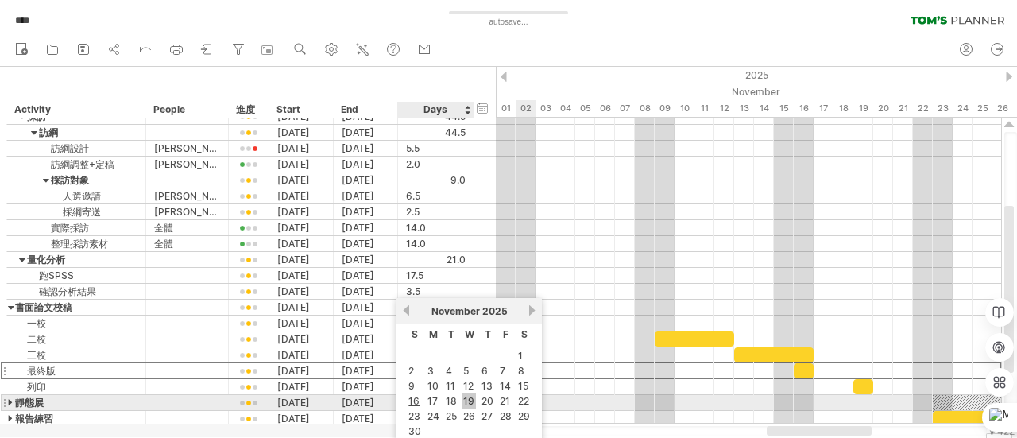
click at [471, 398] on link "19" at bounding box center [468, 400] width 14 height 15
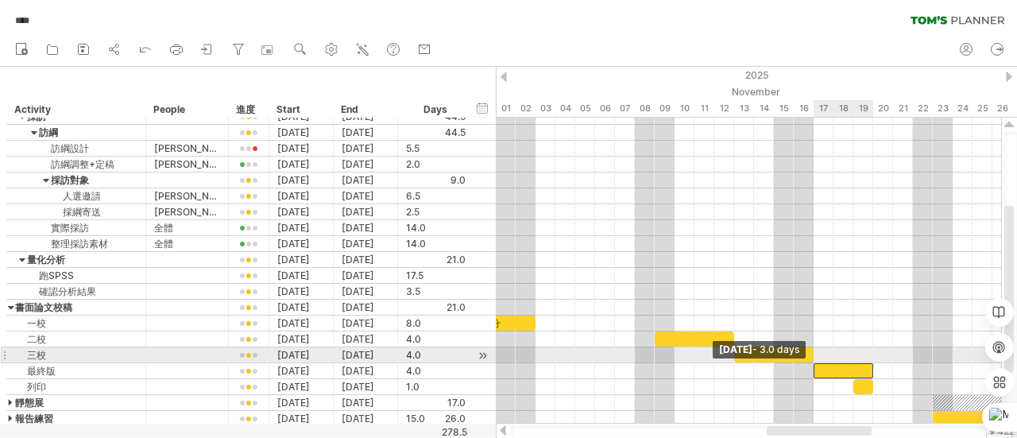
drag, startPoint x: 793, startPoint y: 363, endPoint x: 811, endPoint y: 363, distance: 17.5
click at [811, 363] on span at bounding box center [813, 370] width 6 height 15
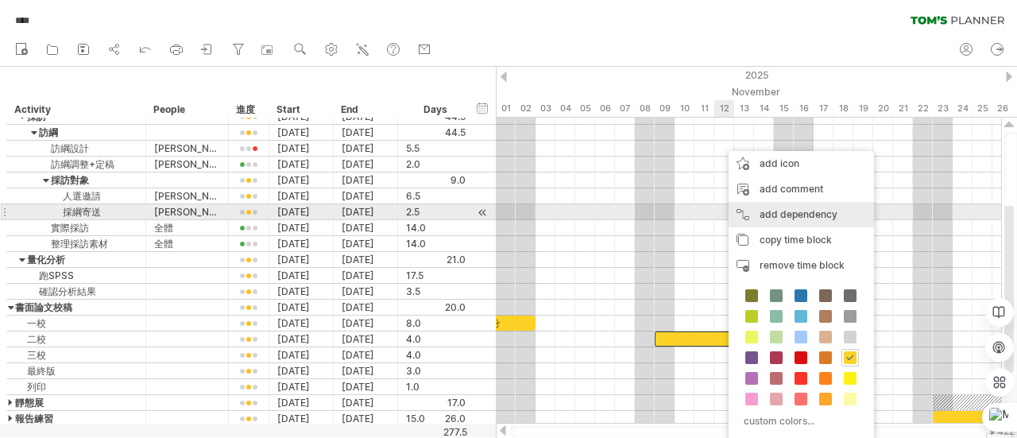
click at [782, 209] on div "add dependency You can use dependencies when you require tasks to be done in a …" at bounding box center [800, 214] width 145 height 25
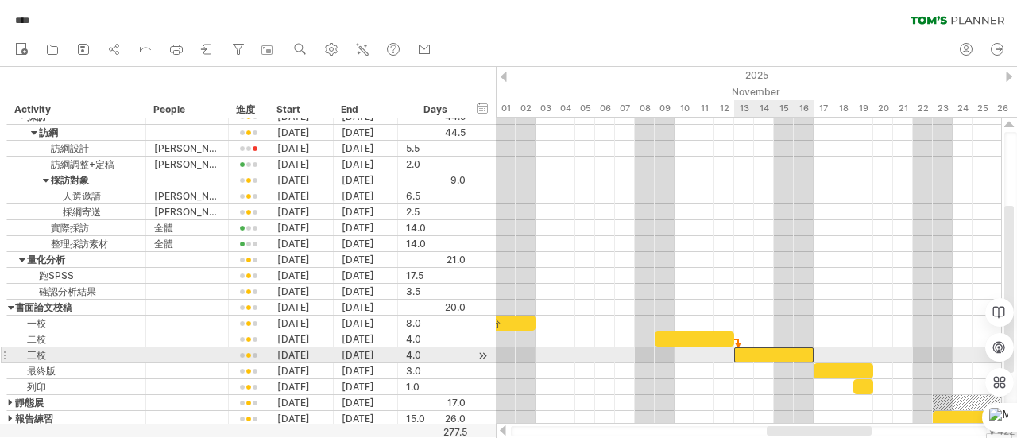
click at [738, 349] on div at bounding box center [773, 354] width 79 height 15
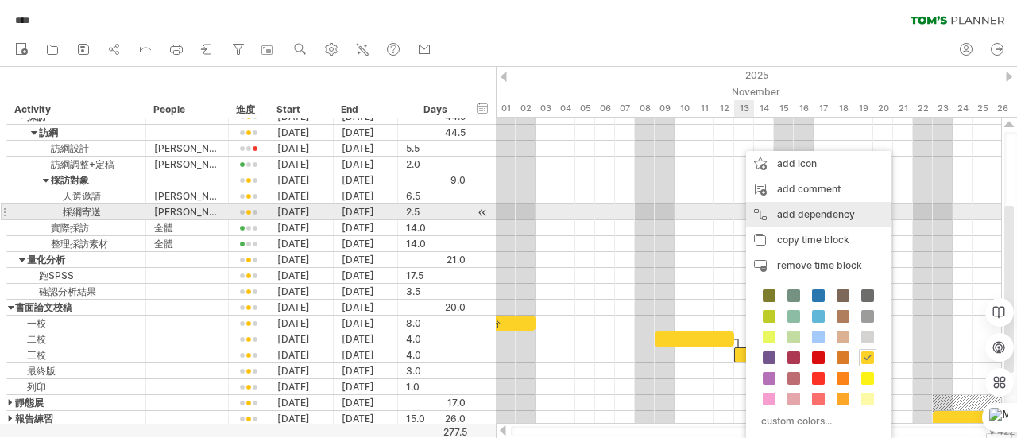
click at [821, 206] on div "add dependency You can use dependencies when you require tasks to be done in a …" at bounding box center [818, 214] width 145 height 25
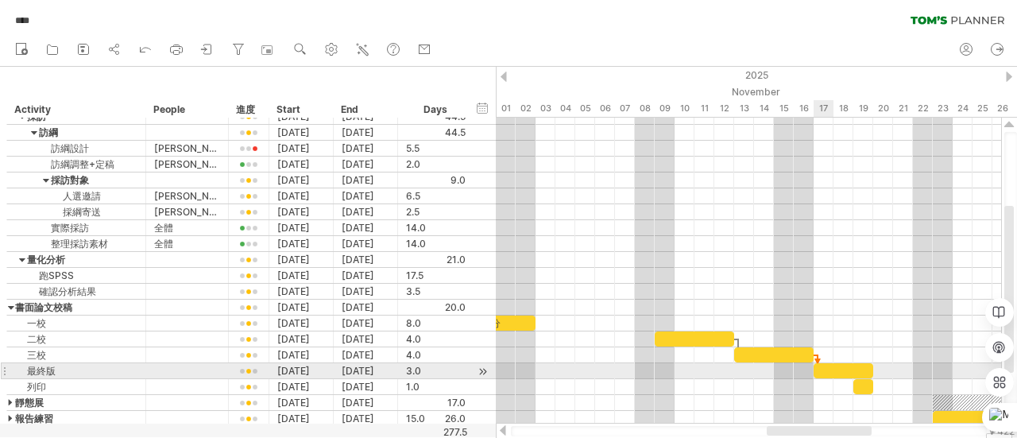
click at [813, 379] on div at bounding box center [748, 387] width 505 height 16
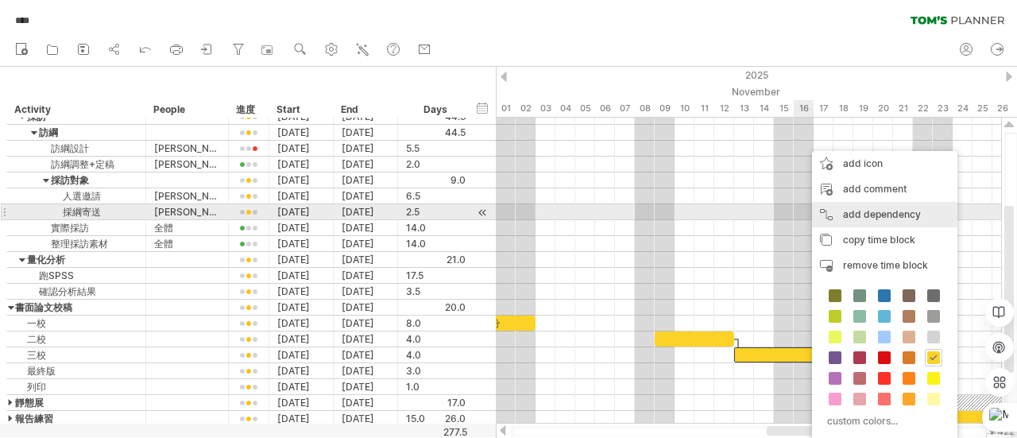
click at [852, 206] on div "add dependency You can use dependencies when you require tasks to be done in a …" at bounding box center [884, 214] width 145 height 25
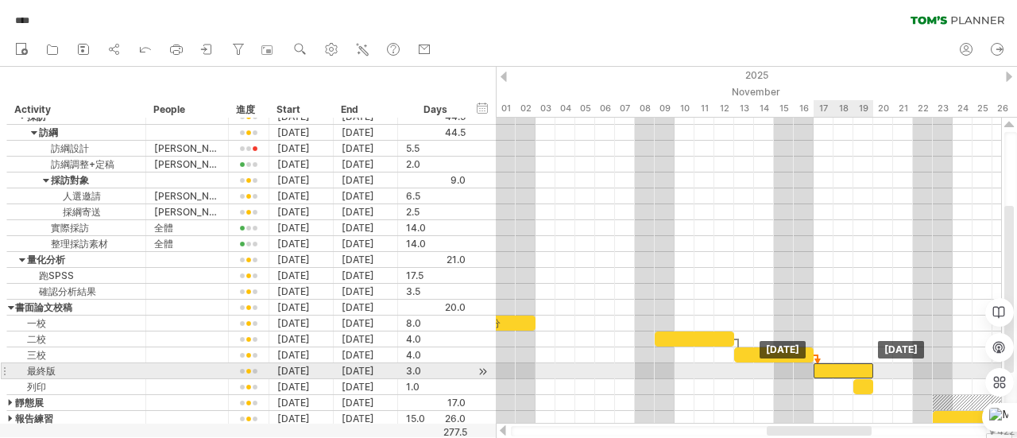
click at [831, 366] on div at bounding box center [843, 370] width 60 height 15
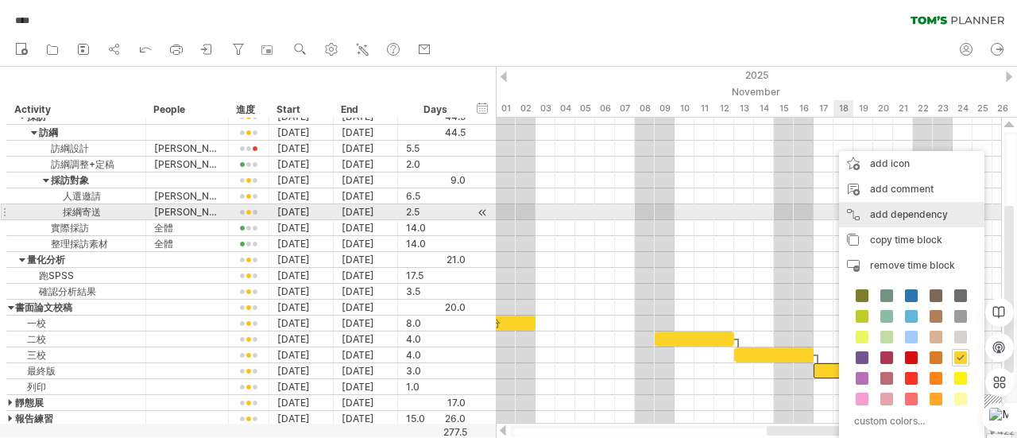
click at [893, 214] on div "add dependency You can use dependencies when you require tasks to be done in a …" at bounding box center [911, 214] width 145 height 25
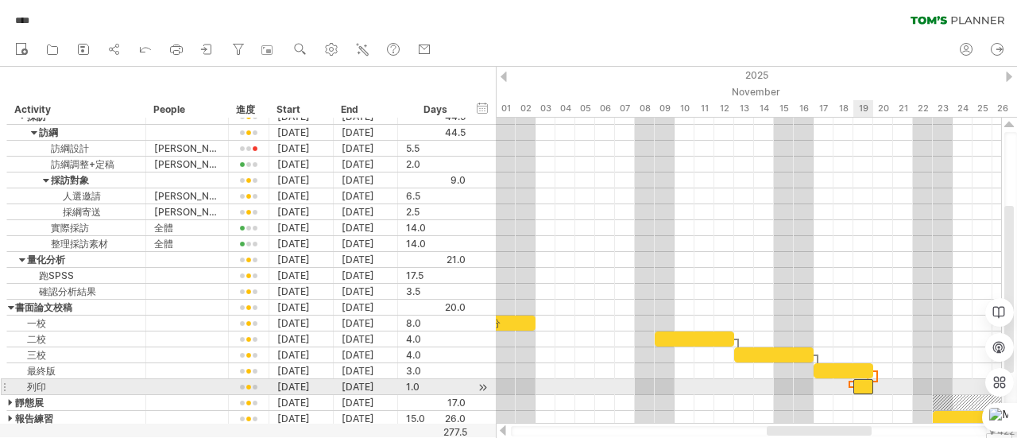
click at [863, 382] on div at bounding box center [863, 386] width 20 height 15
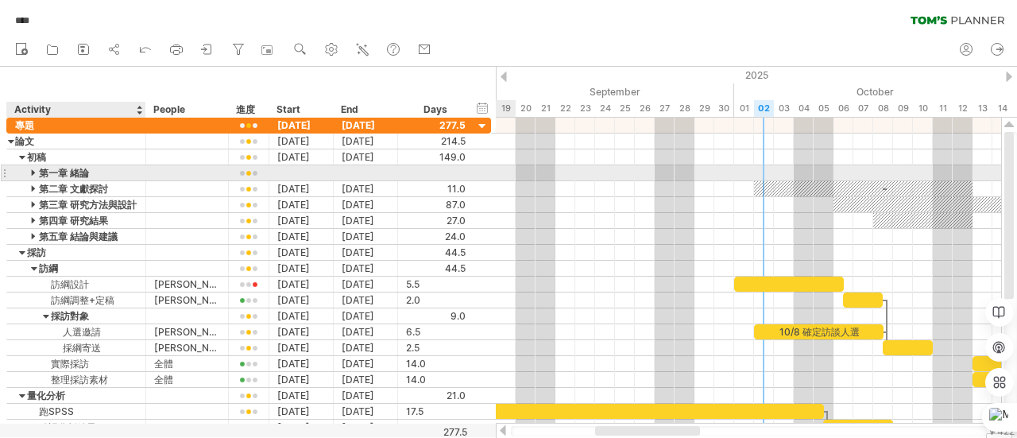
click at [34, 171] on div at bounding box center [34, 172] width 7 height 15
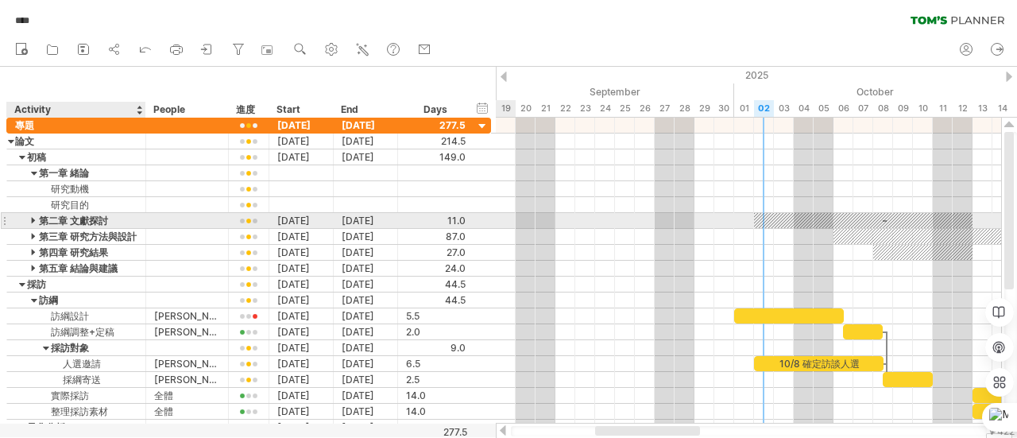
click at [33, 220] on div at bounding box center [34, 220] width 7 height 15
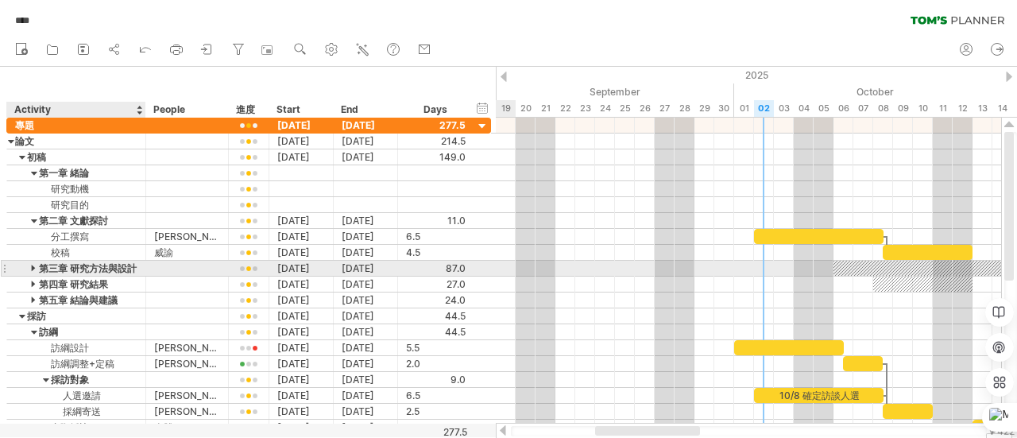
click at [32, 264] on div at bounding box center [34, 268] width 7 height 15
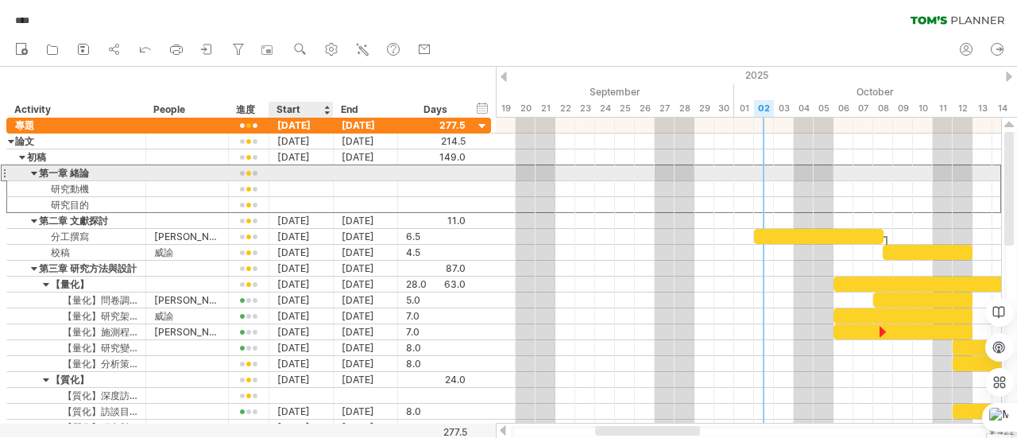
click at [283, 177] on div at bounding box center [301, 172] width 64 height 15
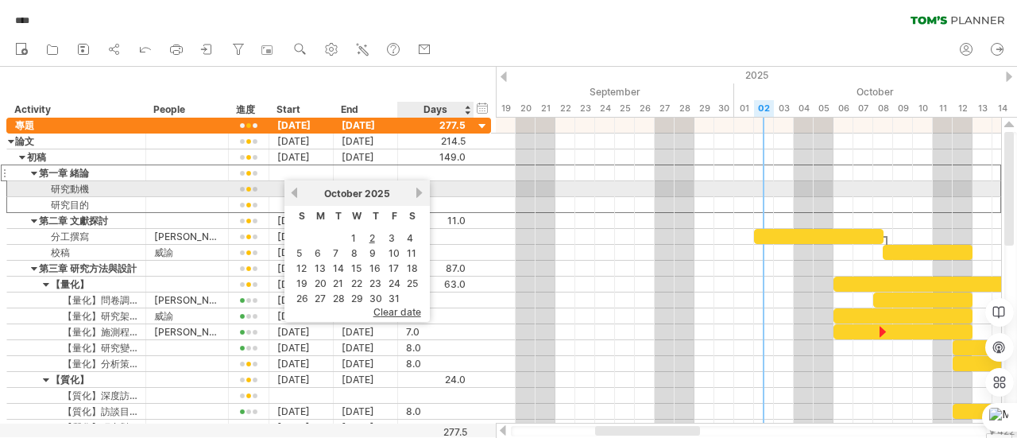
click at [419, 195] on link "next" at bounding box center [420, 193] width 12 height 12
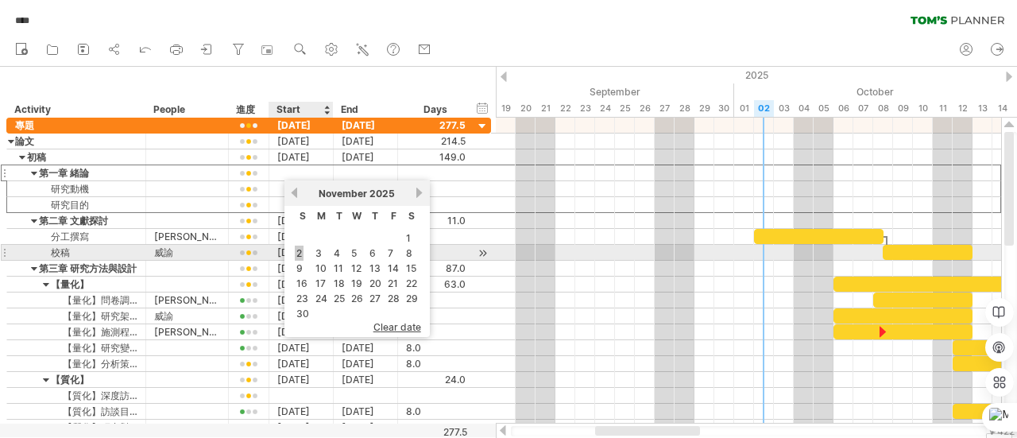
click at [301, 252] on link "2" at bounding box center [299, 252] width 9 height 15
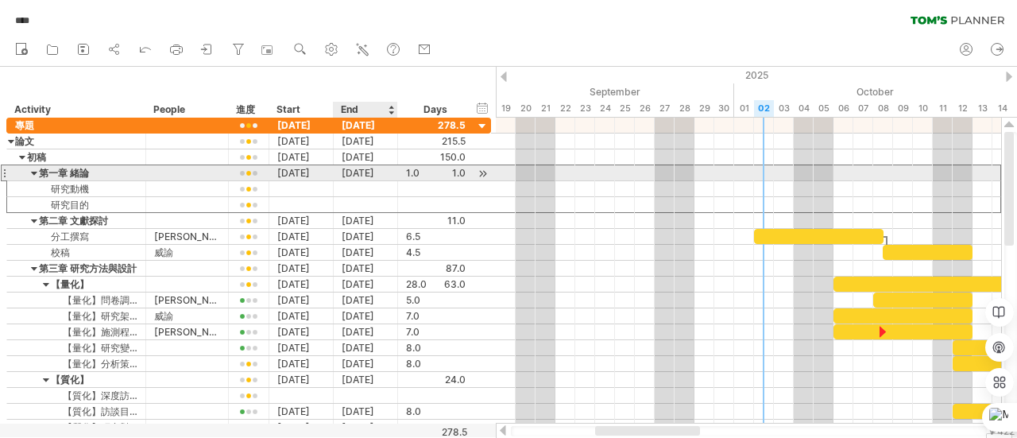
click at [373, 169] on div "[DATE]" at bounding box center [366, 172] width 64 height 15
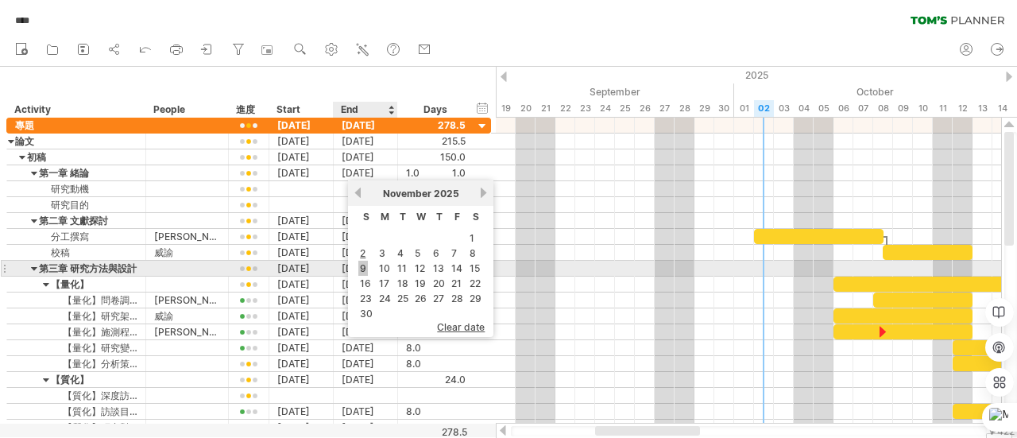
click at [359, 268] on link "9" at bounding box center [363, 268] width 10 height 15
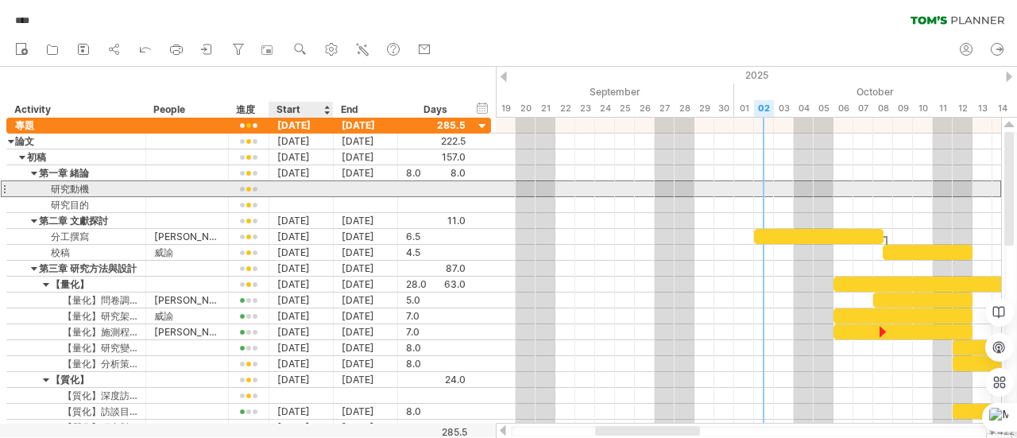
click at [296, 187] on div at bounding box center [301, 188] width 64 height 15
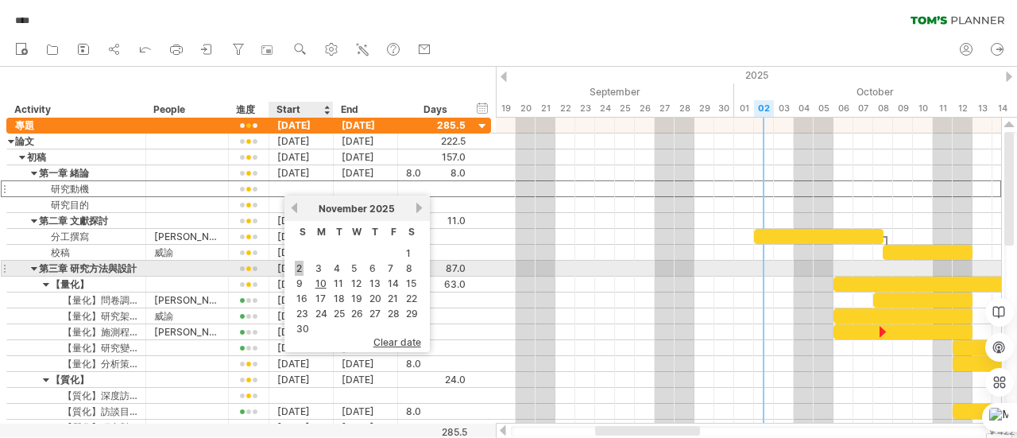
click at [298, 268] on link "2" at bounding box center [299, 268] width 9 height 15
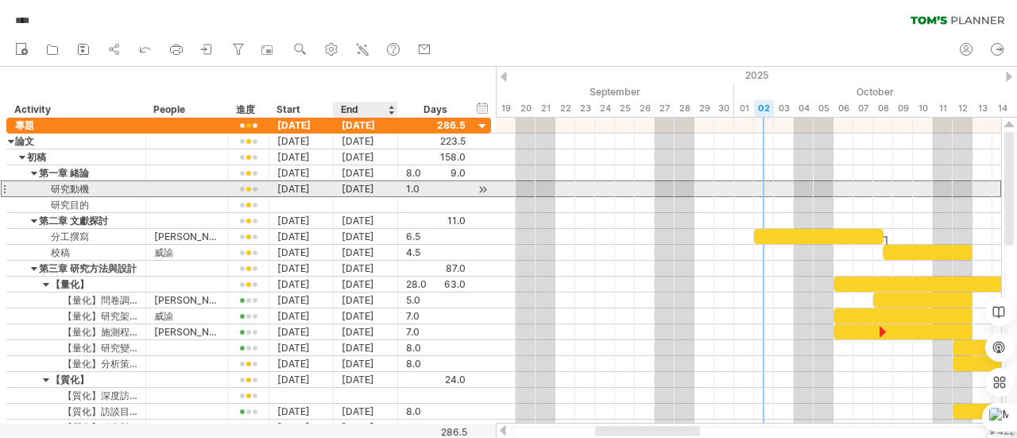
click at [365, 188] on div "[DATE]" at bounding box center [366, 188] width 64 height 15
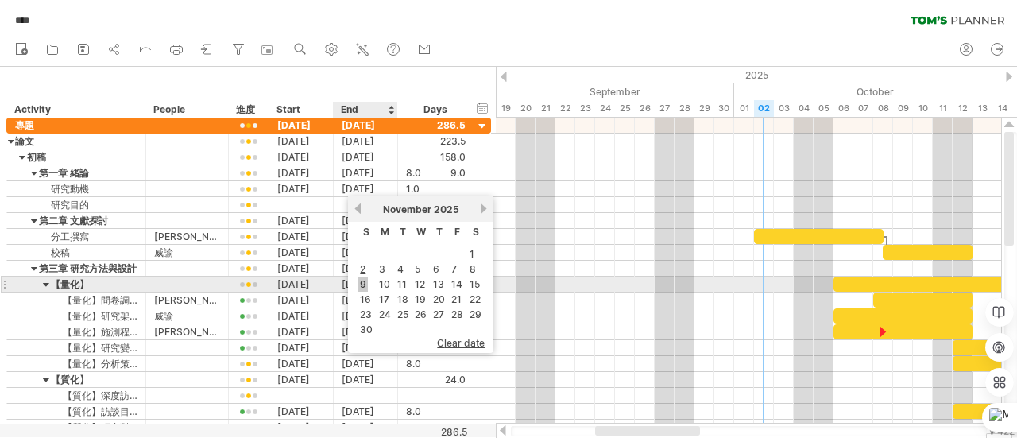
click at [359, 284] on link "9" at bounding box center [363, 283] width 10 height 15
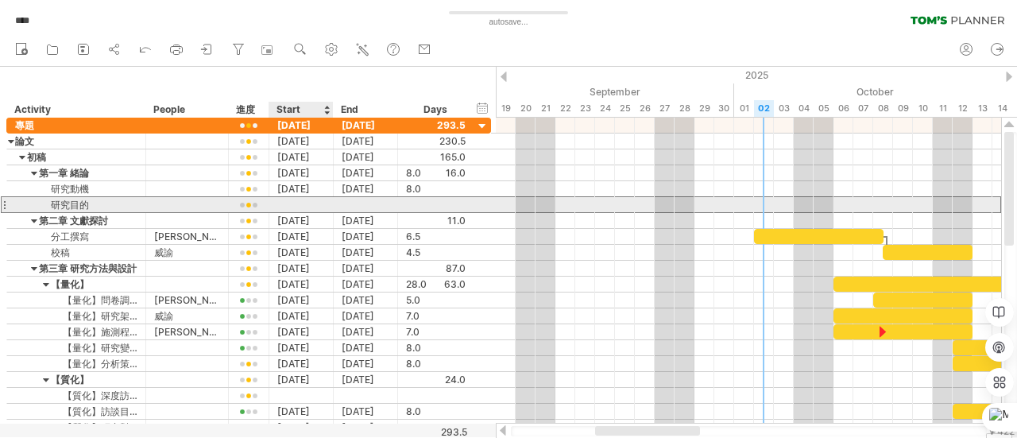
click at [302, 201] on div at bounding box center [301, 204] width 64 height 15
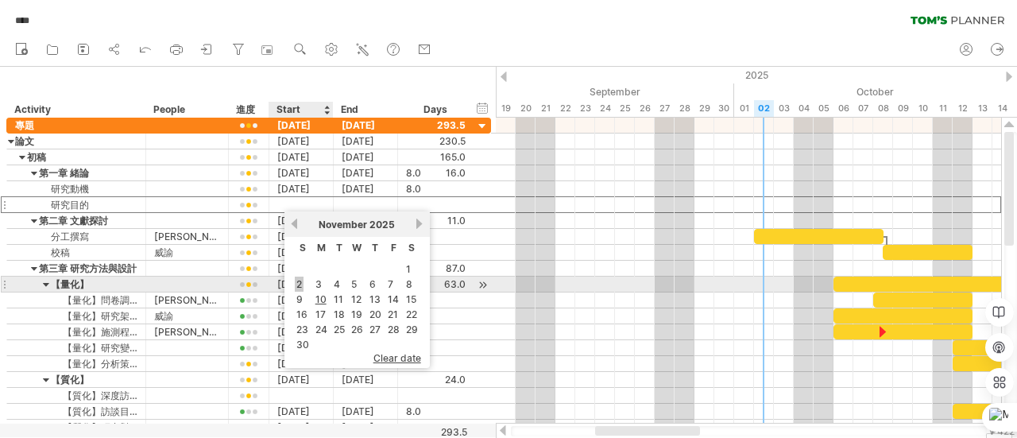
click at [301, 280] on link "2" at bounding box center [299, 283] width 9 height 15
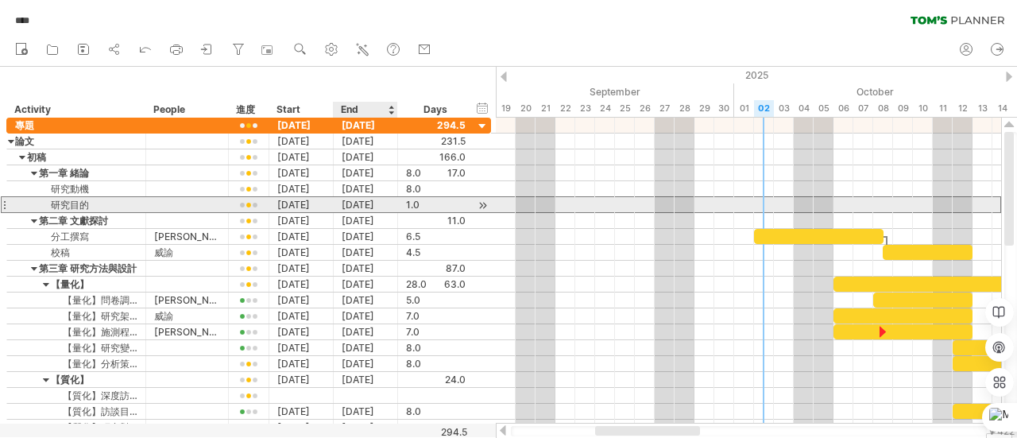
click at [362, 199] on div "[DATE]" at bounding box center [366, 204] width 64 height 15
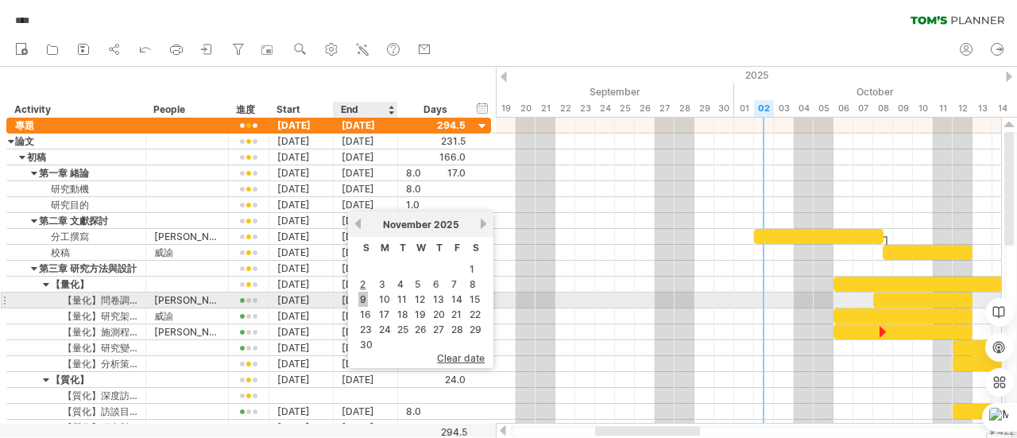
click at [359, 298] on link "9" at bounding box center [363, 298] width 10 height 15
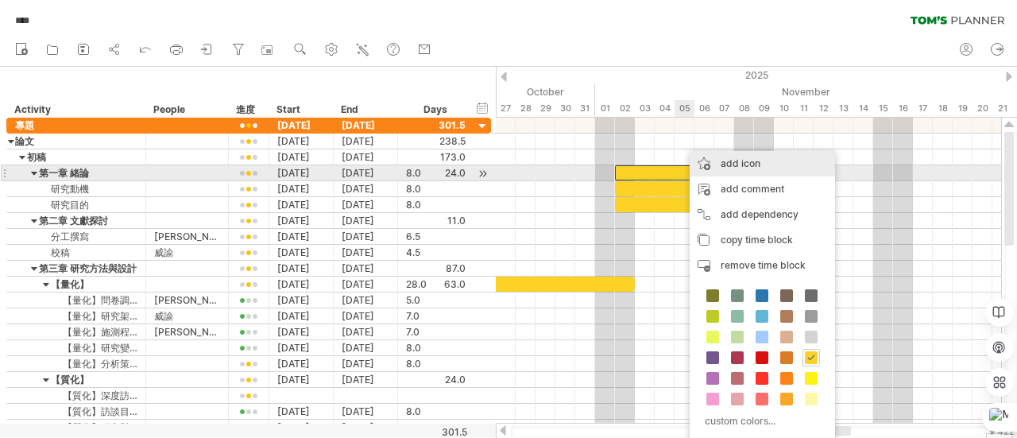
click at [735, 166] on div "add icon" at bounding box center [761, 163] width 145 height 25
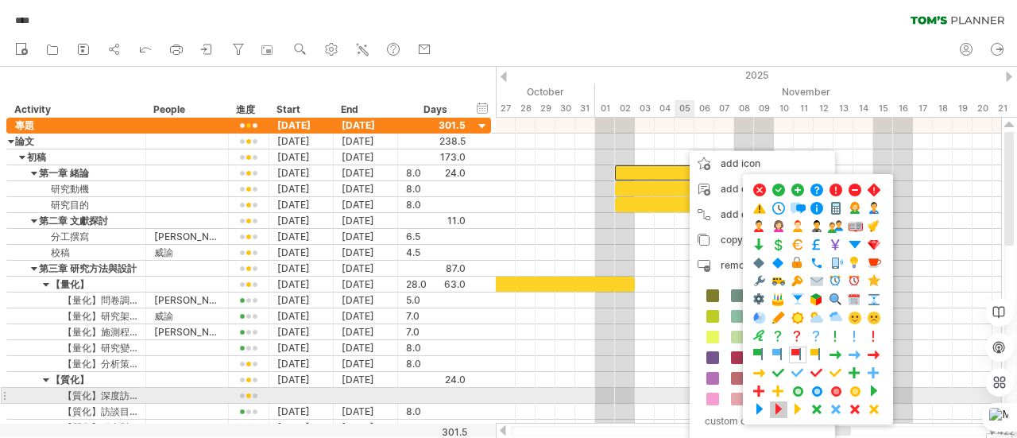
click at [782, 403] on span at bounding box center [778, 409] width 16 height 15
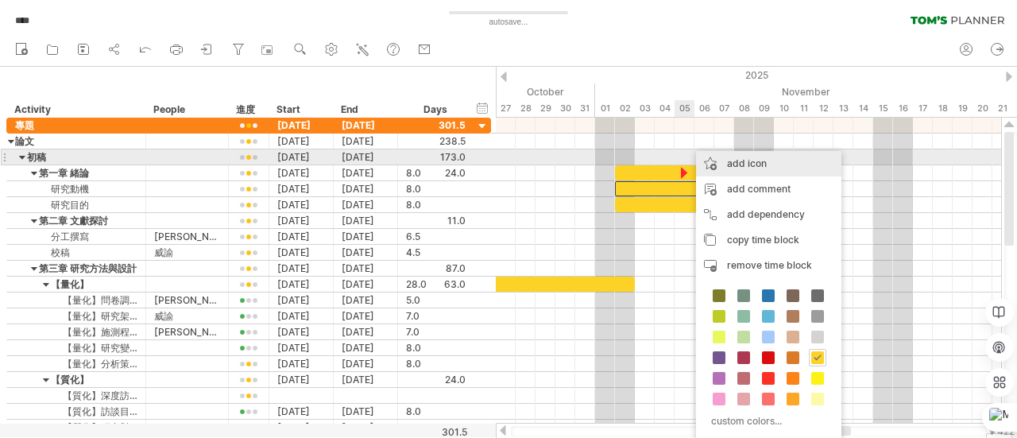
click at [728, 164] on div "add icon" at bounding box center [768, 163] width 145 height 25
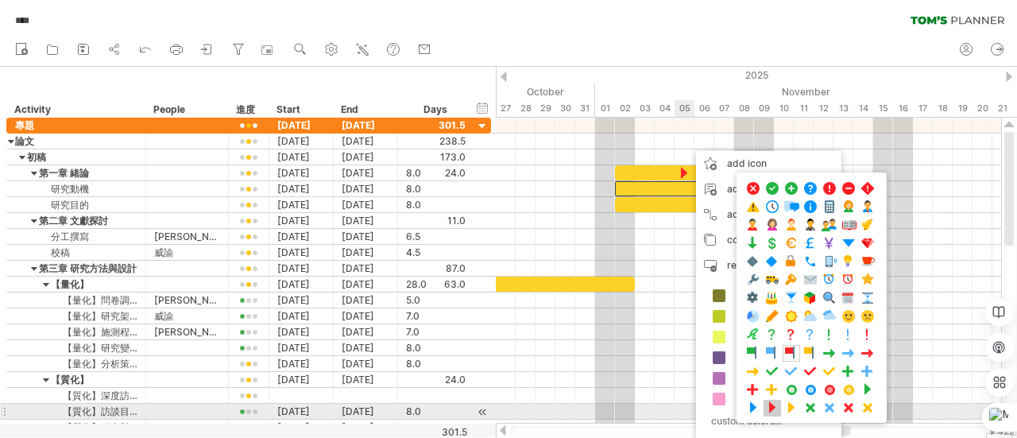
click at [768, 404] on span at bounding box center [772, 407] width 16 height 15
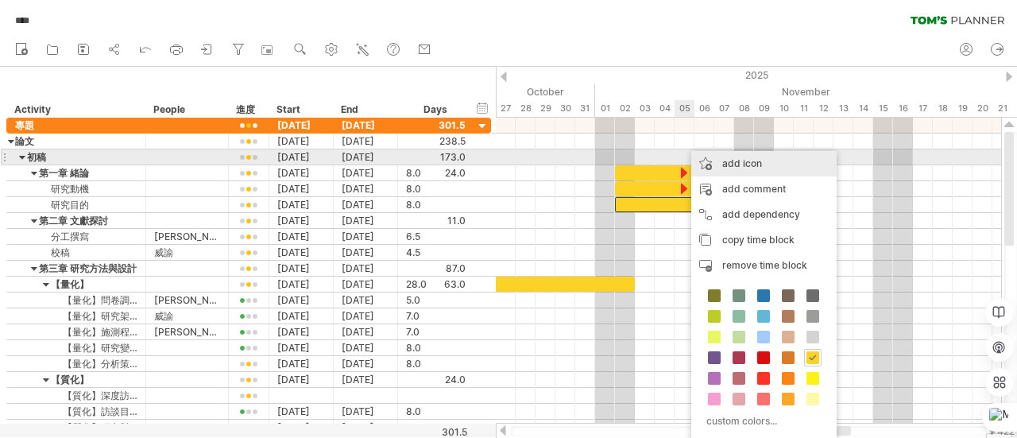
click at [714, 158] on div "add icon" at bounding box center [763, 163] width 145 height 25
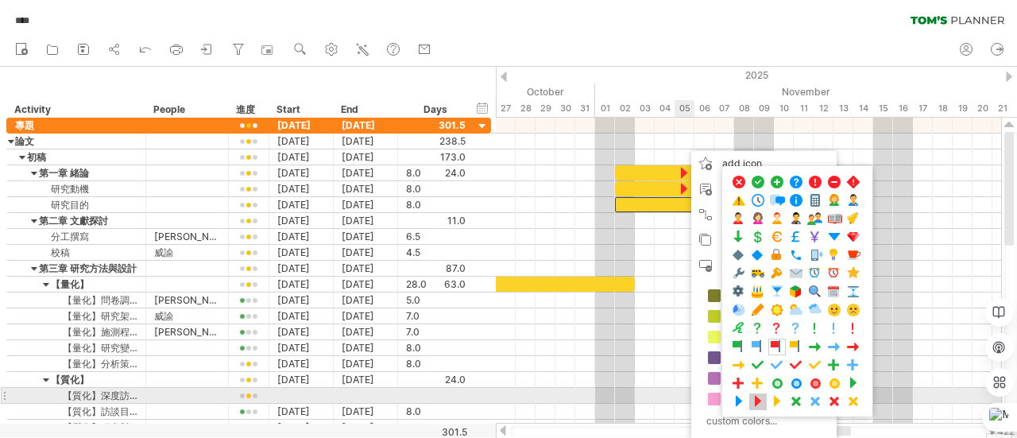
click at [762, 394] on span at bounding box center [758, 401] width 16 height 15
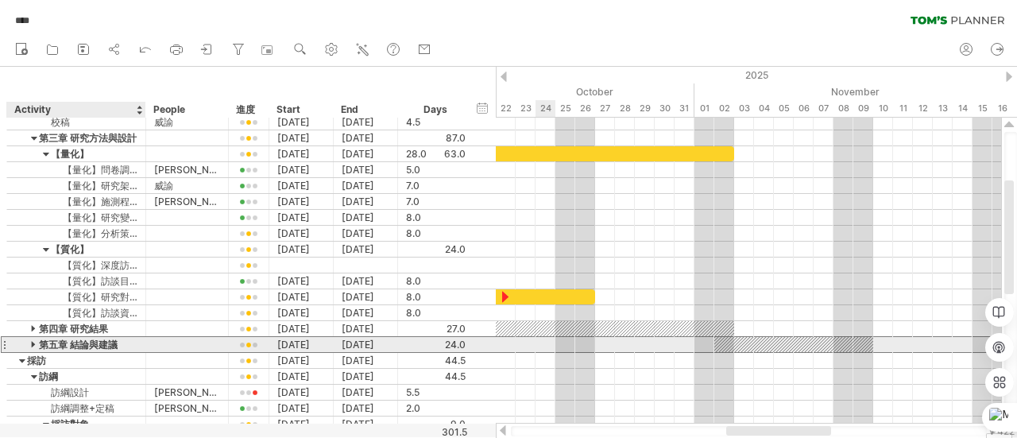
click at [58, 339] on div "第五章 結論與建議" at bounding box center [76, 344] width 122 height 15
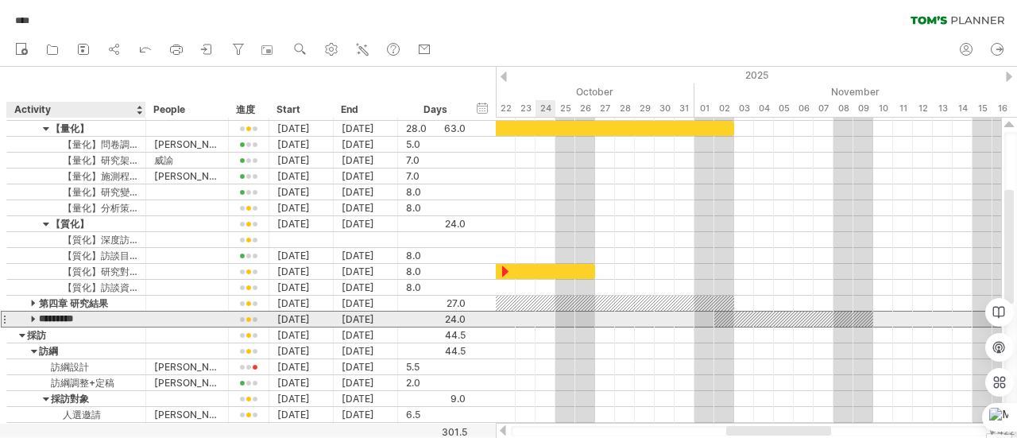
click at [35, 315] on input "*********" at bounding box center [76, 318] width 122 height 15
click at [30, 315] on input "*********" at bounding box center [76, 318] width 122 height 15
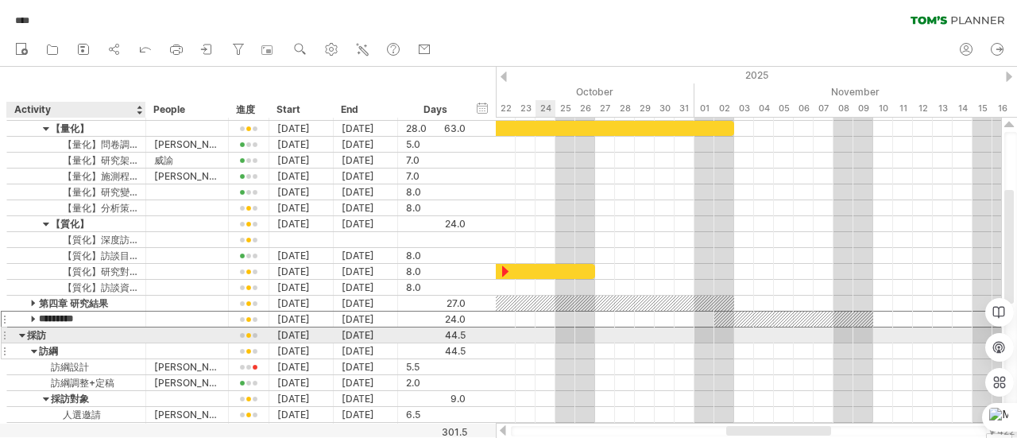
click at [133, 343] on div "訪綱" at bounding box center [76, 350] width 122 height 15
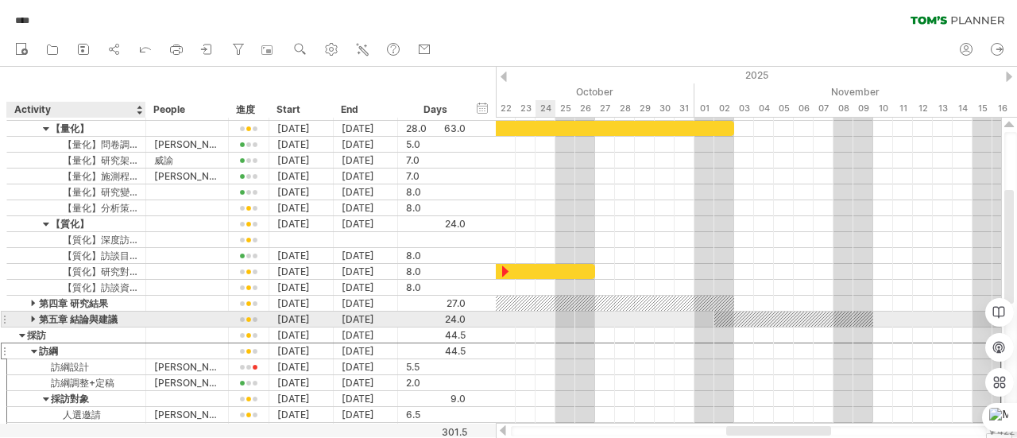
click at [33, 314] on div at bounding box center [34, 318] width 7 height 15
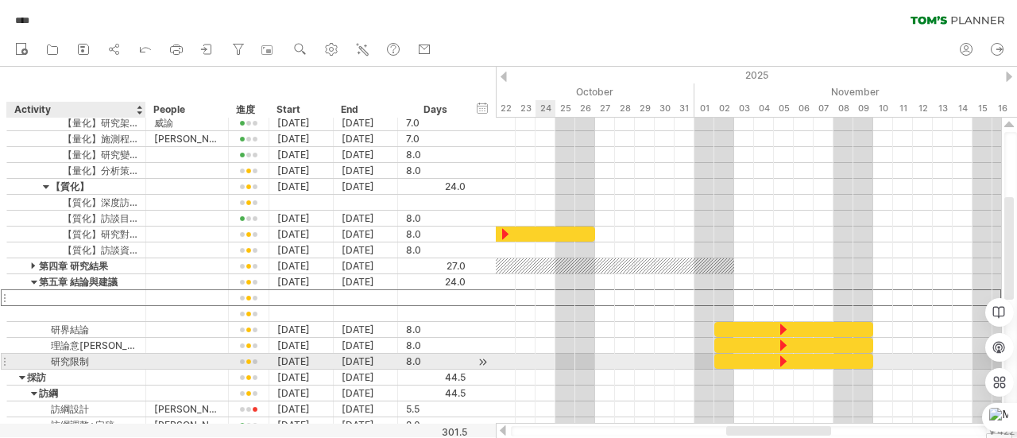
drag, startPoint x: 68, startPoint y: 294, endPoint x: 71, endPoint y: 363, distance: 69.2
click at [71, 363] on div "**********" at bounding box center [248, 274] width 484 height 318
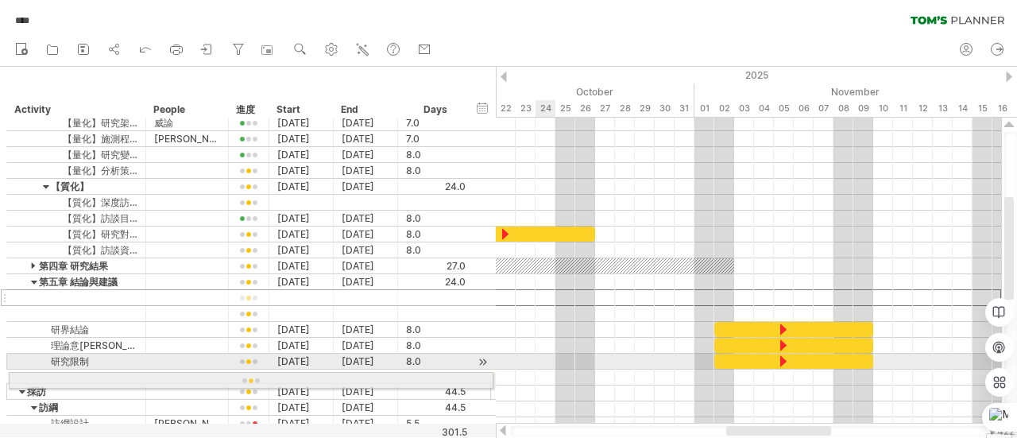
drag, startPoint x: 2, startPoint y: 295, endPoint x: 0, endPoint y: 377, distance: 82.6
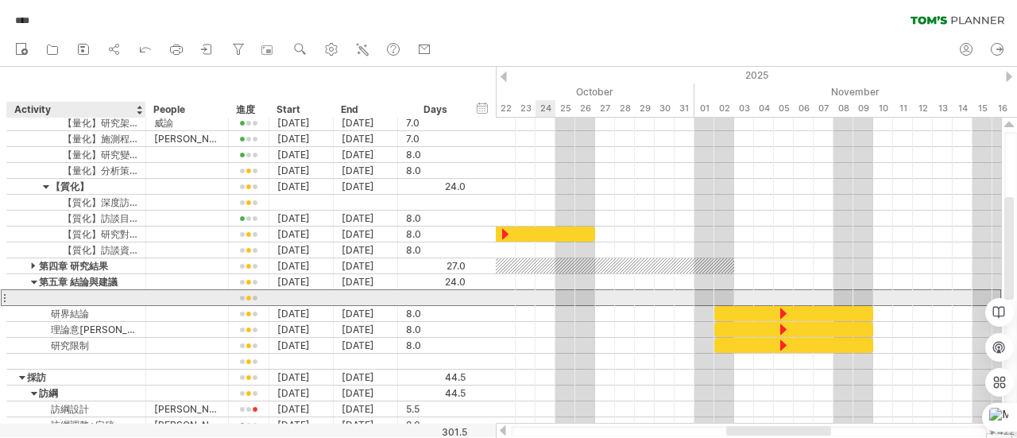
click at [73, 295] on div at bounding box center [76, 297] width 122 height 15
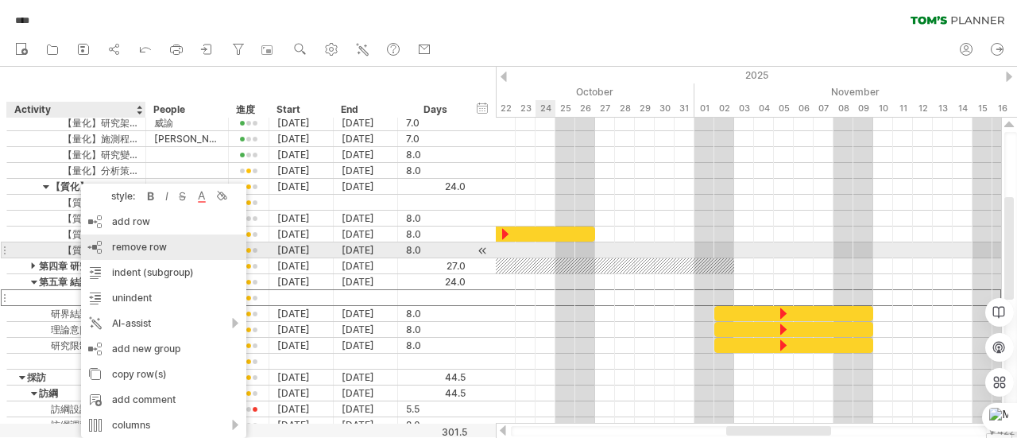
click at [183, 246] on div "remove row remove selected rows" at bounding box center [163, 246] width 165 height 25
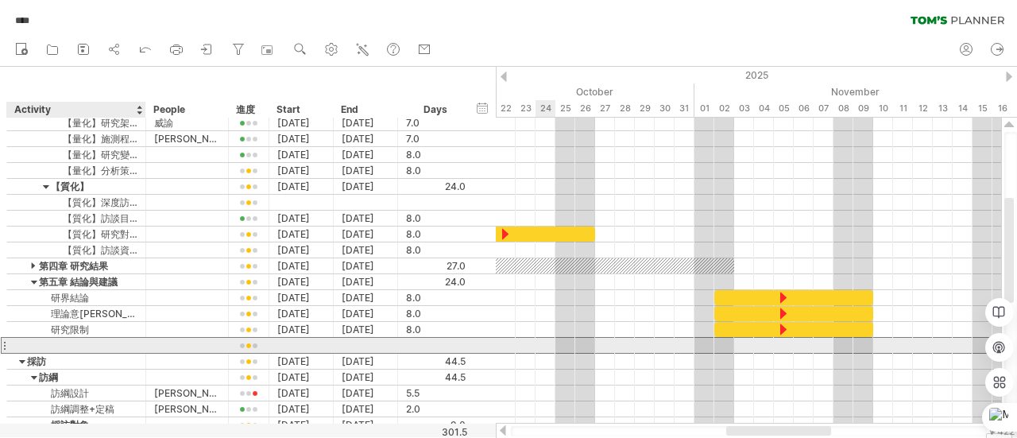
click at [62, 342] on div at bounding box center [76, 345] width 122 height 15
type input "****"
click at [314, 342] on div at bounding box center [301, 345] width 64 height 15
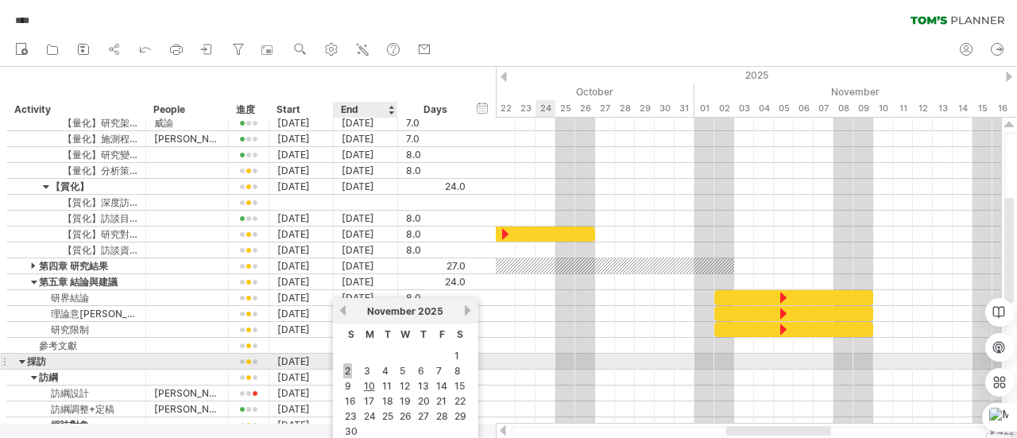
click at [345, 368] on link "2" at bounding box center [347, 370] width 9 height 15
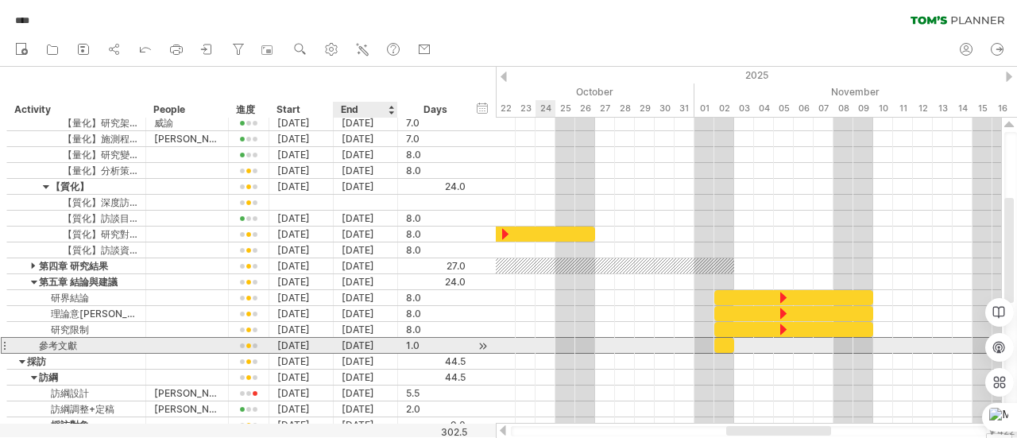
click at [373, 339] on div "[DATE]" at bounding box center [366, 345] width 64 height 15
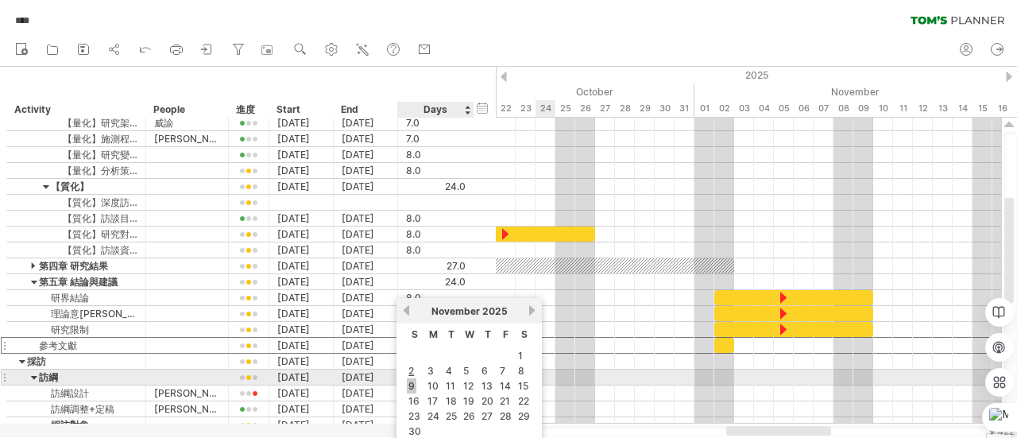
click at [412, 380] on link "9" at bounding box center [412, 385] width 10 height 15
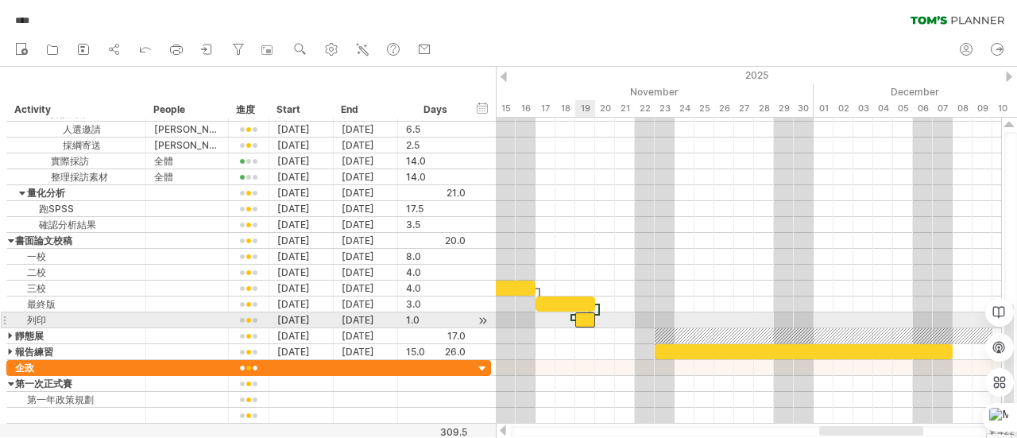
click at [581, 315] on div at bounding box center [585, 319] width 20 height 15
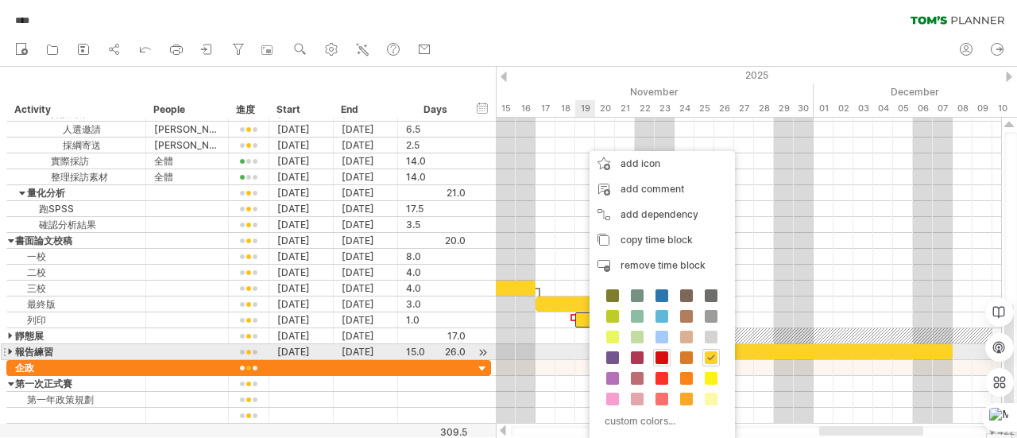
click at [660, 357] on span at bounding box center [661, 357] width 13 height 13
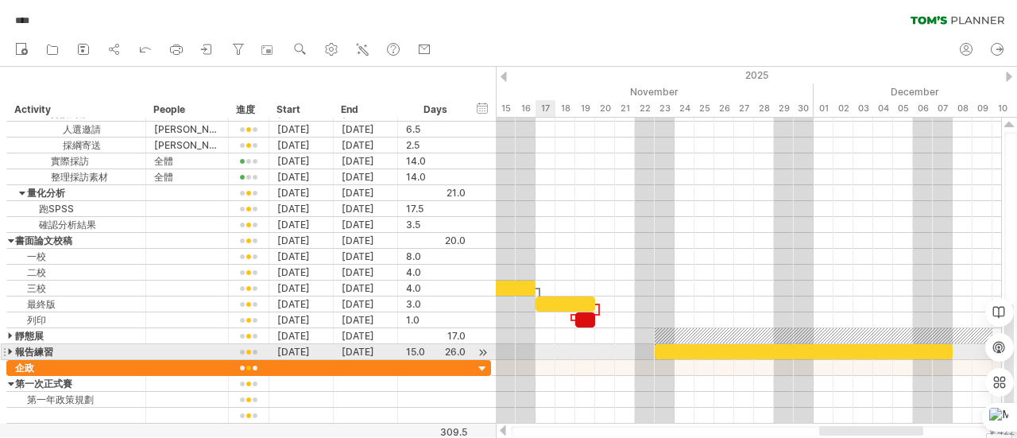
click at [553, 352] on div at bounding box center [748, 352] width 505 height 16
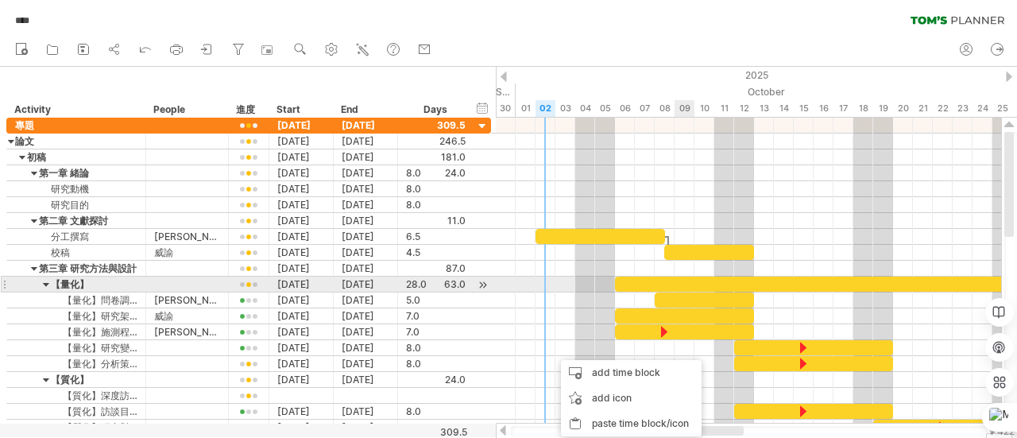
click at [681, 284] on div at bounding box center [893, 283] width 556 height 15
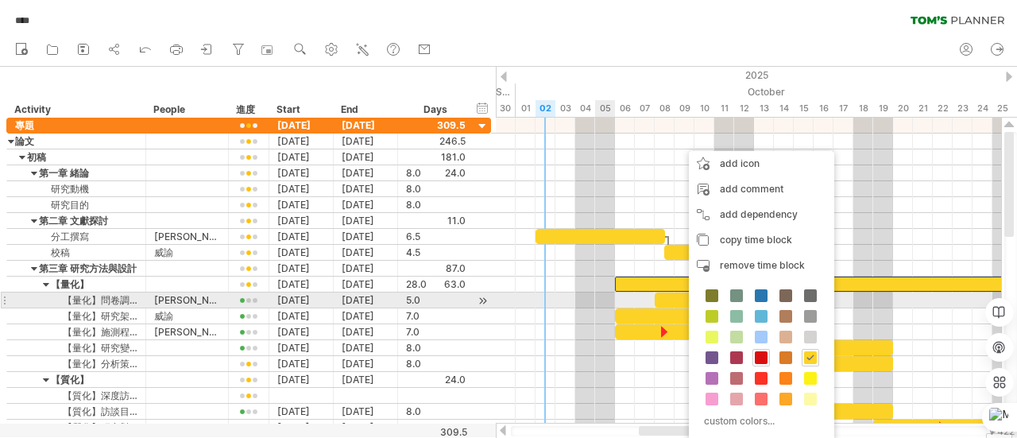
click at [599, 308] on div at bounding box center [748, 316] width 505 height 16
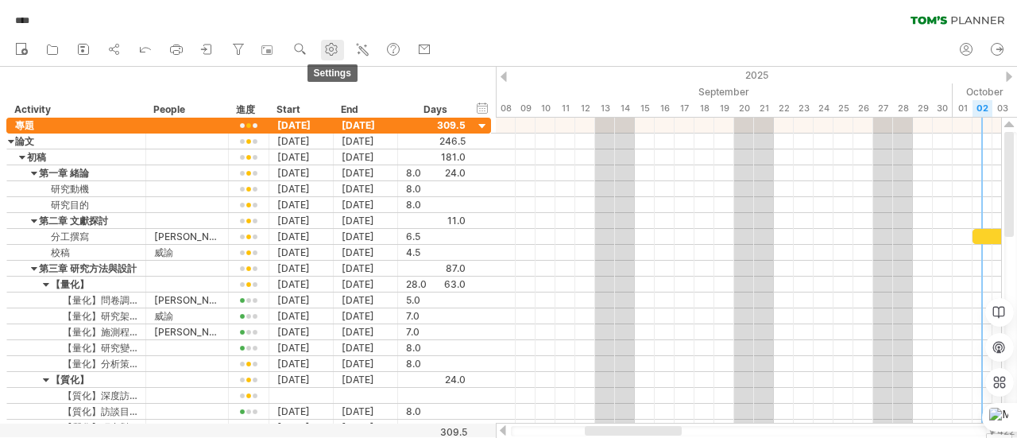
click at [338, 47] on use at bounding box center [331, 49] width 16 height 16
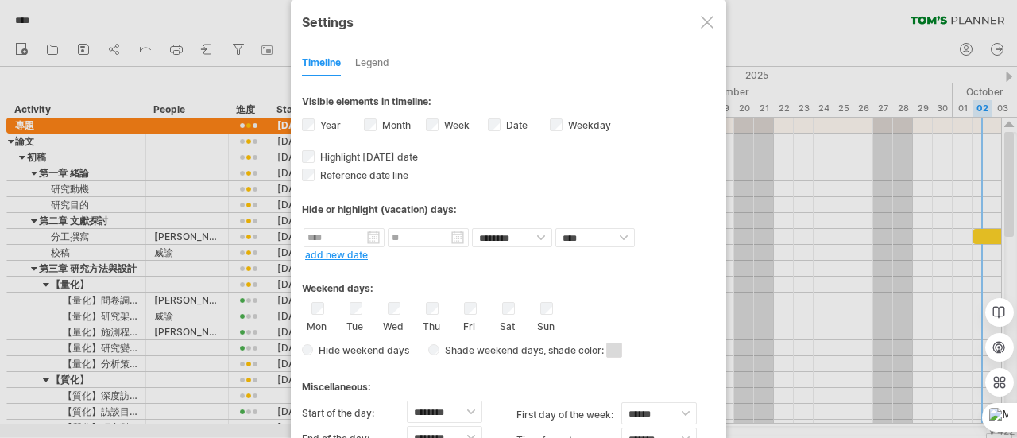
click at [620, 343] on span at bounding box center [614, 349] width 16 height 15
click at [698, 376] on div at bounding box center [700, 368] width 17 height 17
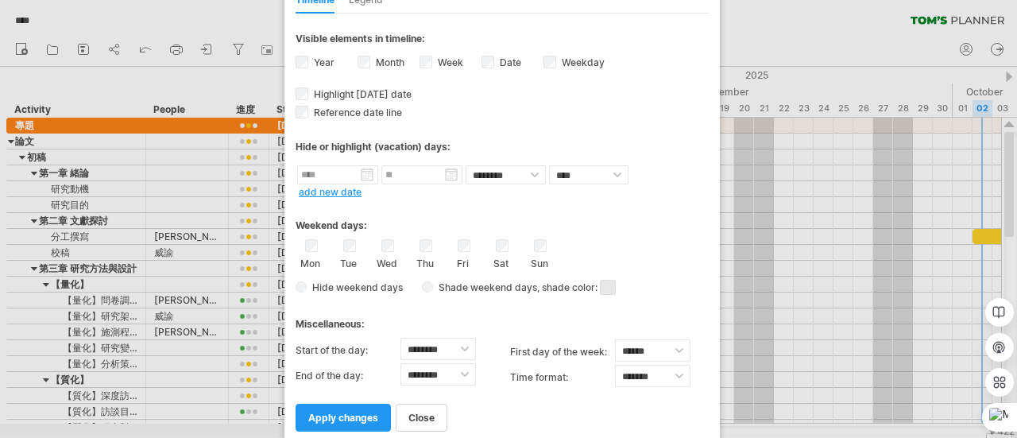
drag, startPoint x: 508, startPoint y: 12, endPoint x: 497, endPoint y: -95, distance: 107.0
click at [497, 0] on html "progress(100%) Trying to reach [DOMAIN_NAME] .... Connected again... 0% autosav…" at bounding box center [508, 220] width 1017 height 441
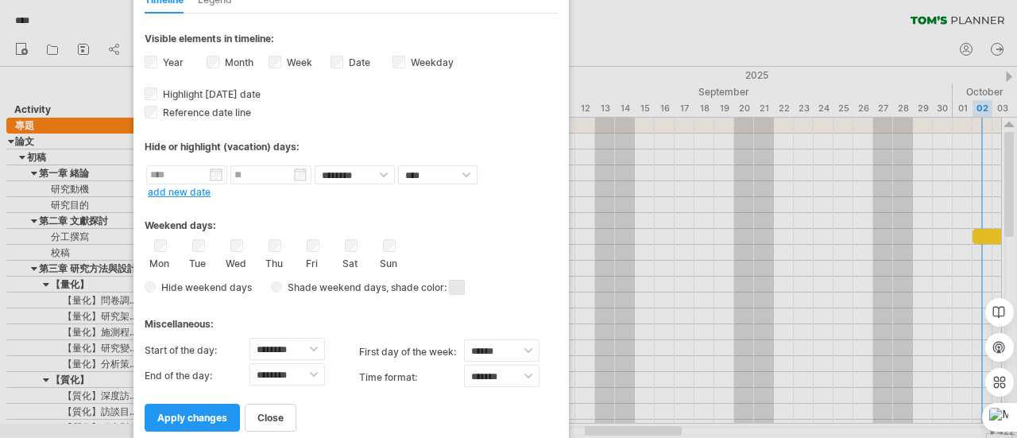
click at [351, 390] on div "close apply changes" at bounding box center [351, 410] width 413 height 41
click at [212, 411] on span "apply changes" at bounding box center [192, 417] width 70 height 12
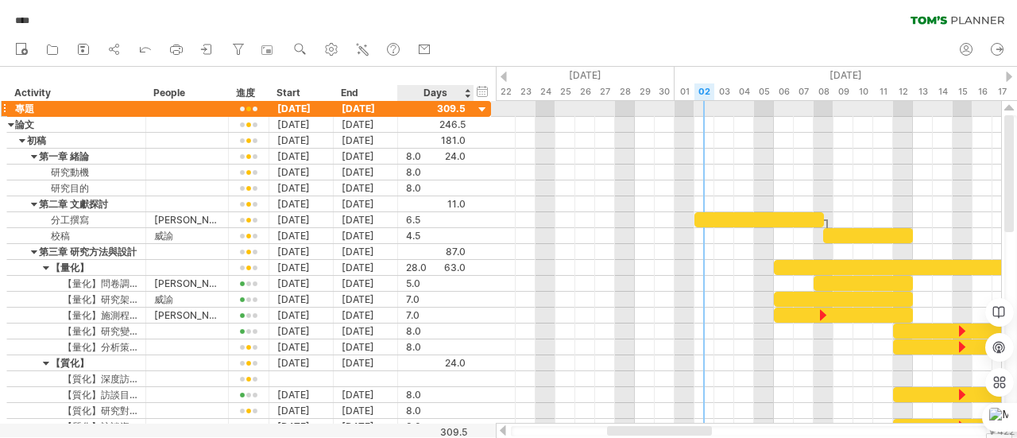
click at [484, 109] on div at bounding box center [482, 109] width 15 height 15
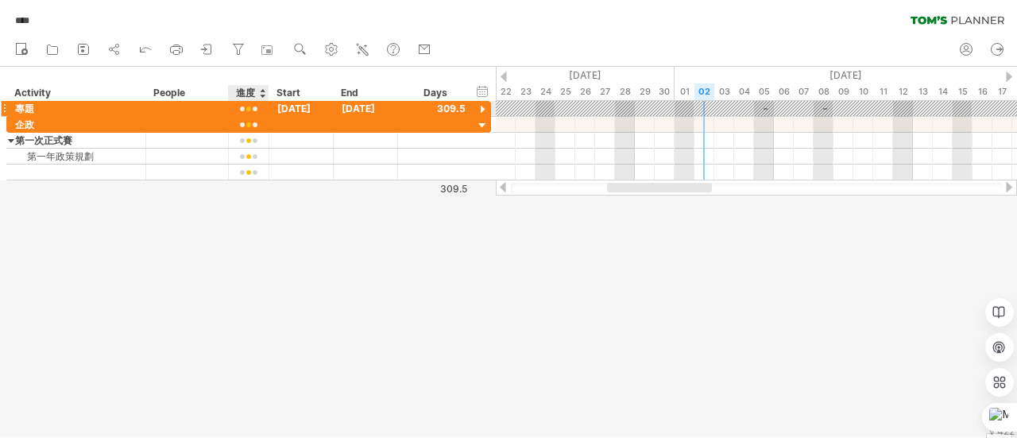
click at [251, 112] on div at bounding box center [249, 109] width 24 height 12
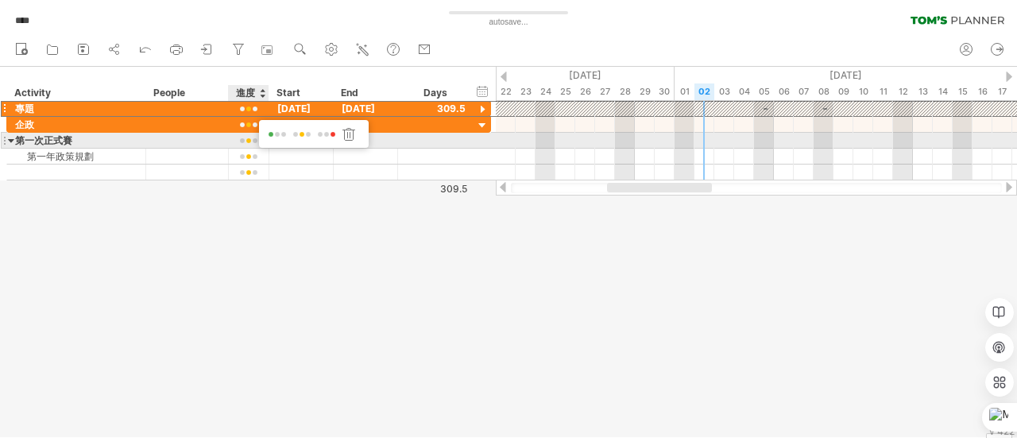
click at [278, 134] on span at bounding box center [277, 135] width 22 height 12
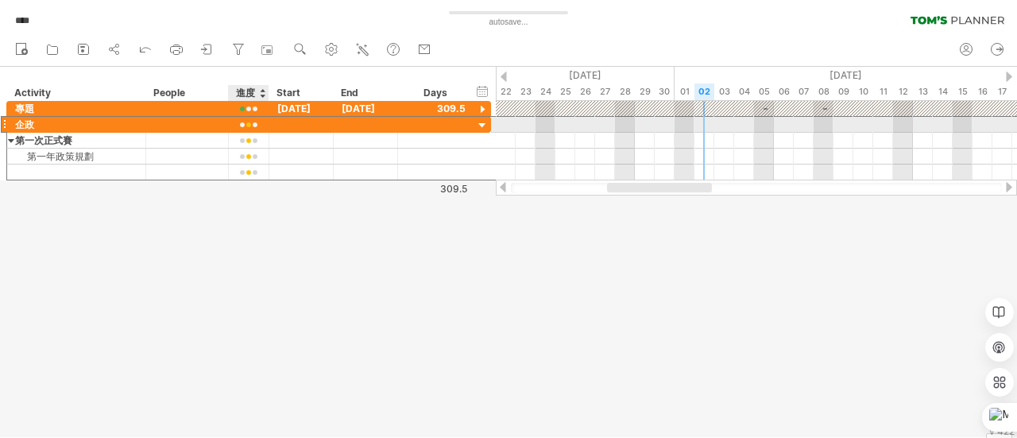
click at [239, 119] on div at bounding box center [249, 125] width 24 height 12
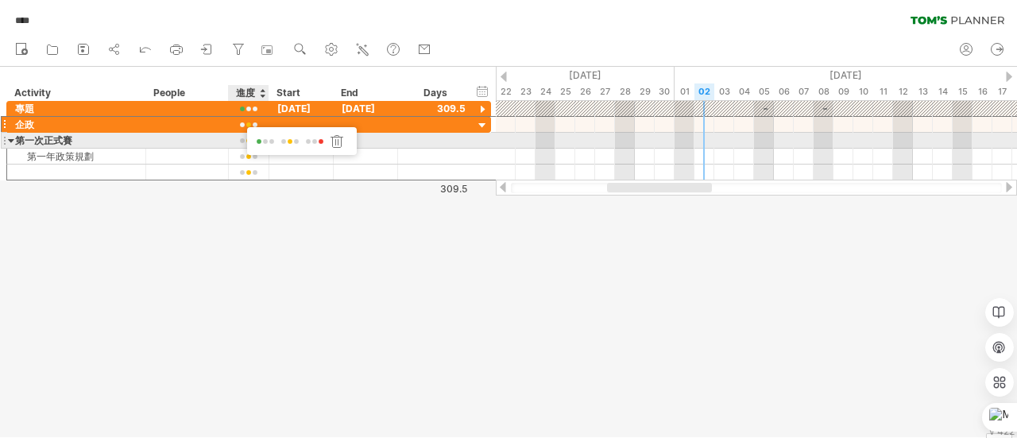
click at [259, 140] on span at bounding box center [265, 142] width 22 height 12
click at [250, 141] on div at bounding box center [249, 141] width 24 height 12
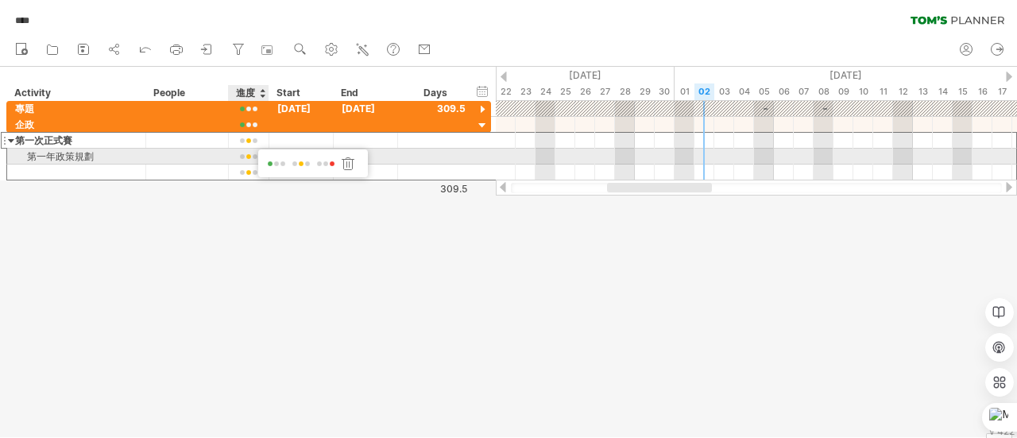
click at [276, 161] on span at bounding box center [276, 164] width 22 height 12
click at [256, 156] on div at bounding box center [249, 157] width 24 height 12
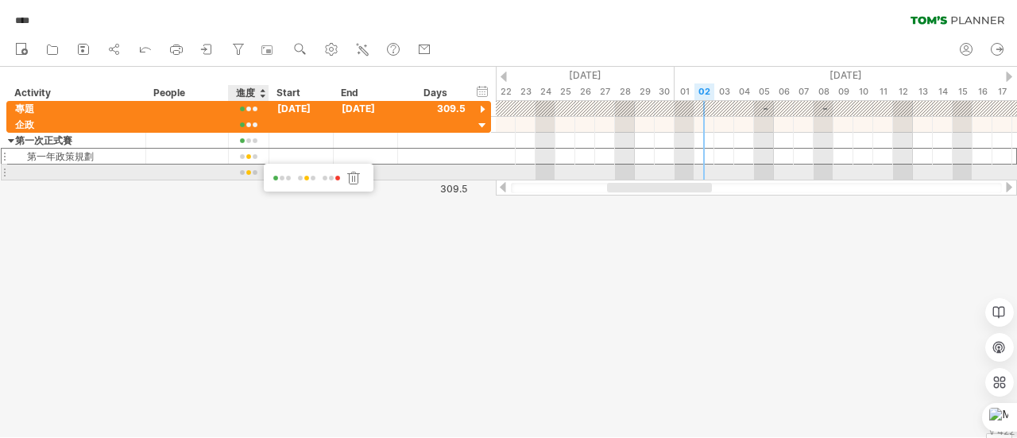
click at [276, 176] on span at bounding box center [282, 178] width 22 height 12
click at [249, 172] on div at bounding box center [249, 173] width 24 height 12
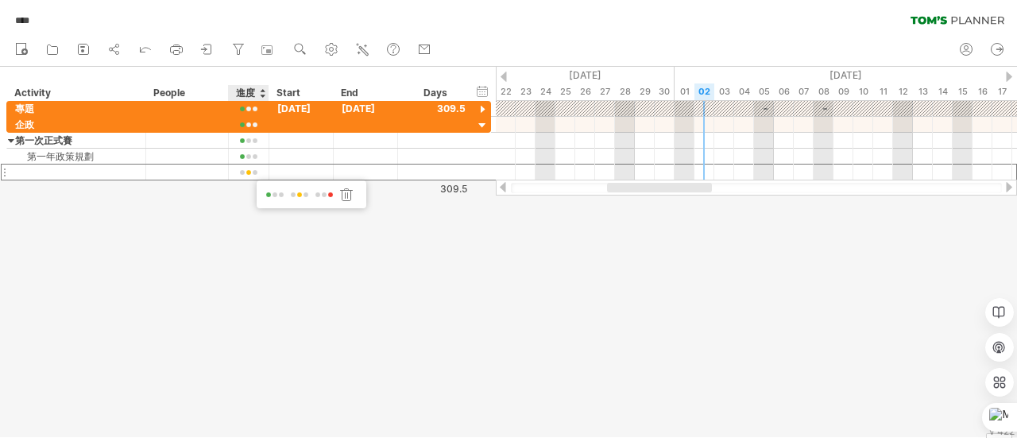
click at [268, 198] on span at bounding box center [275, 195] width 22 height 12
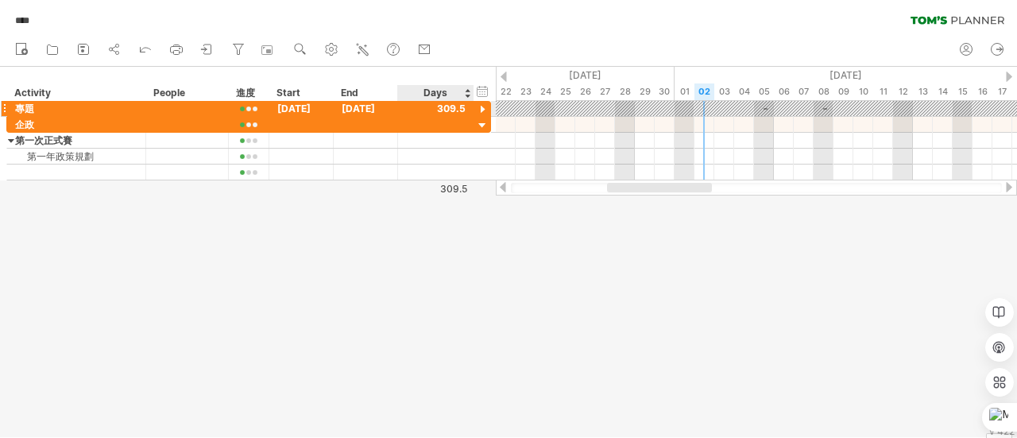
click at [482, 110] on div at bounding box center [482, 109] width 15 height 15
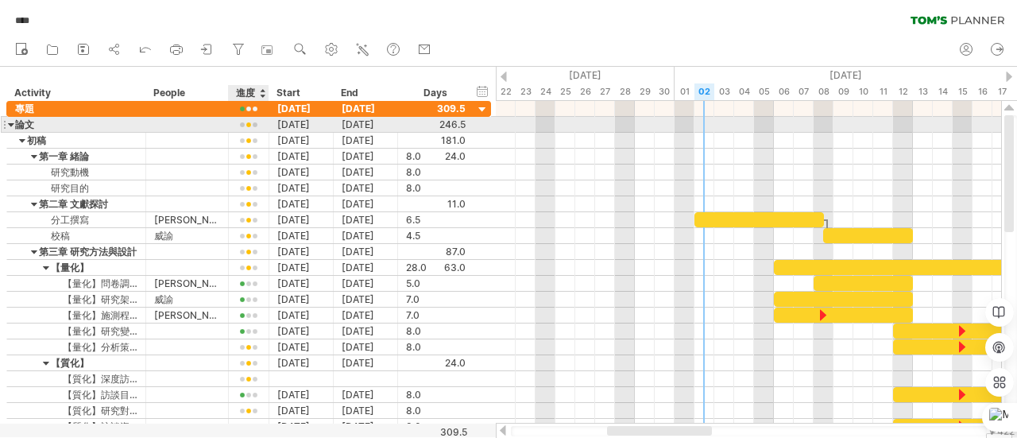
click at [250, 122] on div at bounding box center [249, 125] width 24 height 12
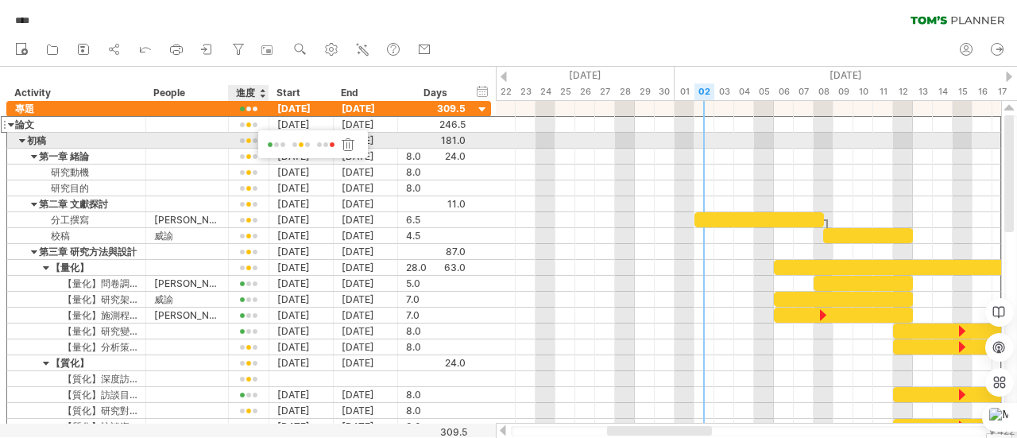
click at [272, 144] on span at bounding box center [276, 145] width 22 height 12
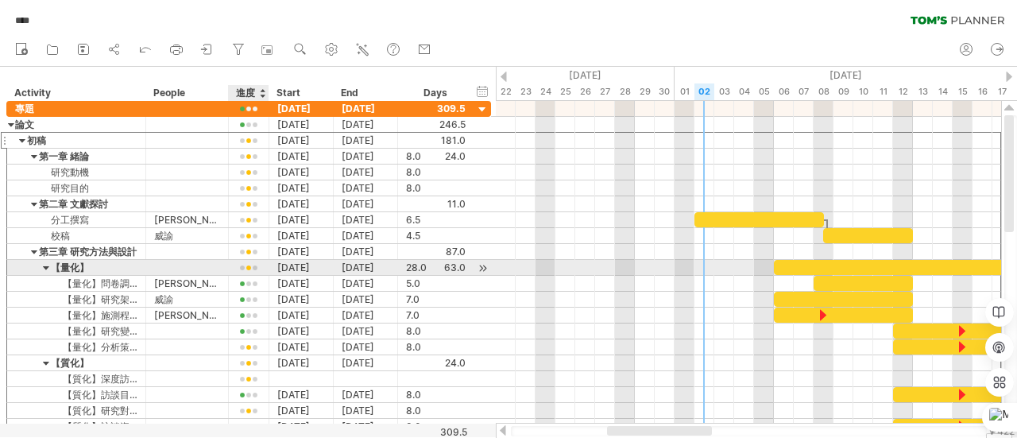
click at [251, 264] on div at bounding box center [249, 268] width 24 height 12
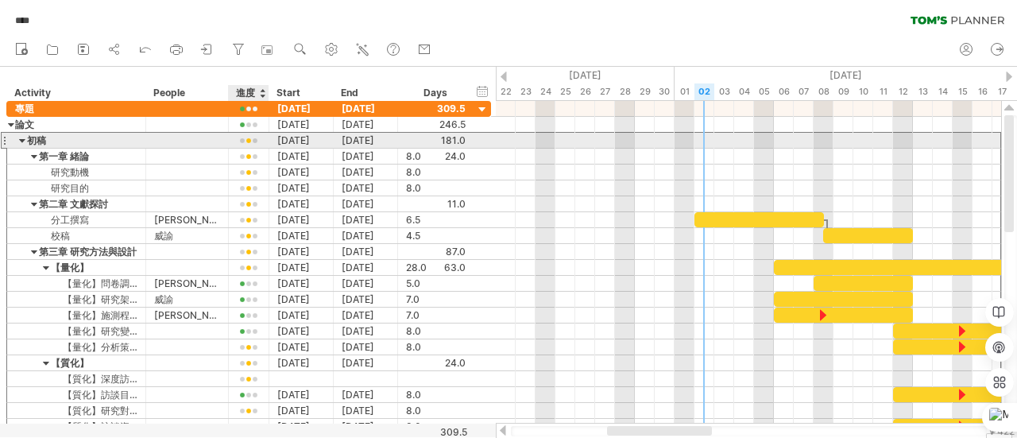
click at [243, 139] on div at bounding box center [249, 141] width 24 height 12
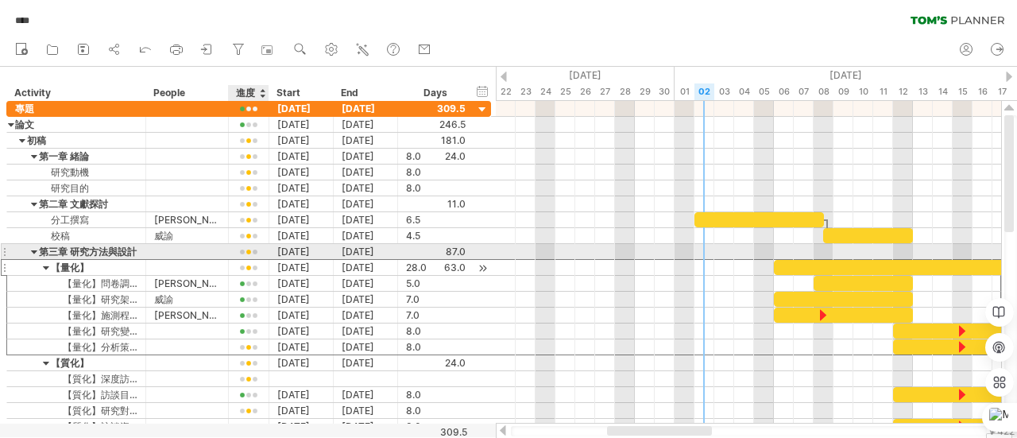
click at [242, 262] on div at bounding box center [249, 268] width 24 height 12
click at [253, 251] on div at bounding box center [249, 252] width 24 height 12
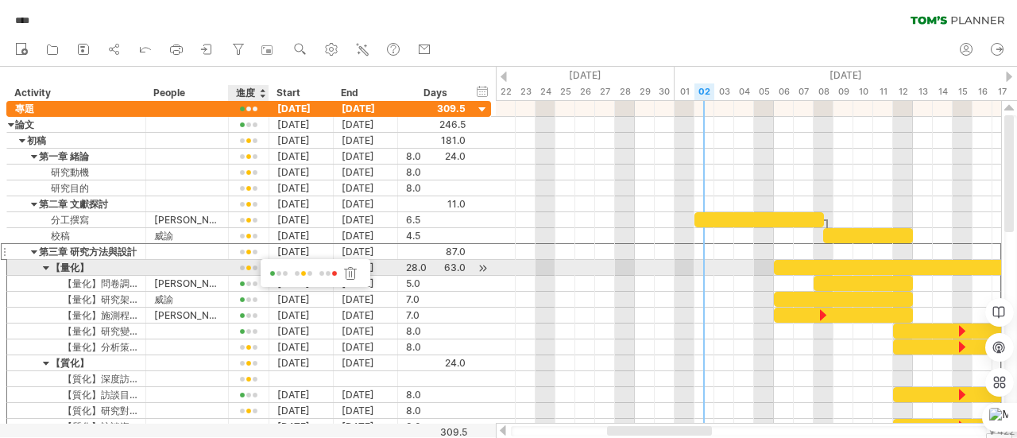
click at [281, 271] on span at bounding box center [279, 274] width 22 height 12
click at [253, 266] on div at bounding box center [249, 268] width 24 height 12
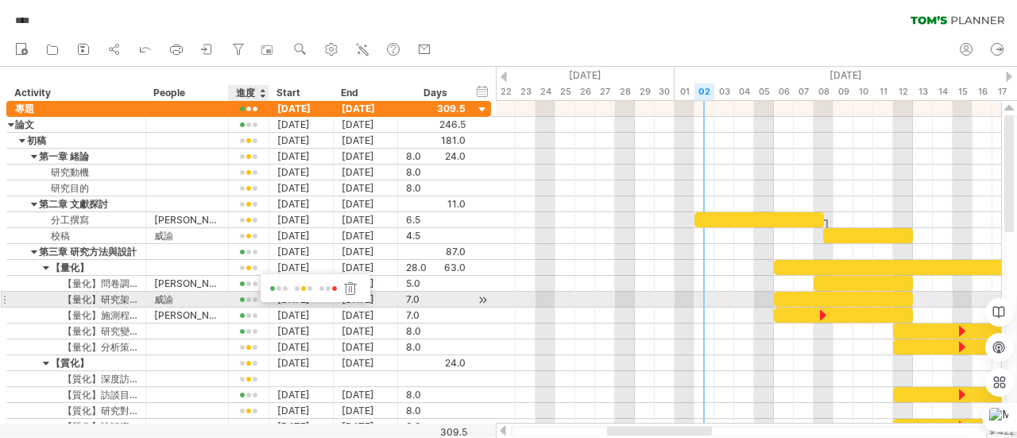
click at [284, 293] on span at bounding box center [279, 289] width 22 height 12
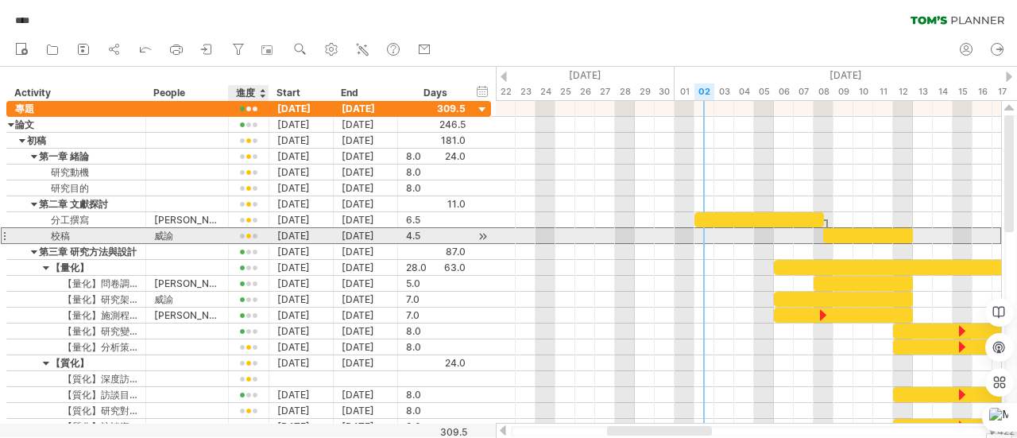
click at [252, 236] on div at bounding box center [249, 236] width 24 height 12
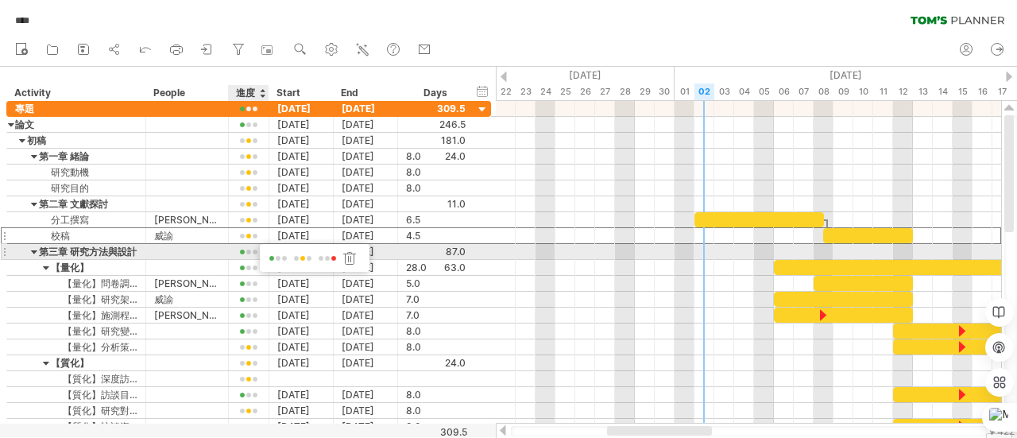
click at [270, 256] on span at bounding box center [278, 259] width 22 height 12
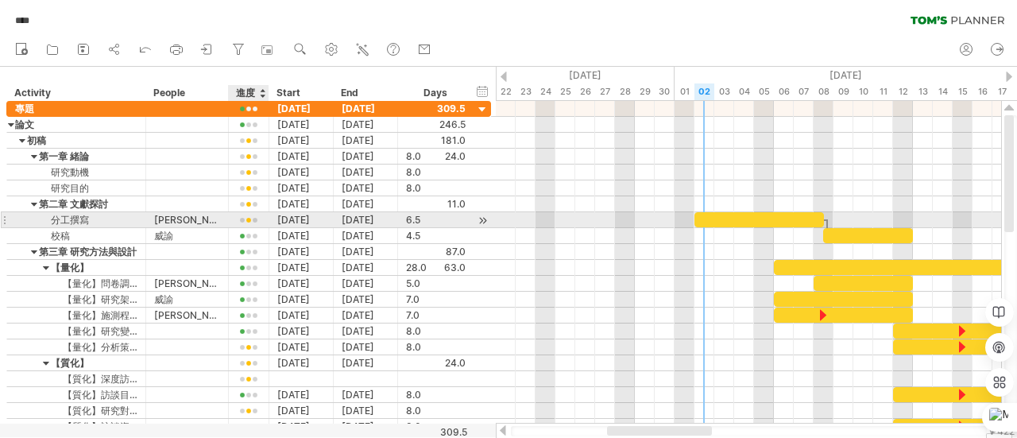
click at [251, 215] on div at bounding box center [249, 220] width 24 height 12
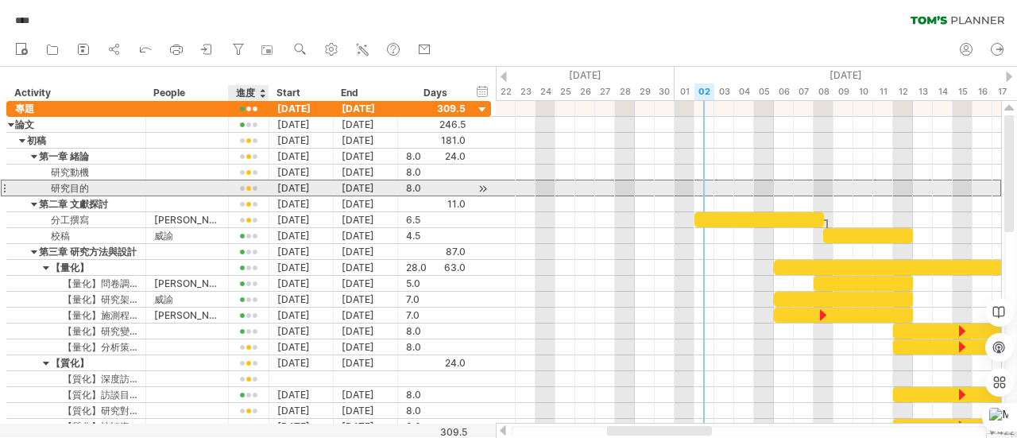
click at [247, 187] on div at bounding box center [249, 189] width 24 height 12
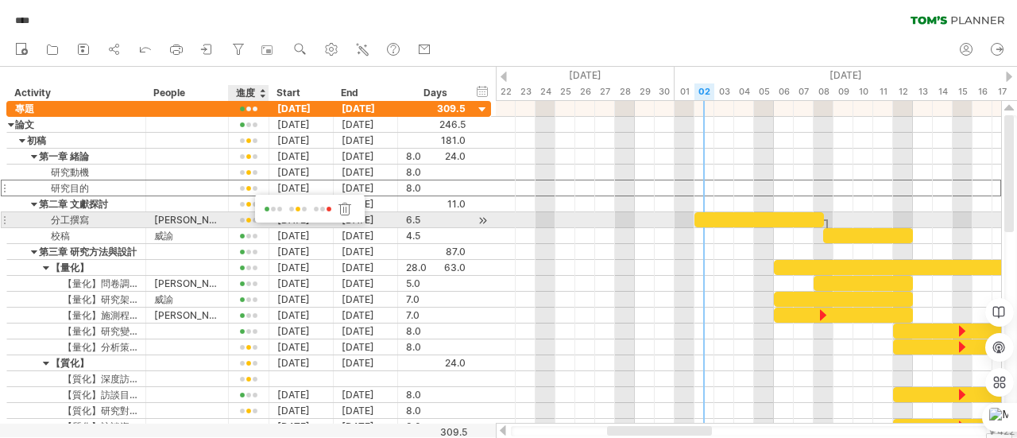
click at [267, 214] on span at bounding box center [273, 209] width 22 height 12
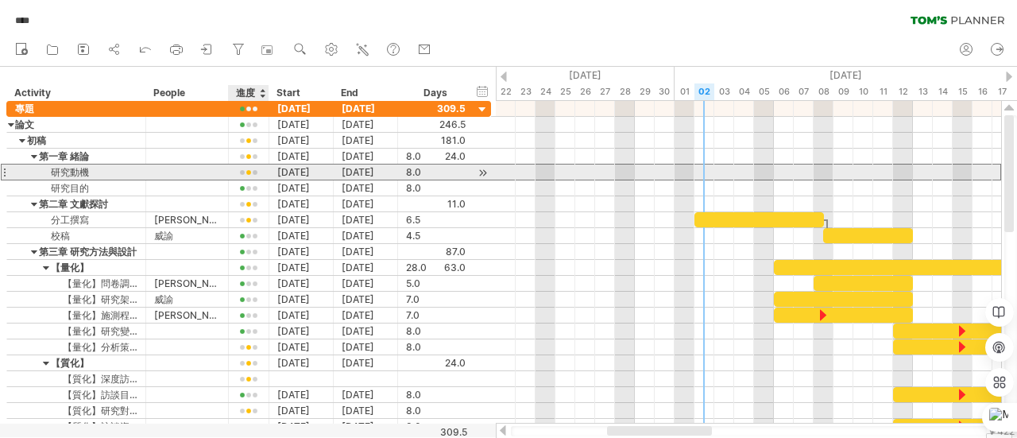
click at [248, 170] on div at bounding box center [249, 173] width 24 height 12
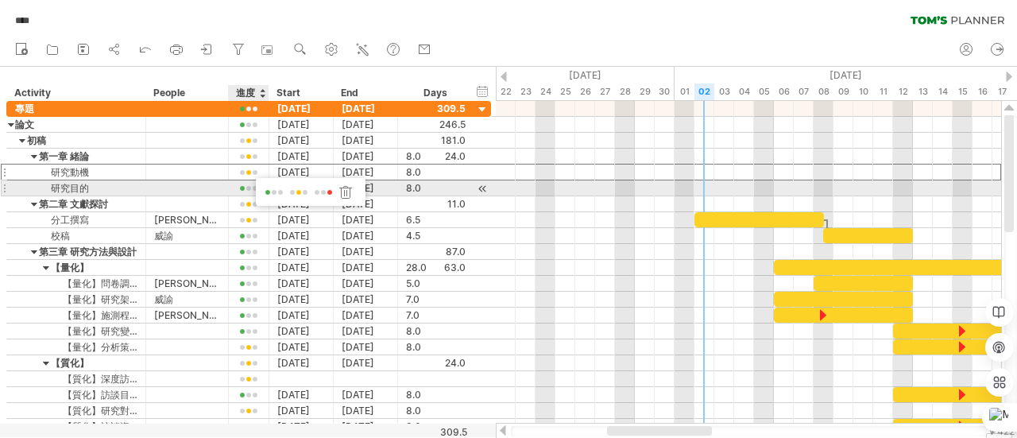
click at [270, 195] on span at bounding box center [274, 193] width 22 height 12
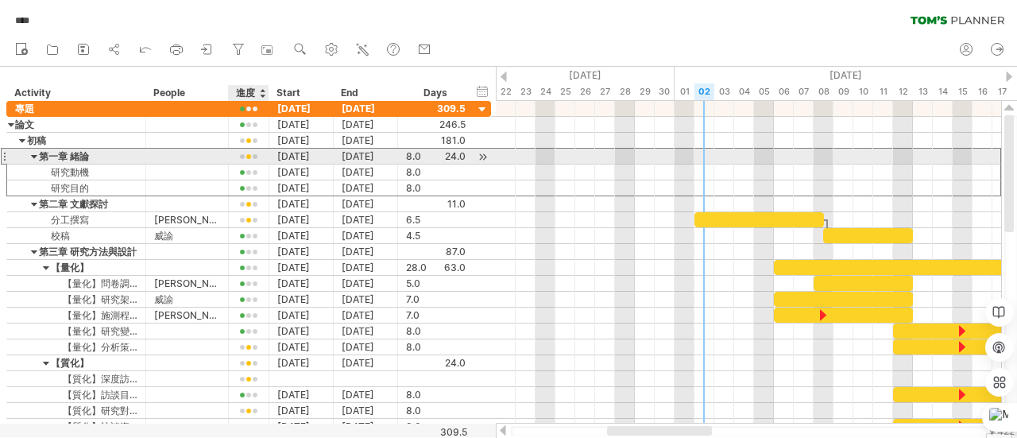
click at [249, 152] on div at bounding box center [249, 157] width 24 height 12
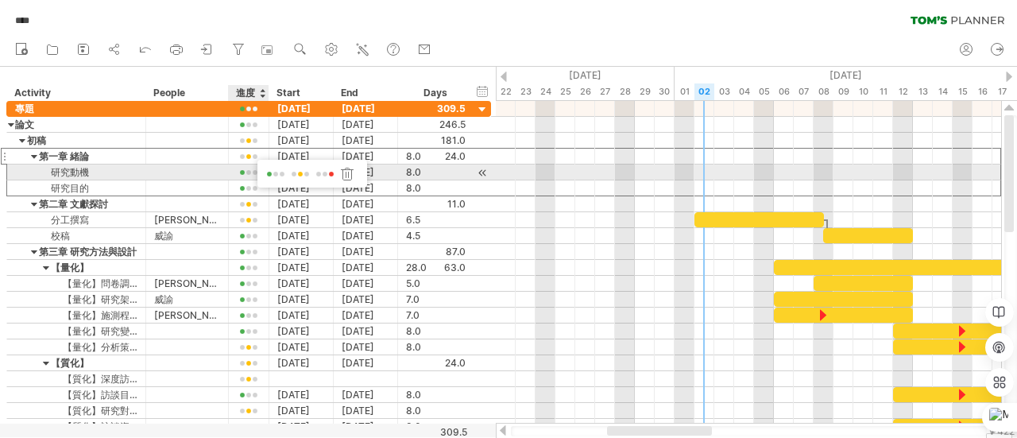
click at [269, 179] on span at bounding box center [275, 174] width 22 height 12
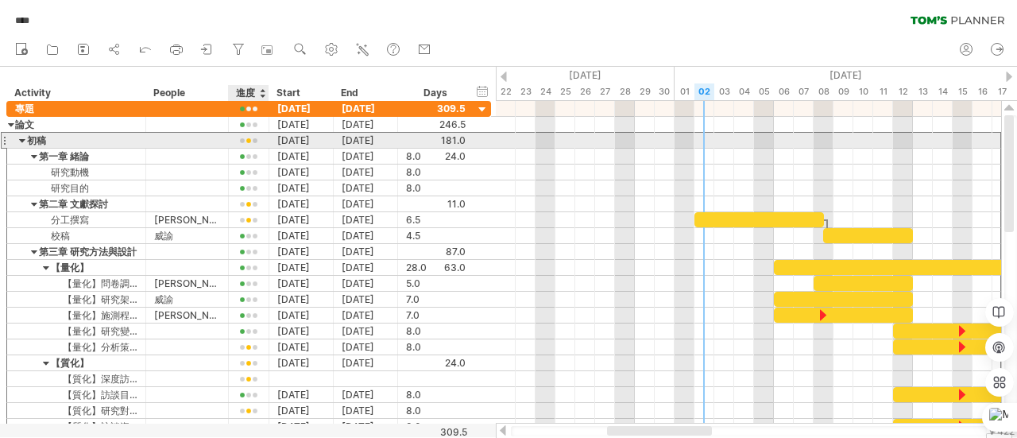
click at [246, 141] on div at bounding box center [249, 141] width 24 height 12
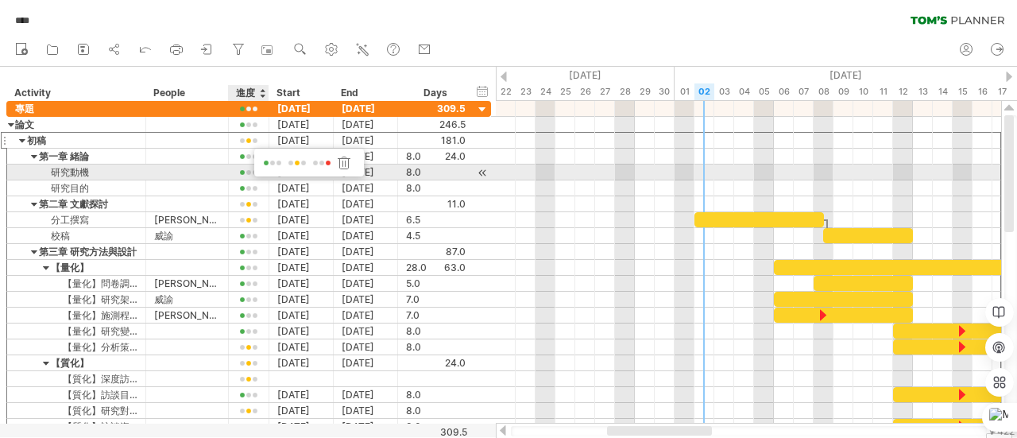
click at [268, 168] on span at bounding box center [272, 163] width 22 height 12
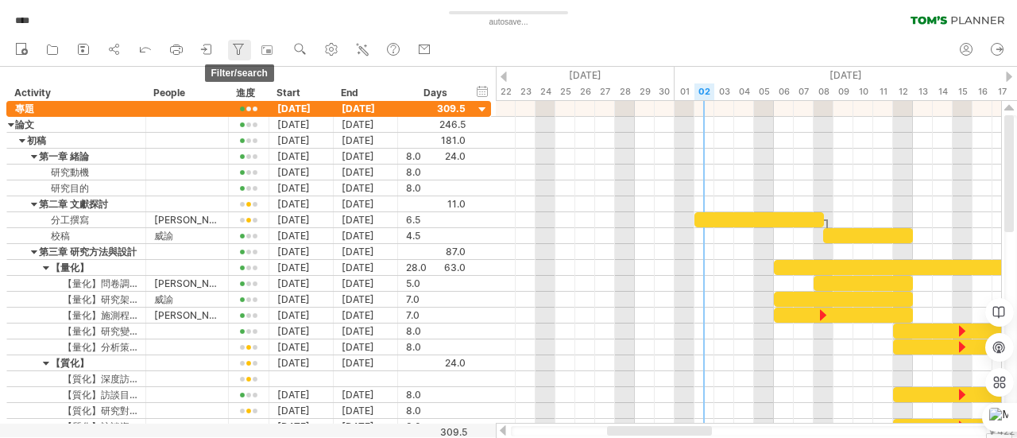
click at [246, 44] on icon at bounding box center [238, 49] width 16 height 16
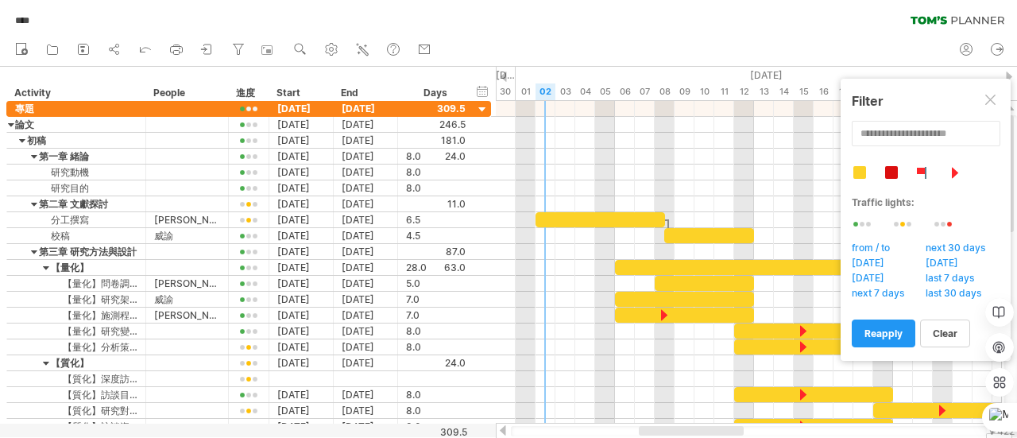
click at [995, 98] on div at bounding box center [991, 101] width 13 height 13
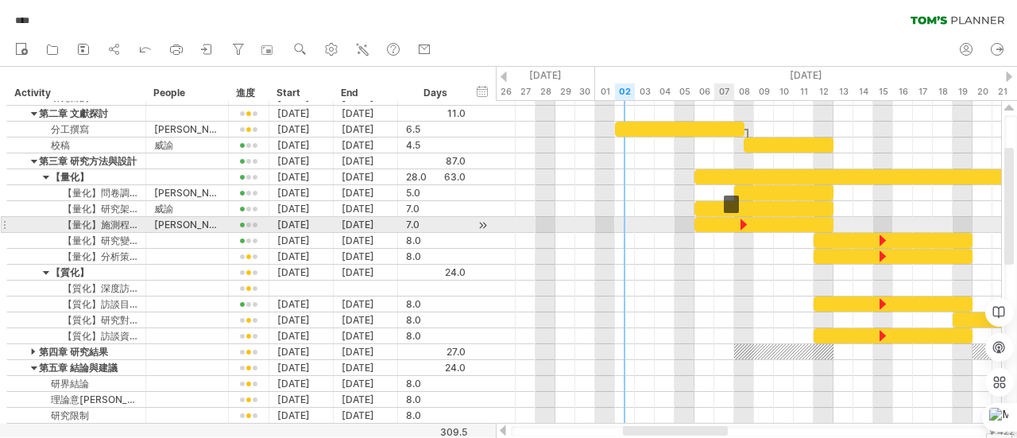
click at [718, 218] on div at bounding box center [763, 224] width 139 height 15
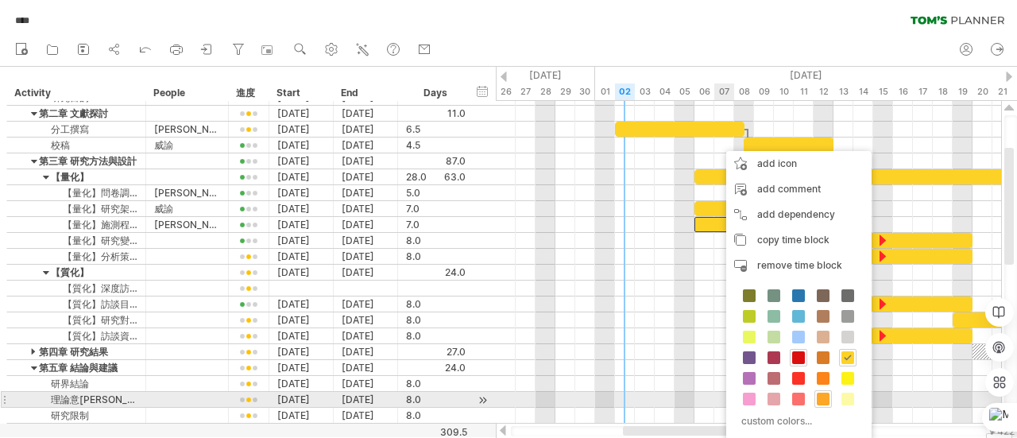
click at [823, 398] on span at bounding box center [822, 398] width 13 height 13
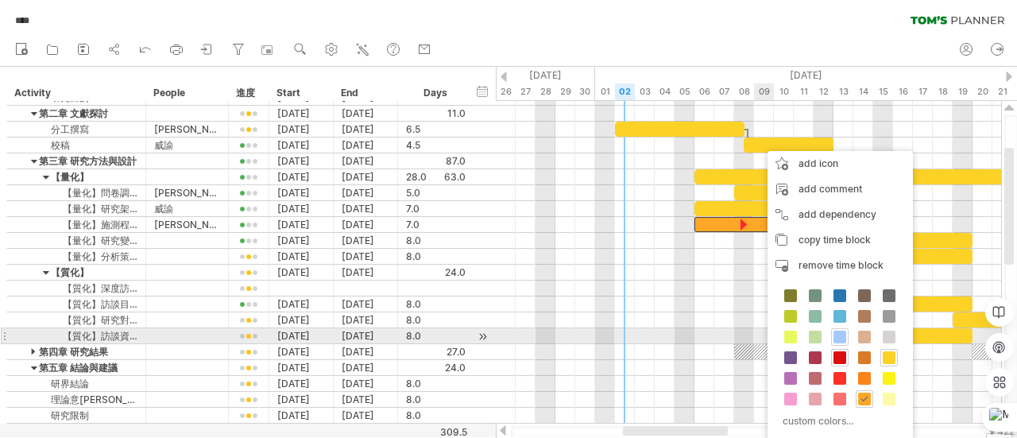
click at [842, 331] on span at bounding box center [839, 336] width 13 height 13
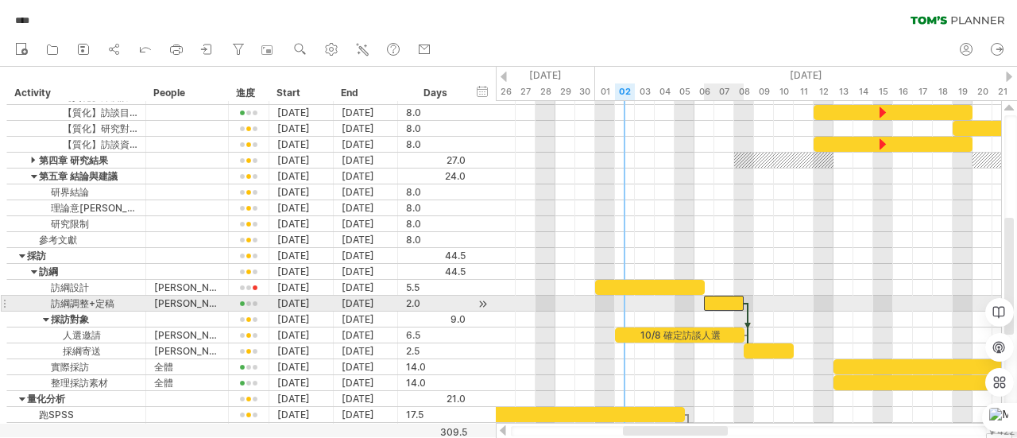
click at [729, 302] on div at bounding box center [724, 302] width 40 height 15
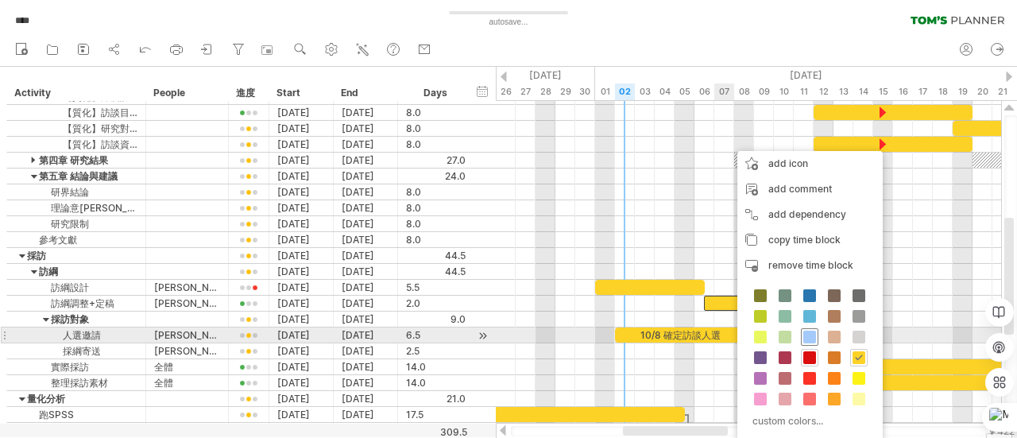
click at [805, 338] on span at bounding box center [809, 336] width 13 height 13
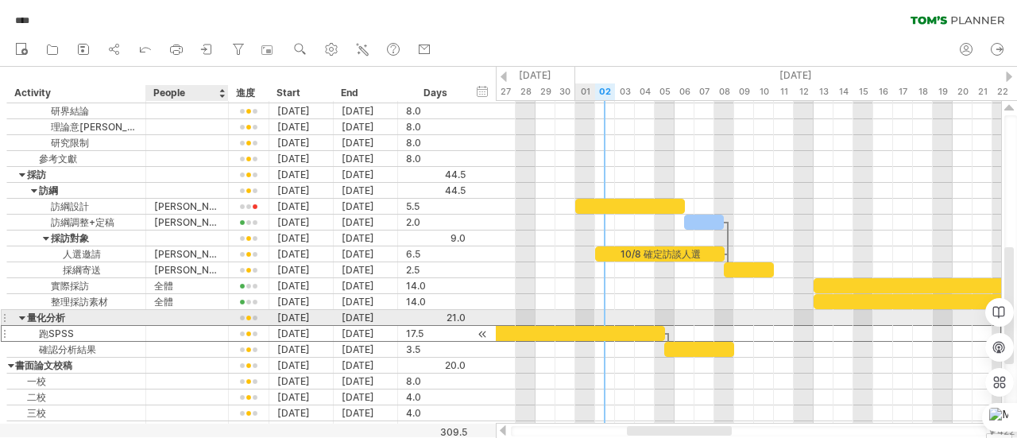
click at [188, 326] on div at bounding box center [187, 333] width 66 height 15
type input "*"
type input "**"
click at [565, 326] on div at bounding box center [491, 333] width 348 height 15
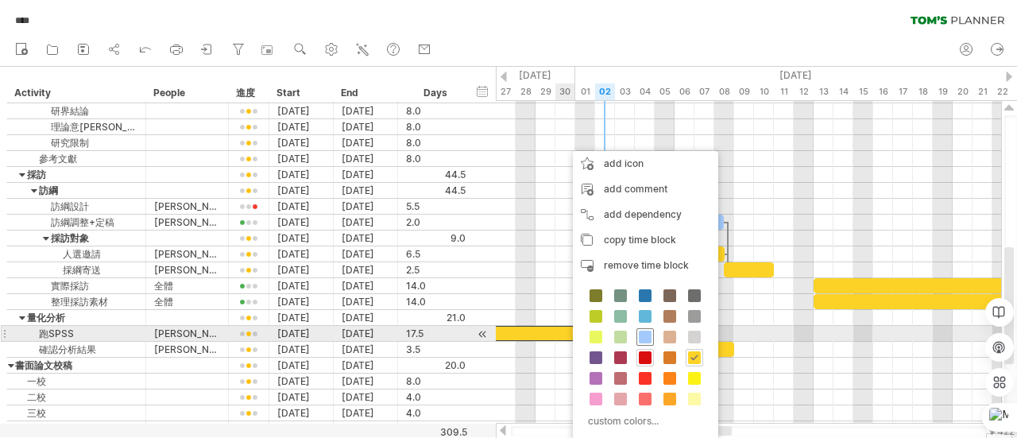
click at [643, 334] on span at bounding box center [645, 336] width 13 height 13
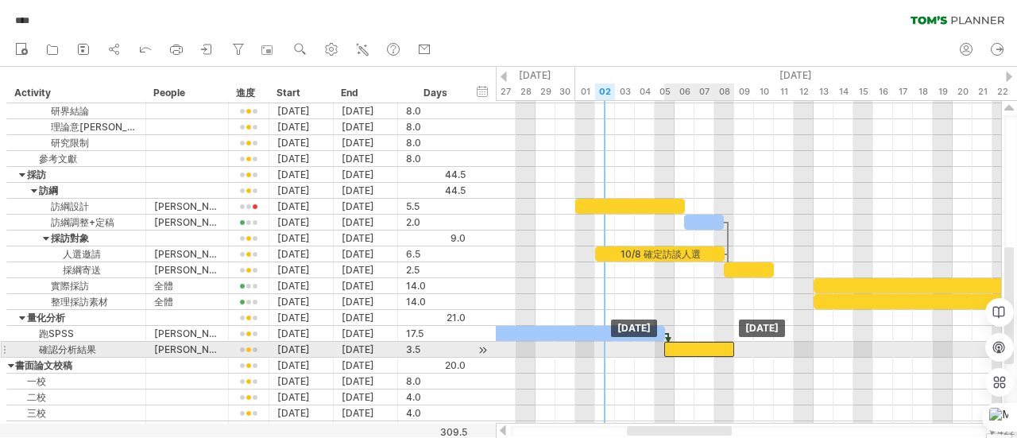
click at [678, 344] on div at bounding box center [699, 349] width 70 height 15
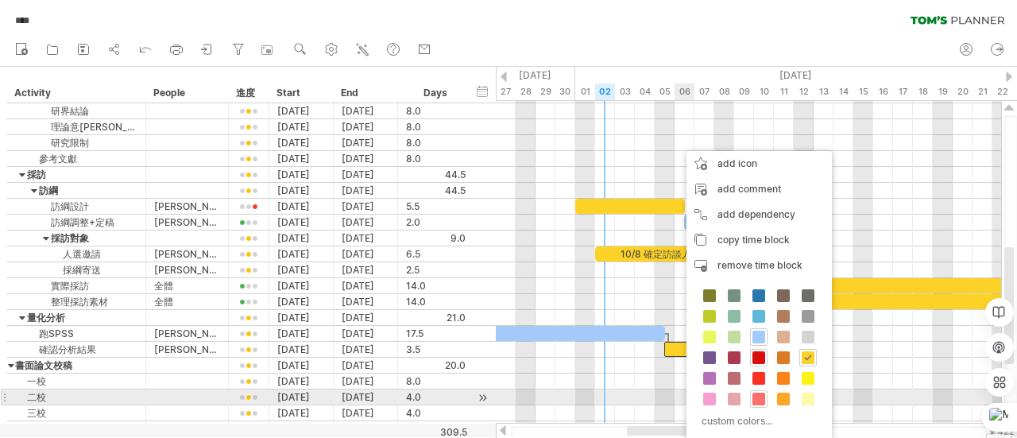
click at [758, 396] on span at bounding box center [758, 398] width 13 height 13
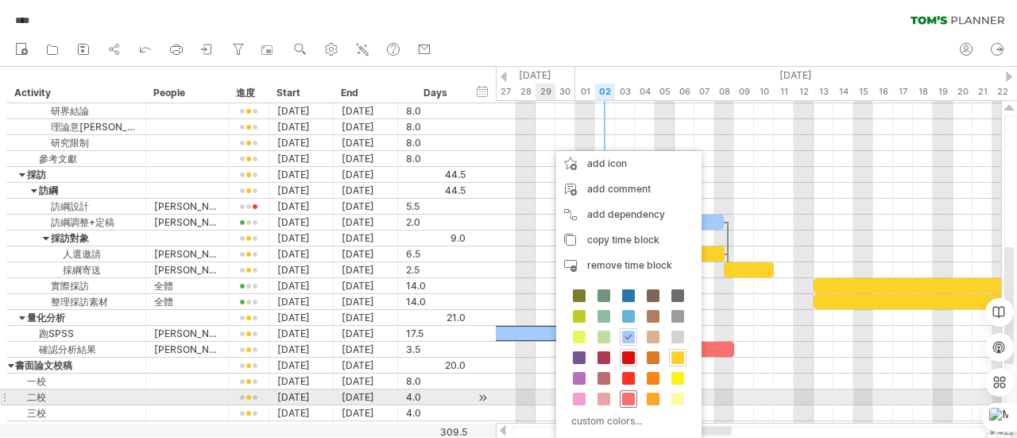
click at [627, 393] on span at bounding box center [628, 398] width 13 height 13
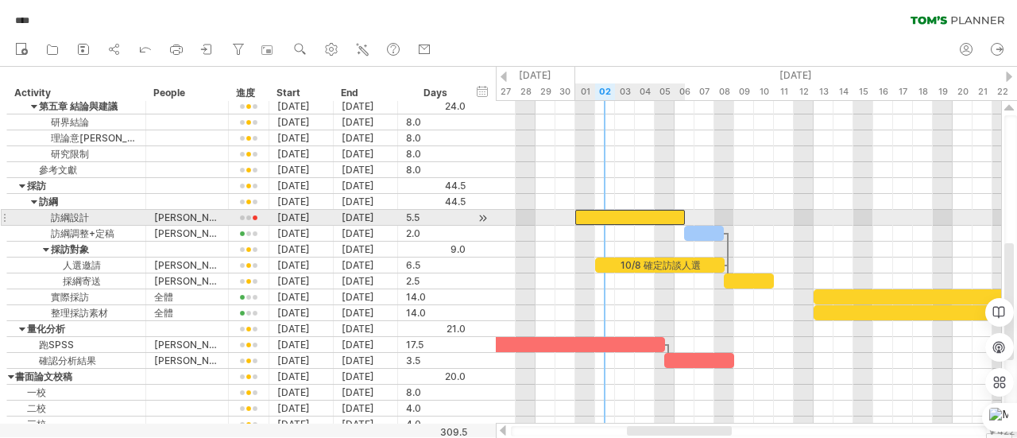
click at [643, 214] on div at bounding box center [630, 217] width 110 height 15
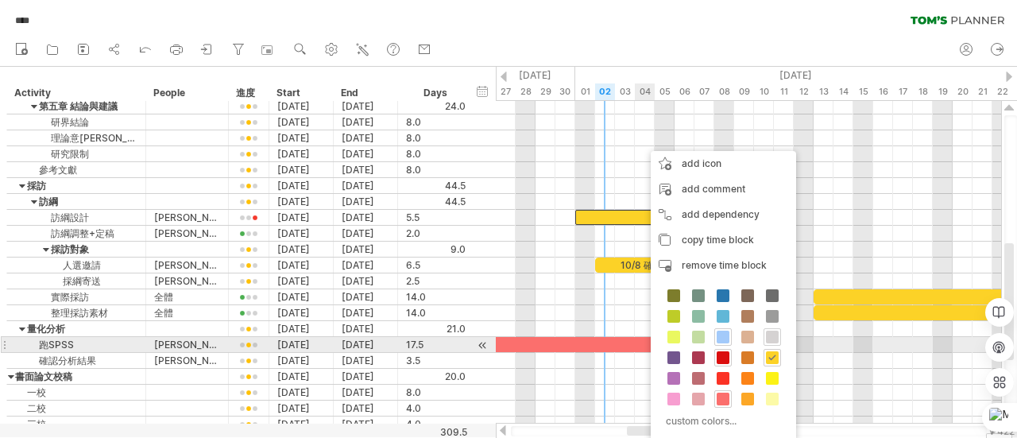
click at [767, 338] on span at bounding box center [772, 336] width 13 height 13
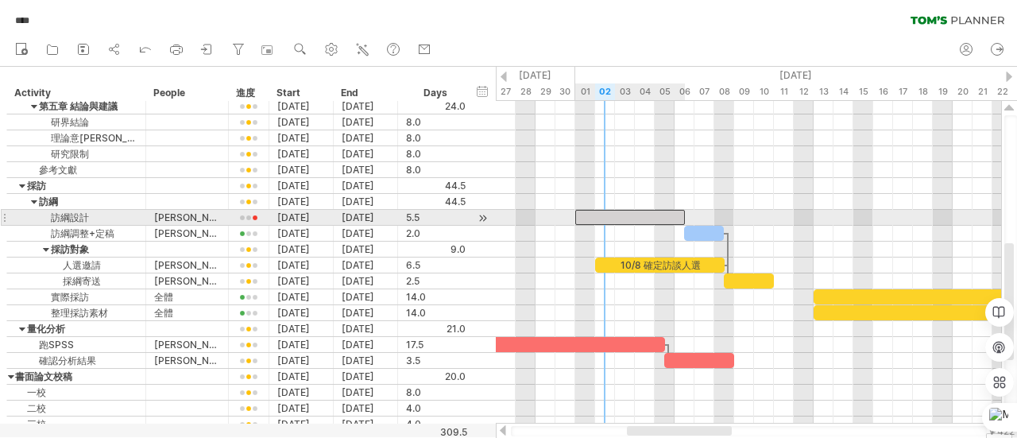
click at [652, 212] on div at bounding box center [630, 217] width 110 height 15
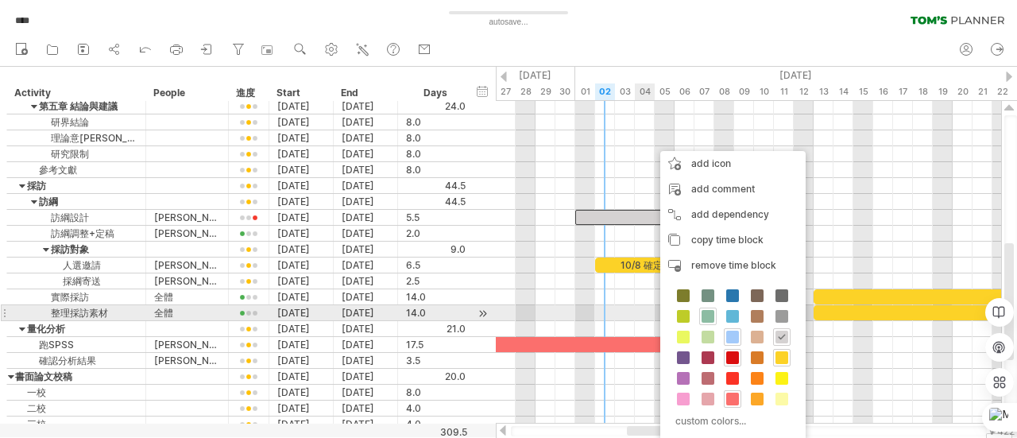
click at [708, 314] on span at bounding box center [707, 316] width 13 height 13
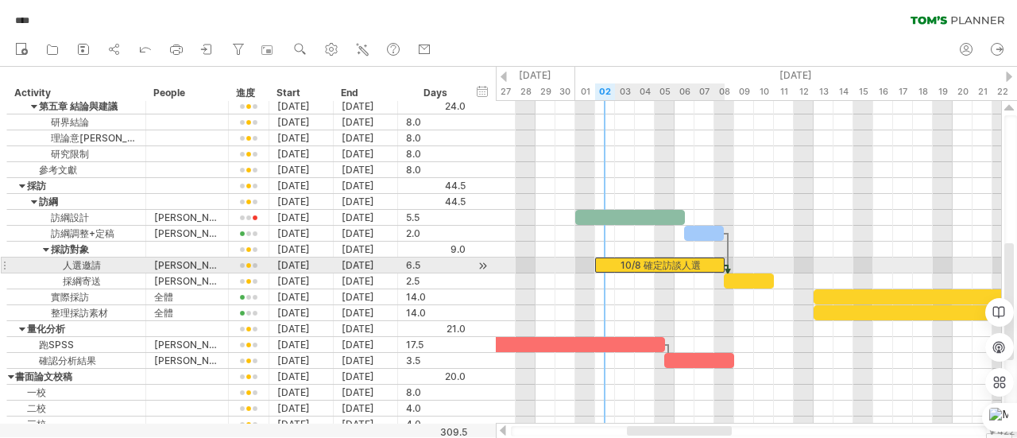
click at [704, 261] on div "10/8 確定訪談人選" at bounding box center [659, 264] width 129 height 15
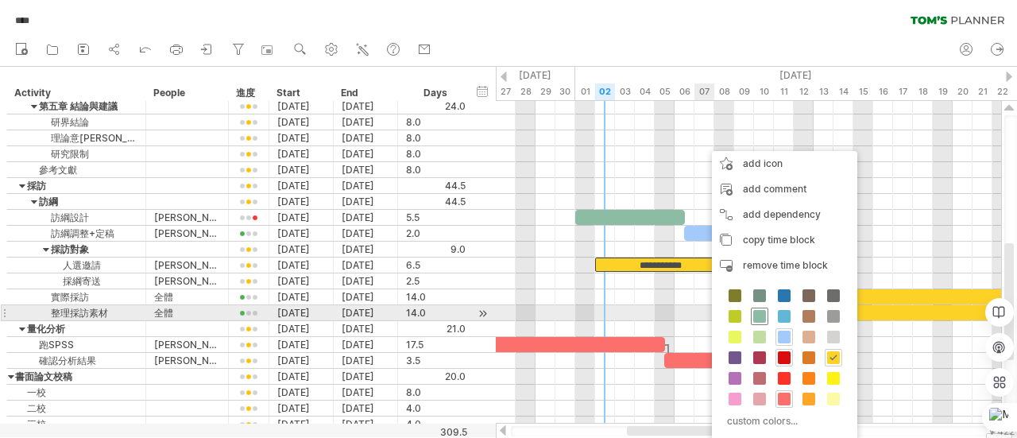
click at [758, 319] on span at bounding box center [759, 316] width 13 height 13
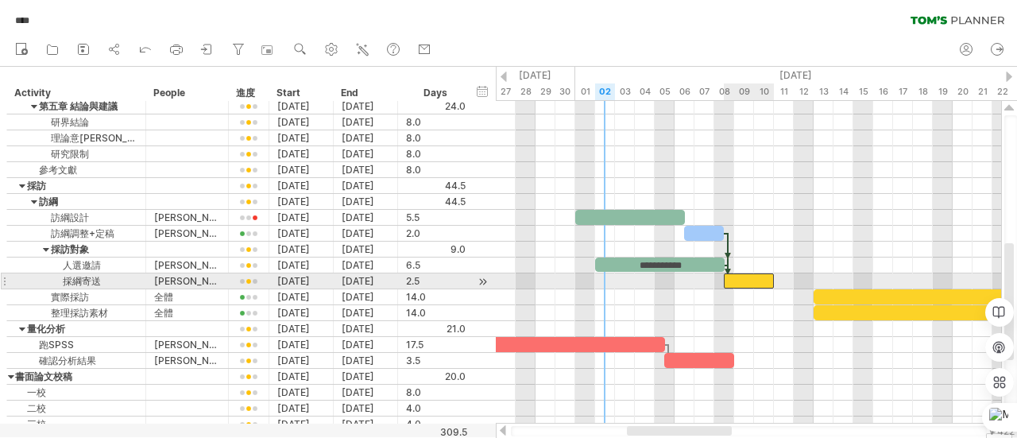
click at [747, 276] on div at bounding box center [749, 280] width 50 height 15
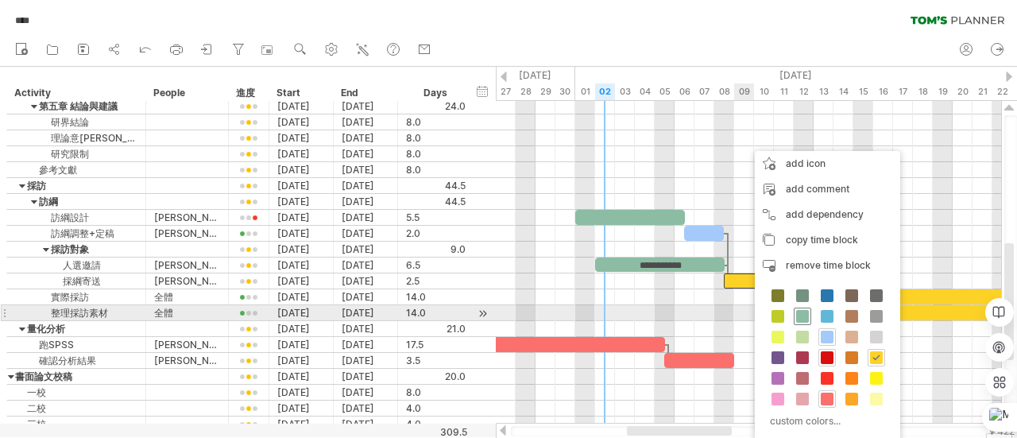
click at [797, 310] on span at bounding box center [802, 316] width 13 height 13
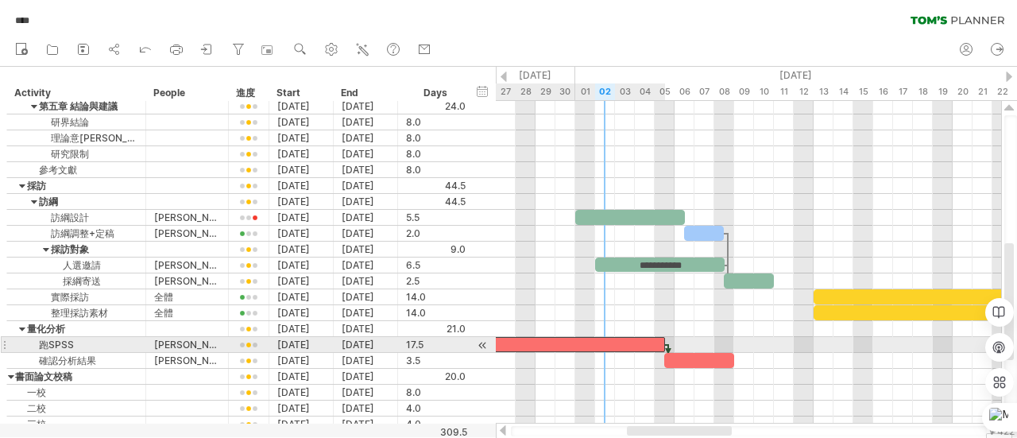
click at [584, 340] on div at bounding box center [491, 344] width 348 height 15
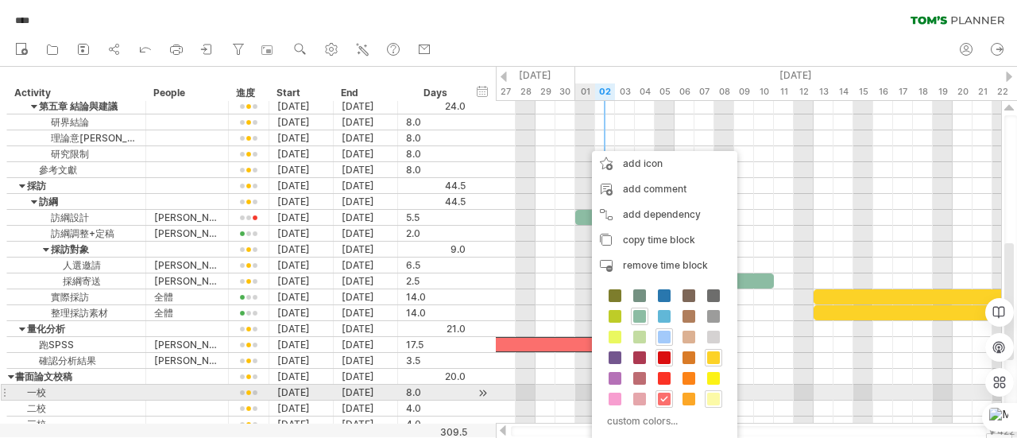
click at [707, 395] on span at bounding box center [713, 398] width 13 height 13
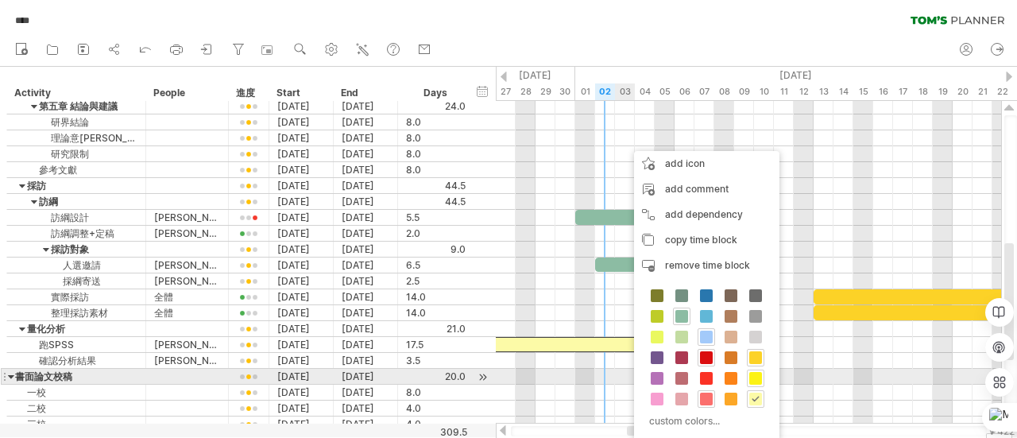
click at [751, 377] on span at bounding box center [755, 378] width 13 height 13
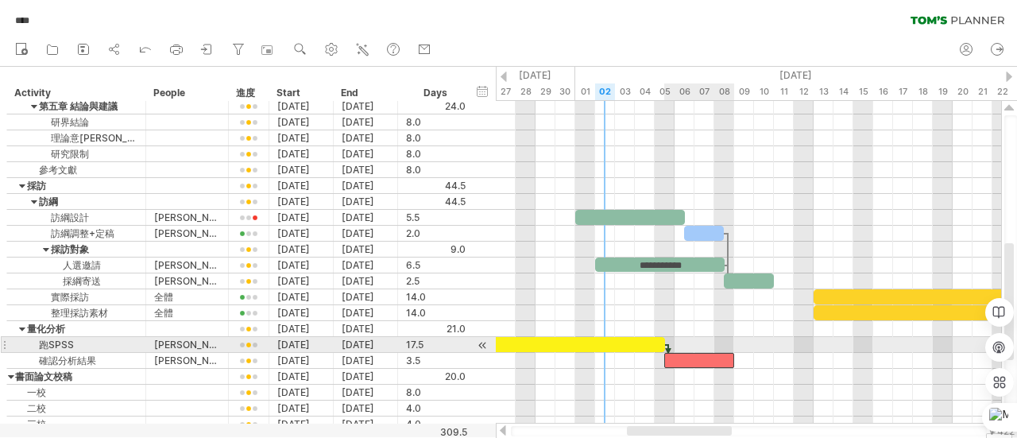
click at [707, 353] on div at bounding box center [699, 360] width 70 height 15
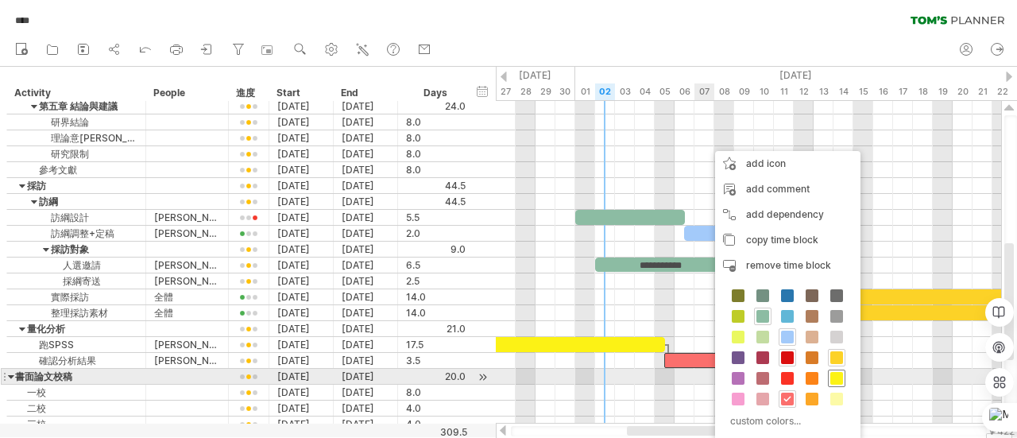
click at [832, 374] on span at bounding box center [836, 378] width 13 height 13
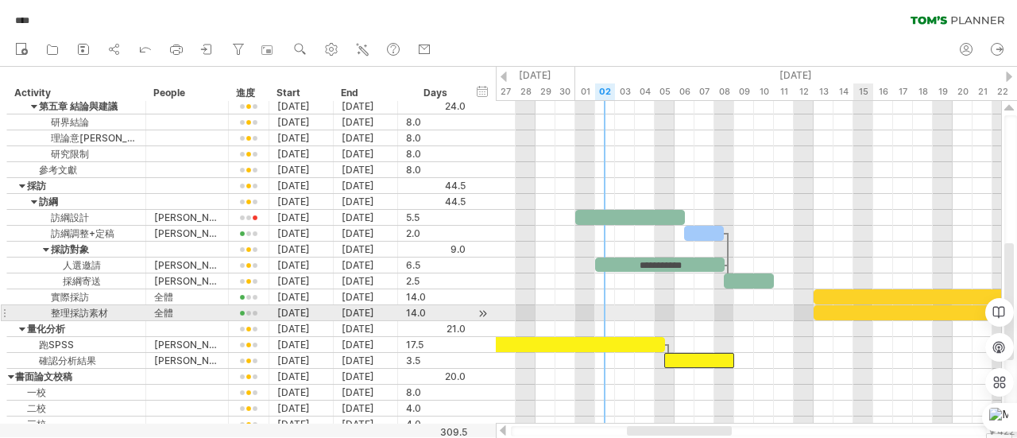
click at [872, 308] on div at bounding box center [952, 312] width 278 height 15
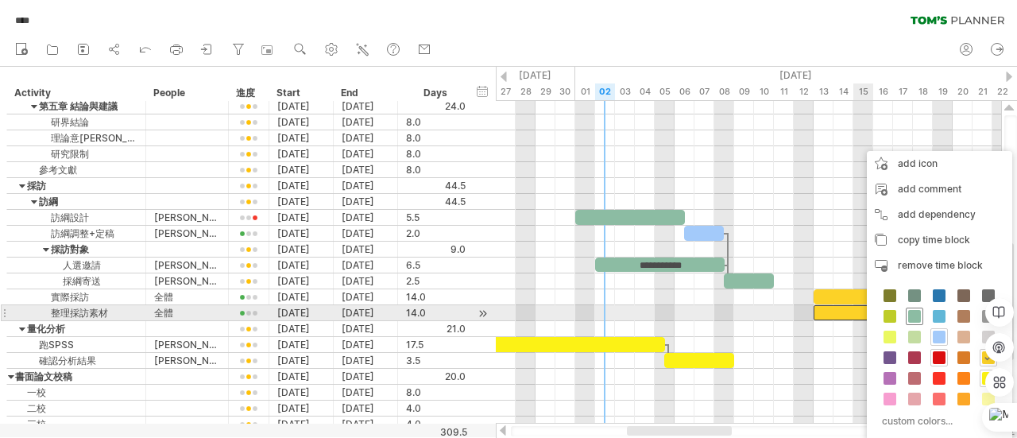
click at [910, 317] on span at bounding box center [914, 316] width 13 height 13
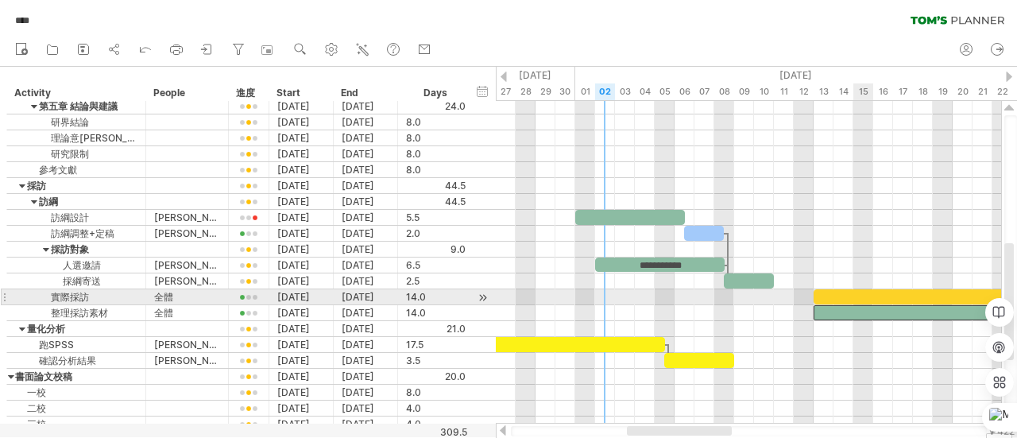
click at [869, 290] on div at bounding box center [952, 296] width 278 height 15
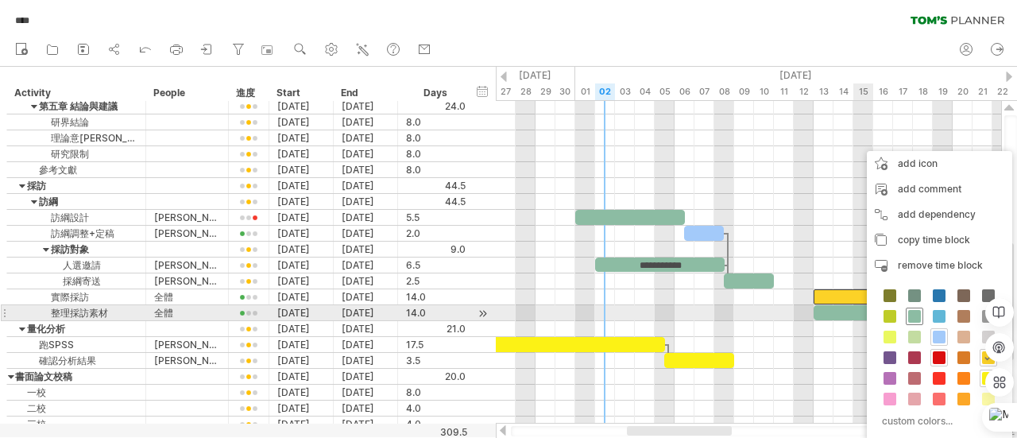
click at [913, 315] on span at bounding box center [914, 316] width 13 height 13
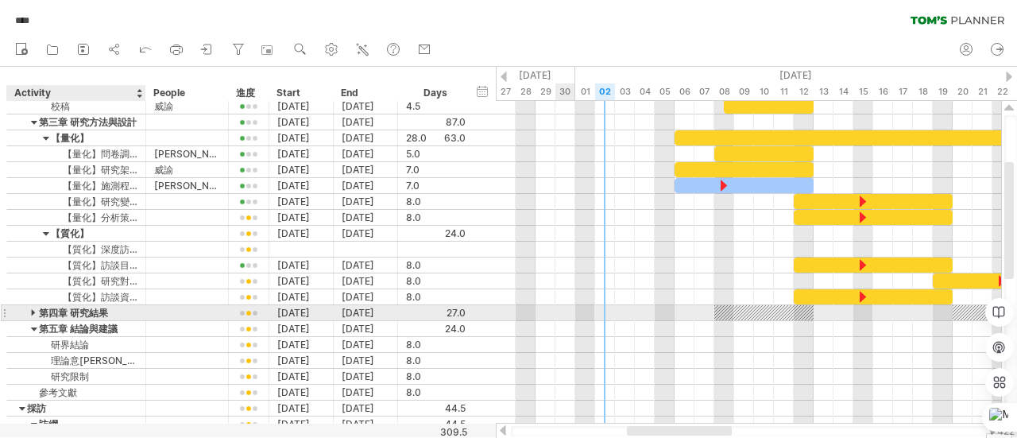
click at [33, 306] on div at bounding box center [34, 312] width 7 height 15
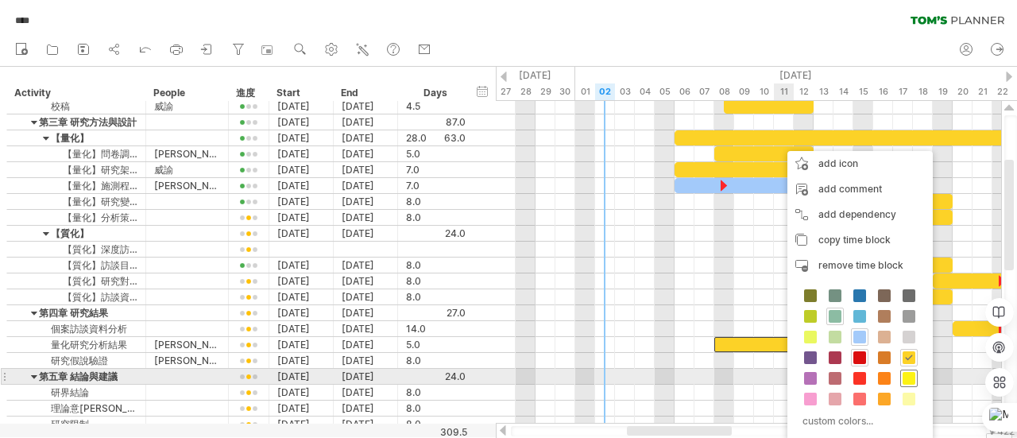
click at [906, 372] on span at bounding box center [908, 378] width 13 height 13
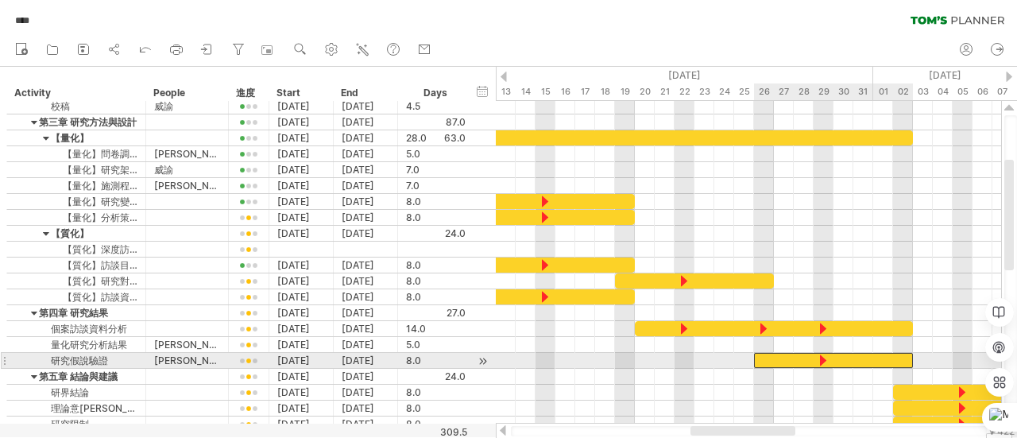
click at [851, 356] on div at bounding box center [833, 360] width 159 height 15
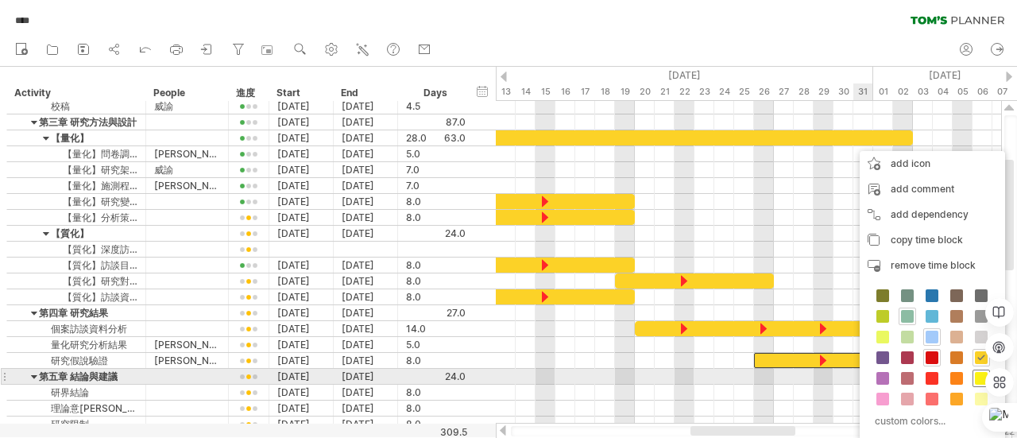
click at [978, 374] on span at bounding box center [981, 378] width 13 height 13
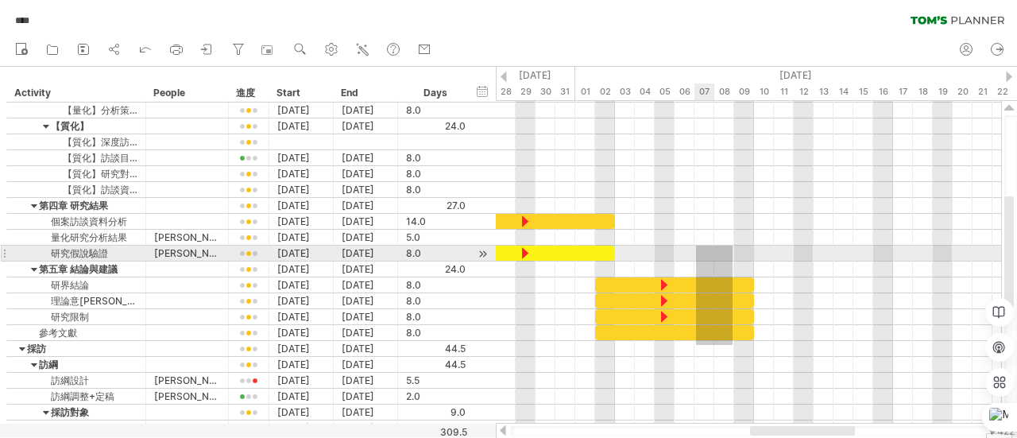
drag, startPoint x: 732, startPoint y: 345, endPoint x: 696, endPoint y: 245, distance: 105.8
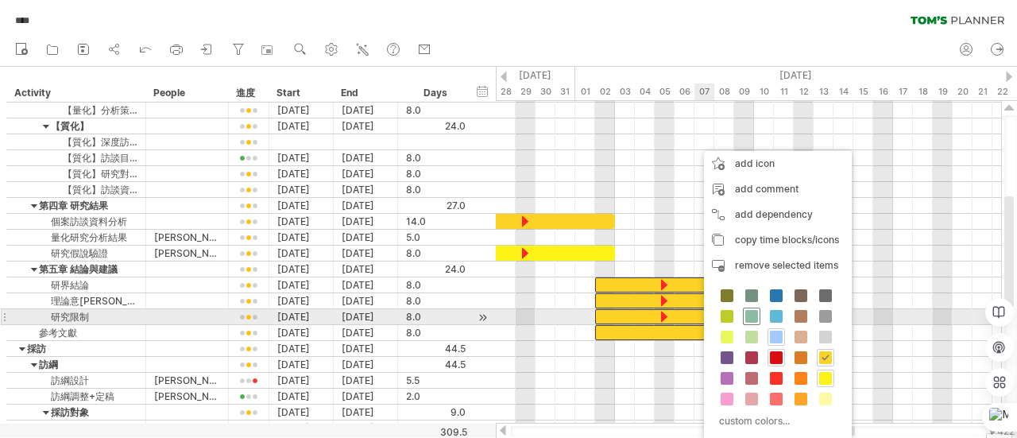
click at [755, 317] on span at bounding box center [751, 316] width 13 height 13
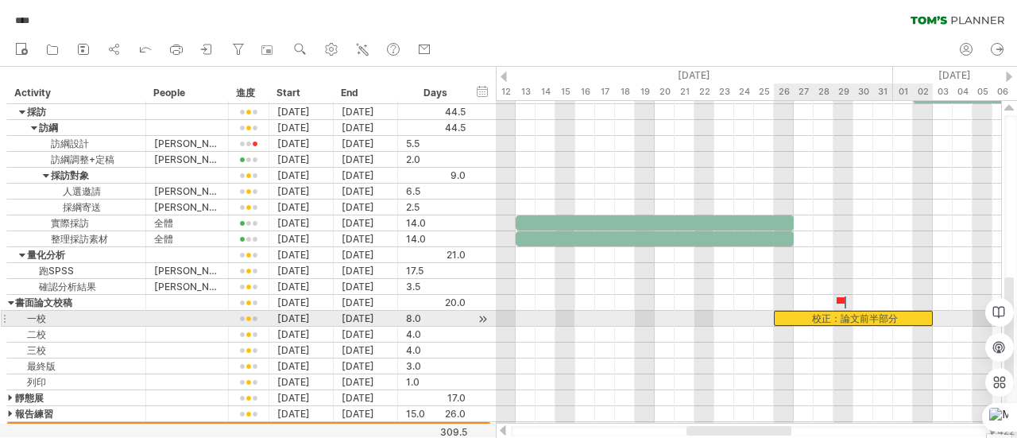
click at [858, 315] on div "校正：論文前半部分" at bounding box center [853, 318] width 159 height 15
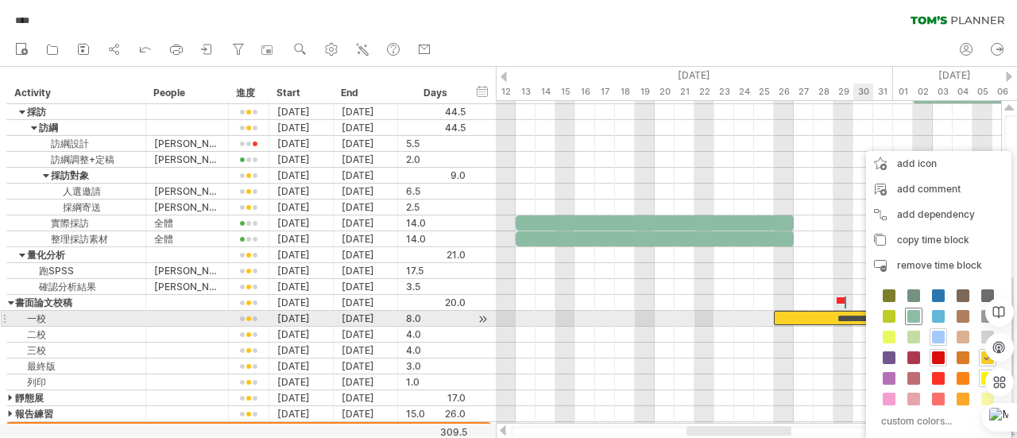
click at [910, 315] on span at bounding box center [913, 316] width 13 height 13
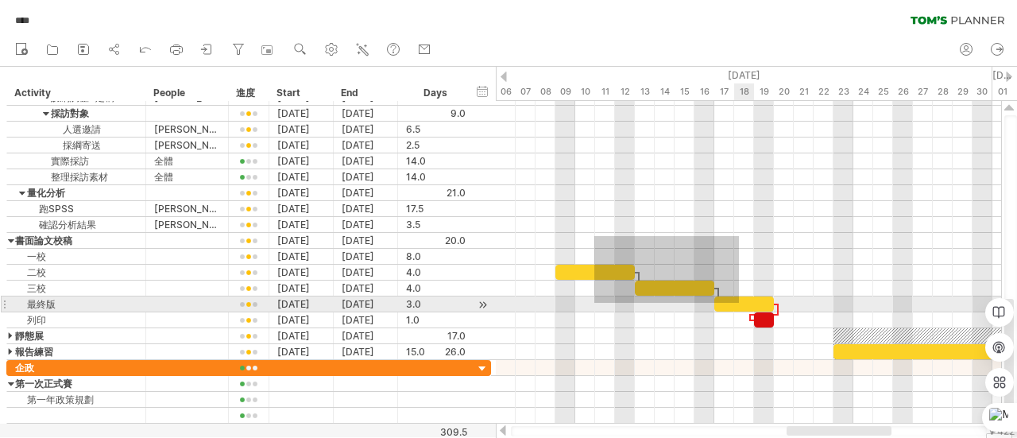
drag, startPoint x: 597, startPoint y: 238, endPoint x: 739, endPoint y: 303, distance: 155.3
click at [739, 303] on div "**********" at bounding box center [748, 262] width 505 height 322
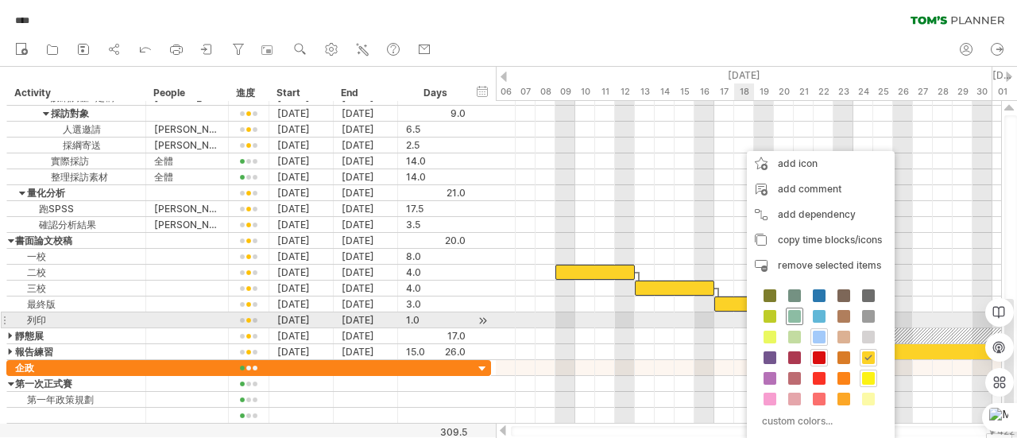
click at [788, 318] on span at bounding box center [794, 316] width 13 height 13
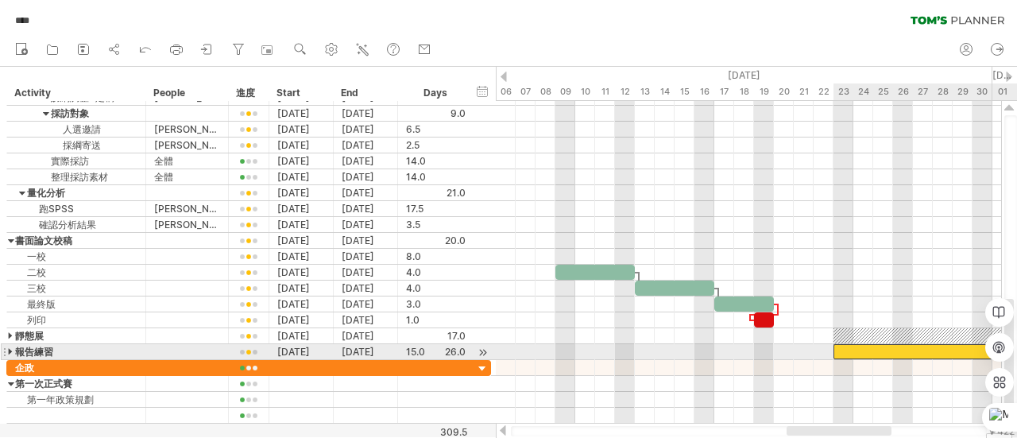
click at [864, 347] on div at bounding box center [982, 351] width 298 height 15
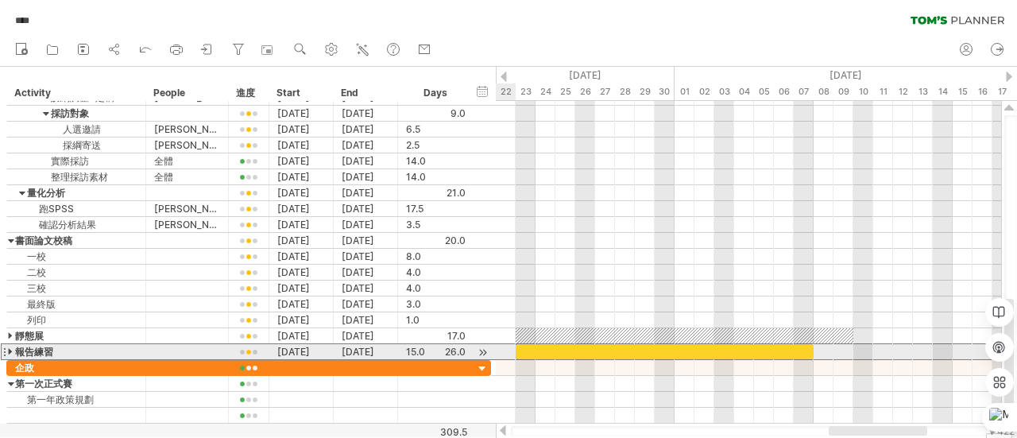
click at [6, 345] on div at bounding box center [4, 351] width 6 height 17
click at [7, 345] on div "**** 報告練習" at bounding box center [76, 351] width 139 height 15
click at [10, 345] on div at bounding box center [11, 351] width 7 height 15
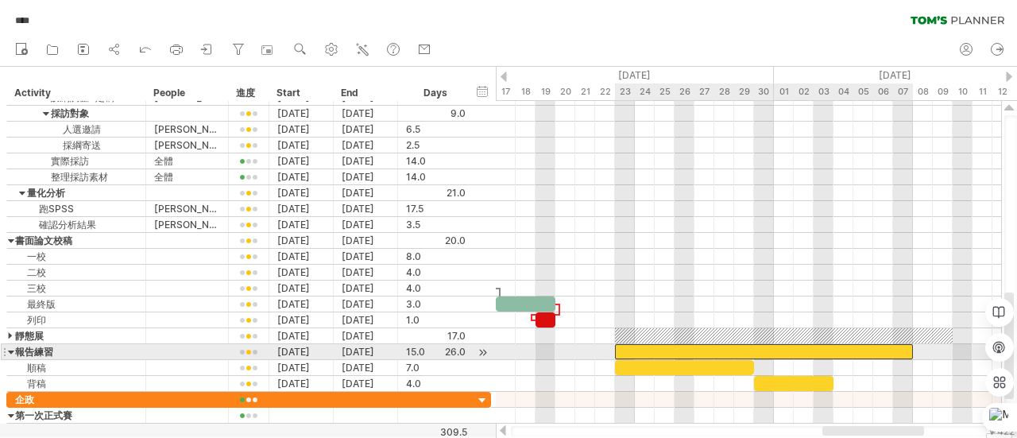
click at [718, 349] on div at bounding box center [764, 351] width 298 height 15
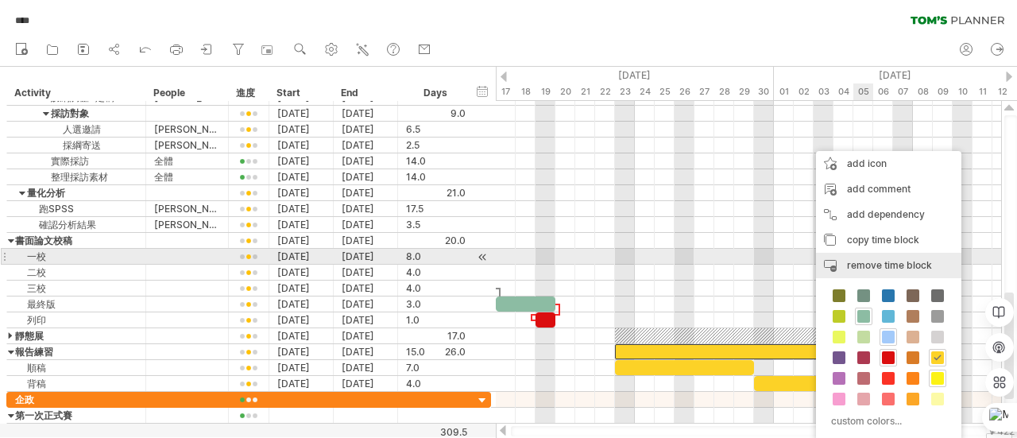
click at [862, 262] on span "remove time block" at bounding box center [889, 265] width 85 height 12
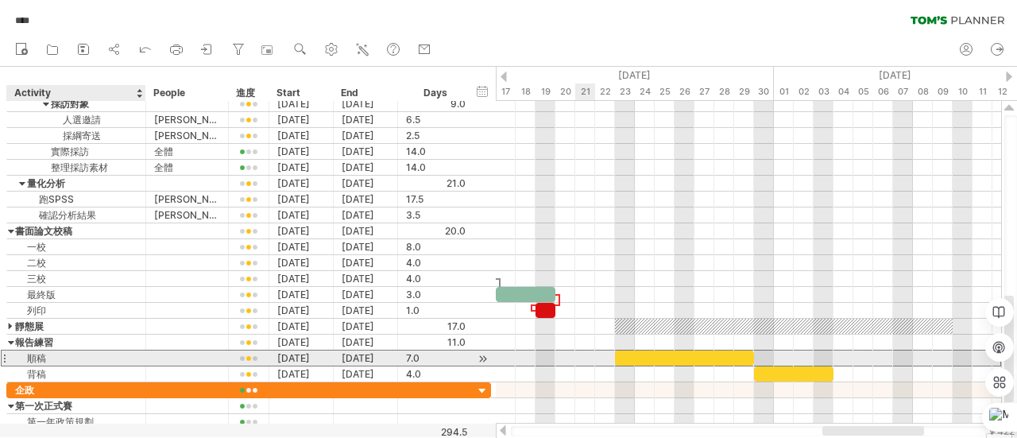
click at [91, 355] on div "順稿" at bounding box center [76, 357] width 122 height 15
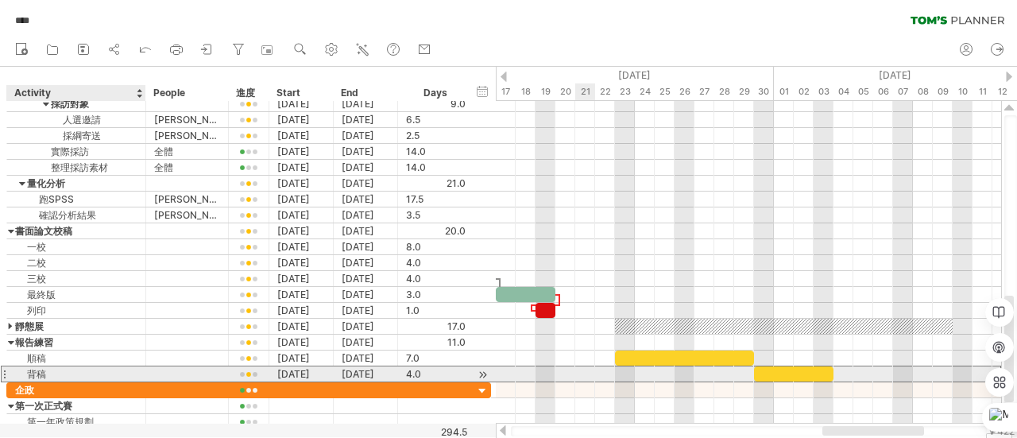
click at [95, 372] on div "背稿" at bounding box center [76, 373] width 122 height 15
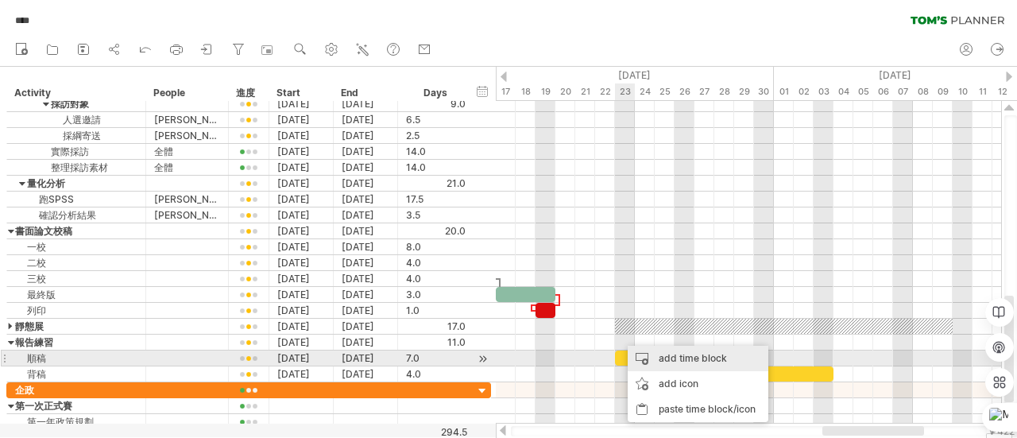
click at [657, 357] on div "add time block" at bounding box center [697, 357] width 141 height 25
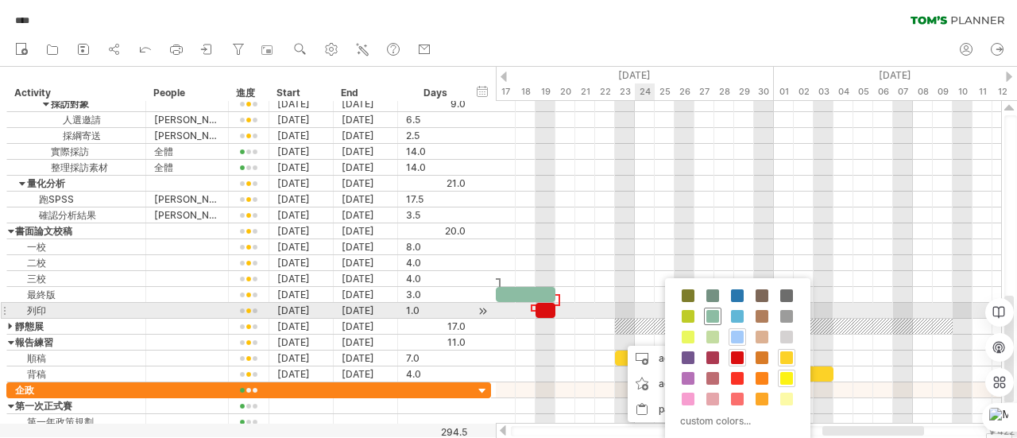
click at [711, 317] on span at bounding box center [712, 316] width 13 height 13
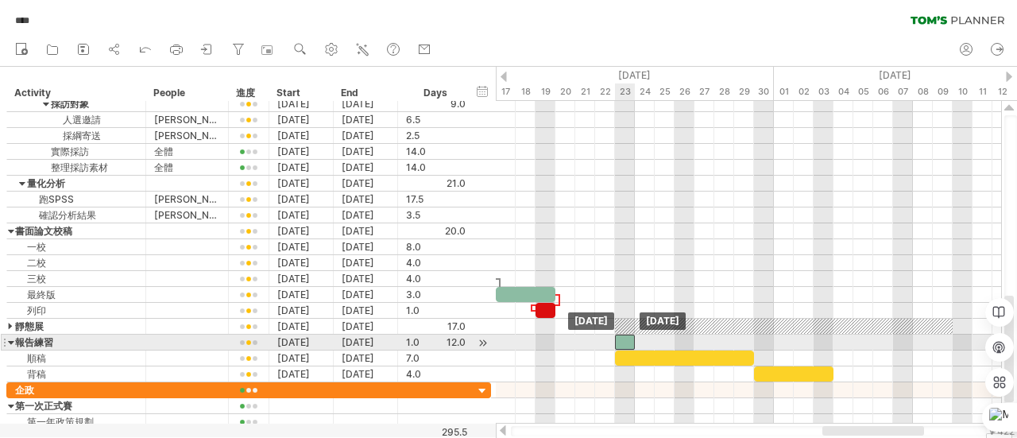
click at [630, 338] on div at bounding box center [625, 341] width 20 height 15
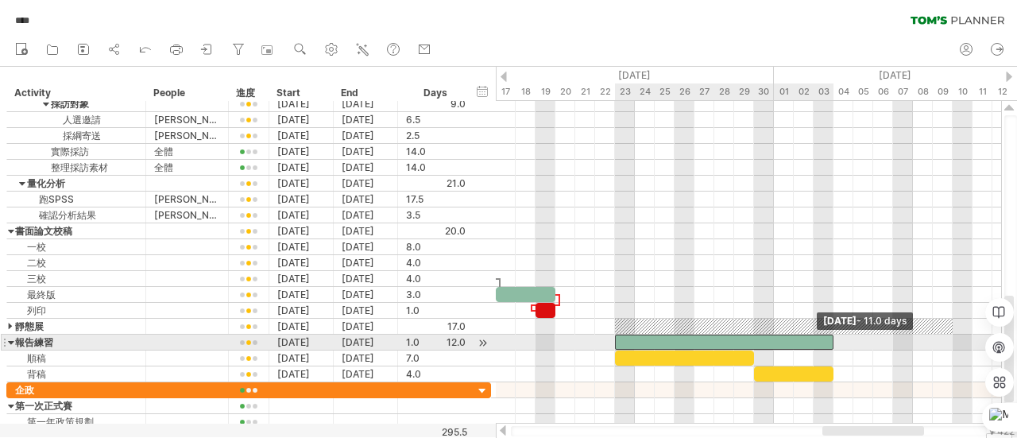
drag, startPoint x: 635, startPoint y: 338, endPoint x: 839, endPoint y: 339, distance: 203.3
click at [839, 339] on div "10/8 確定訪談人選 校正：論文前半部分 [DATE] - 11.0 days [DATE]" at bounding box center [748, 262] width 505 height 322
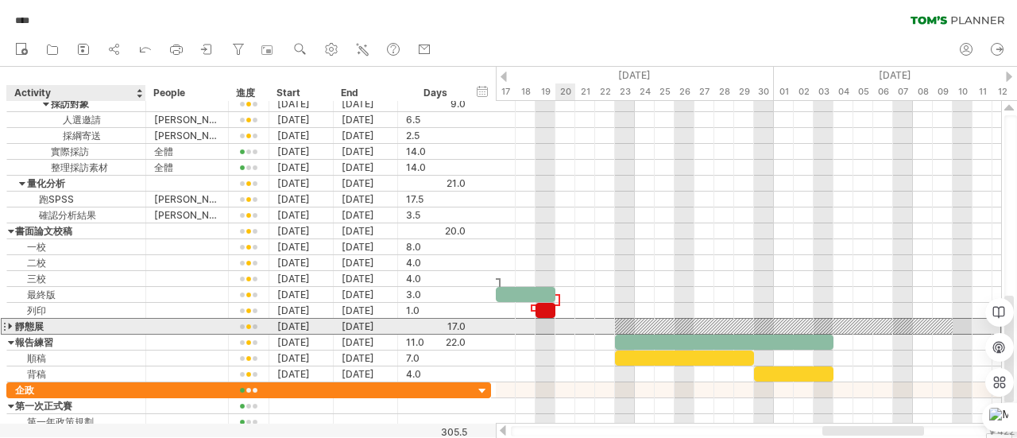
click at [15, 321] on div "靜態展" at bounding box center [76, 325] width 122 height 15
click at [11, 321] on div at bounding box center [11, 325] width 7 height 15
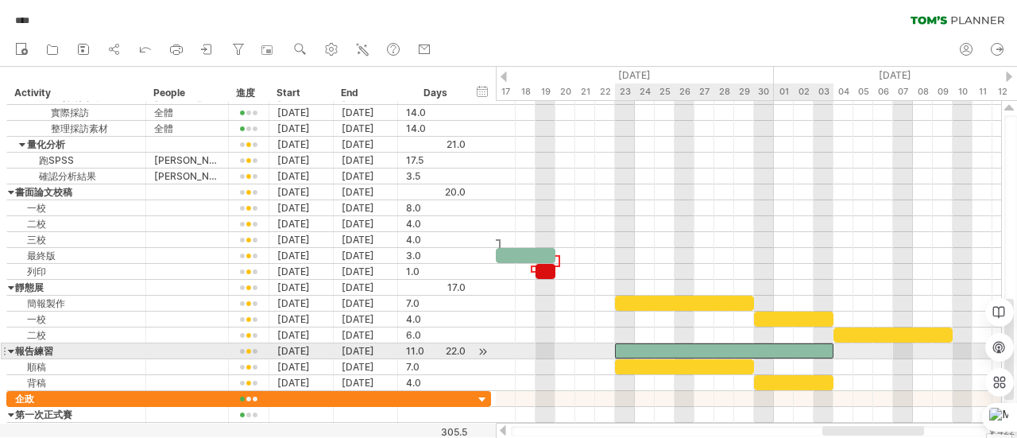
click at [754, 349] on div at bounding box center [724, 350] width 218 height 15
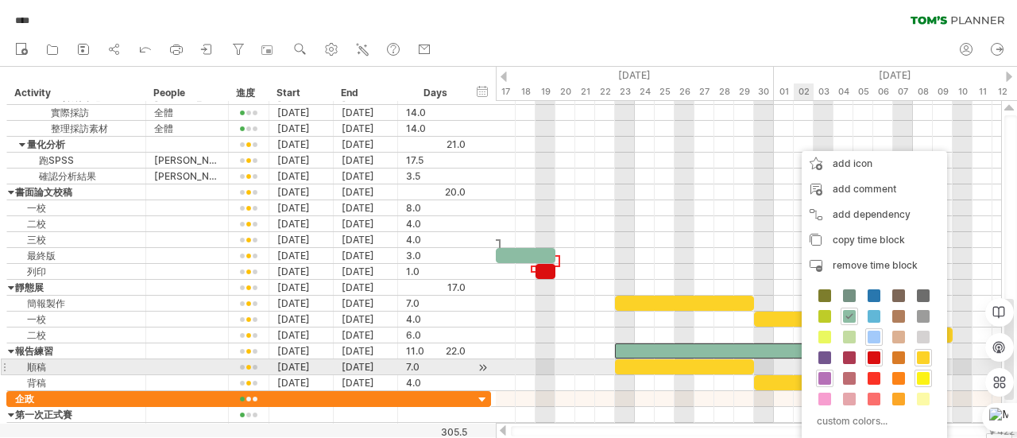
click at [824, 372] on span at bounding box center [824, 378] width 13 height 13
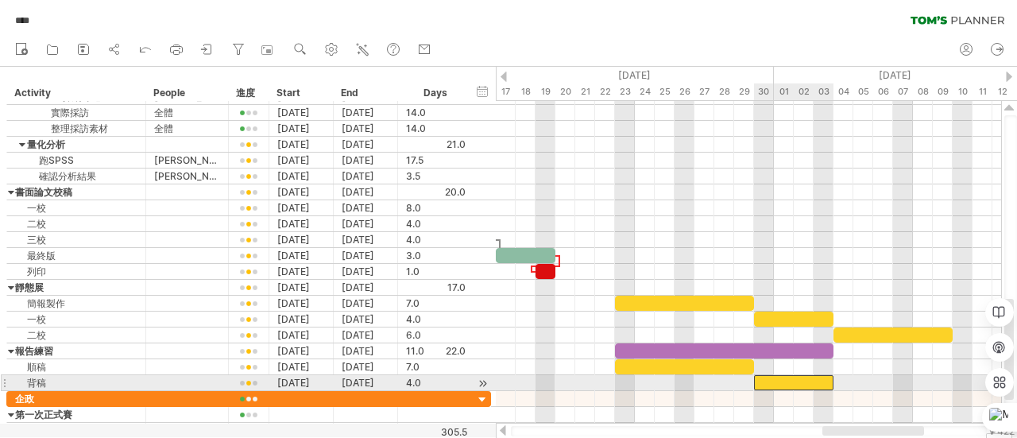
click at [769, 376] on div at bounding box center [793, 382] width 79 height 15
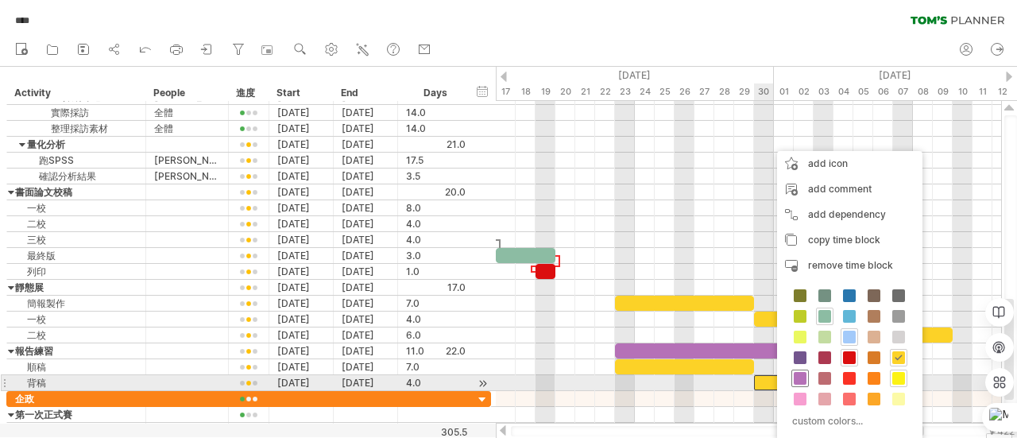
click at [796, 376] on span at bounding box center [799, 378] width 13 height 13
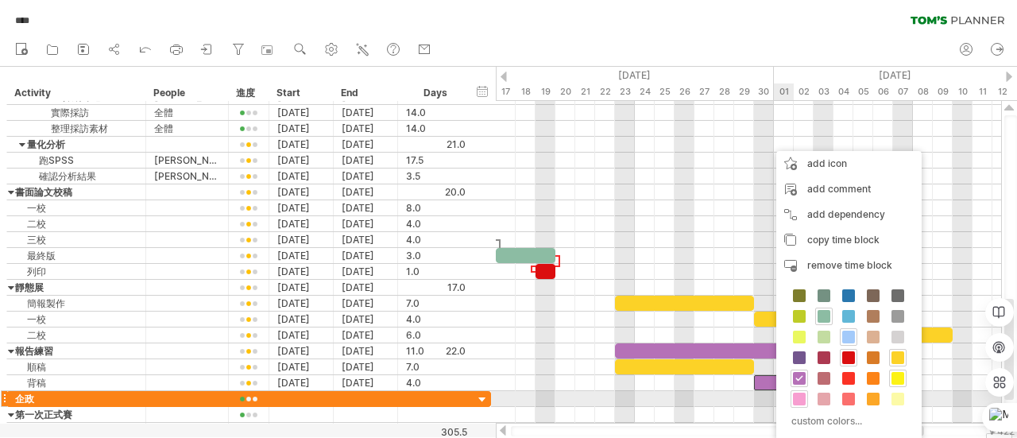
click at [799, 395] on span at bounding box center [799, 398] width 13 height 13
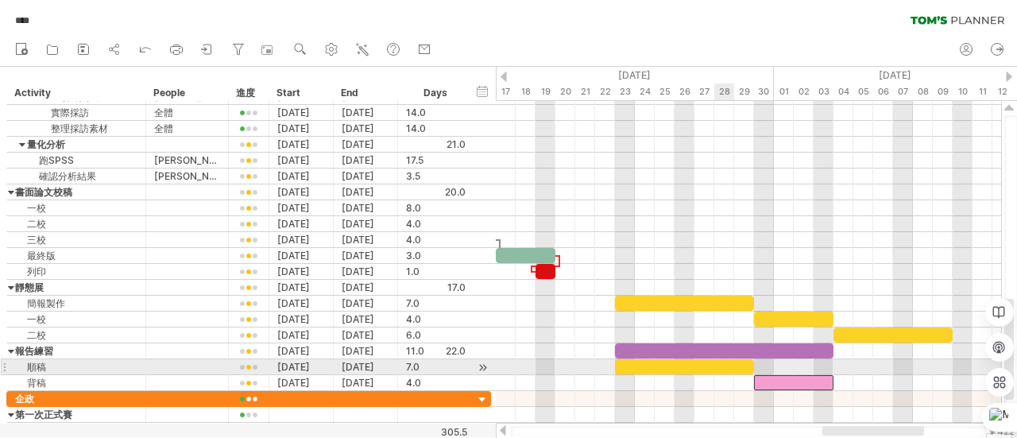
click at [720, 360] on div at bounding box center [684, 366] width 139 height 15
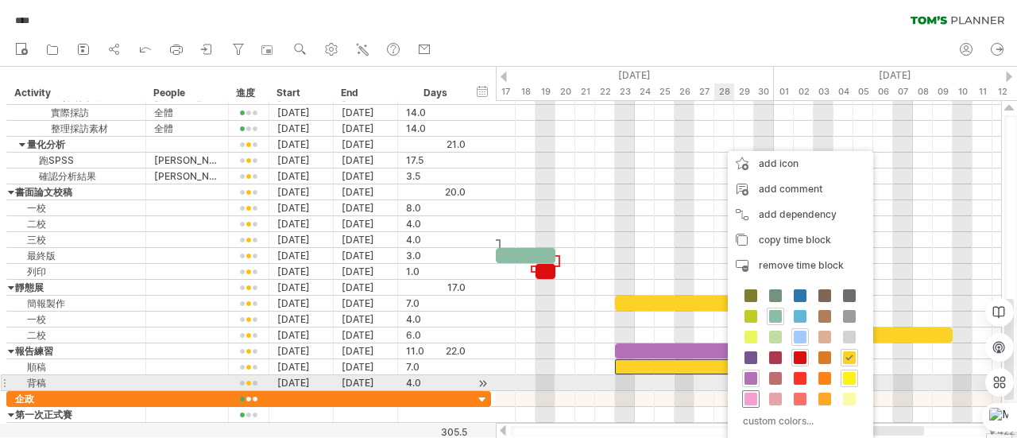
click at [750, 390] on div at bounding box center [750, 398] width 17 height 17
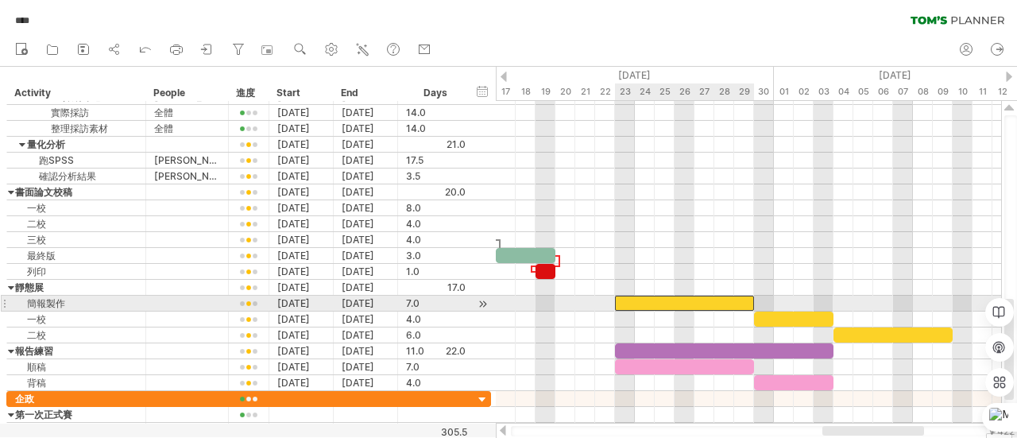
click at [658, 298] on div at bounding box center [684, 302] width 139 height 15
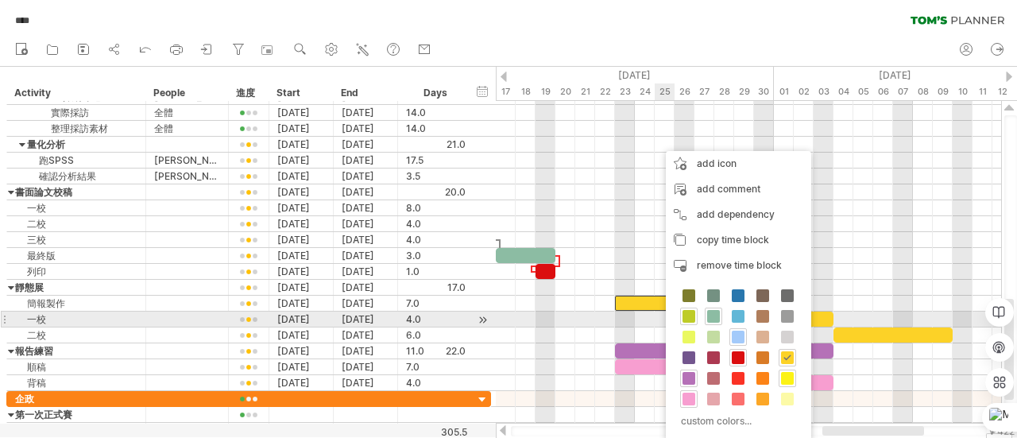
click at [686, 317] on span at bounding box center [688, 316] width 13 height 13
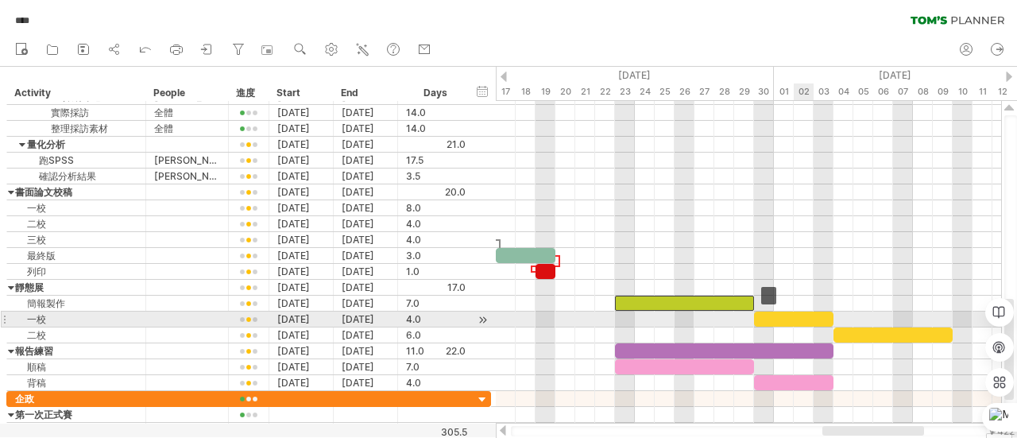
click at [797, 318] on div at bounding box center [793, 318] width 79 height 15
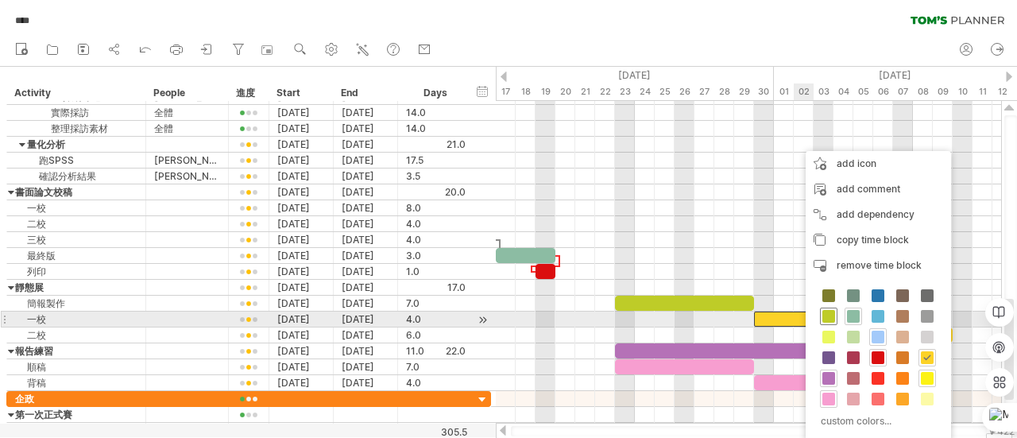
click at [824, 314] on span at bounding box center [828, 316] width 13 height 13
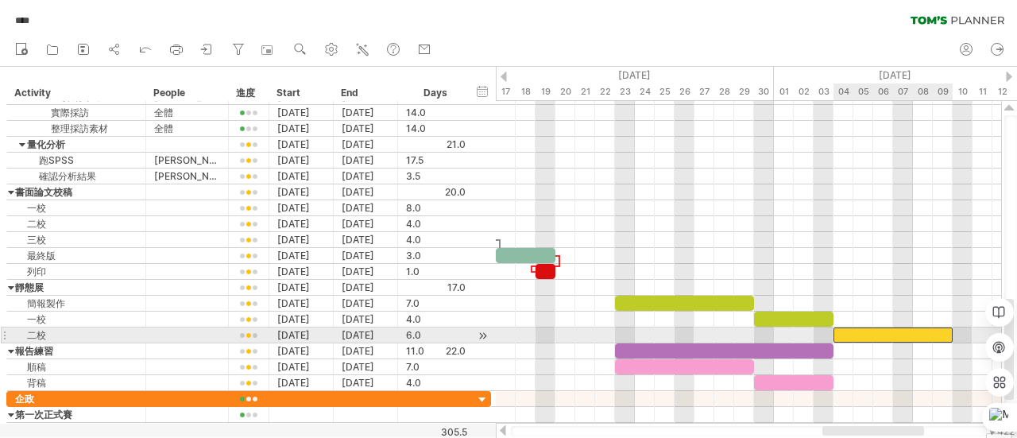
click at [872, 331] on div at bounding box center [892, 334] width 119 height 15
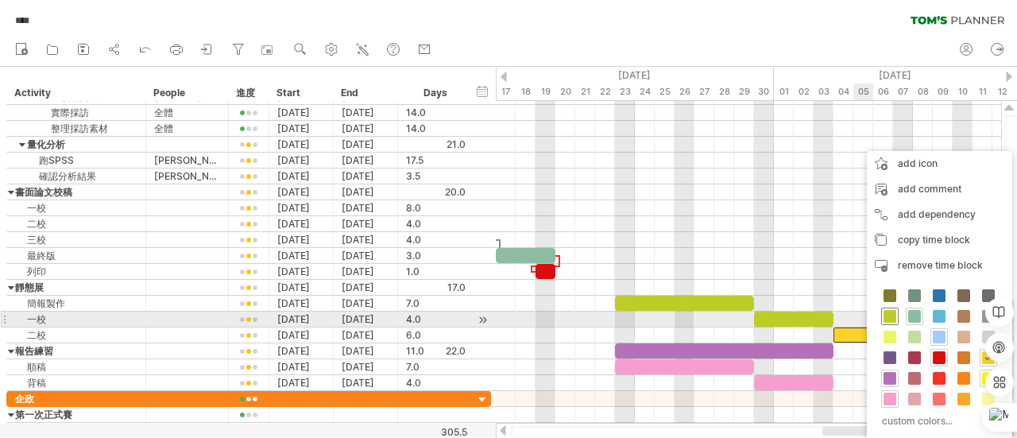
click at [894, 319] on span at bounding box center [889, 316] width 13 height 13
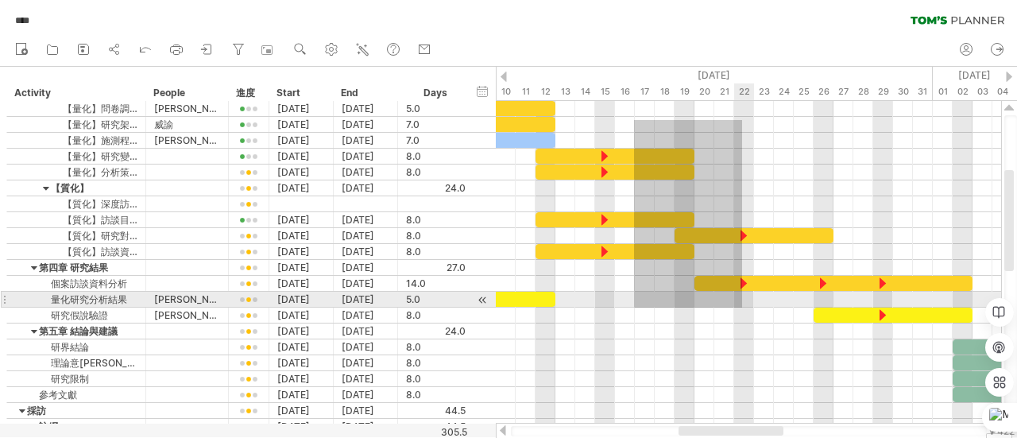
drag, startPoint x: 634, startPoint y: 120, endPoint x: 742, endPoint y: 307, distance: 215.6
click at [742, 307] on div at bounding box center [748, 268] width 505 height 334
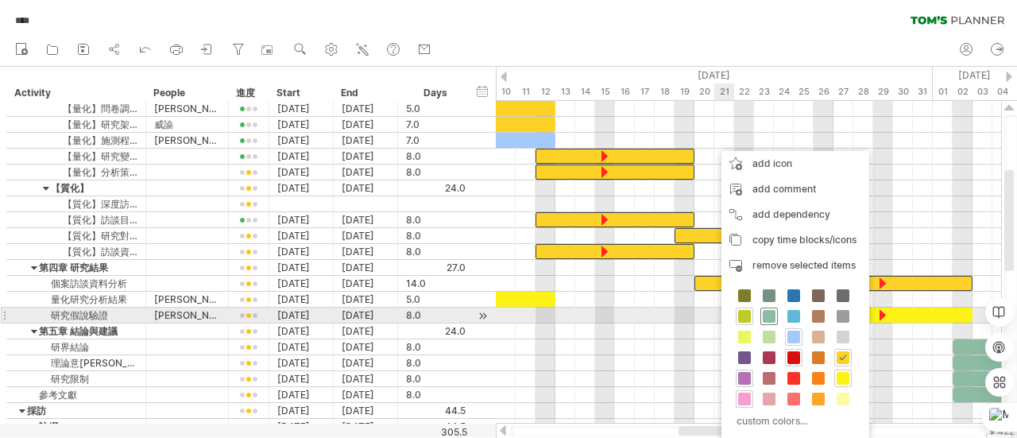
click at [767, 321] on span at bounding box center [768, 316] width 13 height 13
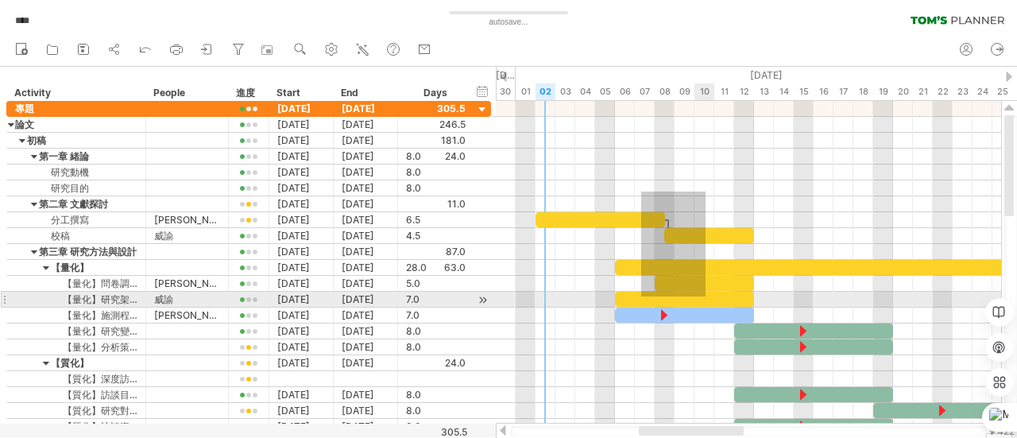
drag, startPoint x: 641, startPoint y: 191, endPoint x: 705, endPoint y: 296, distance: 123.0
click at [705, 296] on div "10/8 確定訪談人選 校正：論文前半部分 [DATE] [DATE]" at bounding box center [748, 262] width 505 height 322
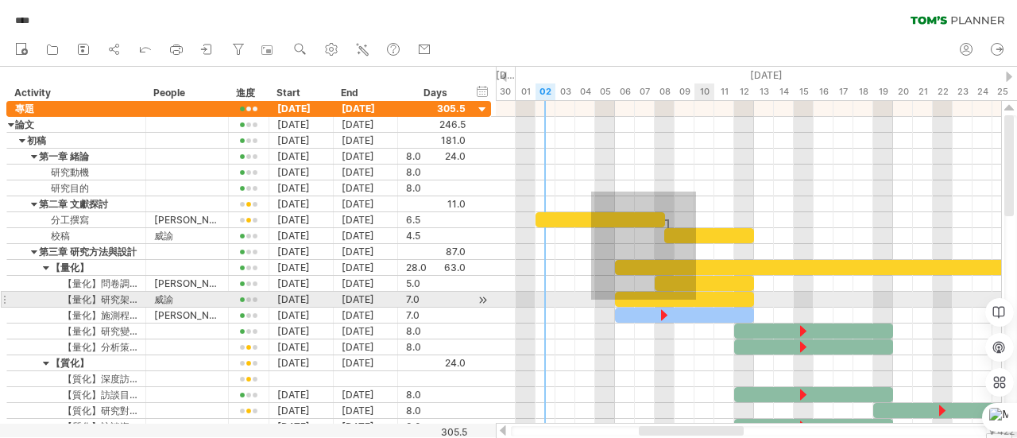
drag, startPoint x: 591, startPoint y: 191, endPoint x: 696, endPoint y: 299, distance: 150.5
click at [696, 299] on div "10/8 確定訪談人選 校正：論文前半部分 [DATE] [DATE]" at bounding box center [748, 262] width 505 height 322
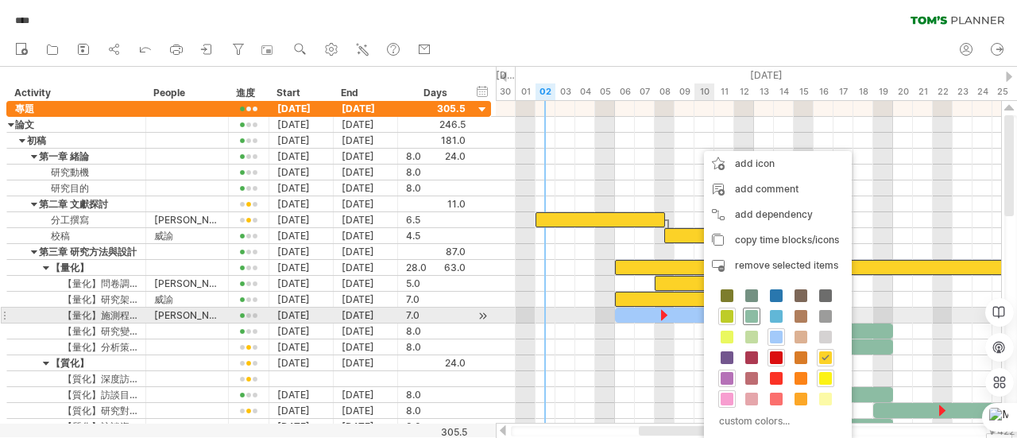
click at [755, 312] on span at bounding box center [751, 316] width 13 height 13
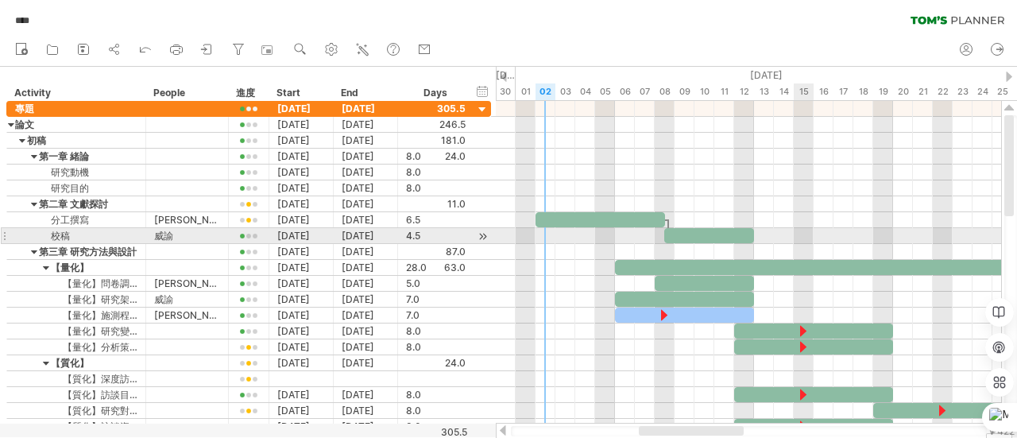
click at [802, 236] on div at bounding box center [748, 236] width 505 height 16
click at [686, 229] on div at bounding box center [709, 235] width 90 height 15
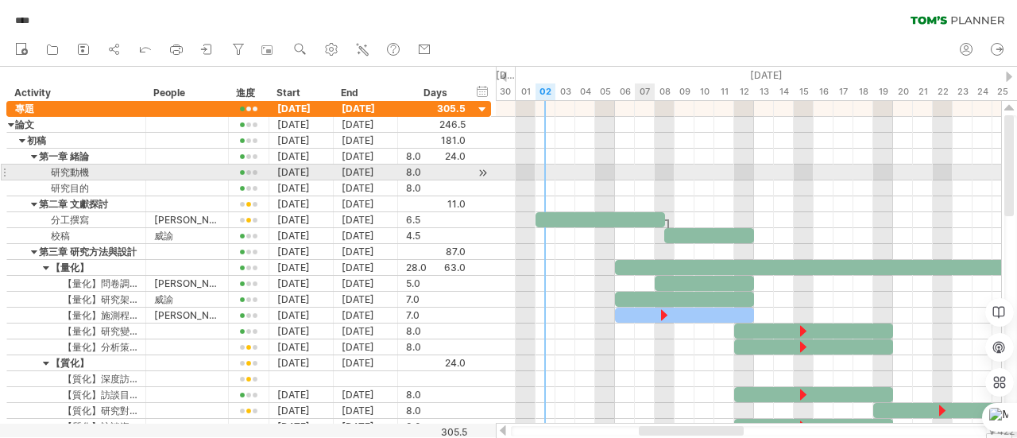
click at [653, 176] on div at bounding box center [748, 172] width 505 height 16
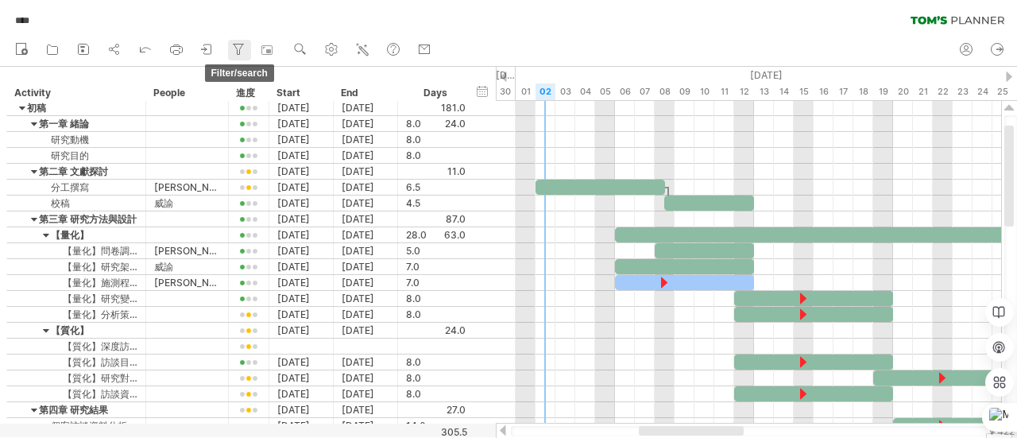
click at [237, 44] on icon at bounding box center [238, 49] width 16 height 16
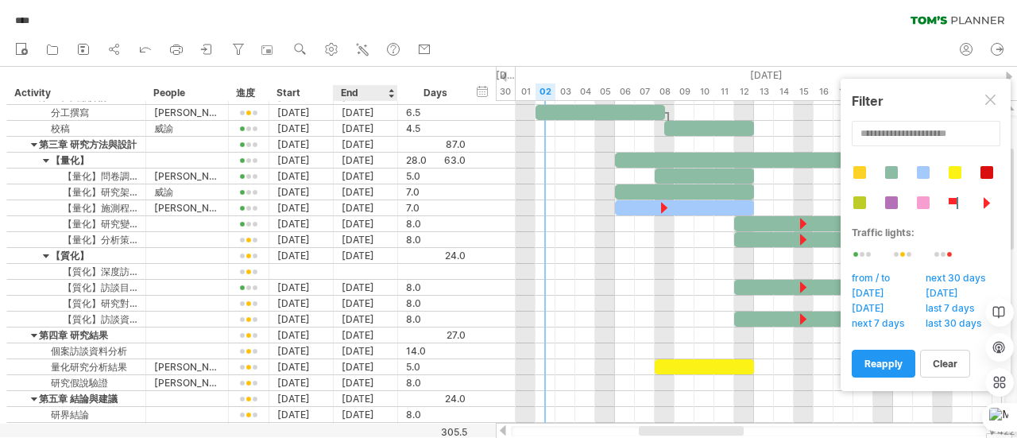
click at [372, 430] on div at bounding box center [508, 252] width 1017 height 370
click at [272, 44] on div at bounding box center [269, 50] width 16 height 16
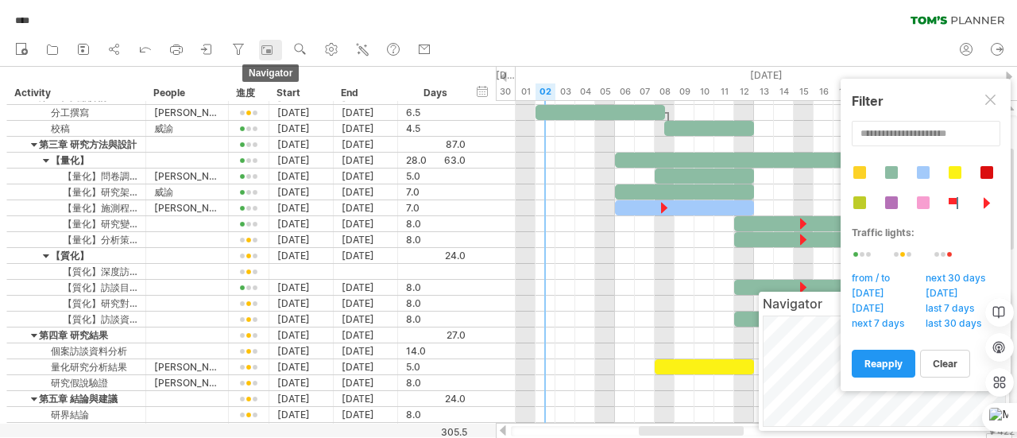
click at [272, 44] on div at bounding box center [269, 50] width 16 height 16
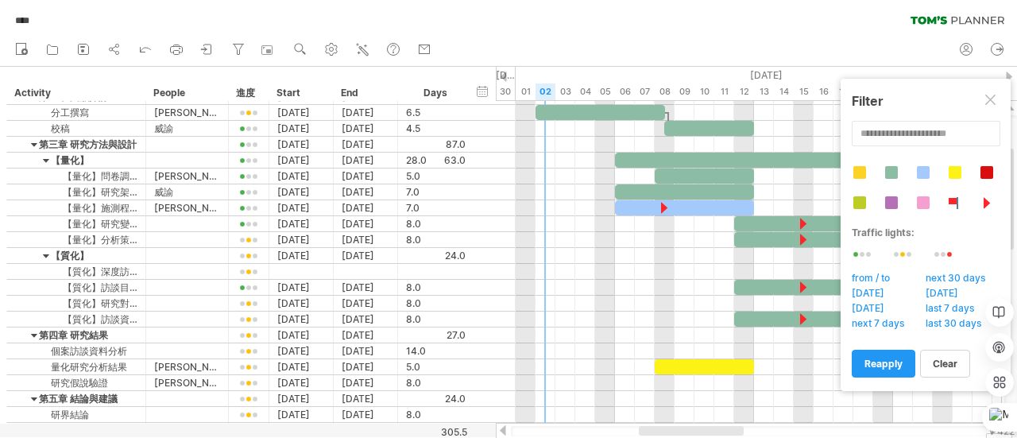
click at [950, 434] on div at bounding box center [749, 431] width 476 height 10
click at [354, 435] on div at bounding box center [508, 252] width 1017 height 370
click at [338, 48] on icon at bounding box center [332, 50] width 12 height 12
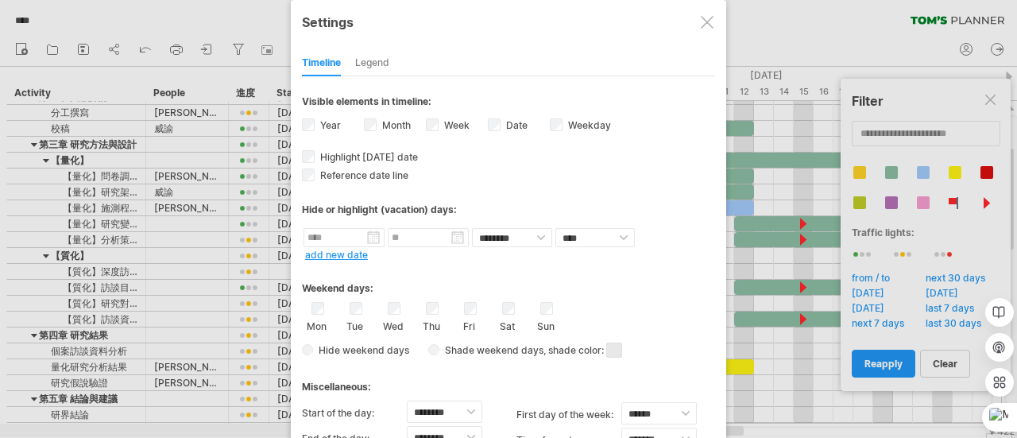
click at [375, 64] on div "Legend" at bounding box center [372, 63] width 34 height 25
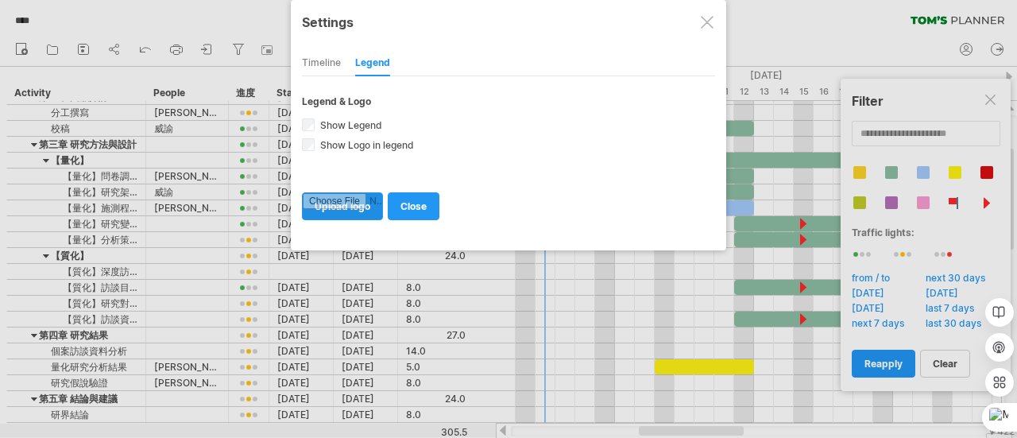
click at [348, 193] on input "file" at bounding box center [342, 206] width 79 height 26
click at [407, 202] on span "close" at bounding box center [413, 206] width 26 height 12
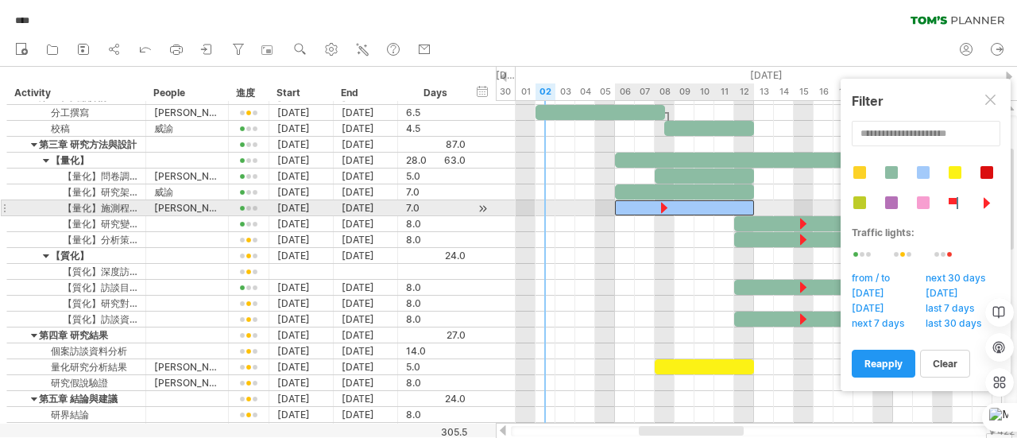
click at [645, 207] on div at bounding box center [684, 207] width 139 height 15
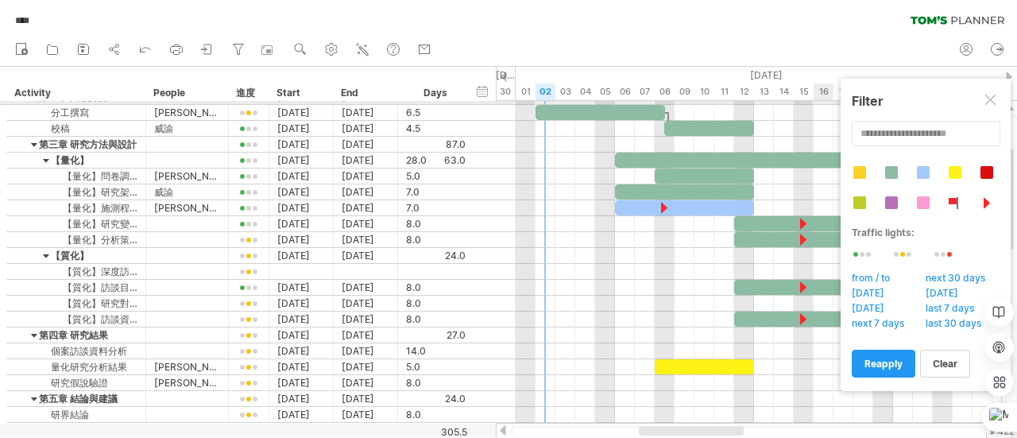
click at [988, 104] on div at bounding box center [991, 101] width 13 height 13
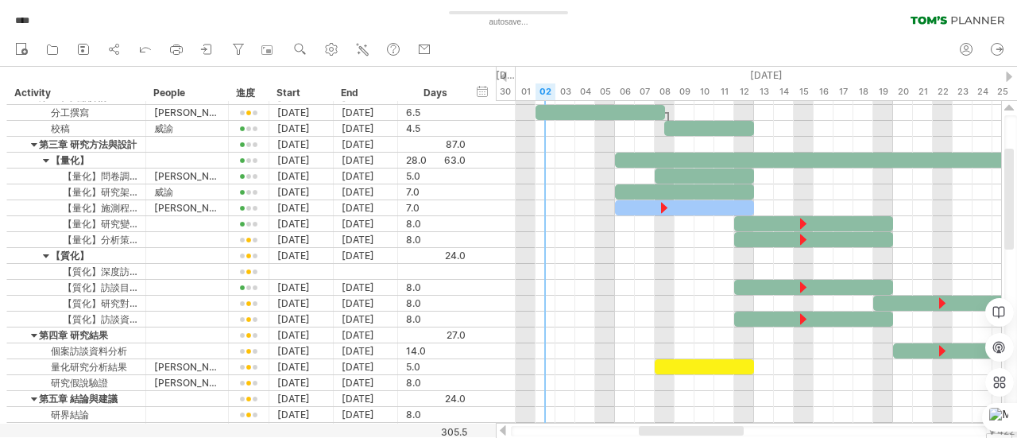
click at [764, 434] on div at bounding box center [749, 431] width 476 height 10
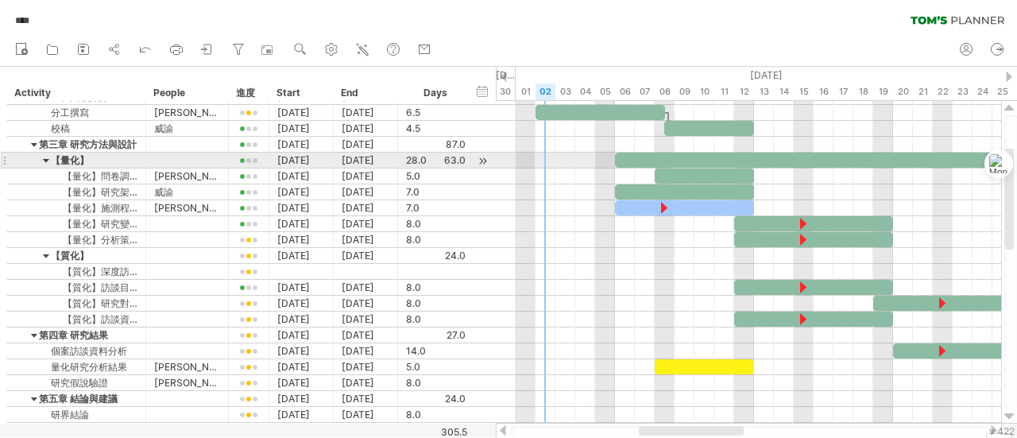
drag, startPoint x: 999, startPoint y: 417, endPoint x: 996, endPoint y: 151, distance: 266.1
click at [996, 151] on div "Ctrl+M" at bounding box center [978, 163] width 76 height 29
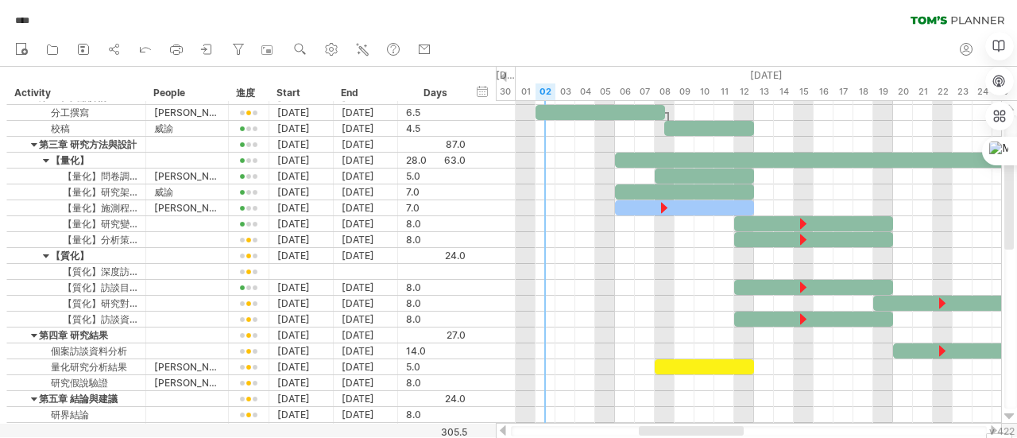
click at [10, 432] on div at bounding box center [508, 252] width 1017 height 370
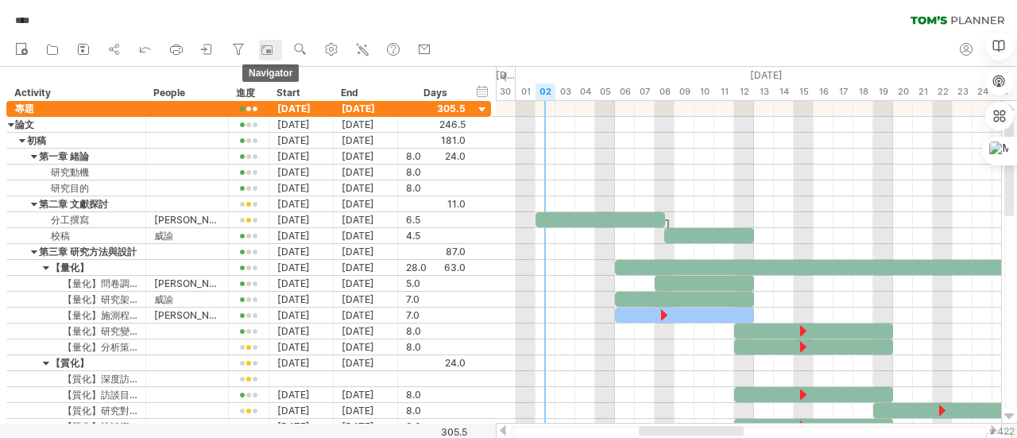
click at [261, 54] on link "navigator" at bounding box center [270, 50] width 23 height 21
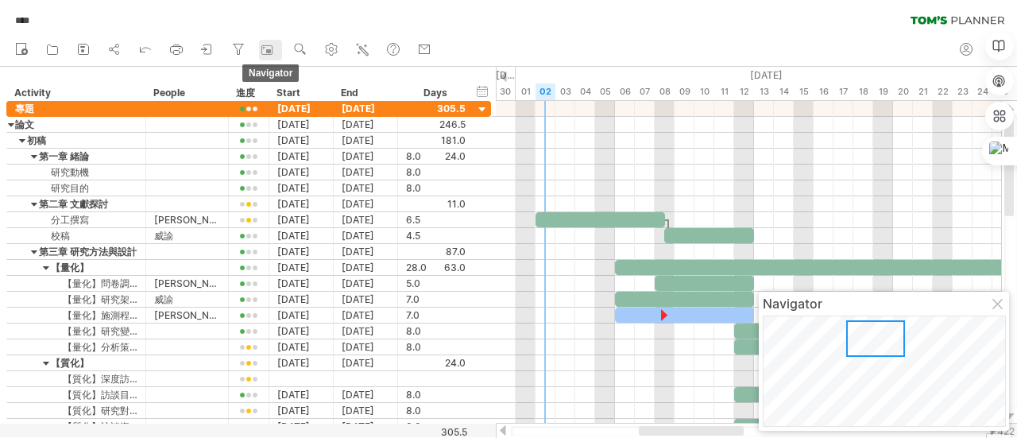
click at [261, 54] on link "navigator" at bounding box center [270, 50] width 23 height 21
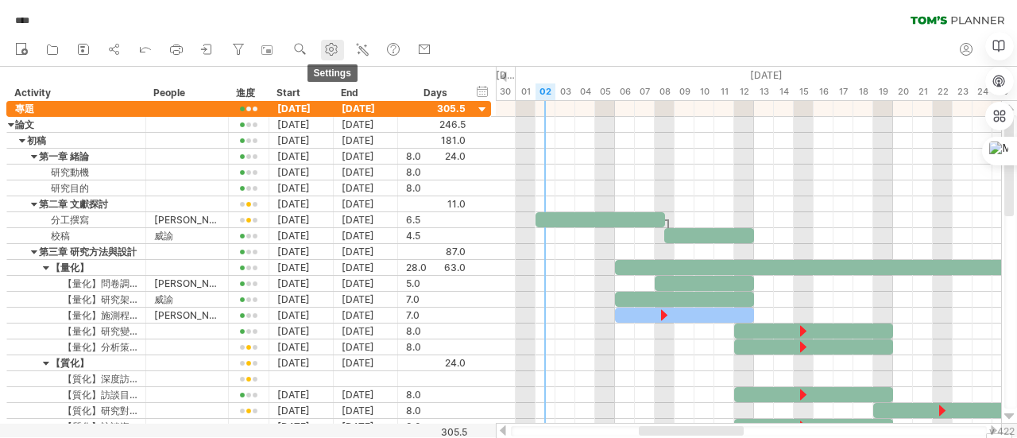
click at [332, 50] on circle at bounding box center [332, 50] width 4 height 4
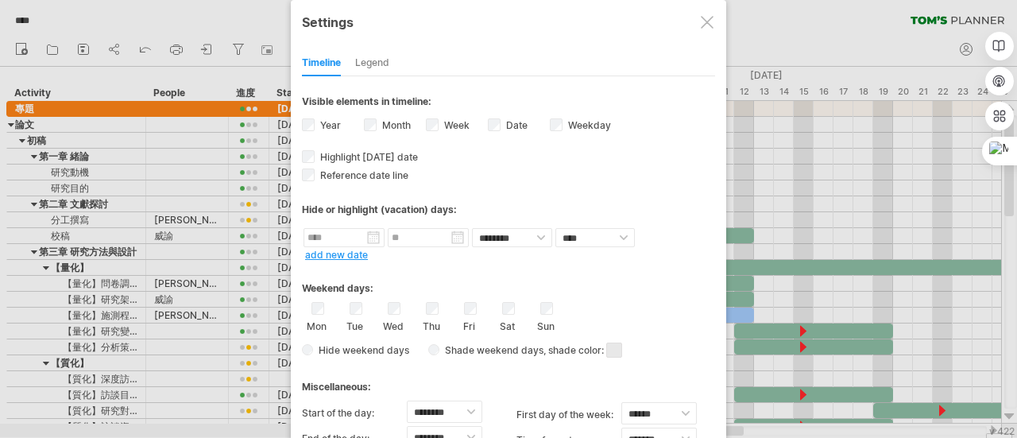
click at [705, 17] on div at bounding box center [707, 22] width 13 height 13
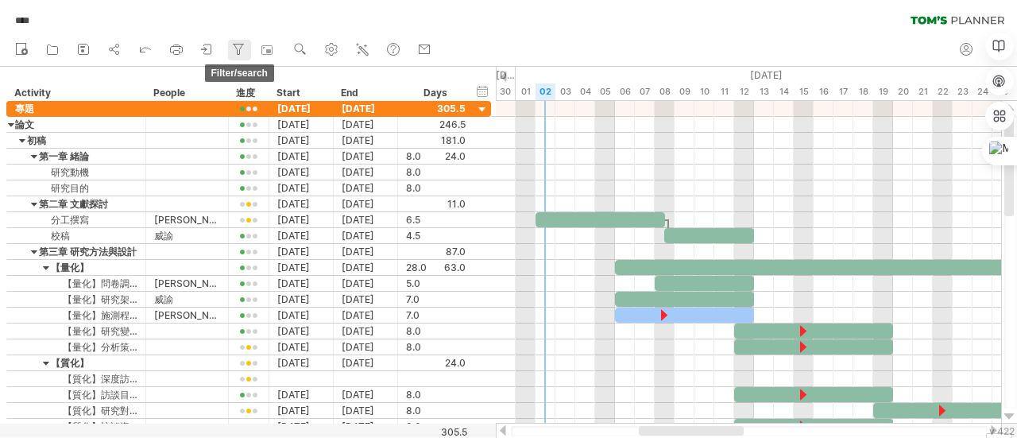
click at [246, 44] on icon at bounding box center [238, 49] width 16 height 16
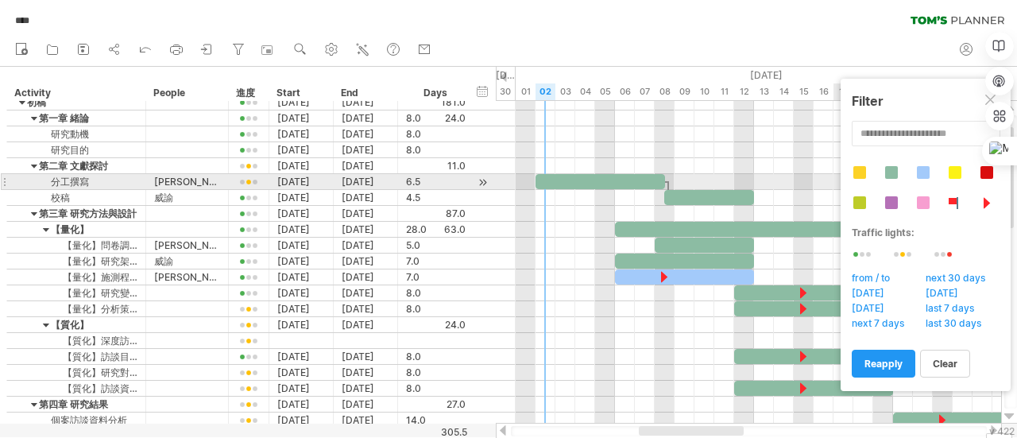
click at [888, 179] on div at bounding box center [931, 196] width 160 height 60
click at [890, 174] on div at bounding box center [891, 172] width 13 height 13
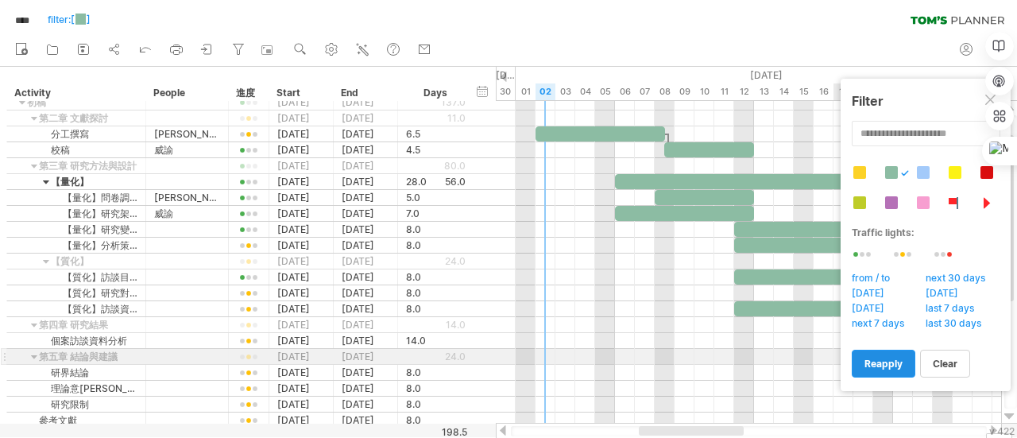
click at [899, 361] on span "reapply" at bounding box center [883, 363] width 38 height 12
click at [936, 363] on span "clear" at bounding box center [944, 363] width 25 height 12
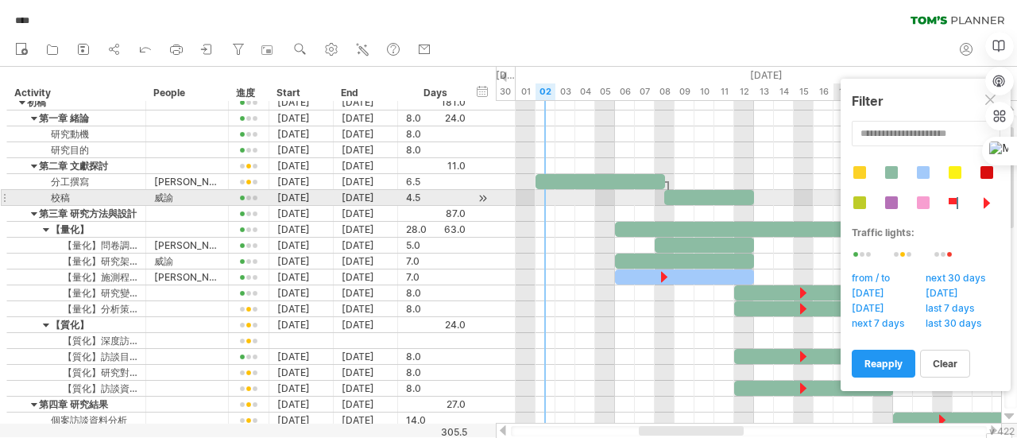
click at [919, 198] on div at bounding box center [923, 202] width 13 height 13
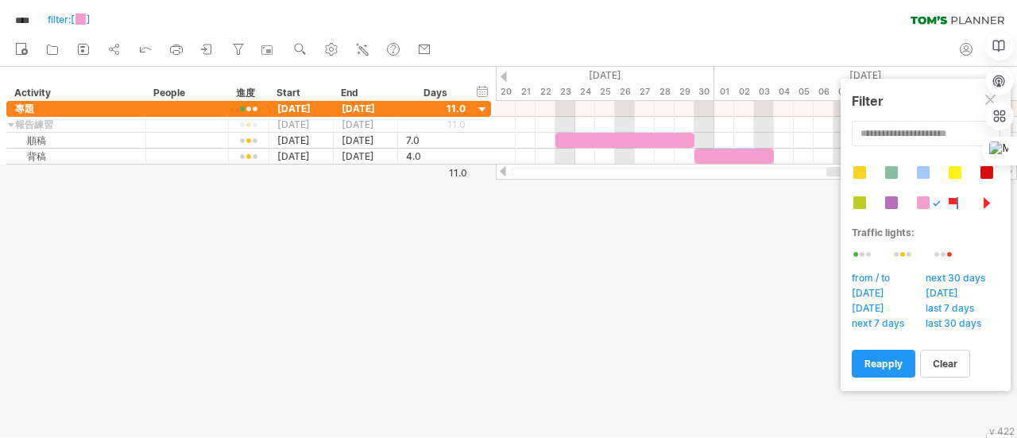
click at [886, 206] on div at bounding box center [891, 202] width 13 height 13
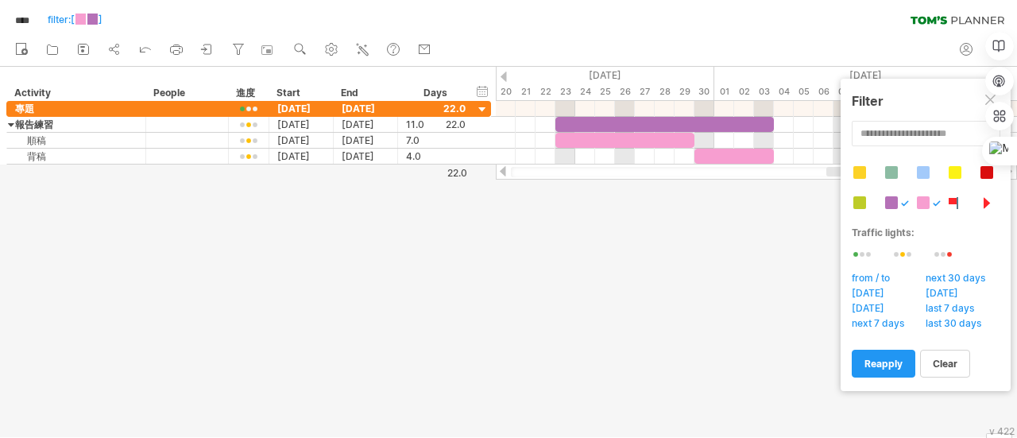
click at [864, 203] on div at bounding box center [859, 202] width 13 height 13
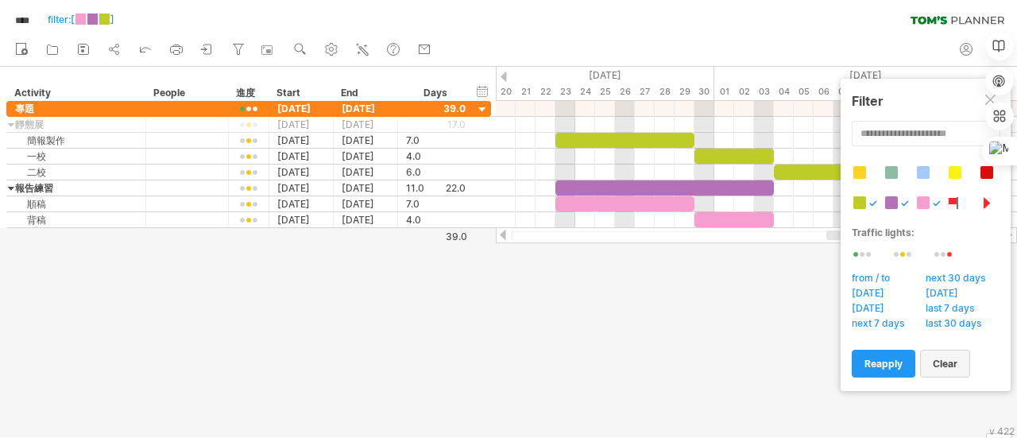
click at [951, 363] on span "clear" at bounding box center [944, 363] width 25 height 12
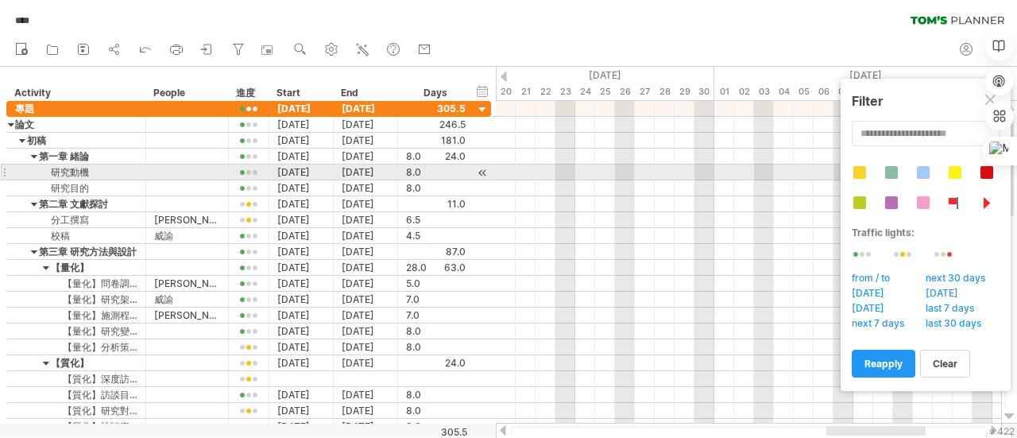
click at [894, 168] on div at bounding box center [891, 172] width 13 height 13
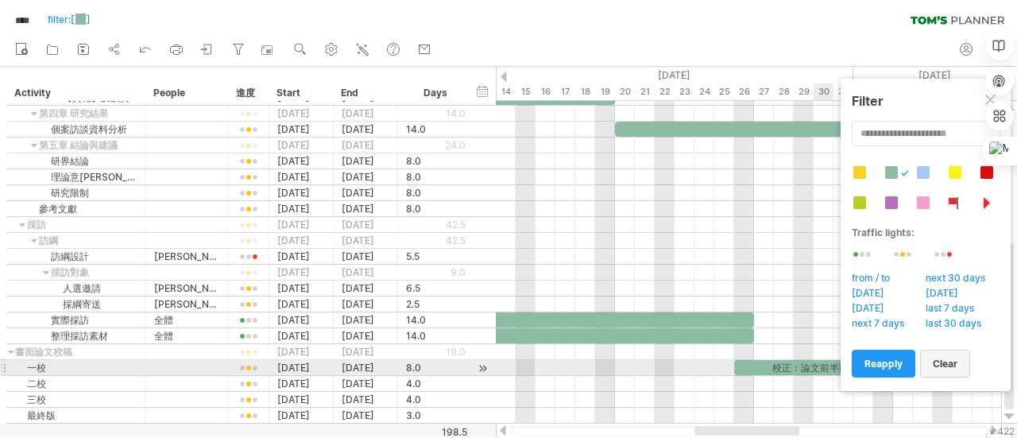
click at [942, 365] on span "clear" at bounding box center [944, 363] width 25 height 12
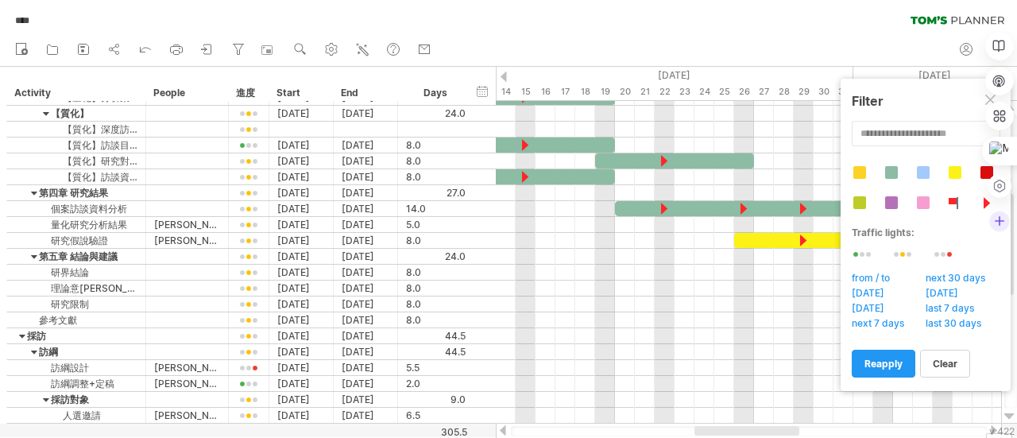
click at [990, 98] on div at bounding box center [999, 133] width 29 height 203
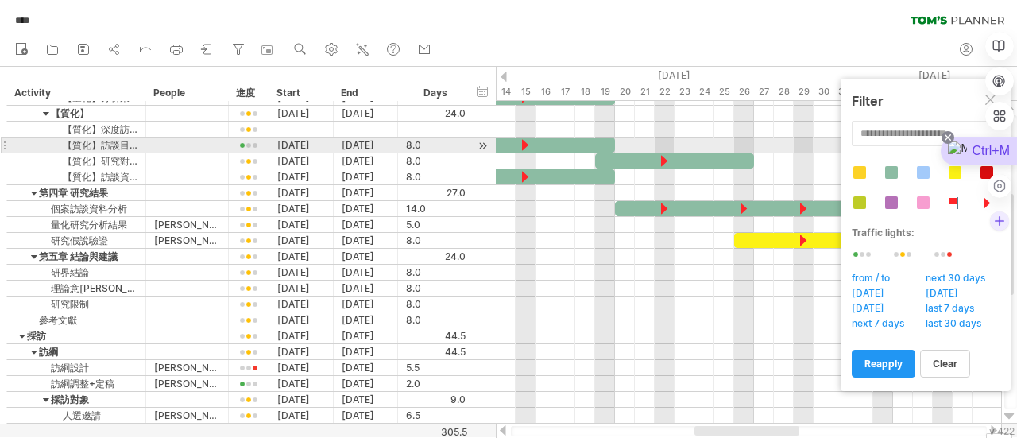
click at [949, 137] on icon at bounding box center [947, 137] width 13 height 13
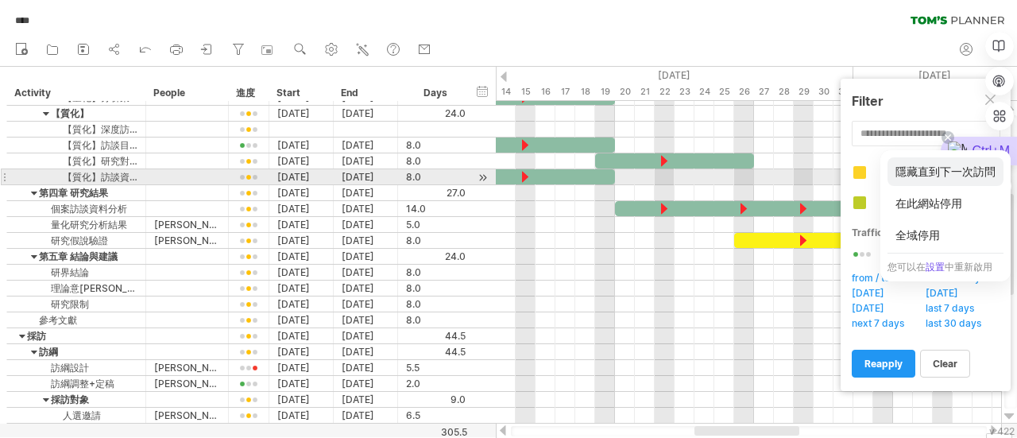
click at [948, 170] on div "隱藏直到下一次訪問" at bounding box center [945, 171] width 116 height 29
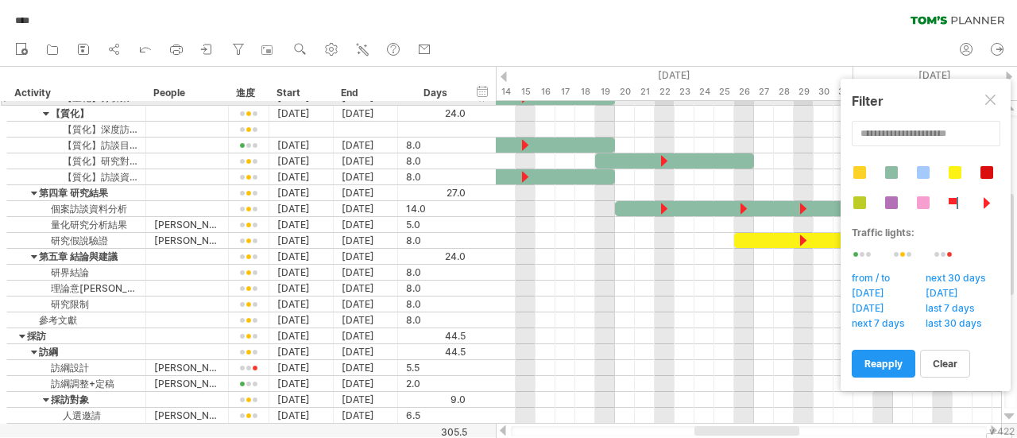
click at [995, 105] on div at bounding box center [991, 101] width 13 height 13
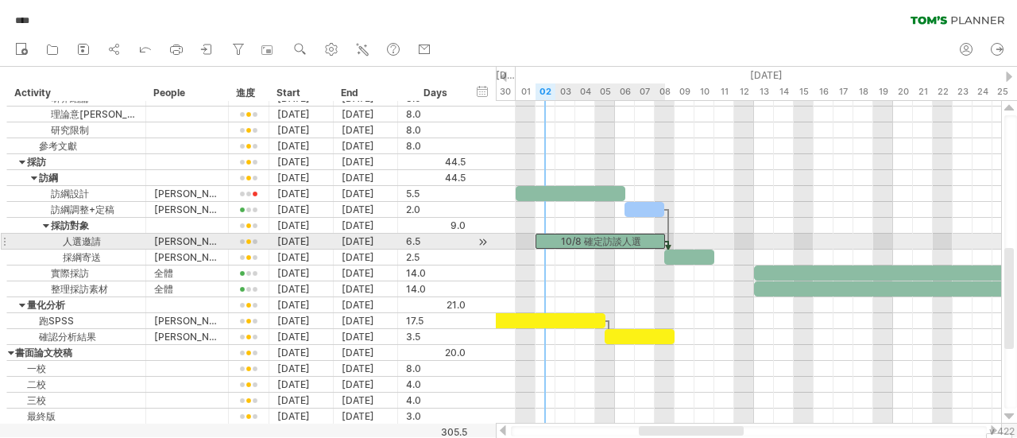
click at [645, 239] on div "10/8 確定訪談人選" at bounding box center [599, 241] width 129 height 15
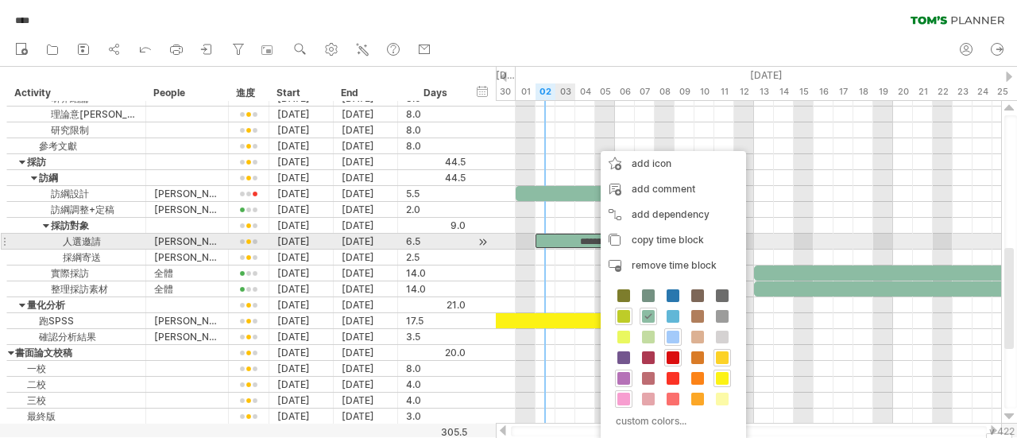
click at [571, 236] on div "**********" at bounding box center [599, 241] width 129 height 14
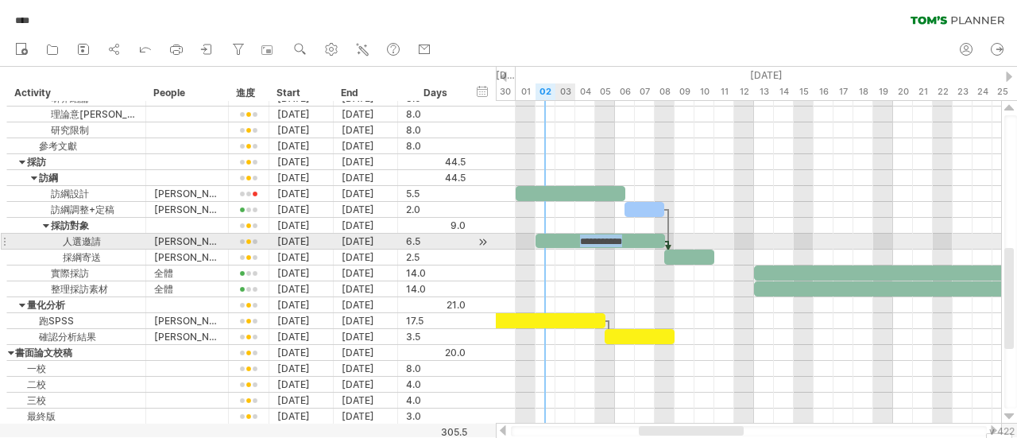
click at [571, 236] on div "**********" at bounding box center [599, 241] width 129 height 14
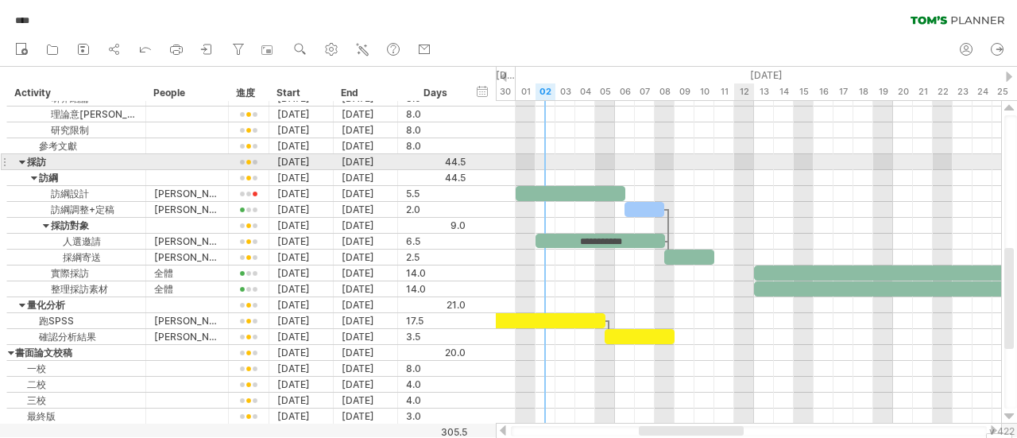
click at [748, 159] on div at bounding box center [748, 162] width 505 height 16
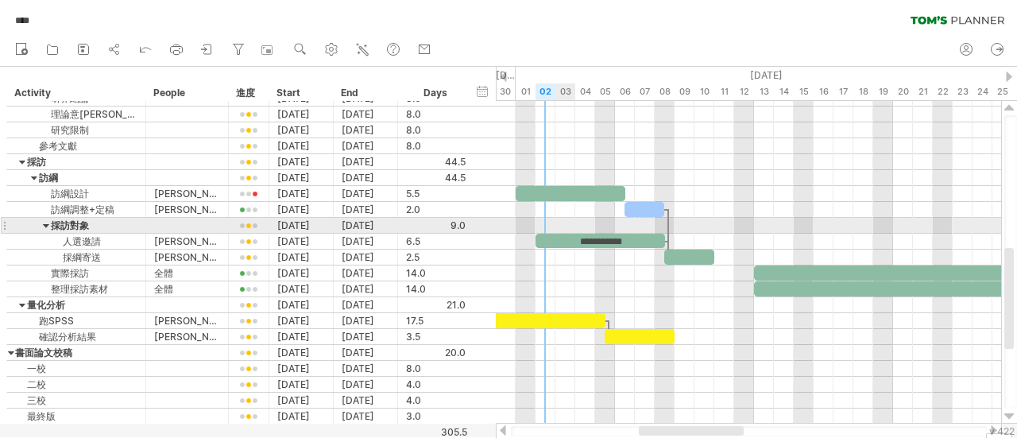
click at [569, 230] on div at bounding box center [748, 226] width 505 height 16
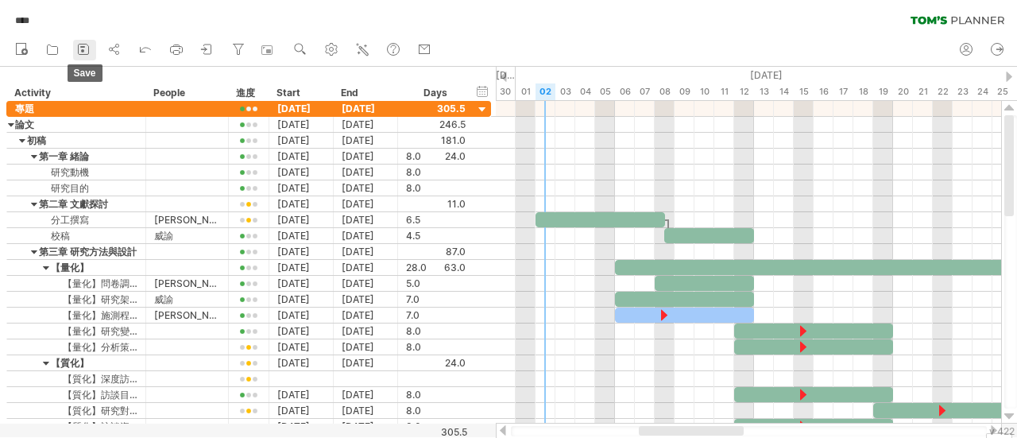
click at [84, 52] on icon at bounding box center [83, 49] width 16 height 16
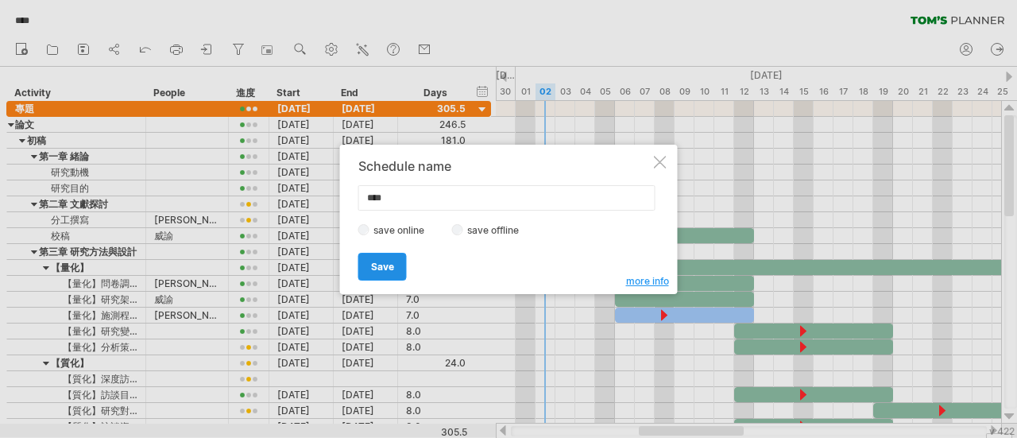
click at [391, 268] on span "Save" at bounding box center [382, 267] width 23 height 12
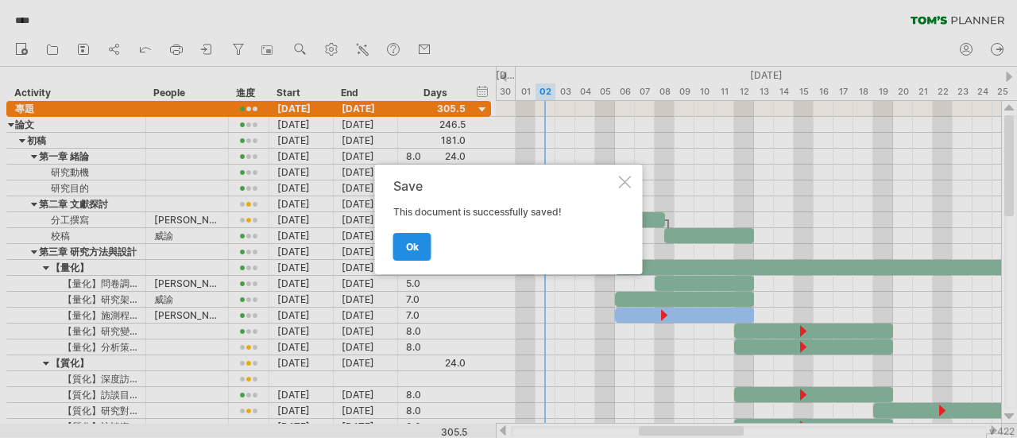
click at [420, 243] on link "ok" at bounding box center [412, 247] width 38 height 28
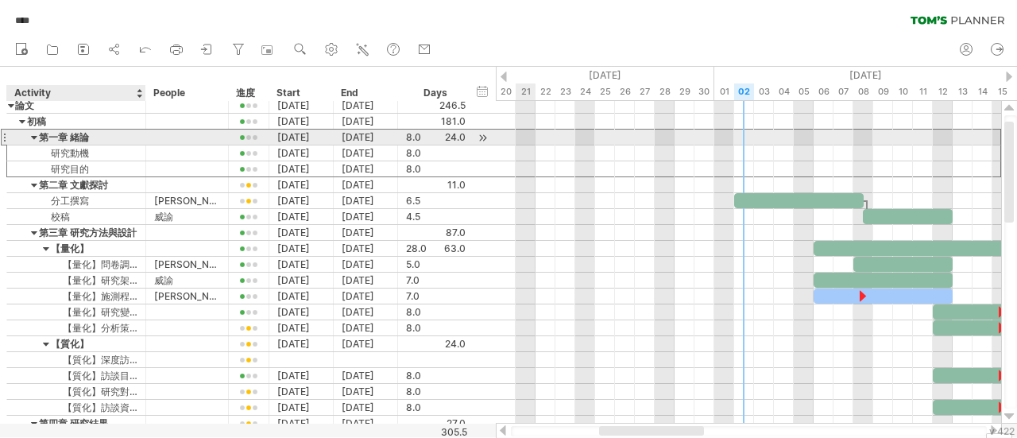
click at [30, 136] on div "第一章 緒論" at bounding box center [76, 136] width 122 height 15
click at [33, 137] on input "******" at bounding box center [76, 136] width 122 height 15
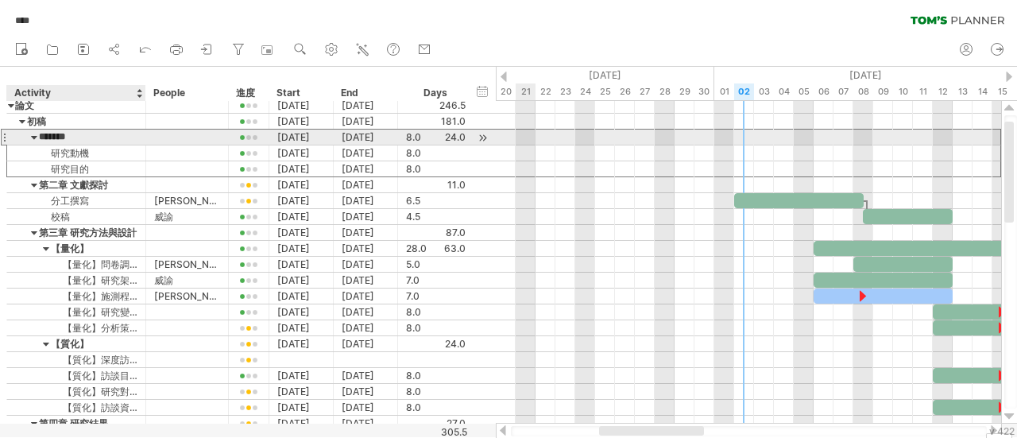
click at [33, 137] on input "******" at bounding box center [76, 136] width 122 height 15
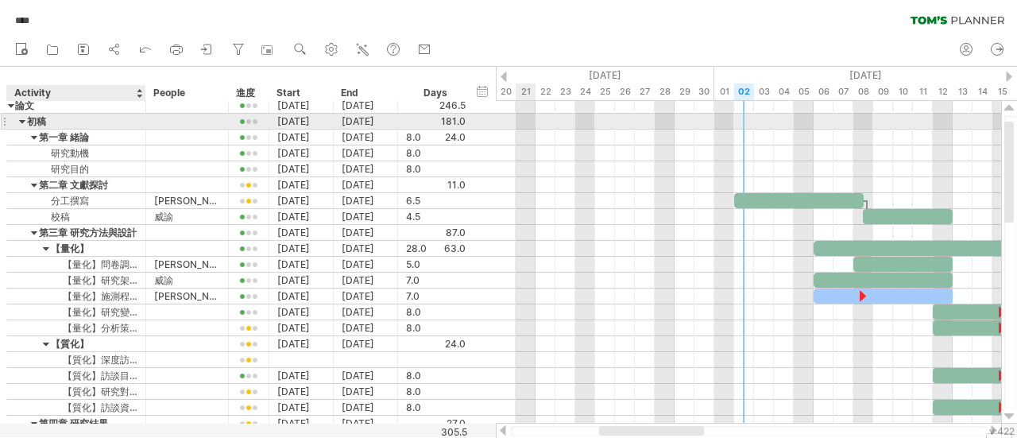
click at [21, 121] on div at bounding box center [22, 121] width 7 height 15
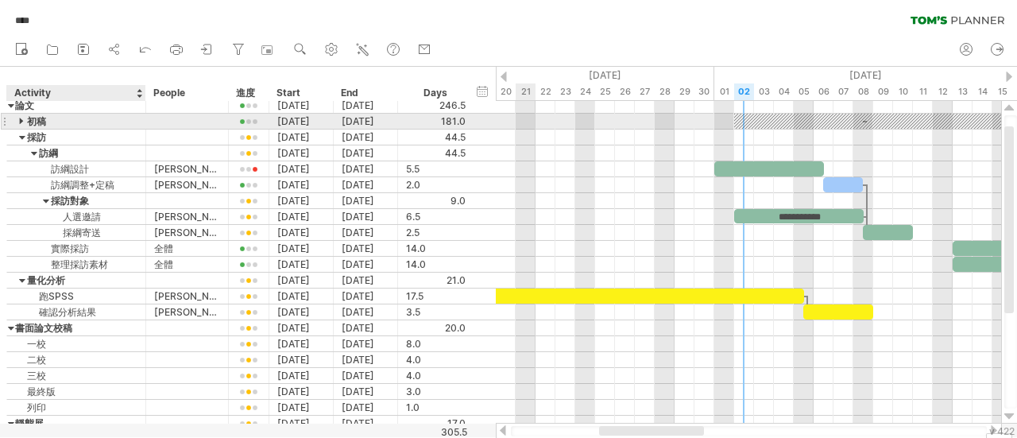
click at [21, 121] on div at bounding box center [22, 121] width 7 height 15
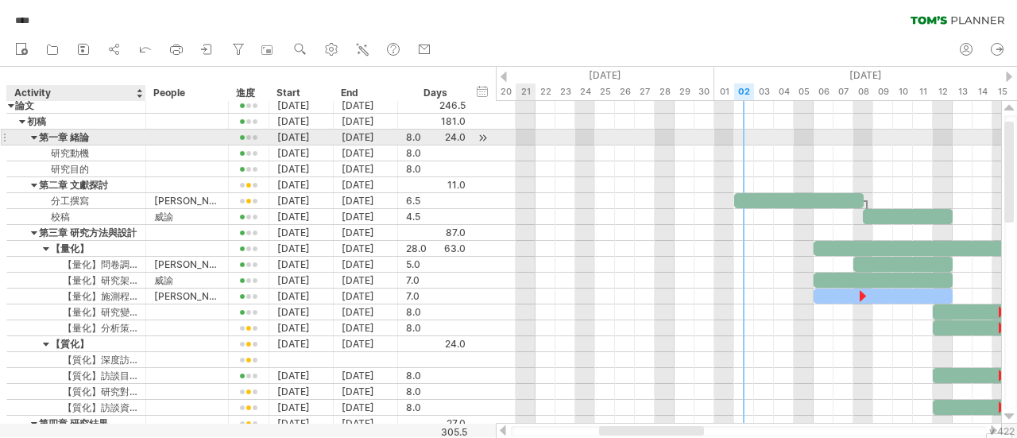
click at [33, 135] on div at bounding box center [34, 136] width 7 height 15
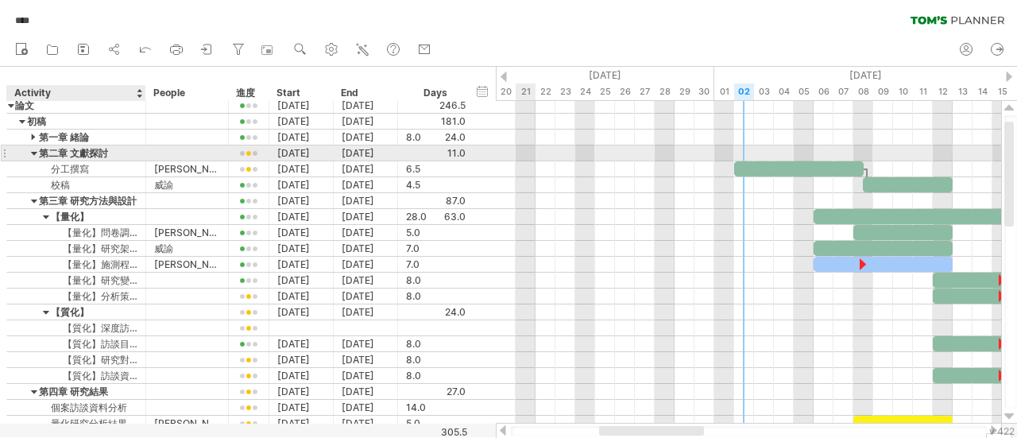
click at [34, 148] on div at bounding box center [34, 152] width 7 height 15
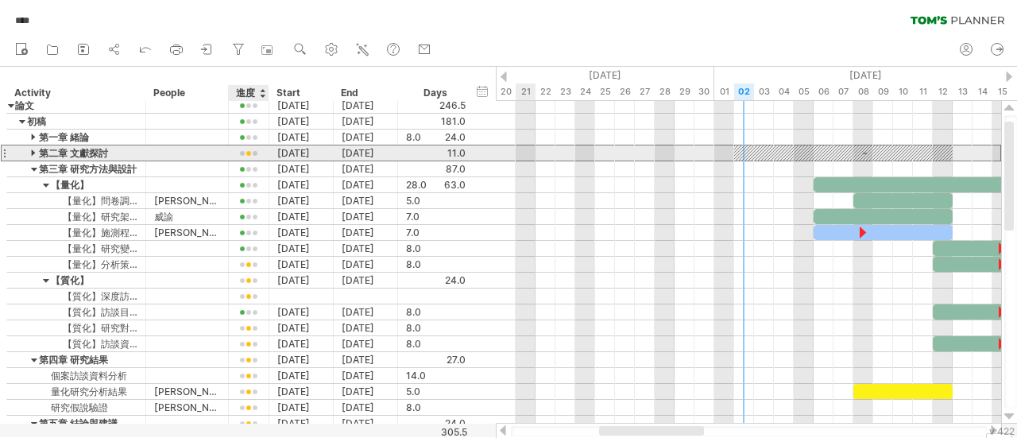
click at [253, 154] on div at bounding box center [249, 154] width 24 height 12
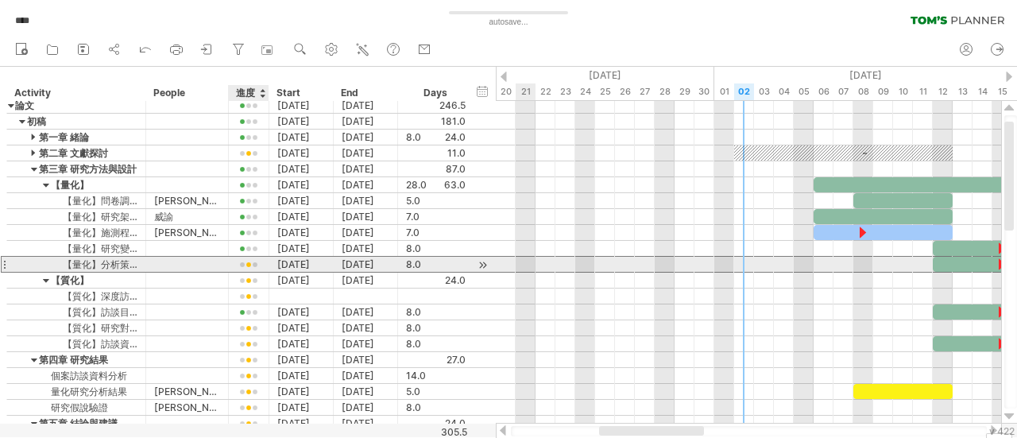
click at [255, 261] on div at bounding box center [249, 265] width 24 height 12
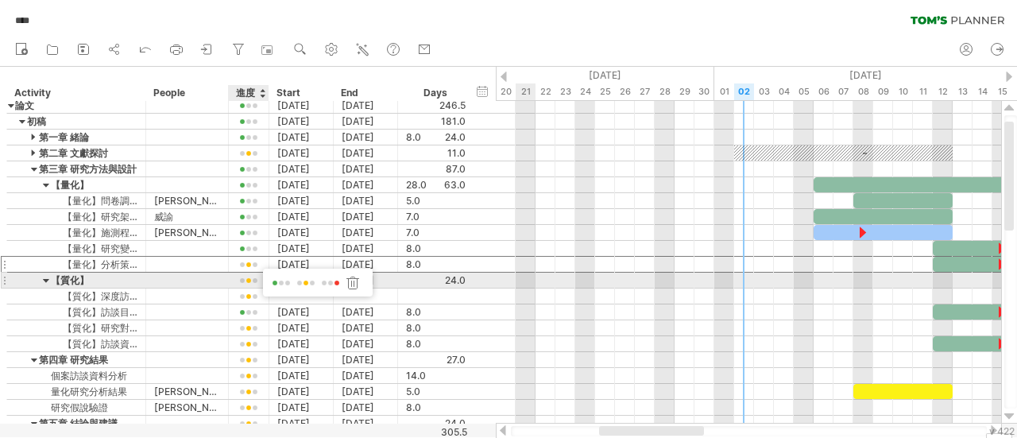
click at [275, 284] on span at bounding box center [281, 283] width 22 height 12
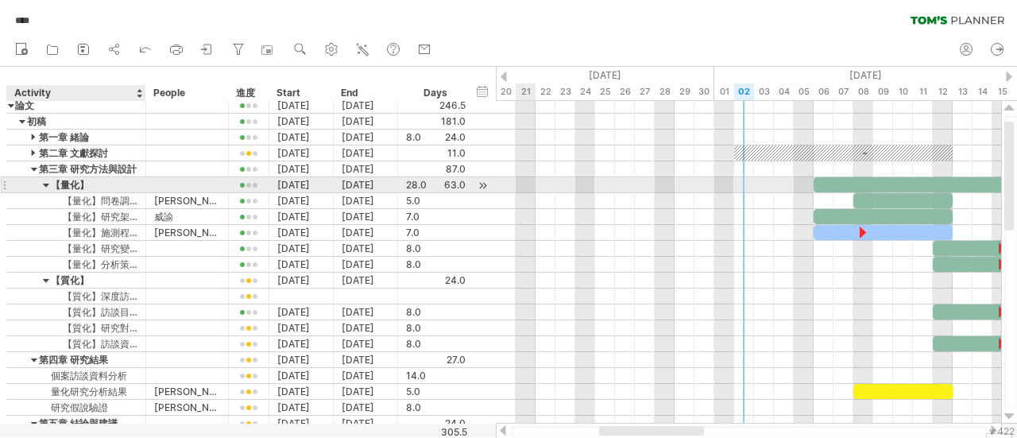
click at [43, 182] on div at bounding box center [46, 184] width 7 height 15
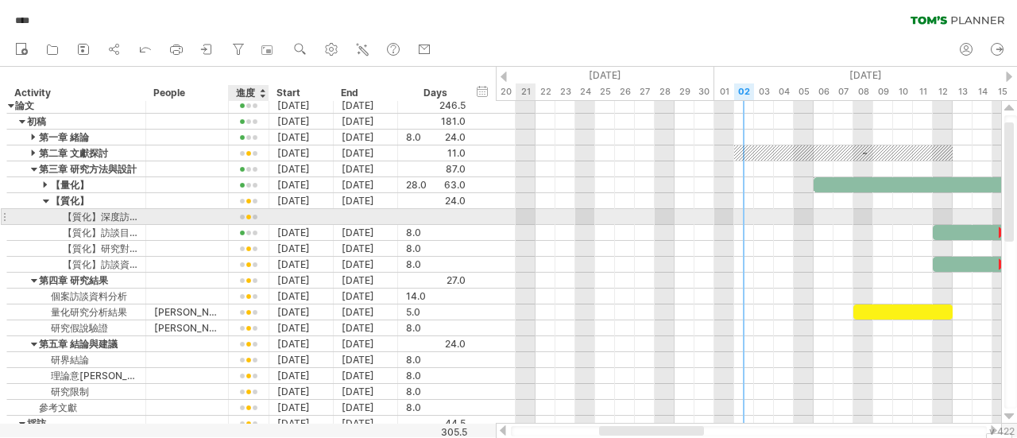
click at [248, 215] on div at bounding box center [249, 217] width 24 height 12
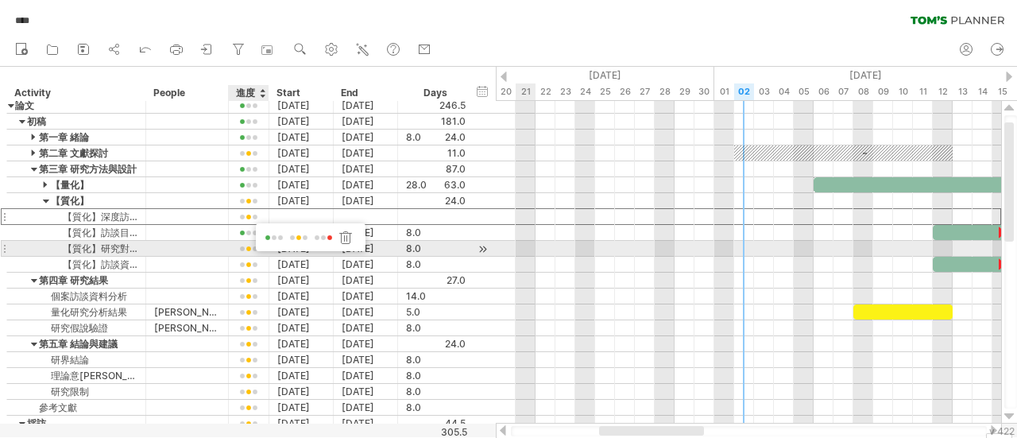
click at [274, 242] on span at bounding box center [274, 238] width 22 height 12
click at [256, 251] on div at bounding box center [249, 249] width 24 height 12
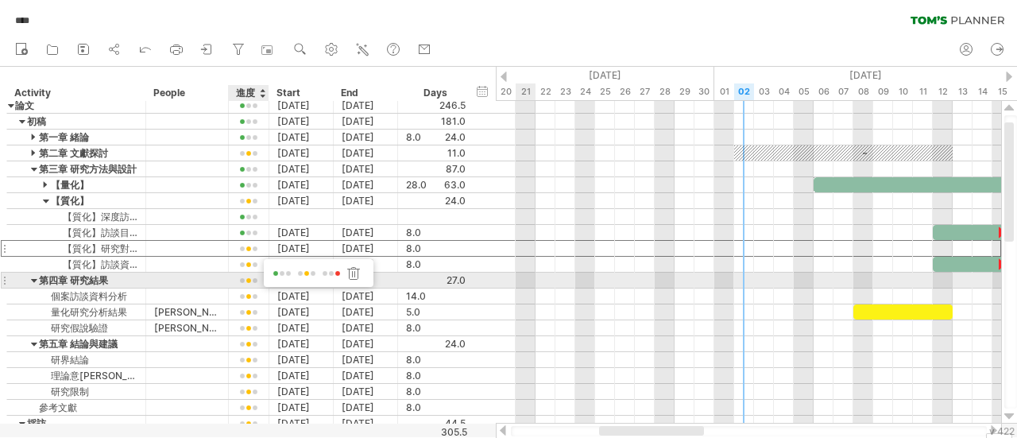
click at [274, 274] on span at bounding box center [282, 274] width 22 height 12
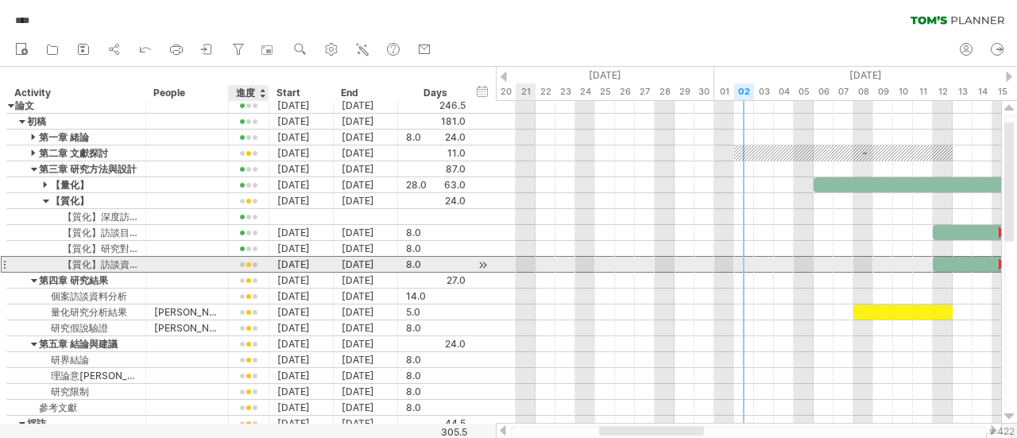
click at [254, 263] on div at bounding box center [249, 265] width 24 height 12
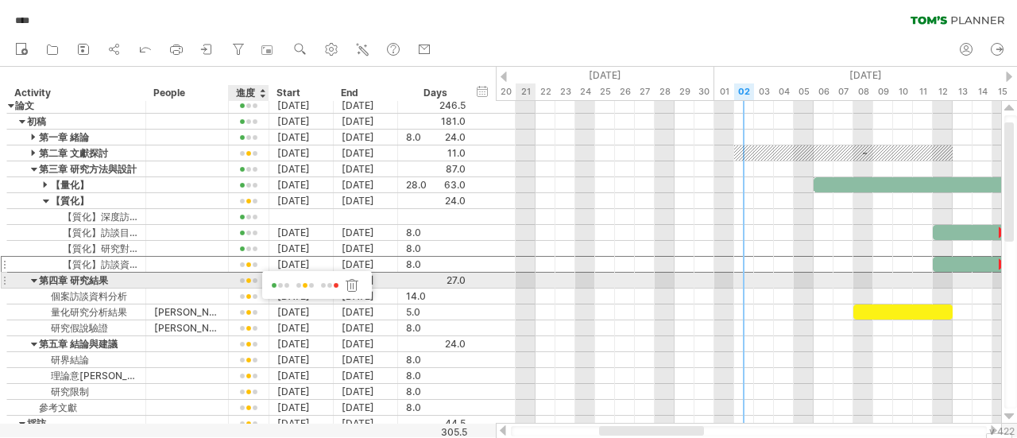
click at [276, 283] on span at bounding box center [280, 286] width 22 height 12
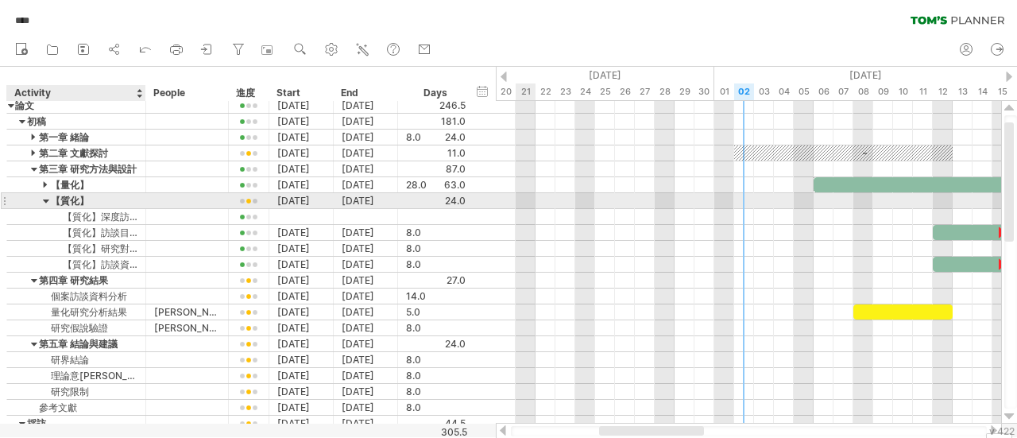
click at [44, 199] on div at bounding box center [46, 200] width 7 height 15
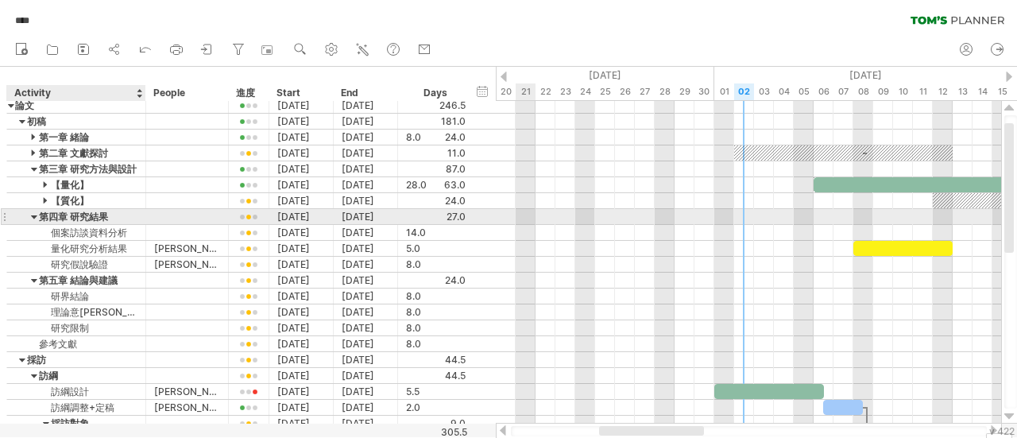
click at [32, 214] on div at bounding box center [34, 216] width 7 height 15
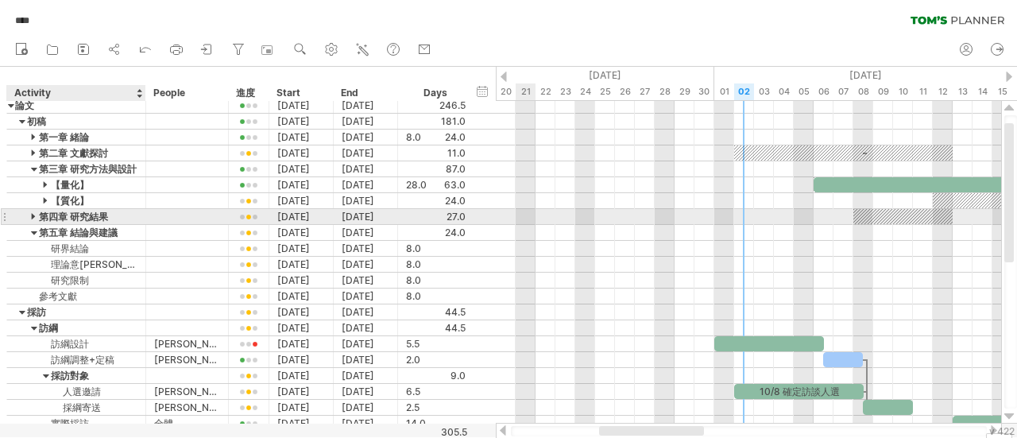
click at [32, 214] on div at bounding box center [34, 216] width 7 height 15
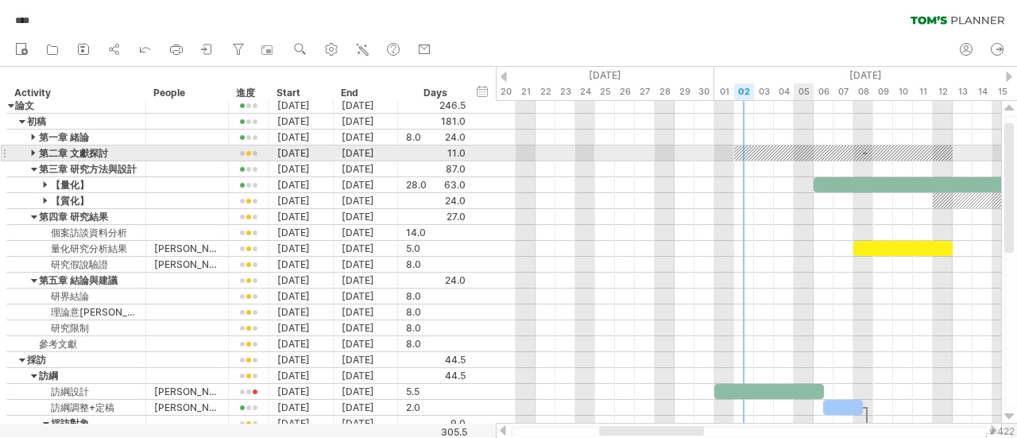
click at [810, 152] on div at bounding box center [843, 152] width 218 height 15
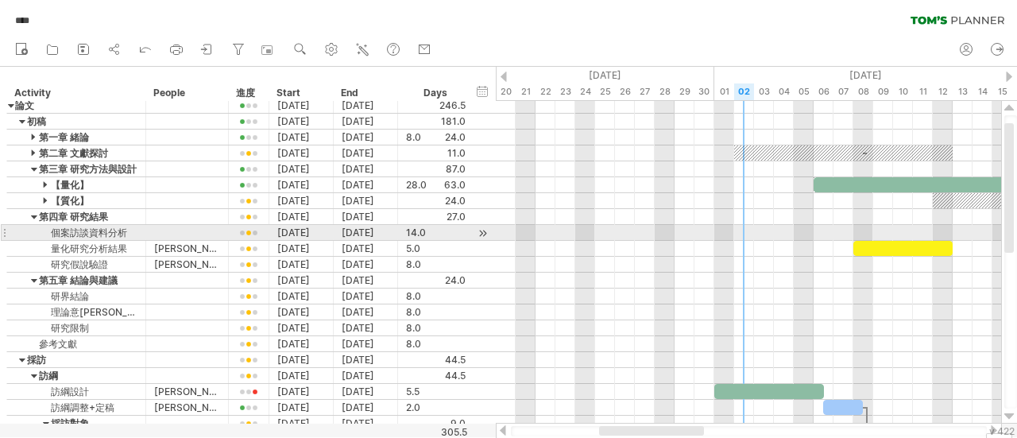
click at [747, 228] on div at bounding box center [748, 233] width 505 height 16
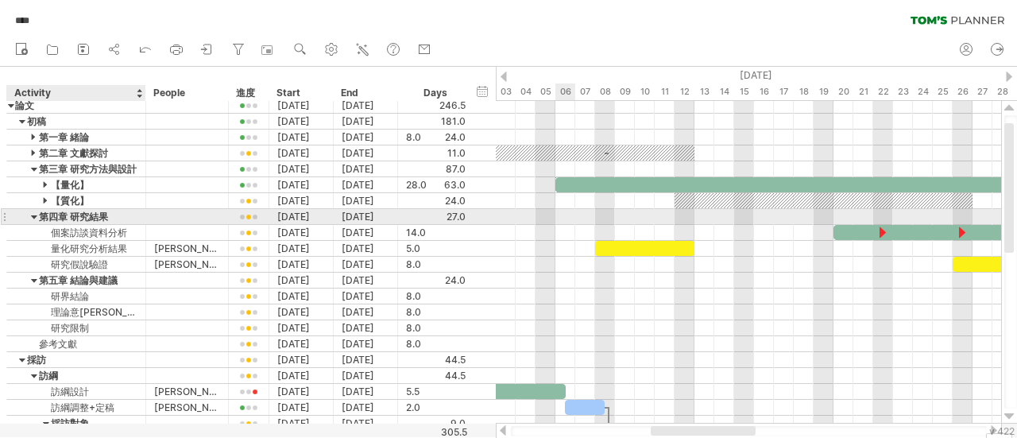
click at [32, 217] on div at bounding box center [34, 216] width 7 height 15
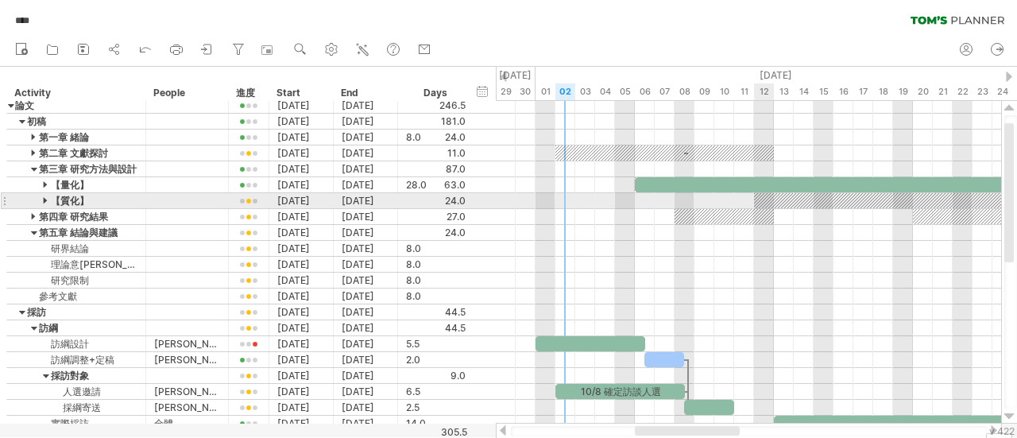
click at [773, 199] on div at bounding box center [903, 200] width 298 height 15
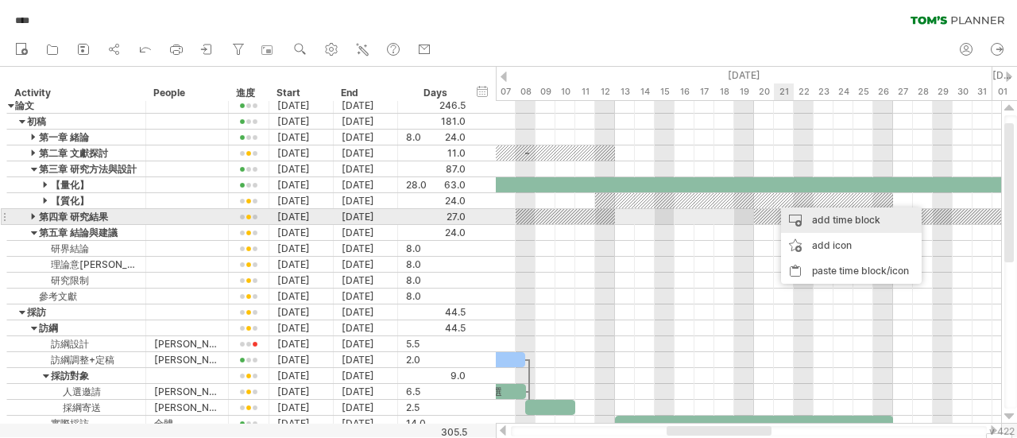
click at [805, 218] on div "add time block" at bounding box center [851, 219] width 141 height 25
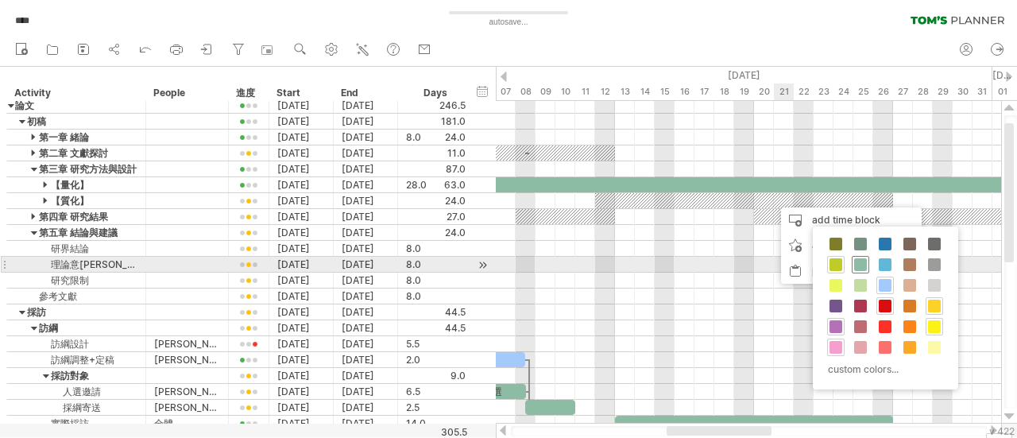
click at [859, 266] on span at bounding box center [860, 264] width 13 height 13
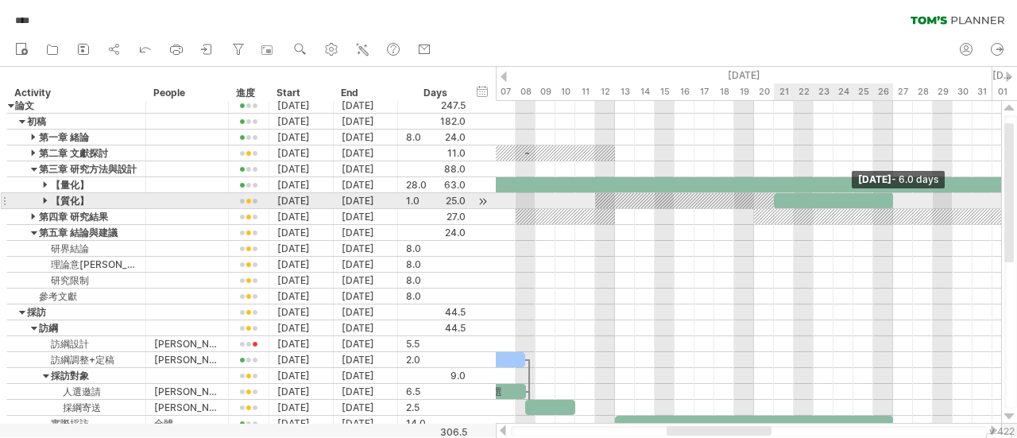
drag, startPoint x: 796, startPoint y: 199, endPoint x: 895, endPoint y: 199, distance: 99.3
click at [895, 199] on span at bounding box center [893, 200] width 6 height 15
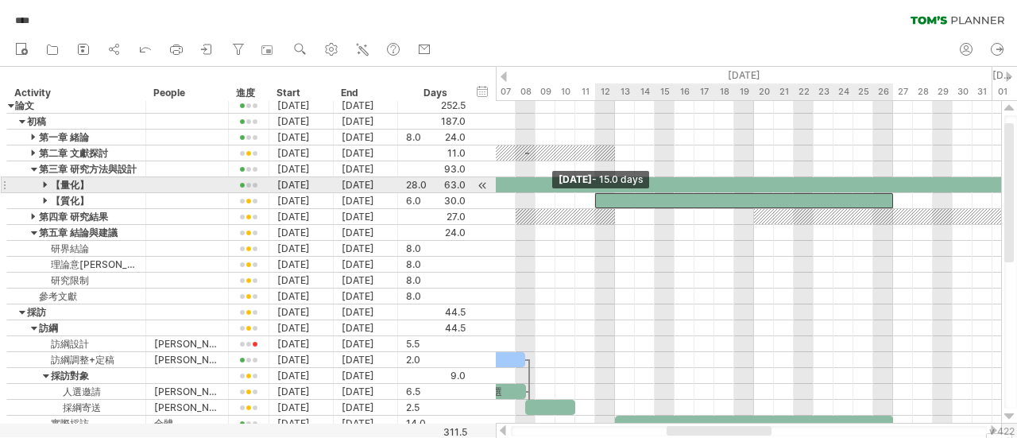
drag, startPoint x: 774, startPoint y: 196, endPoint x: 599, endPoint y: 193, distance: 175.6
click at [599, 193] on div at bounding box center [744, 200] width 298 height 15
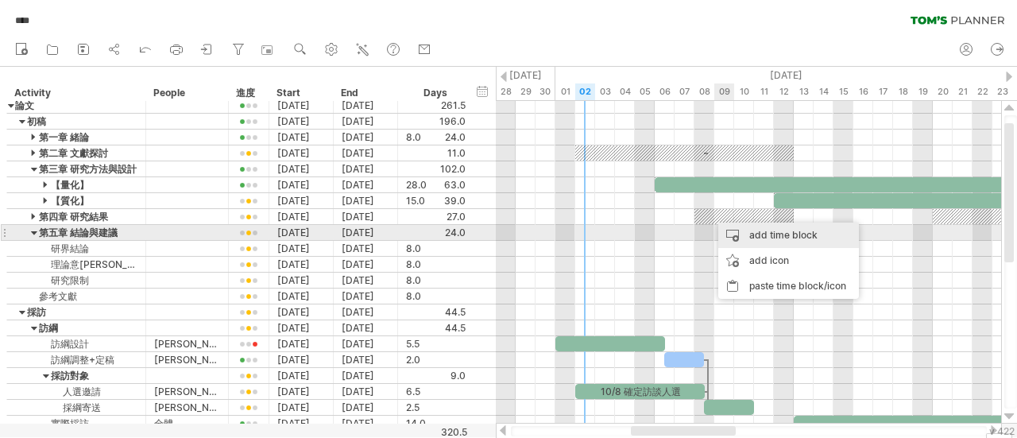
click at [746, 232] on div "add time block" at bounding box center [788, 234] width 141 height 25
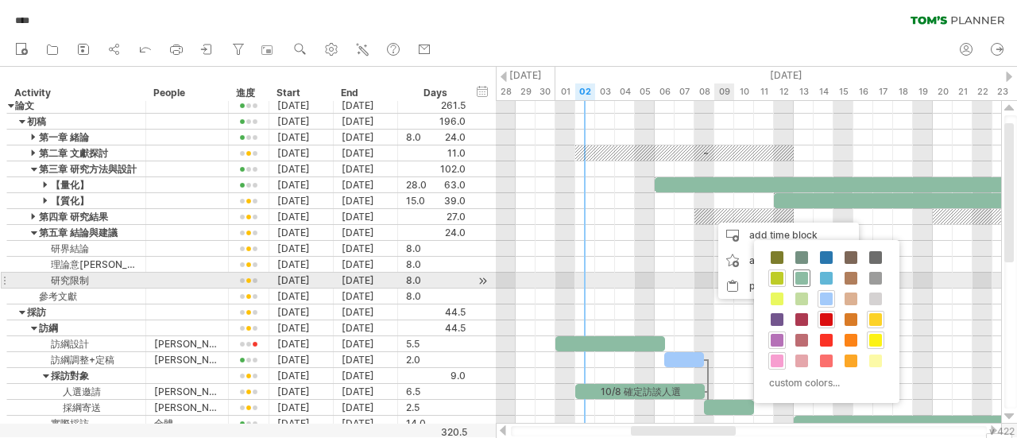
click at [801, 278] on span at bounding box center [801, 278] width 13 height 13
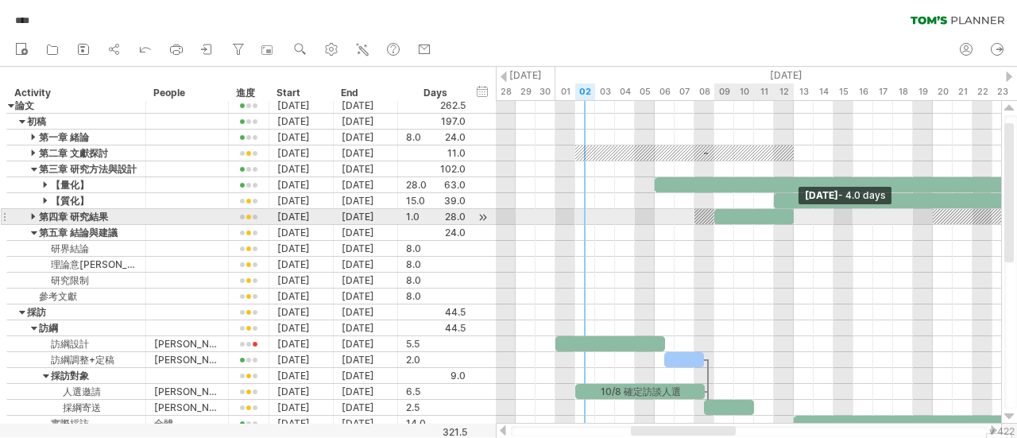
drag, startPoint x: 734, startPoint y: 215, endPoint x: 791, endPoint y: 218, distance: 57.3
click at [791, 218] on span at bounding box center [793, 216] width 6 height 15
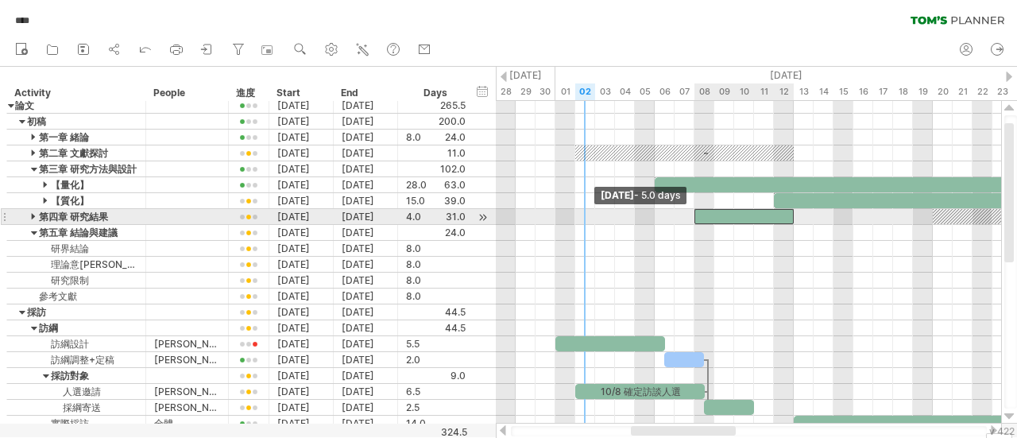
drag, startPoint x: 713, startPoint y: 214, endPoint x: 696, endPoint y: 215, distance: 17.5
click at [696, 215] on span at bounding box center [694, 216] width 6 height 15
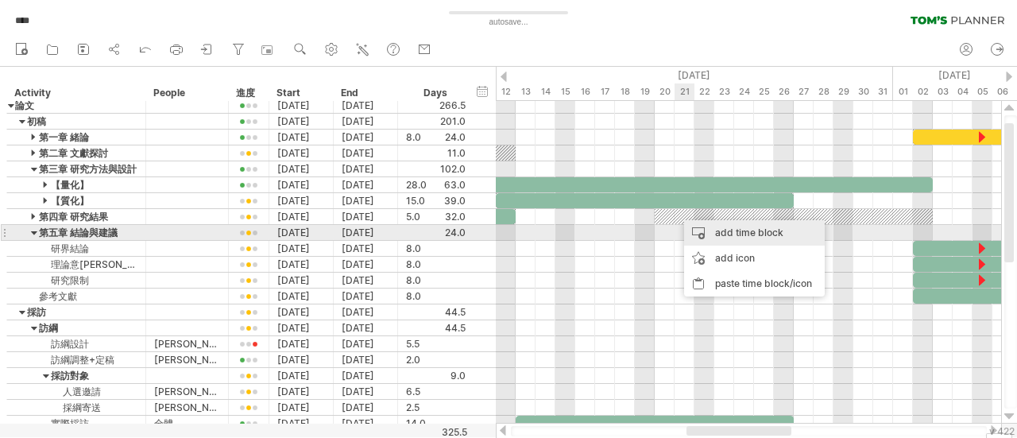
click at [723, 238] on div "add time block" at bounding box center [754, 232] width 141 height 25
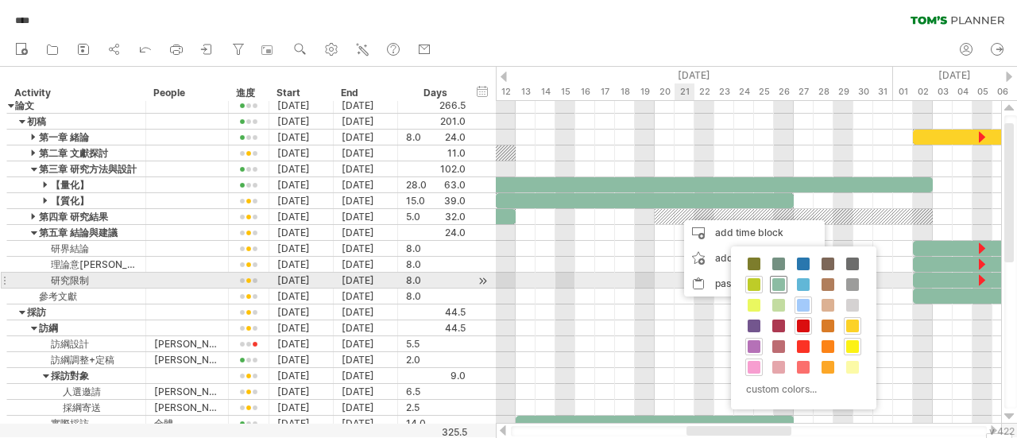
click at [778, 283] on span at bounding box center [778, 284] width 13 height 13
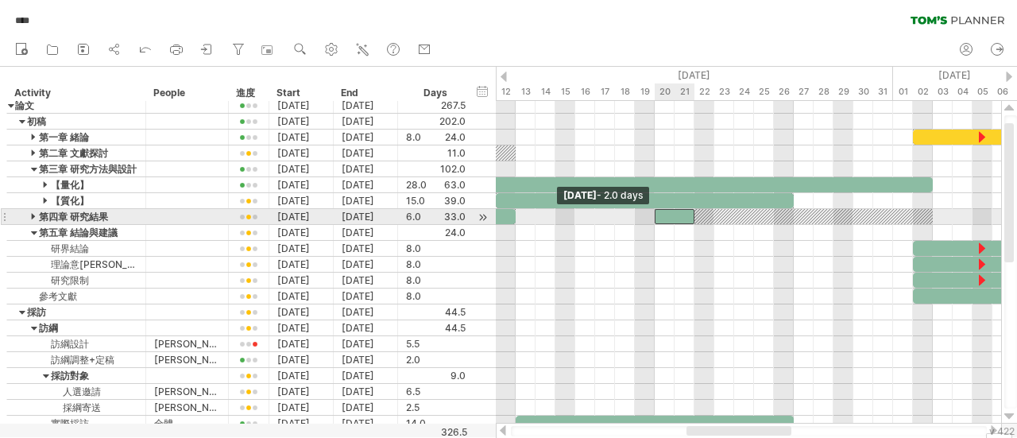
drag, startPoint x: 672, startPoint y: 214, endPoint x: 654, endPoint y: 214, distance: 18.3
click at [654, 214] on span at bounding box center [654, 216] width 6 height 15
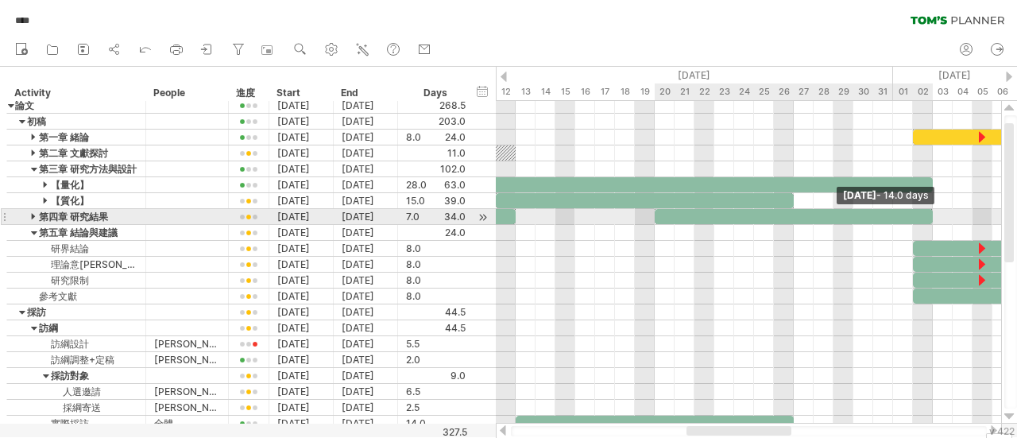
drag, startPoint x: 693, startPoint y: 214, endPoint x: 931, endPoint y: 217, distance: 238.3
click at [931, 217] on span at bounding box center [932, 216] width 6 height 15
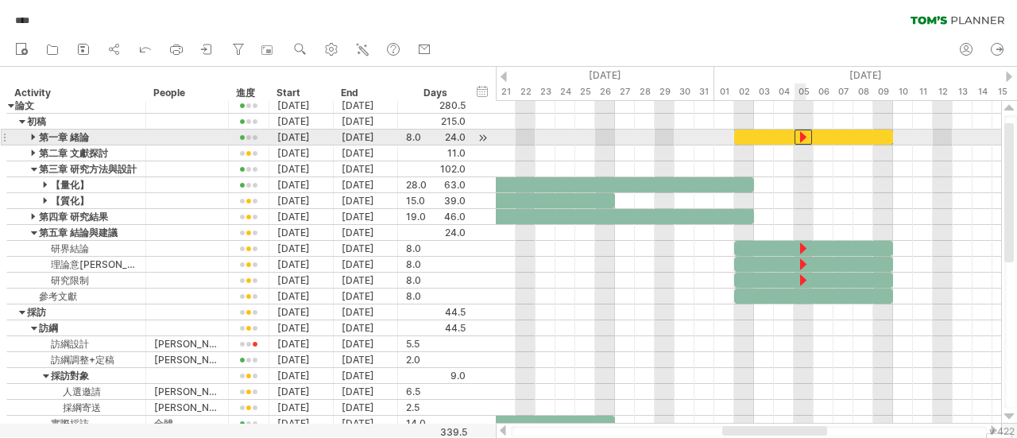
click at [804, 139] on div at bounding box center [802, 136] width 17 height 15
click at [833, 136] on div at bounding box center [813, 136] width 159 height 15
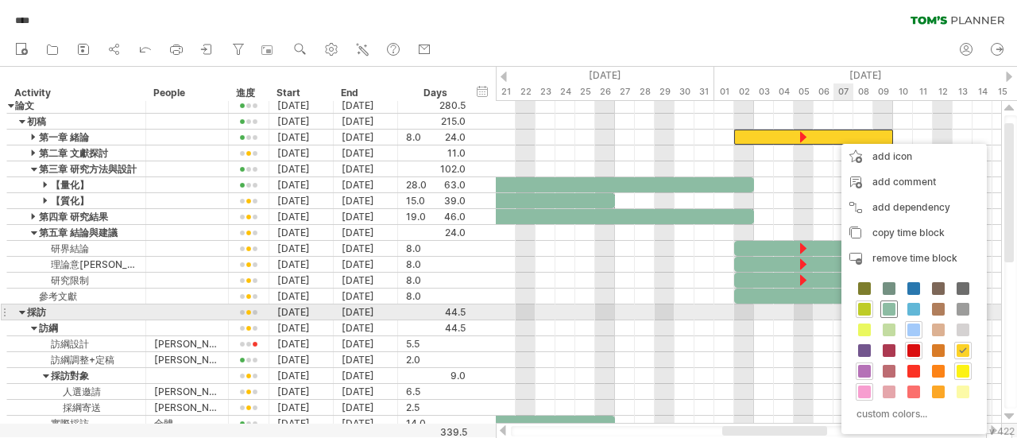
click at [881, 307] on div at bounding box center [888, 308] width 17 height 17
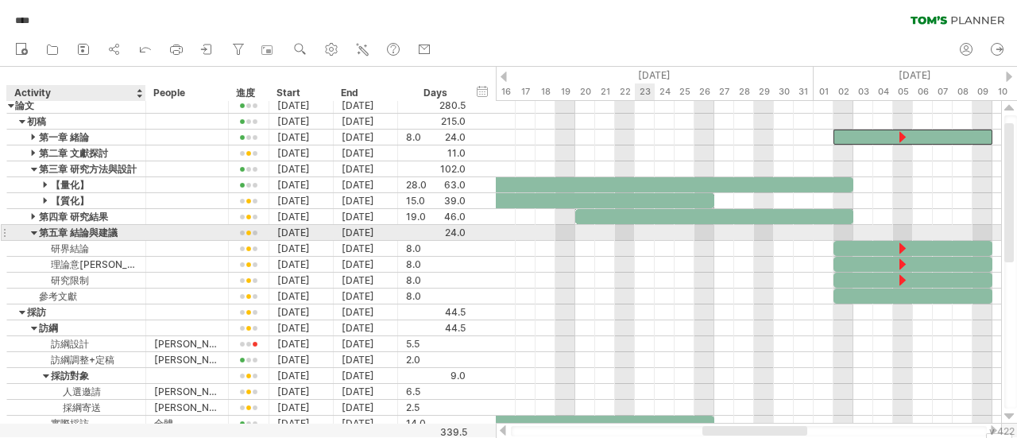
click at [36, 233] on div at bounding box center [34, 232] width 7 height 15
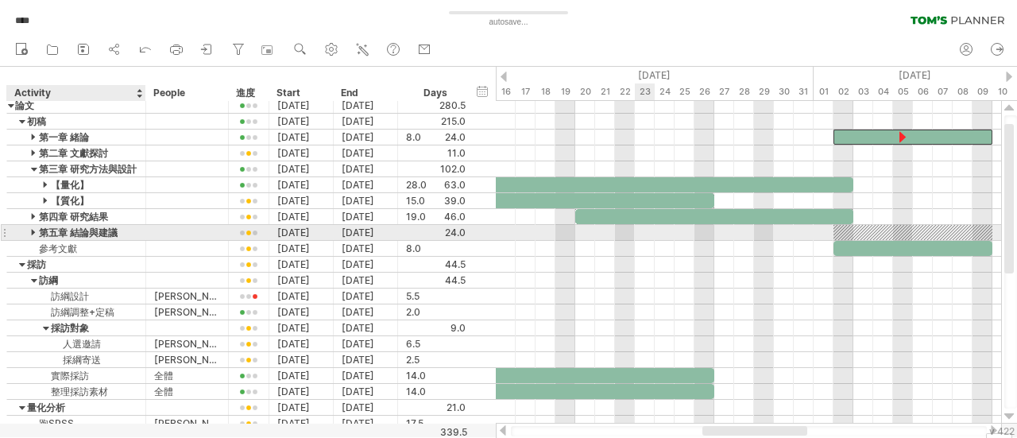
click at [36, 233] on div at bounding box center [34, 232] width 7 height 15
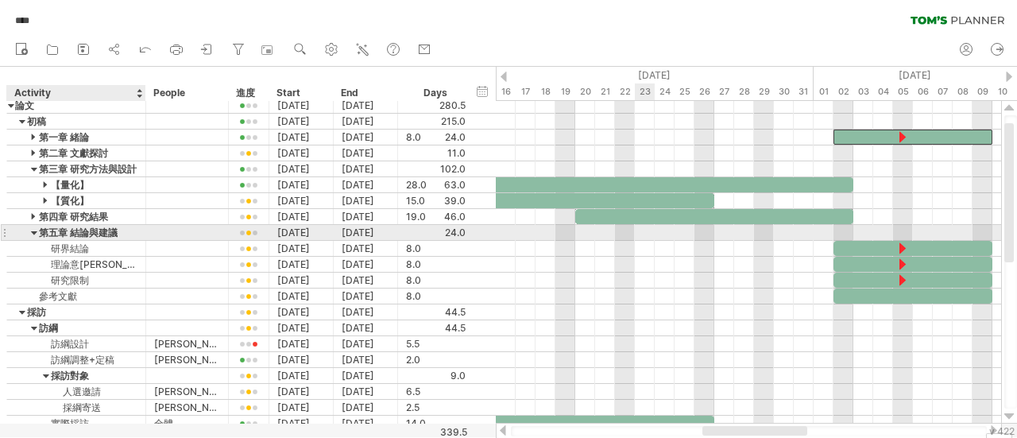
click at [36, 233] on div at bounding box center [34, 232] width 7 height 15
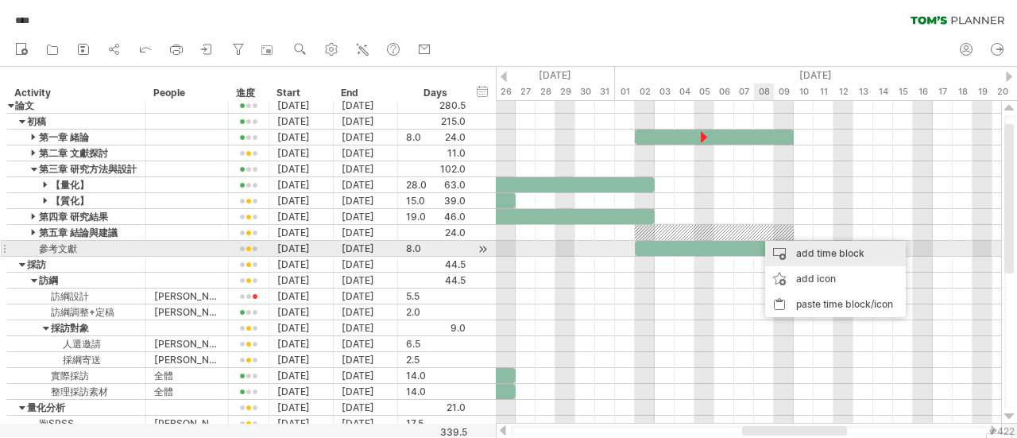
click at [786, 251] on div "add time block" at bounding box center [835, 253] width 141 height 25
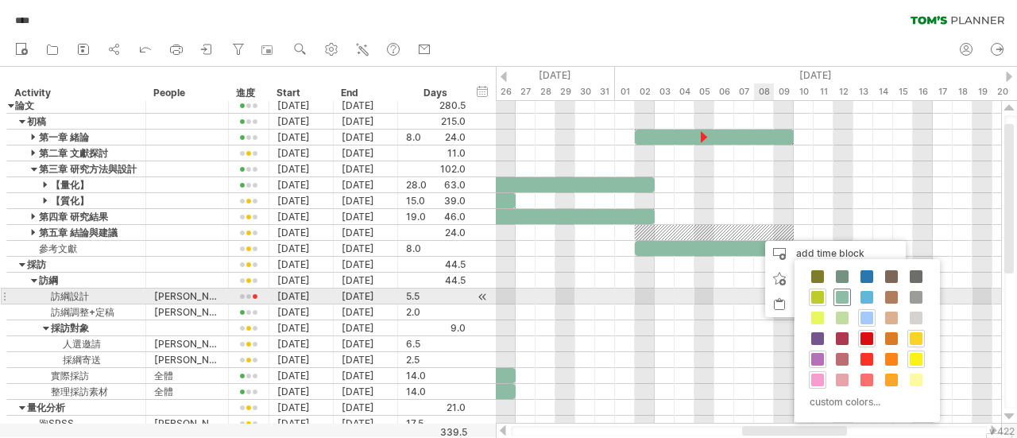
click at [842, 301] on span at bounding box center [842, 297] width 13 height 13
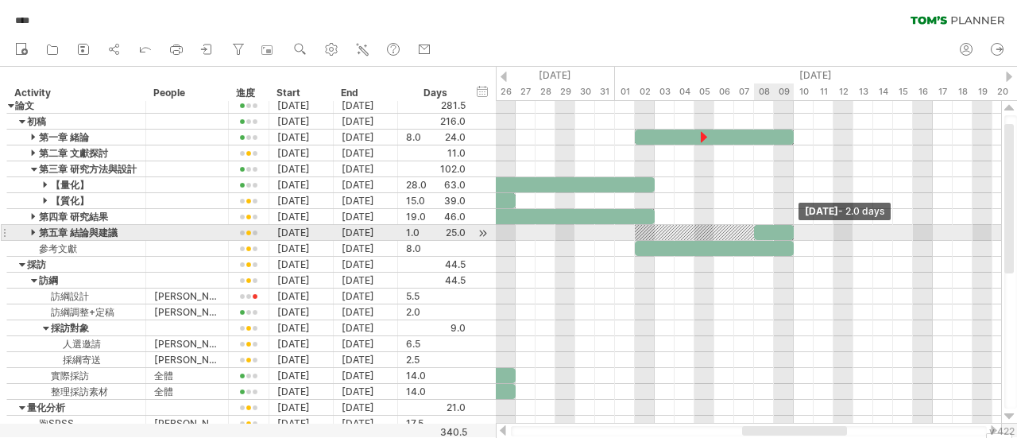
drag, startPoint x: 773, startPoint y: 230, endPoint x: 791, endPoint y: 230, distance: 18.3
click at [791, 230] on span at bounding box center [793, 232] width 6 height 15
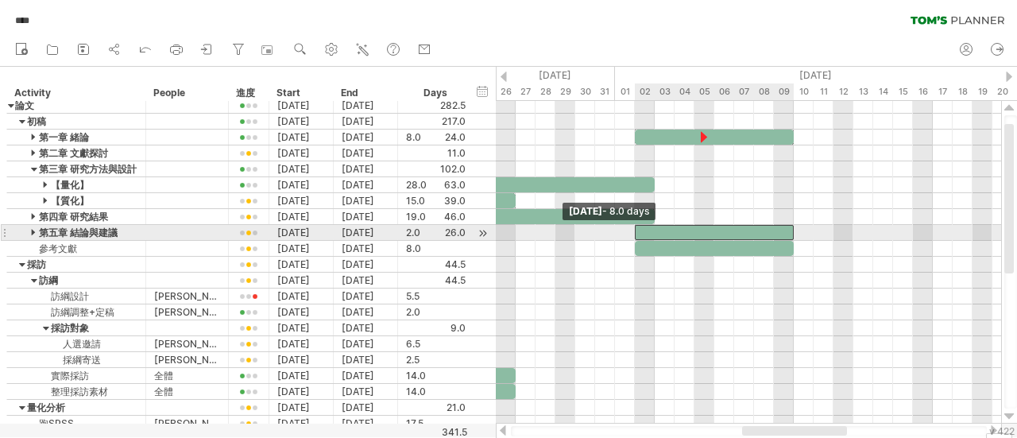
drag, startPoint x: 754, startPoint y: 229, endPoint x: 634, endPoint y: 232, distance: 120.0
click at [634, 232] on span at bounding box center [634, 232] width 6 height 15
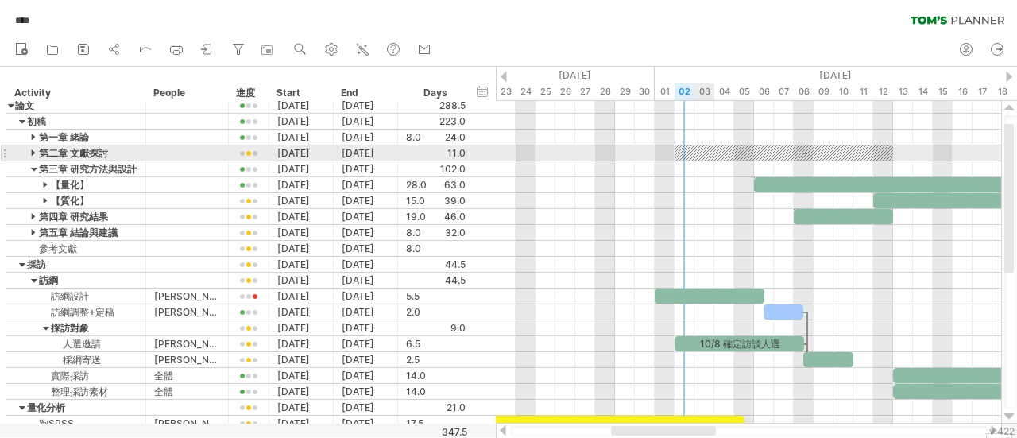
click at [705, 154] on div at bounding box center [783, 152] width 218 height 15
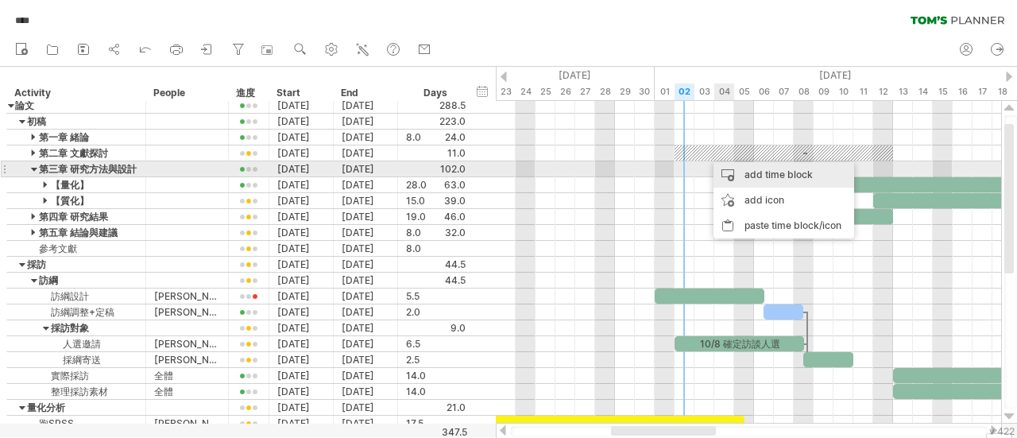
click at [748, 169] on div "add time block" at bounding box center [783, 174] width 141 height 25
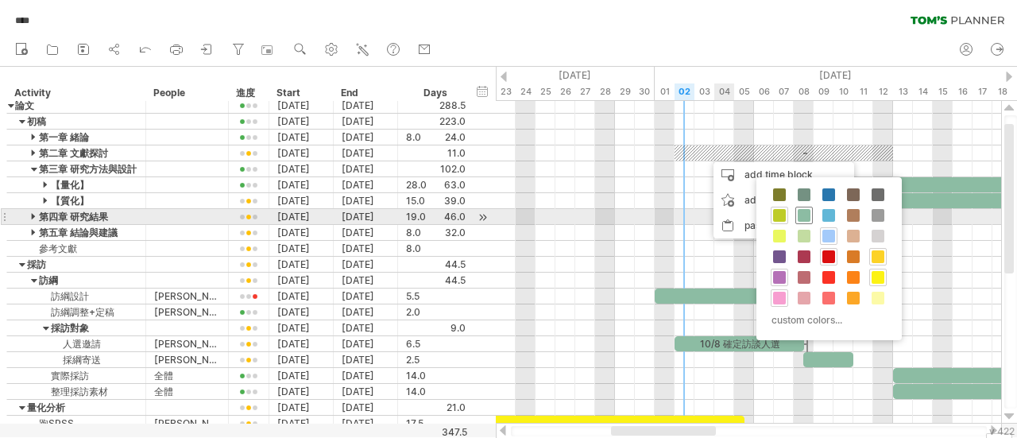
click at [802, 218] on span at bounding box center [803, 215] width 13 height 13
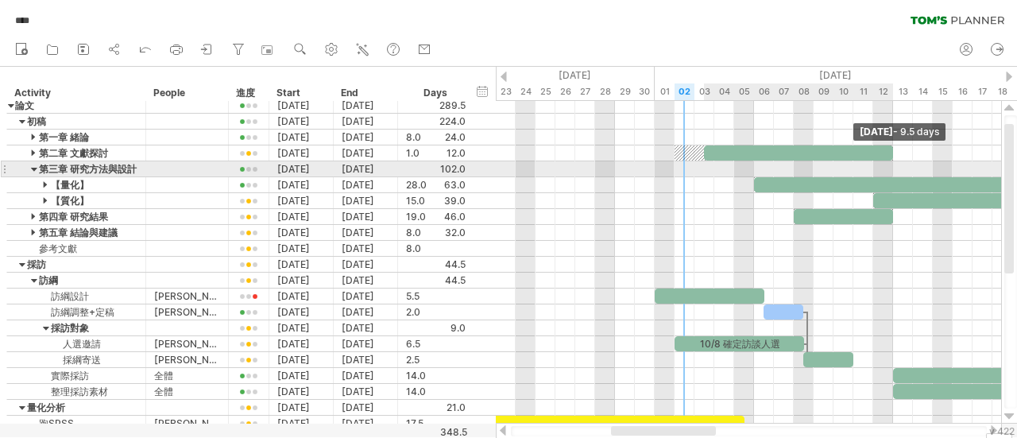
drag, startPoint x: 724, startPoint y: 152, endPoint x: 892, endPoint y: 161, distance: 168.6
click at [892, 161] on div "10/8 確定訪談人選 校正：論文前半部分 [DATE] - 9.5 days [DATE] - 8.0 days" at bounding box center [748, 262] width 505 height 322
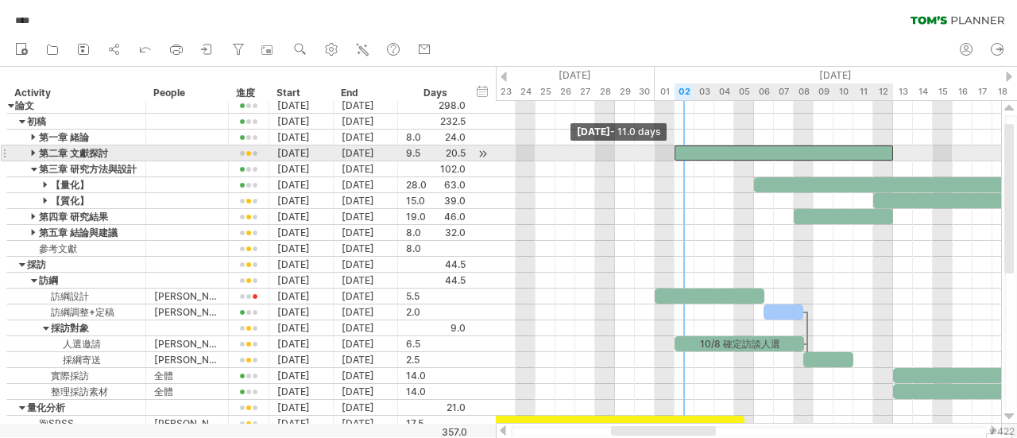
drag, startPoint x: 706, startPoint y: 150, endPoint x: 672, endPoint y: 156, distance: 34.7
click at [672, 156] on span at bounding box center [674, 152] width 6 height 15
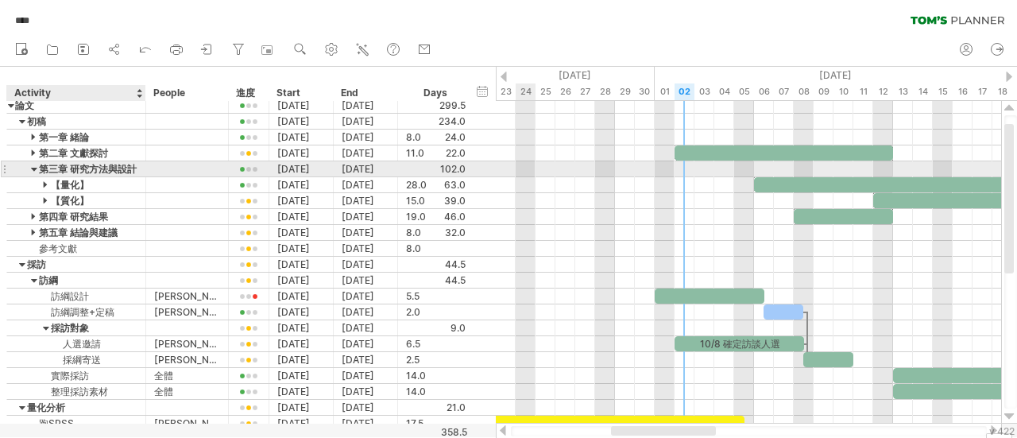
click at [32, 166] on div at bounding box center [34, 168] width 7 height 15
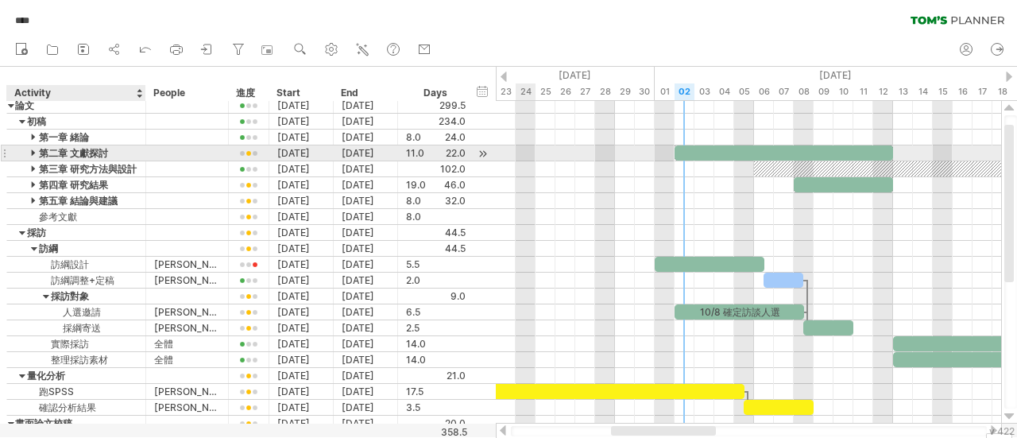
click at [35, 150] on div at bounding box center [34, 152] width 7 height 15
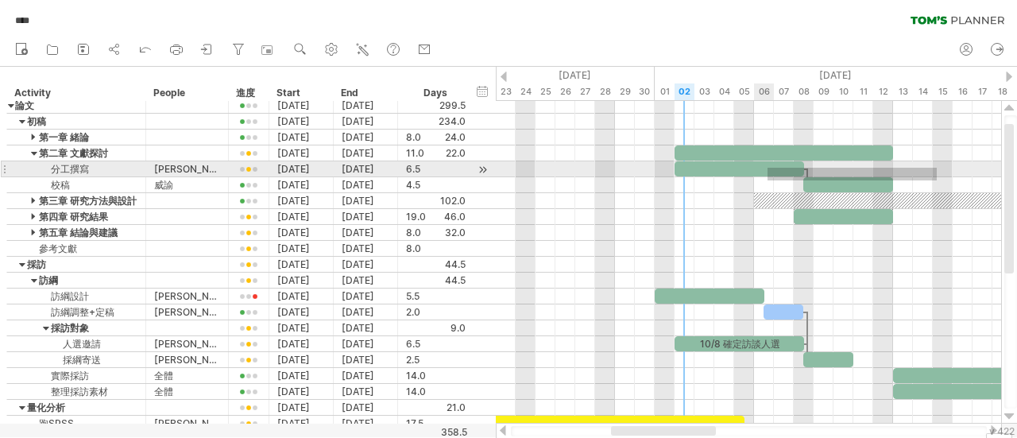
drag, startPoint x: 936, startPoint y: 180, endPoint x: 768, endPoint y: 168, distance: 168.9
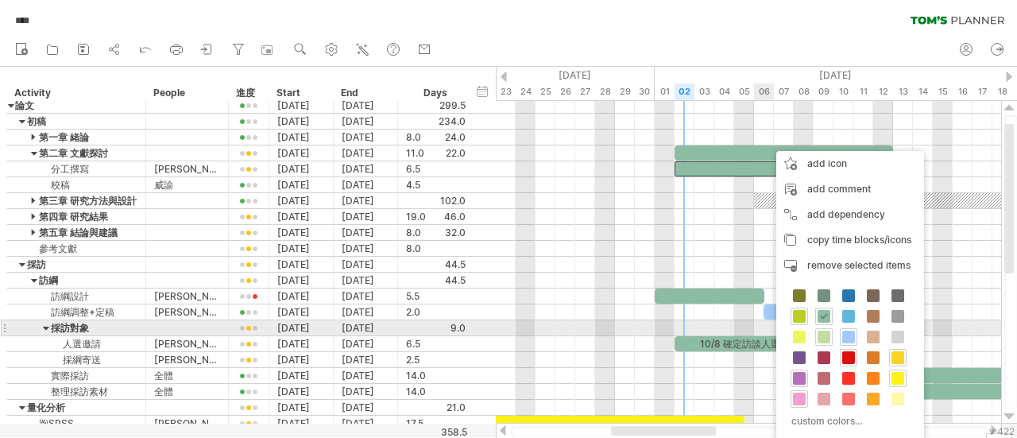
click at [825, 333] on span at bounding box center [823, 336] width 13 height 13
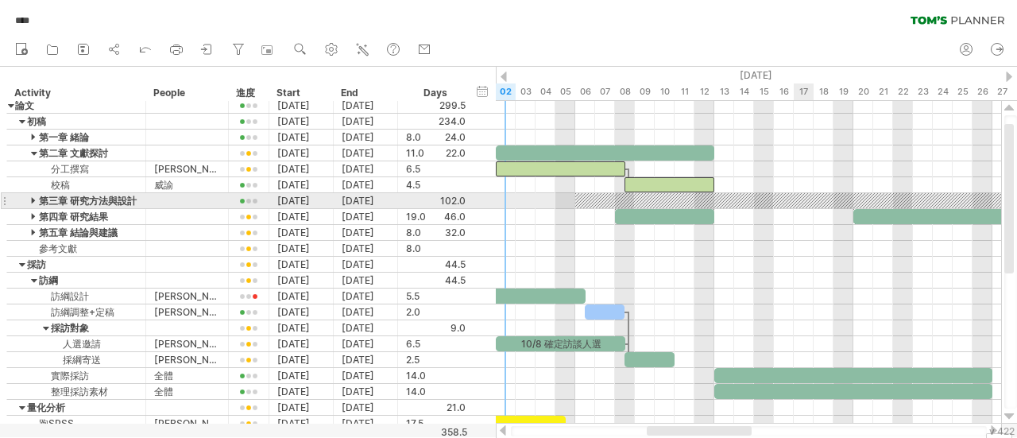
click at [794, 199] on div at bounding box center [853, 200] width 556 height 15
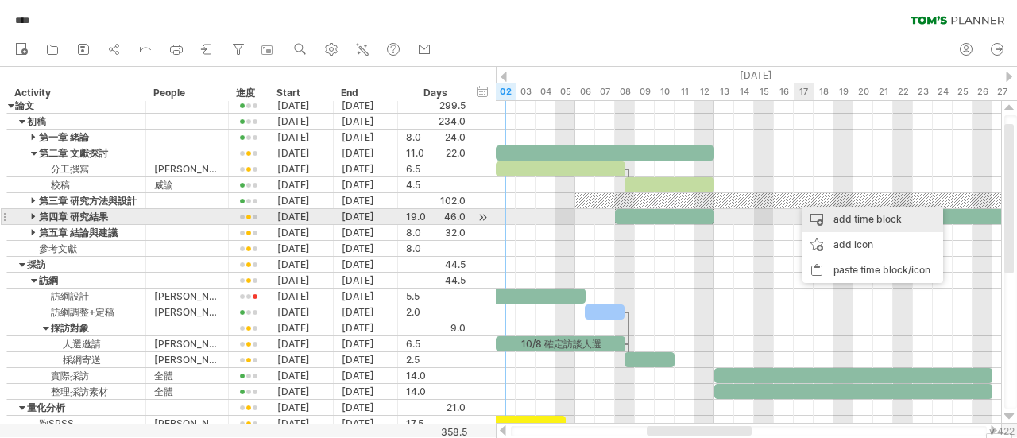
click at [827, 220] on div "add time block" at bounding box center [872, 218] width 141 height 25
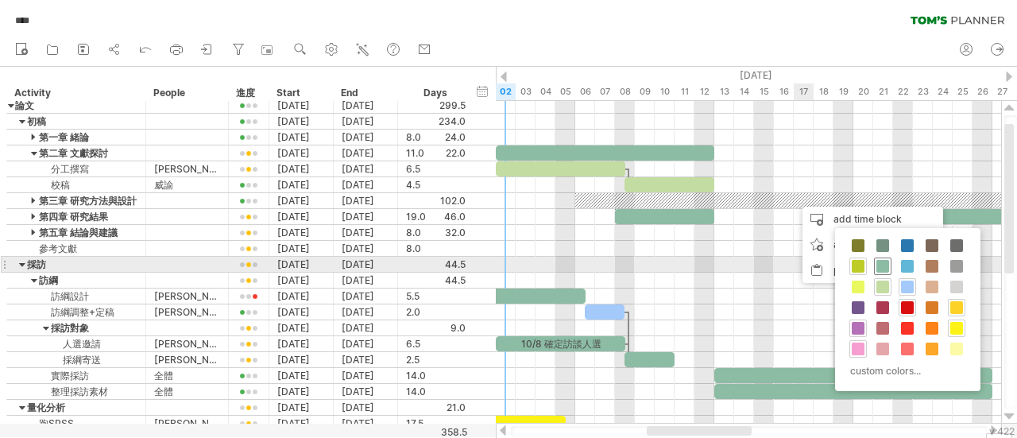
click at [880, 268] on span at bounding box center [882, 266] width 13 height 13
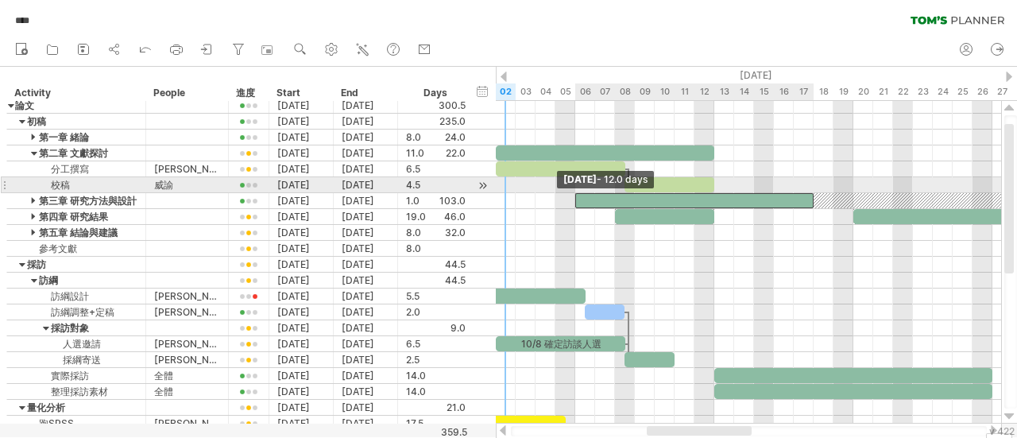
drag, startPoint x: 795, startPoint y: 199, endPoint x: 577, endPoint y: 192, distance: 218.5
click at [577, 193] on span at bounding box center [575, 200] width 6 height 15
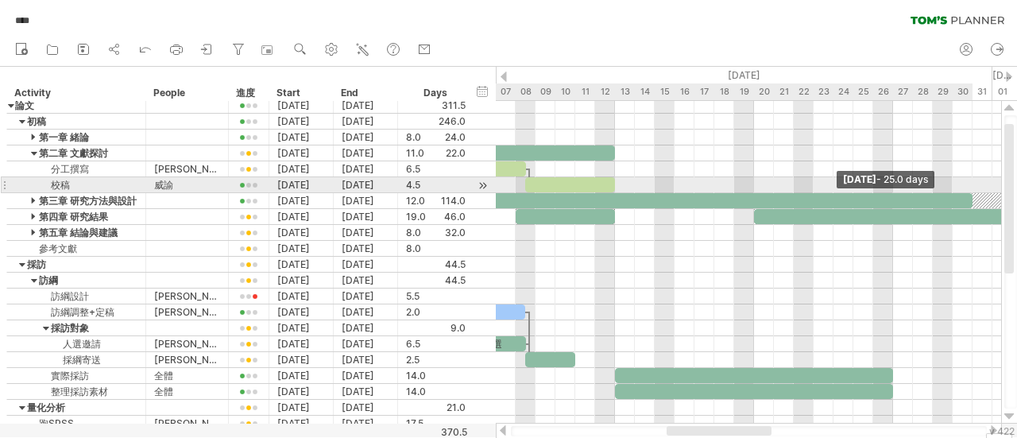
drag, startPoint x: 712, startPoint y: 199, endPoint x: 972, endPoint y: 184, distance: 260.9
click at [974, 184] on div "10/8 確定訪談人選 校正：論文前半部分 [DATE] - 25.0 days [DATE] - 12.0 days" at bounding box center [748, 262] width 505 height 322
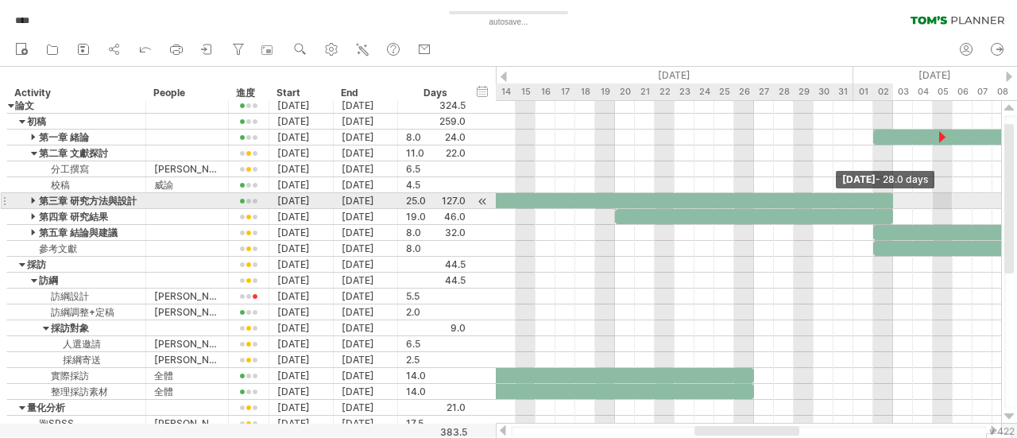
drag, startPoint x: 834, startPoint y: 199, endPoint x: 891, endPoint y: 199, distance: 57.2
click at [891, 199] on span at bounding box center [893, 200] width 6 height 15
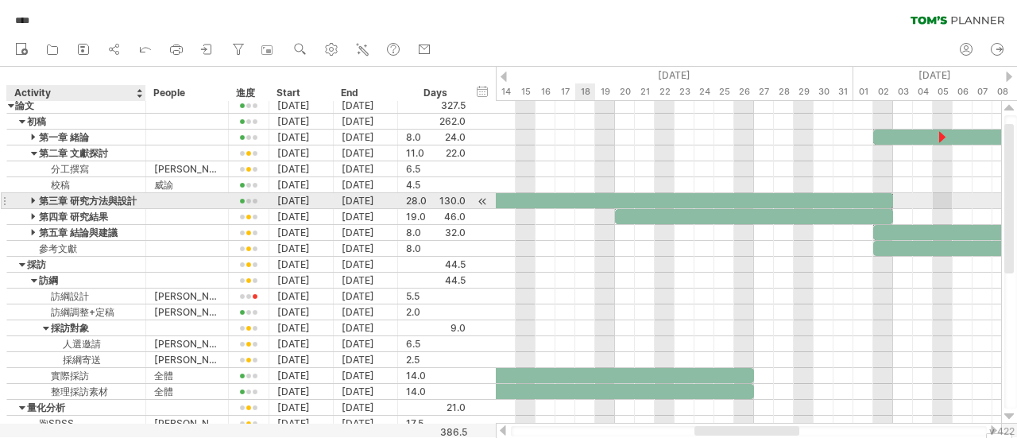
click at [32, 199] on div at bounding box center [34, 200] width 7 height 15
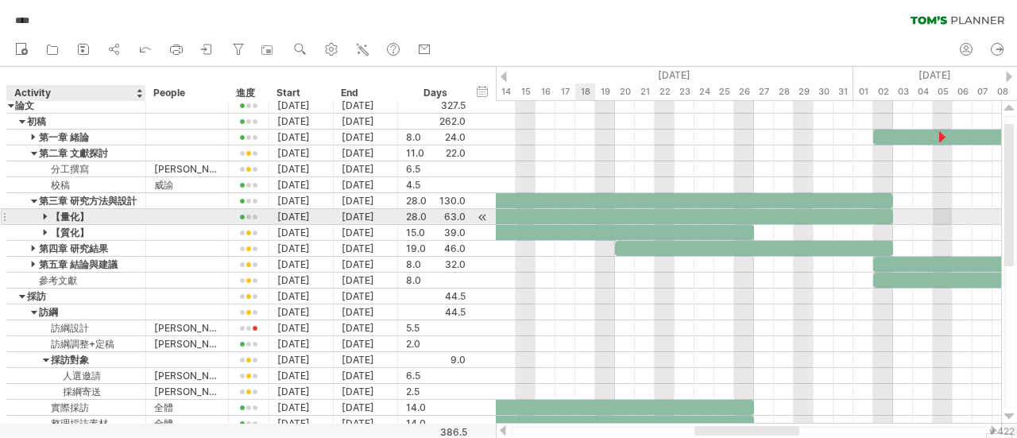
click at [44, 214] on div at bounding box center [46, 216] width 7 height 15
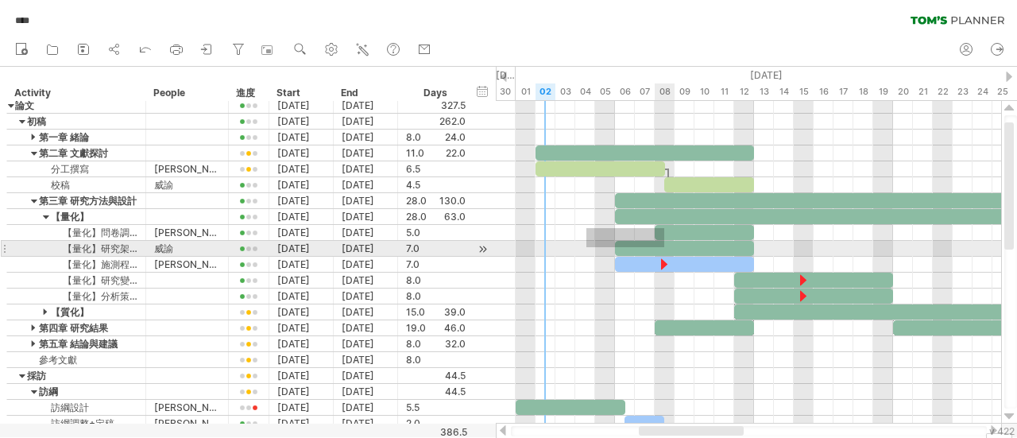
drag, startPoint x: 586, startPoint y: 228, endPoint x: 664, endPoint y: 247, distance: 80.1
click at [664, 247] on div "10/8 確定訪談人選 校正：論文前半部分 [DATE] - 28.0 days [DATE] - 12.0 days" at bounding box center [748, 262] width 505 height 322
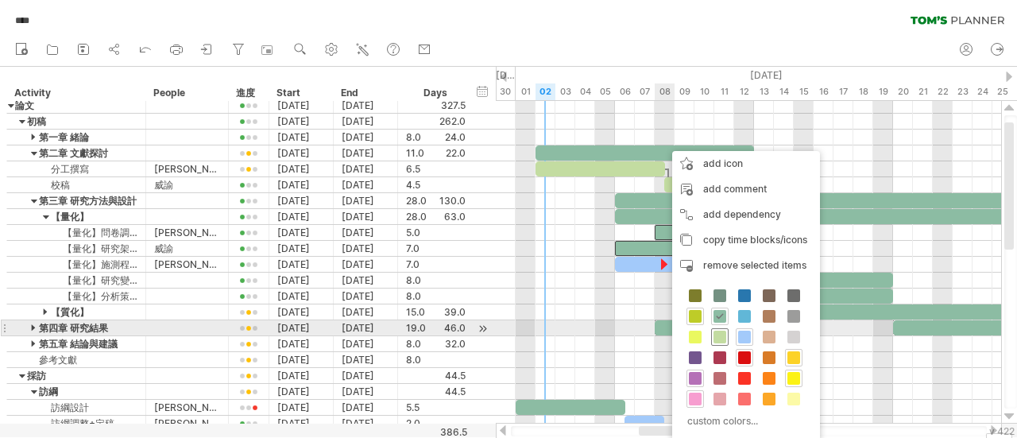
click at [716, 334] on span at bounding box center [719, 336] width 13 height 13
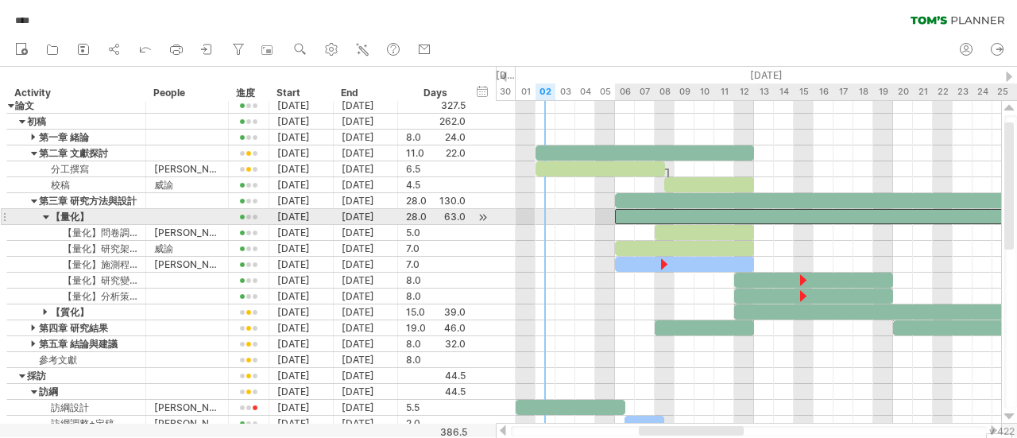
click at [718, 210] on div at bounding box center [893, 216] width 556 height 15
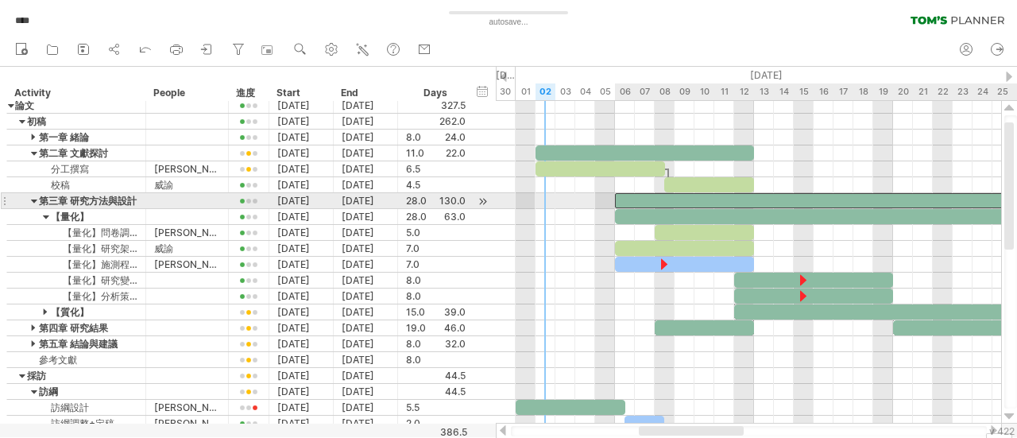
click at [712, 194] on div at bounding box center [893, 200] width 556 height 15
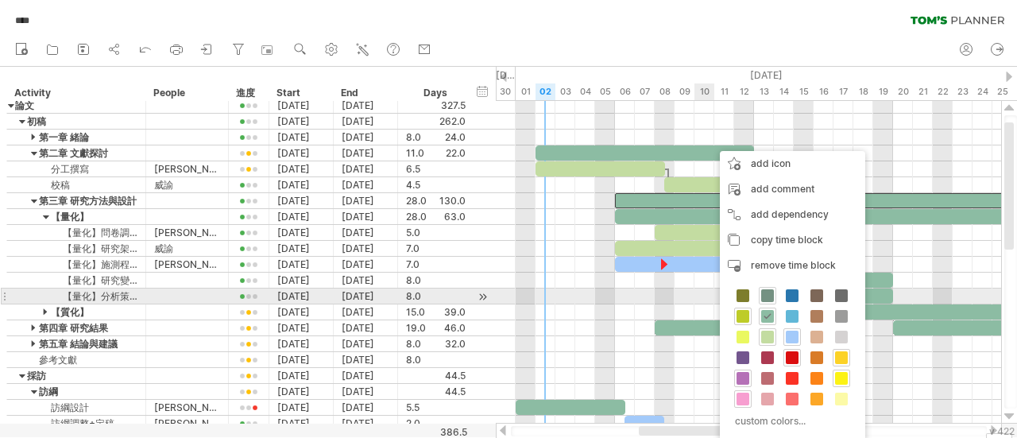
click at [766, 295] on span at bounding box center [767, 295] width 13 height 13
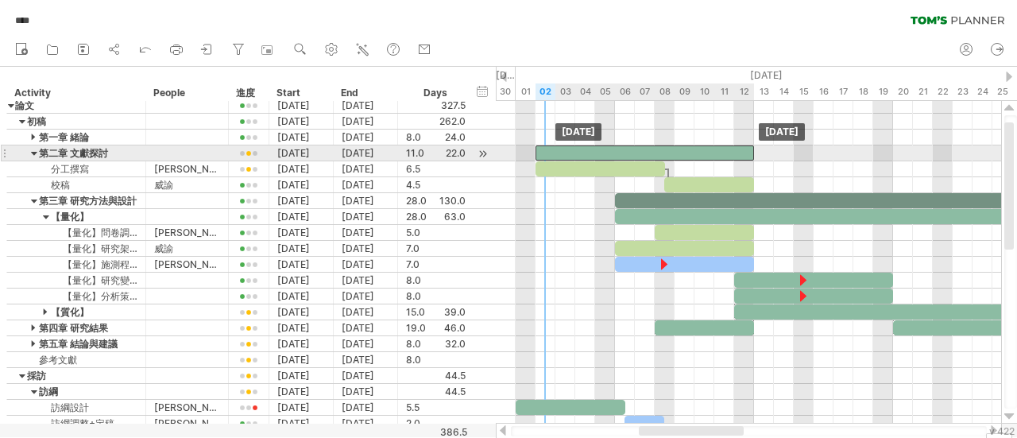
click at [659, 147] on div at bounding box center [644, 152] width 218 height 15
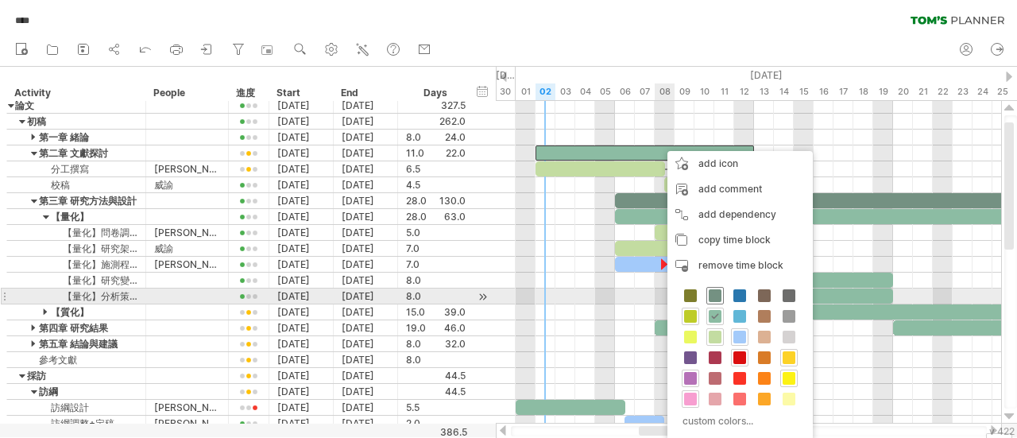
click at [709, 296] on span at bounding box center [714, 295] width 13 height 13
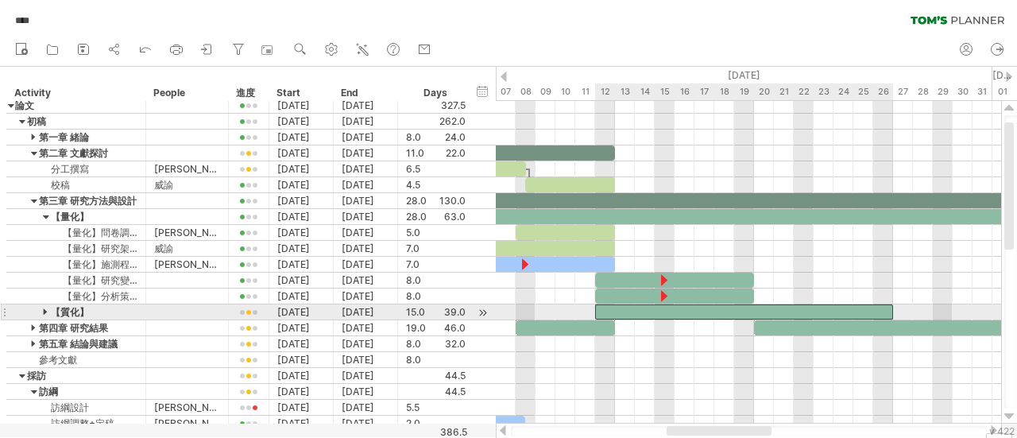
click at [791, 310] on div at bounding box center [744, 311] width 298 height 15
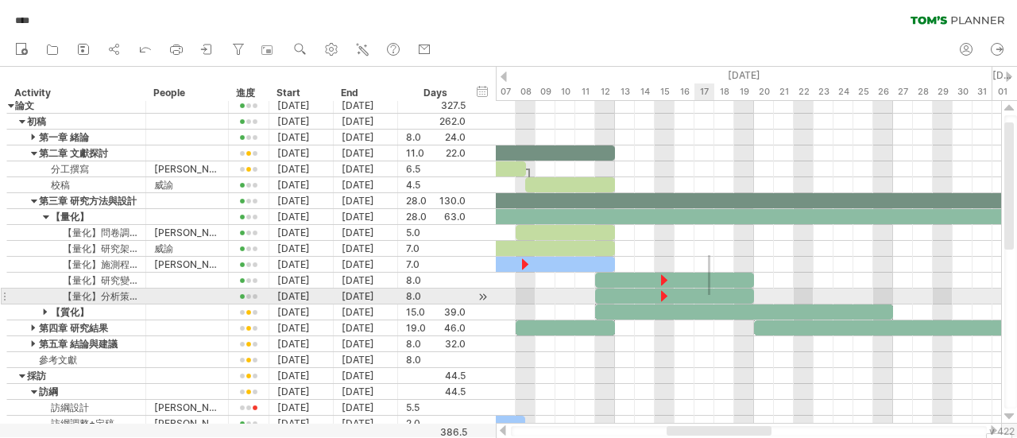
drag, startPoint x: 710, startPoint y: 255, endPoint x: 708, endPoint y: 295, distance: 39.8
click at [708, 295] on div "10/8 確定訪談人選 校正：論文前半部分 [DATE] [DATE]" at bounding box center [748, 262] width 505 height 322
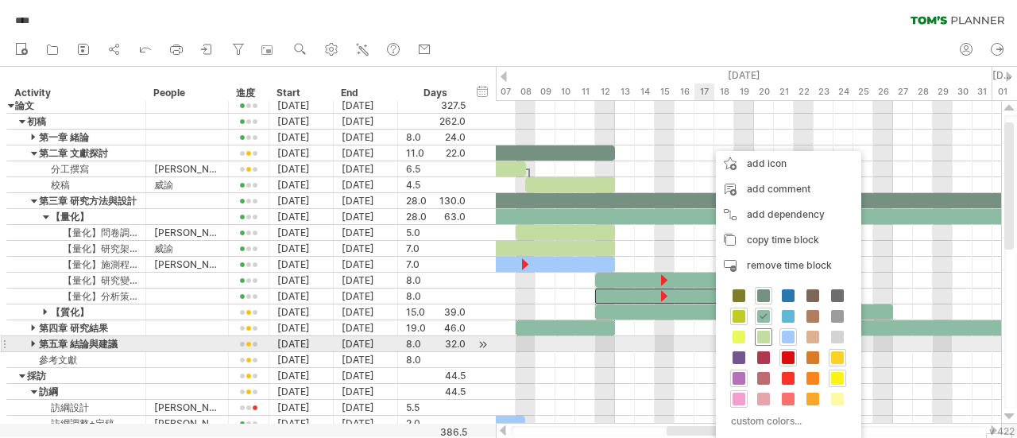
click at [762, 339] on span at bounding box center [763, 336] width 13 height 13
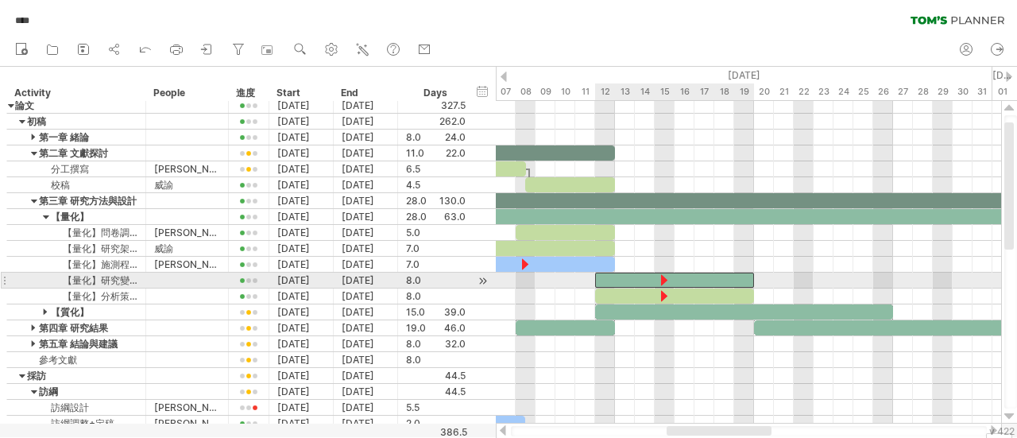
click at [714, 276] on div at bounding box center [674, 279] width 159 height 15
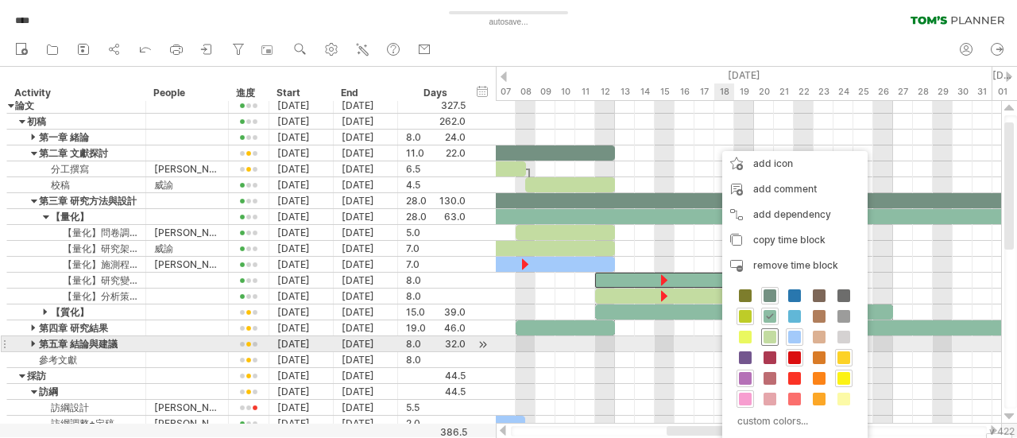
click at [774, 338] on span at bounding box center [769, 336] width 13 height 13
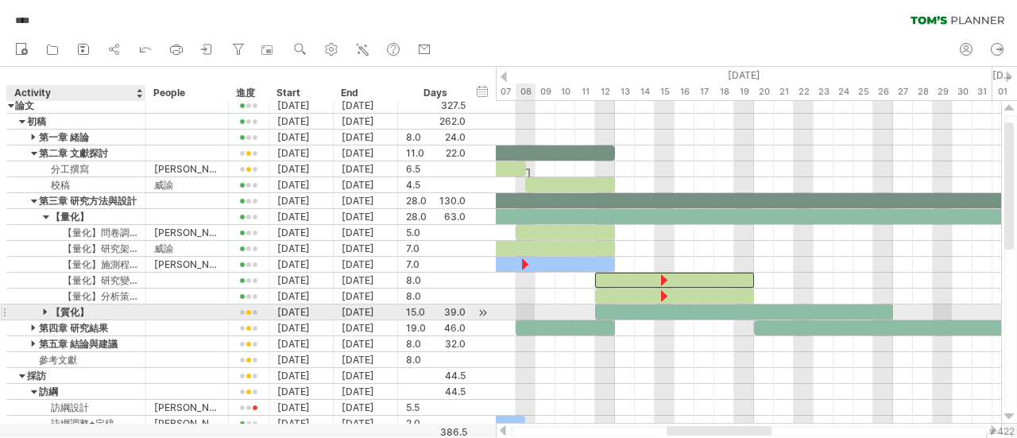
click at [44, 309] on div at bounding box center [46, 311] width 7 height 15
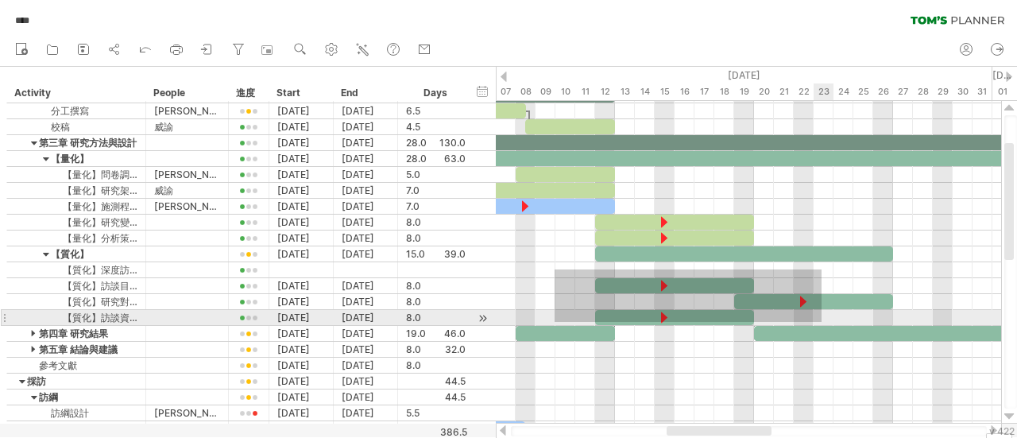
drag, startPoint x: 554, startPoint y: 269, endPoint x: 821, endPoint y: 322, distance: 272.0
click at [821, 322] on div "10/8 確定訪談人選 校正：論文前半部分 [DATE] [DATE]" at bounding box center [748, 262] width 505 height 322
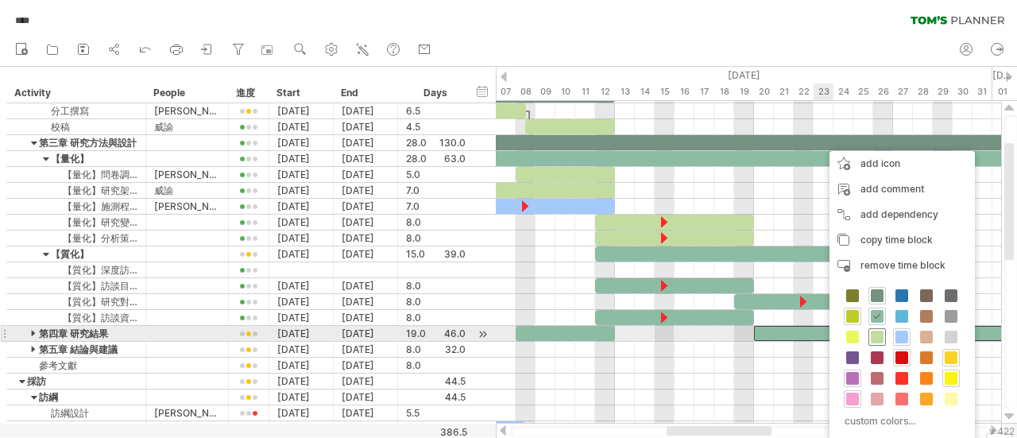
click at [882, 331] on span at bounding box center [876, 336] width 13 height 13
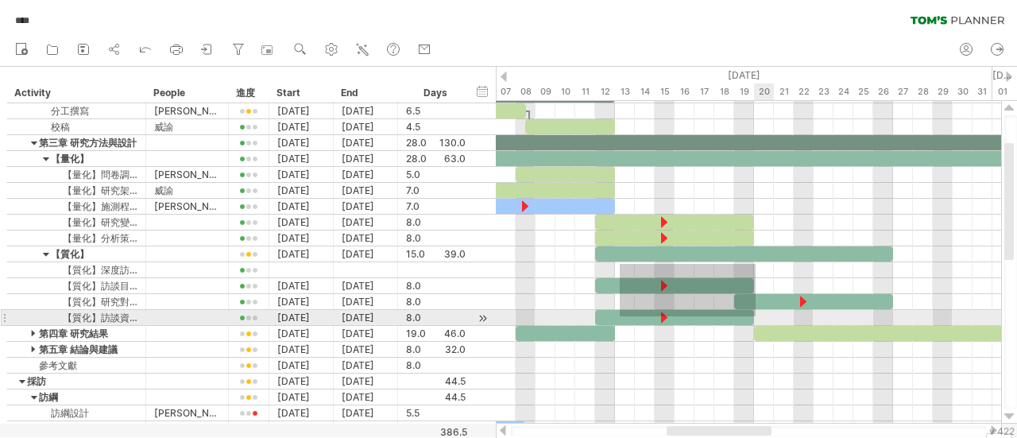
drag, startPoint x: 619, startPoint y: 264, endPoint x: 755, endPoint y: 316, distance: 145.6
click at [755, 316] on div "10/8 確定訪談人選 校正：論文前半部分 [DATE] [DATE]" at bounding box center [748, 262] width 505 height 322
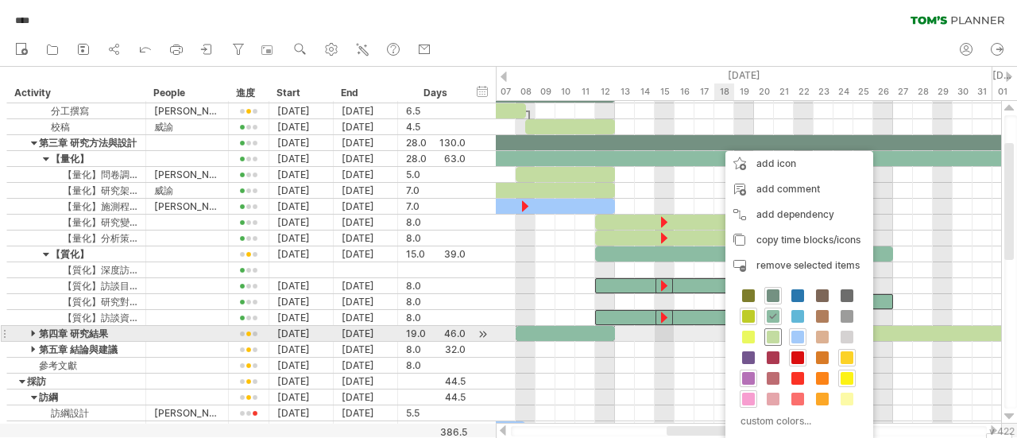
click at [764, 332] on div at bounding box center [772, 336] width 17 height 17
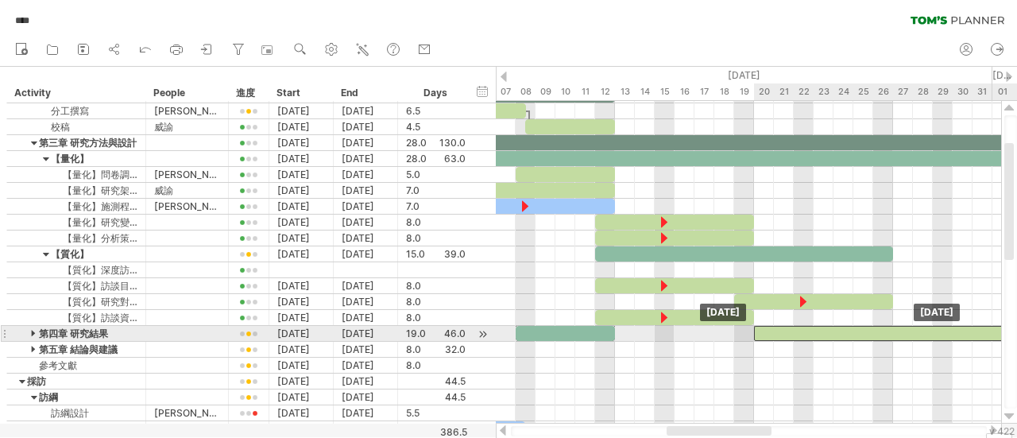
click at [821, 332] on div at bounding box center [893, 333] width 278 height 15
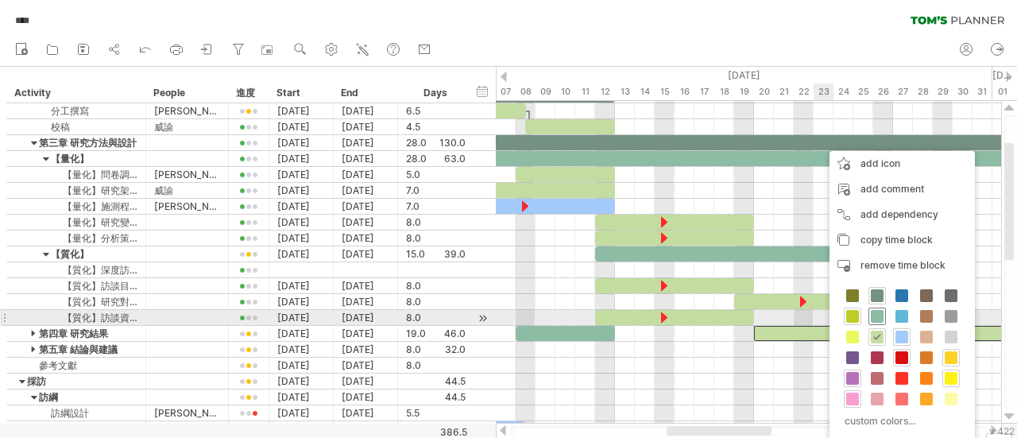
click at [877, 318] on span at bounding box center [876, 316] width 13 height 13
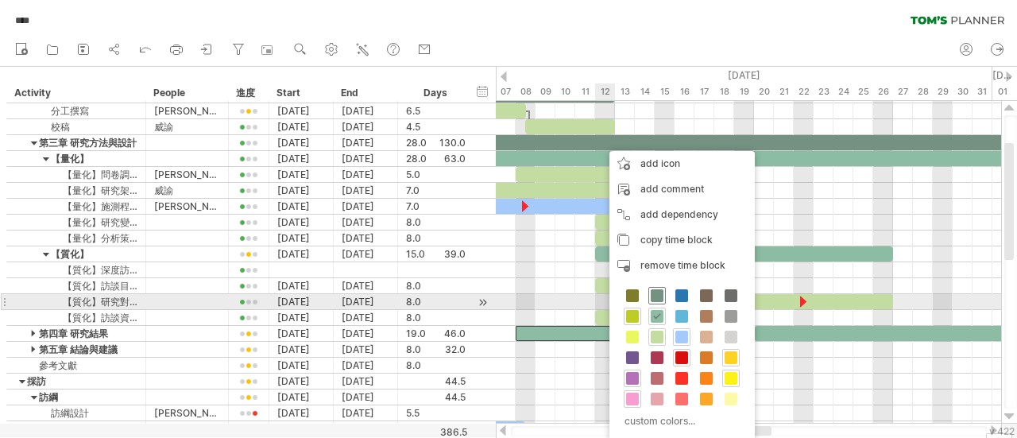
click at [654, 297] on span at bounding box center [656, 295] width 13 height 13
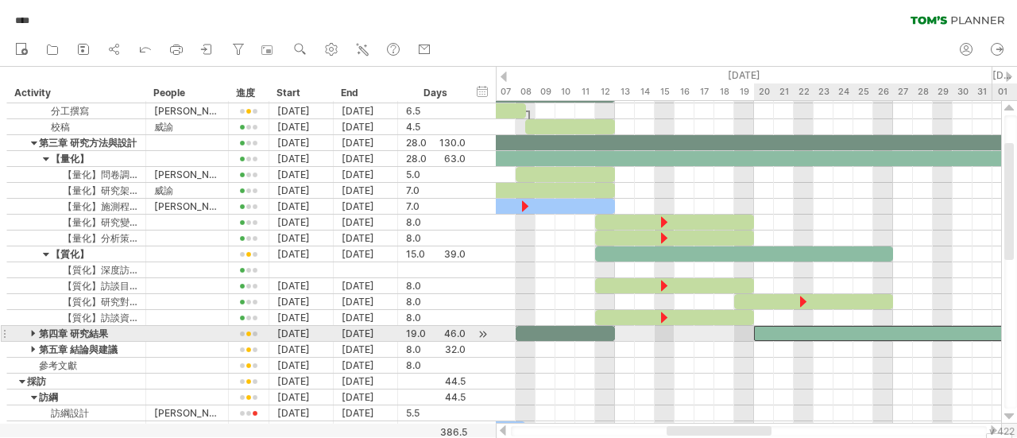
click at [780, 330] on div at bounding box center [893, 333] width 278 height 15
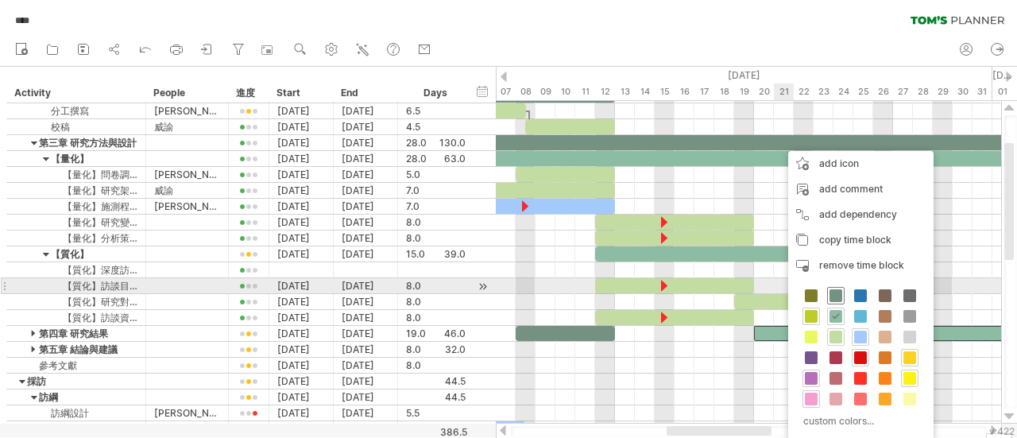
click at [837, 293] on span at bounding box center [835, 295] width 13 height 13
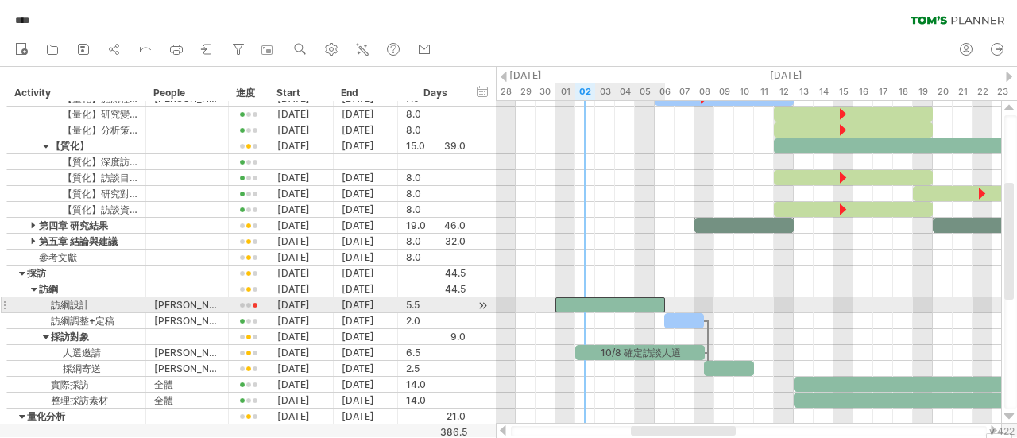
click at [627, 300] on div at bounding box center [610, 304] width 110 height 15
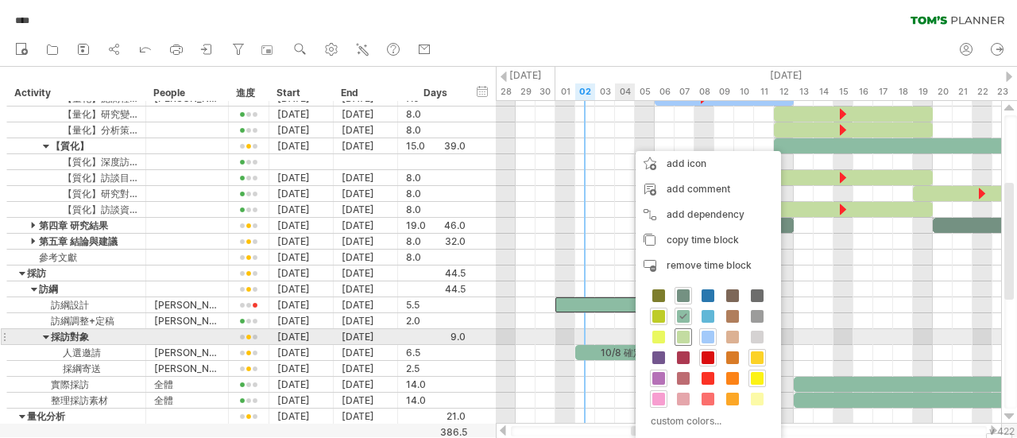
click at [685, 334] on span at bounding box center [683, 336] width 13 height 13
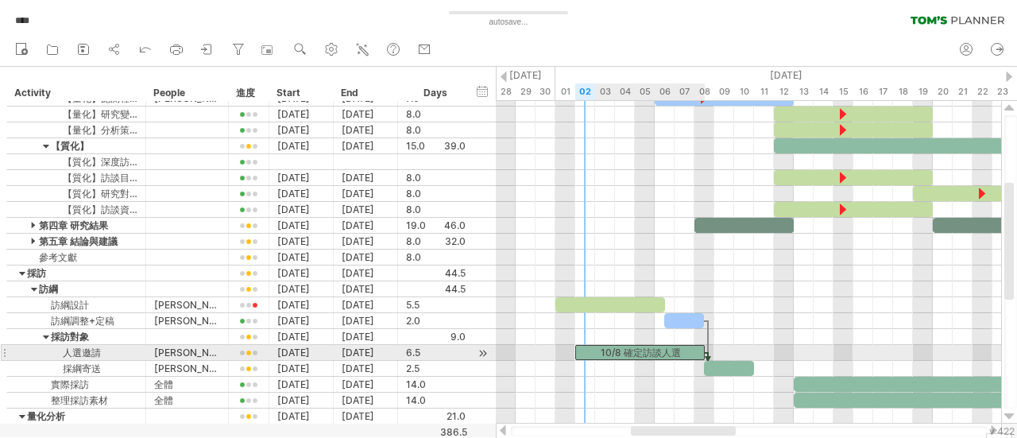
click at [664, 352] on div "10/8 確定訪談人選" at bounding box center [639, 352] width 129 height 15
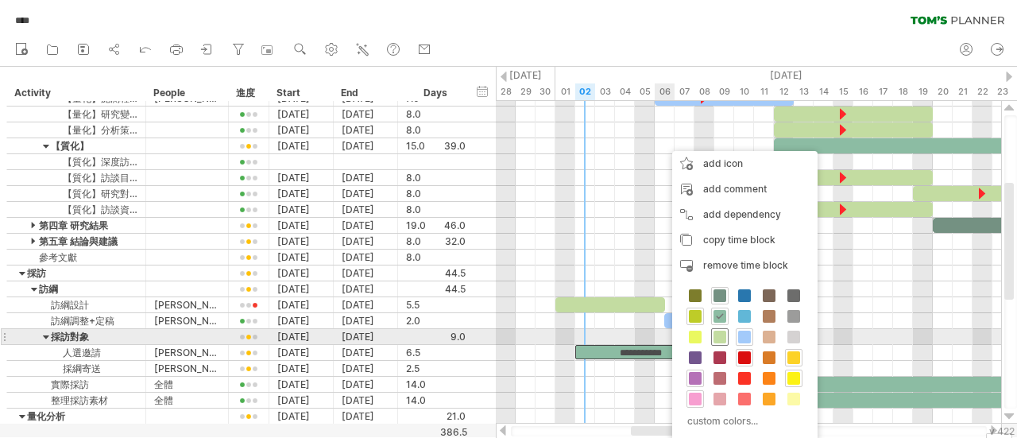
click at [720, 334] on span at bounding box center [719, 336] width 13 height 13
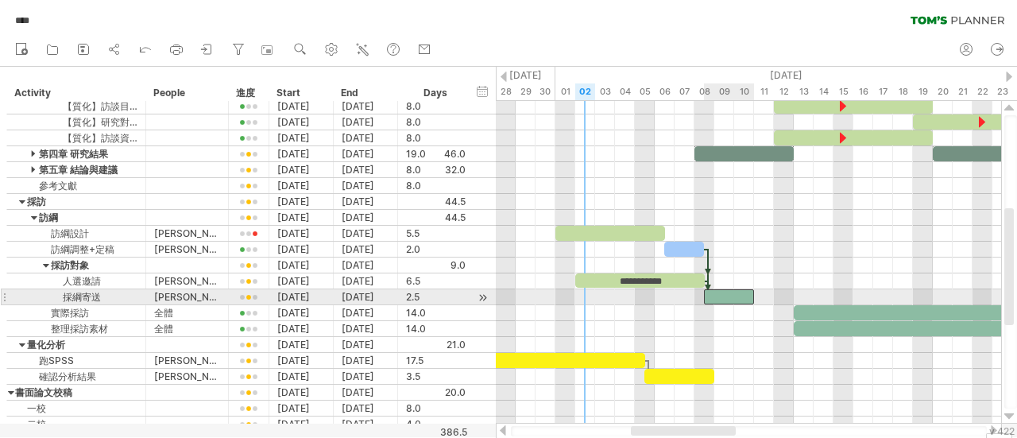
click at [722, 293] on div at bounding box center [729, 296] width 50 height 15
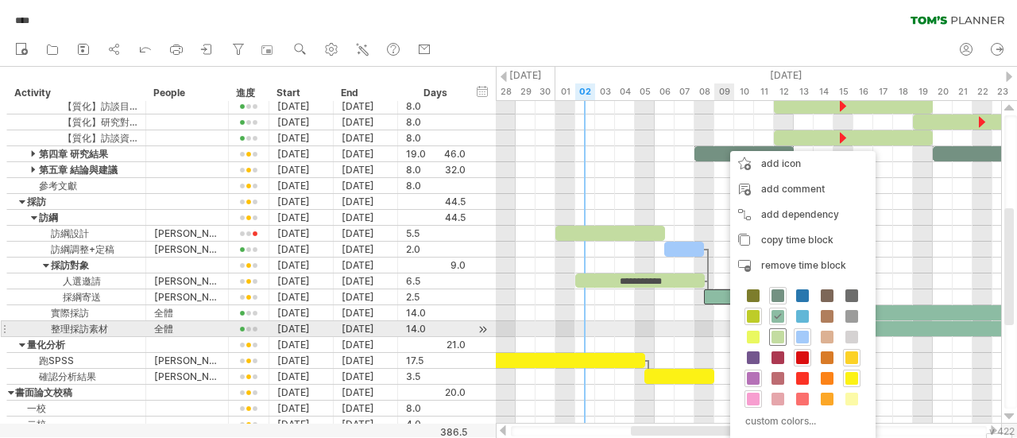
click at [778, 333] on span at bounding box center [777, 336] width 13 height 13
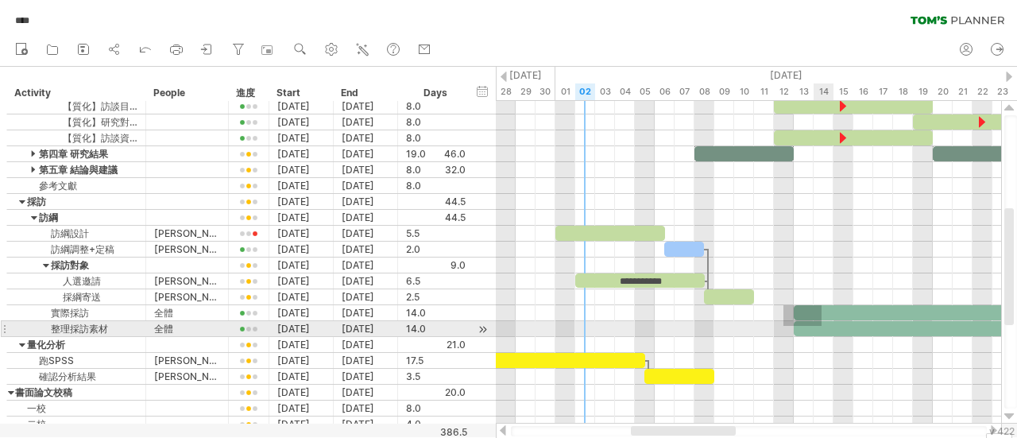
drag, startPoint x: 783, startPoint y: 305, endPoint x: 822, endPoint y: 328, distance: 45.2
click at [822, 328] on div "**********" at bounding box center [748, 262] width 505 height 322
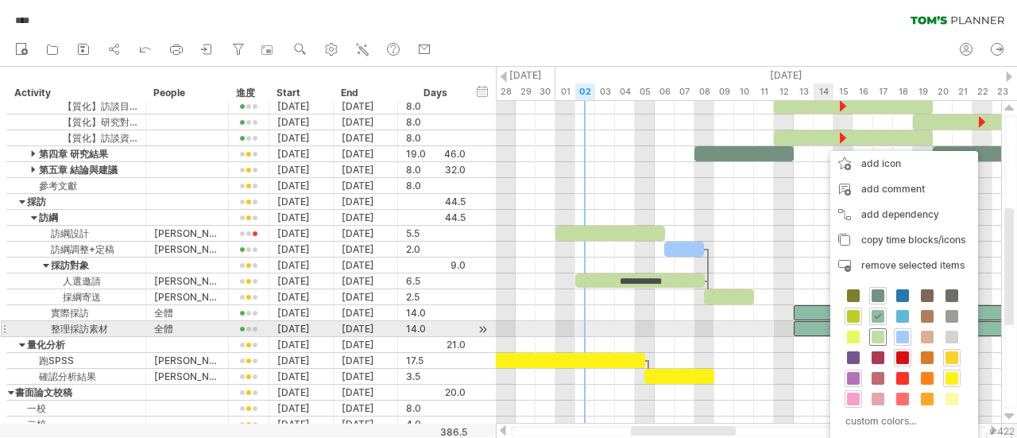
click at [875, 334] on span at bounding box center [877, 336] width 13 height 13
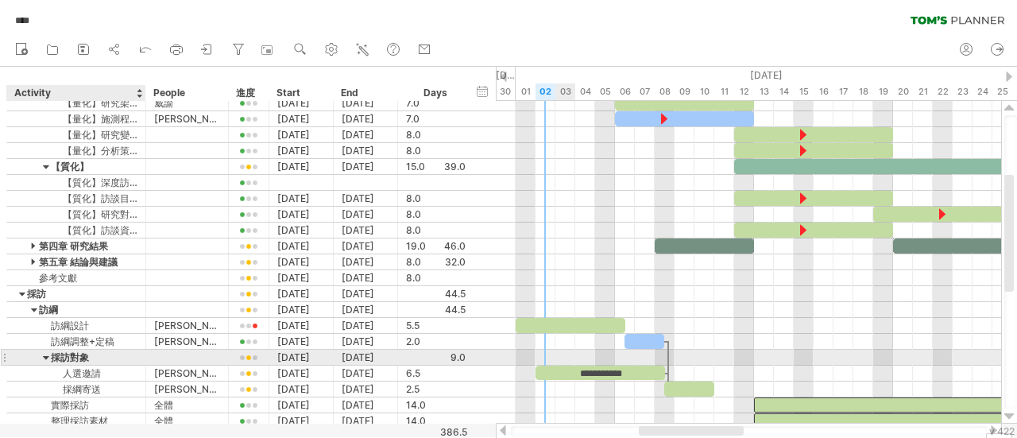
click at [45, 353] on div at bounding box center [46, 356] width 7 height 15
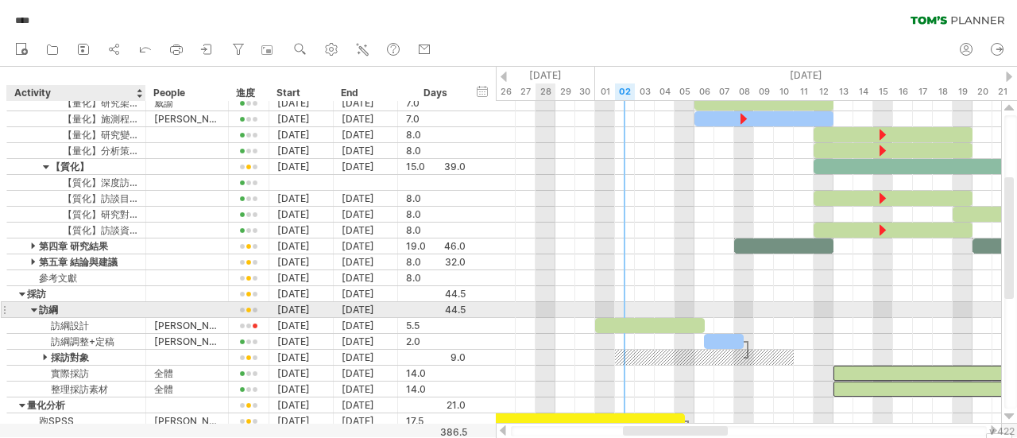
click at [35, 307] on div at bounding box center [34, 309] width 7 height 15
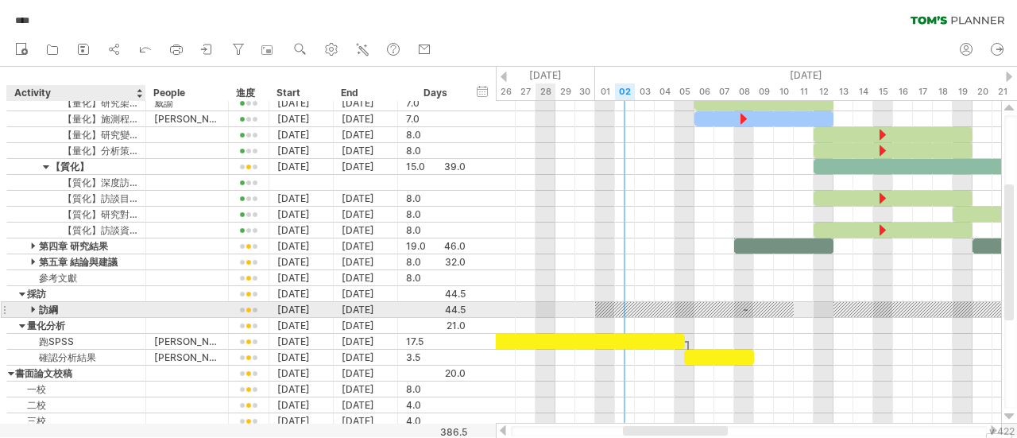
click at [35, 307] on div at bounding box center [34, 309] width 7 height 15
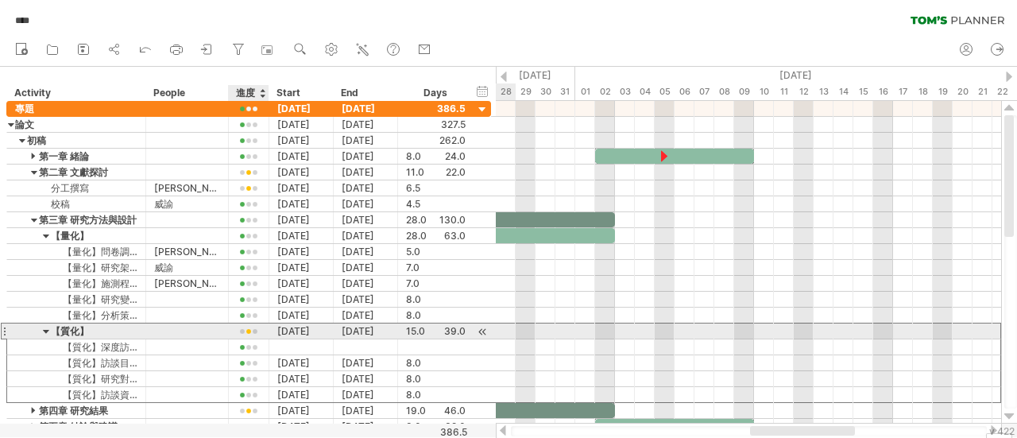
click at [251, 330] on div at bounding box center [249, 332] width 24 height 12
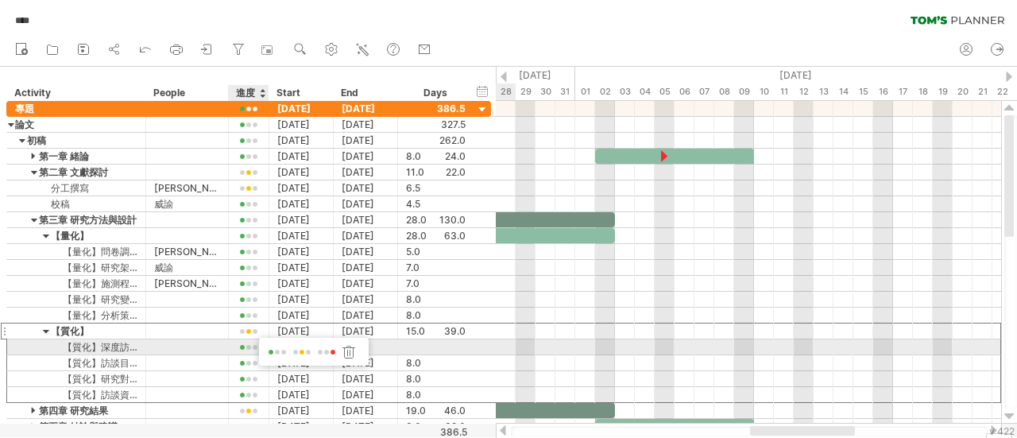
click at [277, 346] on span at bounding box center [277, 352] width 22 height 12
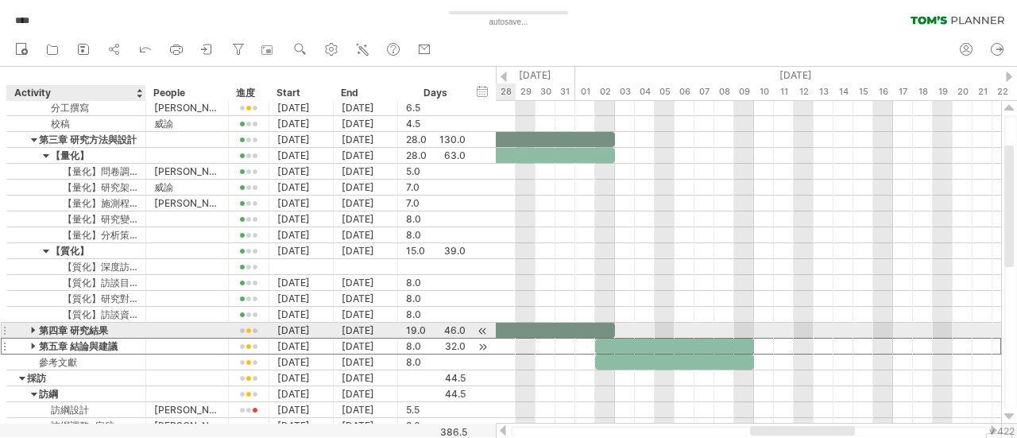
click at [29, 338] on div "第五章 結論與建議" at bounding box center [76, 345] width 122 height 15
click at [30, 338] on input "*********" at bounding box center [76, 345] width 122 height 15
click at [240, 327] on div at bounding box center [249, 331] width 24 height 12
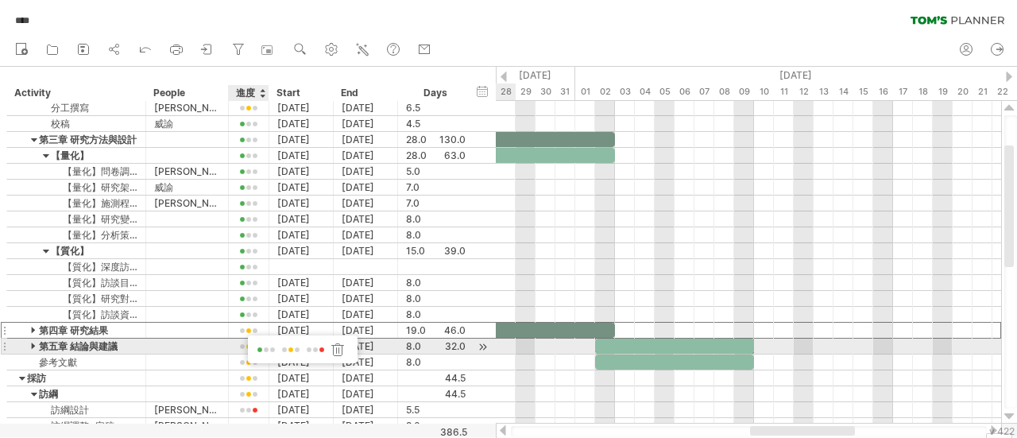
click at [272, 349] on span at bounding box center [266, 350] width 22 height 12
click at [243, 346] on div at bounding box center [249, 347] width 24 height 12
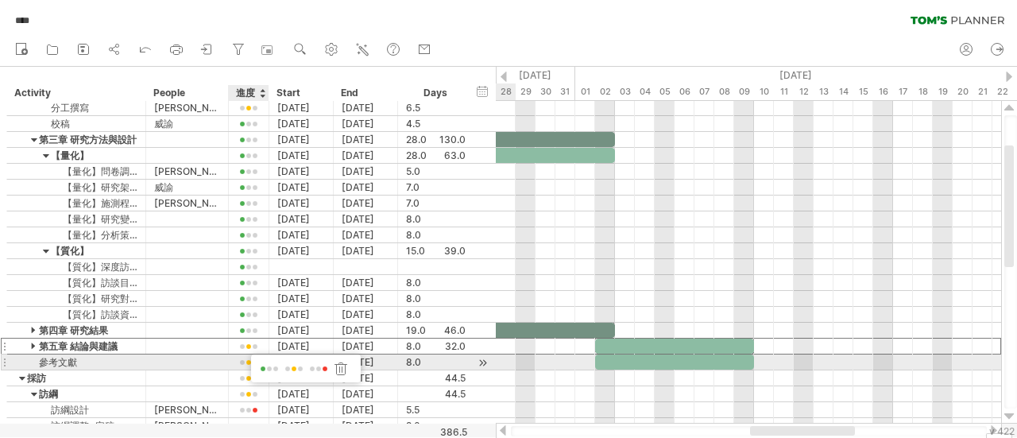
click at [264, 366] on span at bounding box center [269, 369] width 22 height 12
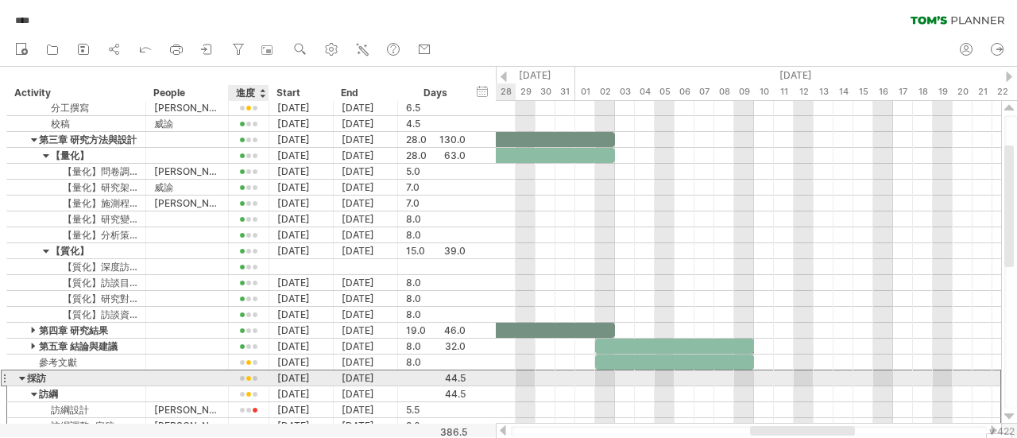
click at [249, 374] on div at bounding box center [249, 378] width 24 height 12
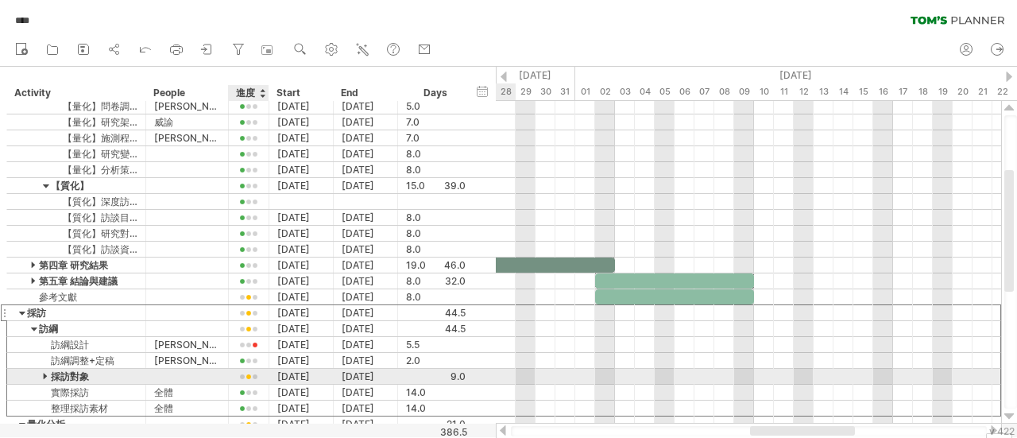
click at [248, 371] on div at bounding box center [249, 377] width 24 height 12
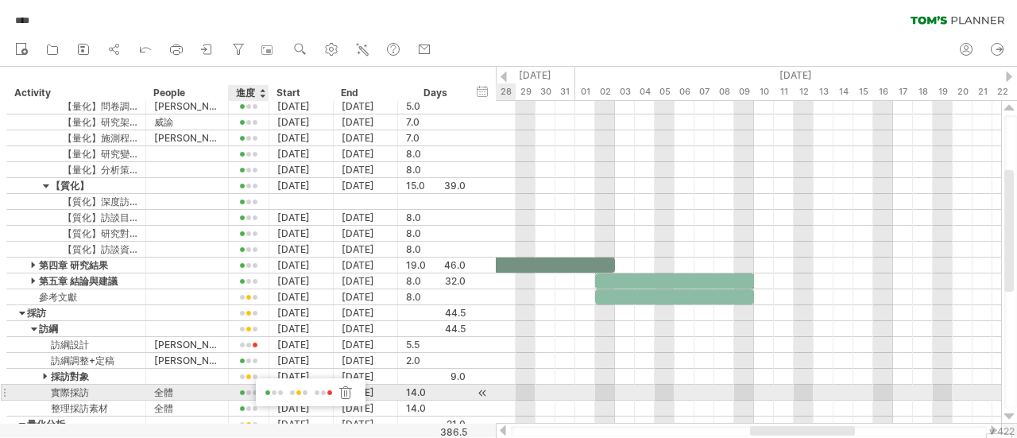
click at [283, 397] on span at bounding box center [274, 393] width 22 height 12
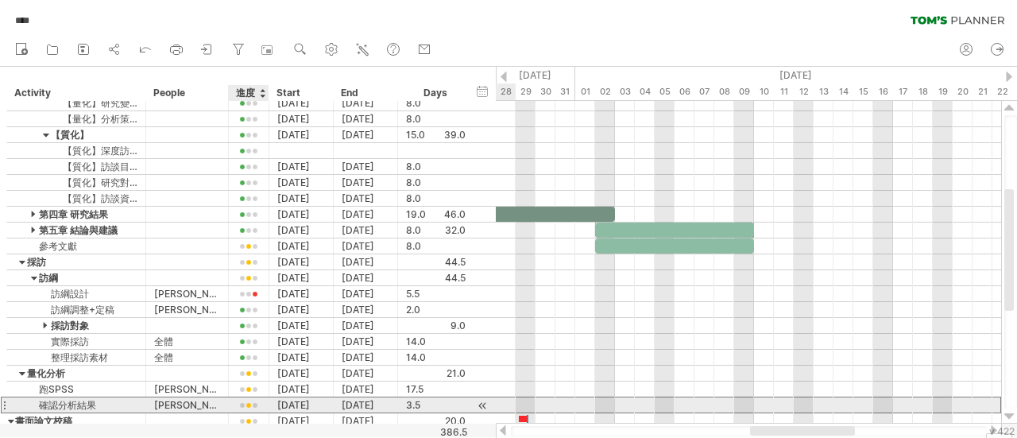
click at [250, 399] on div at bounding box center [249, 405] width 24 height 12
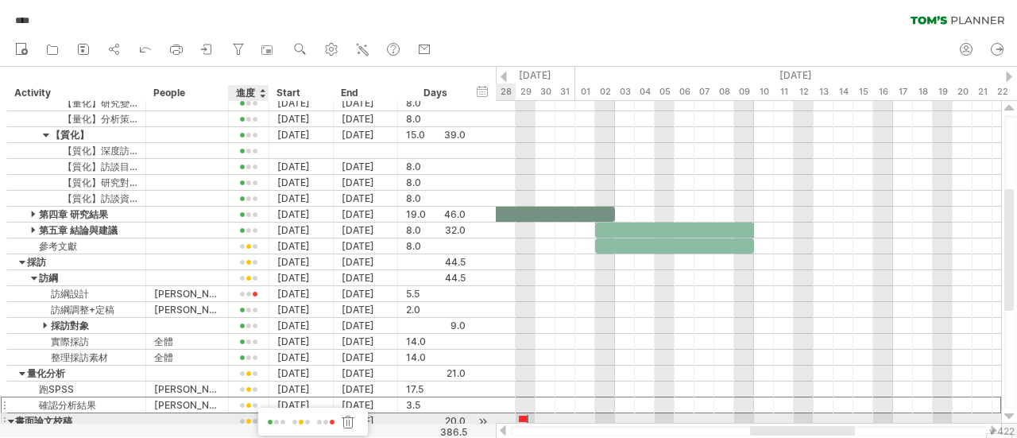
click at [268, 420] on span at bounding box center [276, 422] width 22 height 12
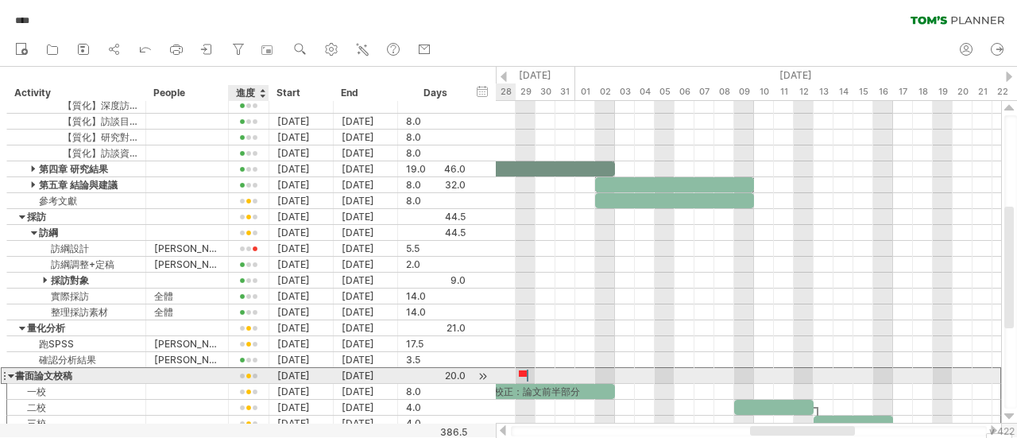
click at [254, 372] on div at bounding box center [249, 376] width 24 height 12
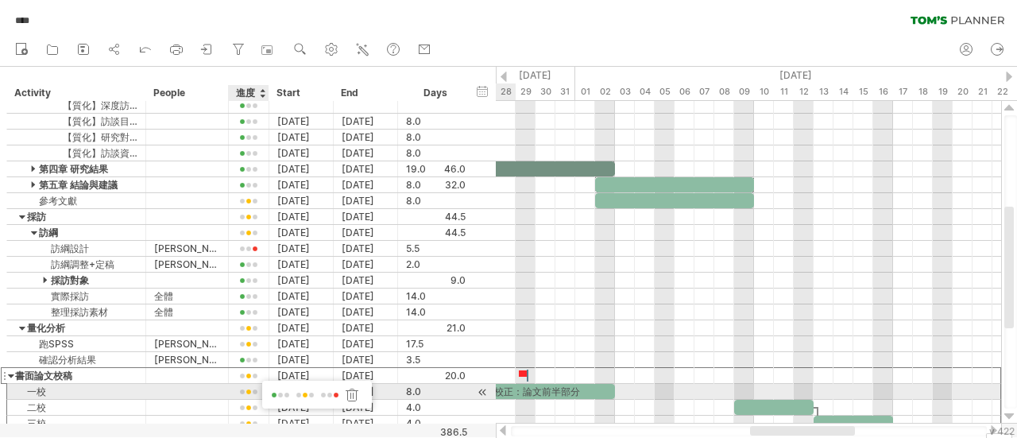
click at [276, 390] on span at bounding box center [280, 395] width 22 height 12
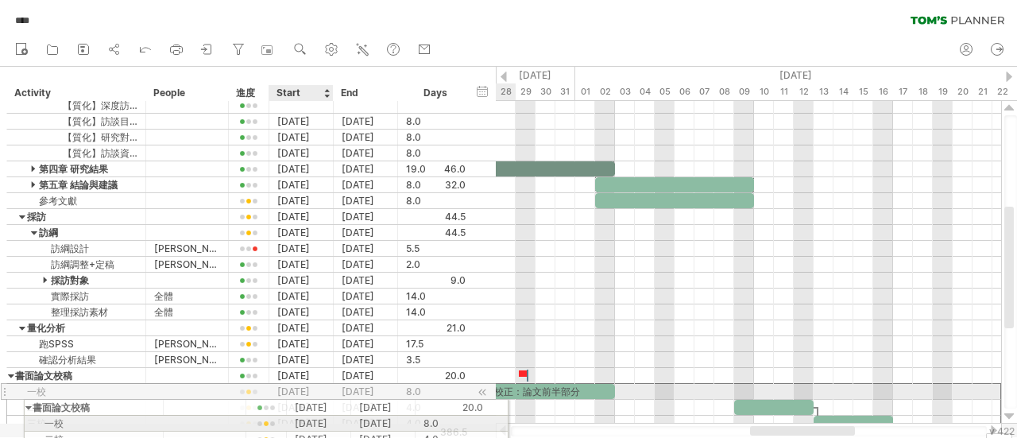
click at [251, 387] on div at bounding box center [249, 392] width 24 height 12
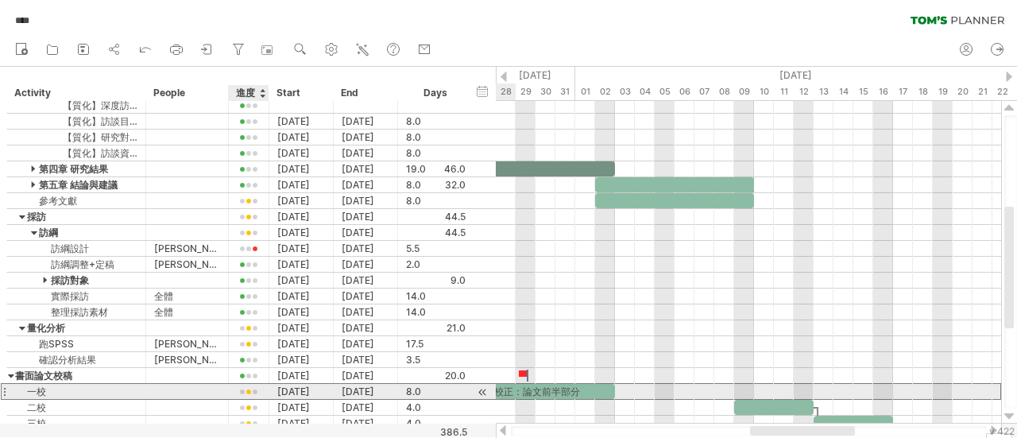
click at [251, 387] on div at bounding box center [249, 392] width 24 height 12
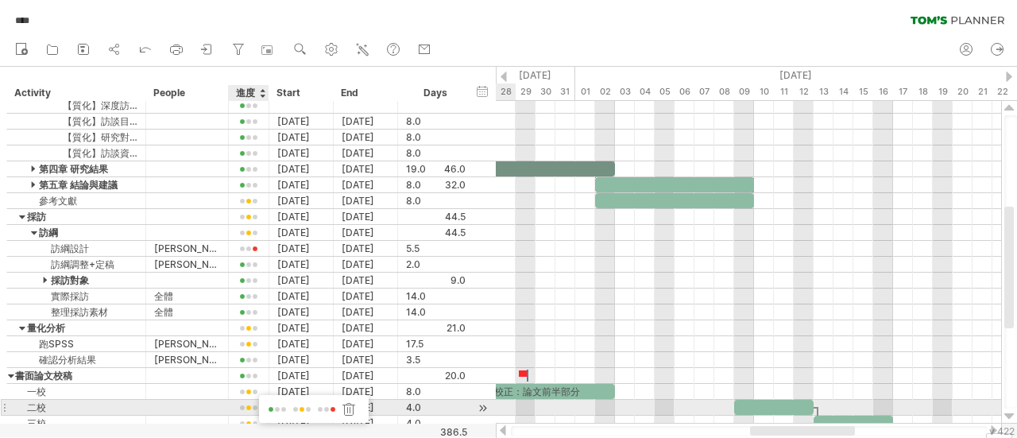
click at [269, 404] on span at bounding box center [277, 409] width 22 height 12
click at [256, 404] on div at bounding box center [249, 408] width 24 height 12
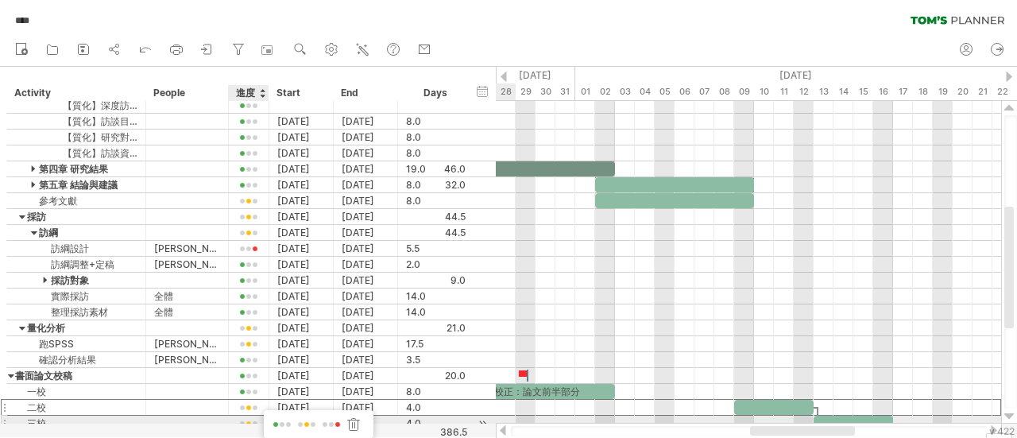
click at [268, 418] on div at bounding box center [280, 425] width 24 height 15
click at [256, 418] on div at bounding box center [249, 424] width 24 height 12
click at [285, 419] on span at bounding box center [282, 425] width 22 height 12
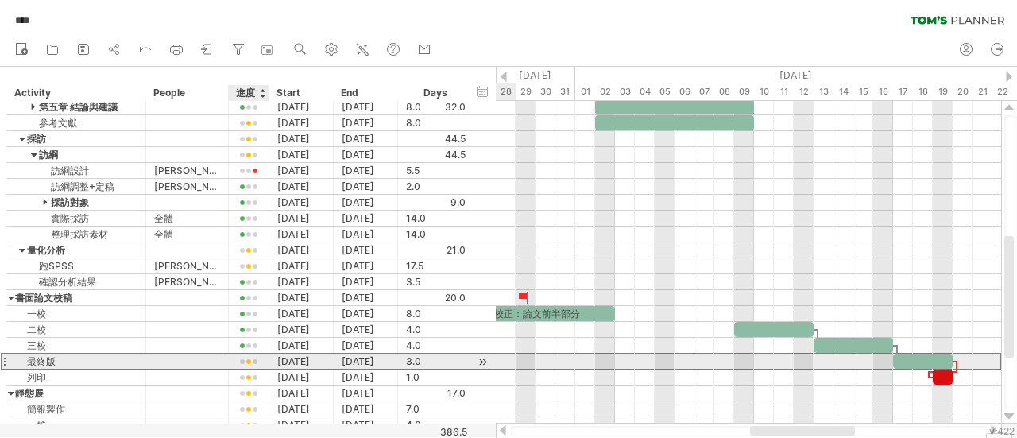
click at [245, 356] on div at bounding box center [249, 362] width 24 height 12
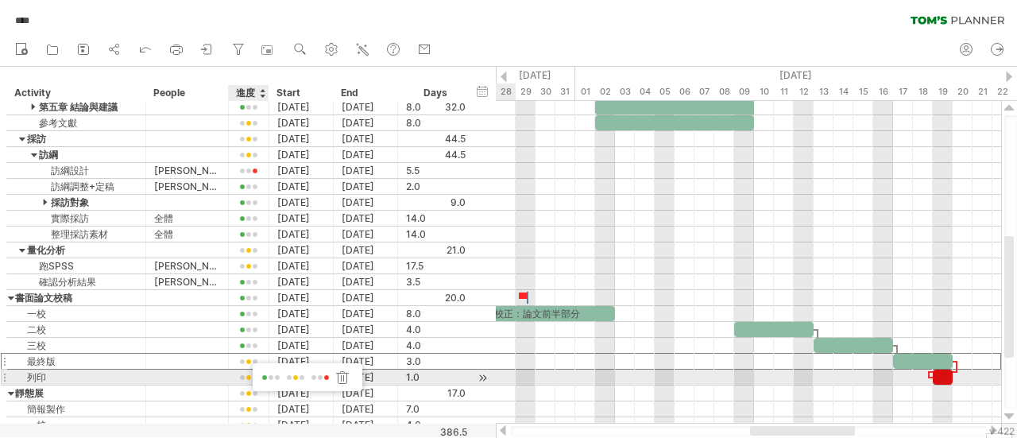
click at [264, 379] on span at bounding box center [271, 378] width 22 height 12
click at [251, 375] on div at bounding box center [249, 378] width 24 height 12
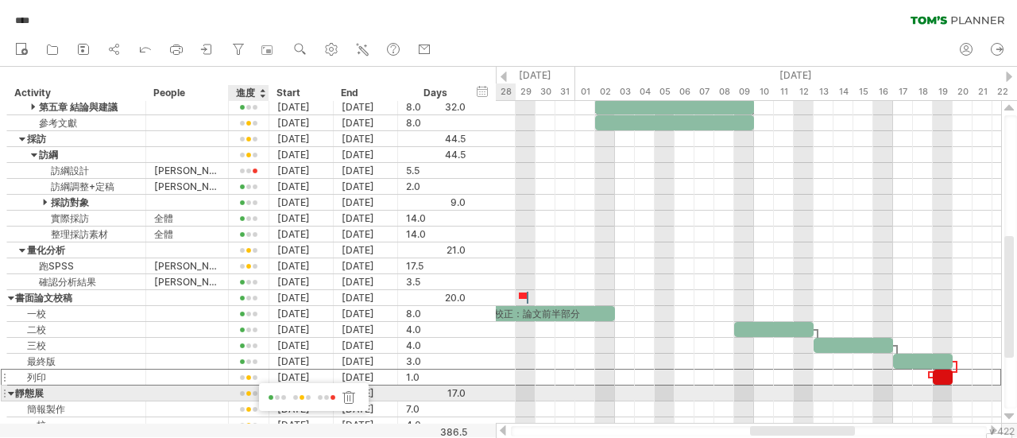
click at [274, 393] on span at bounding box center [277, 398] width 22 height 12
click at [253, 392] on div at bounding box center [249, 394] width 24 height 12
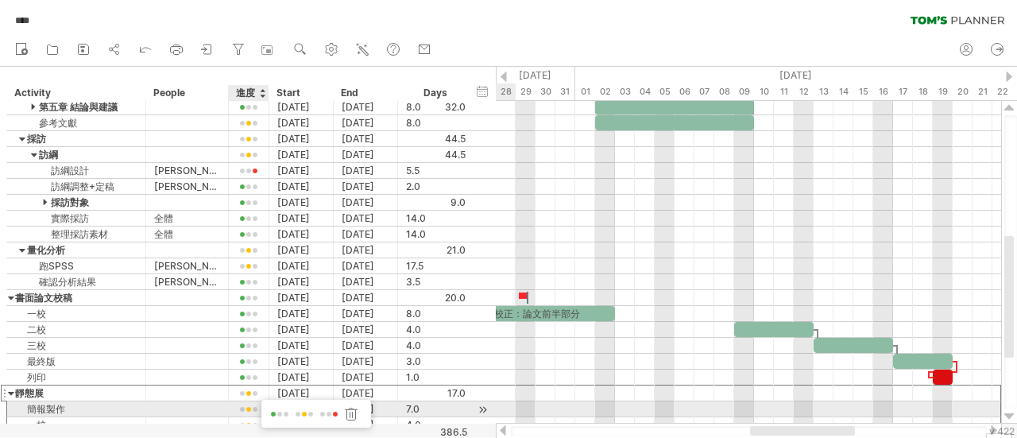
click at [267, 403] on div at bounding box center [316, 410] width 110 height 23
click at [274, 408] on span at bounding box center [279, 414] width 22 height 12
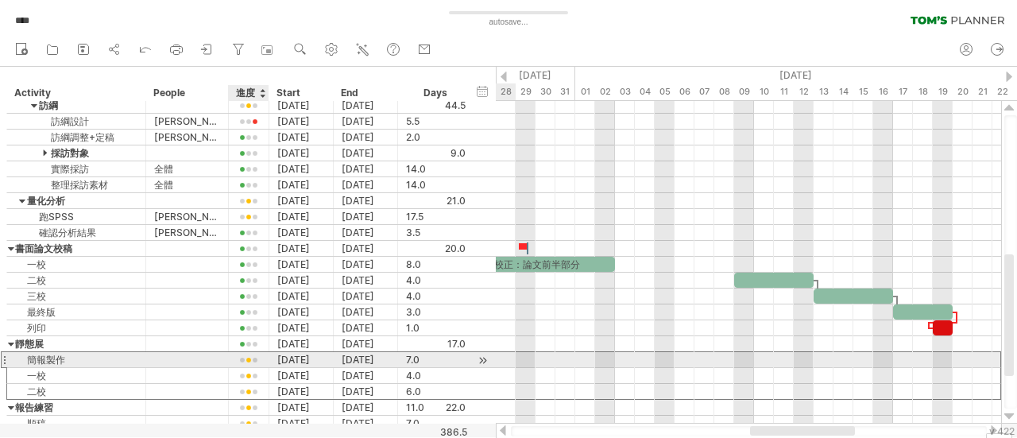
click at [250, 357] on div at bounding box center [249, 360] width 24 height 12
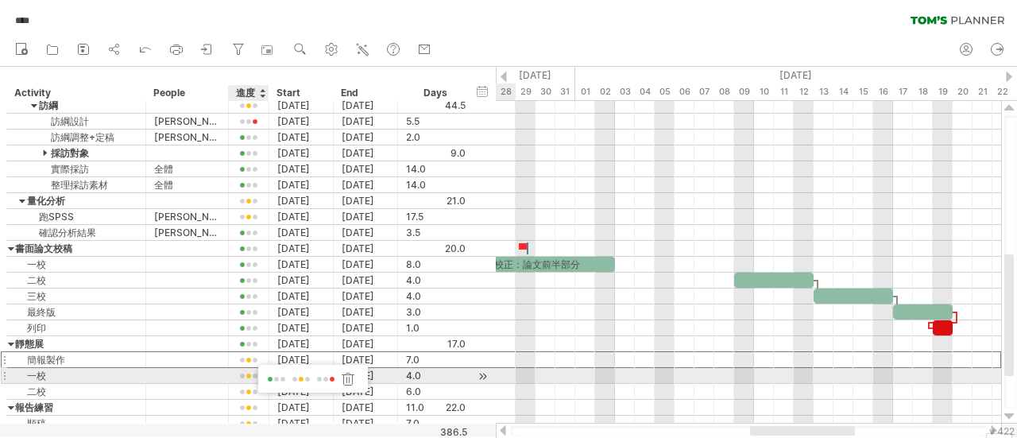
click at [270, 376] on span at bounding box center [276, 379] width 22 height 12
click at [252, 377] on div at bounding box center [249, 375] width 41 height 15
click at [248, 373] on div at bounding box center [249, 376] width 24 height 12
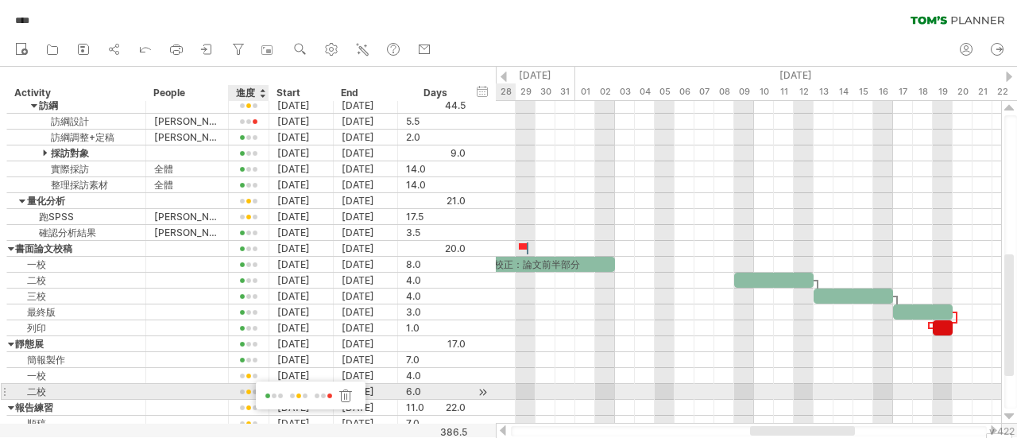
click at [274, 392] on span at bounding box center [274, 396] width 22 height 12
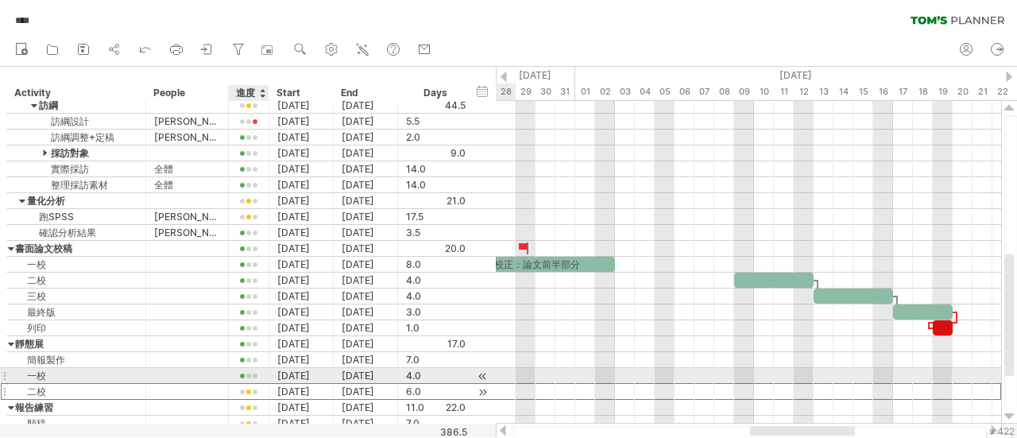
click at [234, 384] on div at bounding box center [249, 391] width 41 height 15
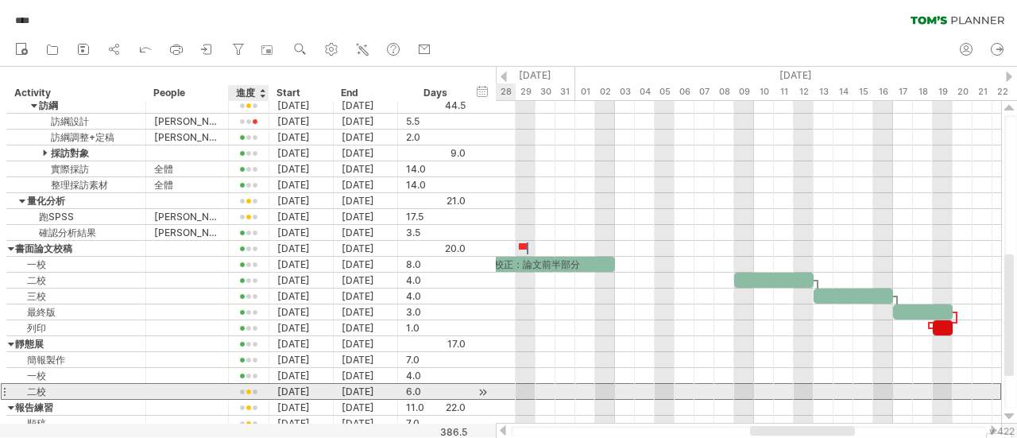
click at [249, 386] on div at bounding box center [249, 392] width 24 height 12
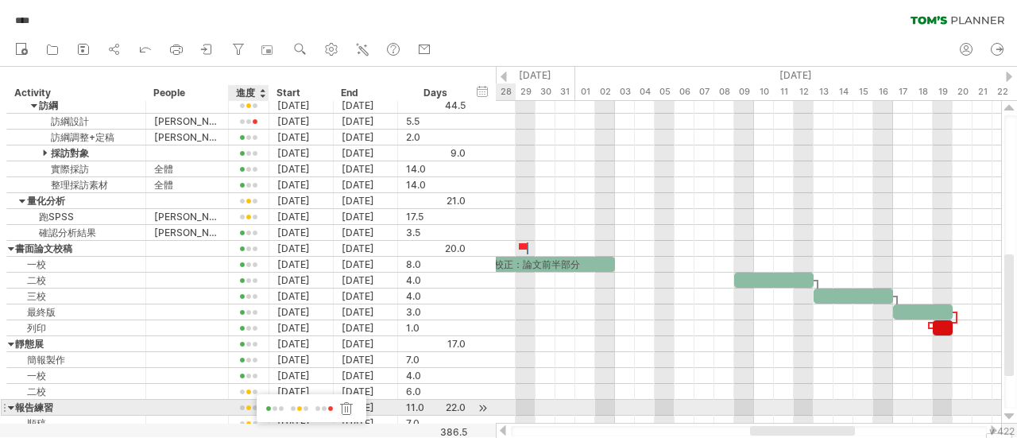
click at [271, 404] on span at bounding box center [275, 409] width 22 height 12
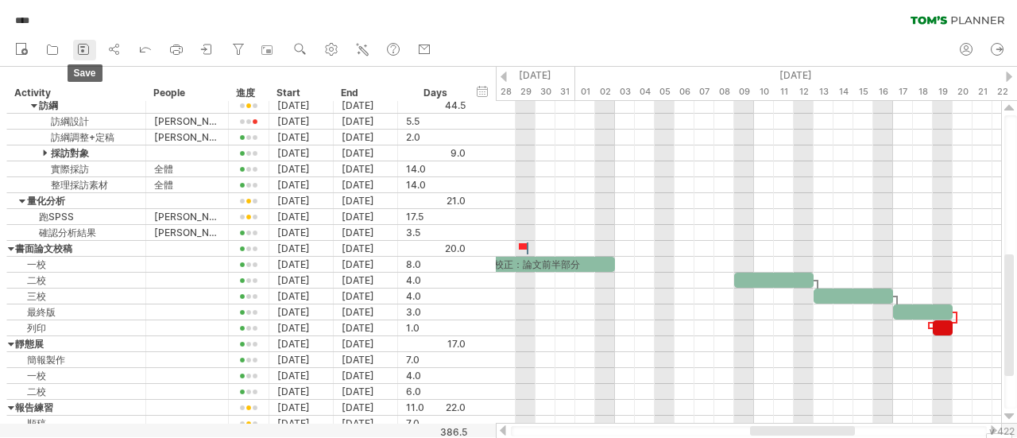
click at [81, 52] on icon at bounding box center [83, 49] width 16 height 16
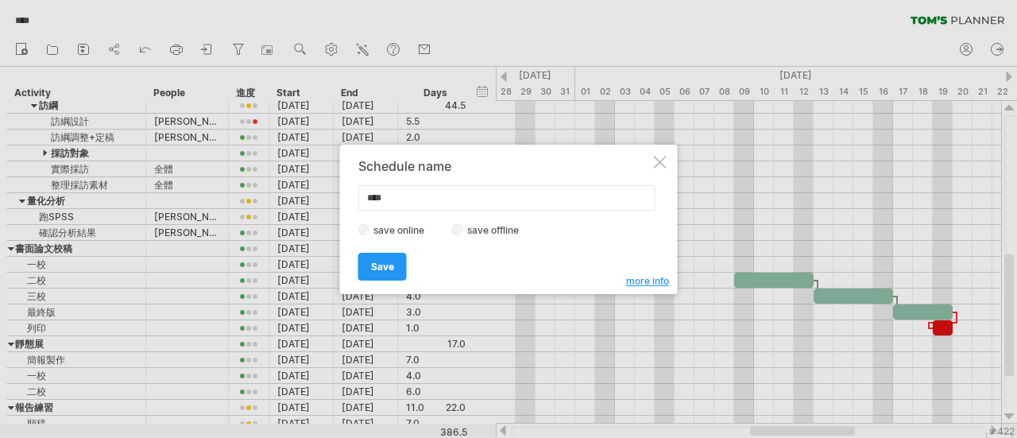
click at [658, 170] on div "Schedule name **** save online save offline more info Save Save Save schedules …" at bounding box center [509, 219] width 338 height 149
click at [662, 161] on div at bounding box center [660, 162] width 13 height 13
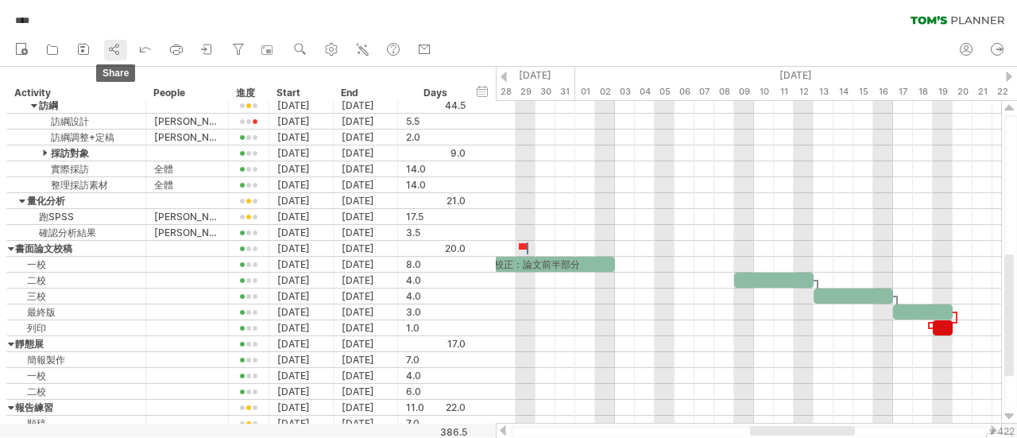
click at [125, 50] on link "share" at bounding box center [115, 50] width 23 height 21
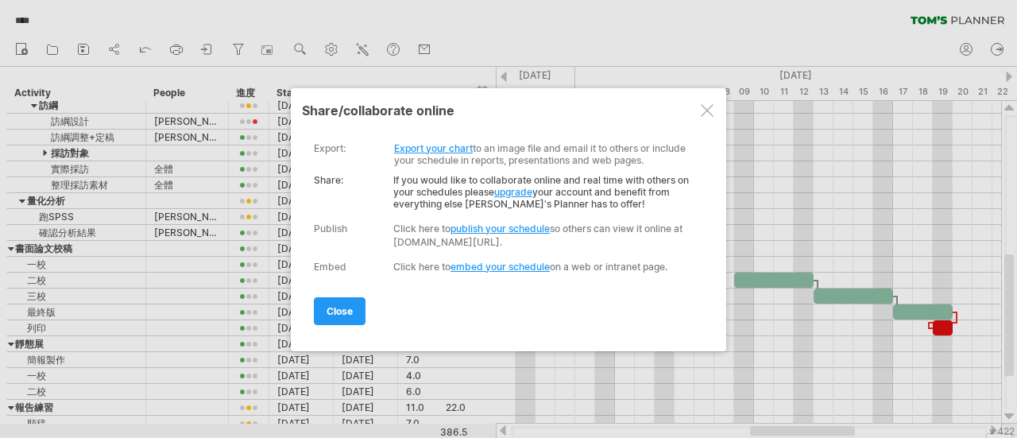
click at [708, 112] on div at bounding box center [707, 110] width 13 height 13
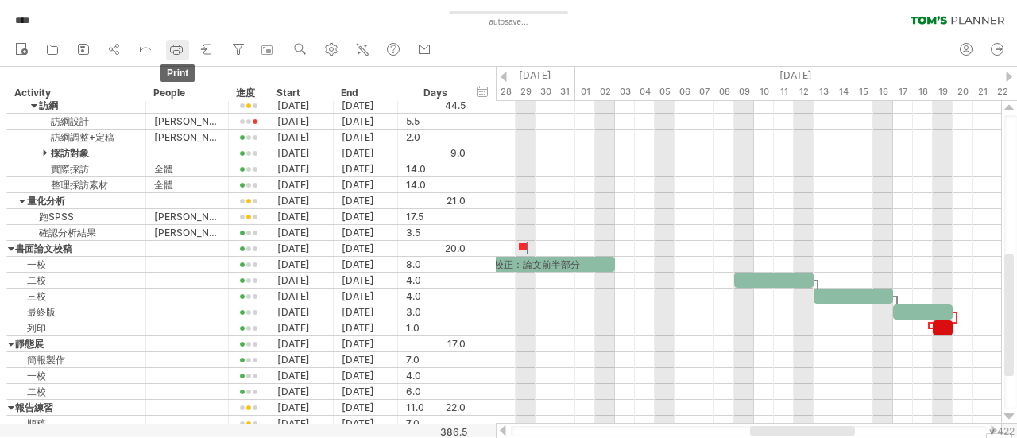
click at [178, 50] on icon at bounding box center [176, 49] width 16 height 16
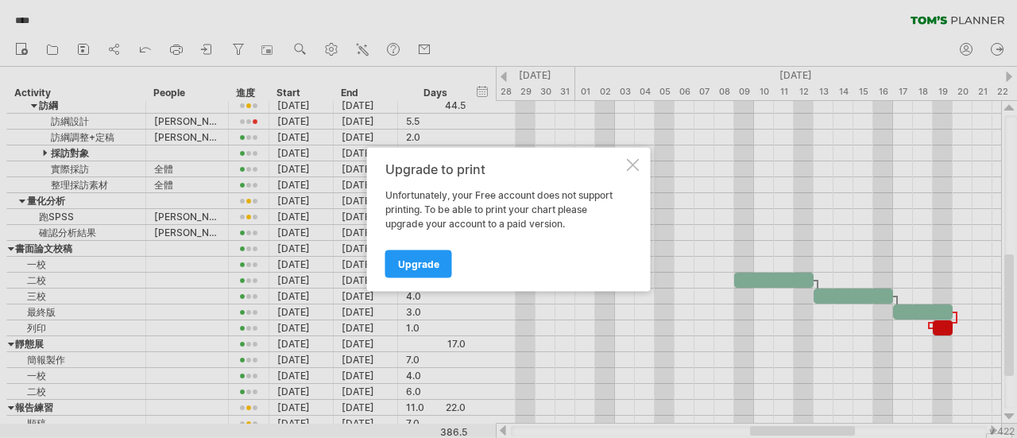
click at [634, 161] on div at bounding box center [633, 164] width 13 height 13
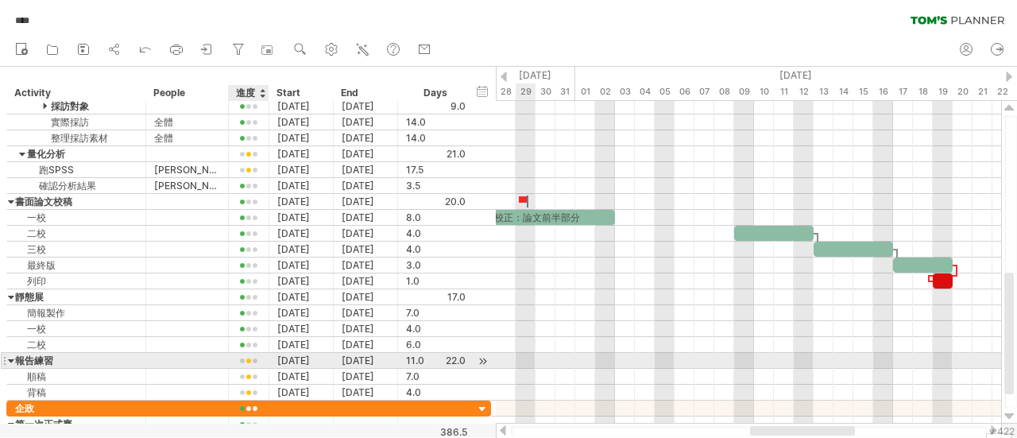
click at [249, 361] on div at bounding box center [249, 361] width 24 height 12
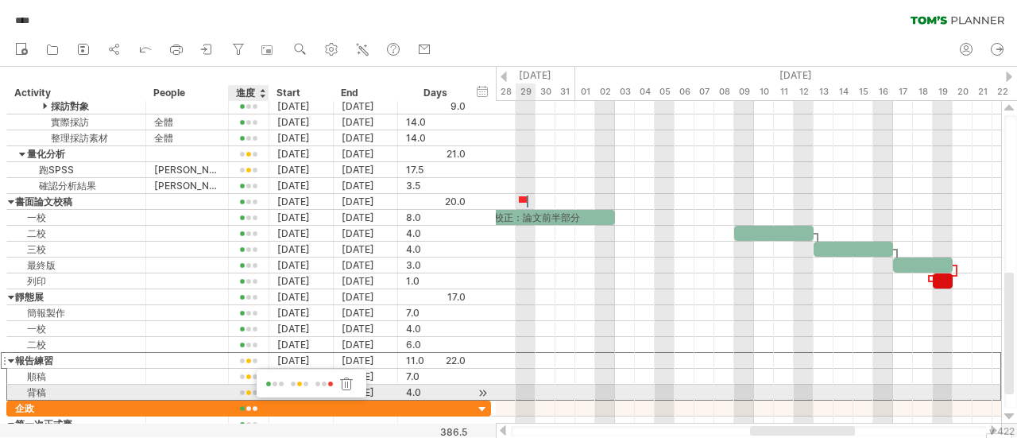
click at [267, 387] on span at bounding box center [275, 384] width 22 height 12
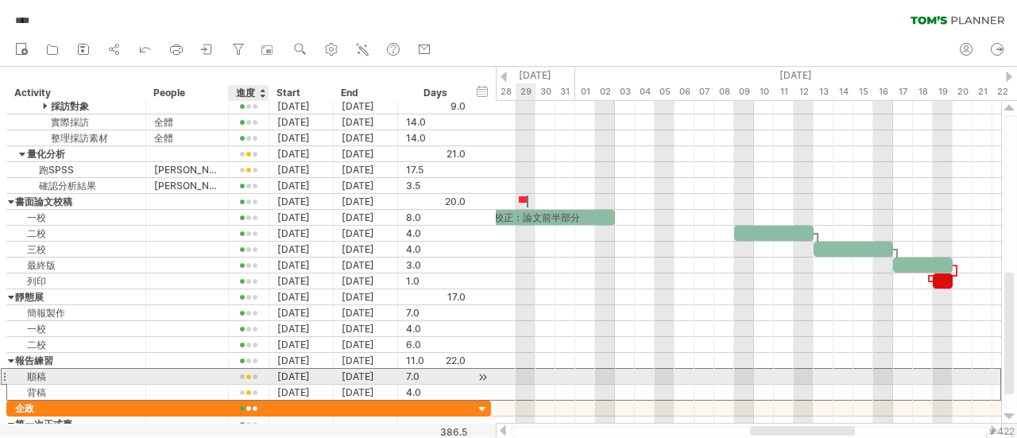
click at [250, 371] on div at bounding box center [249, 377] width 24 height 12
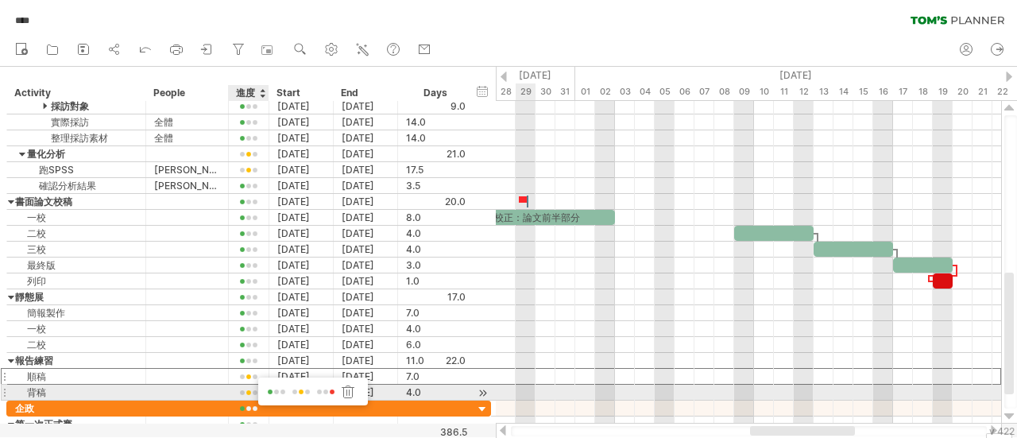
click at [273, 390] on span at bounding box center [276, 392] width 22 height 12
click at [252, 388] on div at bounding box center [249, 393] width 24 height 12
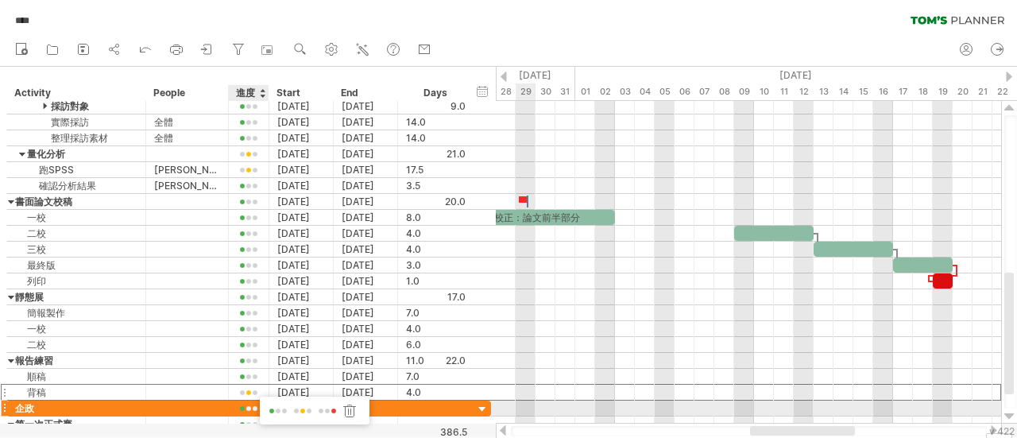
click at [275, 406] on span at bounding box center [278, 411] width 22 height 12
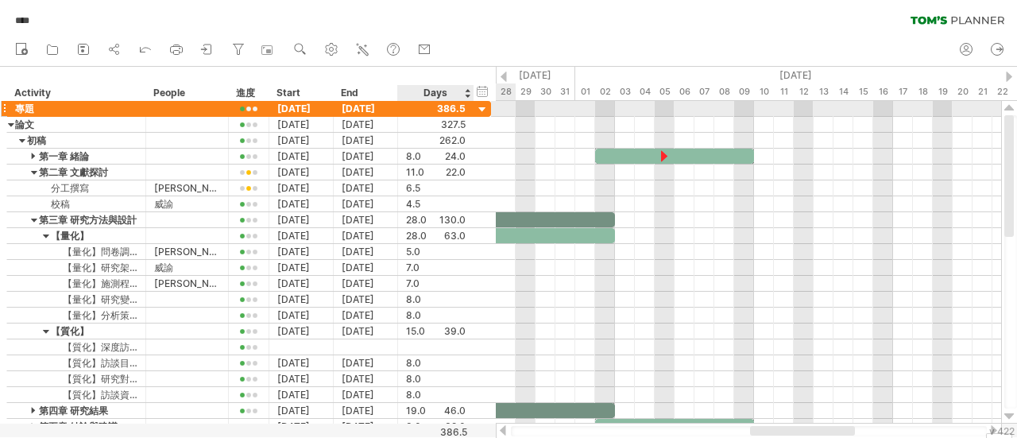
click at [481, 111] on div at bounding box center [482, 109] width 15 height 15
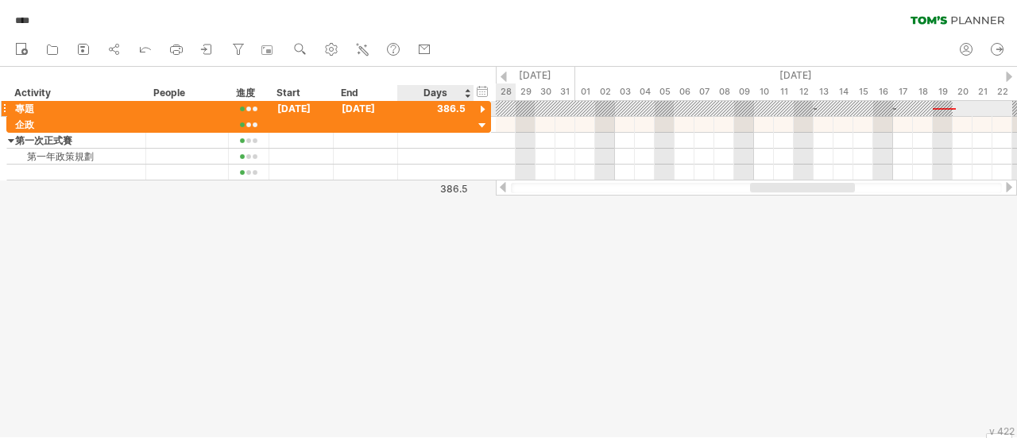
click at [489, 109] on div at bounding box center [482, 109] width 15 height 15
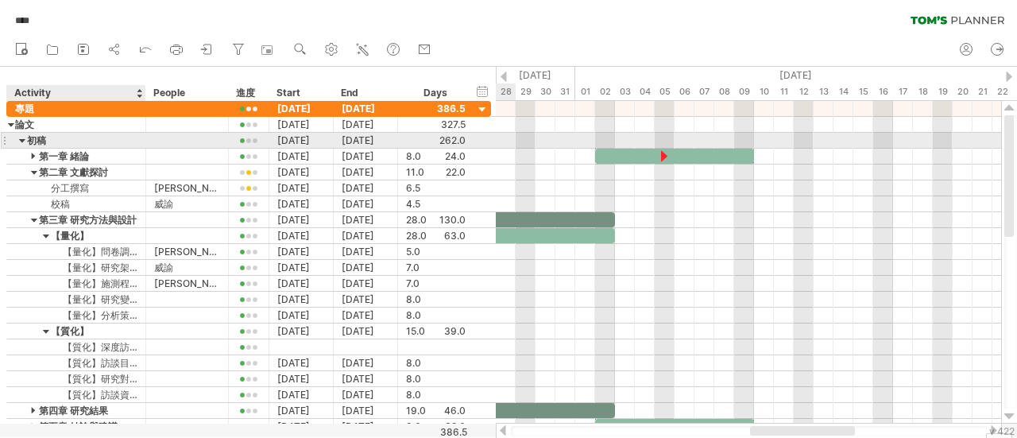
click at [23, 141] on div at bounding box center [22, 140] width 7 height 15
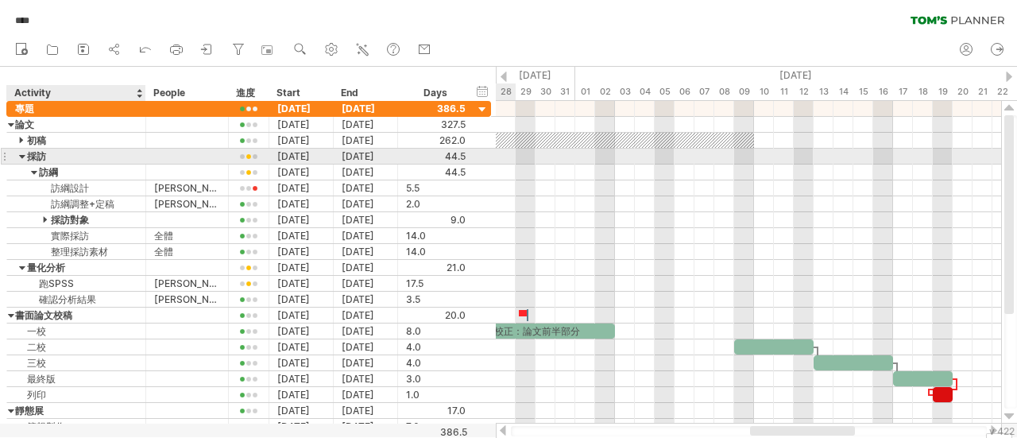
click at [21, 156] on div at bounding box center [22, 156] width 7 height 15
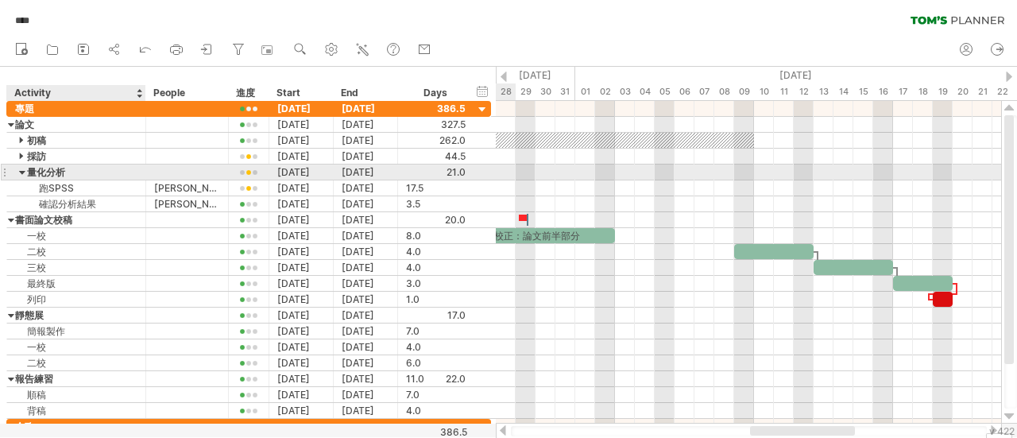
click at [22, 169] on div at bounding box center [22, 171] width 7 height 15
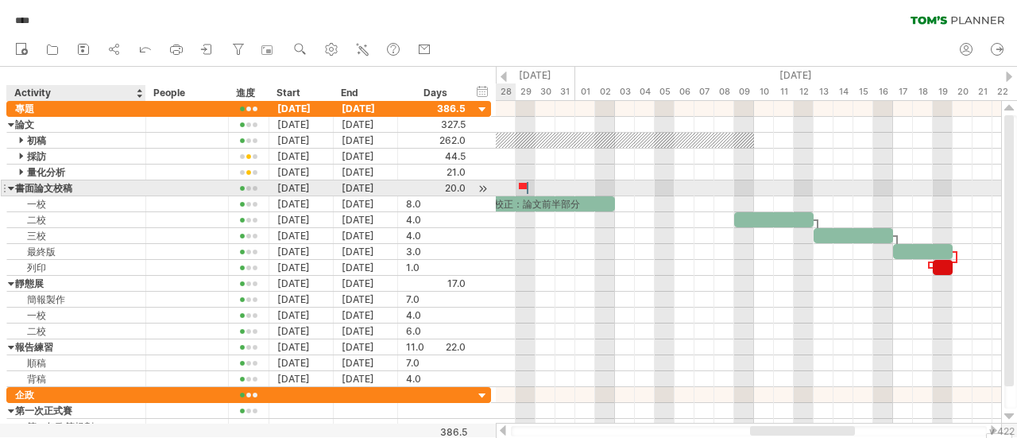
click at [11, 188] on div at bounding box center [11, 187] width 7 height 15
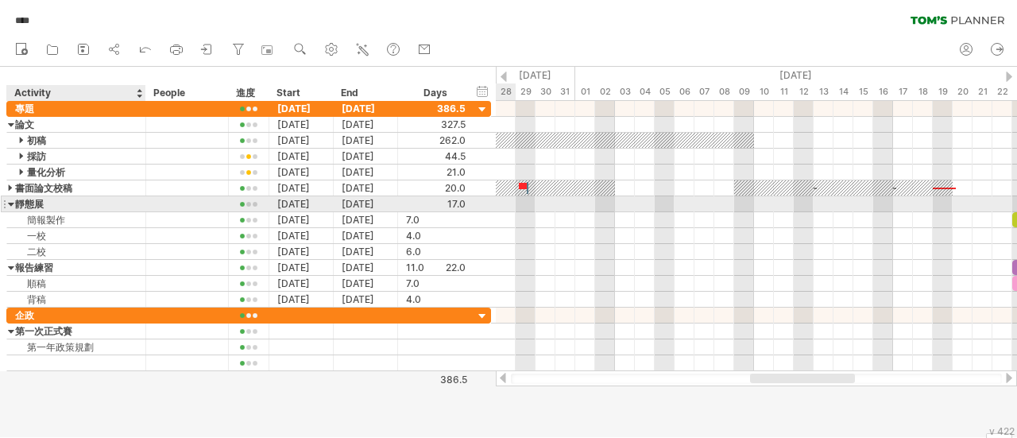
click at [11, 200] on div at bounding box center [11, 203] width 7 height 15
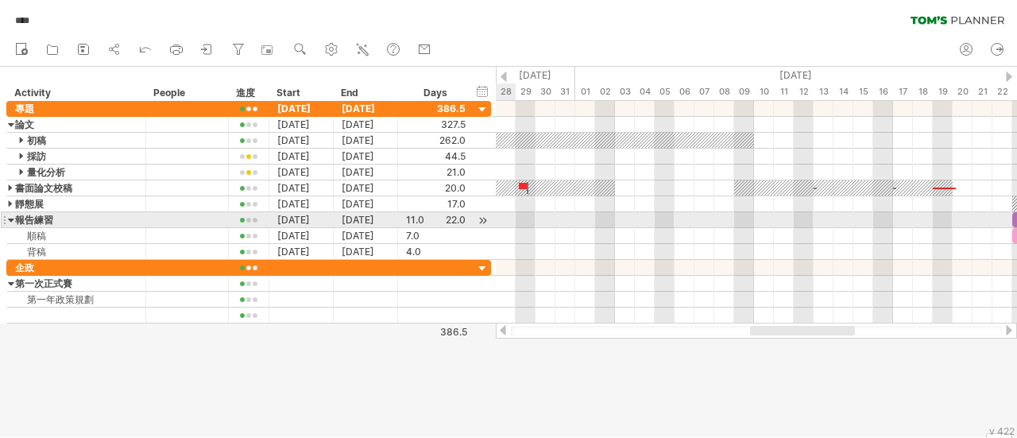
click at [10, 218] on div at bounding box center [11, 219] width 7 height 15
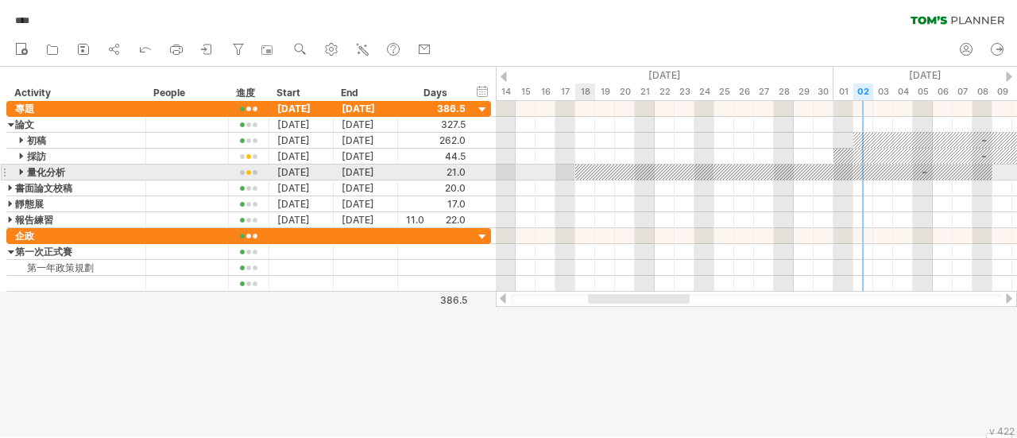
click at [584, 171] on div at bounding box center [783, 171] width 417 height 15
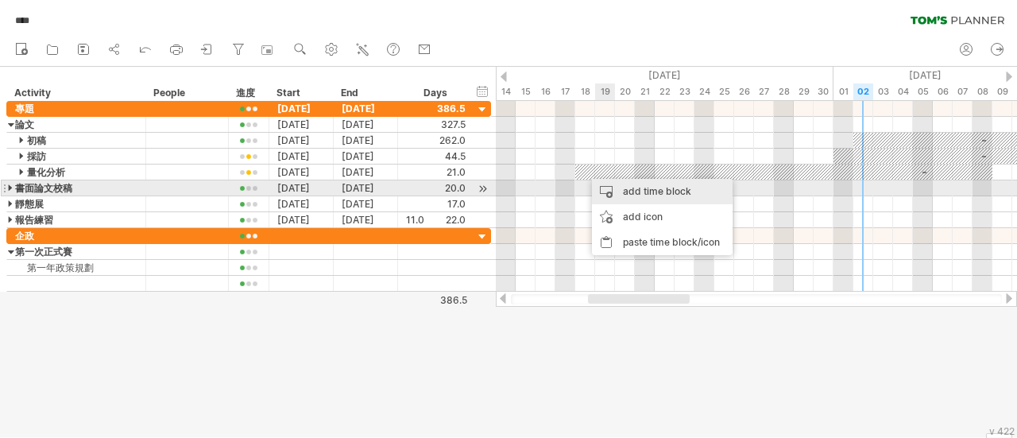
click at [635, 192] on div "add time block" at bounding box center [662, 191] width 141 height 25
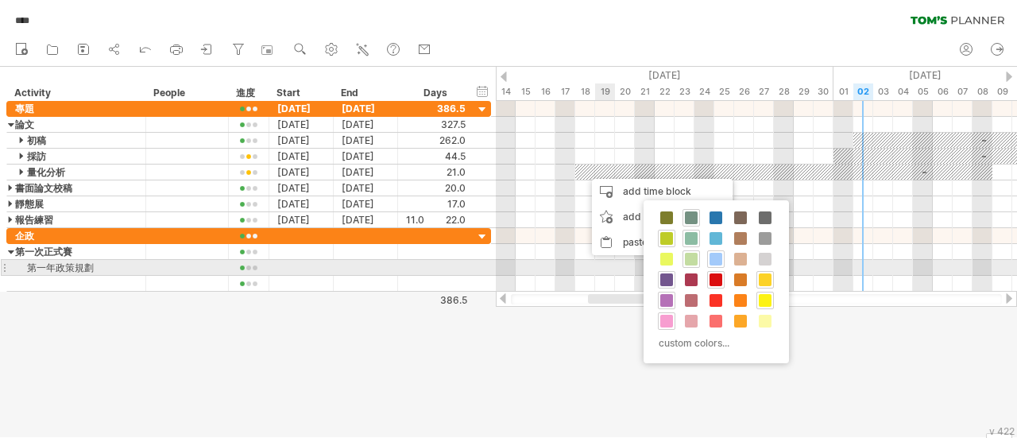
click at [666, 275] on span at bounding box center [666, 279] width 13 height 13
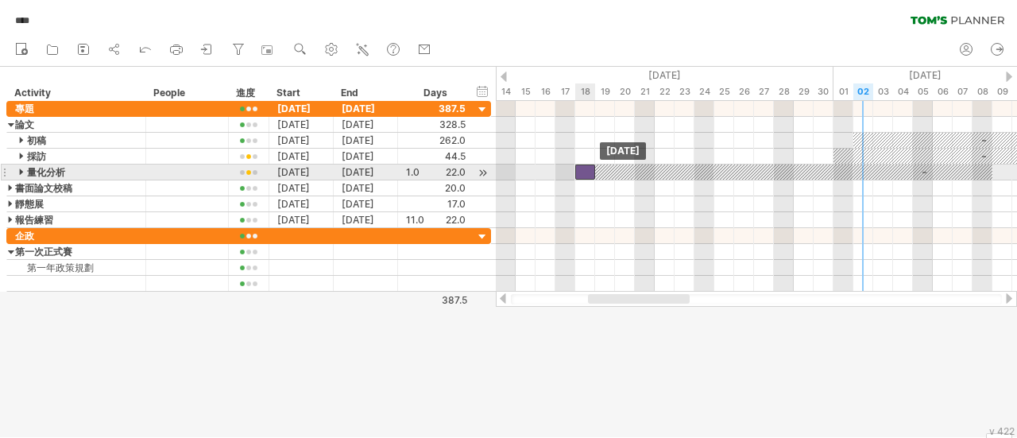
drag, startPoint x: 591, startPoint y: 166, endPoint x: 580, endPoint y: 166, distance: 11.1
click at [580, 166] on div at bounding box center [585, 171] width 20 height 15
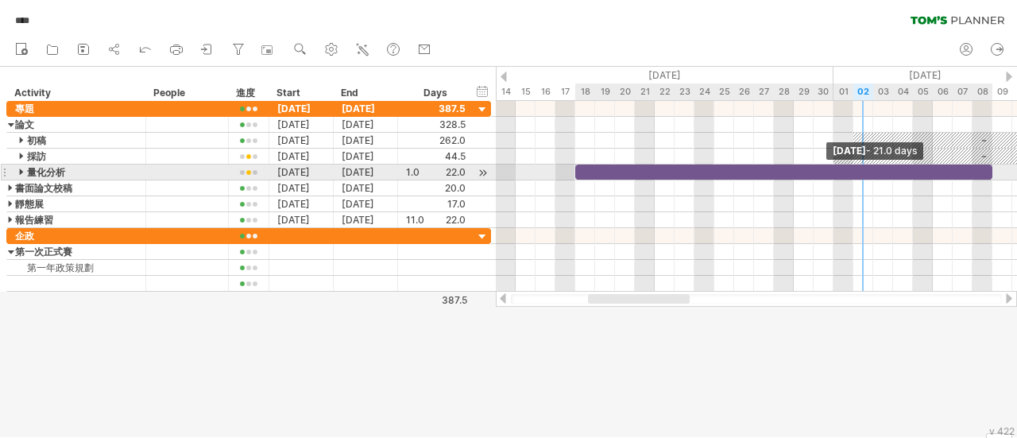
drag, startPoint x: 594, startPoint y: 168, endPoint x: 987, endPoint y: 179, distance: 393.3
click at [987, 179] on div "**********" at bounding box center [756, 196] width 521 height 191
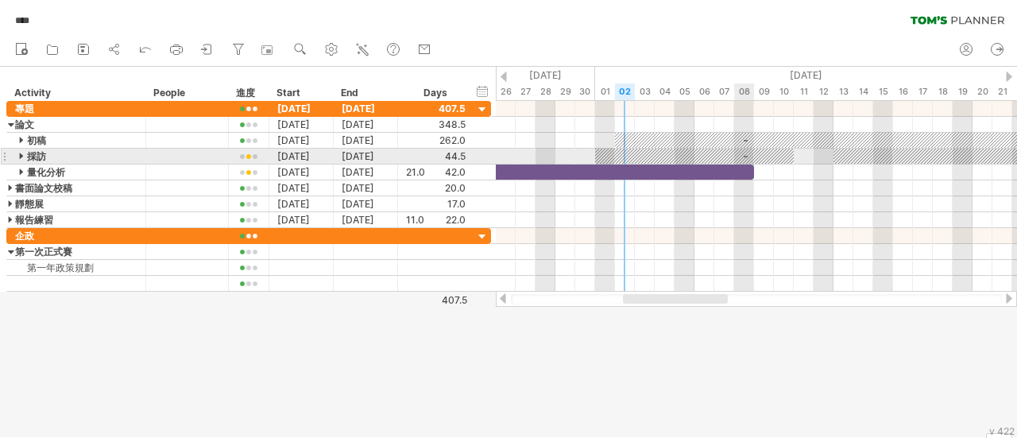
click at [750, 153] on div at bounding box center [694, 156] width 199 height 15
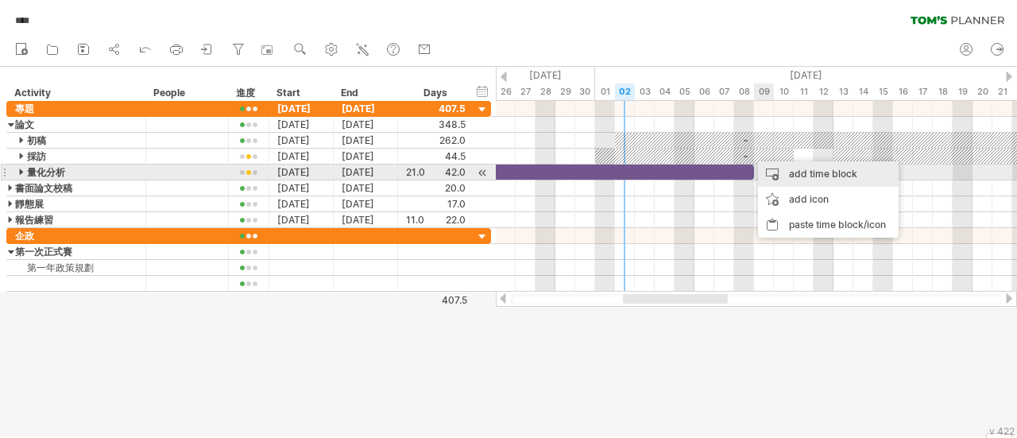
click at [774, 171] on div "add time block" at bounding box center [828, 173] width 141 height 25
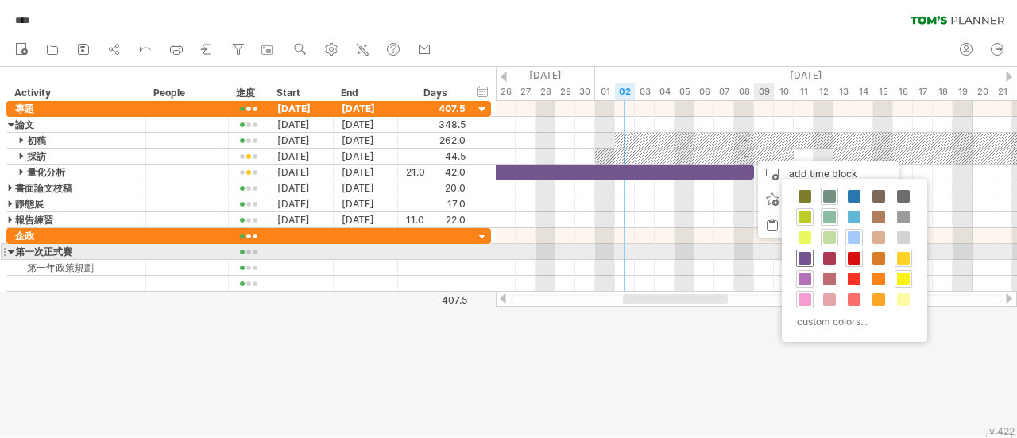
click at [807, 257] on span at bounding box center [804, 258] width 13 height 13
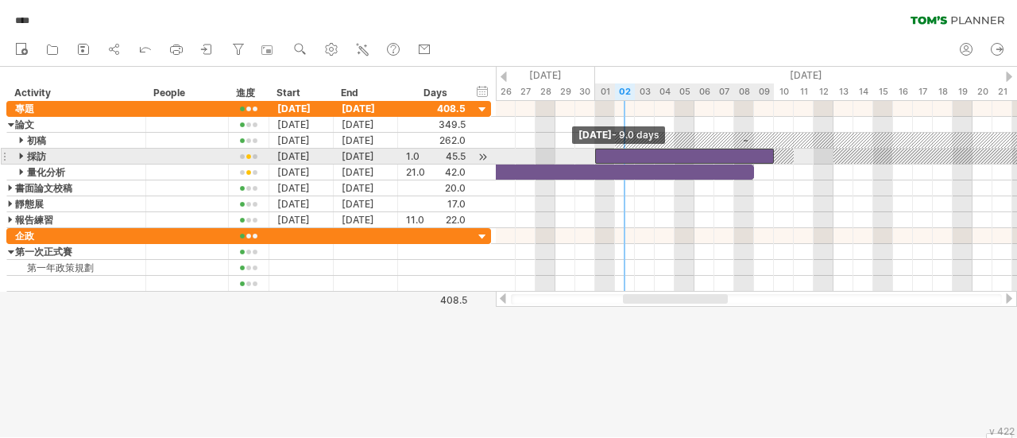
drag, startPoint x: 754, startPoint y: 153, endPoint x: 598, endPoint y: 160, distance: 155.8
click at [598, 160] on div at bounding box center [684, 156] width 179 height 15
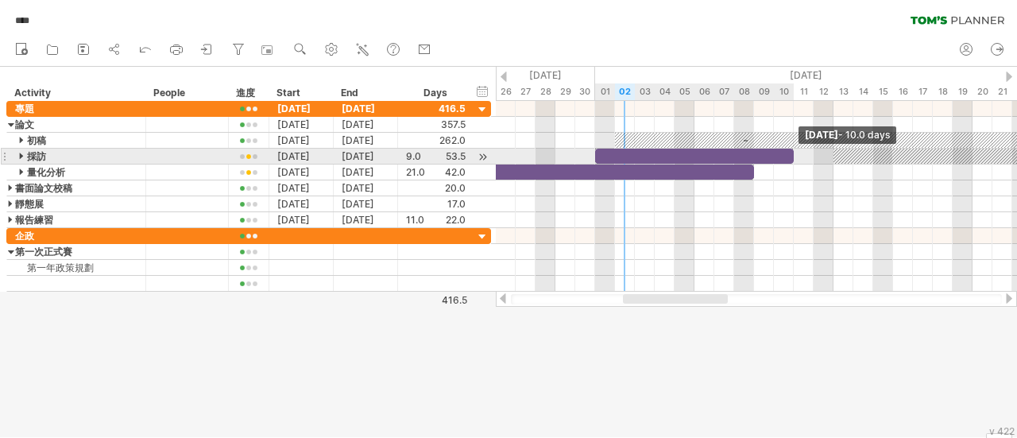
drag, startPoint x: 774, startPoint y: 153, endPoint x: 789, endPoint y: 153, distance: 15.9
click at [790, 153] on span at bounding box center [793, 156] width 6 height 15
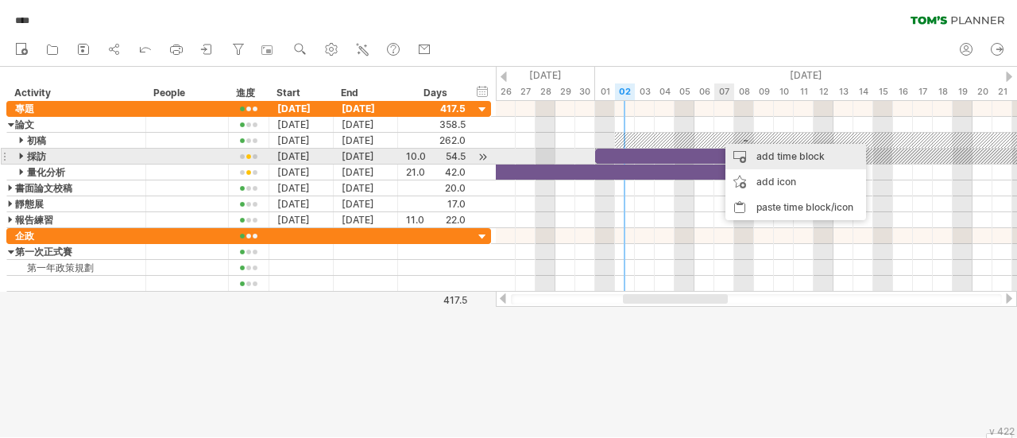
click at [736, 152] on div "add time block" at bounding box center [795, 156] width 141 height 25
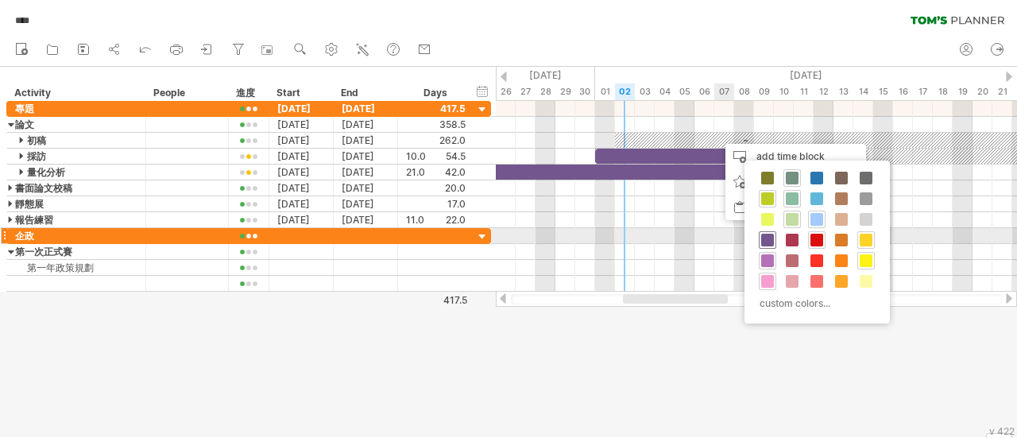
click at [770, 241] on span at bounding box center [767, 240] width 13 height 13
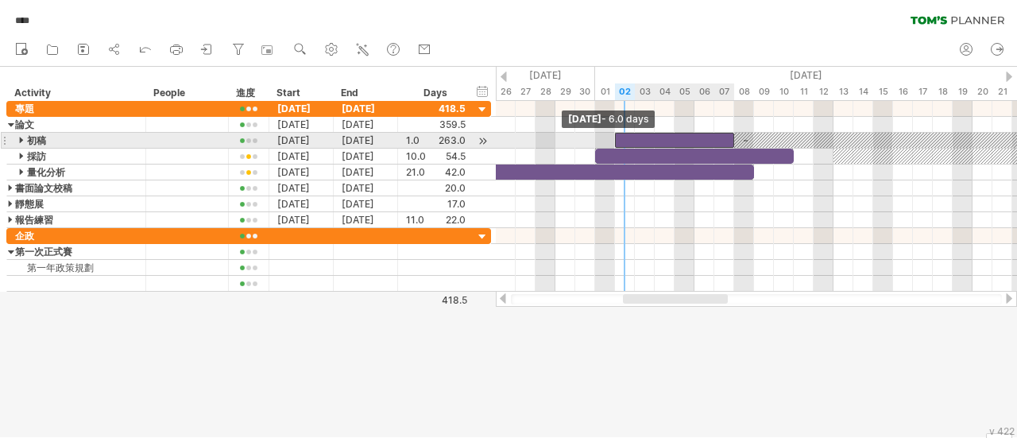
drag, startPoint x: 716, startPoint y: 137, endPoint x: 618, endPoint y: 137, distance: 98.5
click at [618, 137] on div at bounding box center [674, 140] width 119 height 15
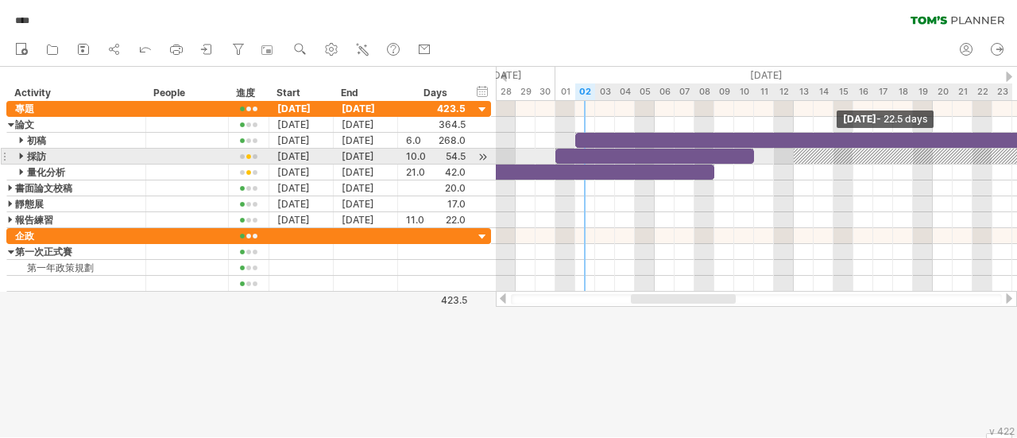
drag, startPoint x: 731, startPoint y: 139, endPoint x: 1015, endPoint y: 149, distance: 283.7
click at [932, 149] on div "**********" at bounding box center [932, 164] width 0 height 127
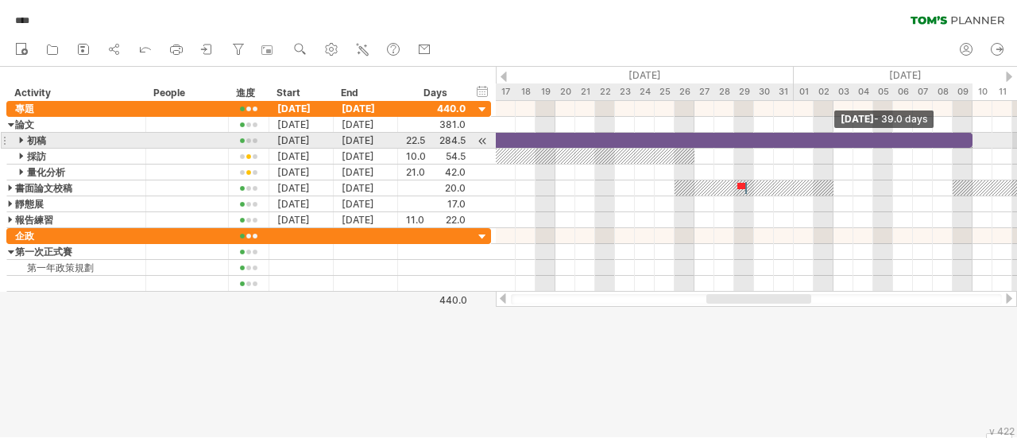
drag, startPoint x: 643, startPoint y: 139, endPoint x: 969, endPoint y: 145, distance: 326.5
click at [969, 145] on span at bounding box center [972, 140] width 6 height 15
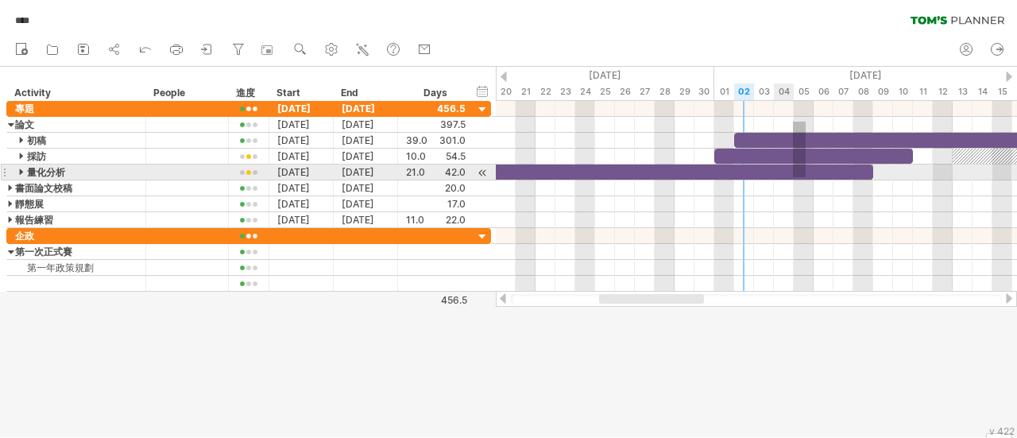
drag, startPoint x: 805, startPoint y: 122, endPoint x: 793, endPoint y: 177, distance: 57.0
click at [793, 177] on div "**********" at bounding box center [756, 196] width 521 height 191
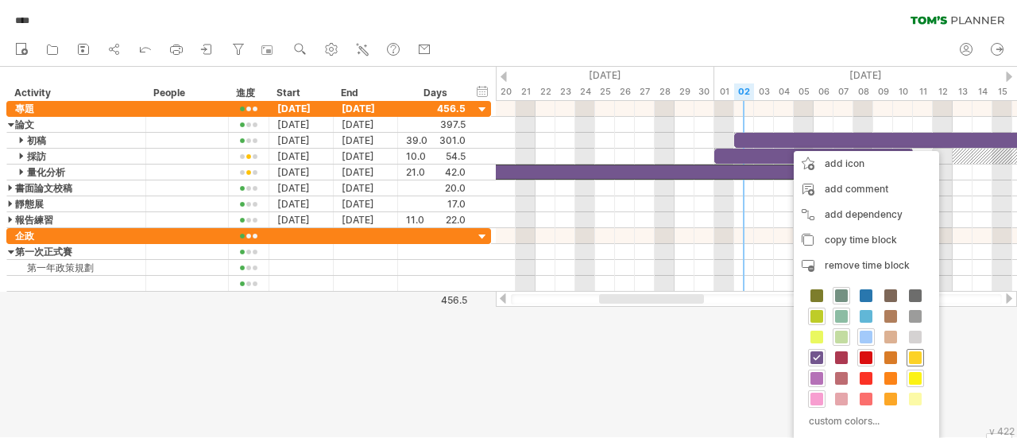
click at [912, 352] on span at bounding box center [915, 357] width 13 height 13
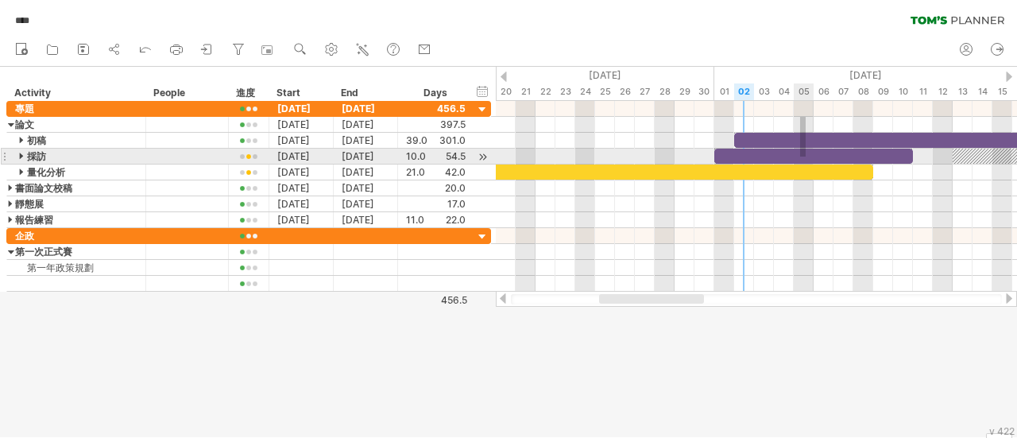
drag, startPoint x: 800, startPoint y: 117, endPoint x: 805, endPoint y: 157, distance: 40.9
click at [805, 157] on div "**********" at bounding box center [756, 196] width 521 height 191
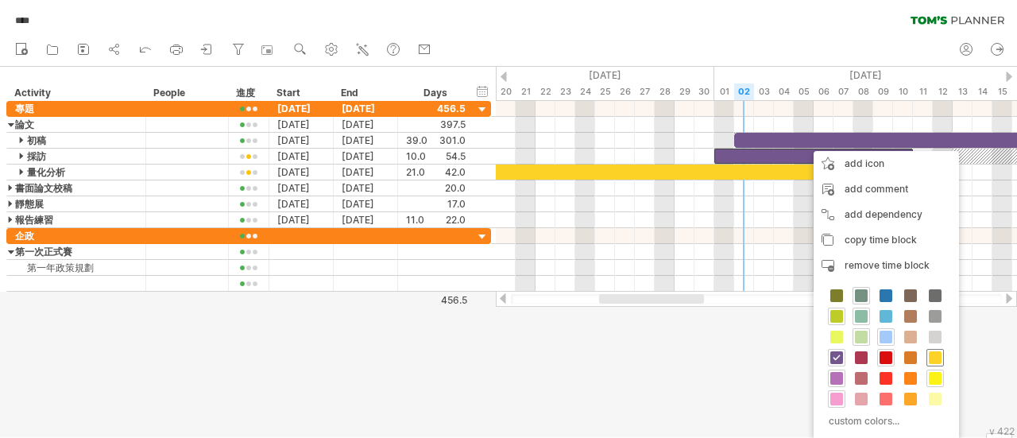
click at [935, 353] on span at bounding box center [934, 357] width 13 height 13
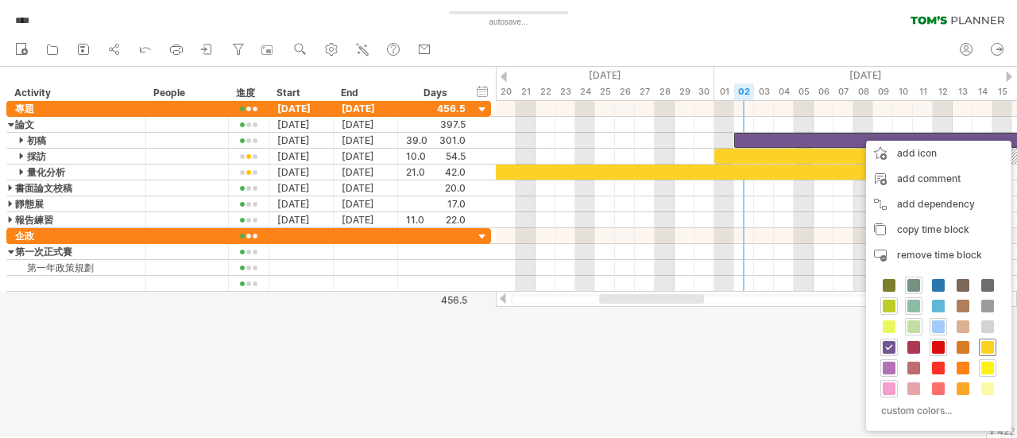
click at [983, 352] on div at bounding box center [986, 346] width 17 height 17
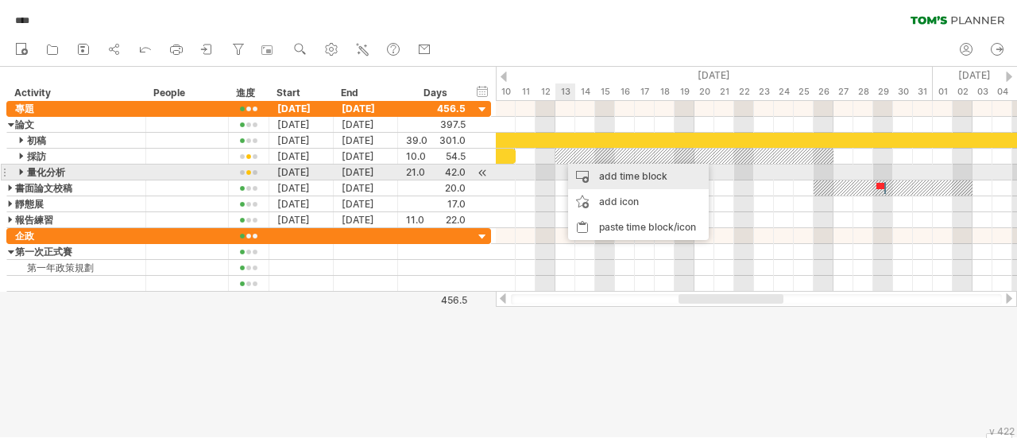
click at [573, 172] on div "add time block" at bounding box center [638, 176] width 141 height 25
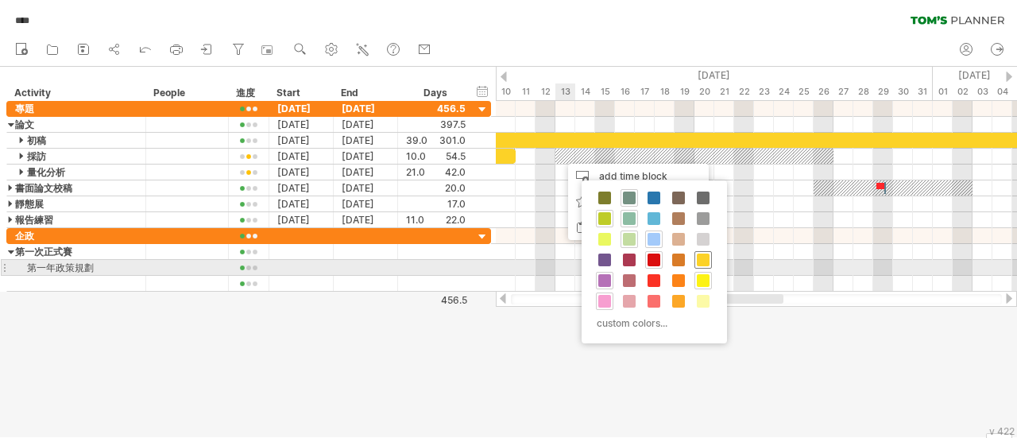
click at [702, 265] on div at bounding box center [702, 259] width 17 height 17
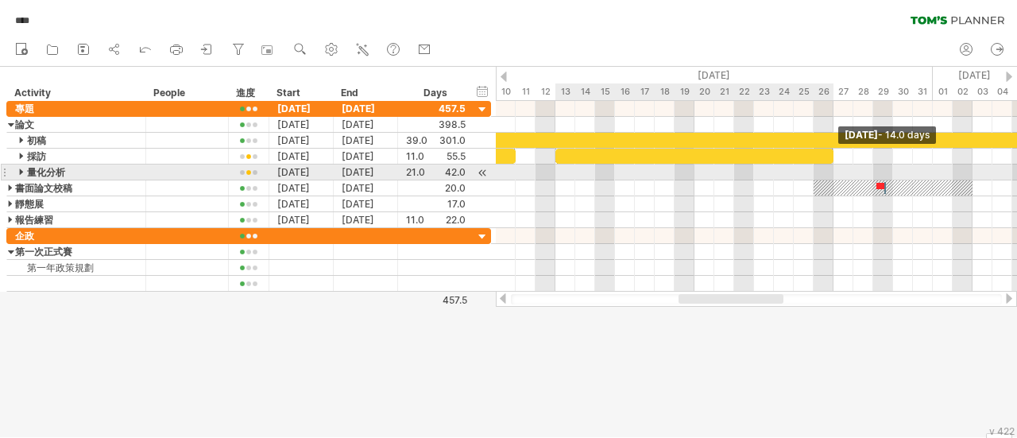
drag, startPoint x: 575, startPoint y: 156, endPoint x: 832, endPoint y: 176, distance: 257.3
click at [832, 176] on div "**********" at bounding box center [756, 196] width 521 height 191
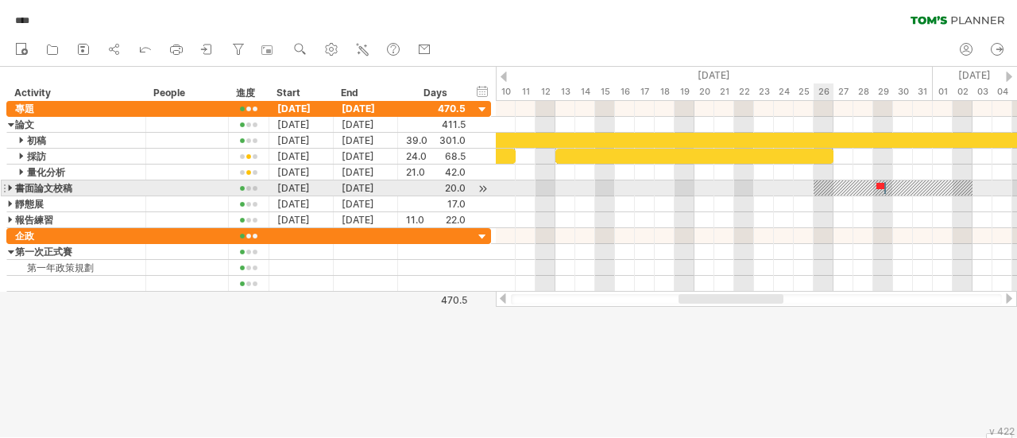
click at [828, 185] on div at bounding box center [892, 187] width 159 height 15
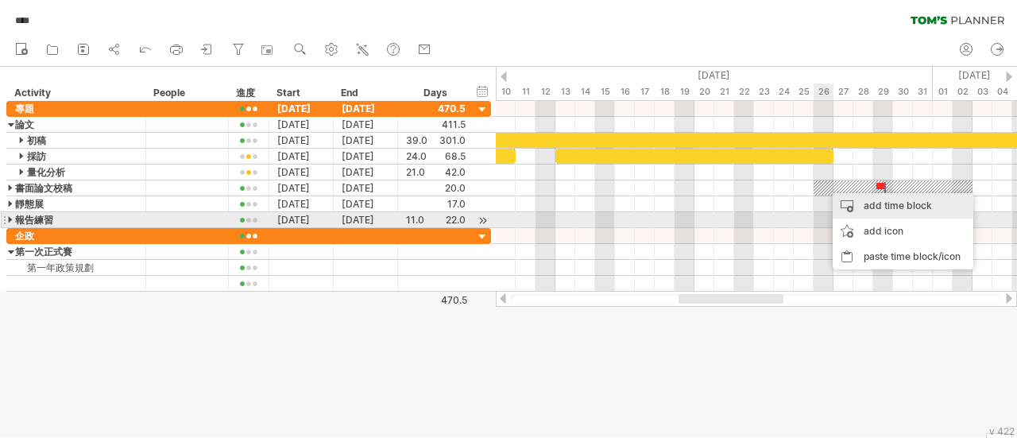
click at [864, 214] on div "add time block" at bounding box center [902, 205] width 141 height 25
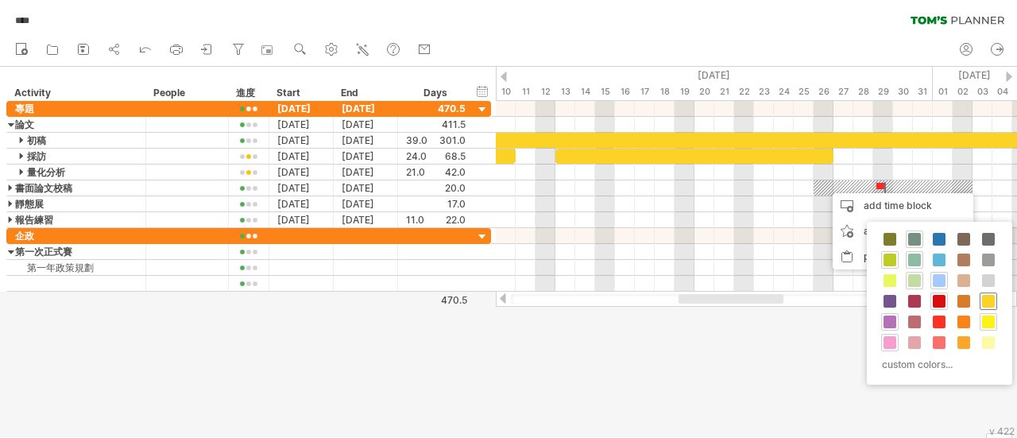
click at [979, 298] on div at bounding box center [987, 300] width 17 height 17
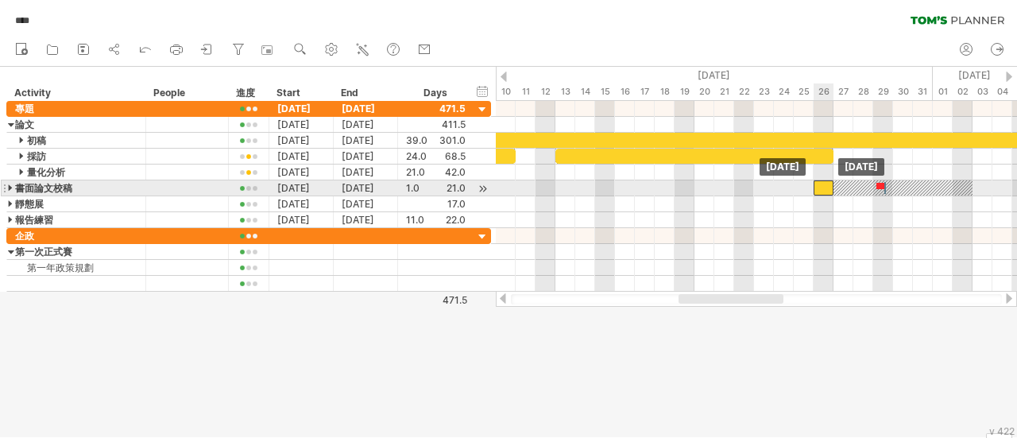
drag, startPoint x: 832, startPoint y: 187, endPoint x: 821, endPoint y: 187, distance: 11.1
click at [821, 187] on div at bounding box center [823, 187] width 20 height 15
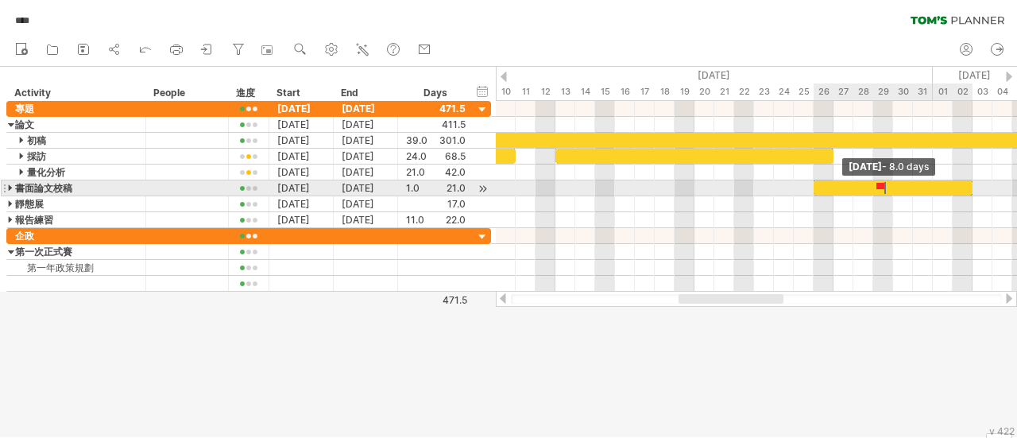
drag, startPoint x: 832, startPoint y: 187, endPoint x: 966, endPoint y: 194, distance: 134.4
click at [966, 194] on div "**********" at bounding box center [756, 196] width 521 height 191
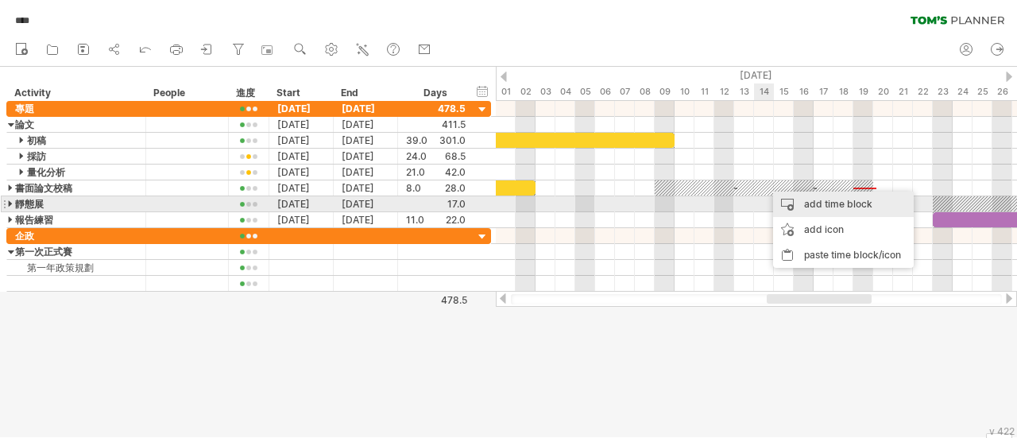
click at [796, 201] on div "add time block" at bounding box center [843, 203] width 141 height 25
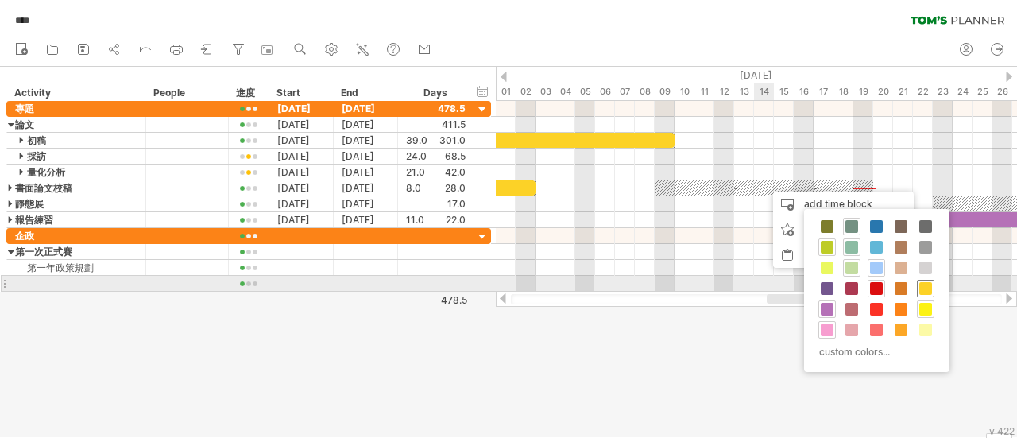
click at [922, 282] on span at bounding box center [925, 288] width 13 height 13
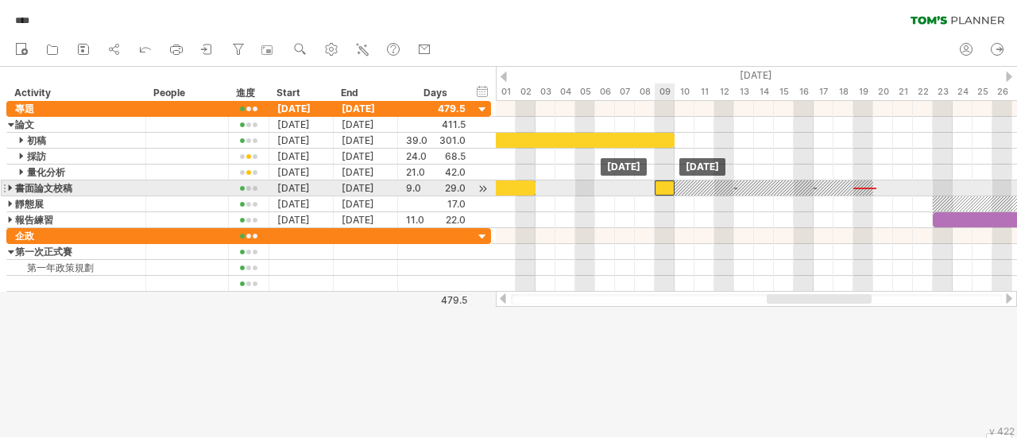
drag, startPoint x: 772, startPoint y: 185, endPoint x: 660, endPoint y: 190, distance: 112.1
click at [660, 190] on div at bounding box center [664, 187] width 20 height 15
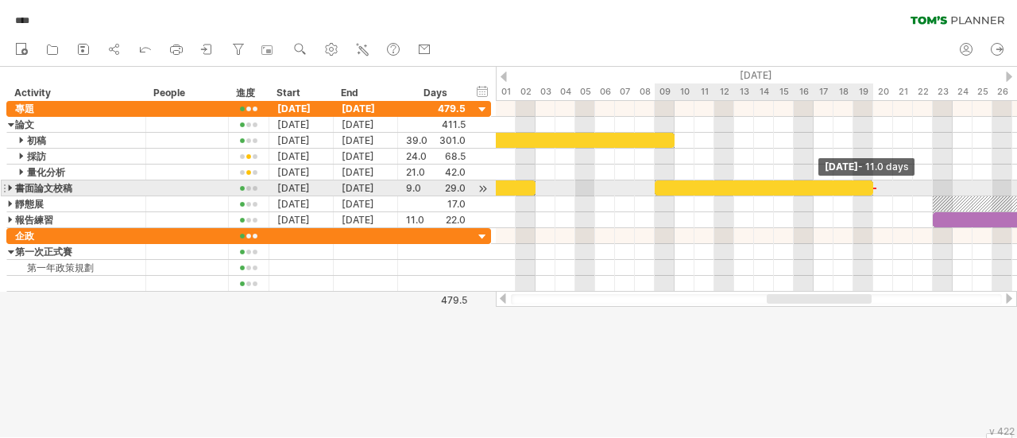
drag, startPoint x: 675, startPoint y: 187, endPoint x: 870, endPoint y: 187, distance: 194.6
click at [870, 187] on span at bounding box center [873, 187] width 6 height 15
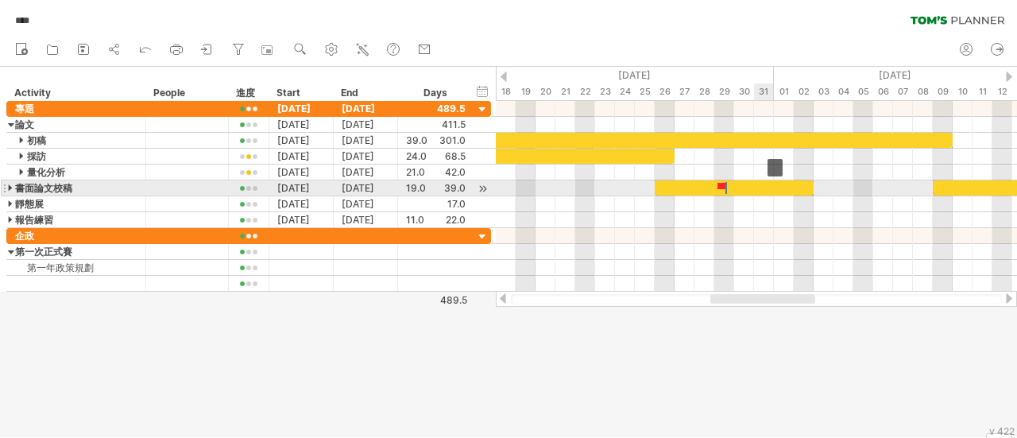
click at [754, 187] on div at bounding box center [733, 187] width 159 height 15
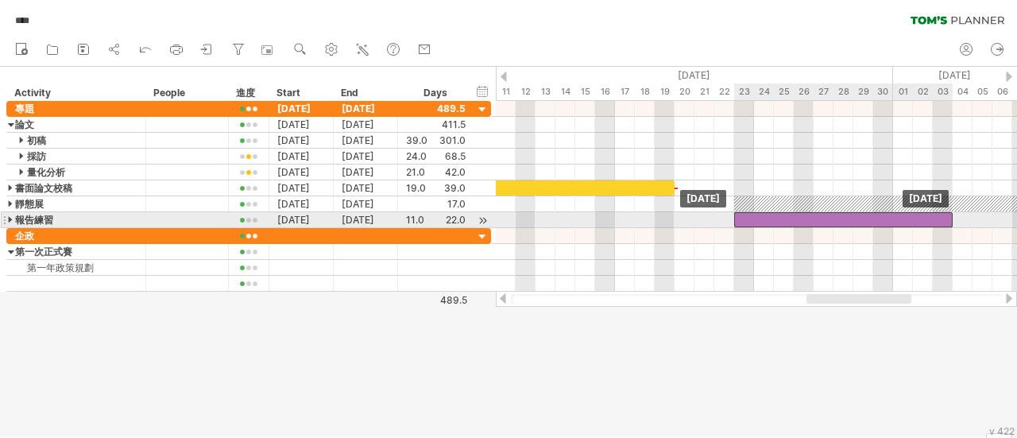
click at [756, 217] on div at bounding box center [843, 219] width 218 height 15
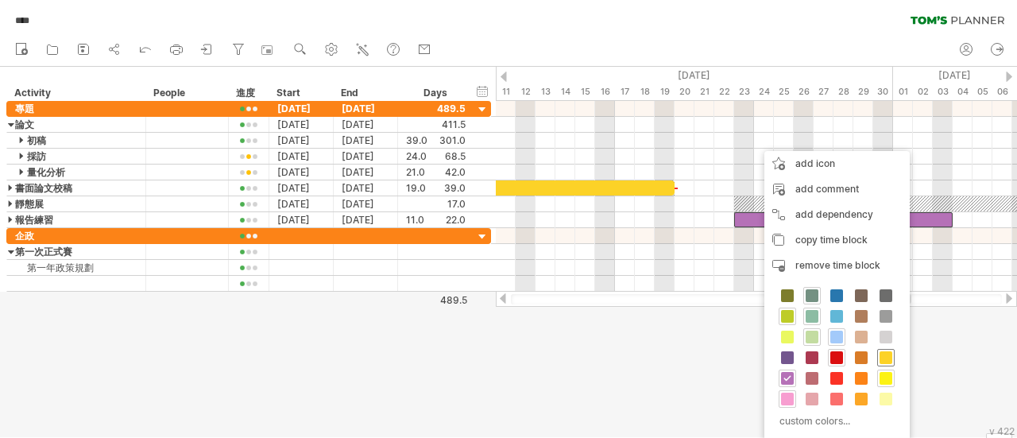
click at [880, 355] on span at bounding box center [885, 357] width 13 height 13
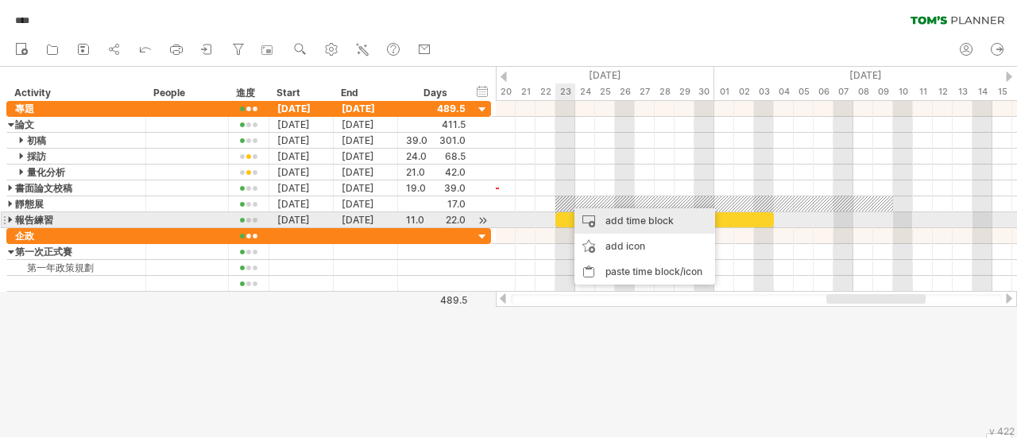
click at [610, 222] on div "add time block" at bounding box center [644, 220] width 141 height 25
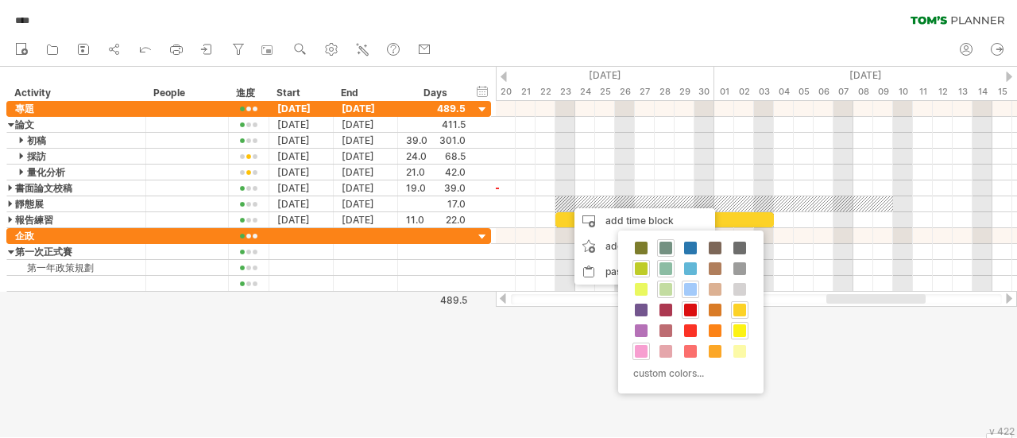
click at [747, 309] on div "custom colors..." at bounding box center [690, 311] width 145 height 163
click at [737, 309] on span at bounding box center [739, 309] width 13 height 13
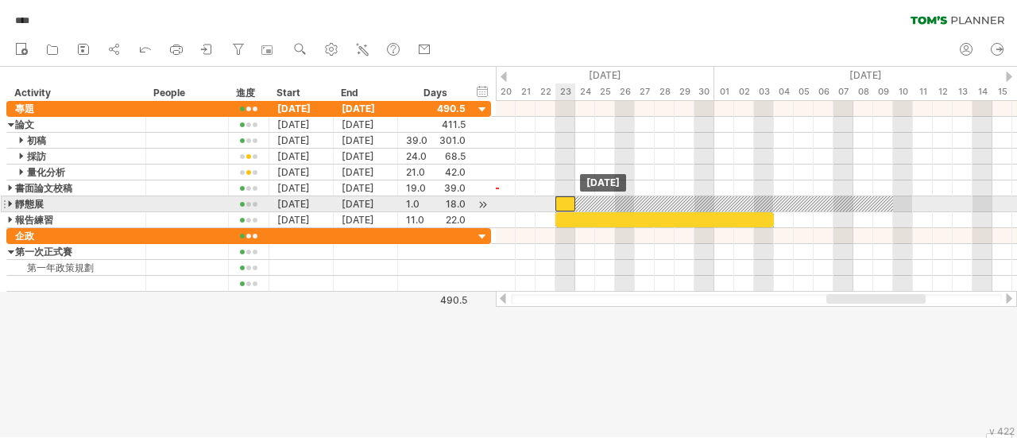
drag, startPoint x: 570, startPoint y: 199, endPoint x: 559, endPoint y: 199, distance: 11.1
click at [559, 199] on div at bounding box center [565, 203] width 20 height 15
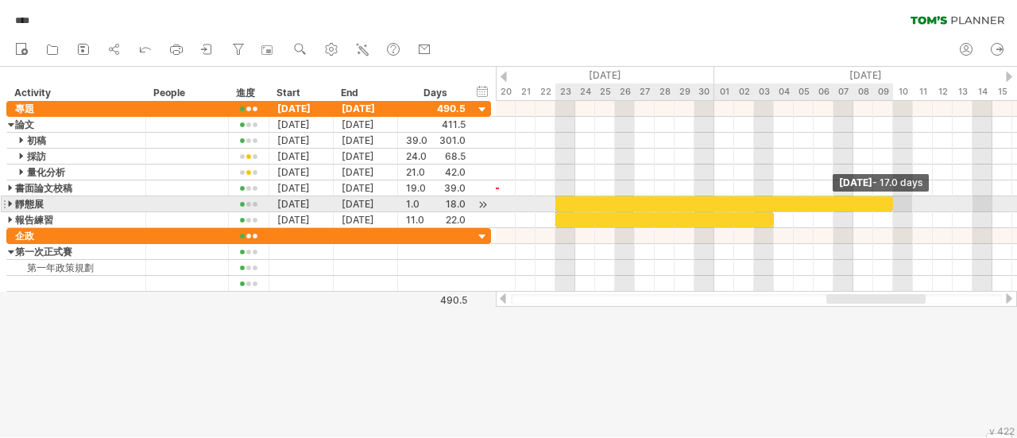
drag, startPoint x: 573, startPoint y: 201, endPoint x: 890, endPoint y: 199, distance: 316.1
click at [890, 199] on span at bounding box center [893, 203] width 6 height 15
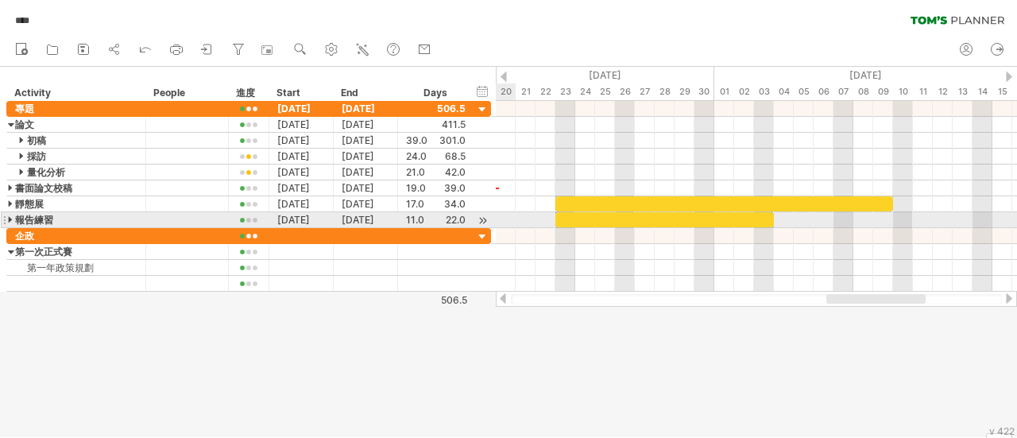
click at [10, 220] on div at bounding box center [11, 219] width 7 height 15
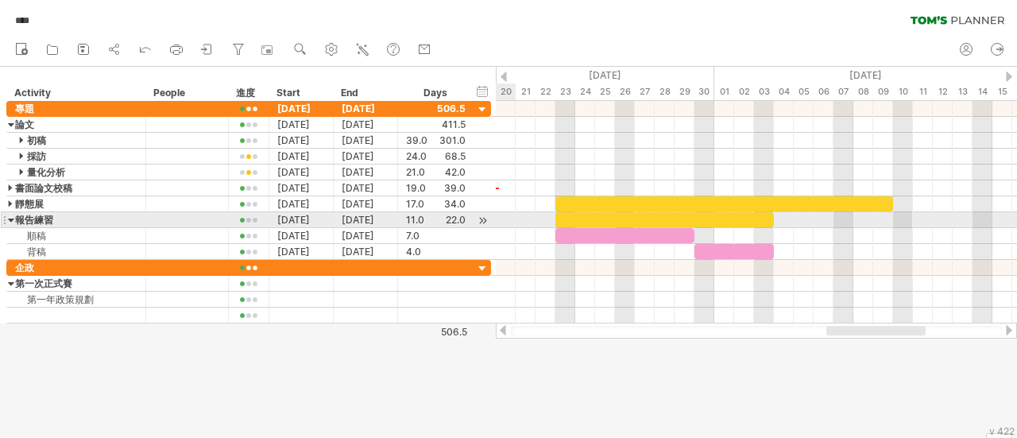
click at [10, 220] on div at bounding box center [11, 219] width 7 height 15
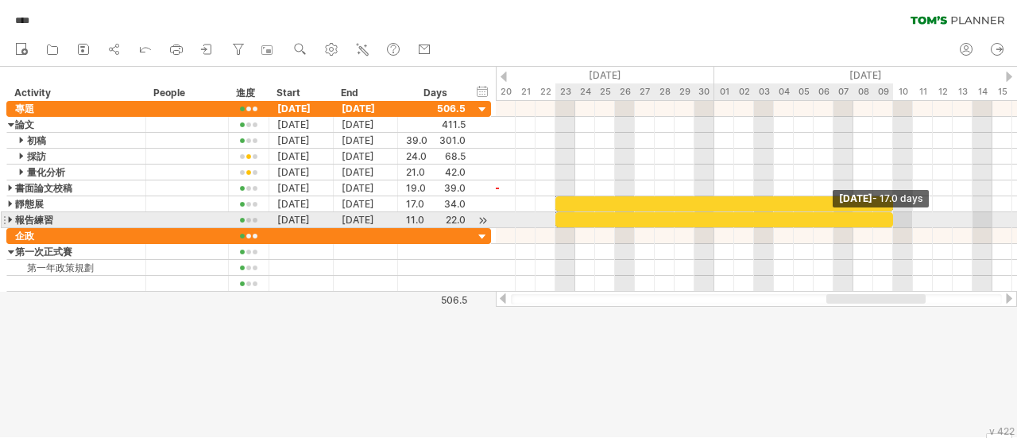
drag, startPoint x: 771, startPoint y: 219, endPoint x: 890, endPoint y: 212, distance: 118.6
click at [890, 212] on span at bounding box center [893, 219] width 6 height 15
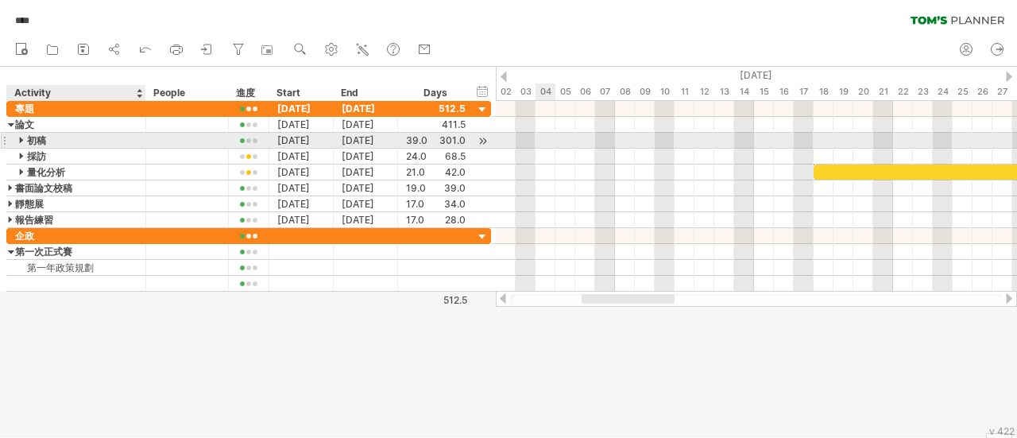
click at [22, 141] on div at bounding box center [22, 140] width 7 height 15
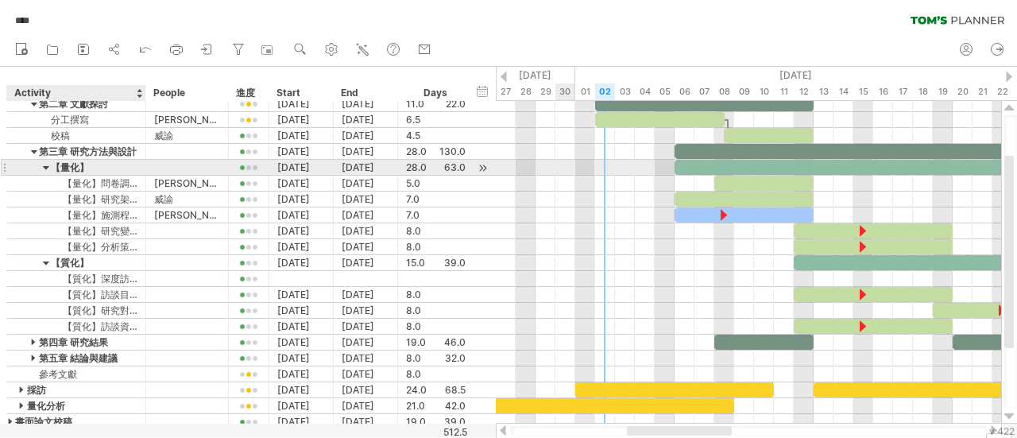
click at [46, 167] on div at bounding box center [46, 167] width 7 height 15
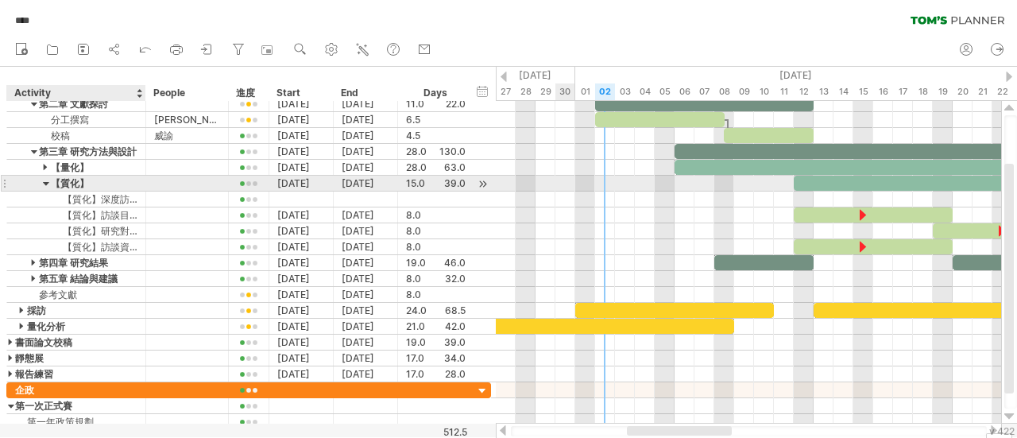
click at [48, 179] on div at bounding box center [46, 183] width 7 height 15
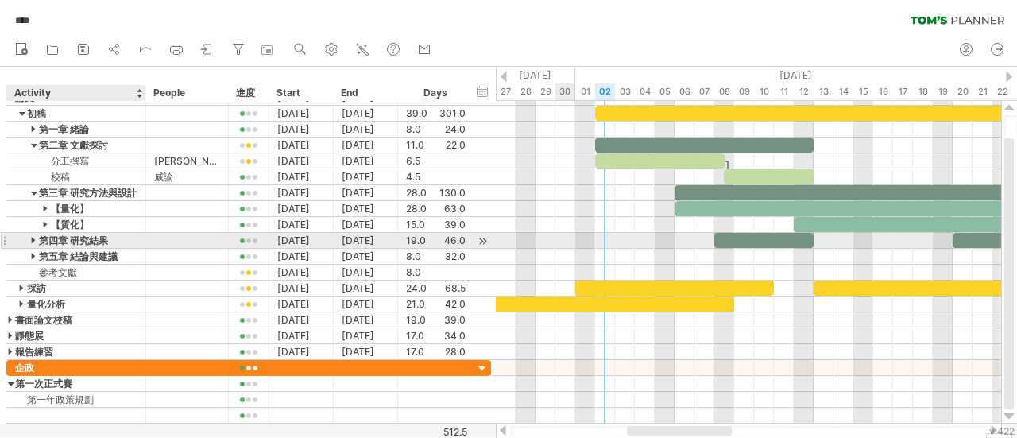
click at [34, 234] on div at bounding box center [34, 240] width 7 height 15
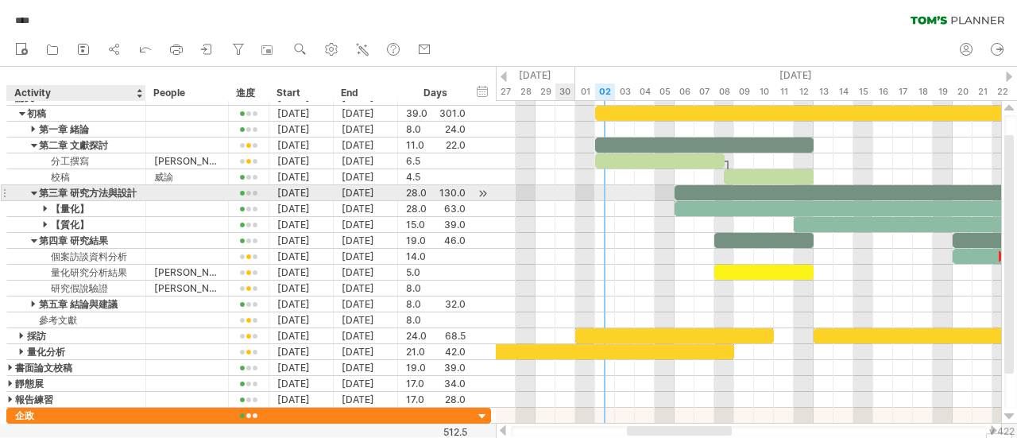
click at [35, 196] on div at bounding box center [34, 192] width 7 height 15
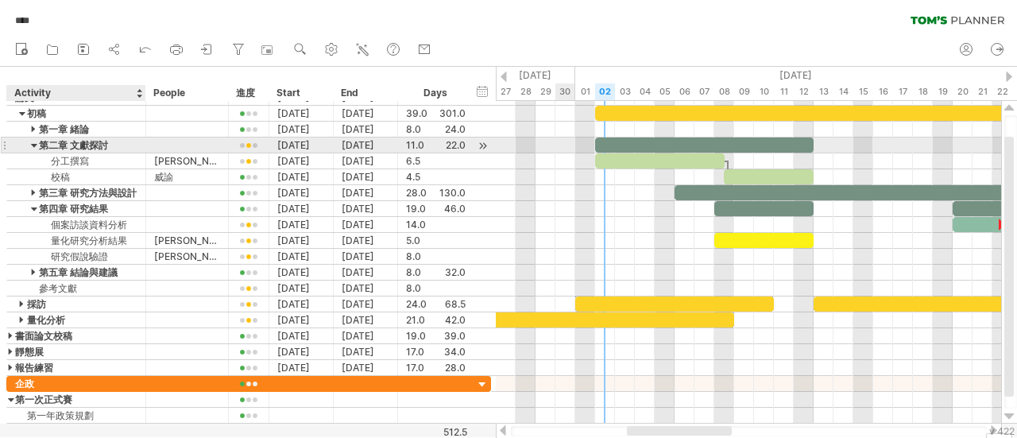
click at [33, 147] on div at bounding box center [34, 144] width 7 height 15
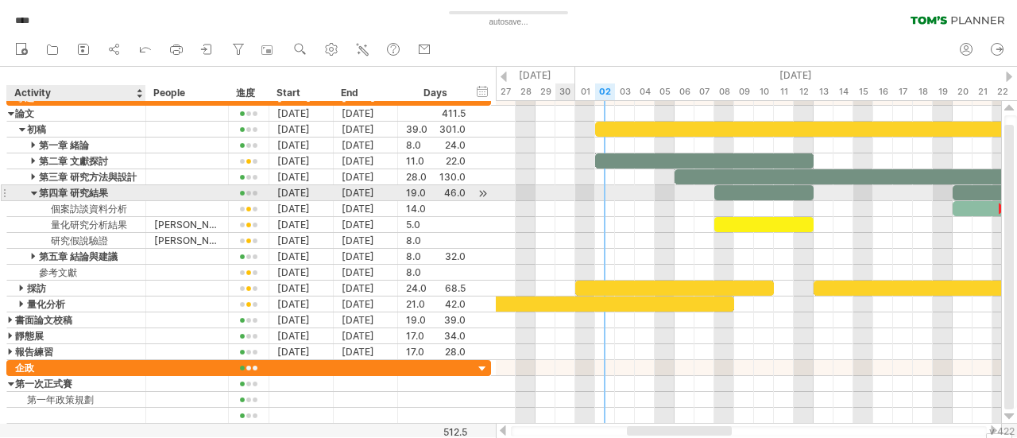
click at [33, 188] on div at bounding box center [34, 192] width 7 height 15
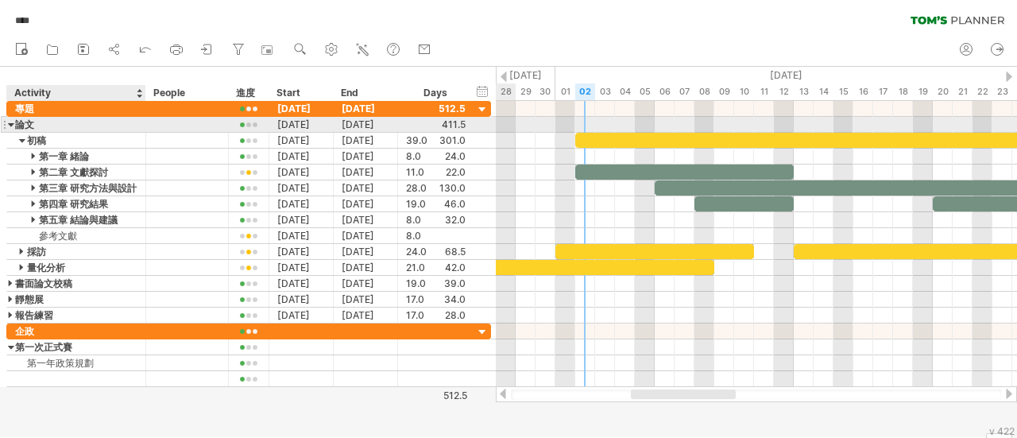
click at [11, 123] on div at bounding box center [11, 124] width 7 height 15
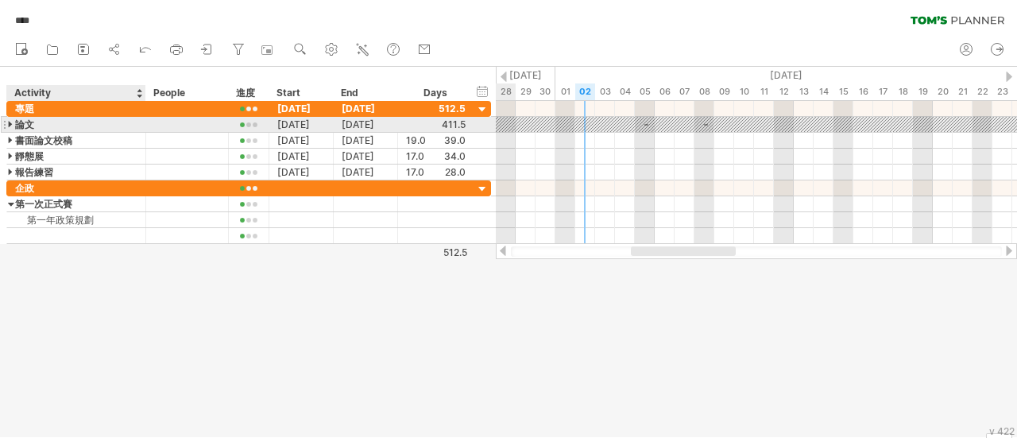
click at [11, 123] on div at bounding box center [11, 124] width 7 height 15
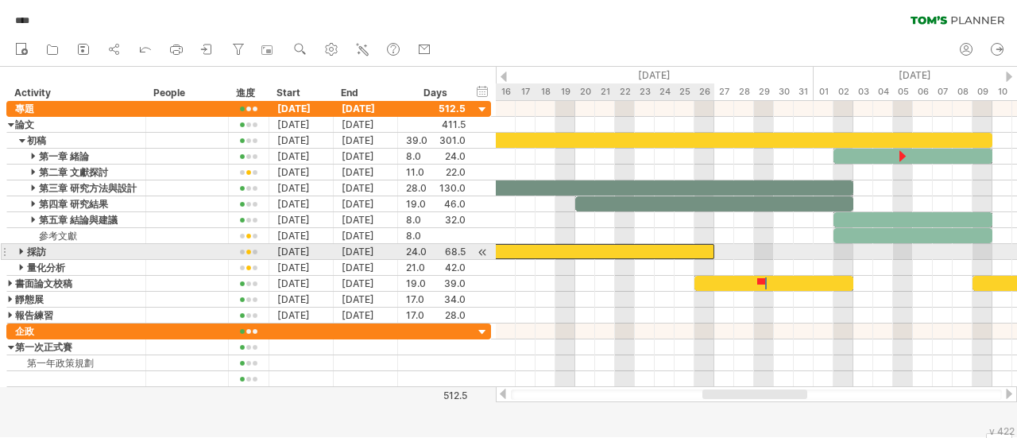
click at [631, 250] on div at bounding box center [575, 251] width 278 height 15
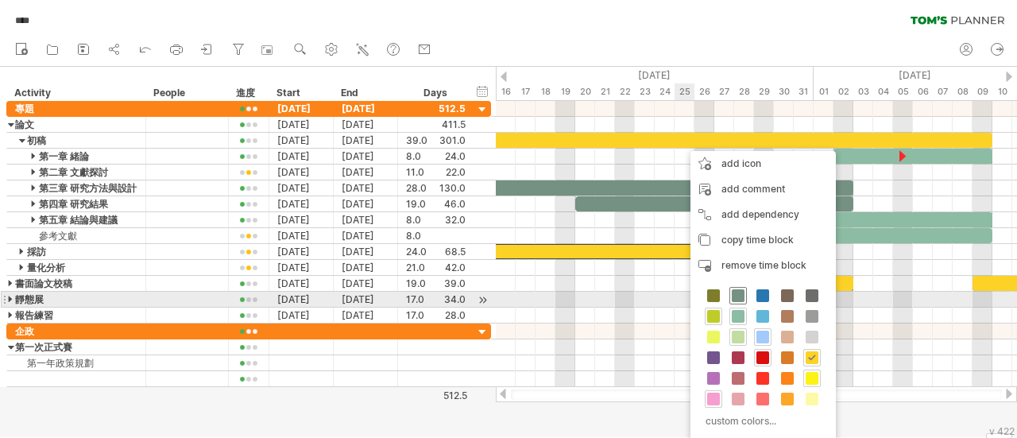
click at [736, 293] on span at bounding box center [737, 295] width 13 height 13
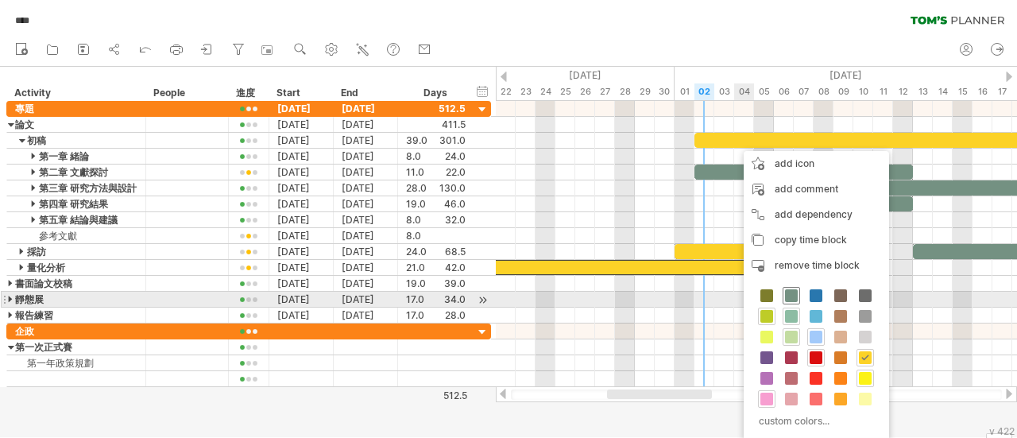
click at [788, 292] on span at bounding box center [791, 295] width 13 height 13
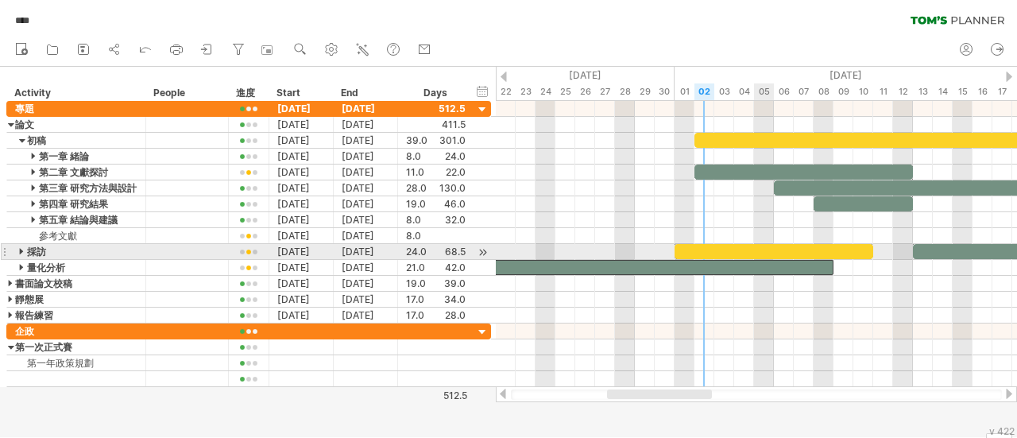
click at [766, 246] on div at bounding box center [773, 251] width 199 height 15
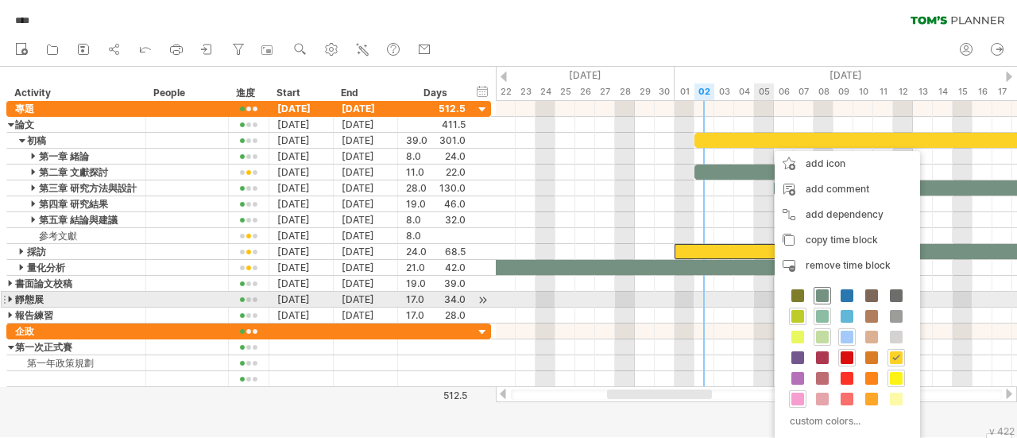
click at [823, 295] on span at bounding box center [822, 295] width 13 height 13
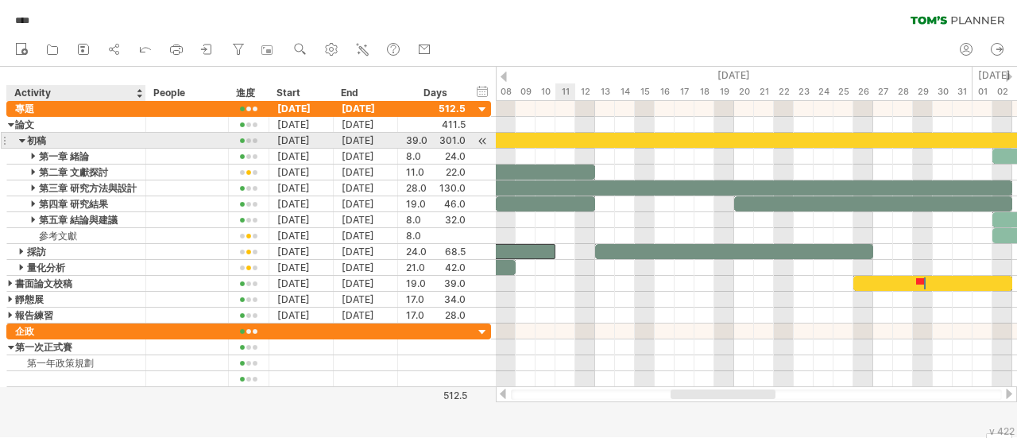
click at [22, 139] on div at bounding box center [22, 140] width 7 height 15
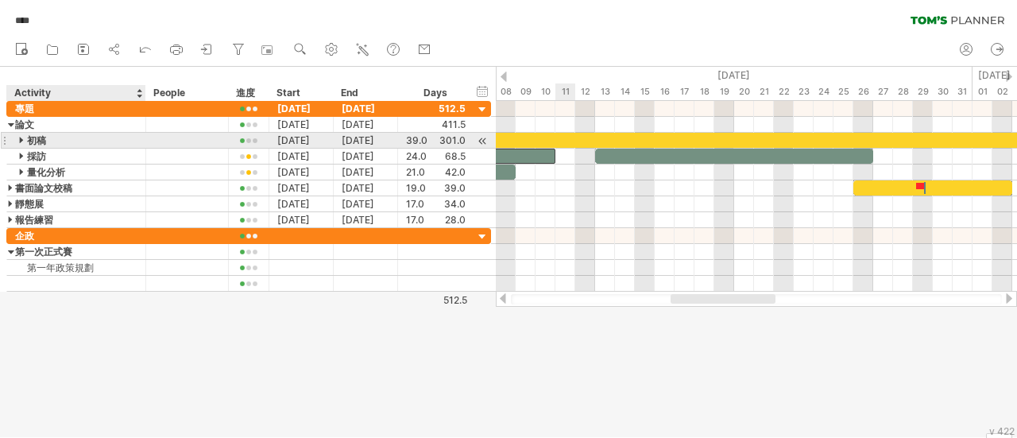
click at [22, 139] on div at bounding box center [22, 140] width 7 height 15
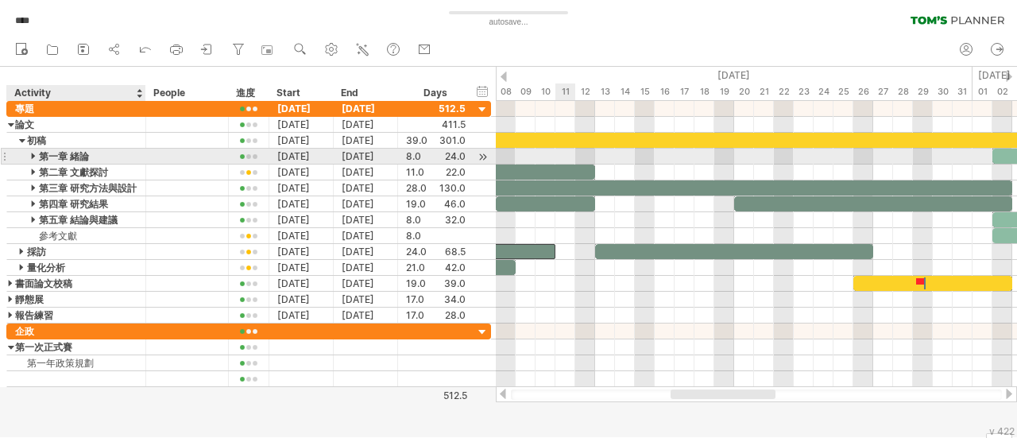
click at [37, 156] on div at bounding box center [34, 156] width 7 height 15
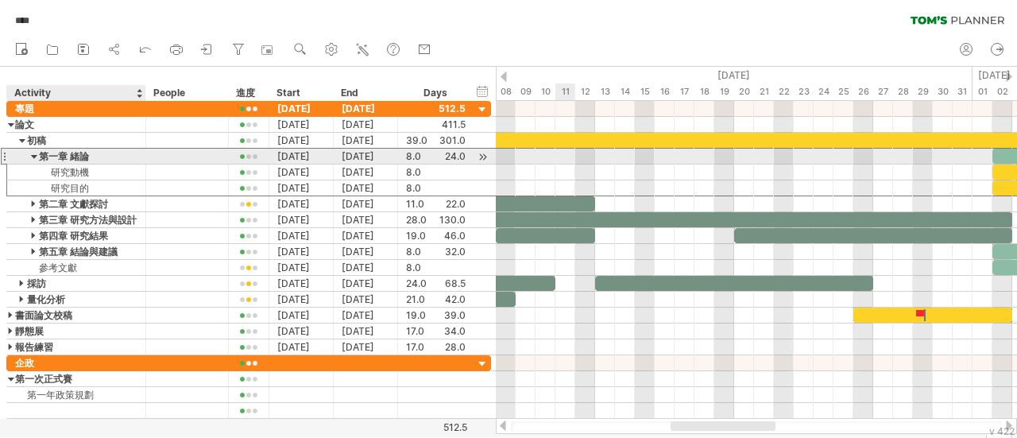
click at [62, 152] on div "第一章 緒論" at bounding box center [76, 156] width 122 height 15
click at [32, 152] on input "******" at bounding box center [76, 156] width 122 height 15
click at [33, 154] on input "******" at bounding box center [76, 156] width 122 height 15
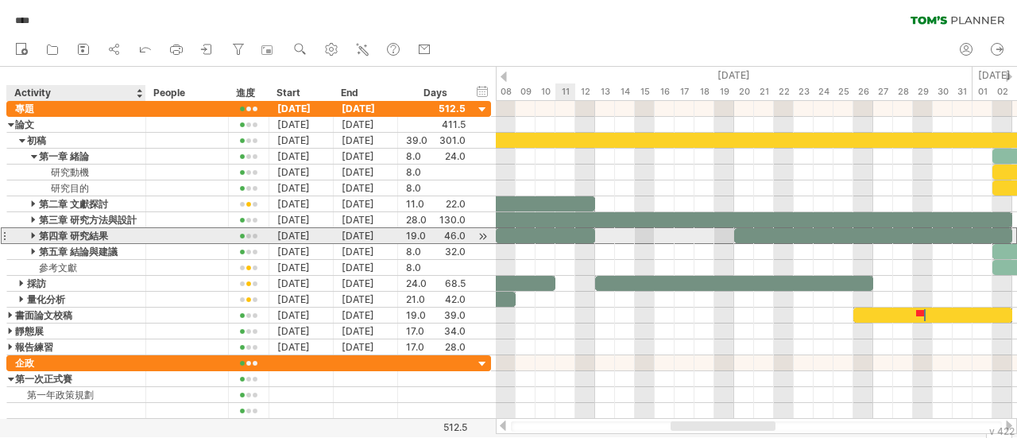
click at [15, 233] on div "第四章 研究結果" at bounding box center [76, 235] width 122 height 15
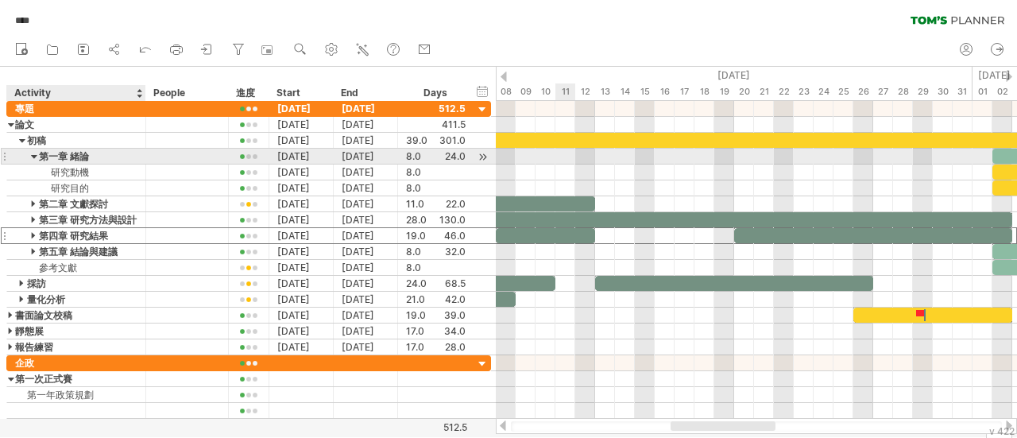
click at [33, 158] on div at bounding box center [34, 156] width 7 height 15
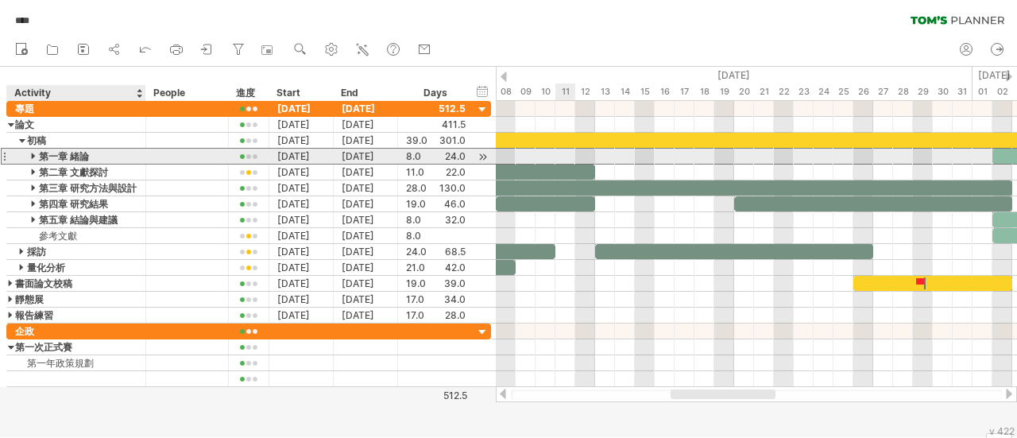
click at [76, 153] on div "第一章 緒論" at bounding box center [76, 156] width 122 height 15
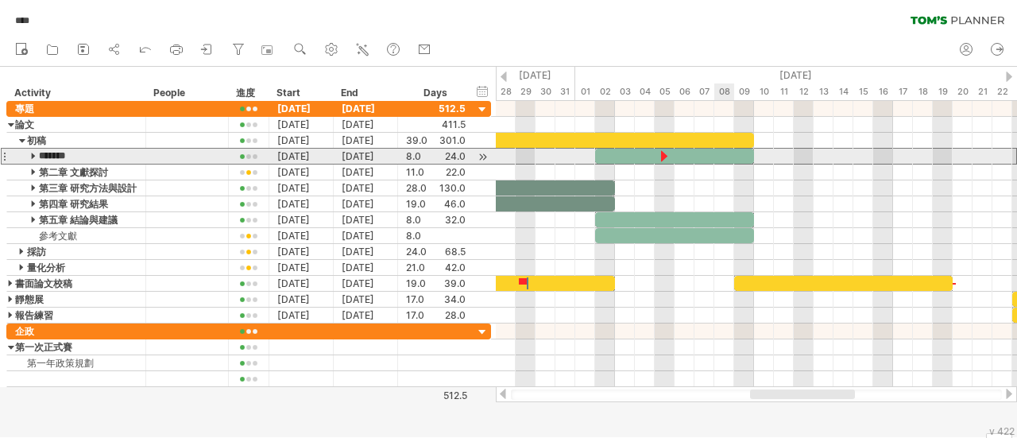
click at [733, 153] on div at bounding box center [674, 156] width 159 height 15
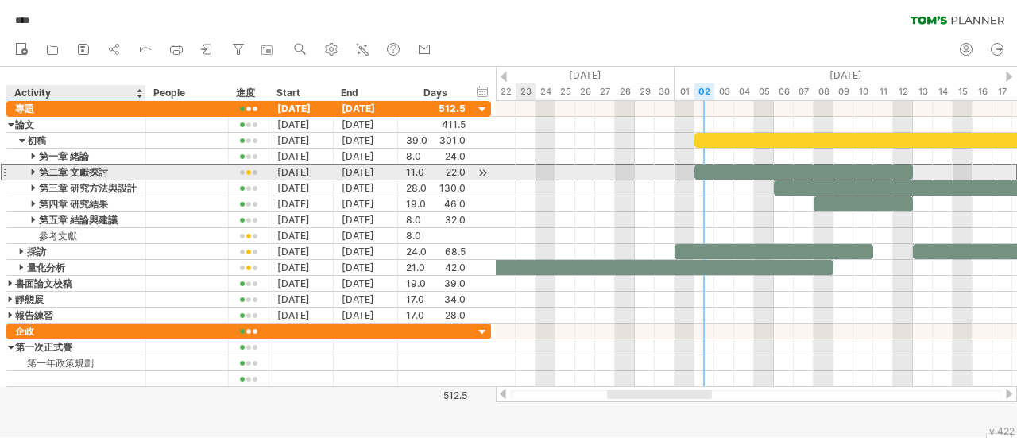
click at [72, 172] on div "第二章 文獻探討" at bounding box center [76, 171] width 122 height 15
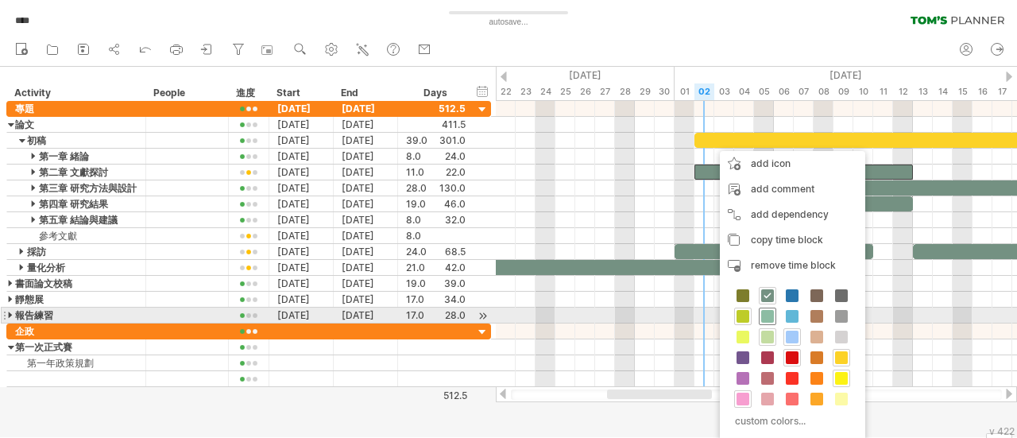
click at [766, 315] on span at bounding box center [767, 316] width 13 height 13
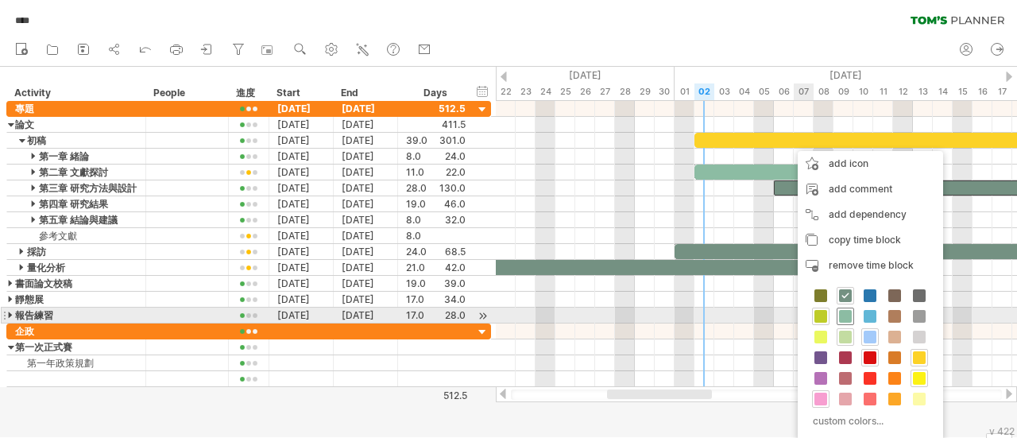
click at [843, 315] on span at bounding box center [845, 316] width 13 height 13
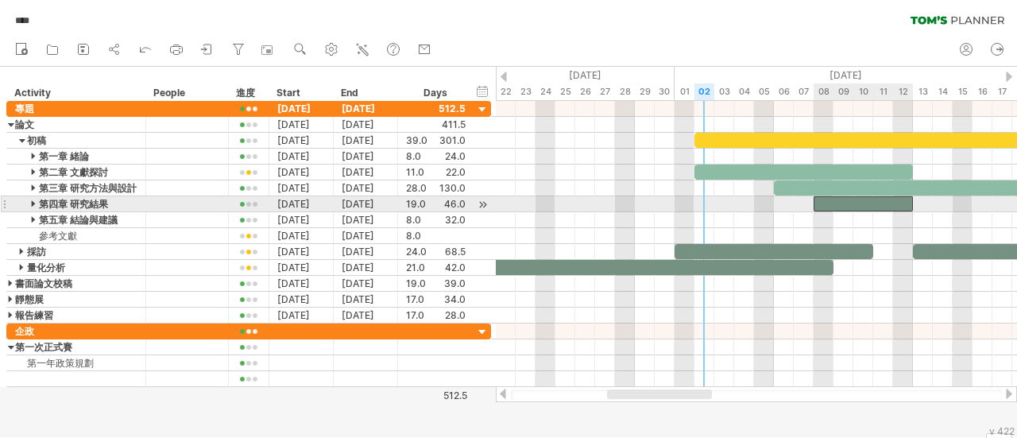
click at [879, 197] on div at bounding box center [862, 203] width 99 height 15
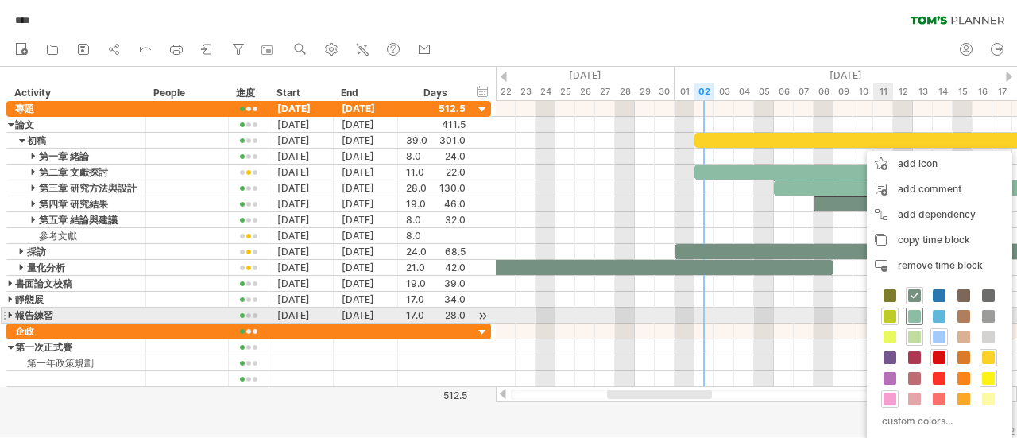
click at [910, 315] on span at bounding box center [914, 316] width 13 height 13
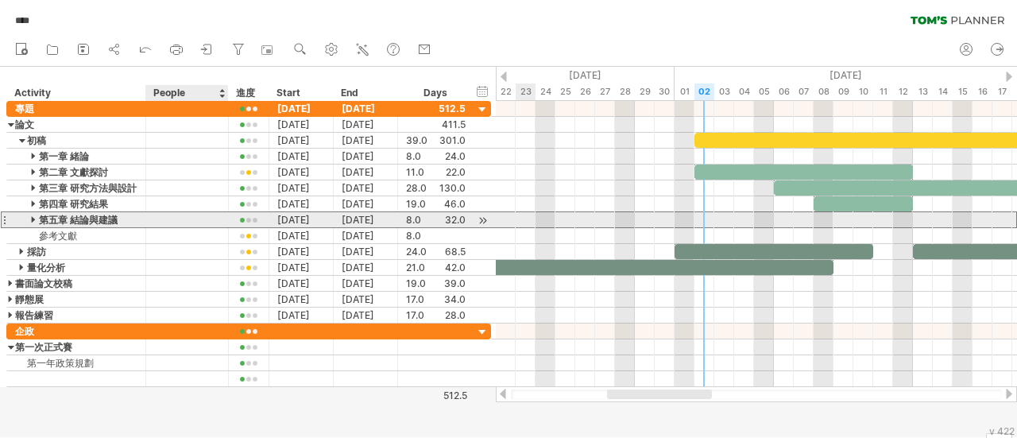
click at [180, 217] on div at bounding box center [187, 219] width 66 height 15
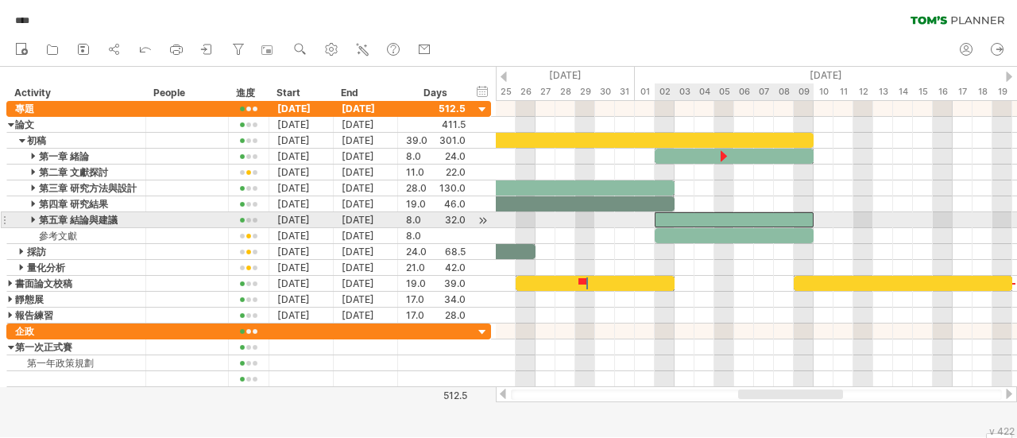
click at [755, 216] on div at bounding box center [733, 219] width 159 height 15
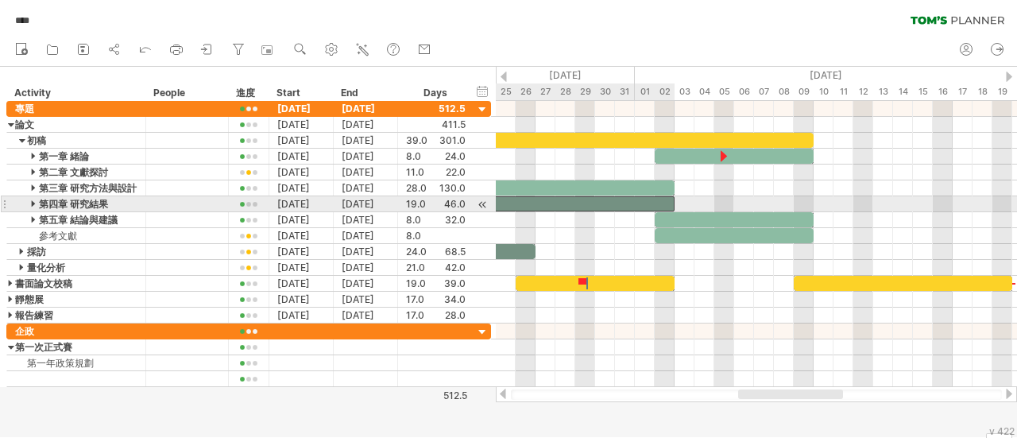
click at [637, 204] on div at bounding box center [535, 203] width 278 height 15
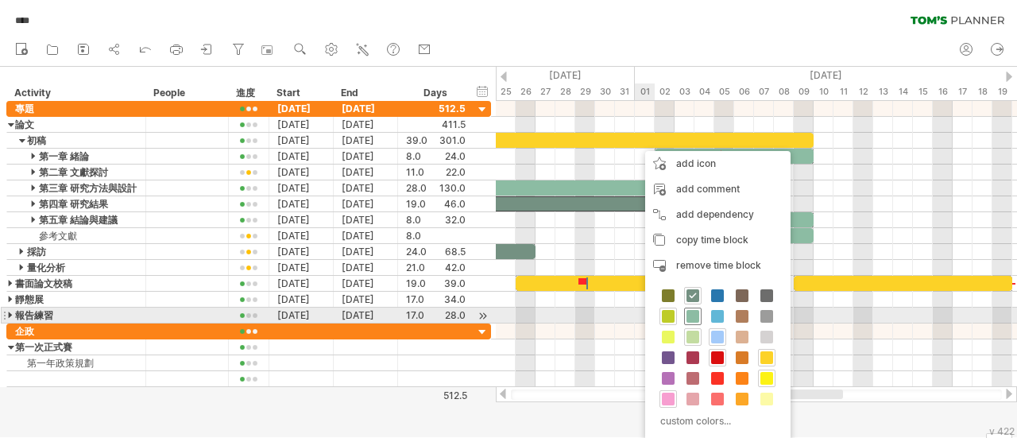
click at [689, 314] on span at bounding box center [692, 316] width 13 height 13
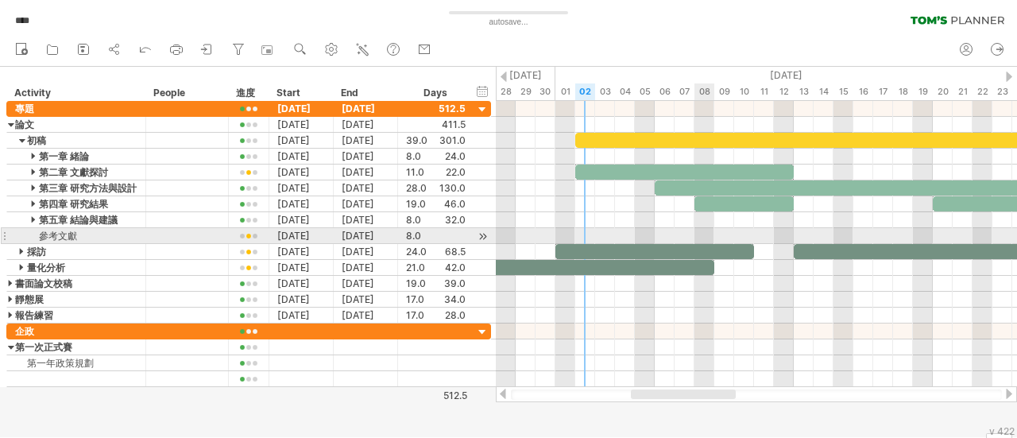
click at [704, 236] on div at bounding box center [756, 236] width 521 height 16
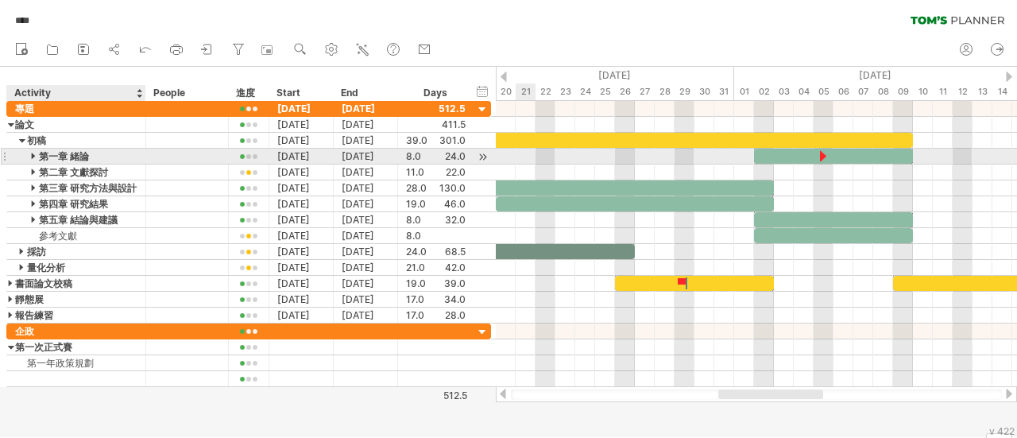
click at [34, 154] on div at bounding box center [34, 156] width 7 height 15
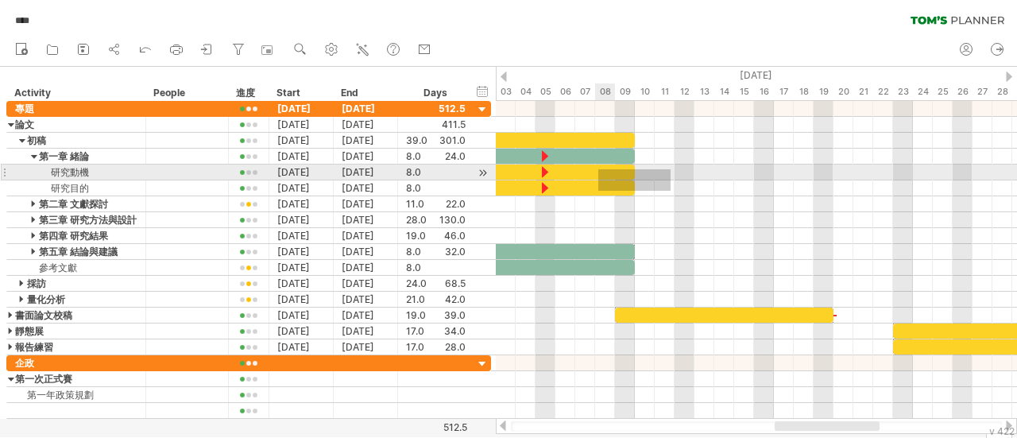
drag, startPoint x: 670, startPoint y: 191, endPoint x: 598, endPoint y: 169, distance: 75.4
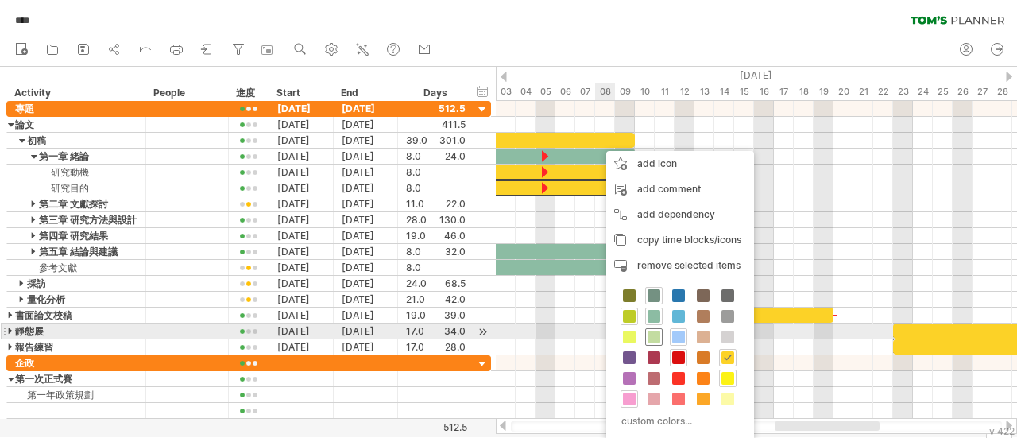
click at [655, 333] on span at bounding box center [653, 336] width 13 height 13
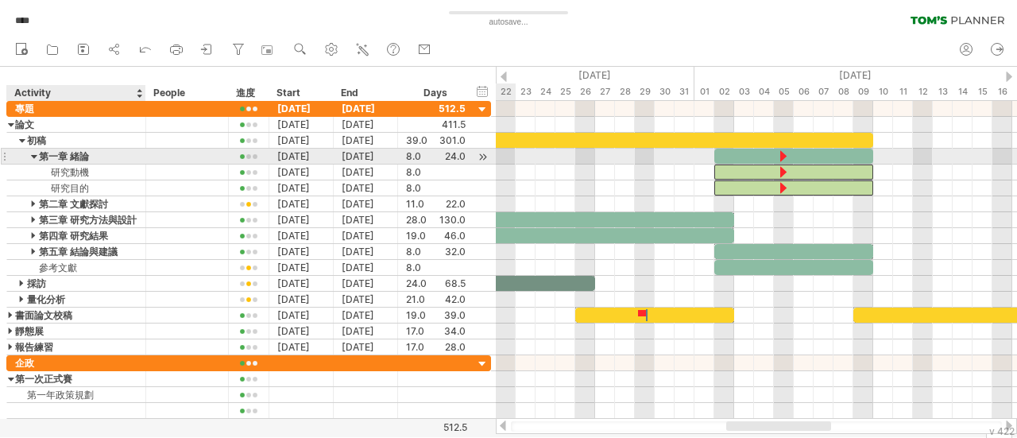
click at [37, 149] on div at bounding box center [34, 156] width 7 height 15
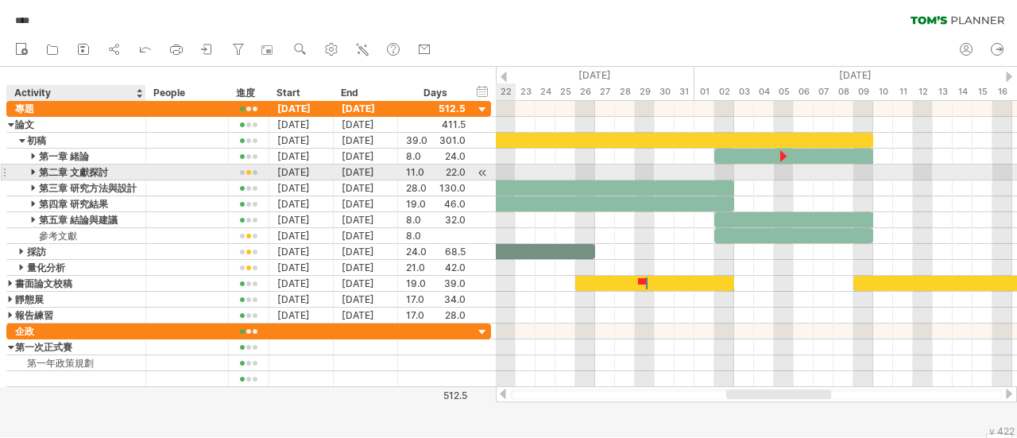
click at [35, 169] on div at bounding box center [34, 171] width 7 height 15
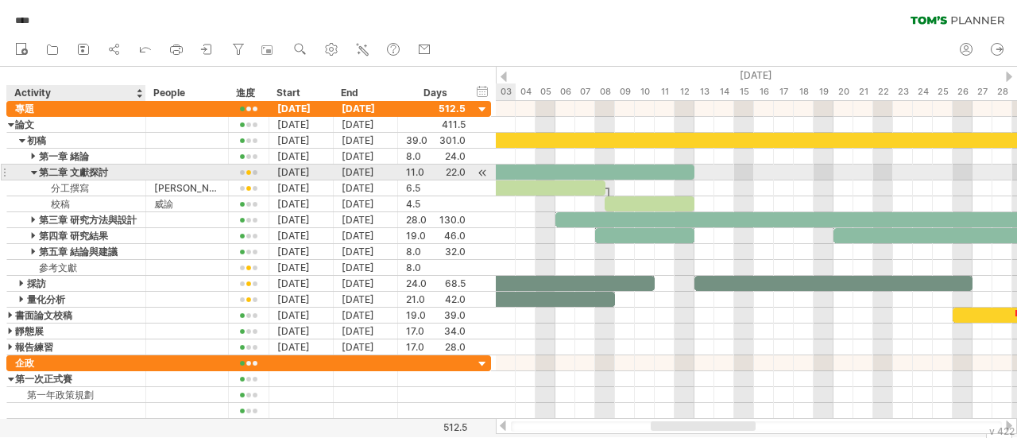
click at [33, 169] on div at bounding box center [34, 171] width 7 height 15
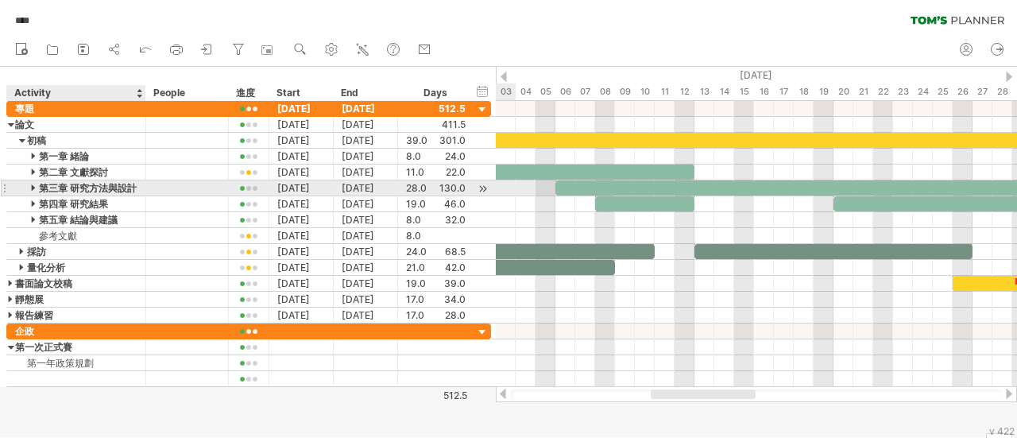
click at [33, 187] on div at bounding box center [34, 187] width 7 height 15
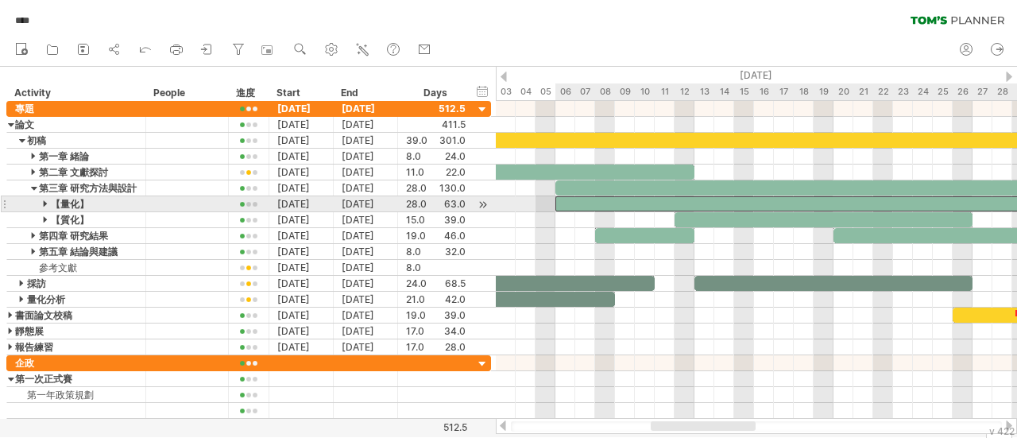
click at [573, 206] on div at bounding box center [833, 203] width 556 height 15
click at [828, 200] on div at bounding box center [833, 203] width 556 height 15
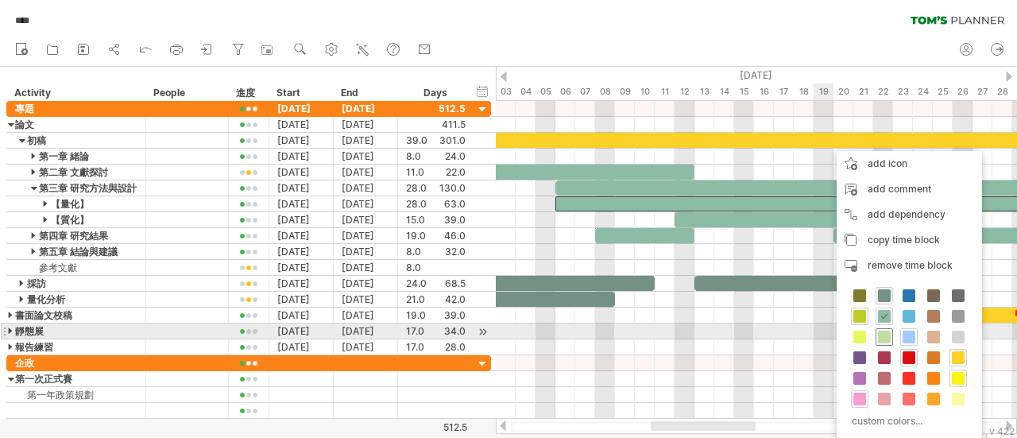
click at [883, 334] on span at bounding box center [884, 336] width 13 height 13
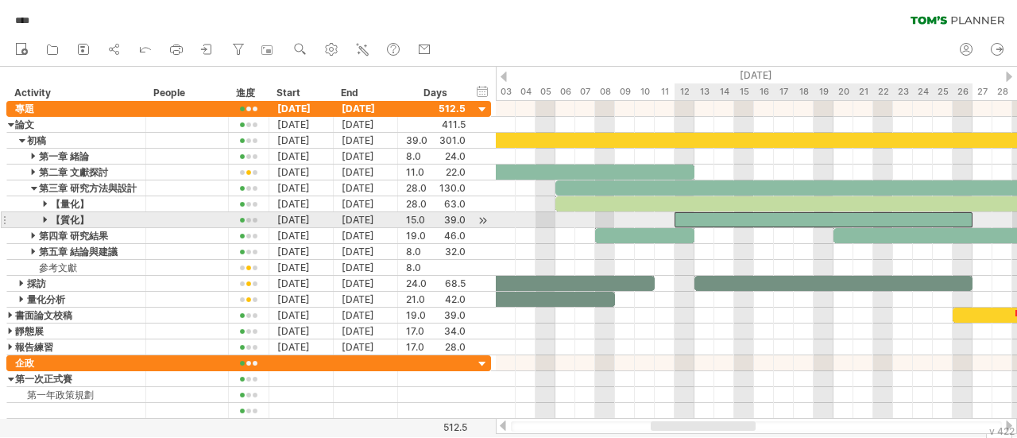
click at [756, 217] on div at bounding box center [823, 219] width 298 height 15
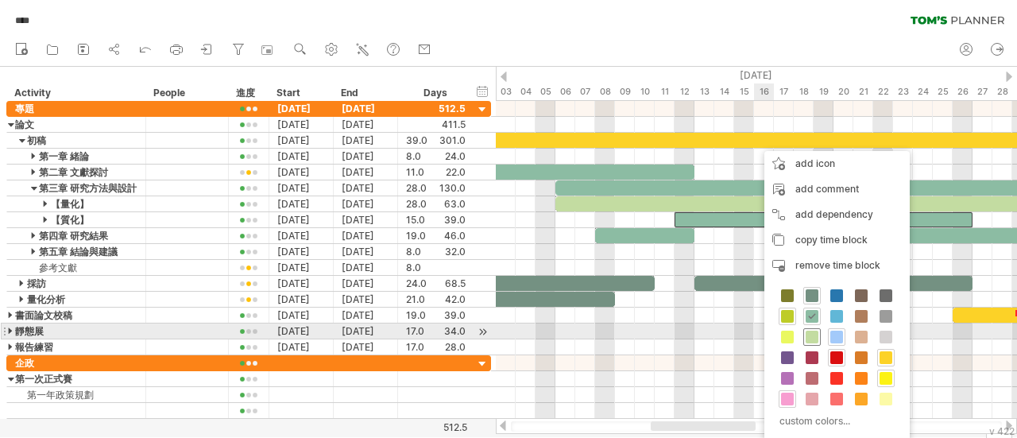
click at [816, 330] on span at bounding box center [811, 336] width 13 height 13
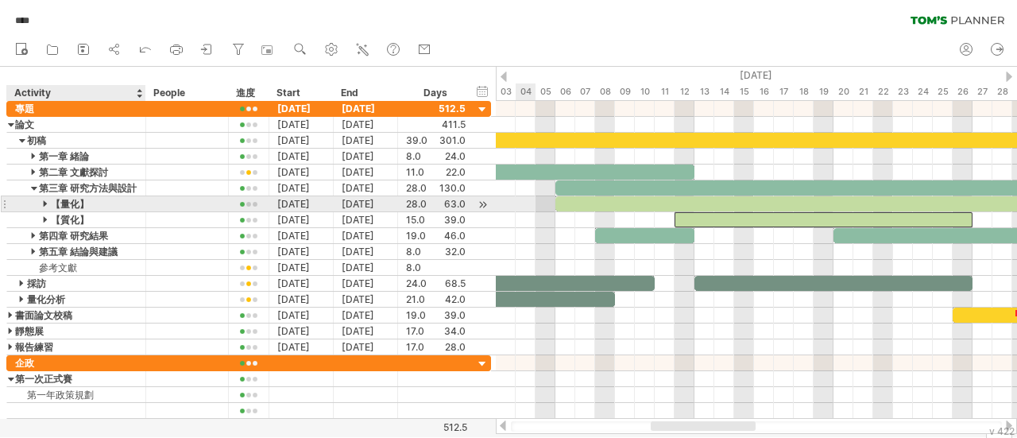
click at [44, 202] on div at bounding box center [46, 203] width 7 height 15
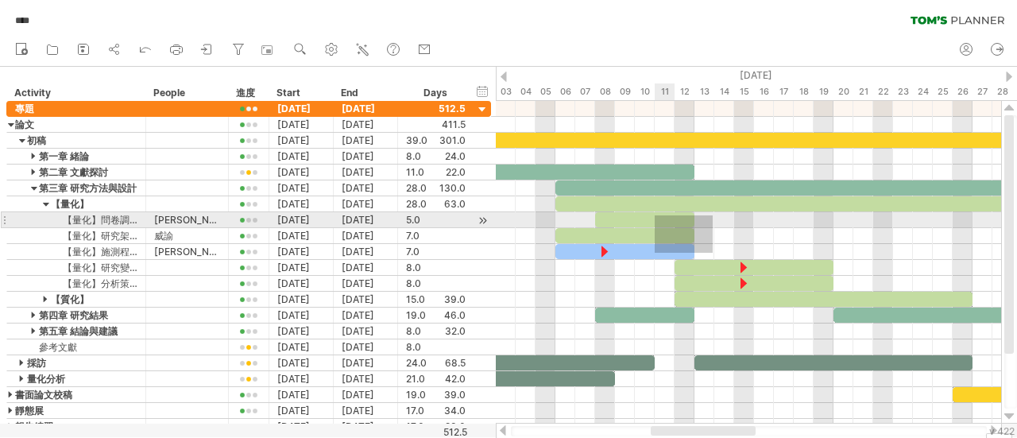
drag, startPoint x: 712, startPoint y: 253, endPoint x: 654, endPoint y: 215, distance: 69.0
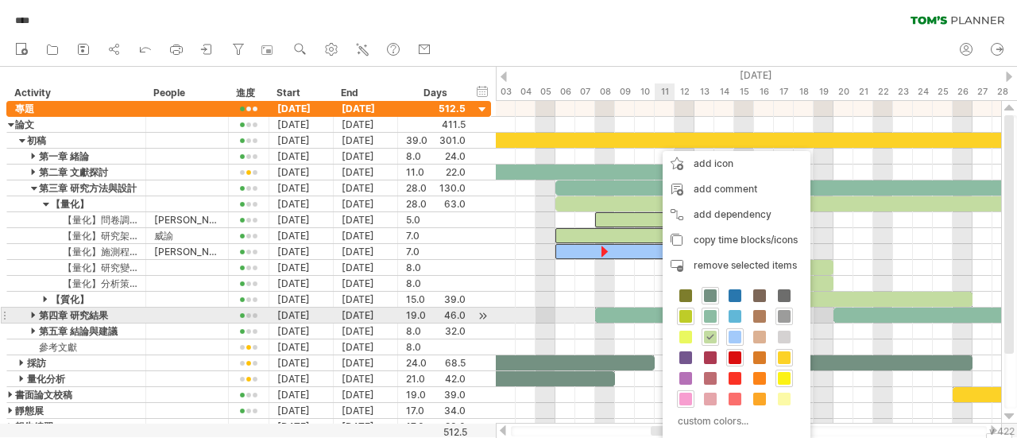
click at [781, 315] on span at bounding box center [784, 316] width 13 height 13
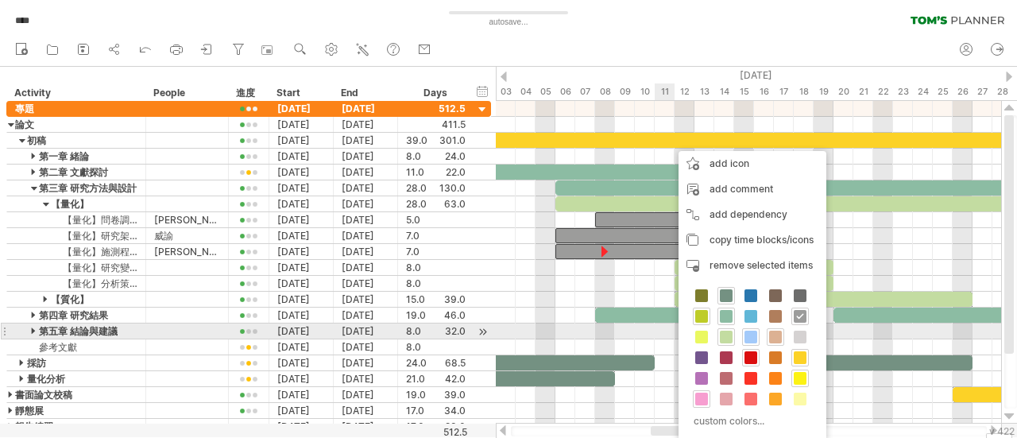
click at [769, 330] on span at bounding box center [775, 336] width 13 height 13
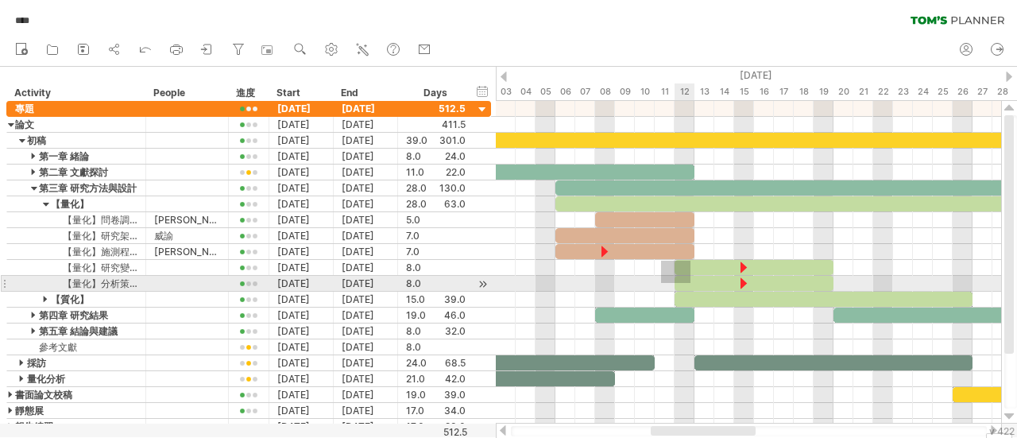
drag, startPoint x: 661, startPoint y: 261, endPoint x: 690, endPoint y: 283, distance: 36.9
click at [690, 283] on div "**********" at bounding box center [748, 262] width 505 height 322
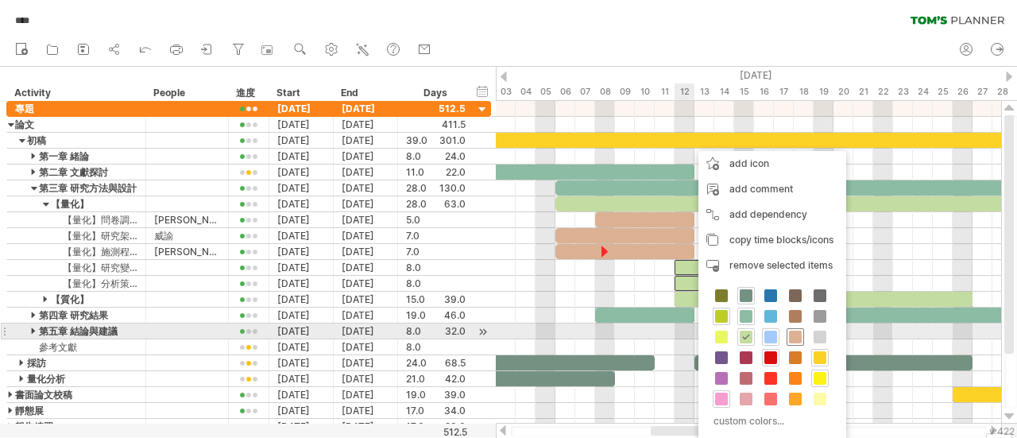
click at [795, 334] on span at bounding box center [795, 336] width 13 height 13
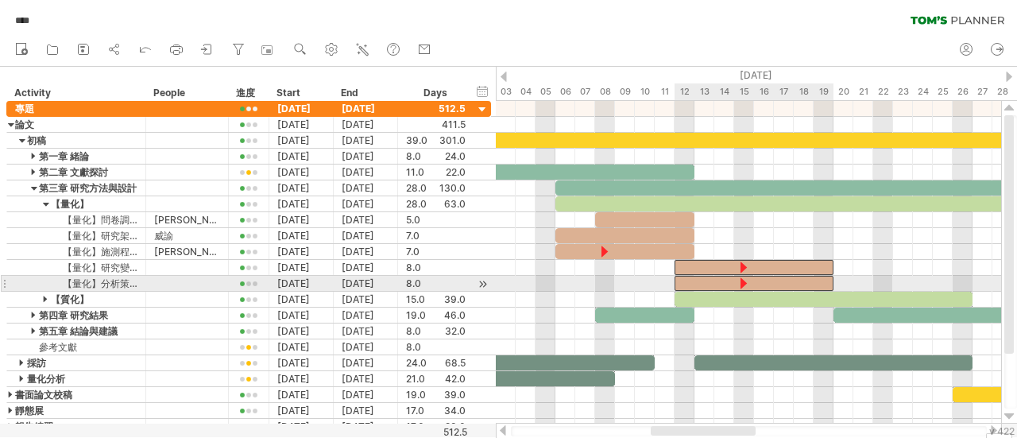
click at [701, 280] on div at bounding box center [753, 283] width 159 height 15
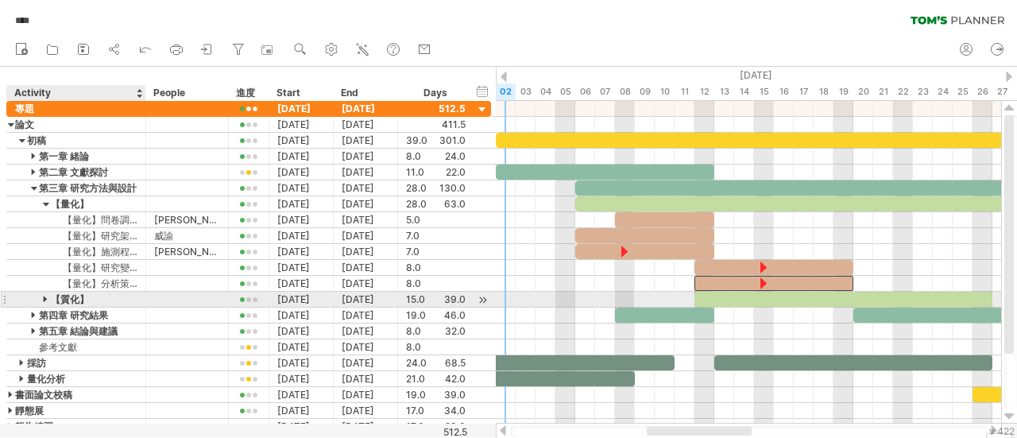
click at [45, 291] on div at bounding box center [46, 298] width 7 height 15
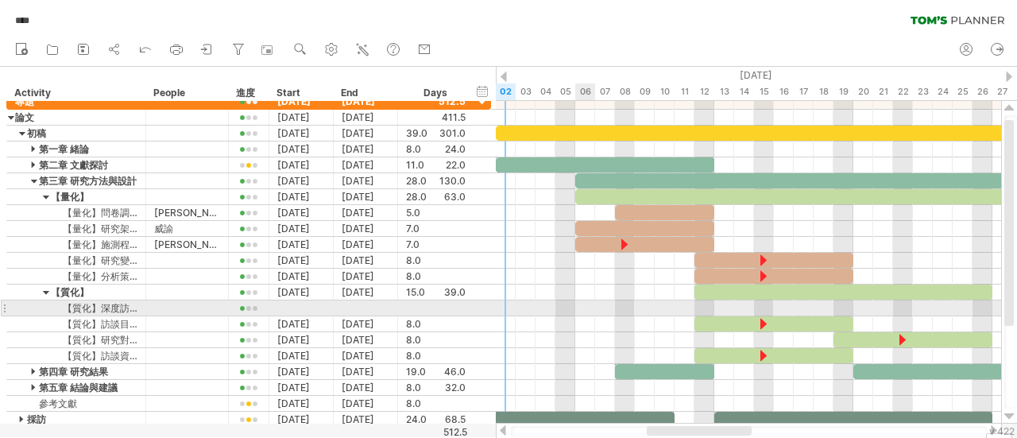
click at [577, 316] on div at bounding box center [748, 324] width 505 height 16
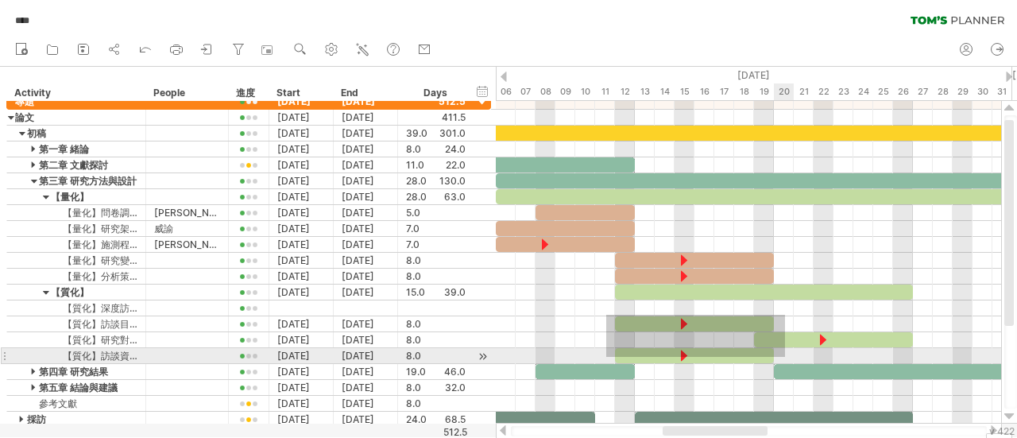
drag, startPoint x: 606, startPoint y: 315, endPoint x: 785, endPoint y: 357, distance: 183.6
click at [785, 357] on div at bounding box center [748, 261] width 505 height 334
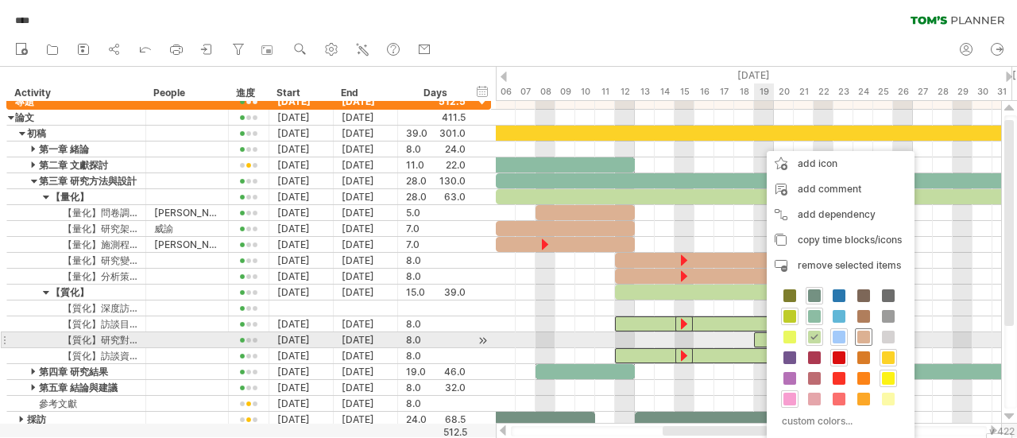
click at [861, 339] on span at bounding box center [863, 336] width 13 height 13
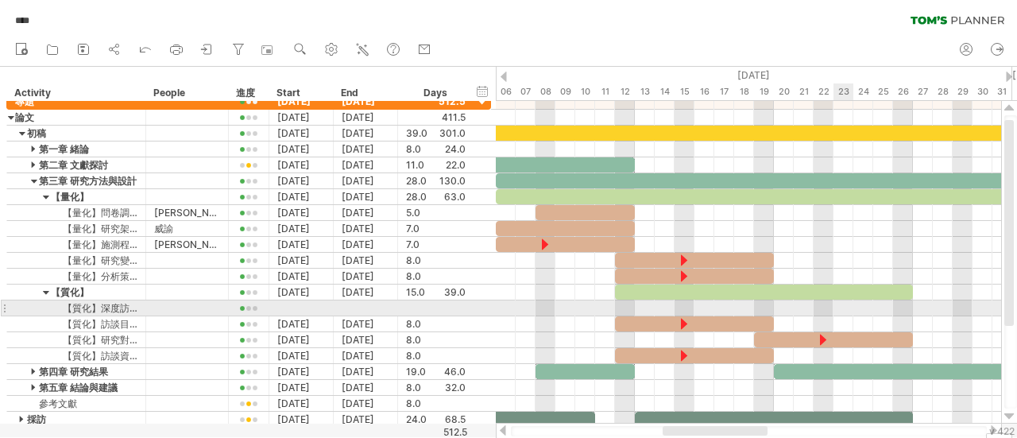
click at [838, 306] on div at bounding box center [748, 308] width 505 height 16
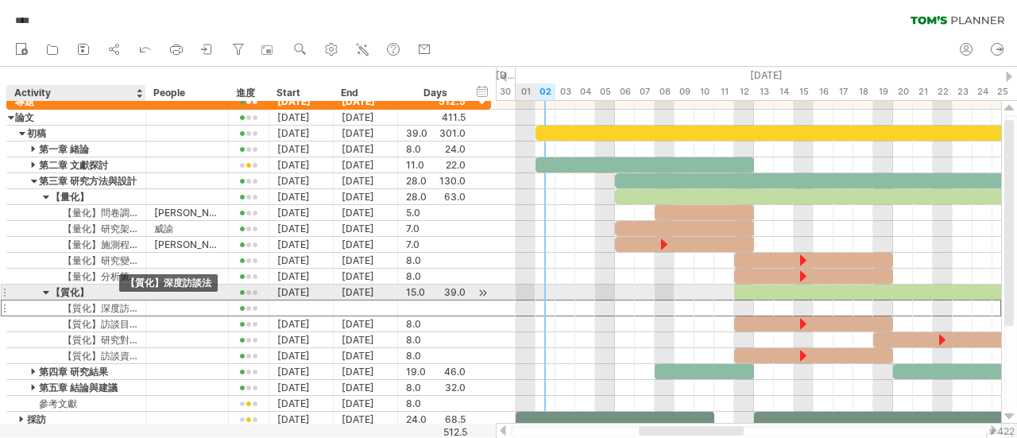
click at [122, 300] on div "【質化】深度訪談法" at bounding box center [76, 307] width 122 height 15
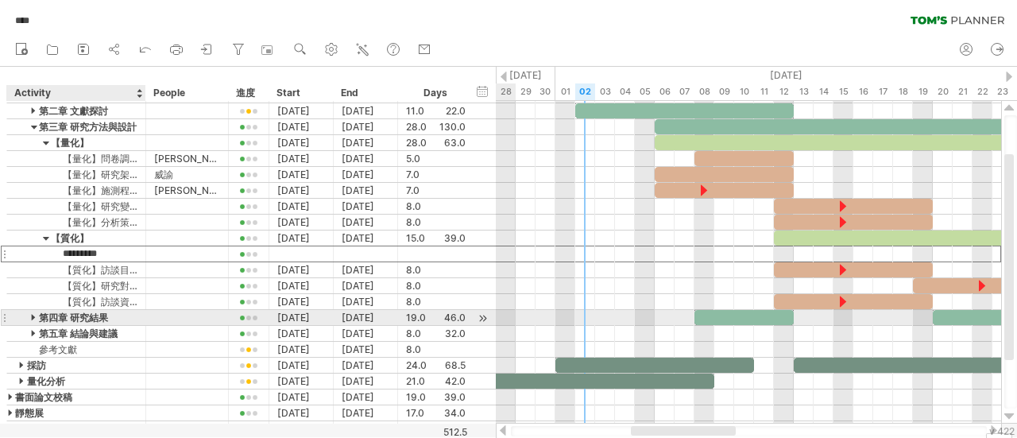
click at [31, 311] on div at bounding box center [34, 317] width 7 height 15
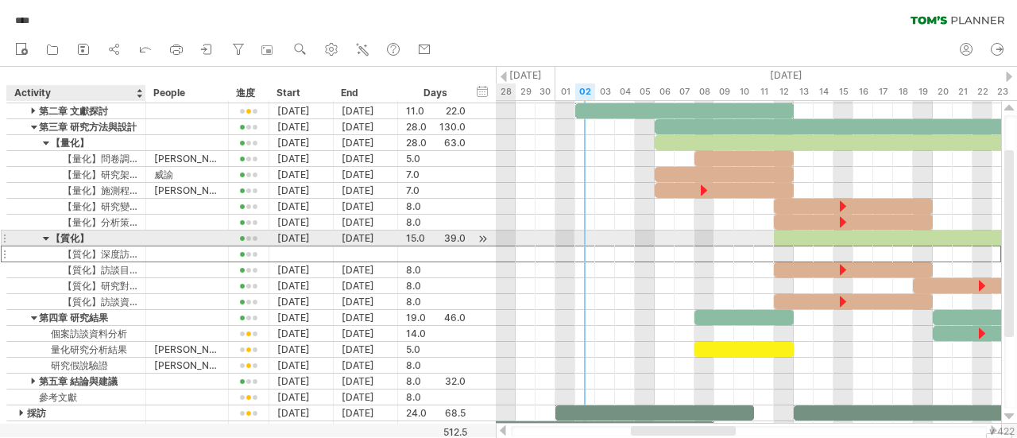
click at [46, 233] on div at bounding box center [46, 237] width 7 height 15
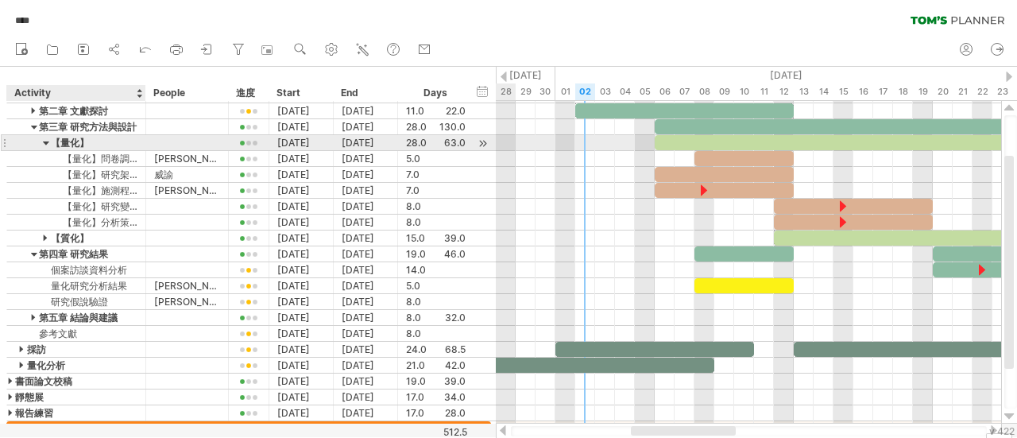
click at [46, 140] on div at bounding box center [46, 142] width 7 height 15
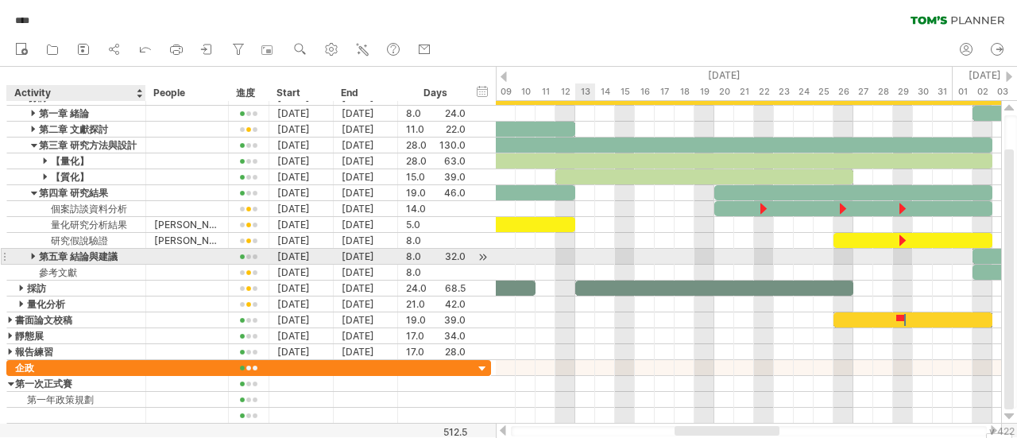
click at [33, 253] on div at bounding box center [34, 256] width 7 height 15
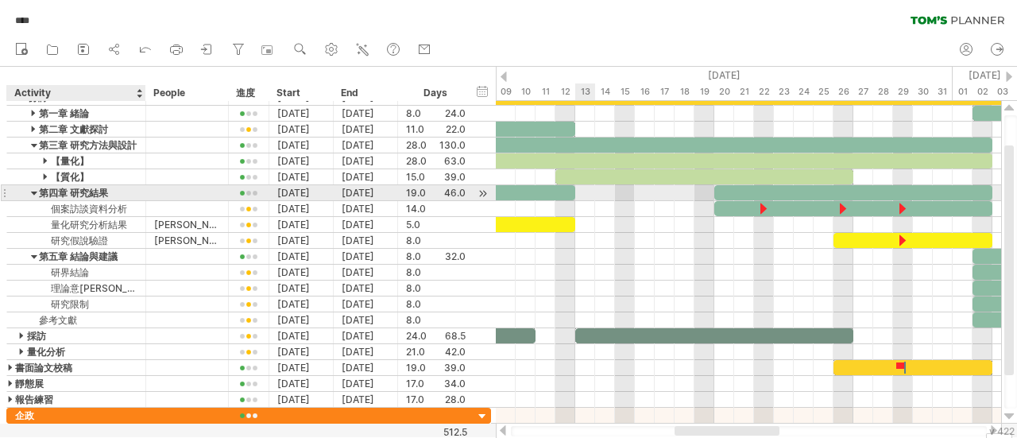
click at [35, 191] on div at bounding box center [34, 192] width 7 height 15
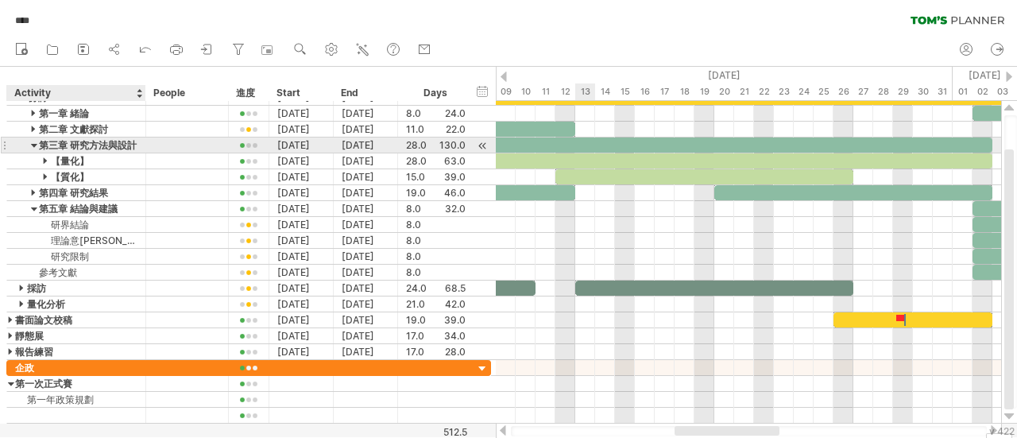
click at [33, 145] on div at bounding box center [34, 144] width 7 height 15
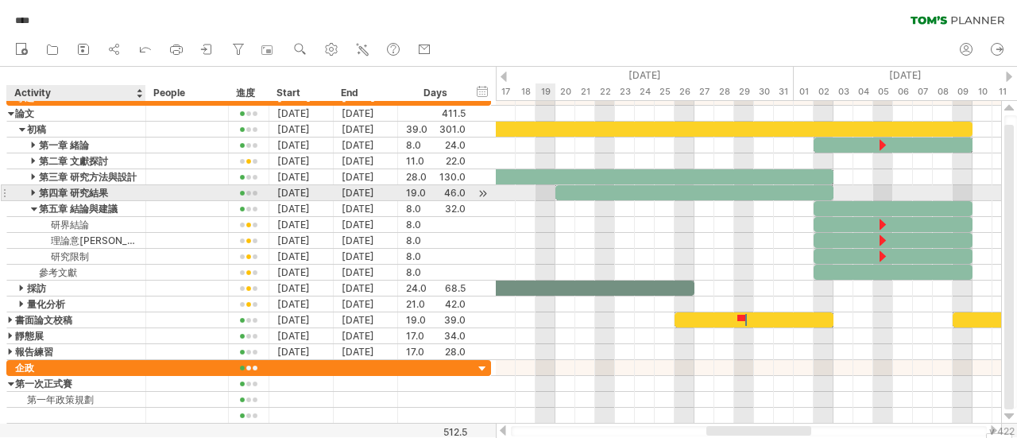
click at [35, 188] on div at bounding box center [34, 192] width 7 height 15
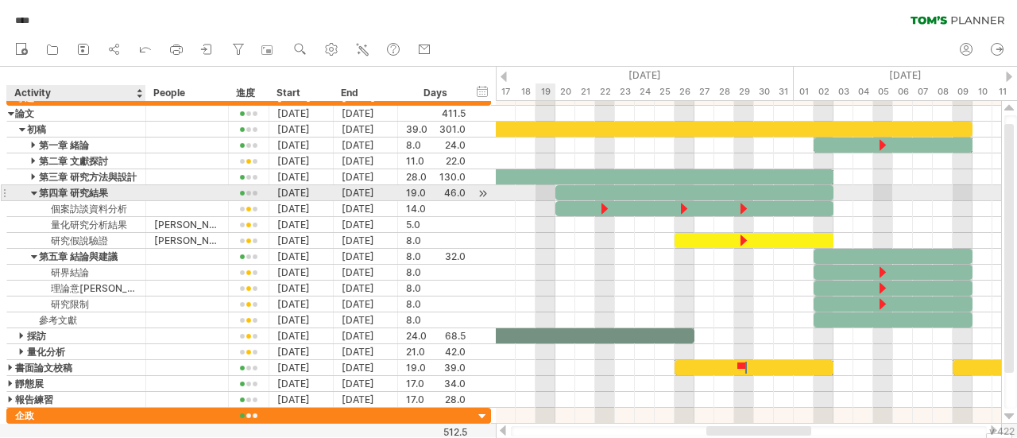
click at [35, 188] on div at bounding box center [34, 192] width 7 height 15
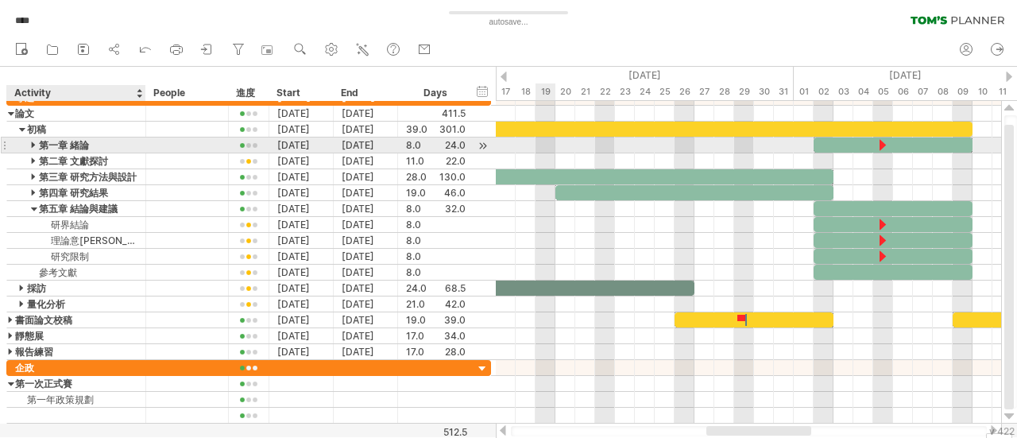
click at [32, 145] on div at bounding box center [34, 144] width 7 height 15
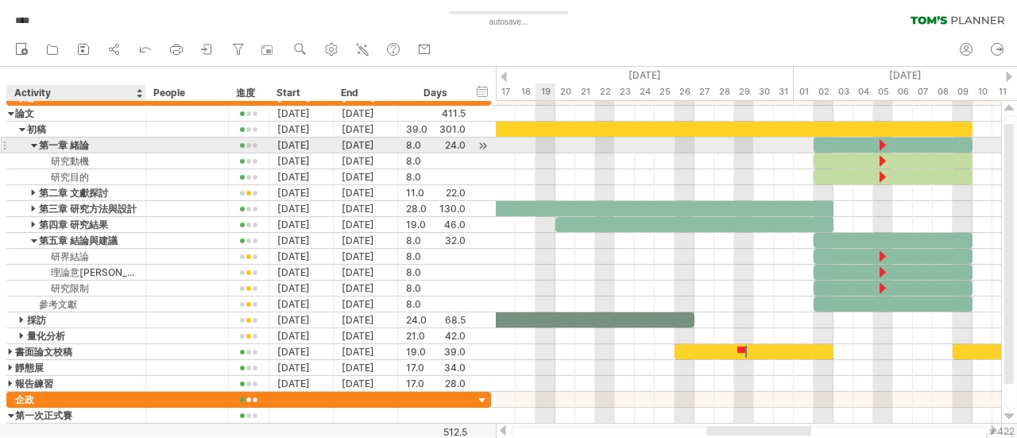
click at [32, 145] on div at bounding box center [34, 144] width 7 height 15
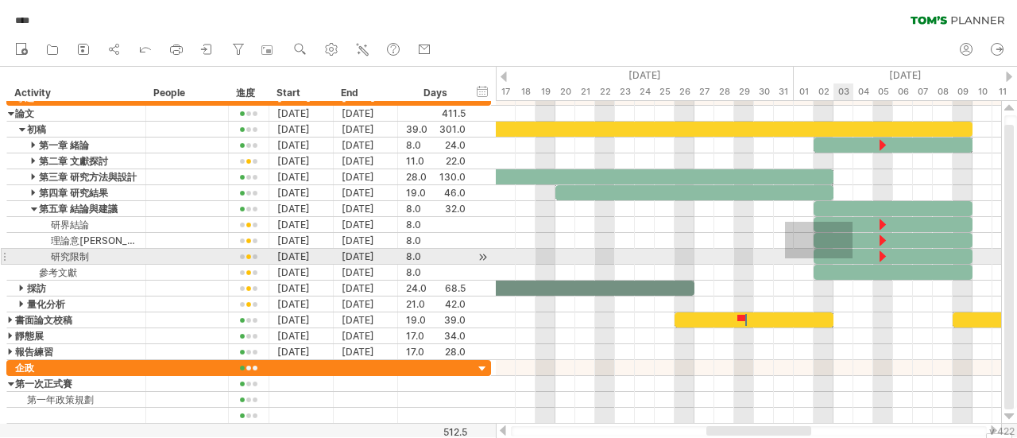
drag, startPoint x: 785, startPoint y: 222, endPoint x: 852, endPoint y: 258, distance: 76.8
click at [852, 258] on div "**********" at bounding box center [748, 262] width 505 height 322
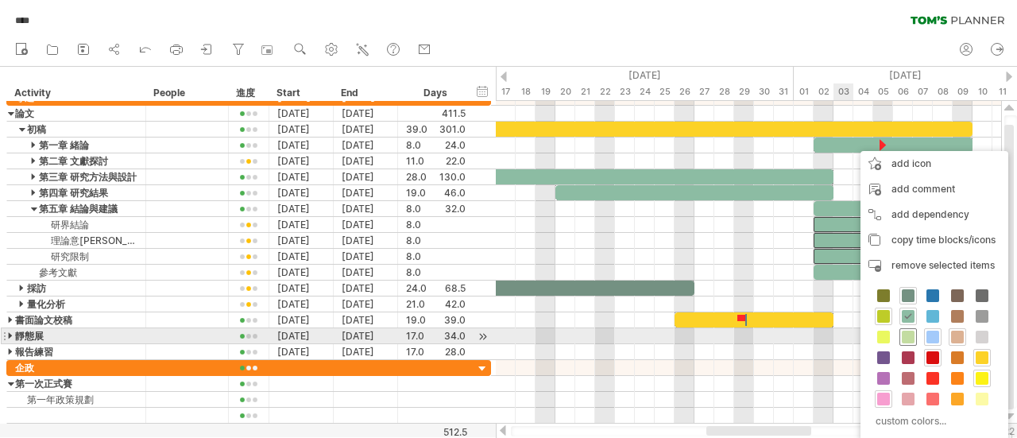
click at [905, 338] on span at bounding box center [907, 336] width 13 height 13
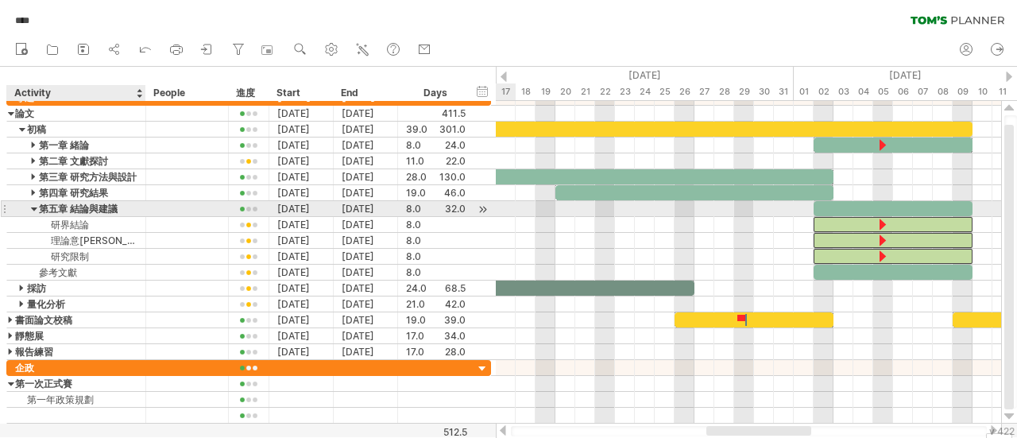
click at [31, 206] on div at bounding box center [34, 208] width 7 height 15
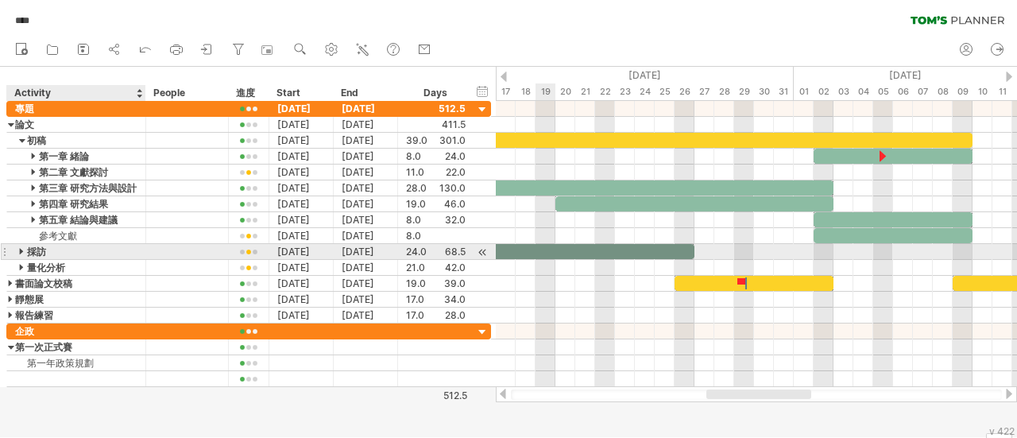
click at [20, 249] on div at bounding box center [22, 251] width 7 height 15
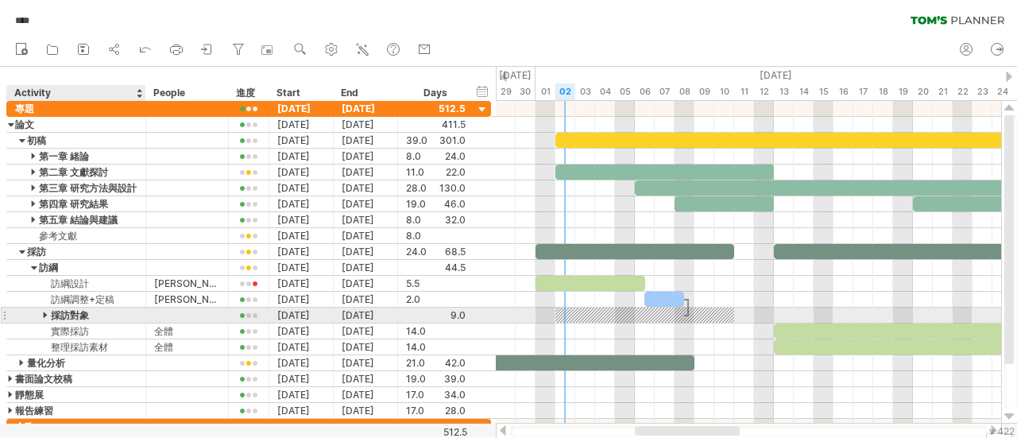
click at [48, 309] on div at bounding box center [46, 314] width 7 height 15
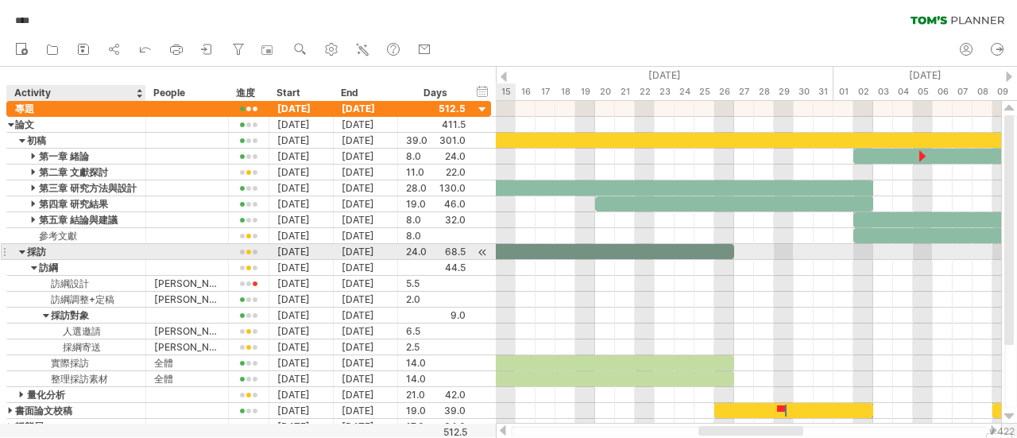
click at [24, 250] on div at bounding box center [22, 251] width 7 height 15
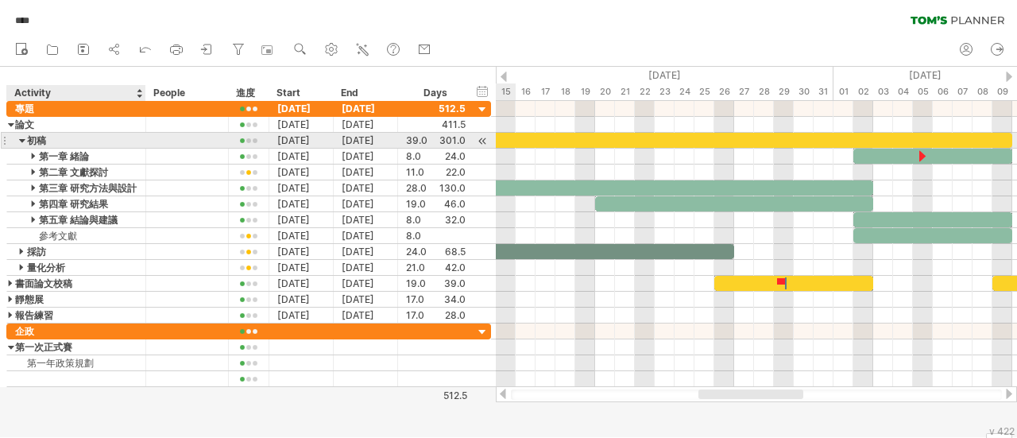
click at [20, 137] on div at bounding box center [22, 140] width 7 height 15
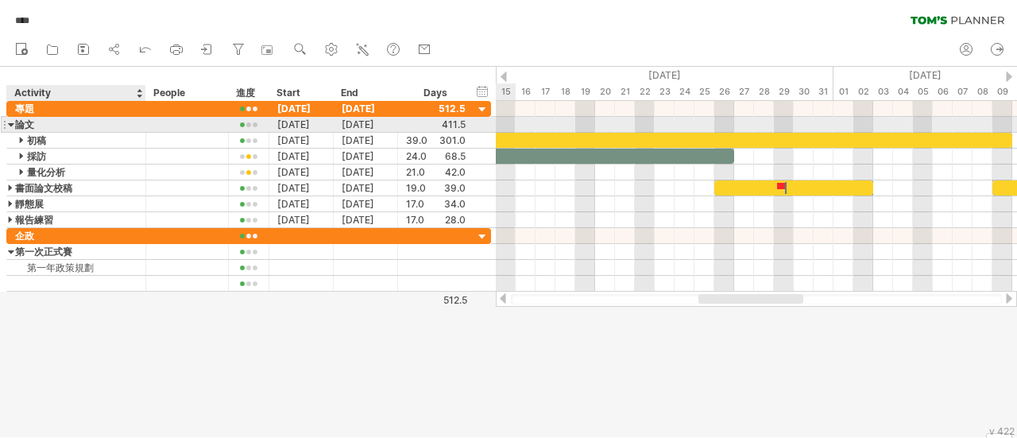
click at [11, 121] on div at bounding box center [11, 124] width 7 height 15
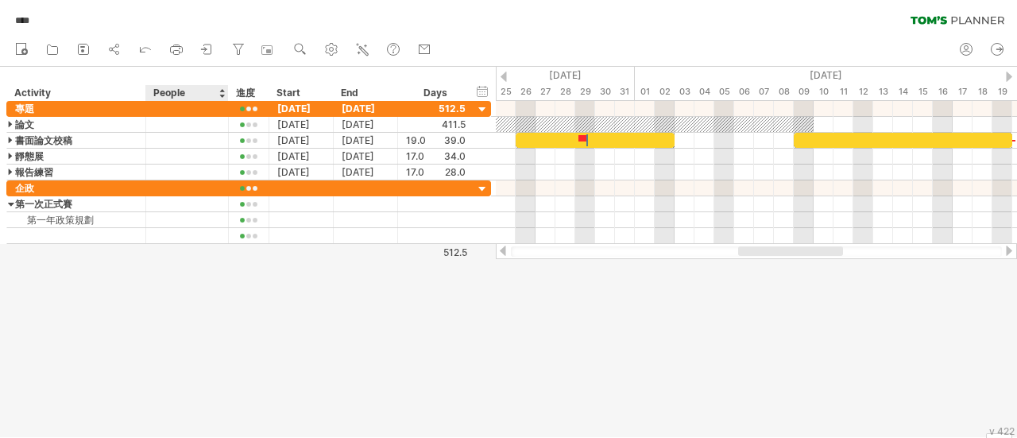
click at [165, 91] on div "People" at bounding box center [186, 93] width 66 height 16
click at [221, 95] on div at bounding box center [221, 93] width 6 height 16
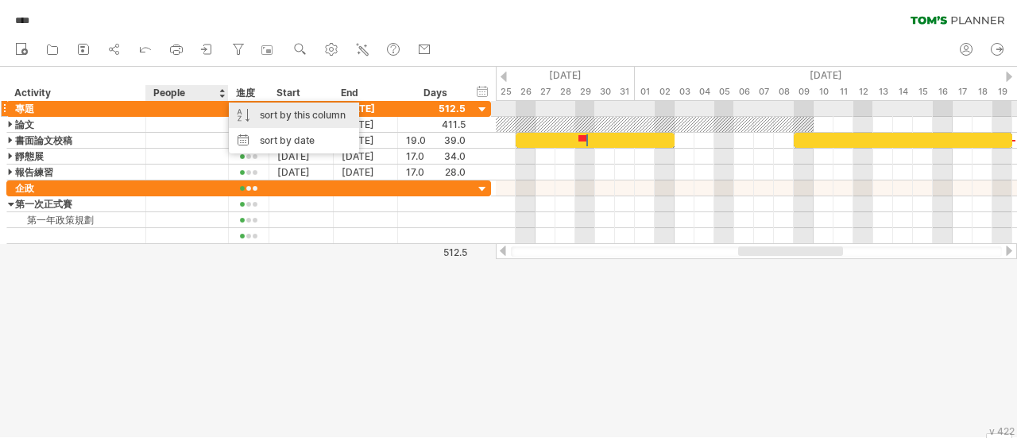
click at [269, 113] on div "sort by this column" at bounding box center [294, 114] width 130 height 25
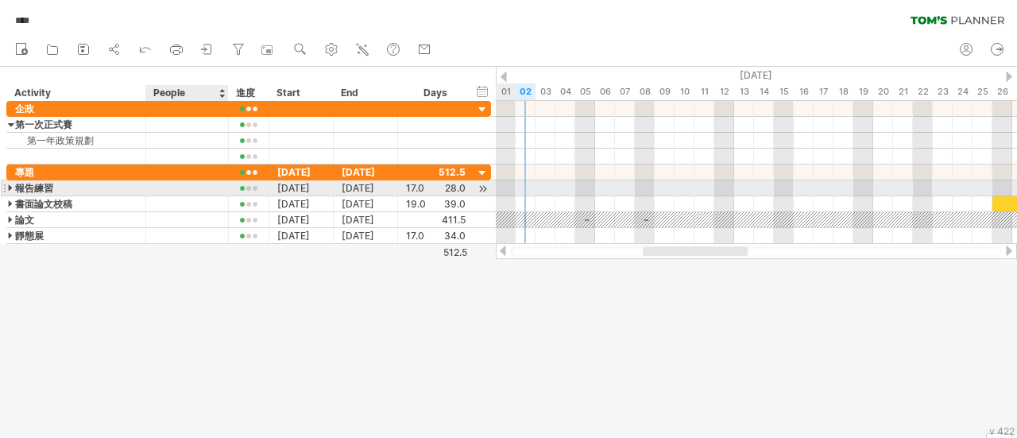
click at [10, 188] on div at bounding box center [11, 187] width 7 height 15
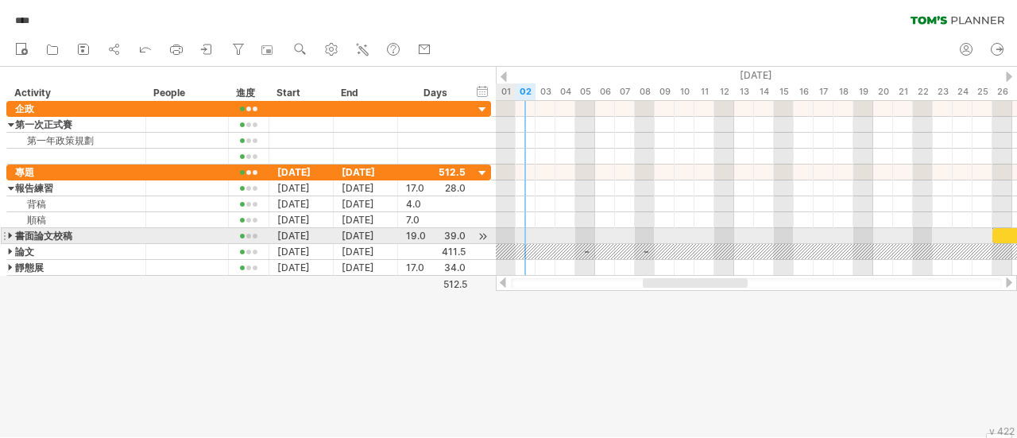
click at [10, 230] on div at bounding box center [11, 235] width 7 height 15
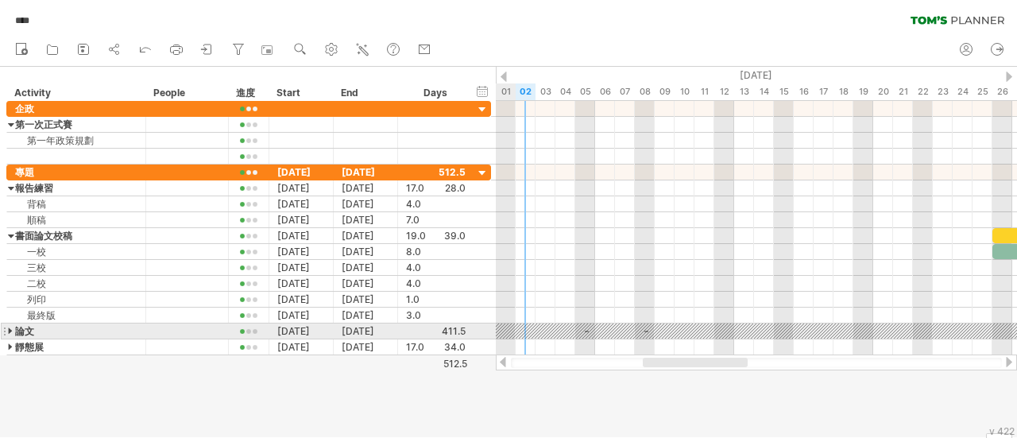
click at [8, 326] on div at bounding box center [11, 330] width 7 height 15
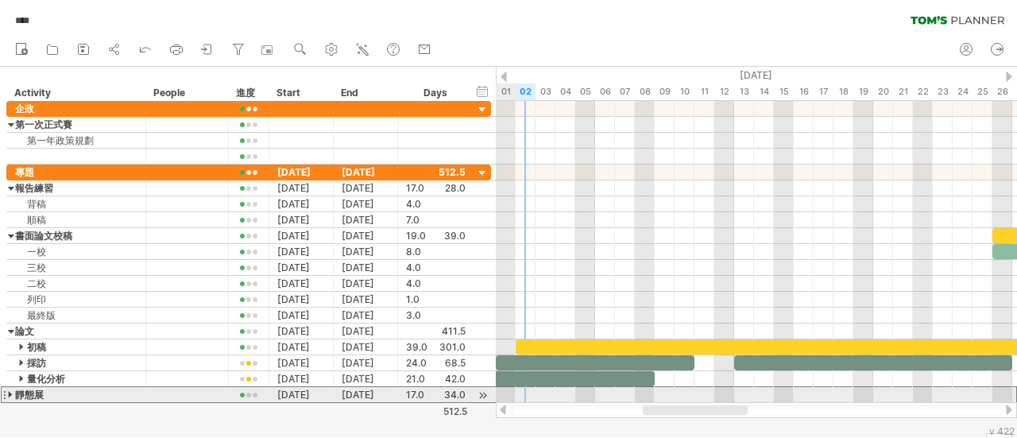
click at [6, 390] on div at bounding box center [4, 394] width 6 height 17
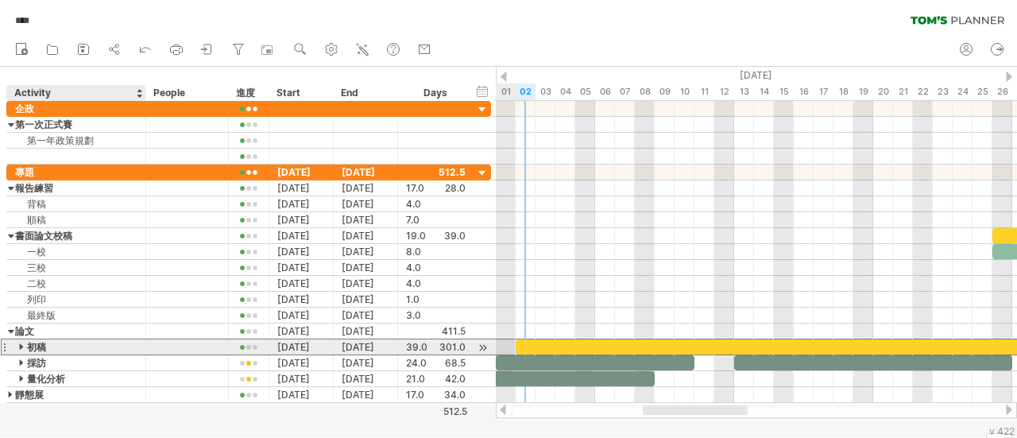
click at [17, 342] on div "初稿" at bounding box center [76, 346] width 122 height 15
click at [17, 342] on input "**" at bounding box center [76, 346] width 122 height 15
click at [19, 342] on input "**" at bounding box center [76, 346] width 122 height 15
click at [20, 342] on input "**" at bounding box center [76, 346] width 122 height 15
click at [21, 341] on input "**" at bounding box center [76, 346] width 122 height 15
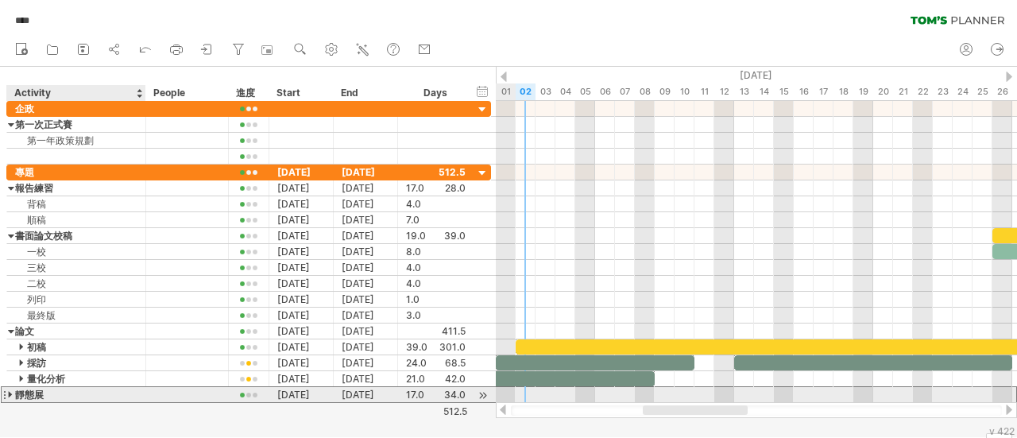
click at [110, 395] on div "靜態展" at bounding box center [76, 394] width 122 height 15
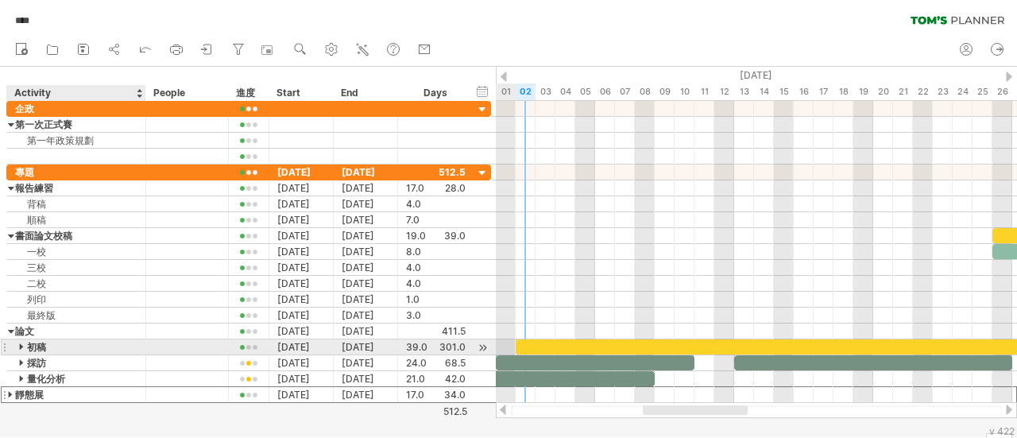
click at [21, 342] on div at bounding box center [22, 346] width 7 height 15
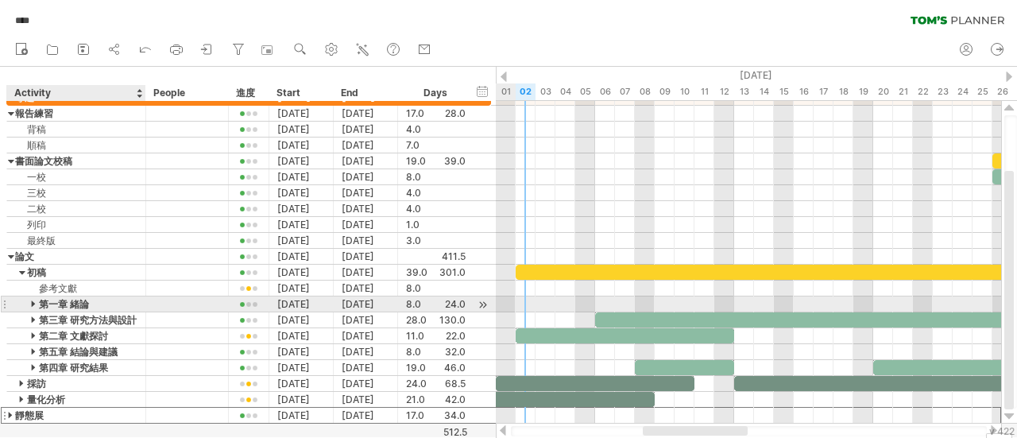
click at [32, 299] on div at bounding box center [34, 303] width 7 height 15
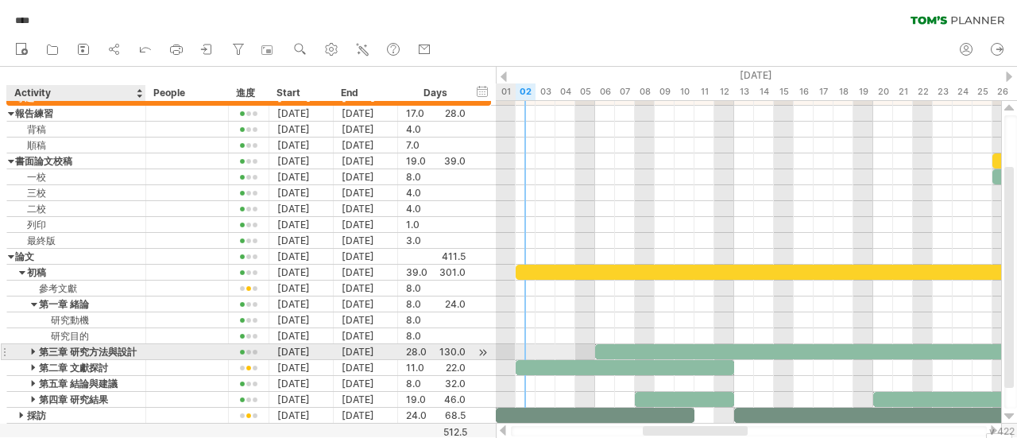
click at [37, 349] on div at bounding box center [34, 351] width 7 height 15
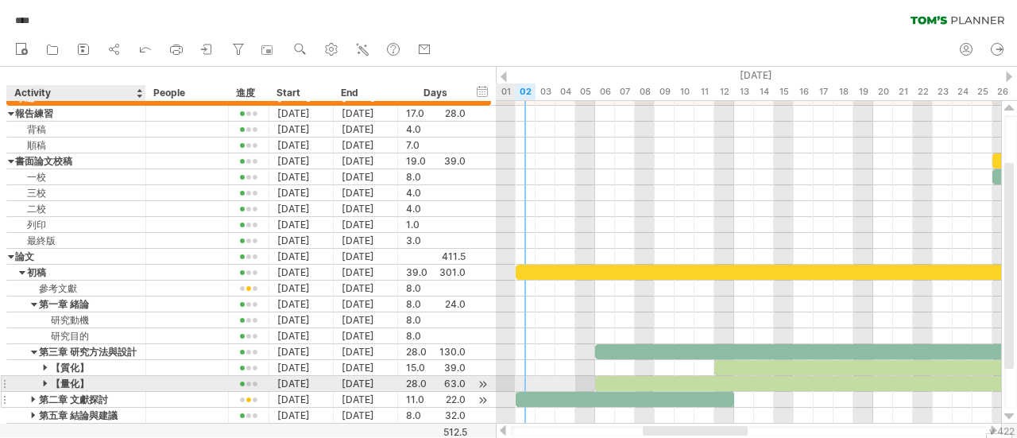
click at [32, 392] on div at bounding box center [34, 399] width 7 height 15
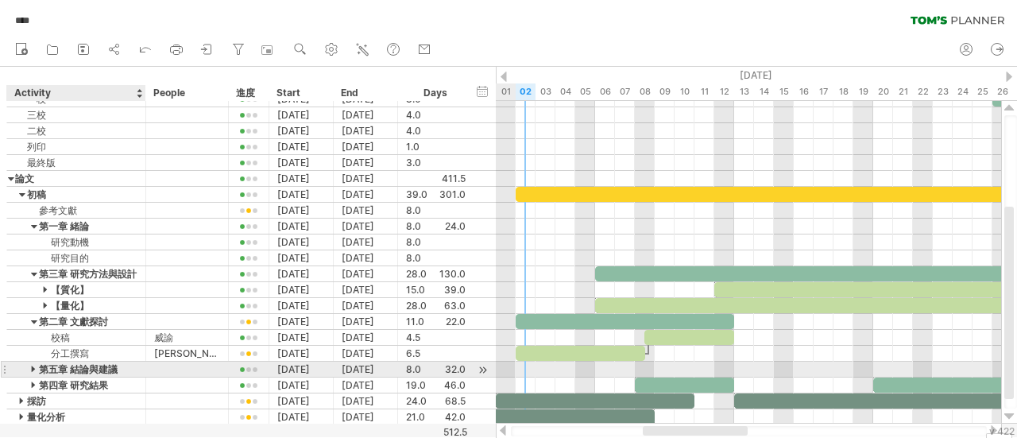
click at [32, 363] on div at bounding box center [34, 368] width 7 height 15
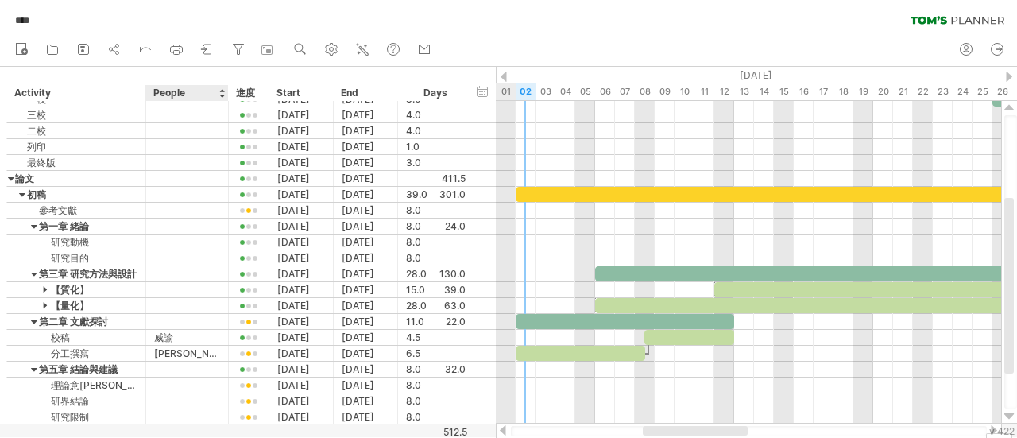
click at [205, 95] on div "People" at bounding box center [186, 93] width 66 height 16
drag, startPoint x: 134, startPoint y: 44, endPoint x: 145, endPoint y: 53, distance: 13.5
click at [145, 53] on ul "new open" at bounding box center [222, 49] width 431 height 33
click at [145, 53] on icon at bounding box center [145, 49] width 16 height 16
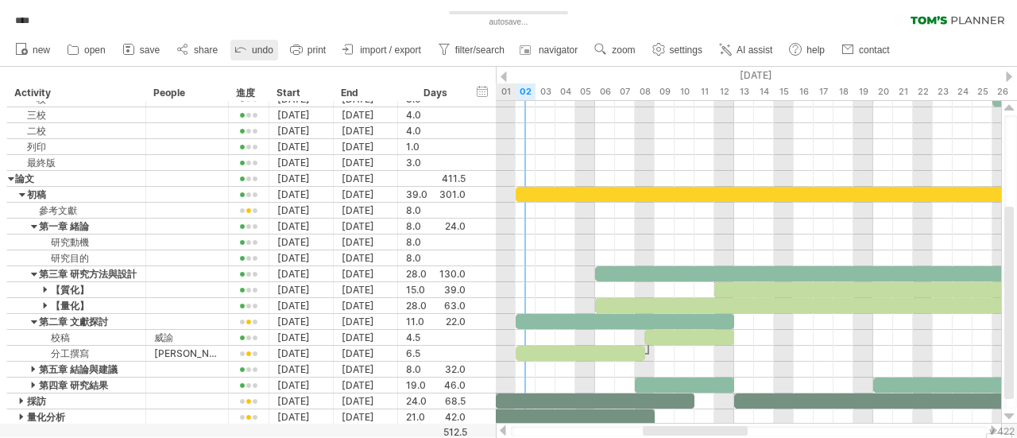
click at [145, 53] on span "save" at bounding box center [150, 49] width 20 height 11
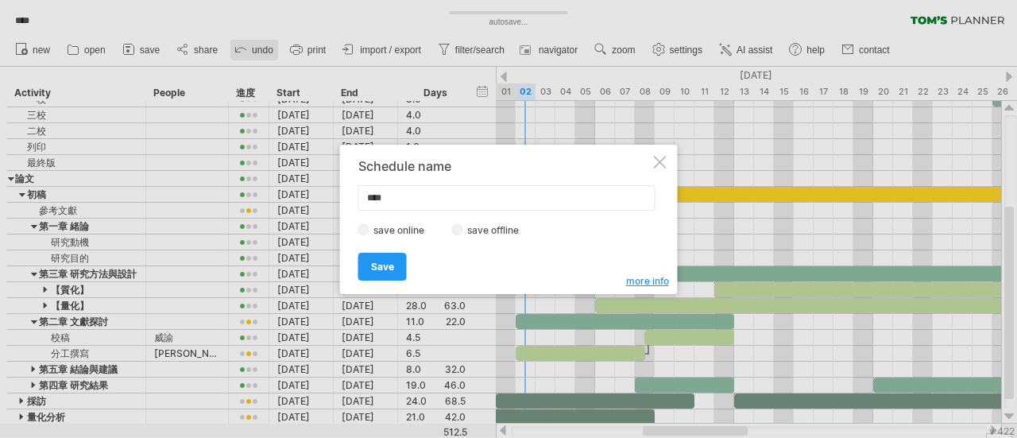
click at [145, 53] on div at bounding box center [508, 219] width 1017 height 438
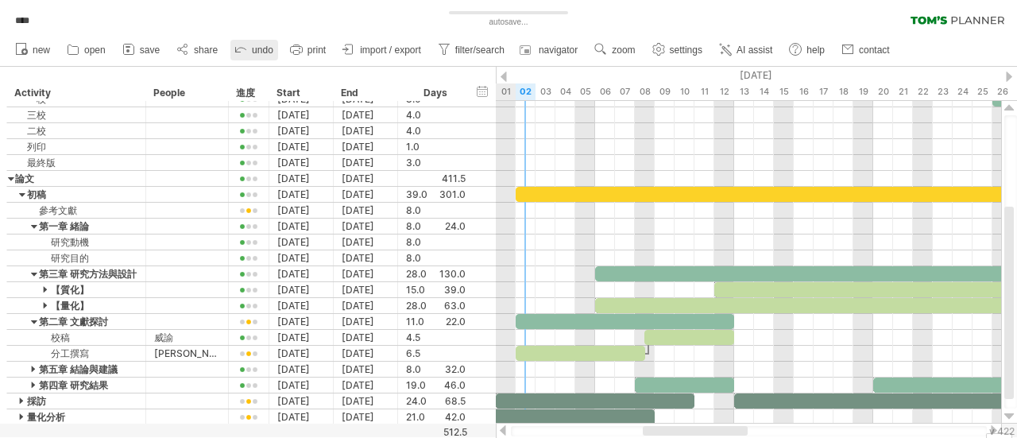
click at [145, 53] on span "save" at bounding box center [150, 49] width 20 height 11
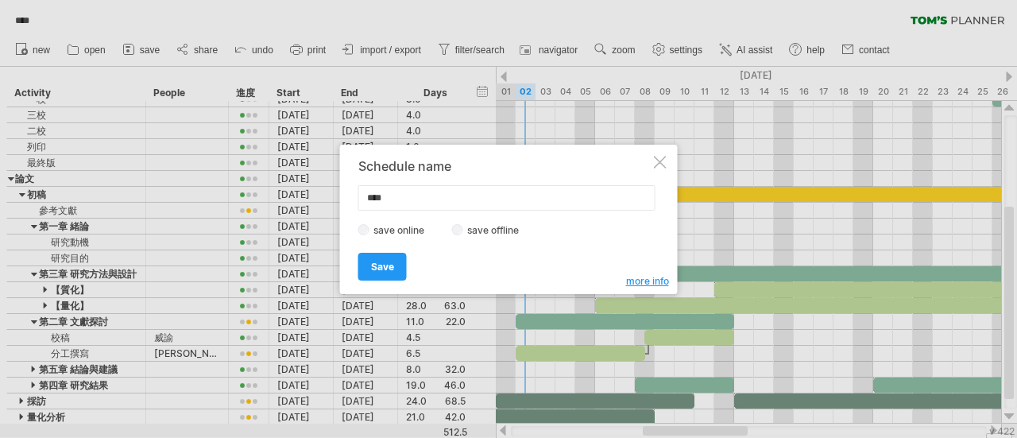
click at [657, 161] on div at bounding box center [660, 162] width 13 height 13
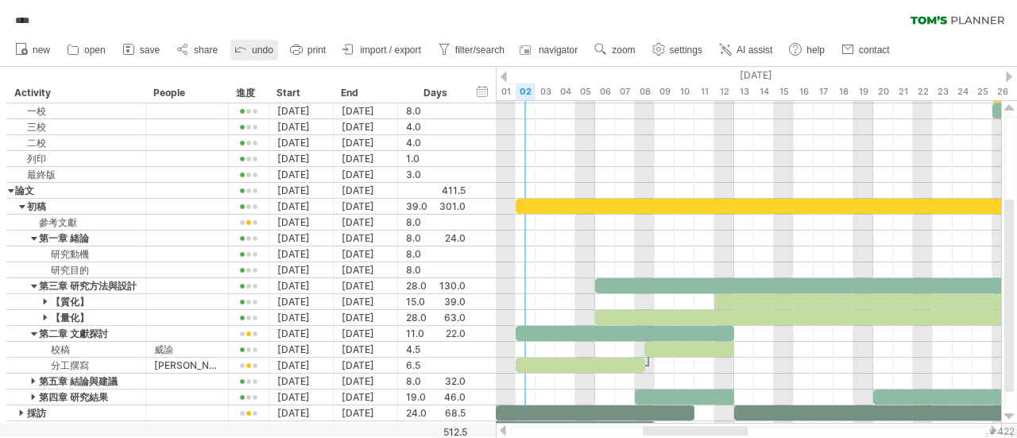
click at [233, 49] on icon at bounding box center [241, 49] width 16 height 16
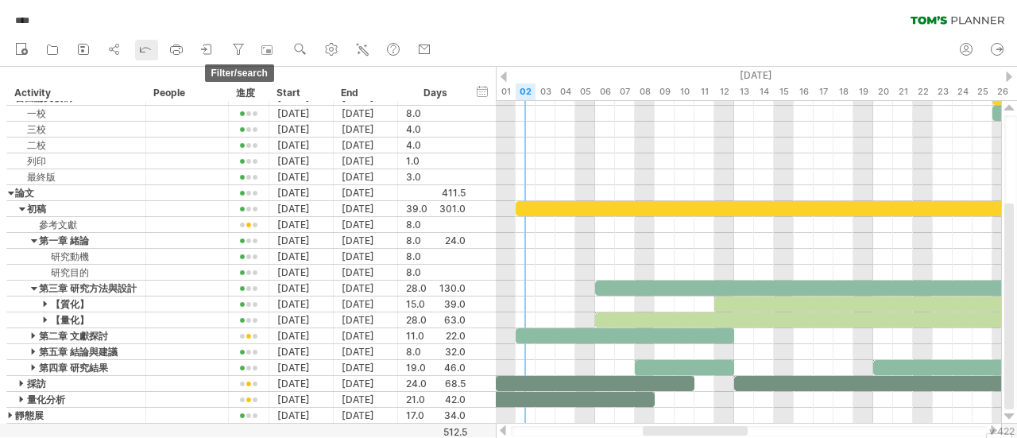
click at [233, 49] on icon at bounding box center [238, 49] width 16 height 16
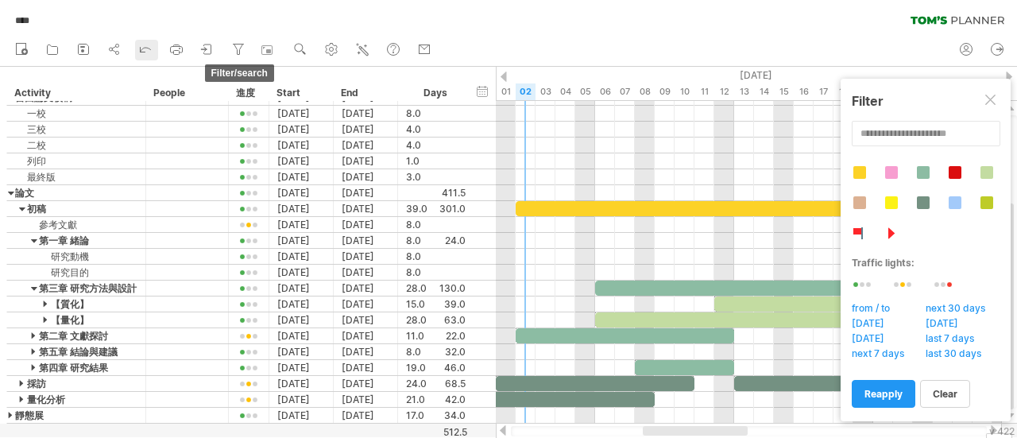
click at [233, 49] on icon at bounding box center [238, 49] width 16 height 16
click at [154, 50] on link "undo" at bounding box center [146, 50] width 23 height 21
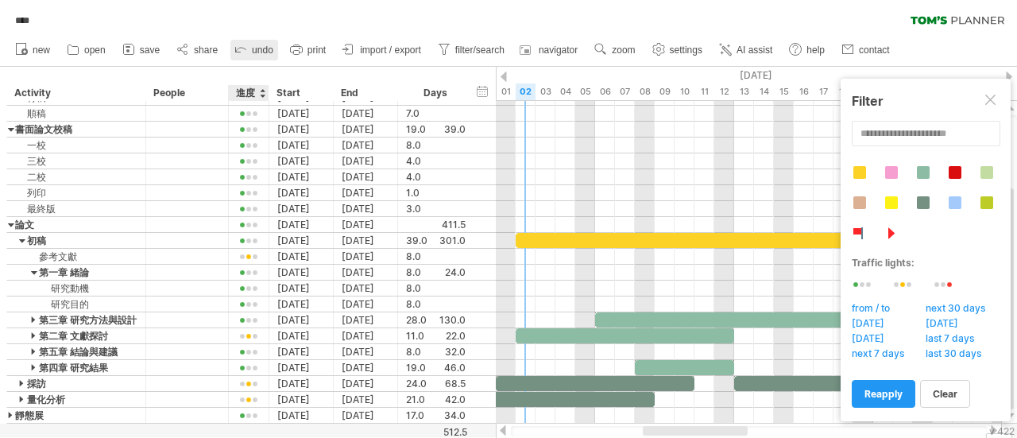
click at [245, 59] on link "undo" at bounding box center [254, 50] width 48 height 21
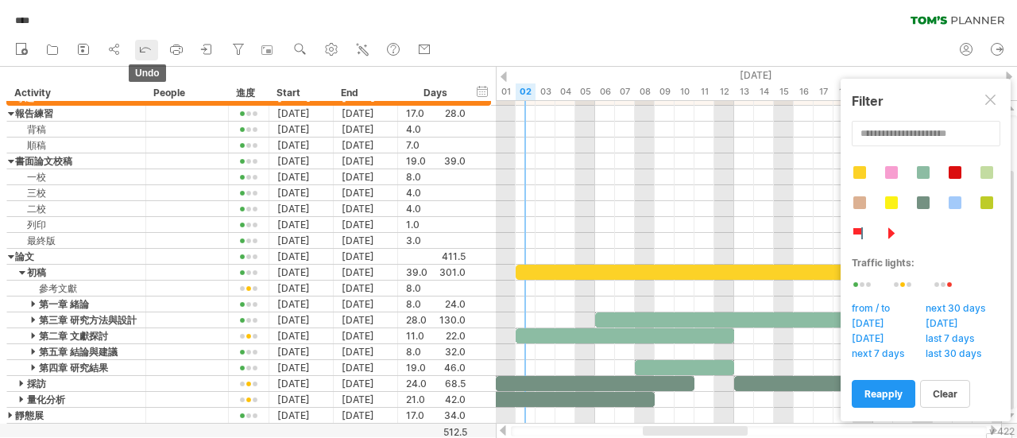
click at [140, 52] on icon at bounding box center [145, 49] width 16 height 16
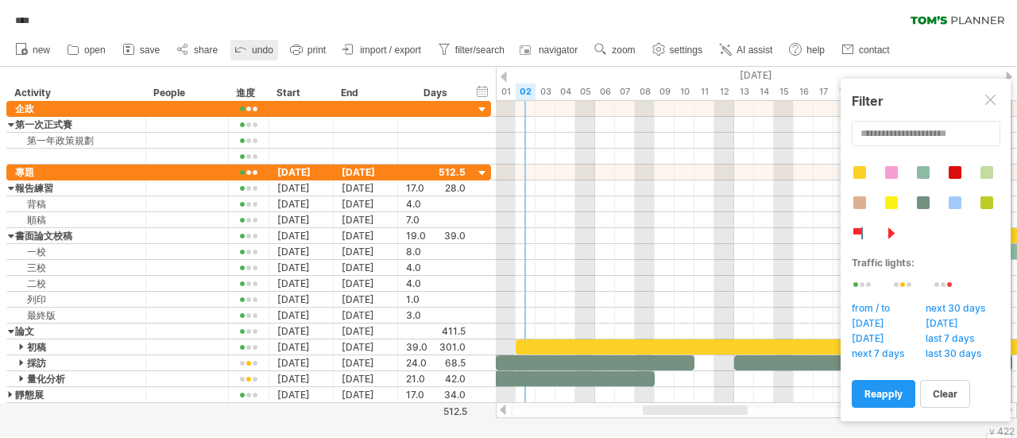
click at [234, 50] on icon at bounding box center [241, 49] width 16 height 16
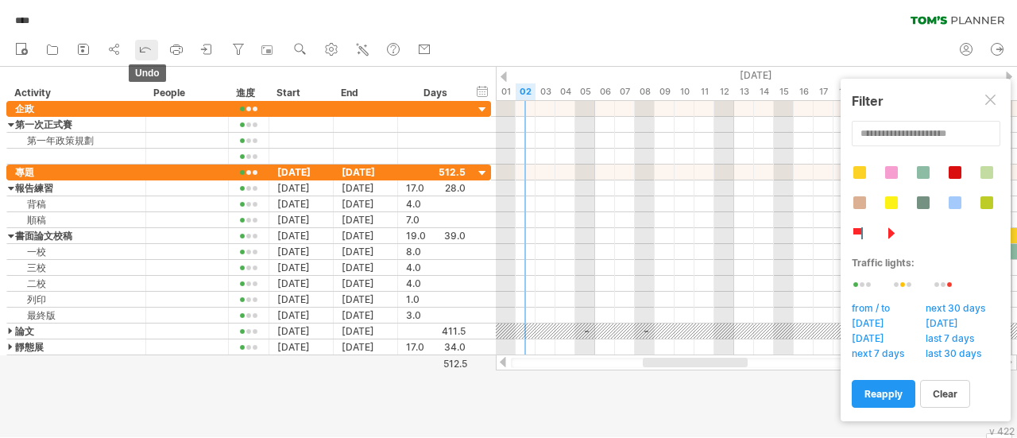
click at [145, 50] on icon at bounding box center [145, 49] width 16 height 16
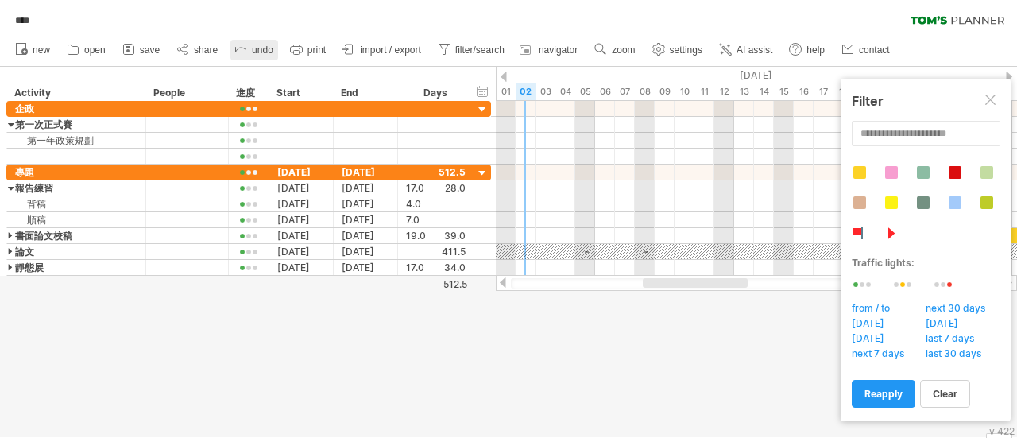
click at [238, 55] on link "undo" at bounding box center [254, 50] width 48 height 21
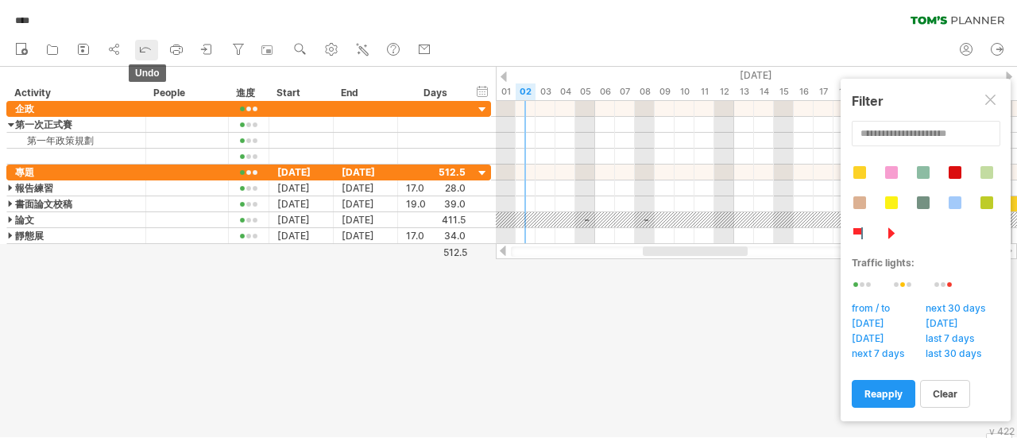
click at [148, 52] on icon at bounding box center [145, 49] width 16 height 16
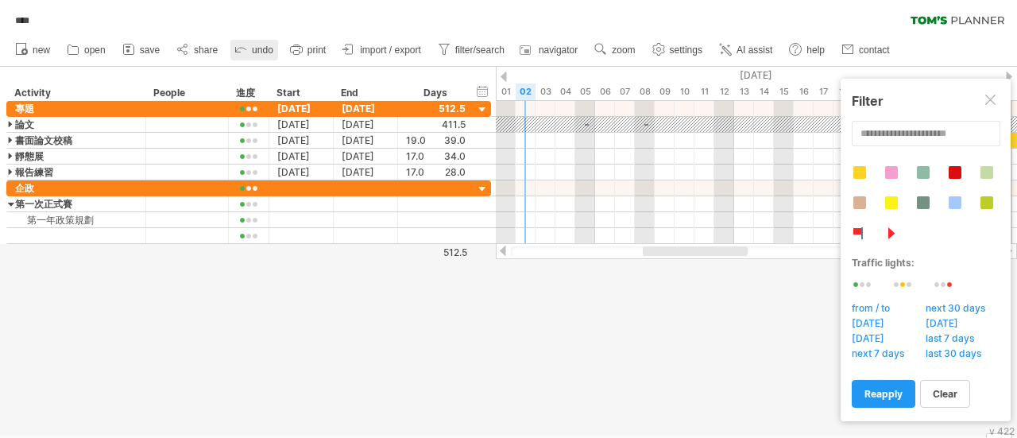
click at [234, 50] on icon at bounding box center [241, 49] width 16 height 16
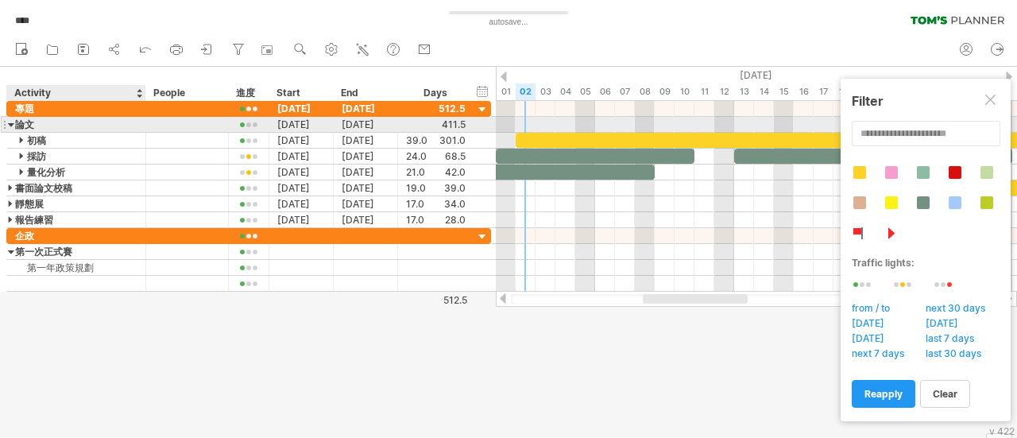
click at [11, 124] on div at bounding box center [11, 124] width 7 height 15
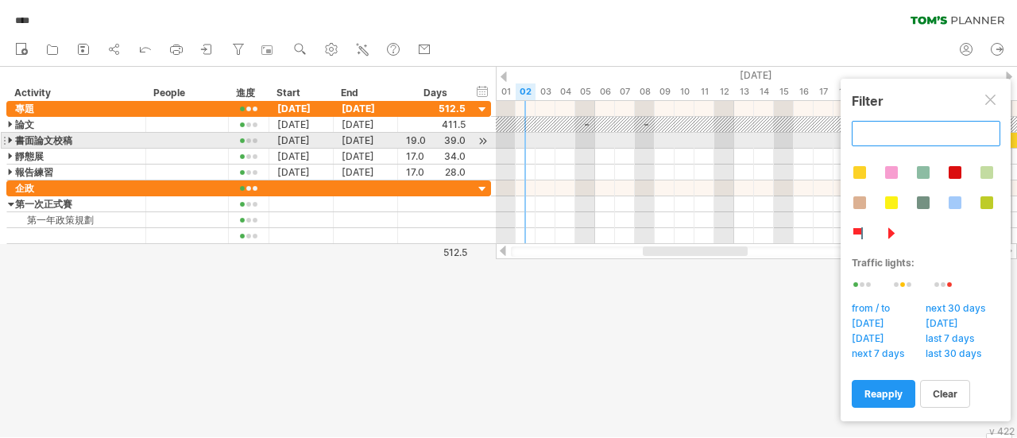
click at [893, 133] on input "text" at bounding box center [925, 133] width 149 height 25
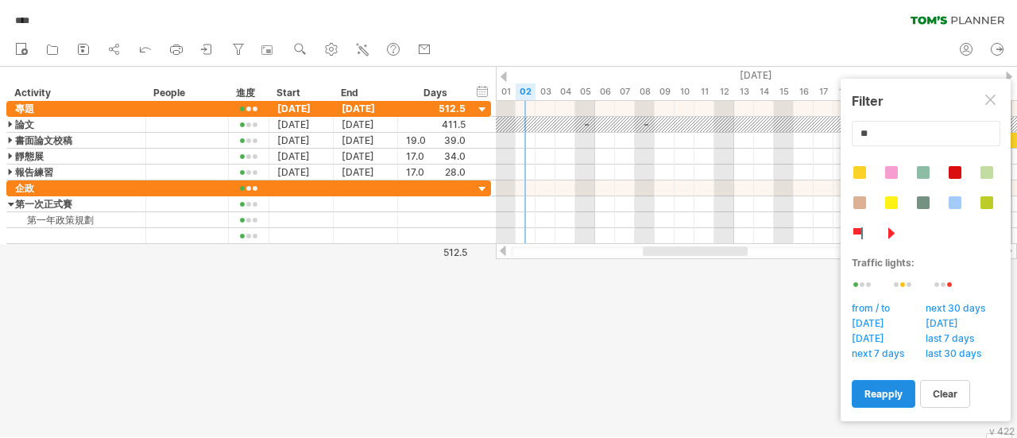
click at [880, 393] on span "reapply" at bounding box center [883, 394] width 38 height 12
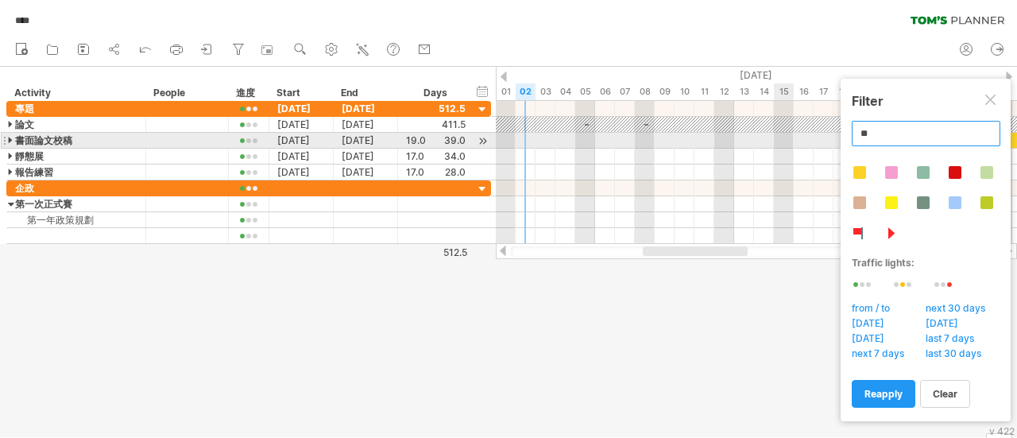
click at [927, 144] on input "**" at bounding box center [925, 133] width 149 height 25
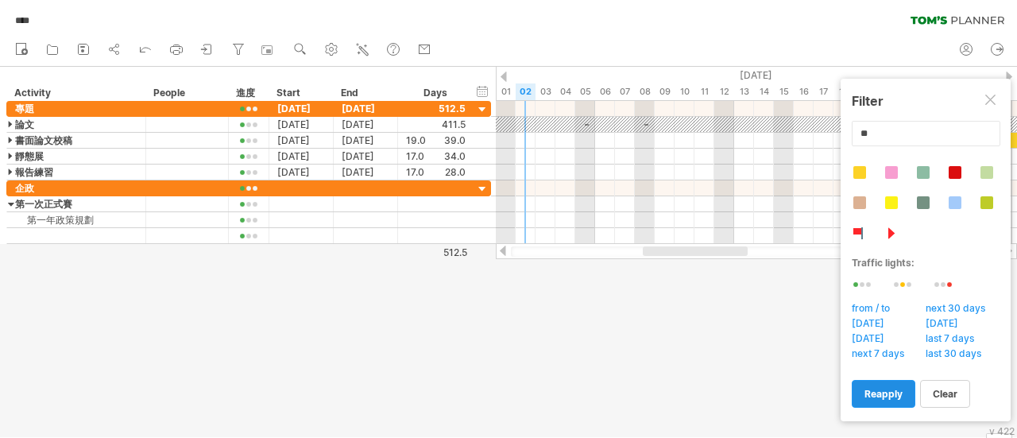
click at [892, 384] on link "reapply" at bounding box center [883, 394] width 64 height 28
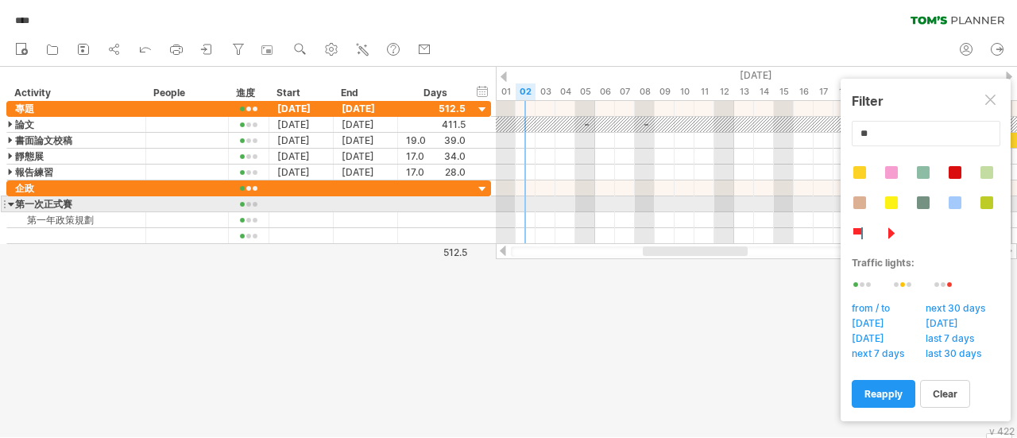
click at [888, 196] on div at bounding box center [891, 202] width 13 height 13
type input "**********"
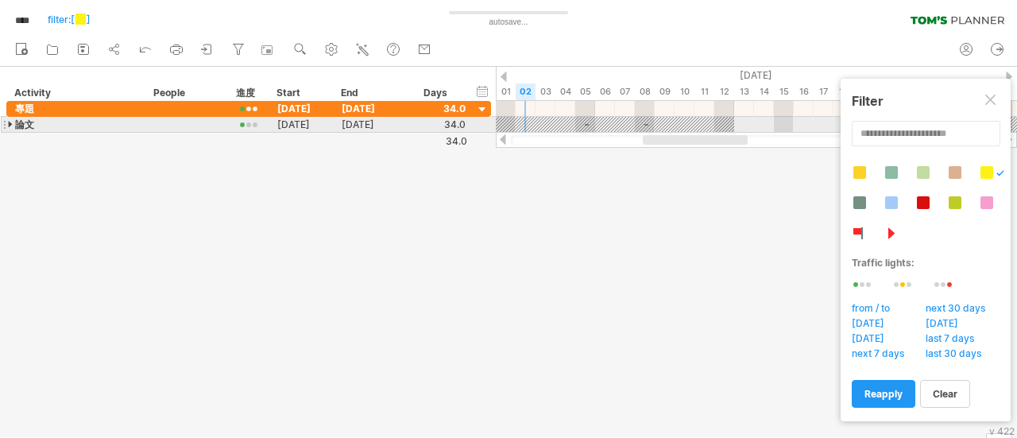
click at [10, 124] on div at bounding box center [11, 124] width 7 height 15
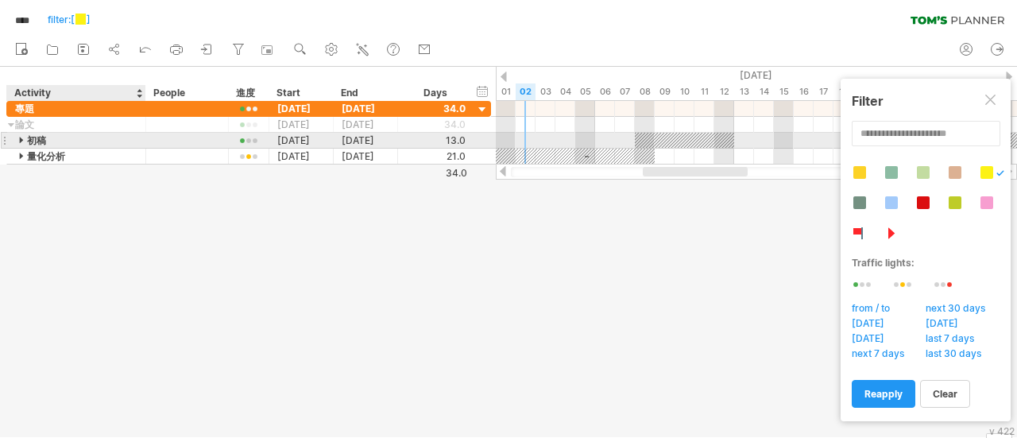
click at [19, 140] on div at bounding box center [22, 140] width 7 height 15
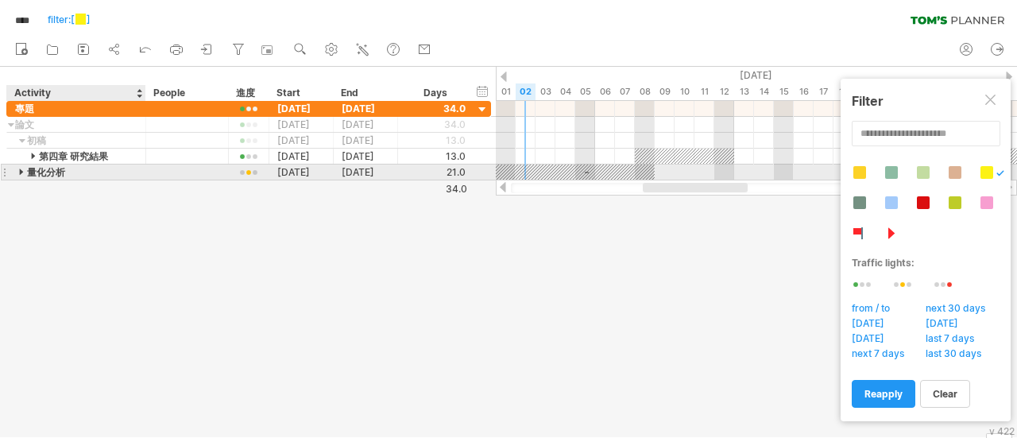
click at [20, 166] on div at bounding box center [22, 171] width 7 height 15
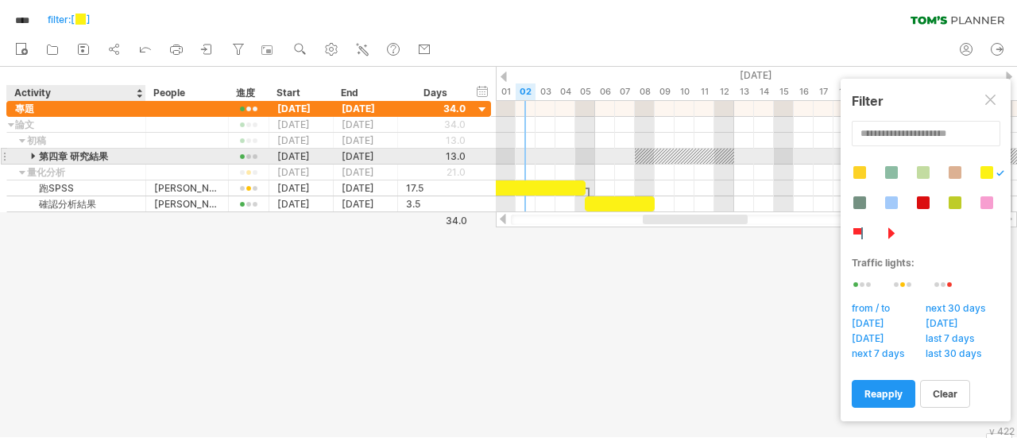
click at [32, 156] on div at bounding box center [34, 156] width 7 height 15
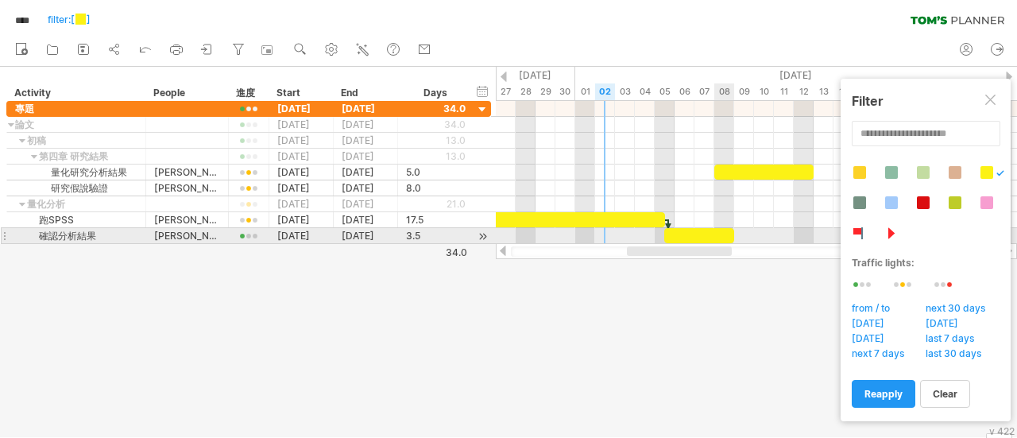
click at [729, 234] on div at bounding box center [699, 235] width 70 height 15
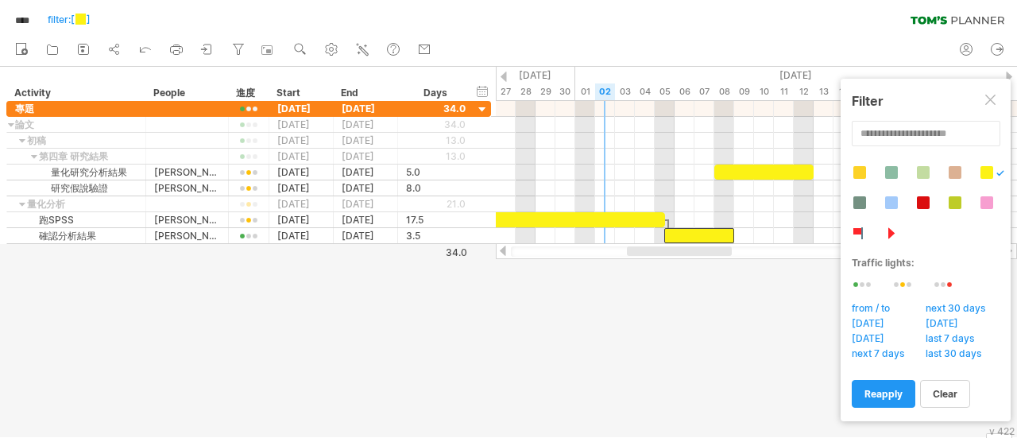
click at [746, 252] on div at bounding box center [756, 251] width 491 height 10
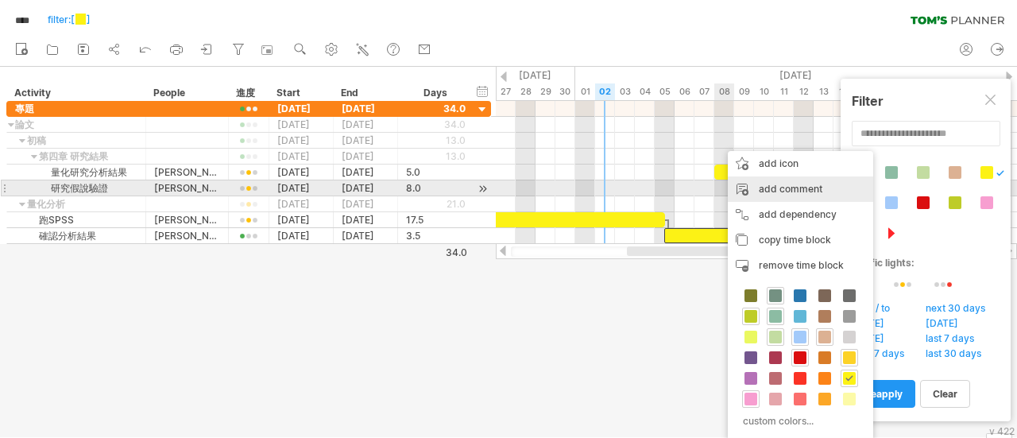
click at [785, 191] on div "add comment" at bounding box center [800, 188] width 145 height 25
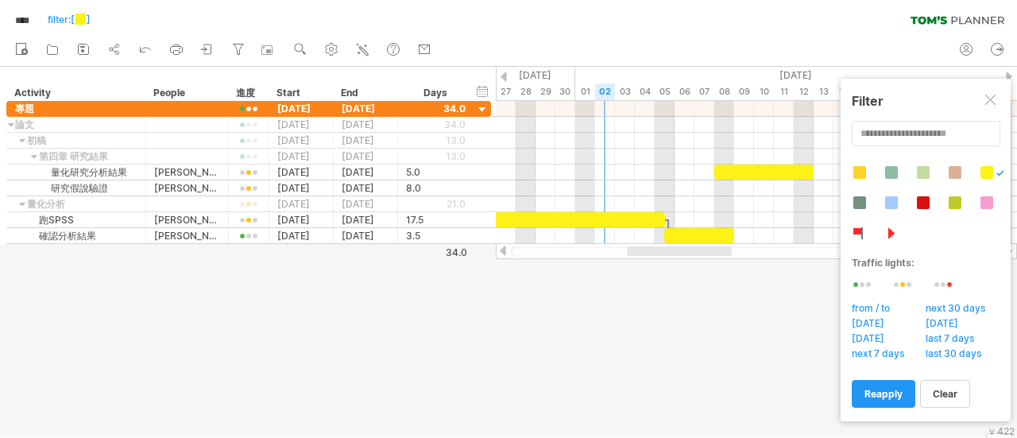
click at [742, 299] on div at bounding box center [508, 252] width 1017 height 370
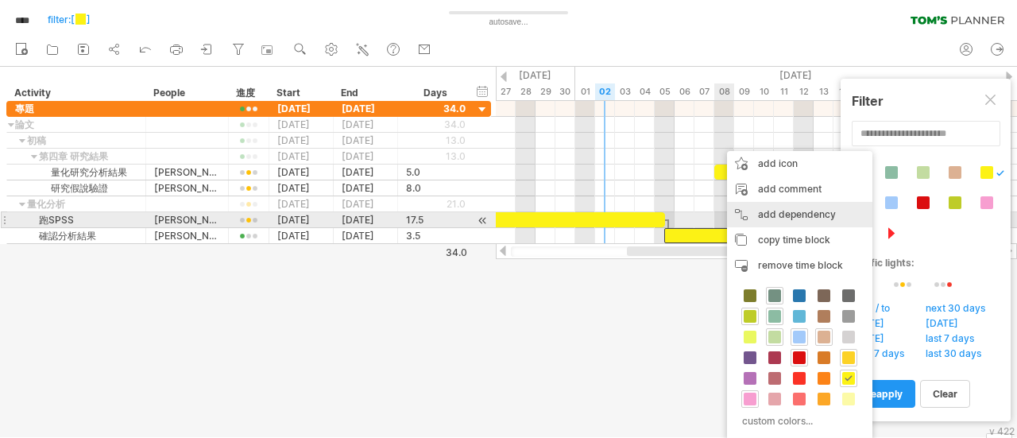
click at [774, 216] on div "add dependency You can use dependencies when you require tasks to be done in a …" at bounding box center [799, 214] width 145 height 25
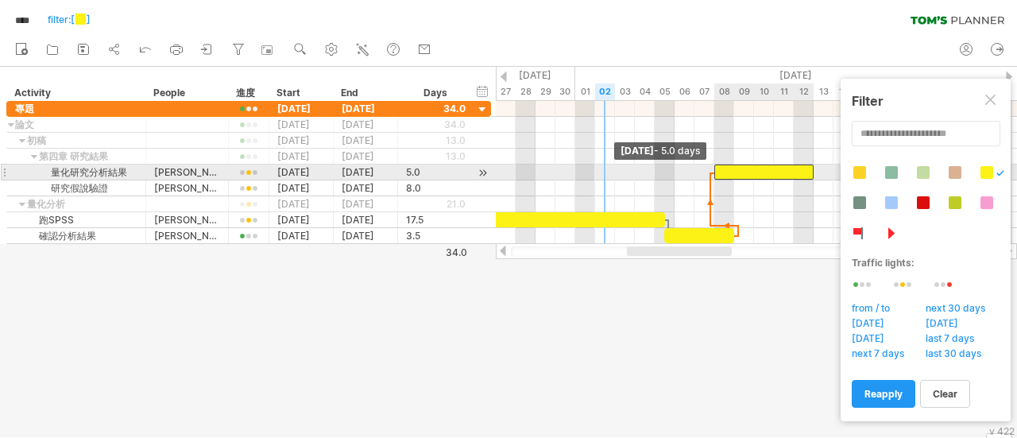
click at [716, 168] on span at bounding box center [714, 171] width 6 height 15
drag, startPoint x: 716, startPoint y: 168, endPoint x: 727, endPoint y: 168, distance: 10.3
click at [727, 168] on span at bounding box center [724, 171] width 6 height 15
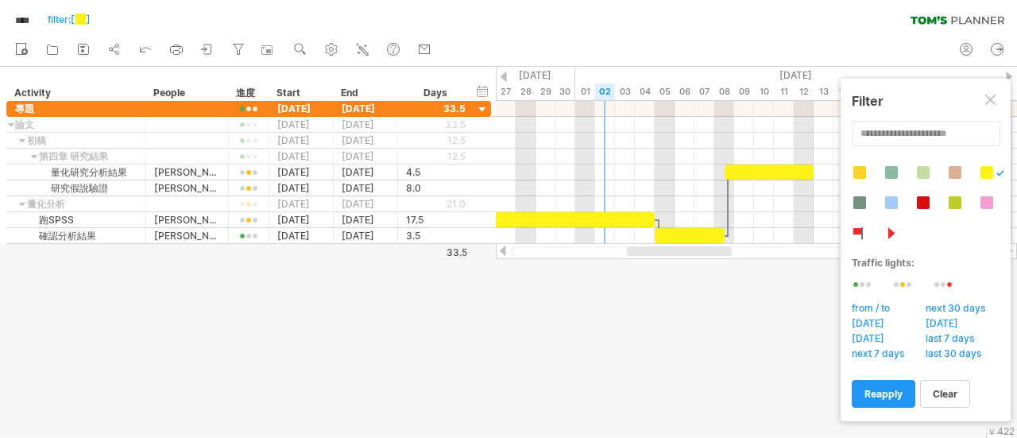
click at [729, 322] on div at bounding box center [508, 252] width 1017 height 370
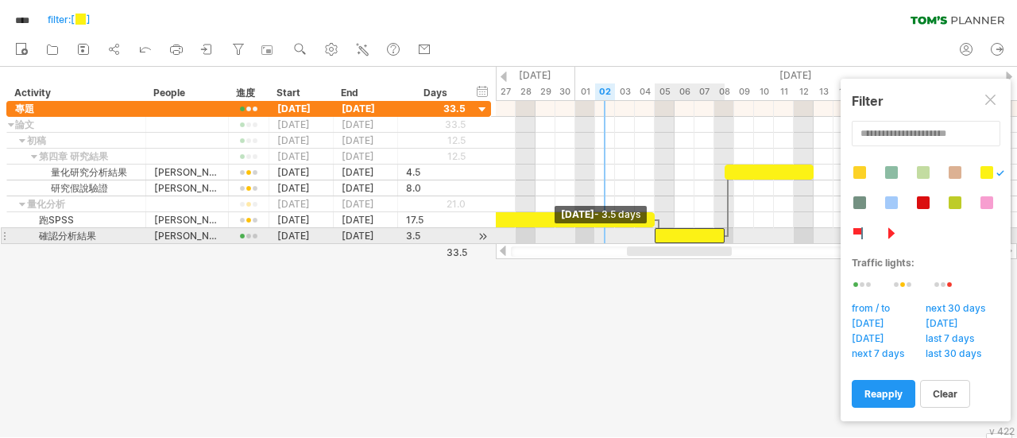
click at [658, 230] on div at bounding box center [689, 235] width 70 height 15
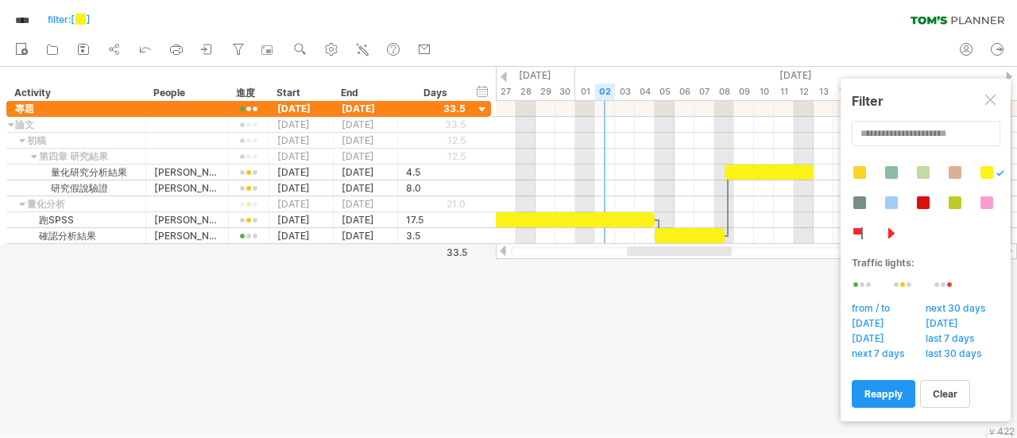
click at [743, 307] on div at bounding box center [508, 252] width 1017 height 370
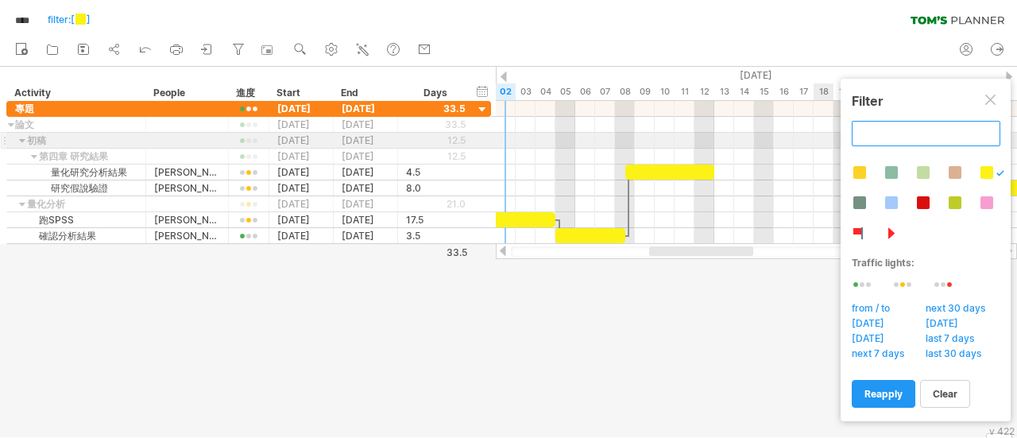
click at [897, 137] on input "text" at bounding box center [925, 133] width 149 height 25
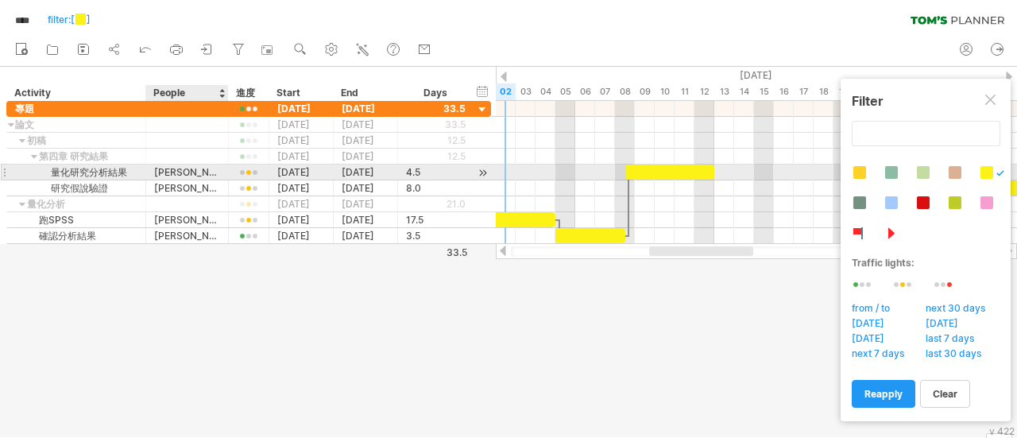
type input "**********"
click at [191, 171] on div "[PERSON_NAME]" at bounding box center [187, 171] width 66 height 15
click at [191, 171] on input "**" at bounding box center [187, 171] width 66 height 15
type input "*"
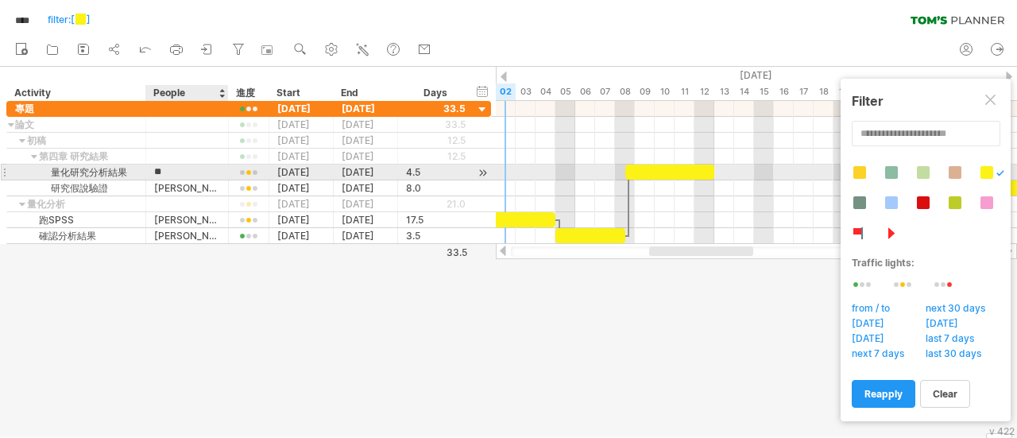
type input "*"
type input "****"
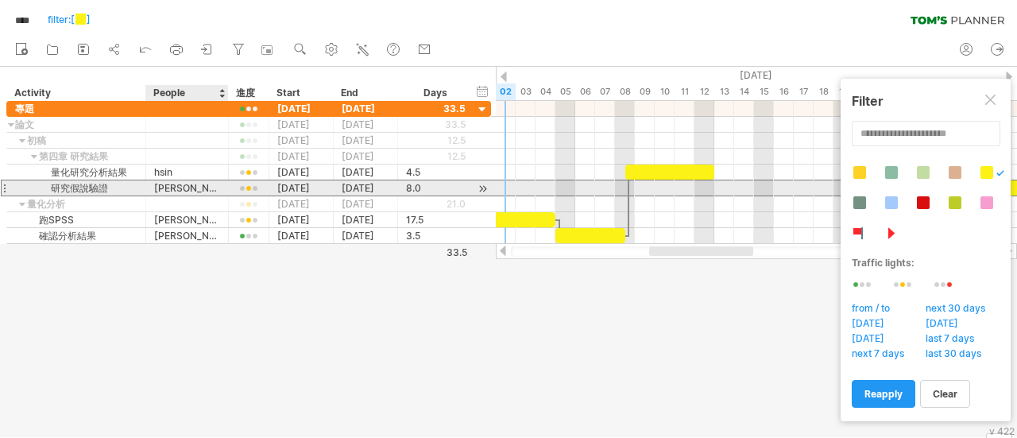
click at [191, 191] on div "[PERSON_NAME]" at bounding box center [187, 187] width 66 height 15
type input "*"
click at [191, 191] on input "text" at bounding box center [187, 187] width 66 height 15
type input "****"
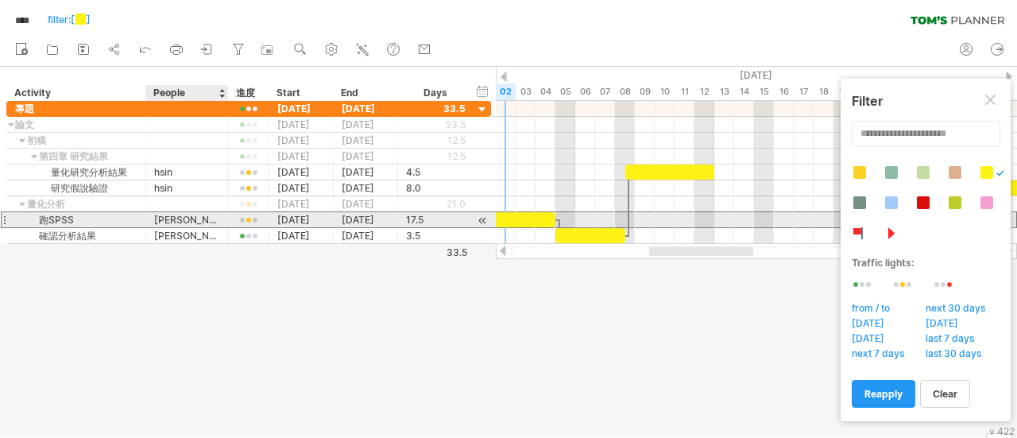
click at [189, 220] on div "[PERSON_NAME]" at bounding box center [187, 219] width 66 height 15
type input "*"
type input "****"
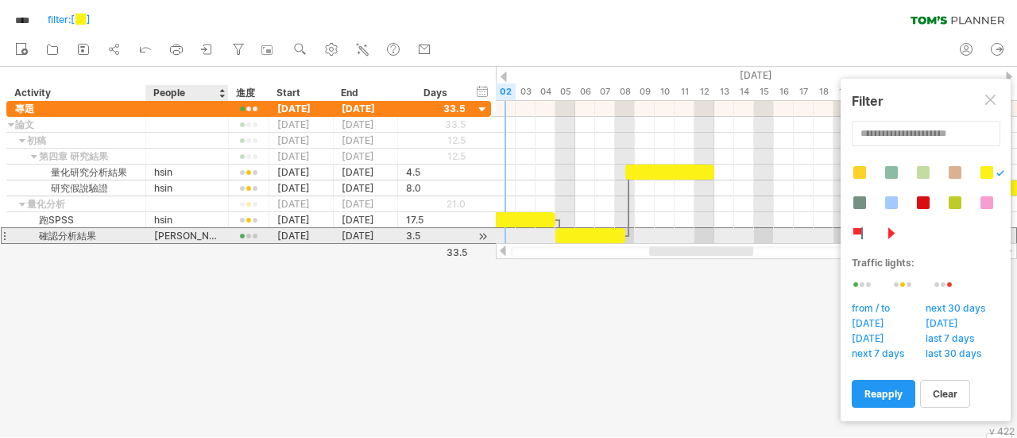
click at [189, 231] on div "[PERSON_NAME]" at bounding box center [187, 235] width 66 height 15
type input "*"
click at [159, 234] on input "****" at bounding box center [187, 235] width 66 height 15
type input "****"
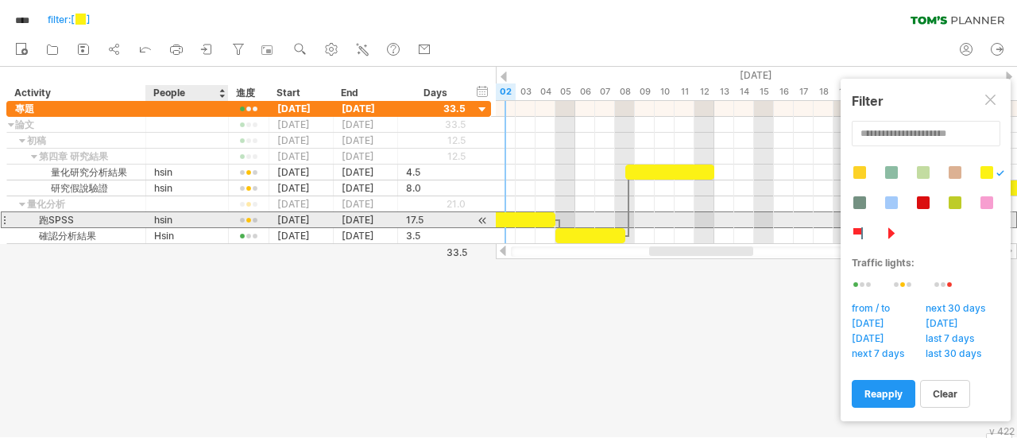
click at [157, 218] on div "hsin" at bounding box center [187, 219] width 66 height 15
type input "****"
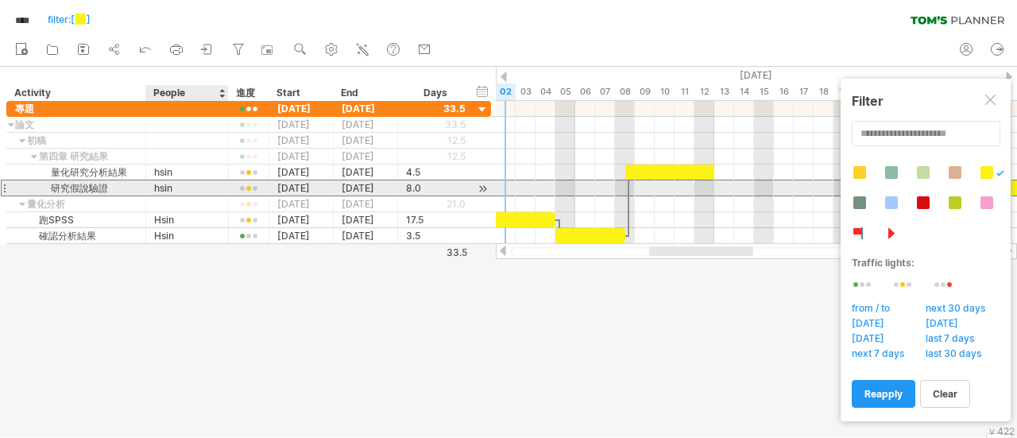
click at [162, 182] on div "hsin" at bounding box center [187, 187] width 66 height 15
type input "****"
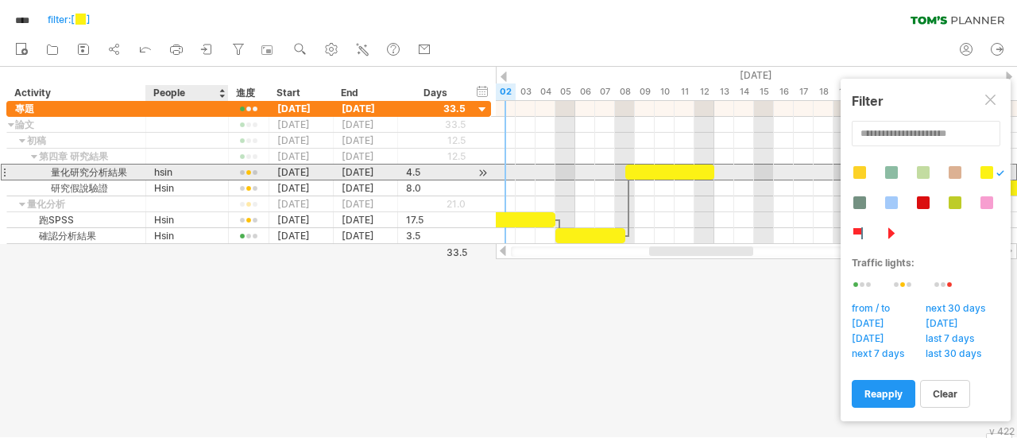
click at [159, 172] on div "hsin" at bounding box center [187, 171] width 66 height 15
type input "****"
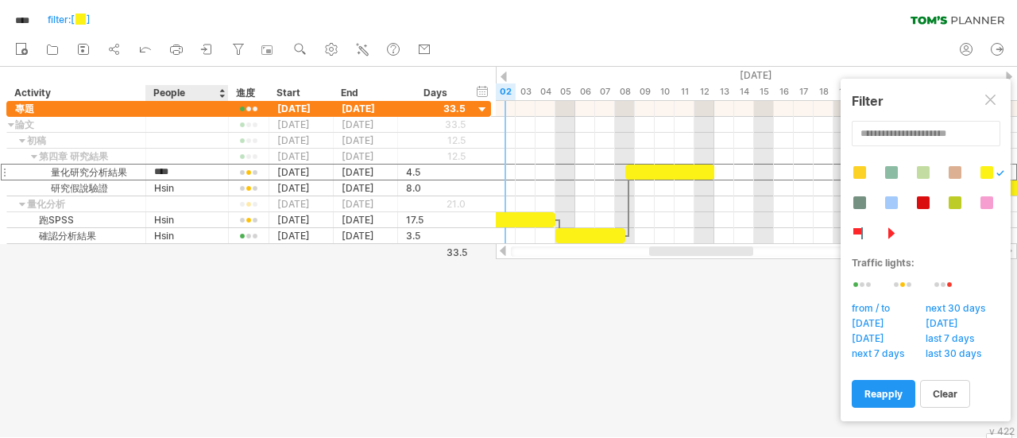
click at [206, 290] on div at bounding box center [508, 252] width 1017 height 370
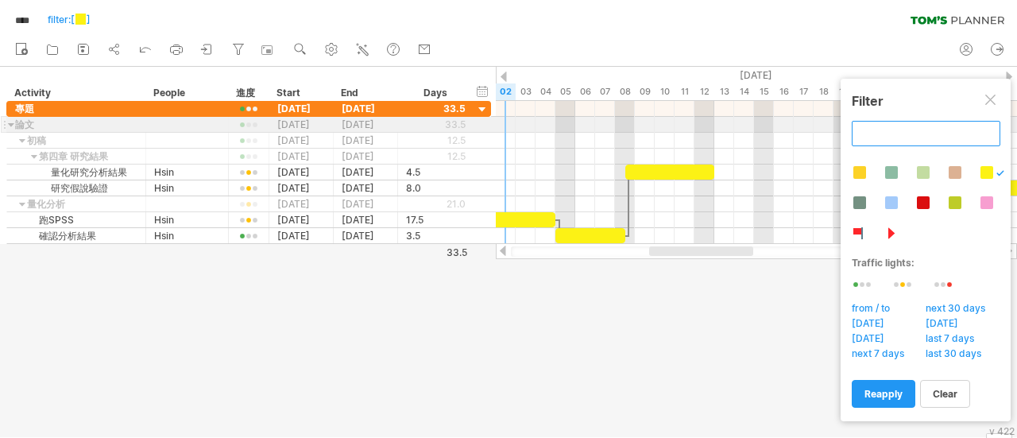
click at [906, 126] on input "text" at bounding box center [925, 133] width 149 height 25
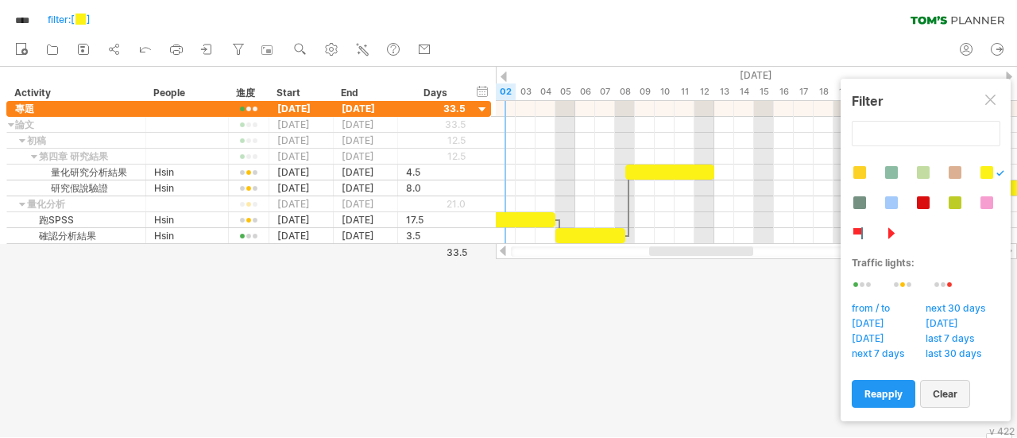
type input "**********"
click at [942, 391] on span "clear" at bounding box center [944, 394] width 25 height 12
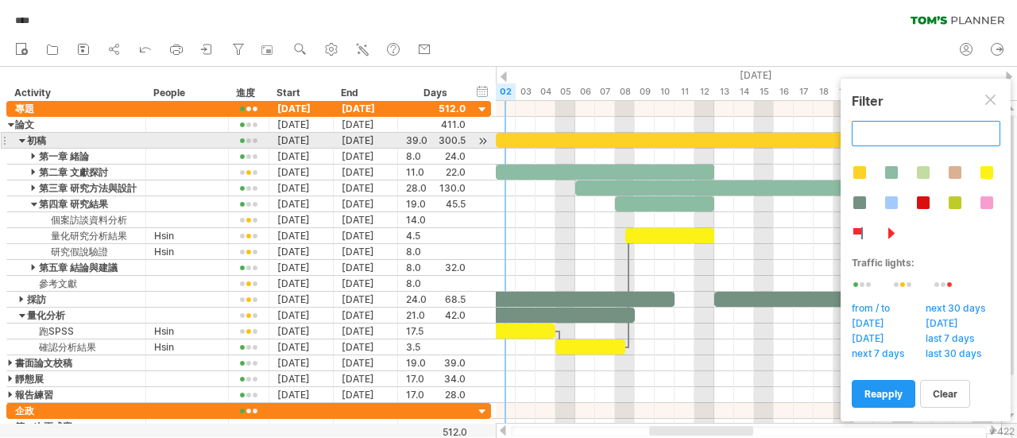
click at [891, 134] on input "text" at bounding box center [925, 133] width 149 height 25
type input "*"
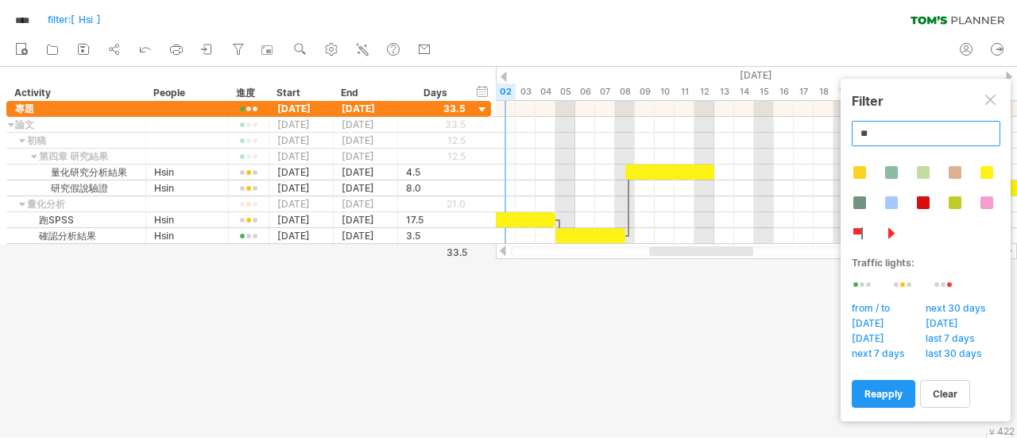
type input "*"
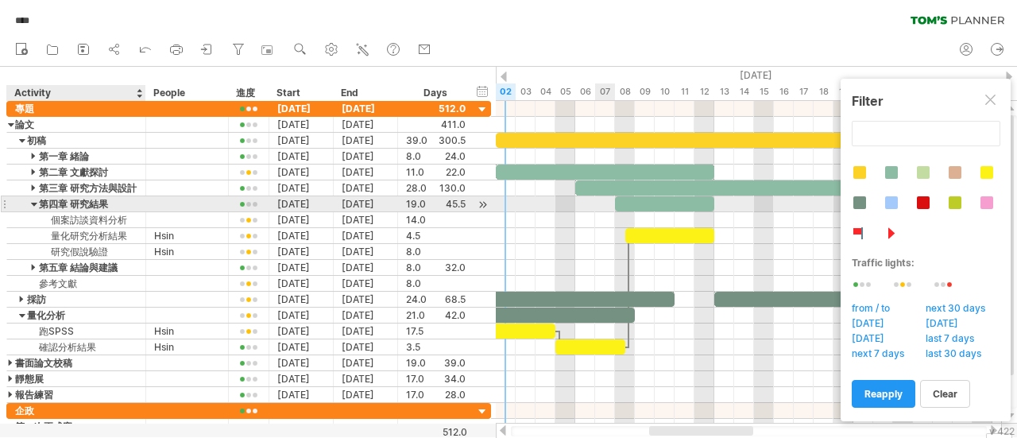
type input "**********"
click at [33, 203] on div at bounding box center [34, 203] width 7 height 15
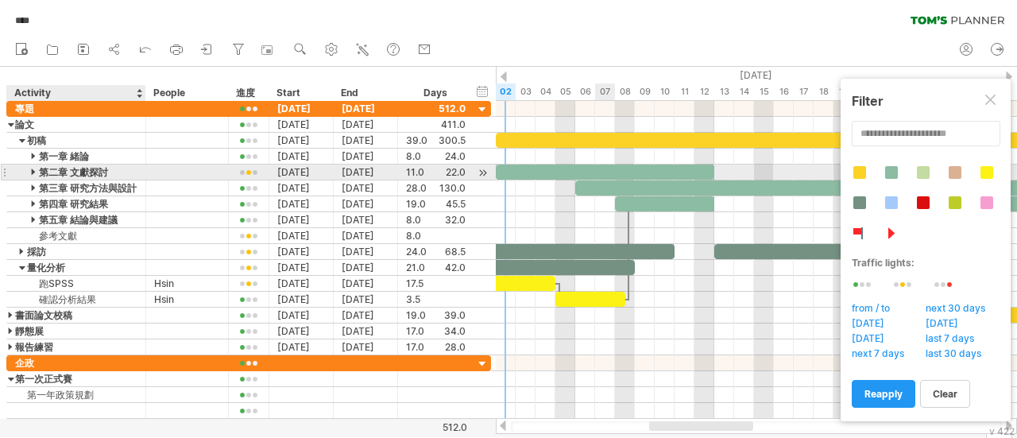
click at [33, 169] on div at bounding box center [34, 171] width 7 height 15
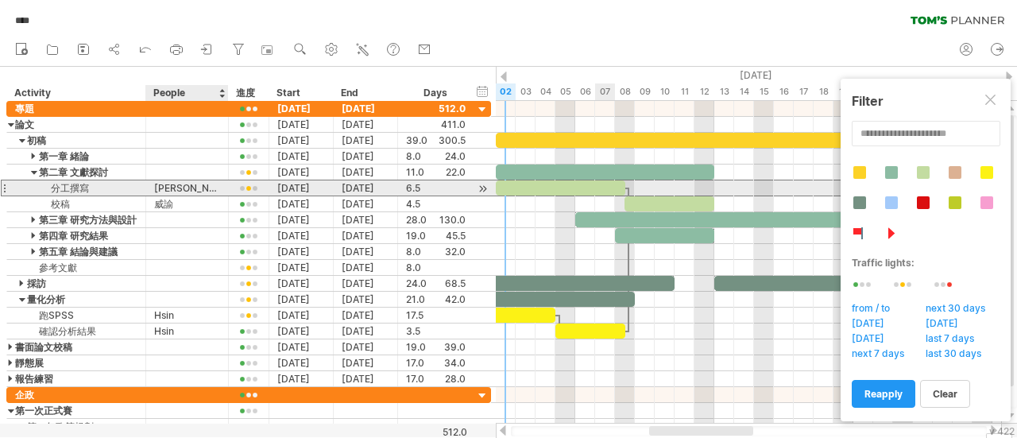
click at [209, 182] on div "[PERSON_NAME]、[PERSON_NAME]" at bounding box center [187, 187] width 66 height 15
type input "*"
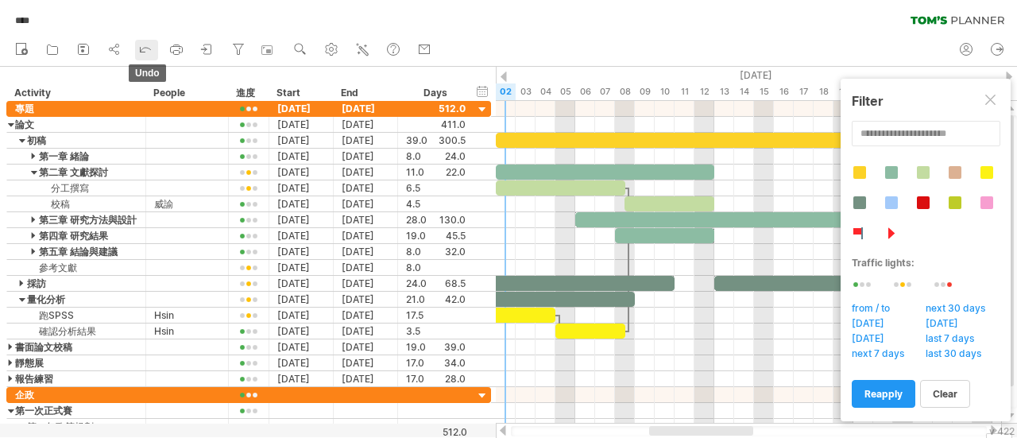
click at [142, 48] on icon at bounding box center [145, 49] width 16 height 16
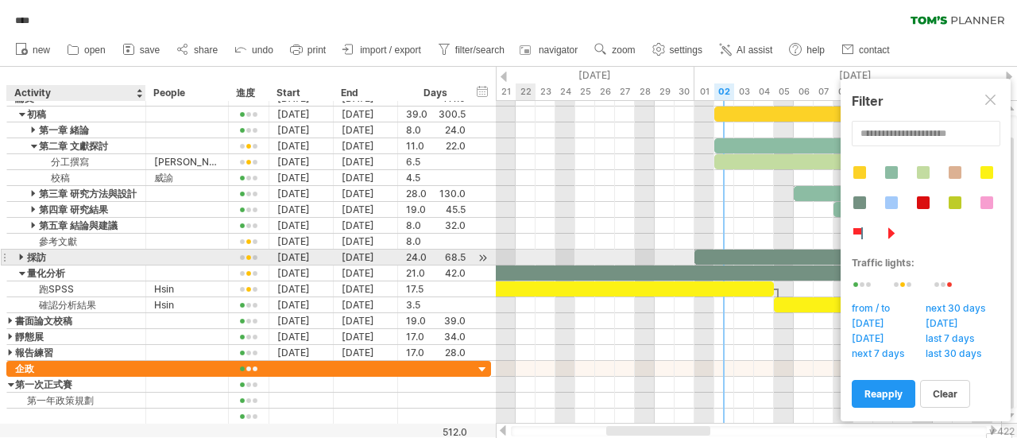
click at [23, 254] on div at bounding box center [22, 256] width 7 height 15
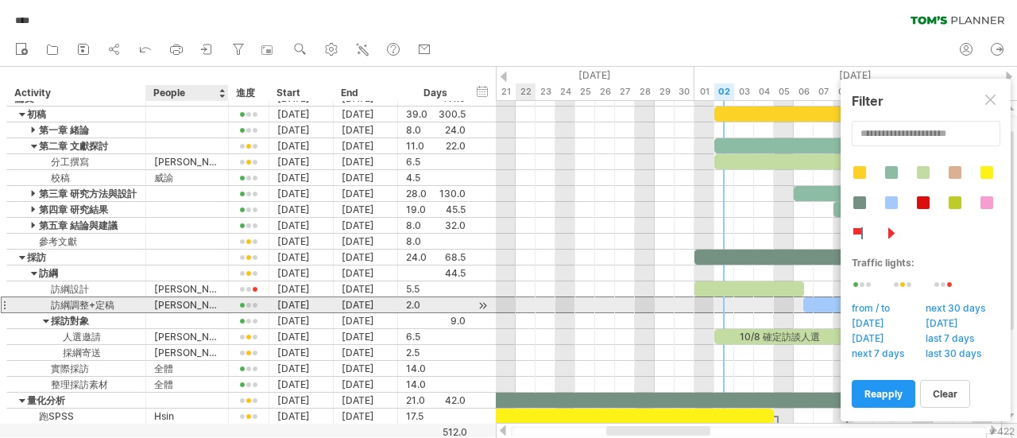
click at [170, 302] on div "[PERSON_NAME]、[PERSON_NAME]" at bounding box center [187, 304] width 66 height 15
click at [170, 302] on input "*****" at bounding box center [187, 304] width 66 height 15
type input "*********"
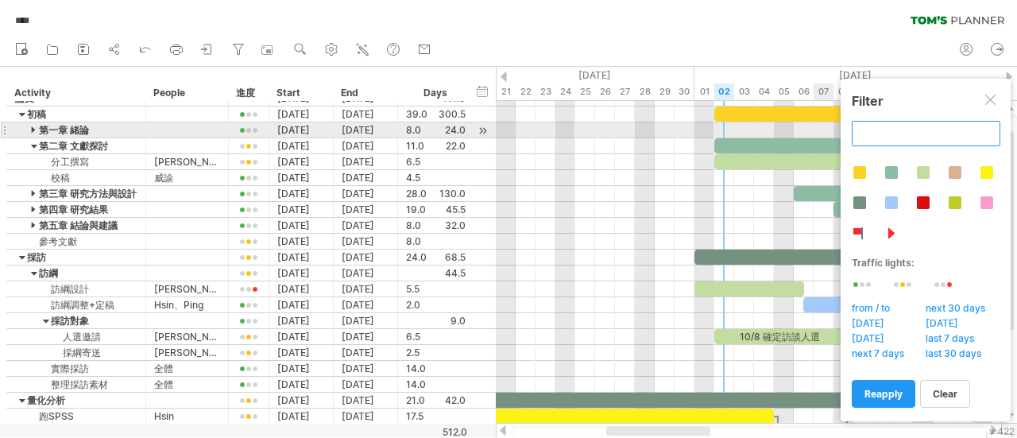
click at [923, 131] on input "text" at bounding box center [925, 133] width 149 height 25
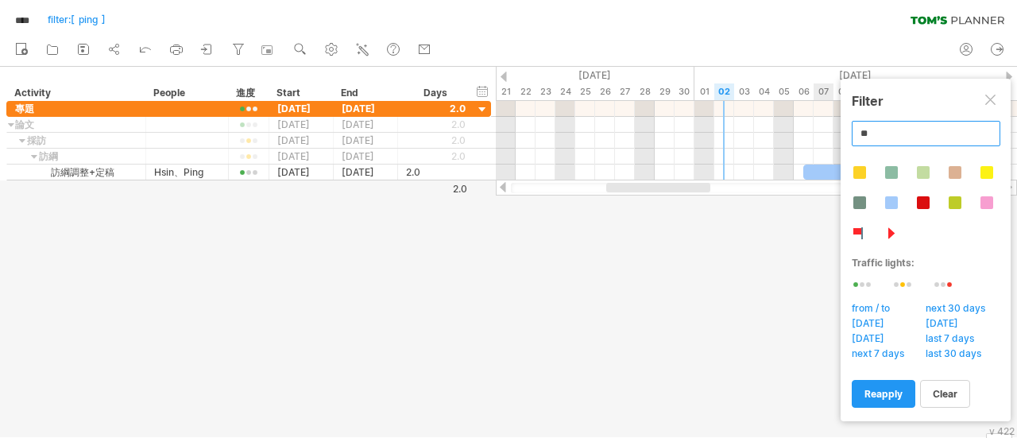
type input "*"
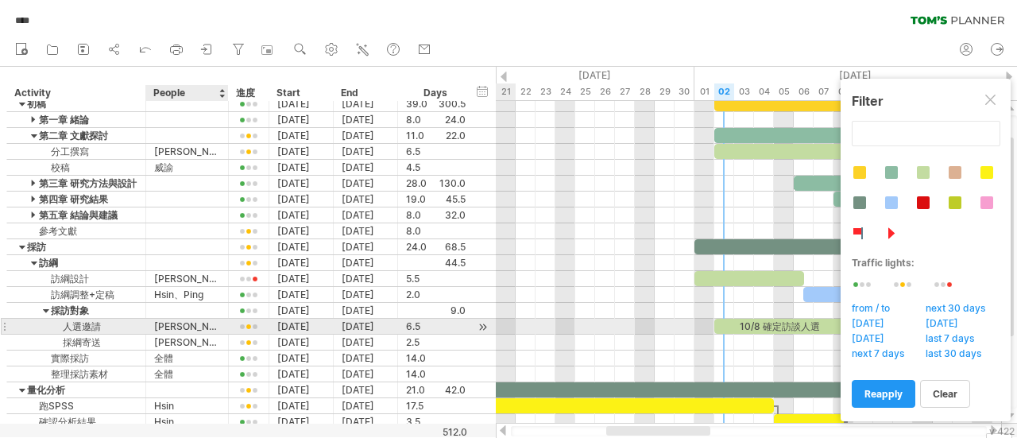
type input "**********"
click at [183, 323] on div "[PERSON_NAME]" at bounding box center [187, 325] width 66 height 15
click at [183, 323] on input "**" at bounding box center [187, 325] width 66 height 15
type input "*"
type input "*****"
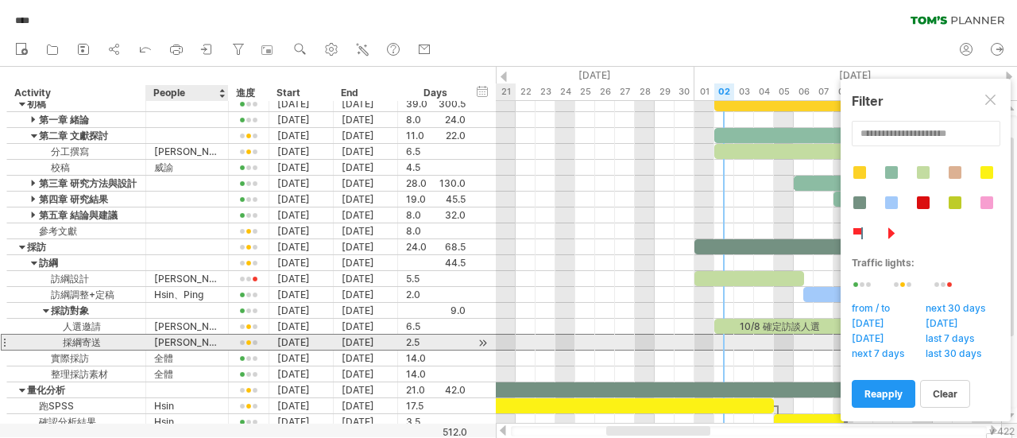
click at [192, 341] on div "[PERSON_NAME]" at bounding box center [187, 341] width 66 height 15
type input "*"
type input "****"
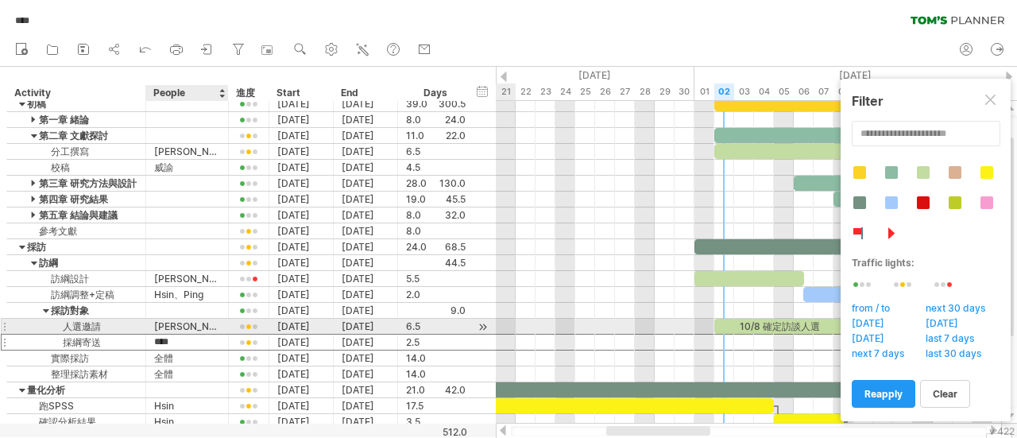
click at [195, 326] on div "Cheng" at bounding box center [187, 325] width 66 height 15
type input "*"
type input "****"
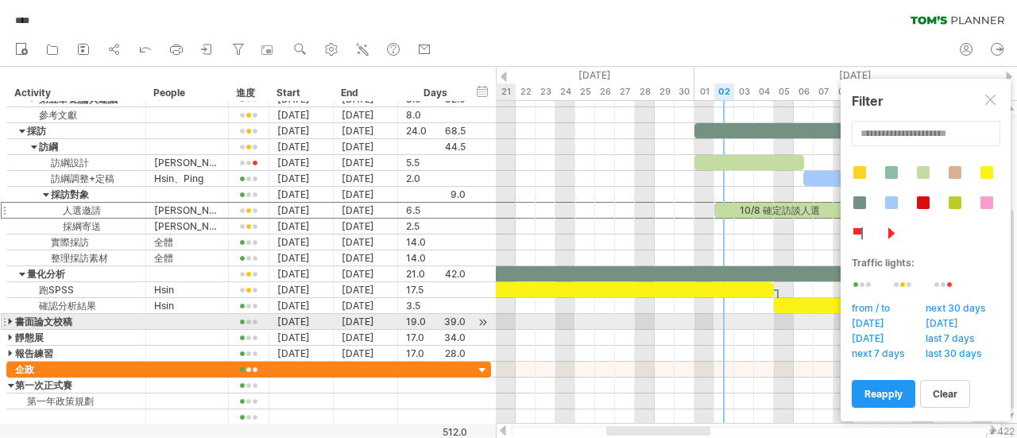
click at [9, 317] on div at bounding box center [11, 321] width 7 height 15
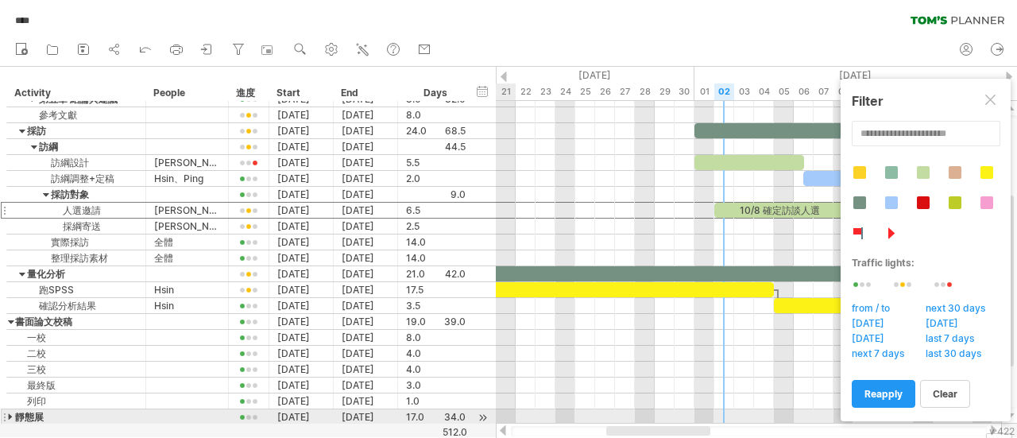
click at [10, 410] on div at bounding box center [11, 416] width 7 height 15
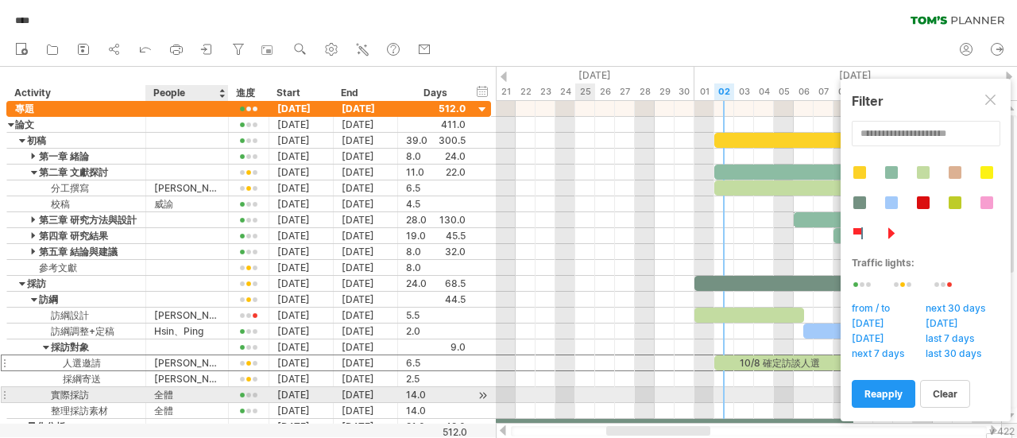
click at [174, 390] on div "全體" at bounding box center [187, 394] width 66 height 15
type input "*"
type input "***"
type input "*"
type input "***"
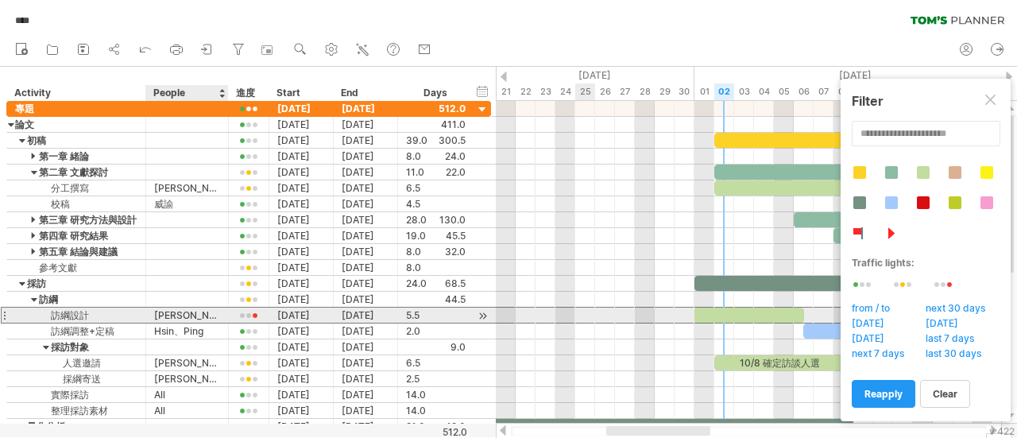
click at [195, 311] on div "[PERSON_NAME]" at bounding box center [187, 314] width 66 height 15
type input "*"
type input "***"
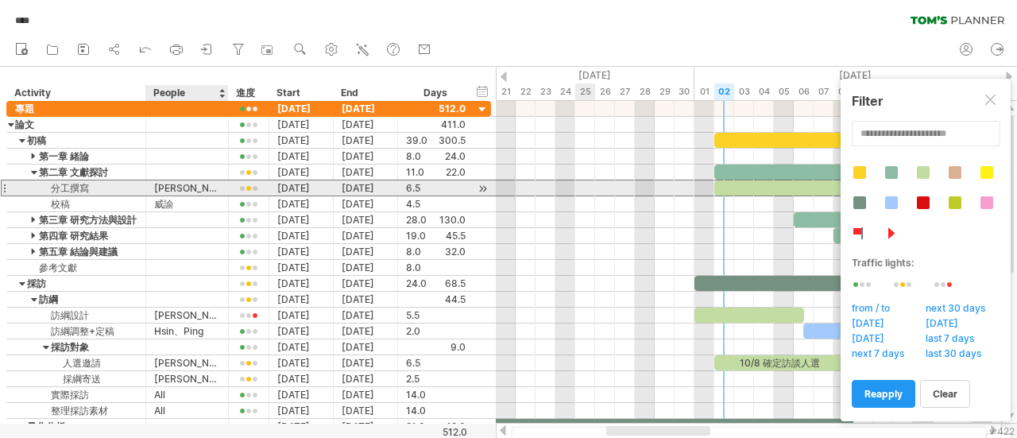
click at [168, 185] on div "[PERSON_NAME]、[PERSON_NAME]" at bounding box center [187, 187] width 66 height 15
click at [168, 185] on input "*****" at bounding box center [187, 187] width 66 height 15
type input "******"
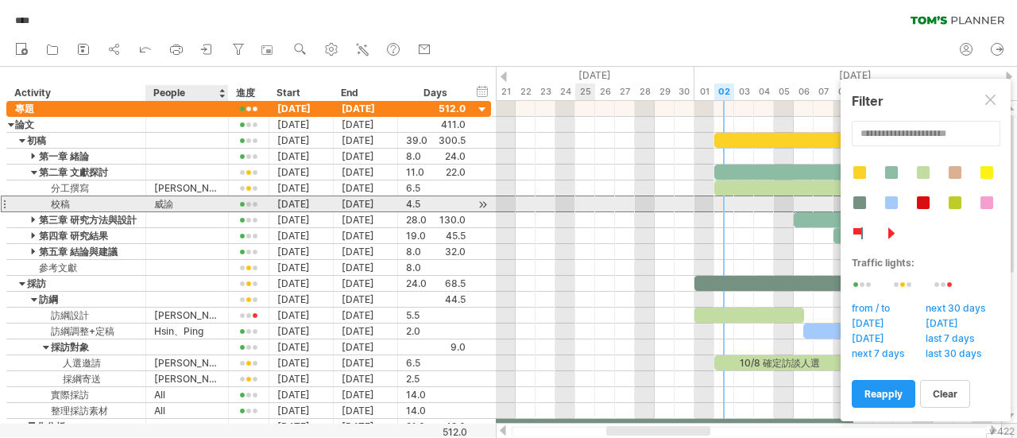
click at [204, 203] on div "威諭" at bounding box center [187, 203] width 66 height 15
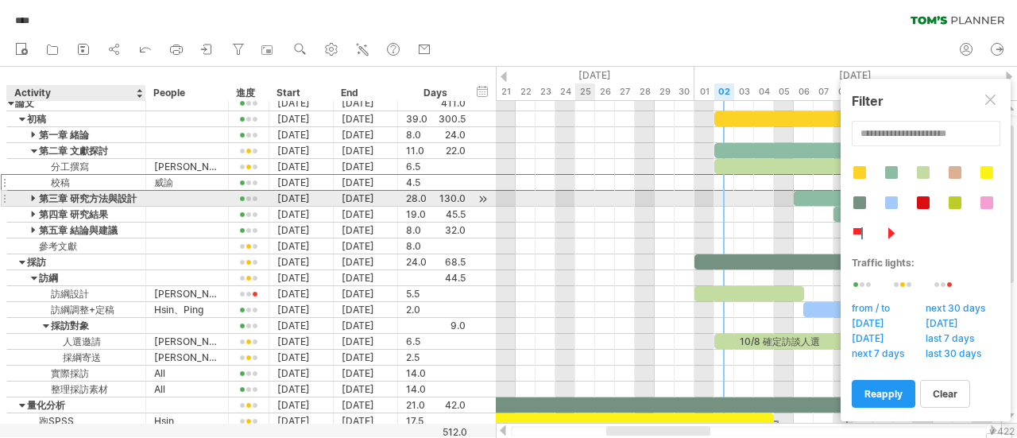
click at [33, 196] on div at bounding box center [34, 198] width 7 height 15
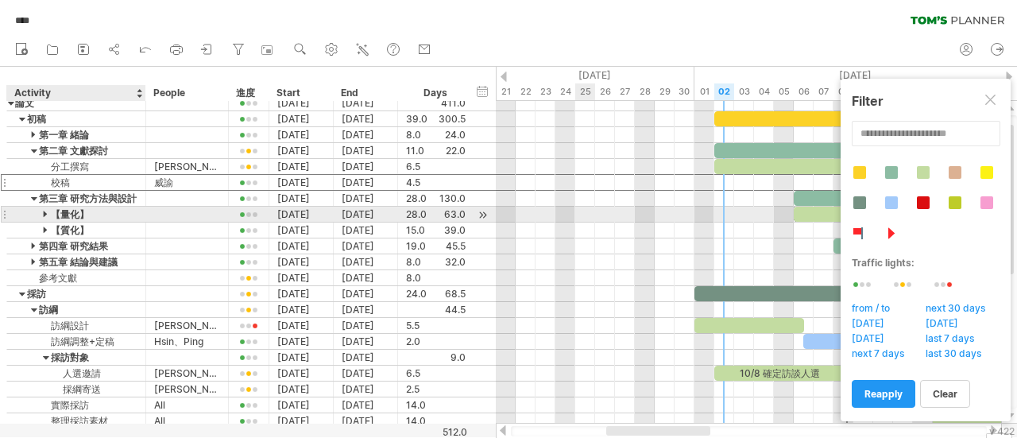
click at [43, 210] on div at bounding box center [46, 213] width 7 height 15
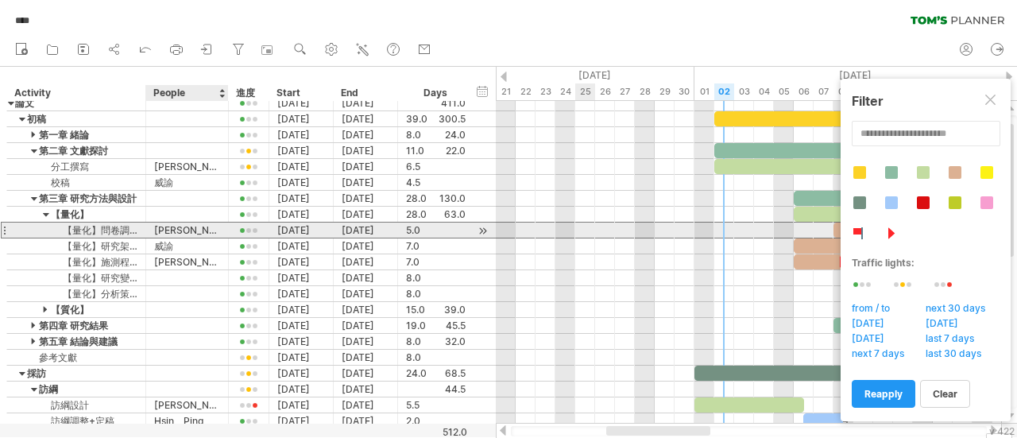
click at [218, 230] on div "[PERSON_NAME]" at bounding box center [187, 229] width 66 height 15
type input "*"
type input "**"
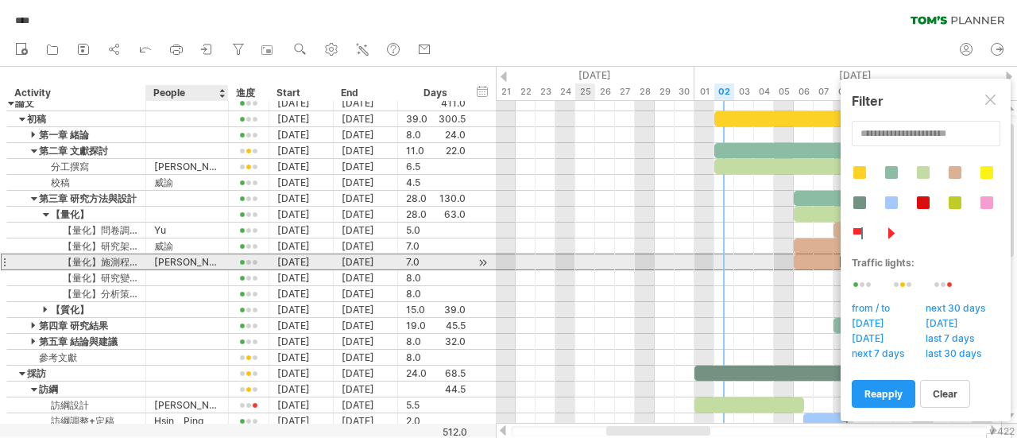
click at [178, 262] on div "[PERSON_NAME]" at bounding box center [187, 261] width 66 height 15
type input "*"
type input "****"
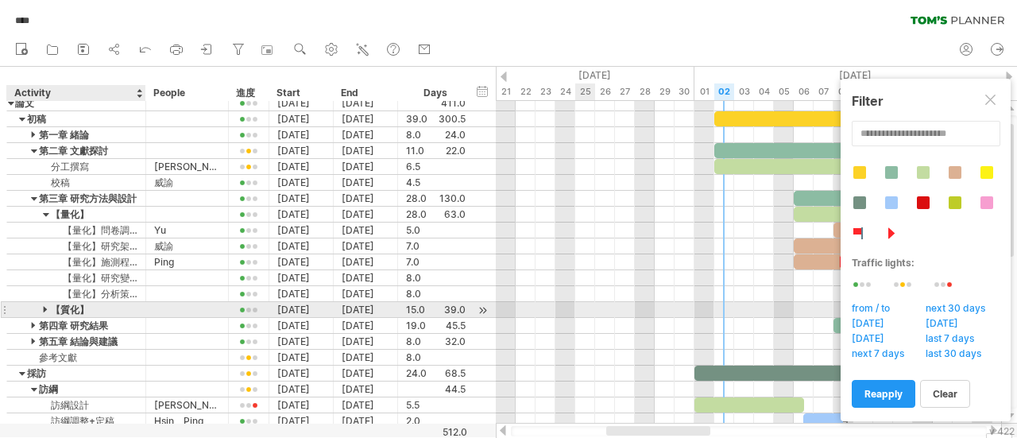
click at [44, 303] on div at bounding box center [46, 309] width 7 height 15
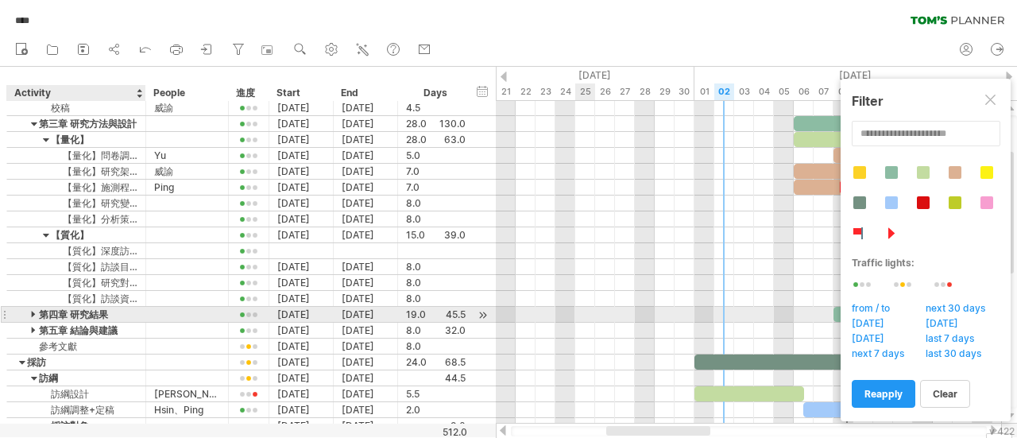
click at [33, 311] on div at bounding box center [34, 314] width 7 height 15
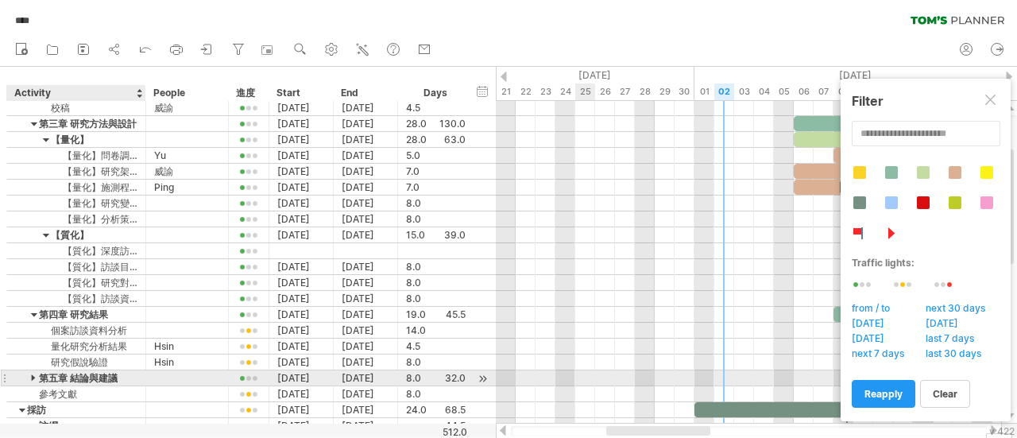
click at [31, 371] on div at bounding box center [34, 377] width 7 height 15
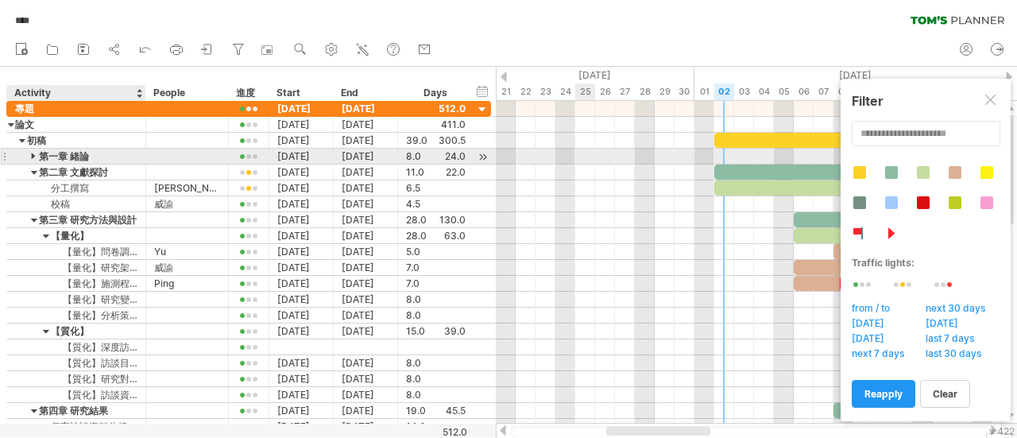
click at [33, 152] on div at bounding box center [34, 156] width 7 height 15
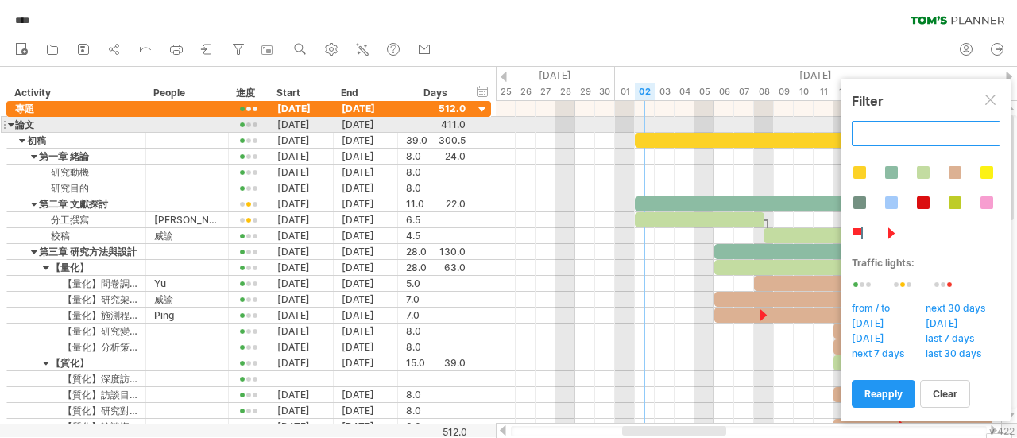
click at [934, 128] on input "text" at bounding box center [925, 133] width 149 height 25
type input "*"
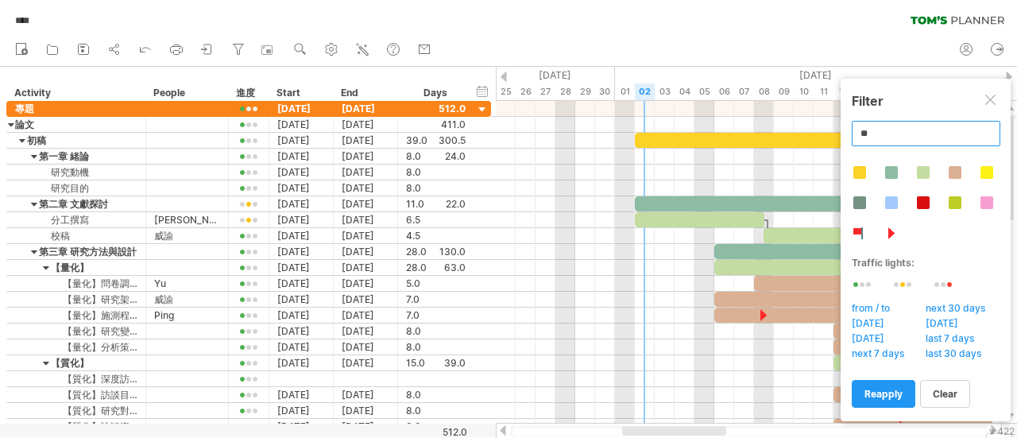
type input "*"
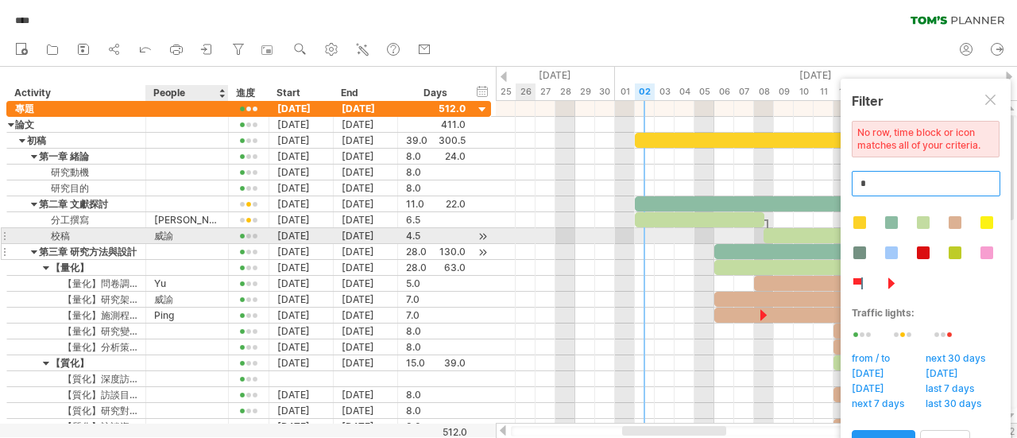
type input "*"
click at [187, 244] on div at bounding box center [187, 251] width 66 height 15
click at [184, 234] on div "威諭" at bounding box center [187, 235] width 66 height 15
type input "*"
type input "***"
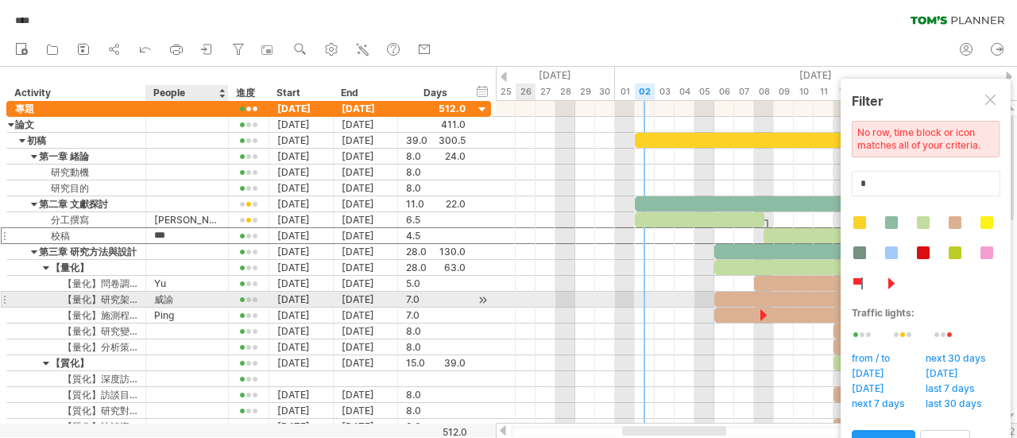
click at [183, 293] on div "威諭" at bounding box center [187, 298] width 66 height 15
type input "*"
type input "***"
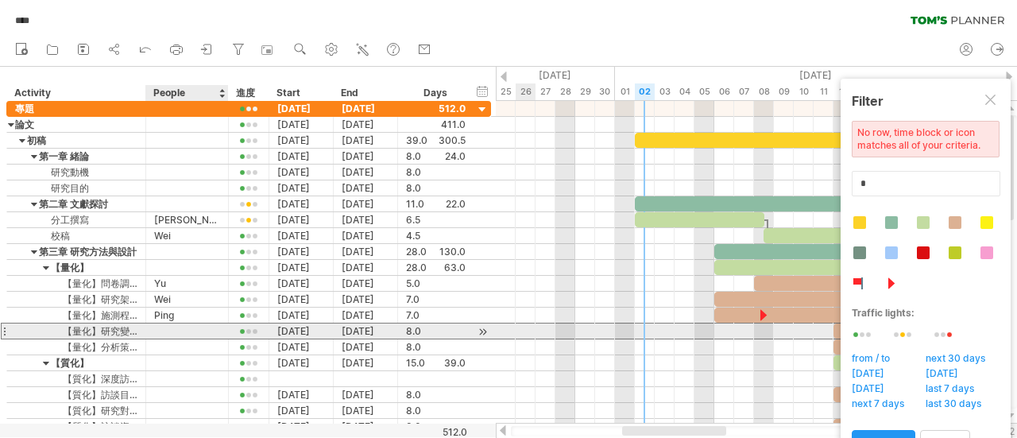
click at [191, 330] on div at bounding box center [187, 330] width 66 height 15
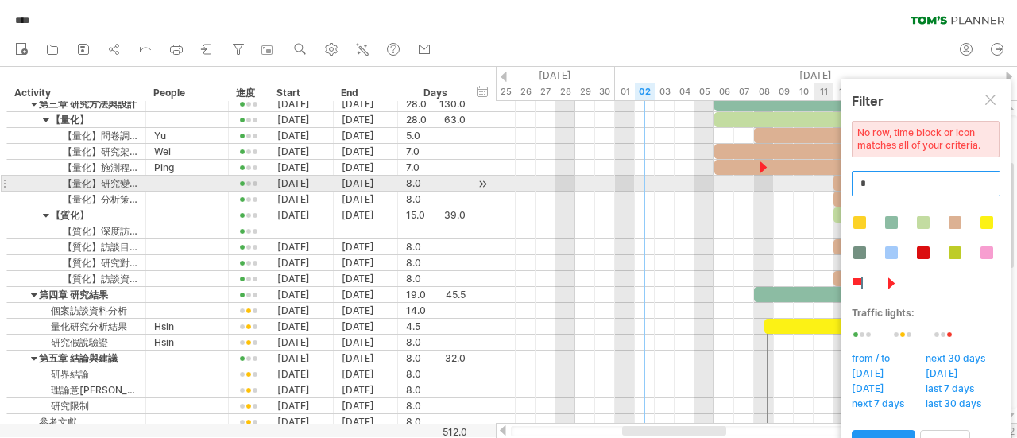
click at [893, 182] on input "*" at bounding box center [925, 183] width 149 height 25
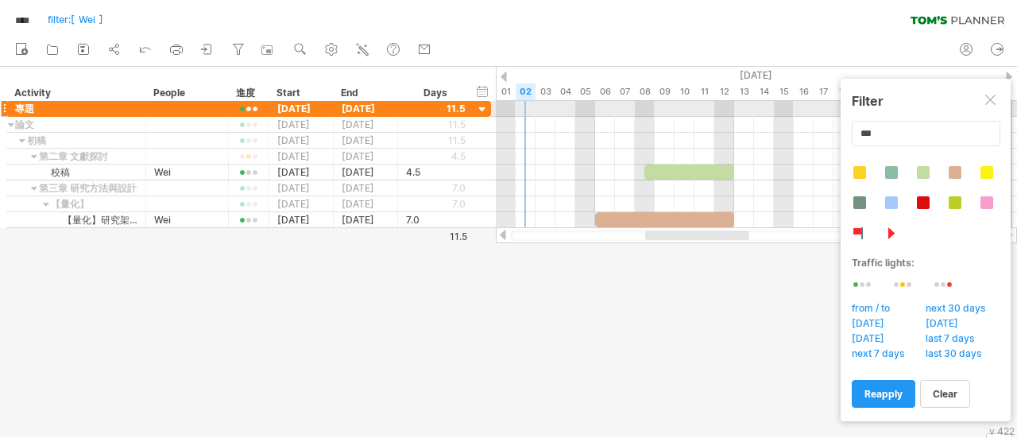
click at [990, 106] on div at bounding box center [991, 101] width 13 height 13
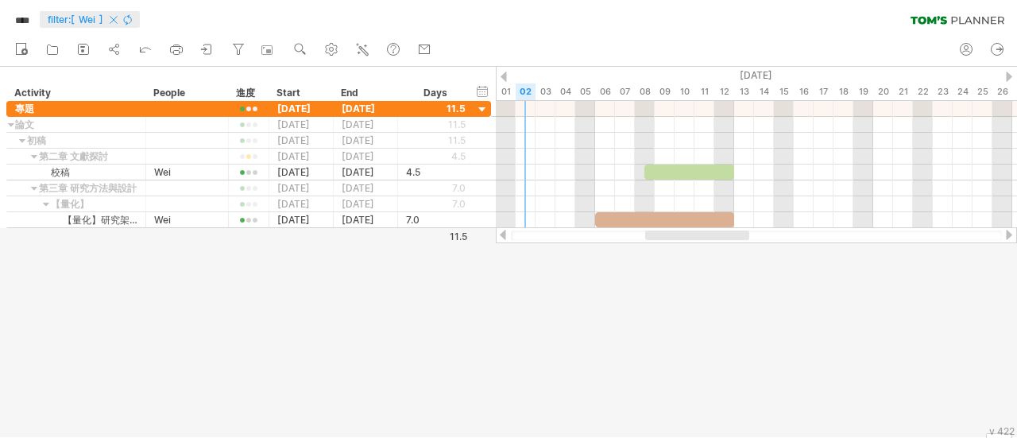
click at [118, 20] on icon at bounding box center [113, 20] width 7 height 7
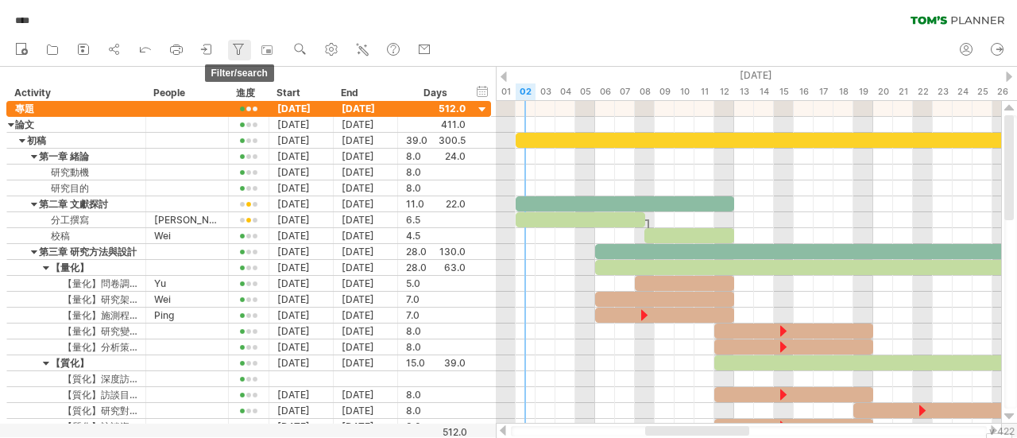
click at [241, 42] on icon at bounding box center [238, 49] width 16 height 16
type input "**********"
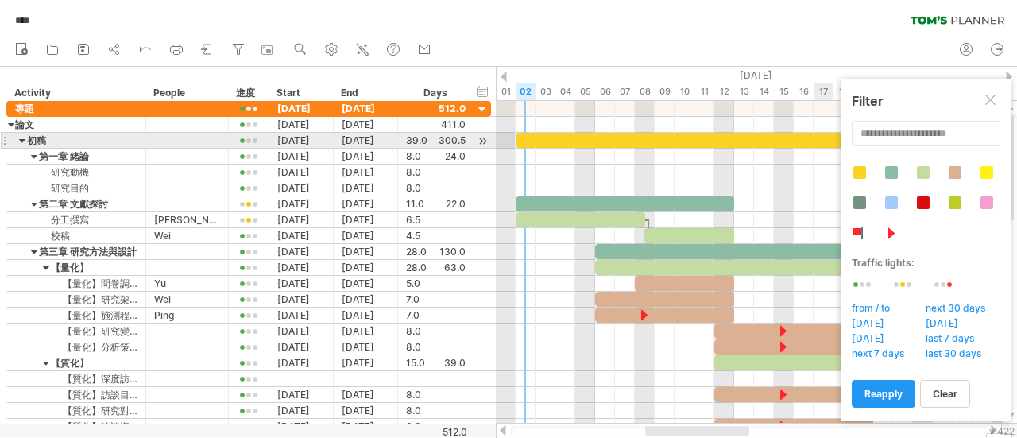
drag, startPoint x: 919, startPoint y: 145, endPoint x: 907, endPoint y: 125, distance: 23.8
click at [907, 125] on div "**********" at bounding box center [925, 264] width 148 height 286
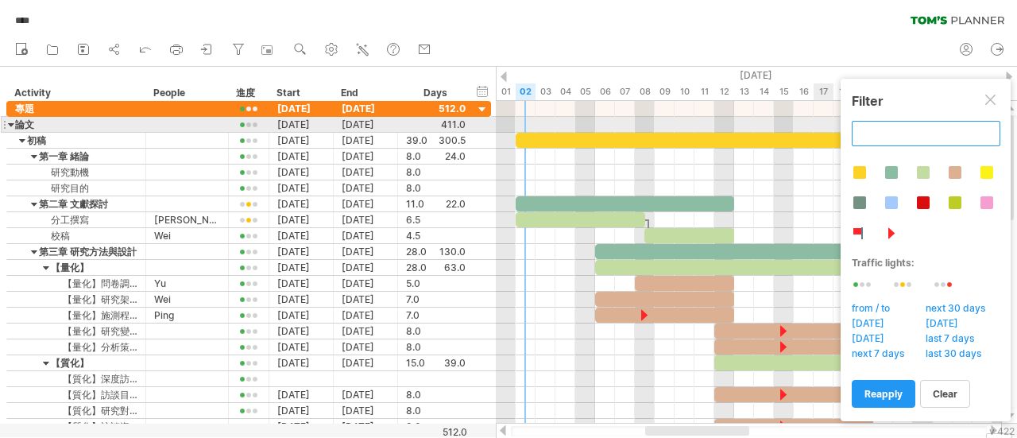
click at [907, 125] on input "text" at bounding box center [925, 133] width 149 height 25
type input "*"
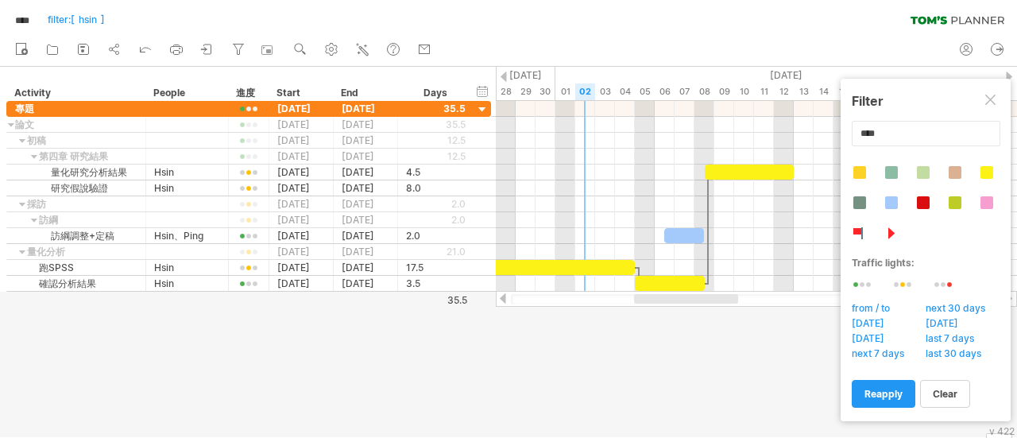
click at [710, 347] on div at bounding box center [508, 252] width 1017 height 370
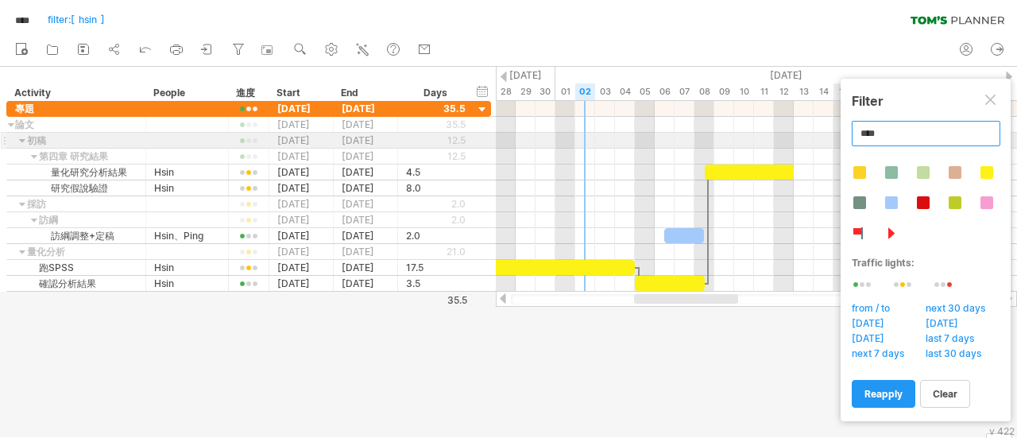
click at [912, 136] on input "****" at bounding box center [925, 133] width 149 height 25
type input "*"
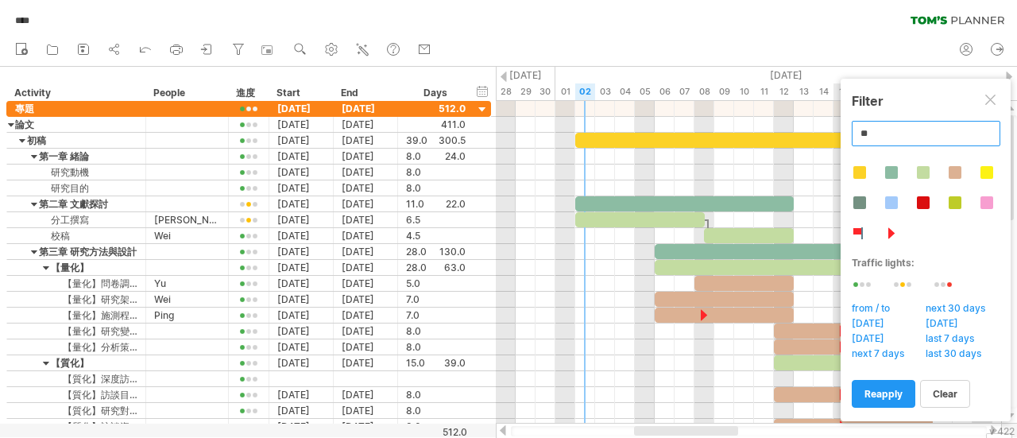
type input "*"
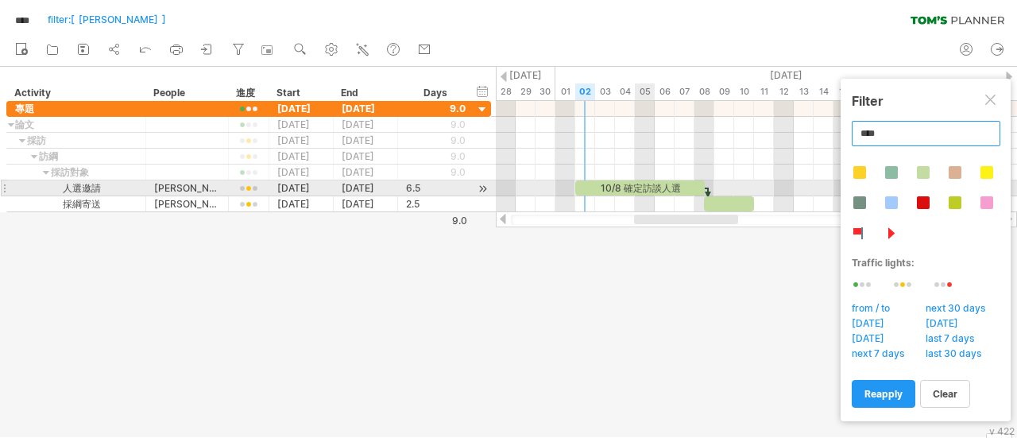
type input "****"
click at [651, 185] on div "10/8 確定訪談人選" at bounding box center [639, 187] width 129 height 15
click at [651, 185] on div "**********" at bounding box center [639, 187] width 129 height 14
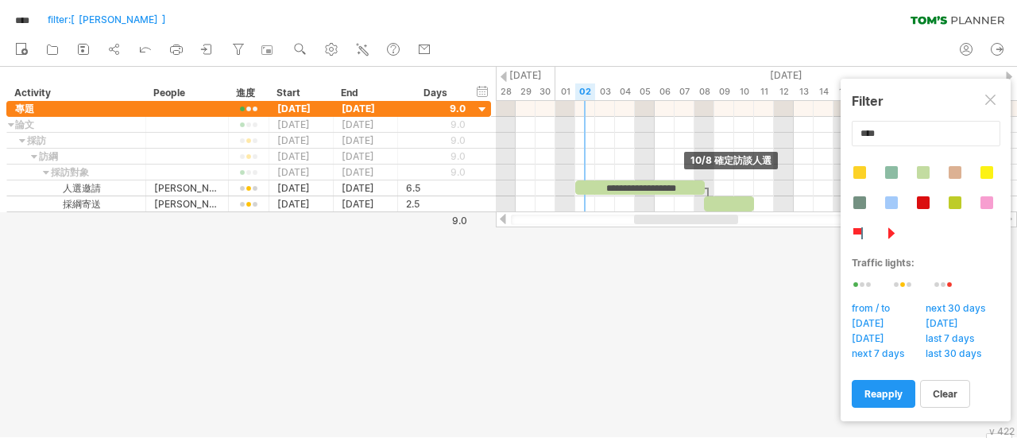
click at [681, 254] on div at bounding box center [508, 252] width 1017 height 370
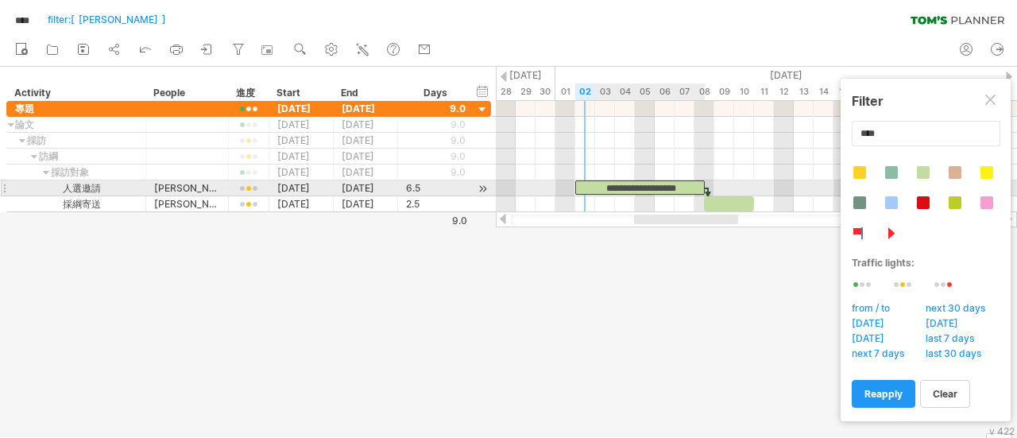
click at [608, 187] on div "**********" at bounding box center [639, 187] width 129 height 14
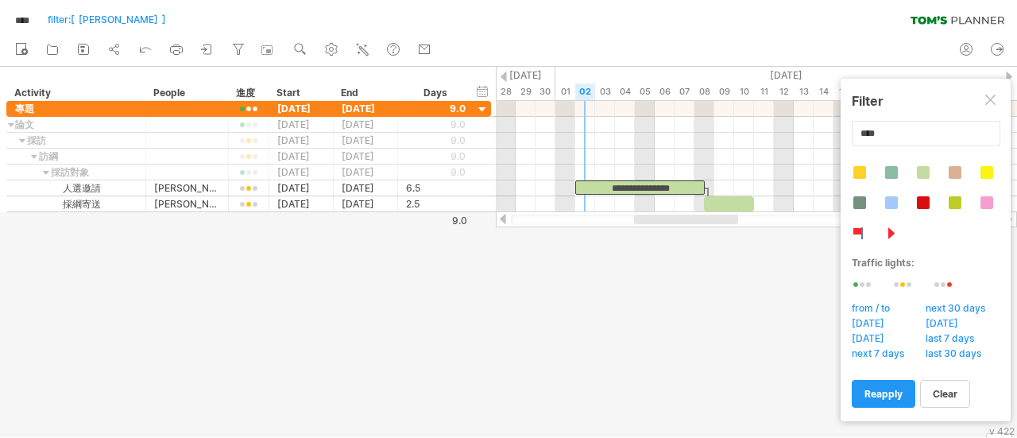
click at [626, 215] on div at bounding box center [756, 219] width 491 height 10
click at [645, 280] on div at bounding box center [508, 252] width 1017 height 370
click at [993, 96] on div at bounding box center [991, 101] width 13 height 13
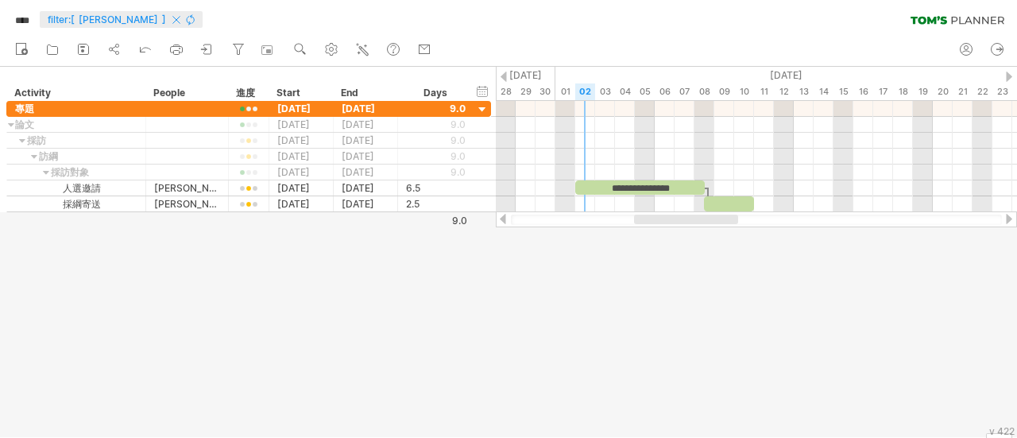
click at [168, 19] on span "clear filter" at bounding box center [175, 20] width 15 height 12
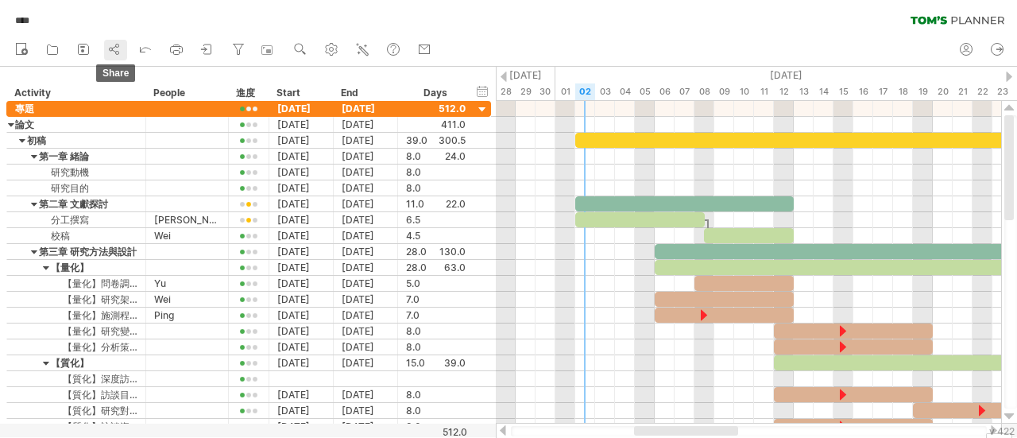
click at [111, 48] on icon at bounding box center [114, 49] width 16 height 16
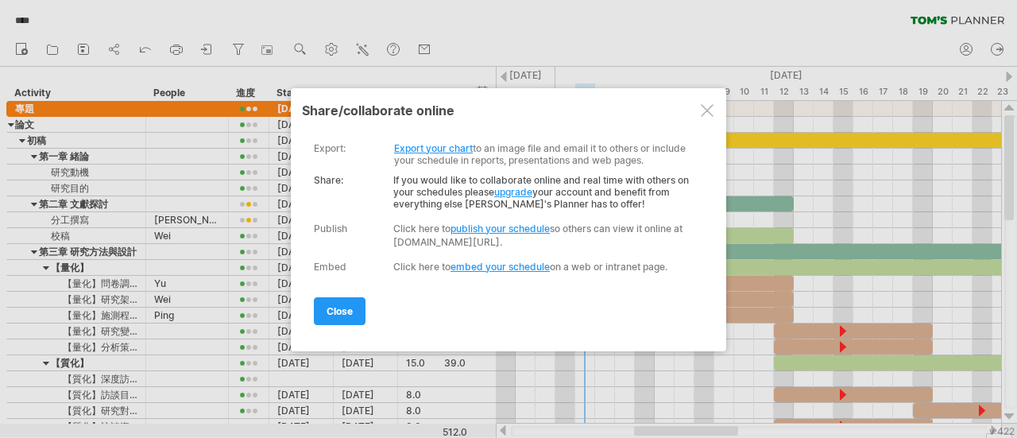
click at [511, 191] on link "upgrade" at bounding box center [513, 192] width 38 height 12
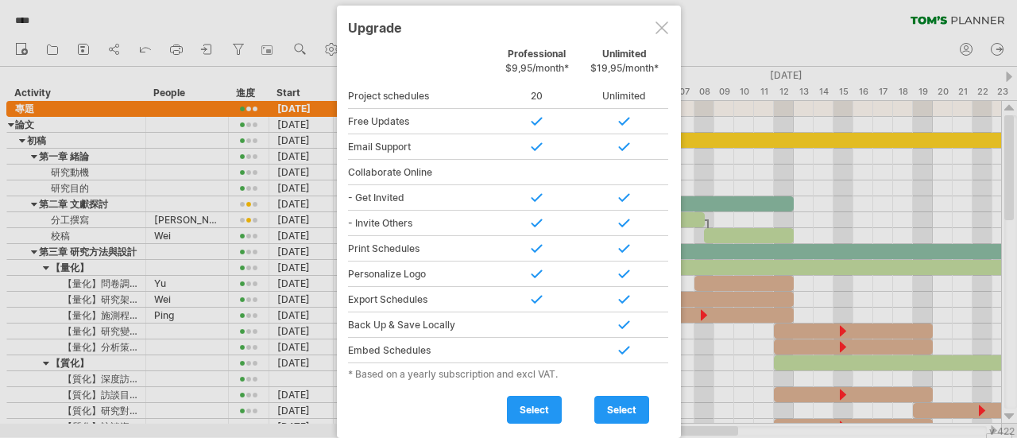
click at [656, 28] on div at bounding box center [661, 27] width 13 height 13
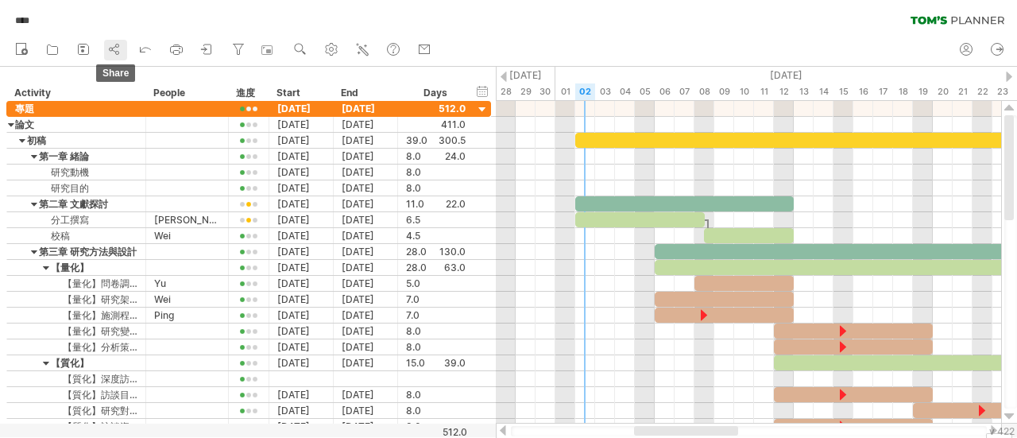
click at [110, 44] on icon at bounding box center [114, 49] width 16 height 16
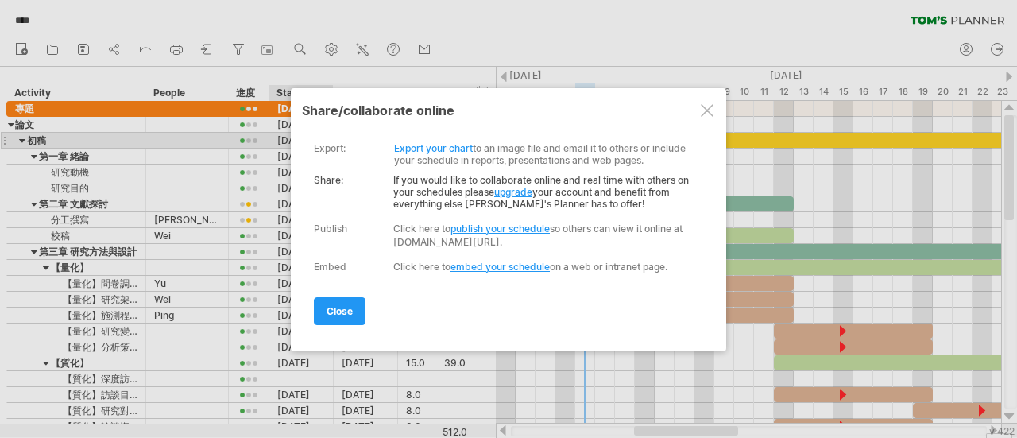
click at [510, 222] on link "publish your schedule" at bounding box center [499, 228] width 99 height 12
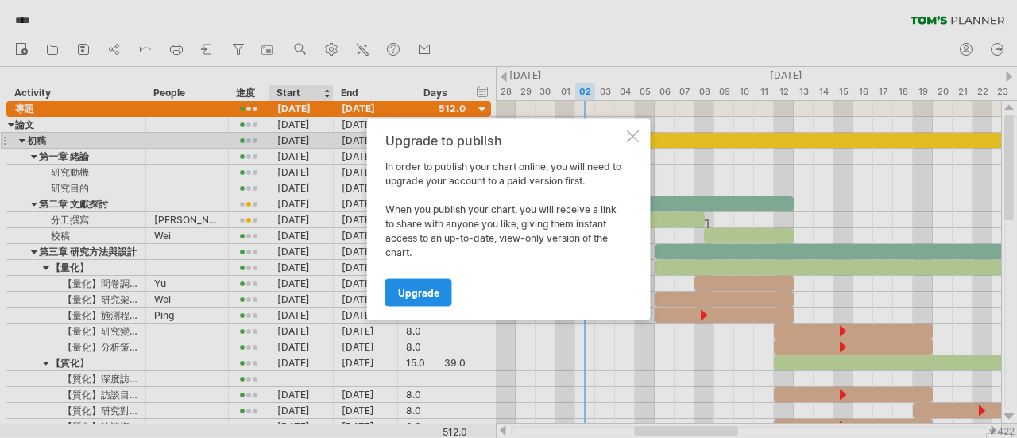
click at [429, 284] on link "Upgrade" at bounding box center [418, 292] width 67 height 28
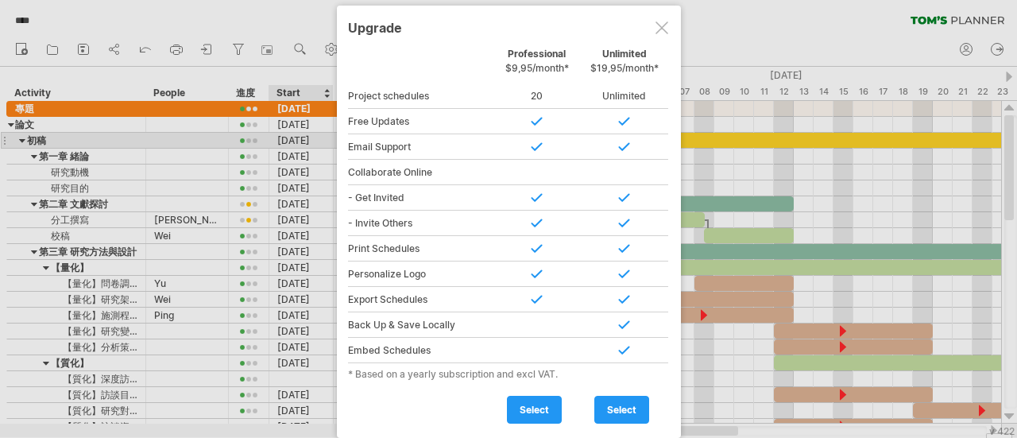
click at [788, 245] on div at bounding box center [508, 219] width 1017 height 438
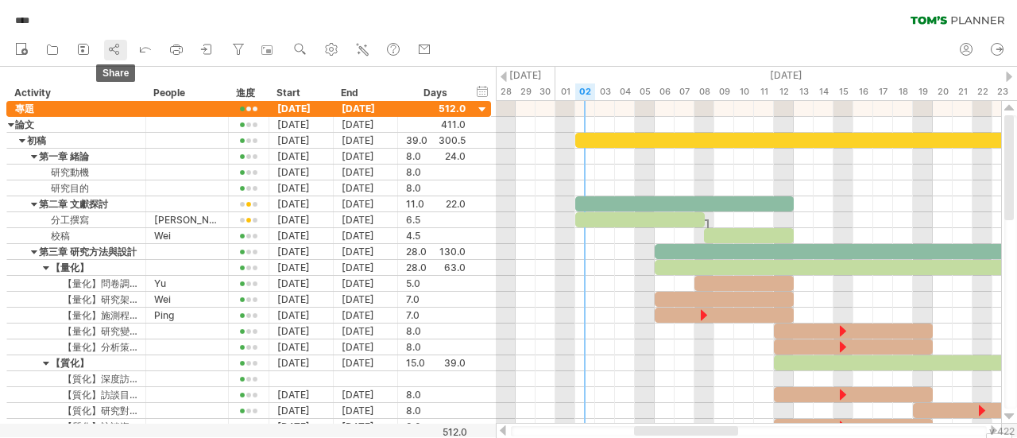
click at [118, 49] on icon at bounding box center [114, 49] width 16 height 16
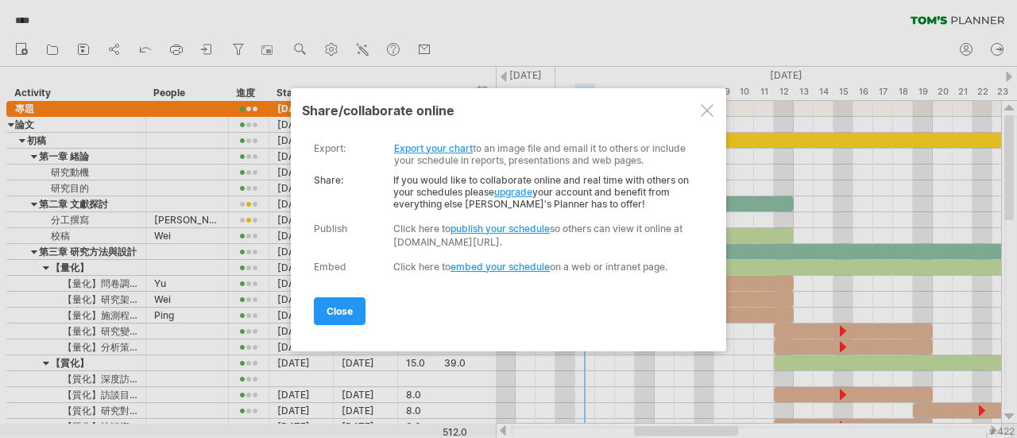
click at [426, 145] on link "Export your chart" at bounding box center [433, 148] width 79 height 12
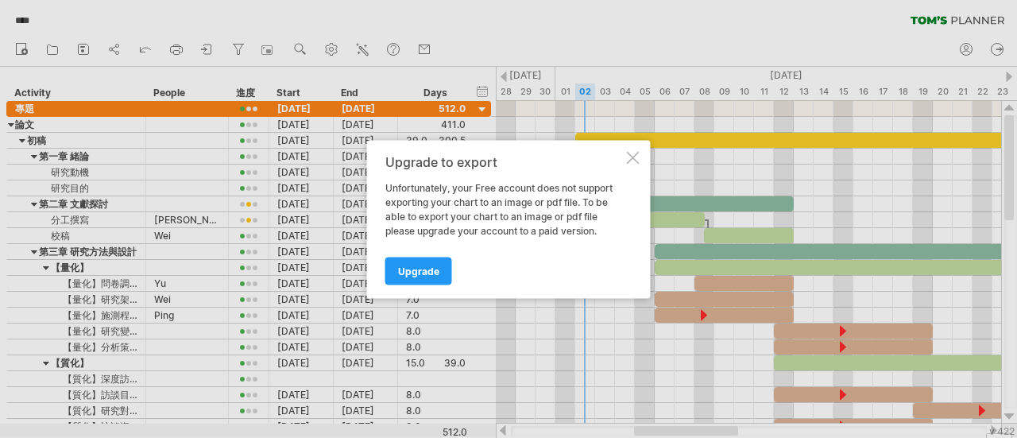
click at [637, 159] on div at bounding box center [633, 157] width 13 height 13
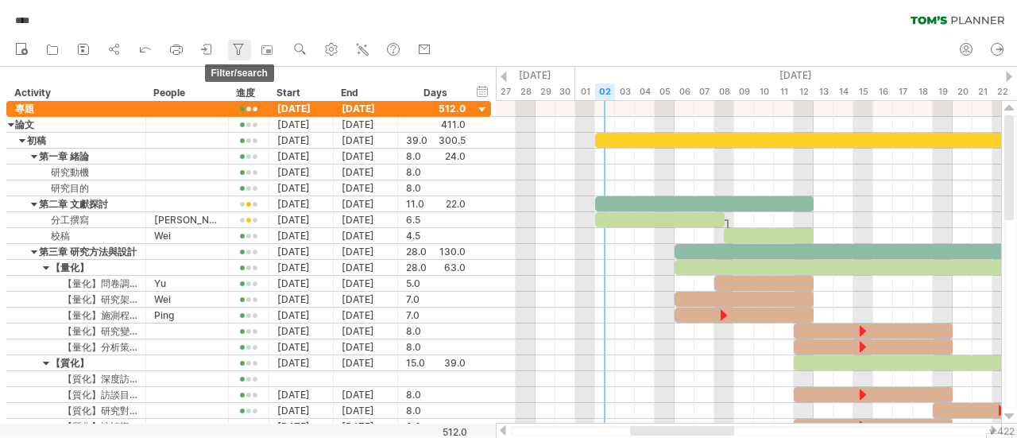
click at [244, 56] on icon at bounding box center [238, 49] width 16 height 16
type input "**********"
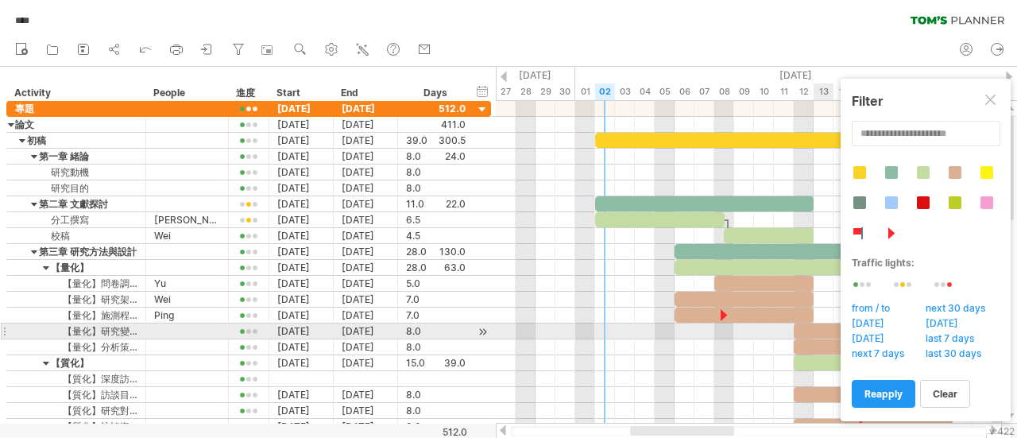
click at [948, 334] on span "last 7 days" at bounding box center [954, 340] width 62 height 16
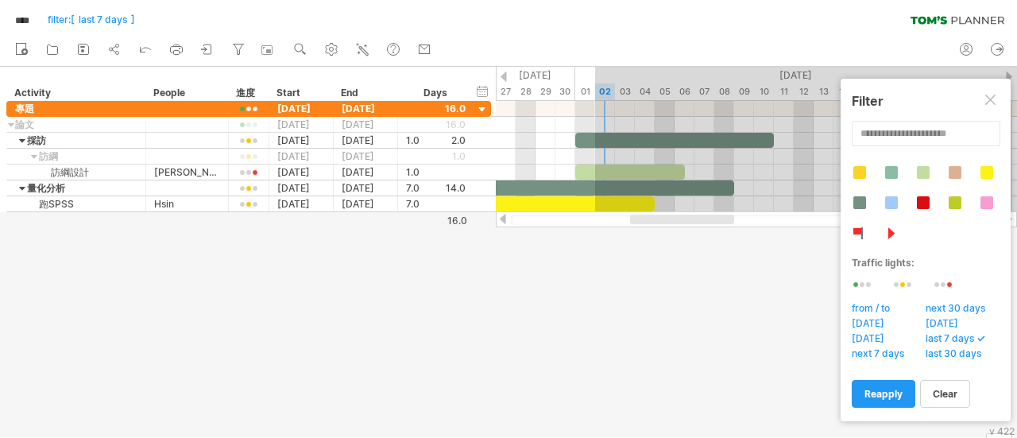
click at [713, 388] on div at bounding box center [508, 252] width 1017 height 370
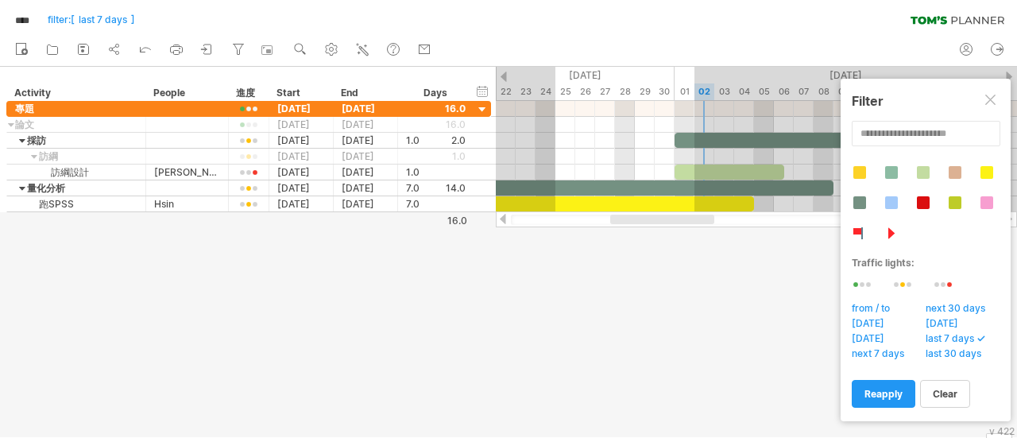
click at [872, 357] on span "next 7 days" at bounding box center [882, 355] width 66 height 16
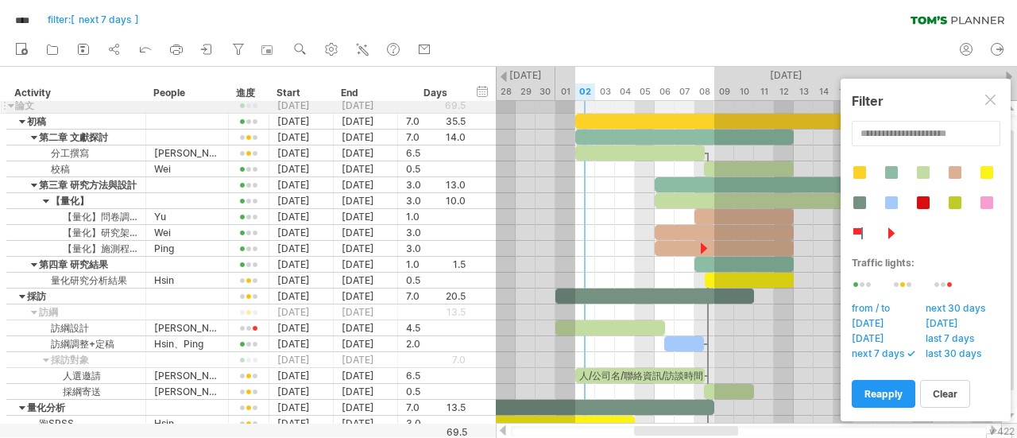
click at [986, 102] on div at bounding box center [991, 101] width 13 height 13
